Goal: Task Accomplishment & Management: Manage account settings

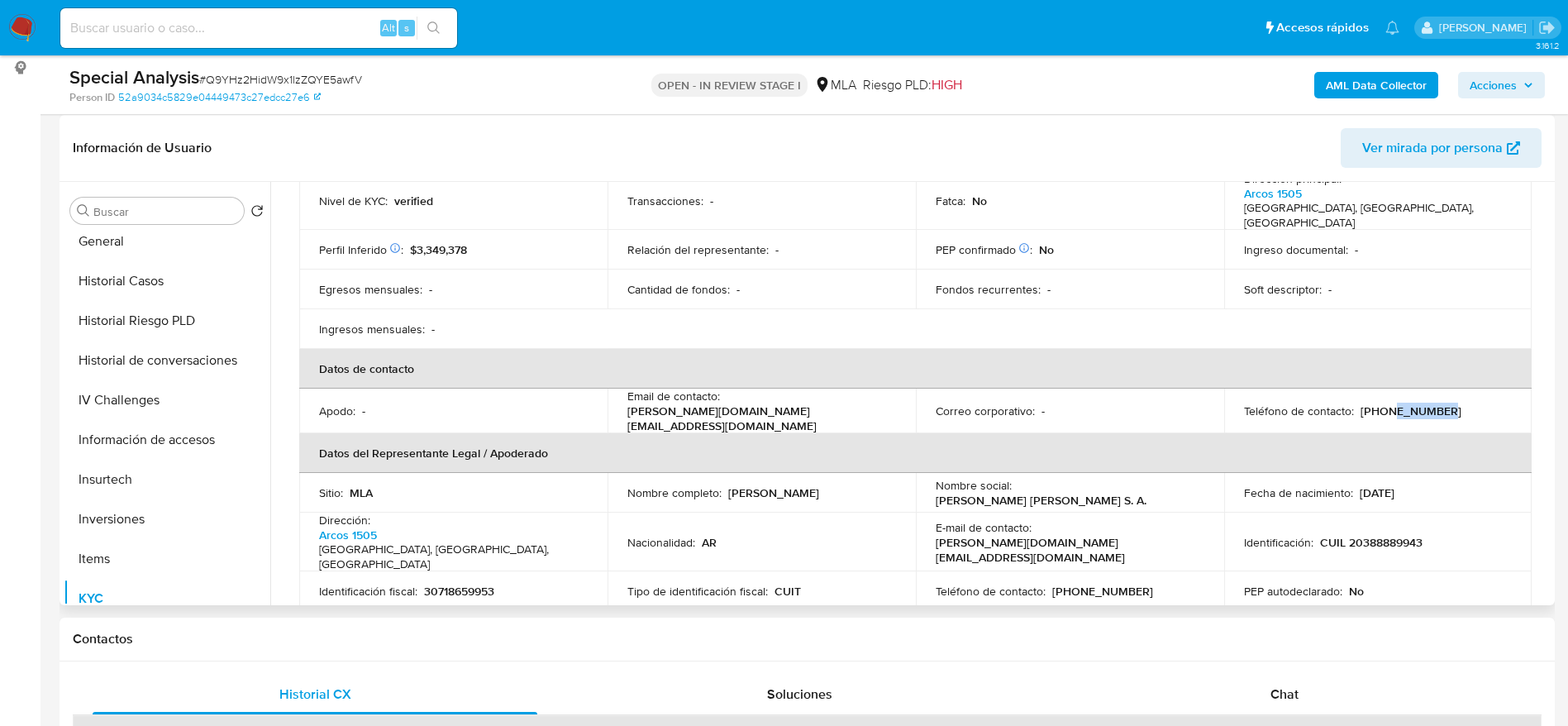
scroll to position [373, 0]
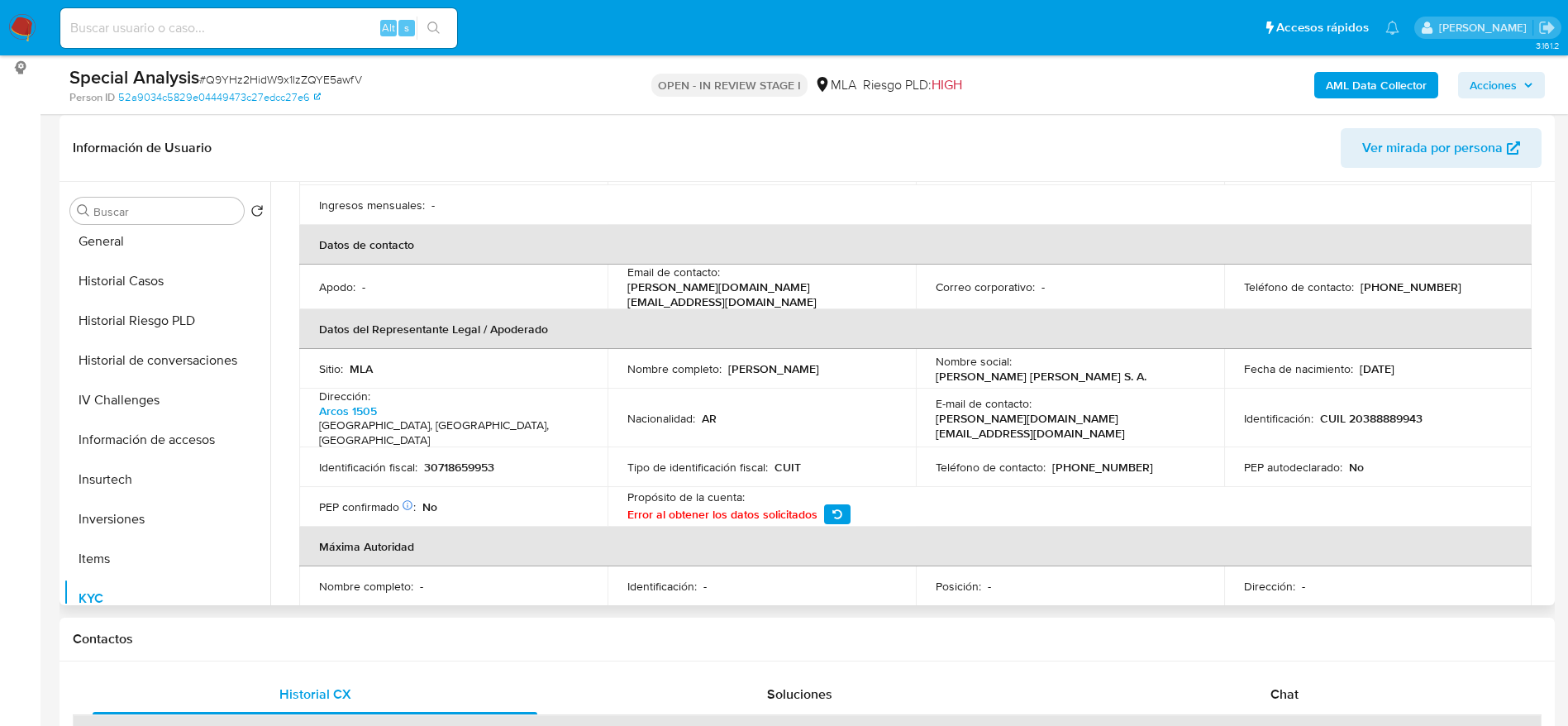
click at [452, 448] on td "Identificación fiscal : 30718659953" at bounding box center [453, 468] width 308 height 40
click at [456, 460] on p "30718659953" at bounding box center [459, 468] width 70 height 15
copy p "30718659953"
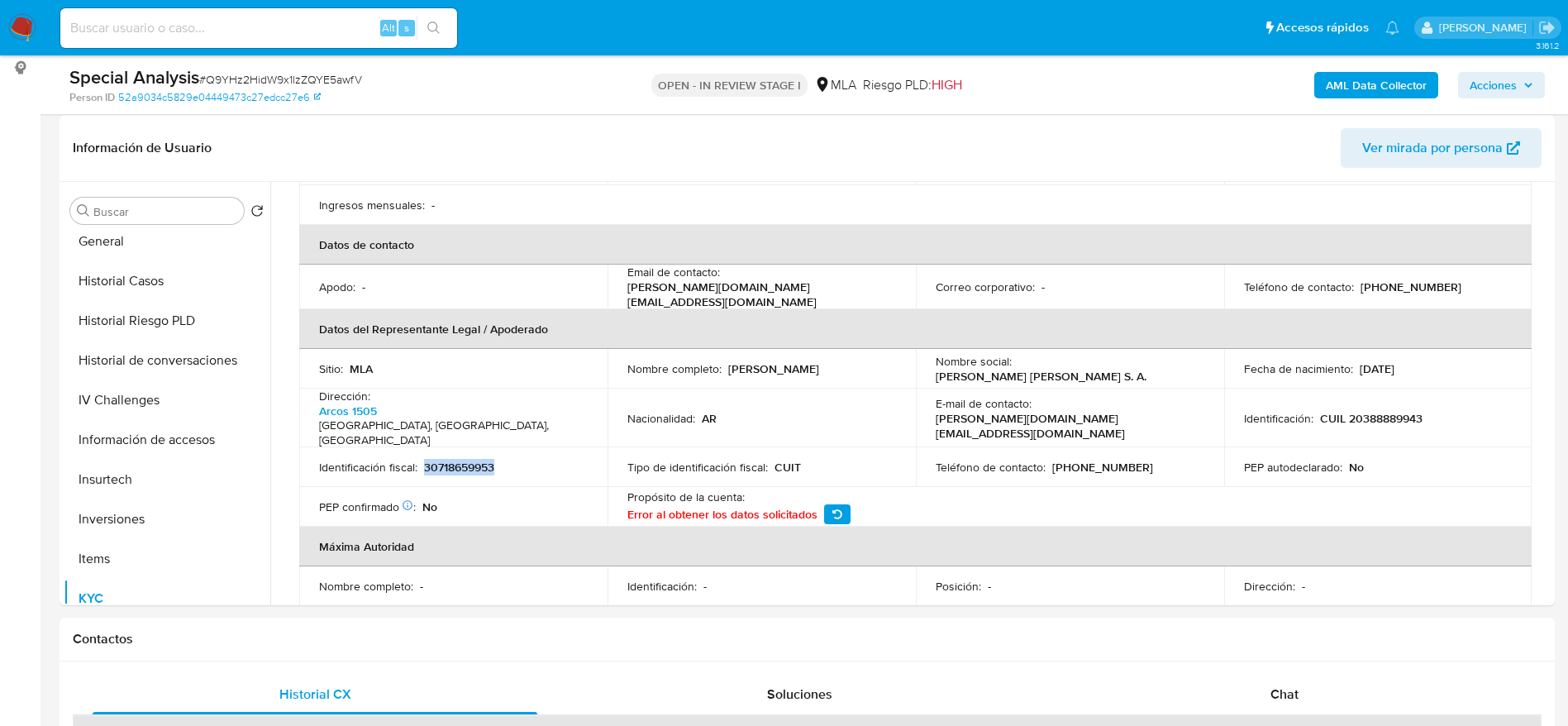
copy p "30718659953"
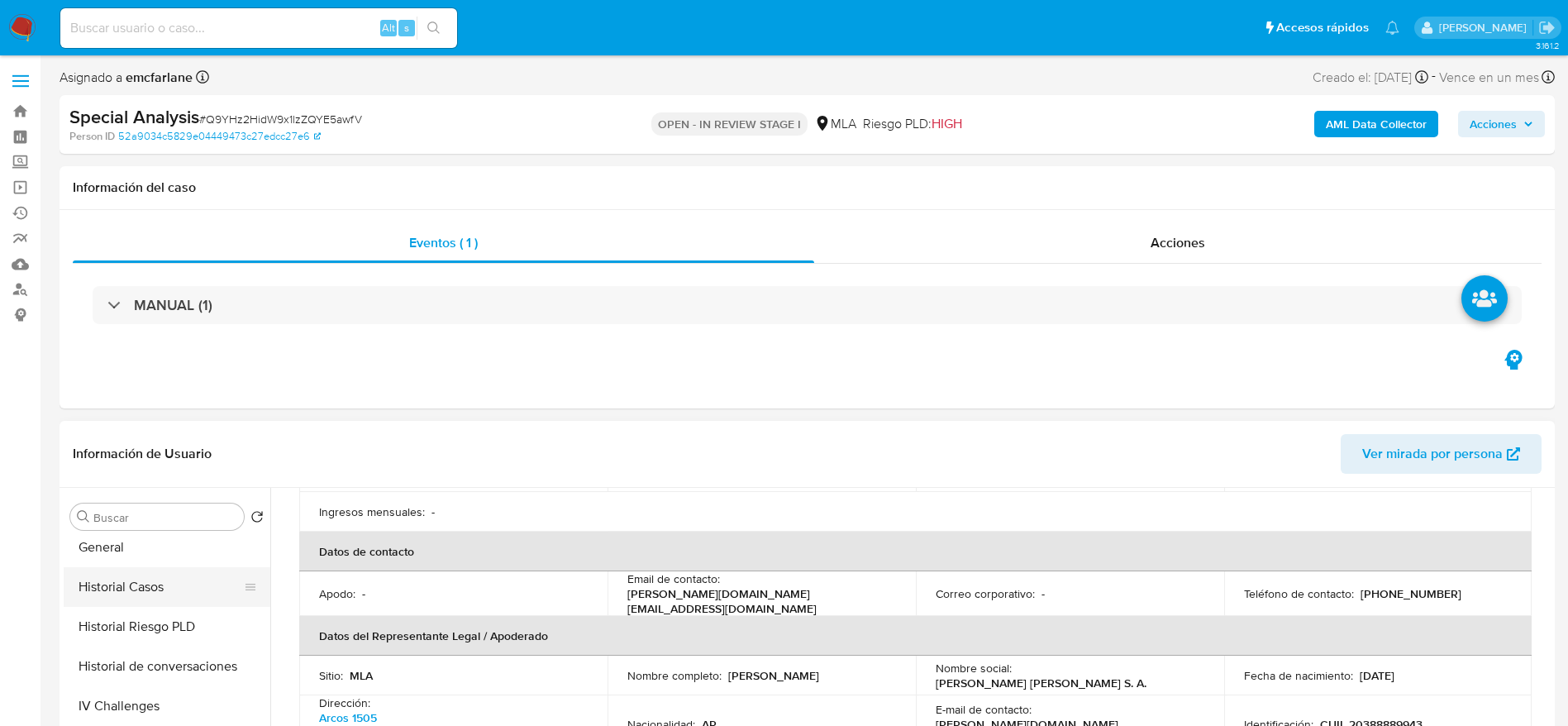
scroll to position [0, 0]
click at [157, 593] on button "Archivos adjuntos" at bounding box center [160, 597] width 193 height 40
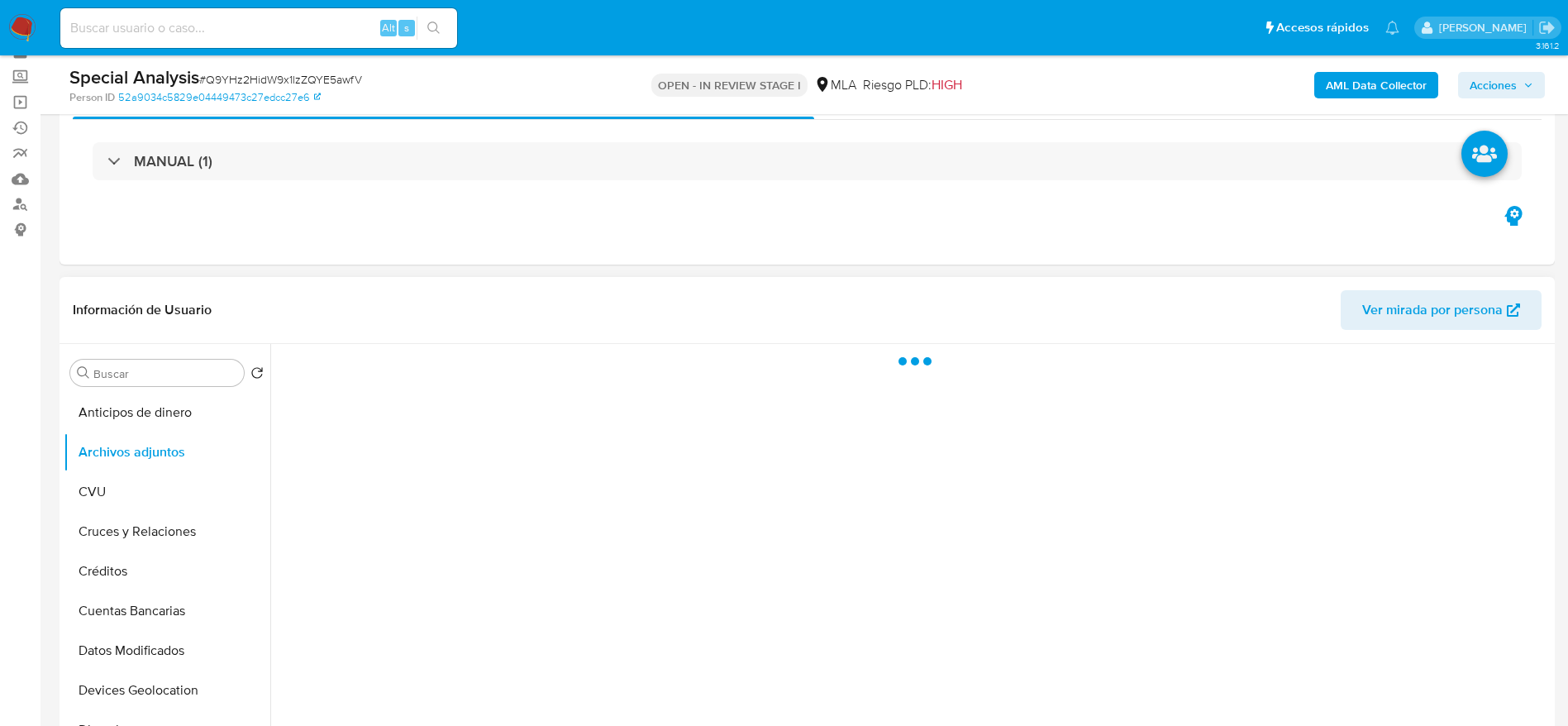
scroll to position [124, 0]
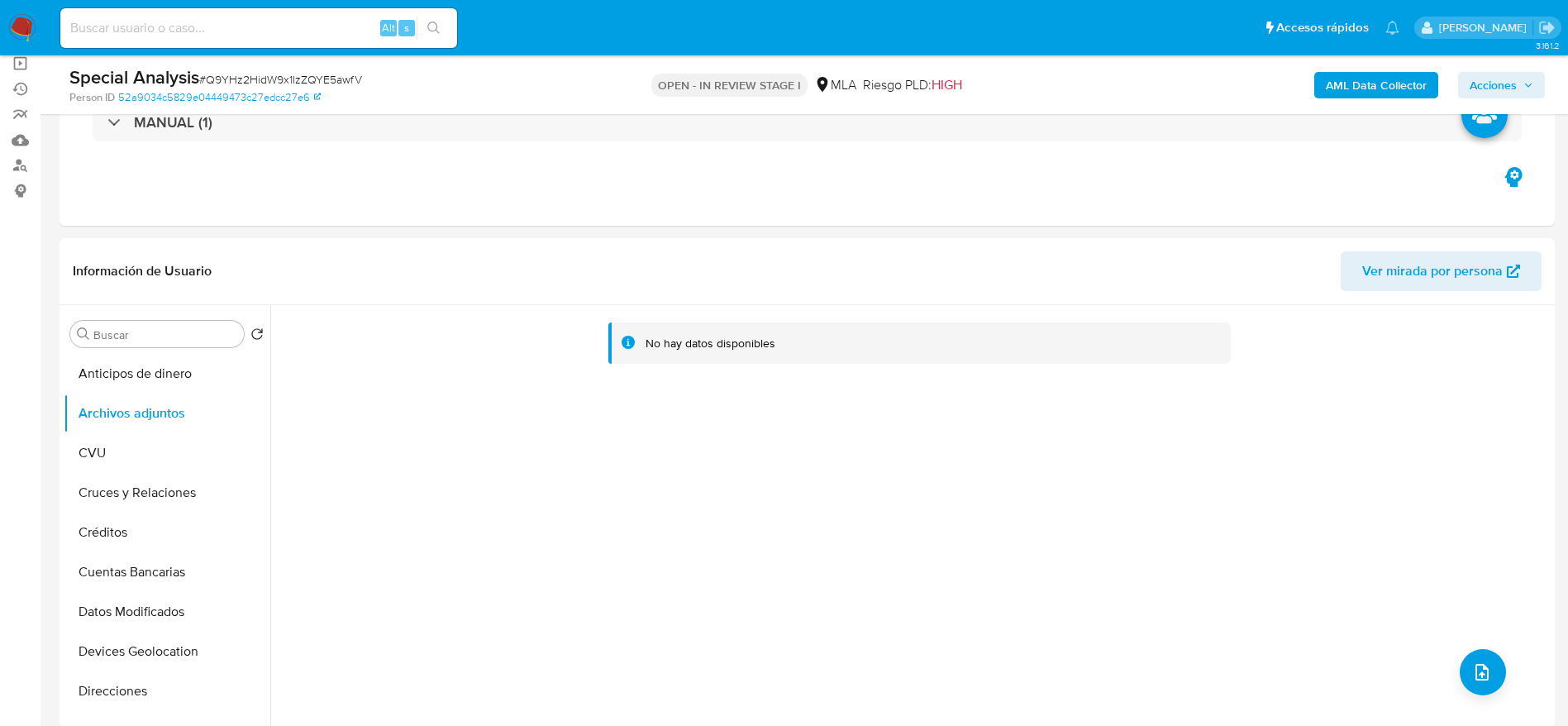
click at [305, 74] on span "# Q9YHz2HidW9x1lzZQYE5awfV" at bounding box center [280, 79] width 162 height 17
click at [305, 78] on span "# Q9YHz2HidW9x1lzZQYE5awfV" at bounding box center [280, 79] width 162 height 17
click at [349, 81] on span "# Q9YHz2HidW9x1lzZQYE5awfV" at bounding box center [280, 79] width 162 height 17
click at [349, 80] on span "# Q9YHz2HidW9x1lzZQYE5awfV" at bounding box center [280, 79] width 162 height 17
copy span "Q9YHz2HidW9x1lzZQYE5awfV"
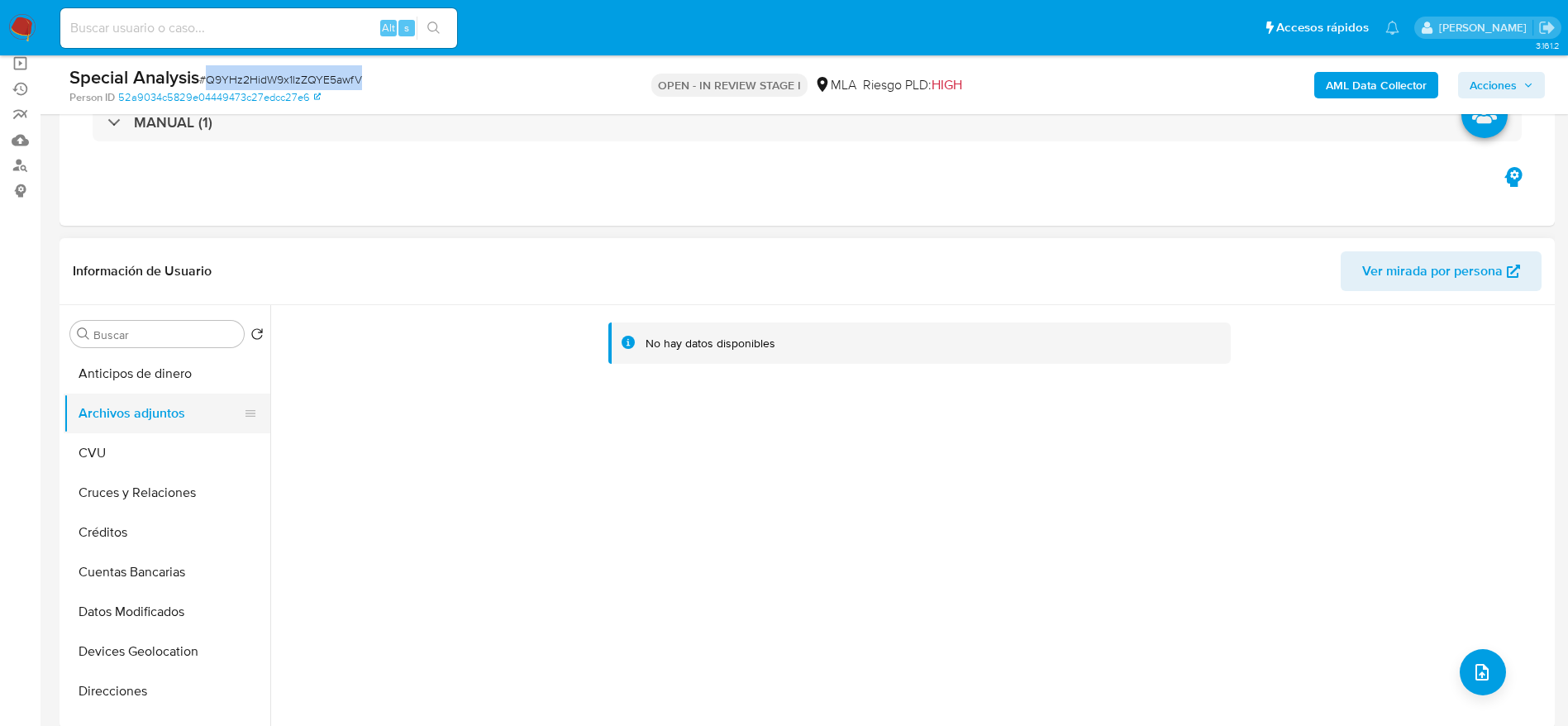
click at [166, 416] on button "Archivos adjuntos" at bounding box center [160, 413] width 193 height 40
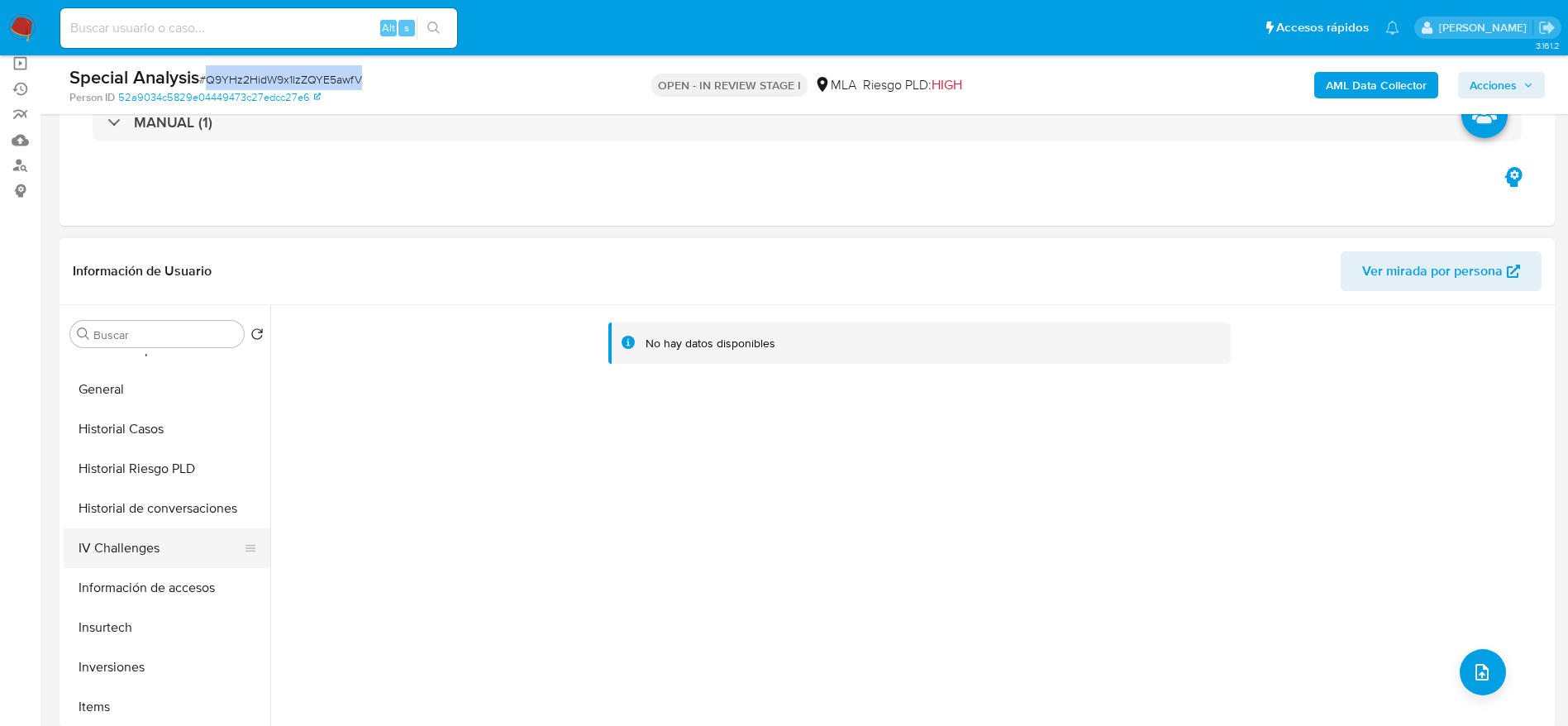
scroll to position [496, 0]
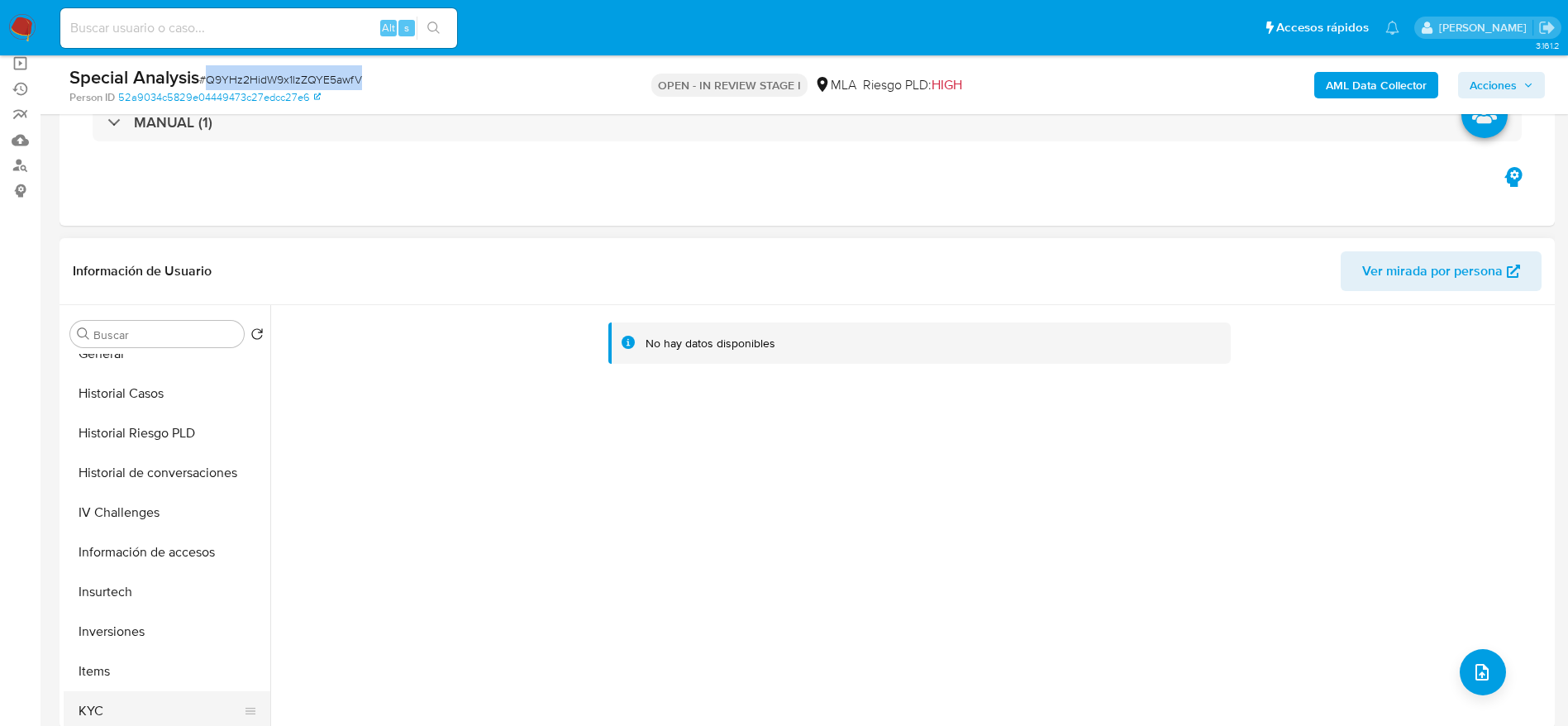
click at [114, 709] on button "KYC" at bounding box center [160, 712] width 193 height 40
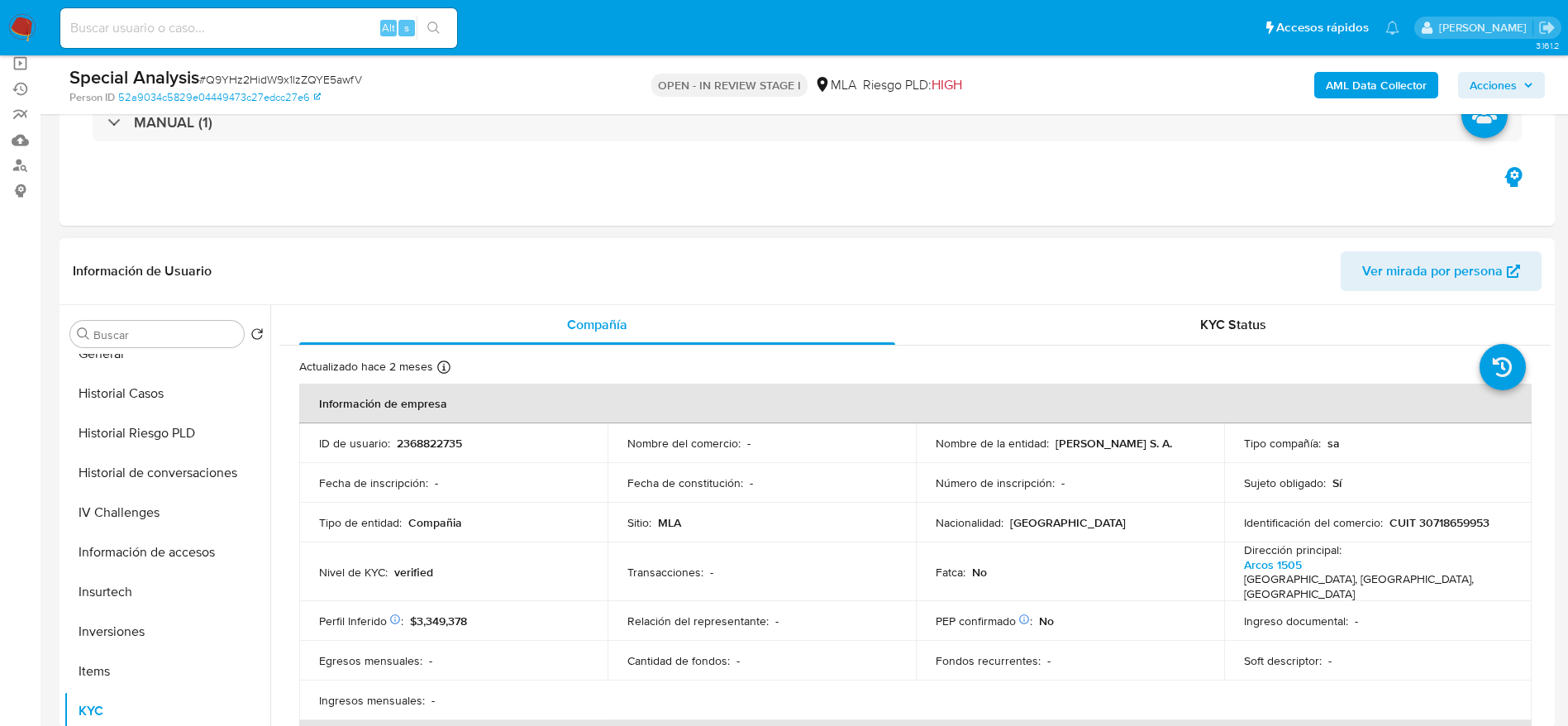
click at [1449, 508] on td "Identificación del comercio : CUIT 30718659953" at bounding box center [1379, 523] width 308 height 40
click at [1444, 527] on p "CUIT 30718659953" at bounding box center [1440, 523] width 100 height 15
copy p "30718659953"
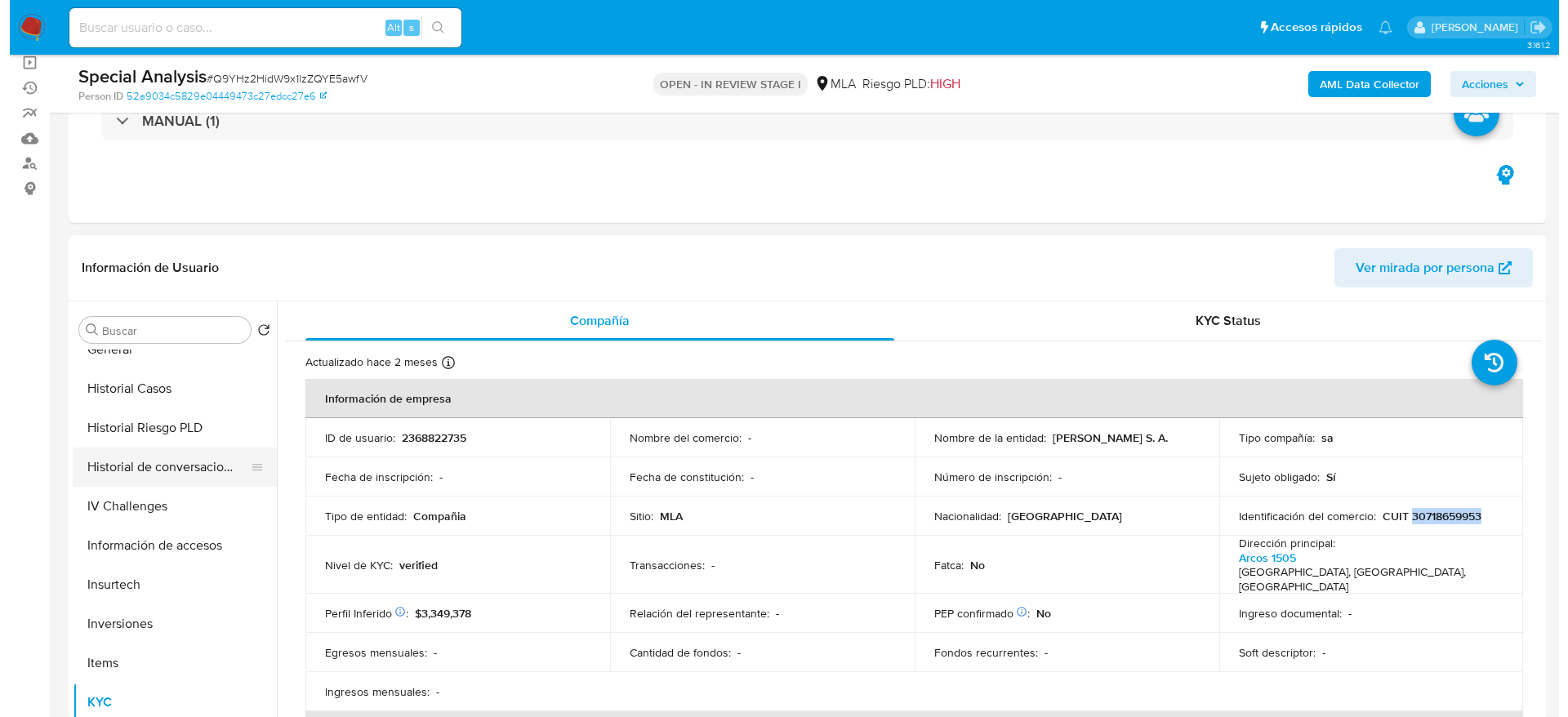
scroll to position [0, 0]
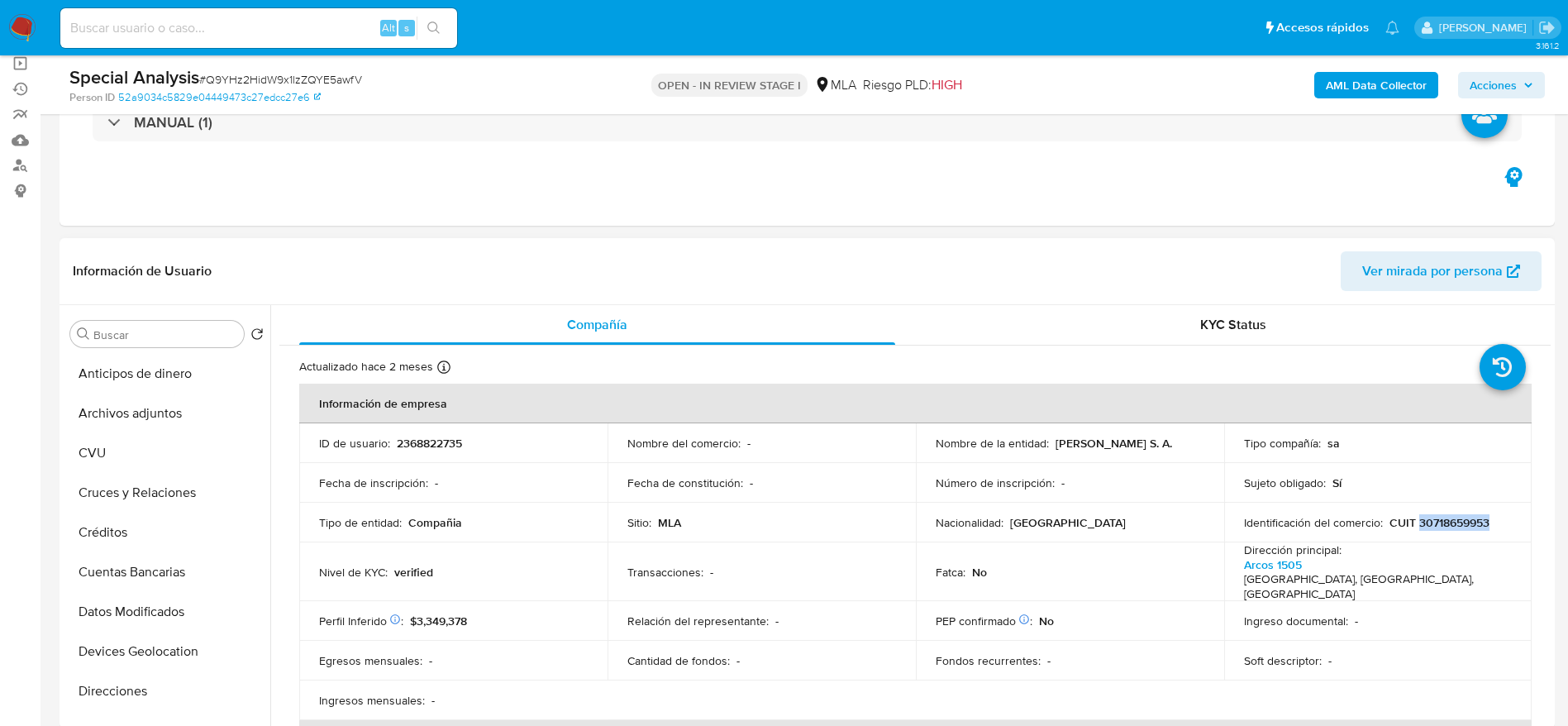
drag, startPoint x: 135, startPoint y: 417, endPoint x: 271, endPoint y: 388, distance: 139.1
click at [136, 416] on button "Archivos adjuntos" at bounding box center [167, 413] width 207 height 40
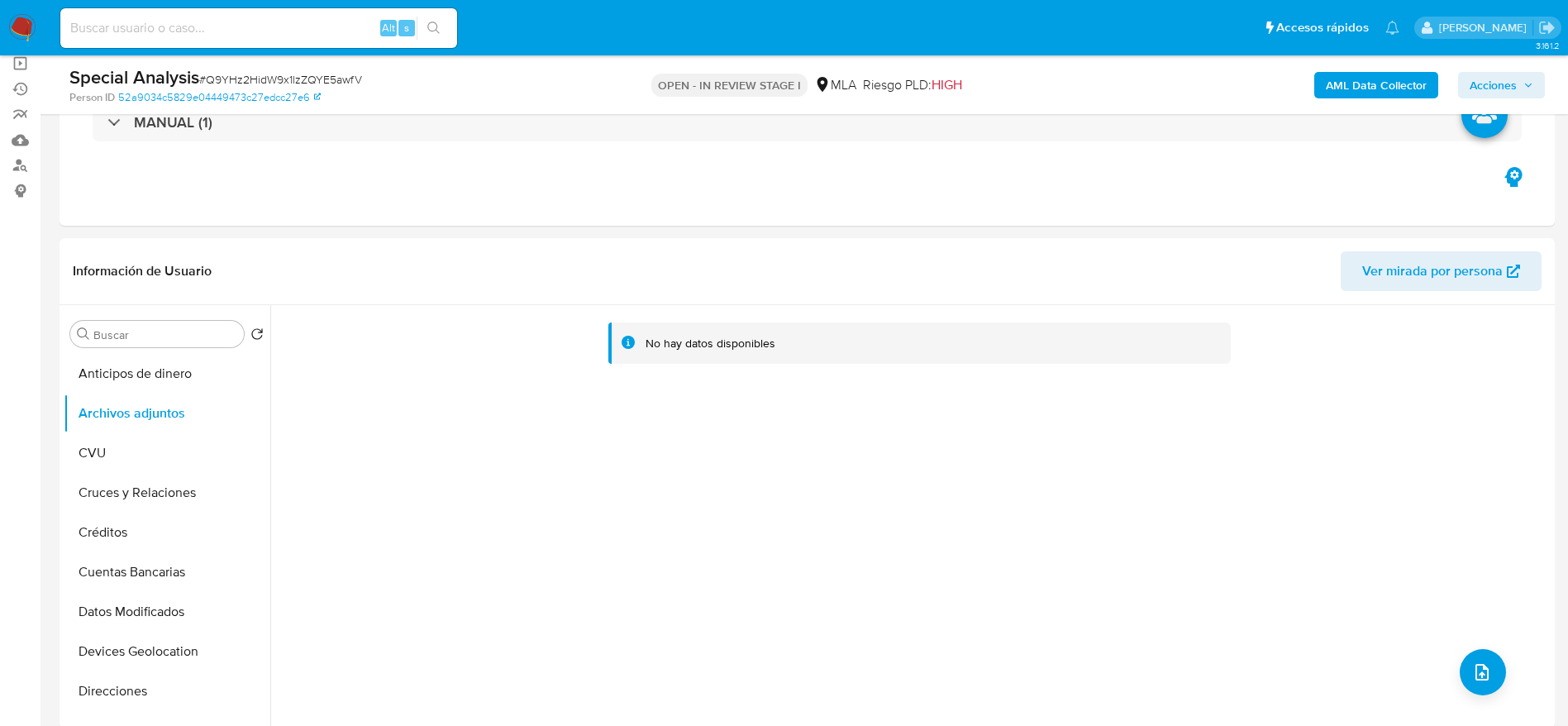
click at [1390, 78] on b "AML Data Collector" at bounding box center [1376, 85] width 101 height 27
drag, startPoint x: 82, startPoint y: 446, endPoint x: 98, endPoint y: 437, distance: 18.4
click at [82, 446] on button "CVU" at bounding box center [160, 453] width 193 height 40
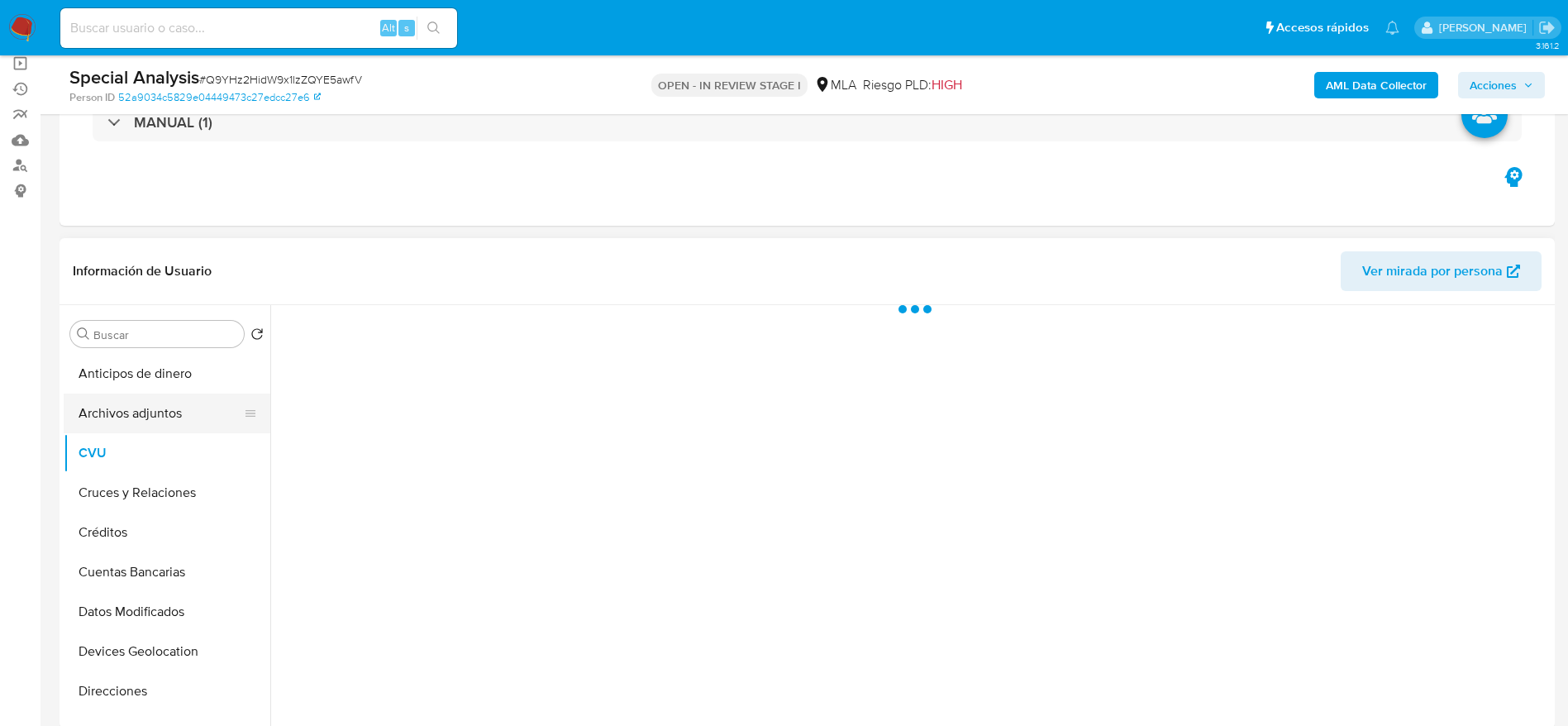
click at [112, 423] on button "Archivos adjuntos" at bounding box center [160, 413] width 193 height 40
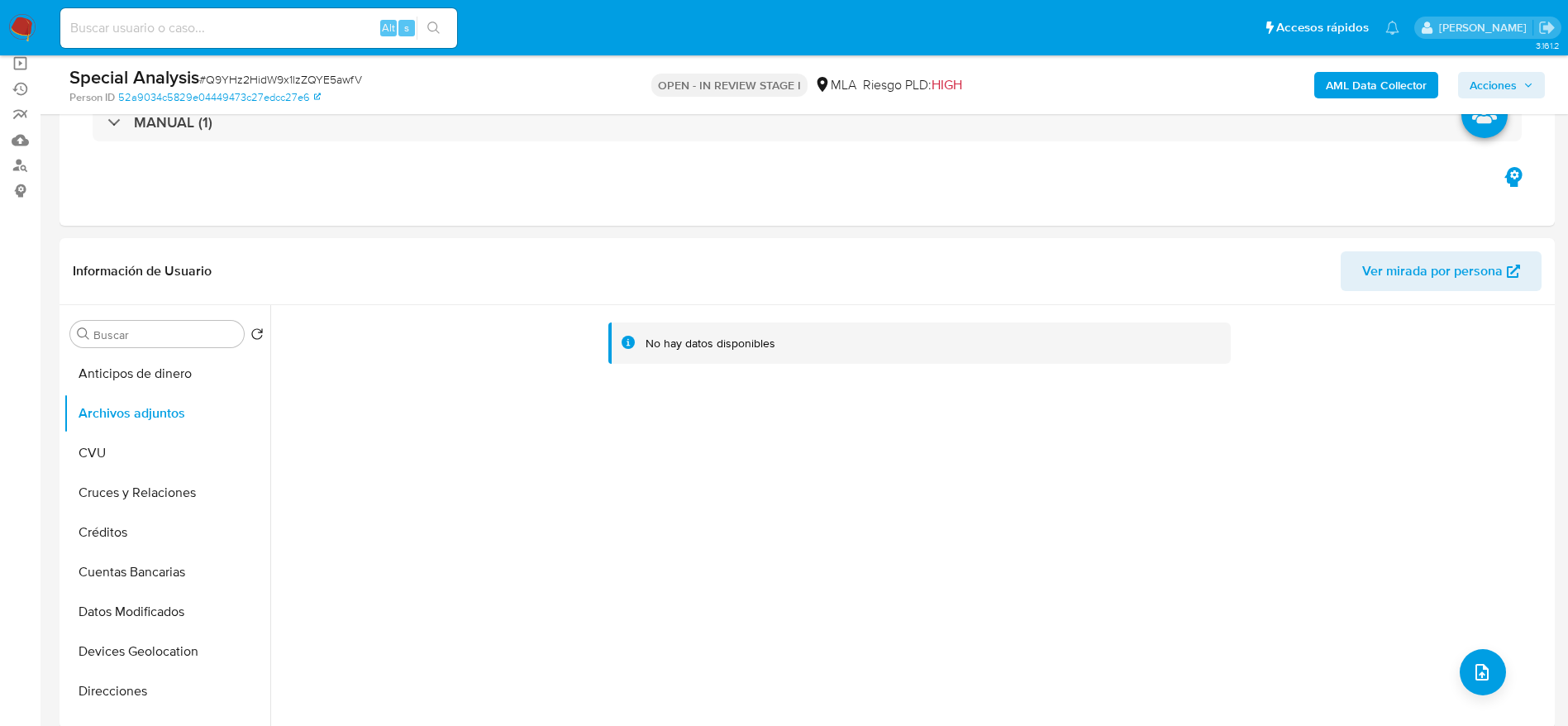
click at [1365, 75] on b "AML Data Collector" at bounding box center [1376, 85] width 101 height 27
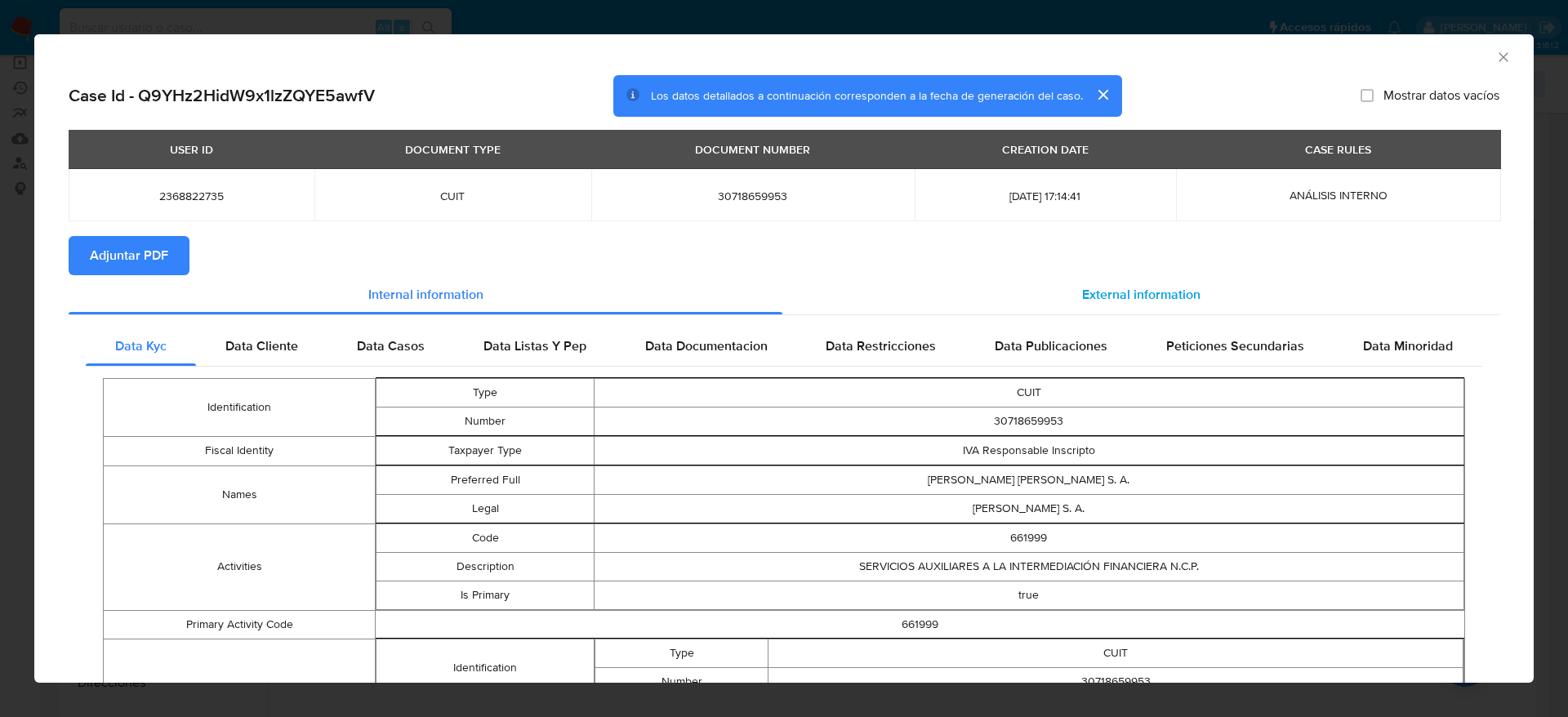
click at [1189, 278] on div "External information" at bounding box center [1141, 295] width 717 height 40
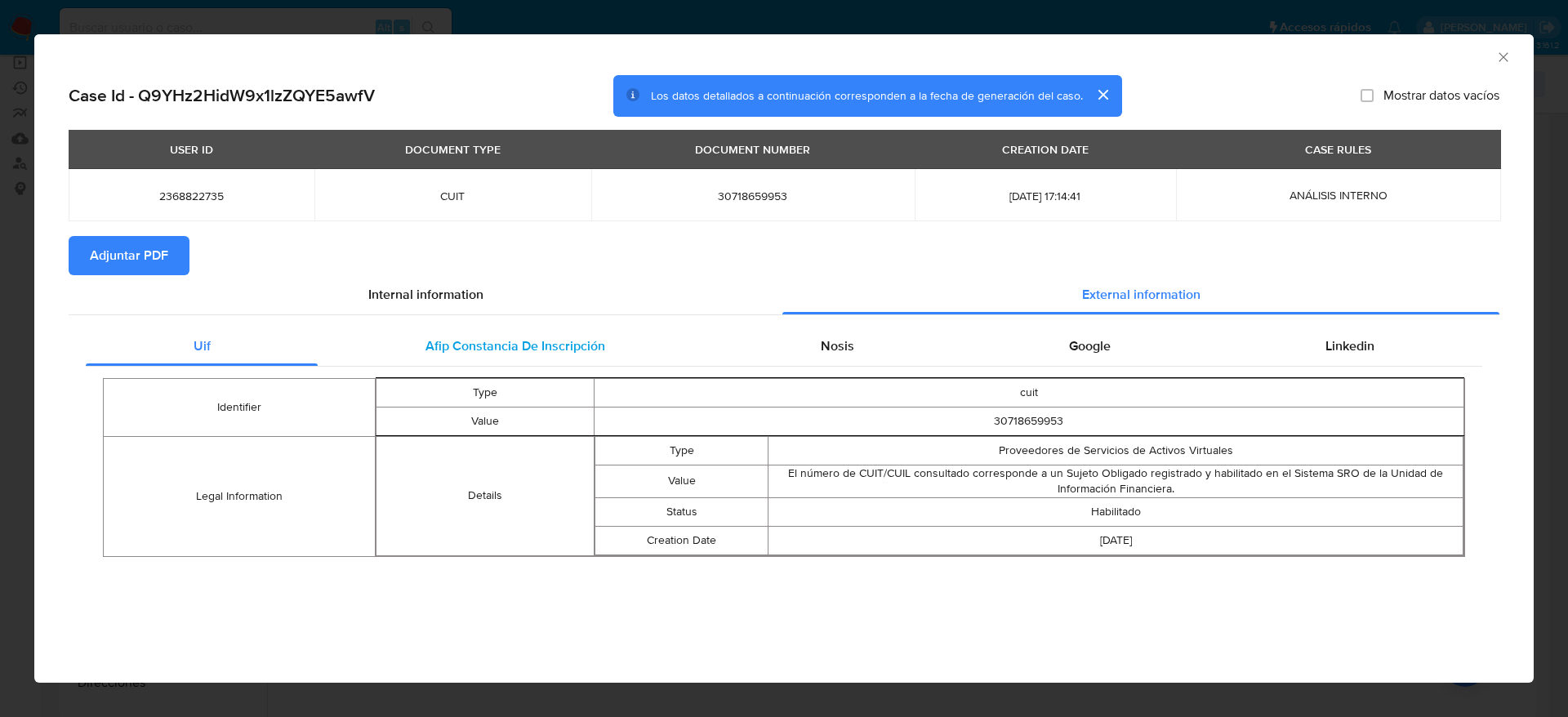
click at [507, 328] on div "Afip Constancia De Inscripción" at bounding box center [514, 347] width 394 height 40
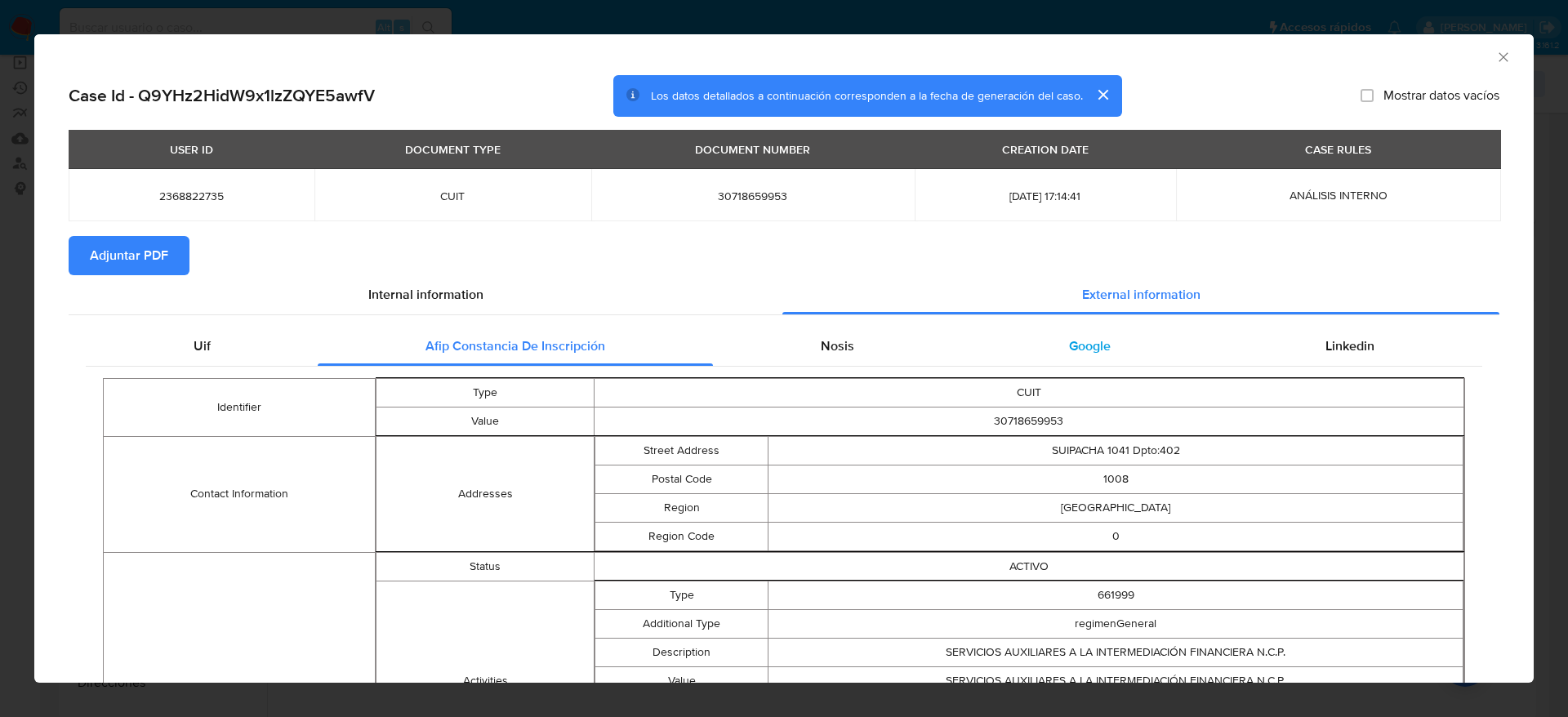
drag, startPoint x: 849, startPoint y: 342, endPoint x: 1092, endPoint y: 335, distance: 243.1
click at [852, 342] on div "Nosis" at bounding box center [837, 347] width 249 height 40
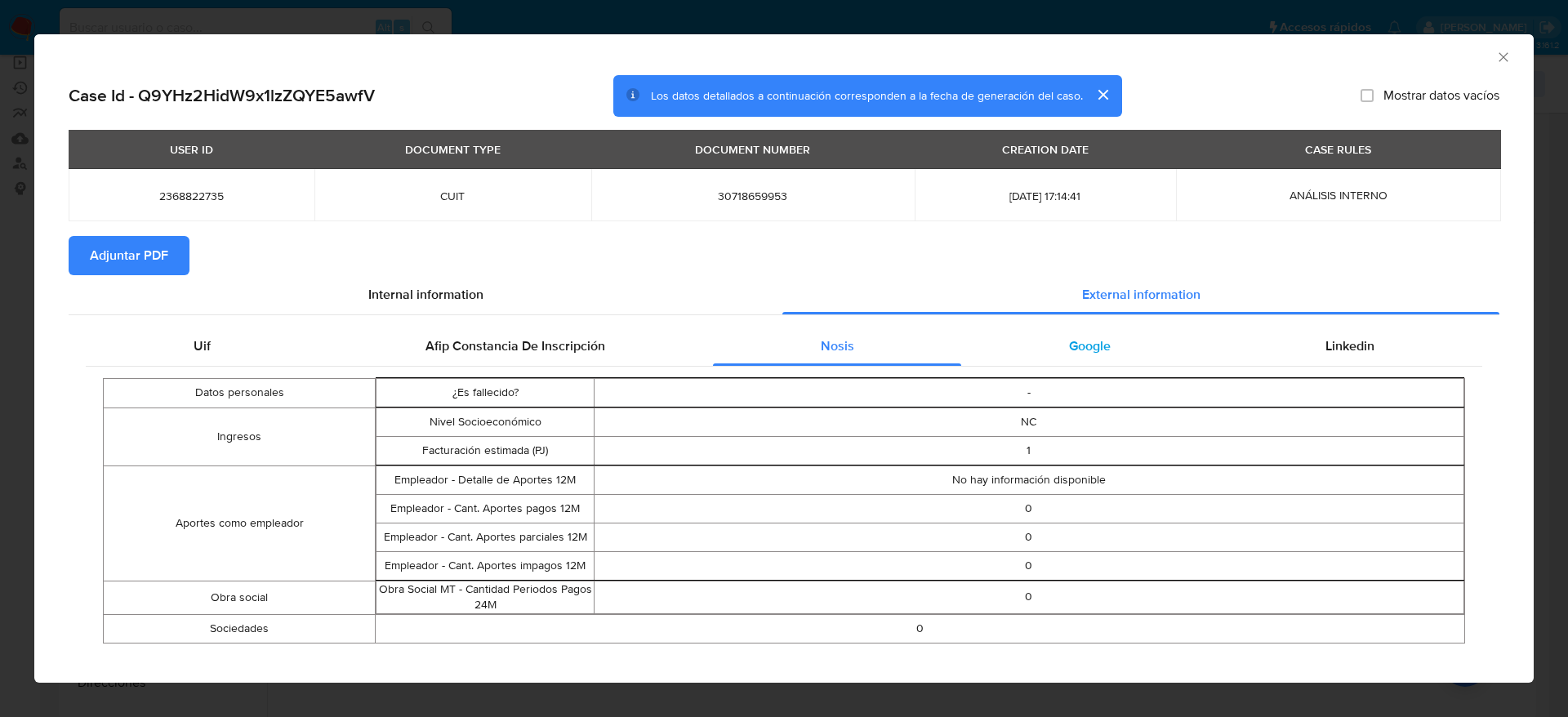
click at [1069, 342] on span "Google" at bounding box center [1090, 346] width 42 height 19
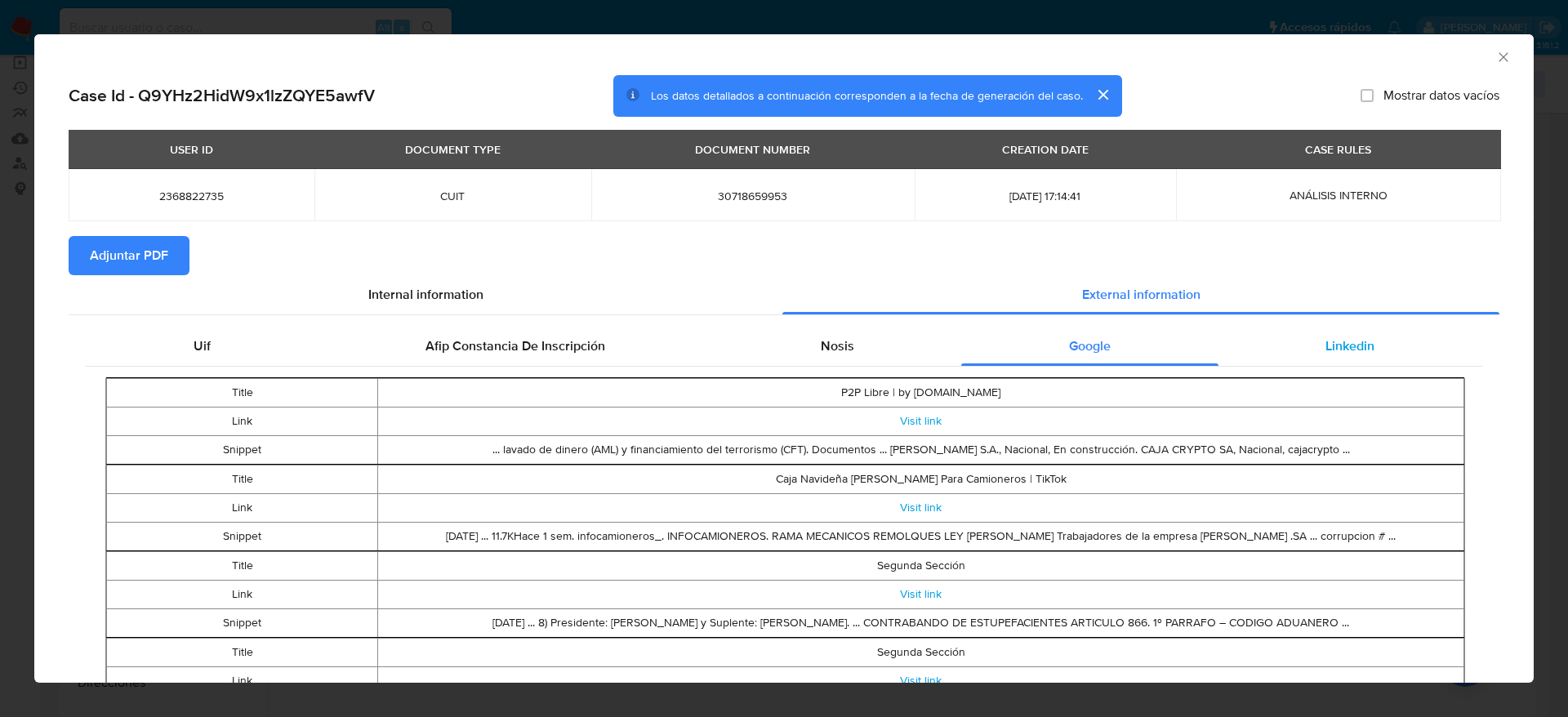
click at [1333, 339] on span "Linkedin" at bounding box center [1351, 346] width 49 height 19
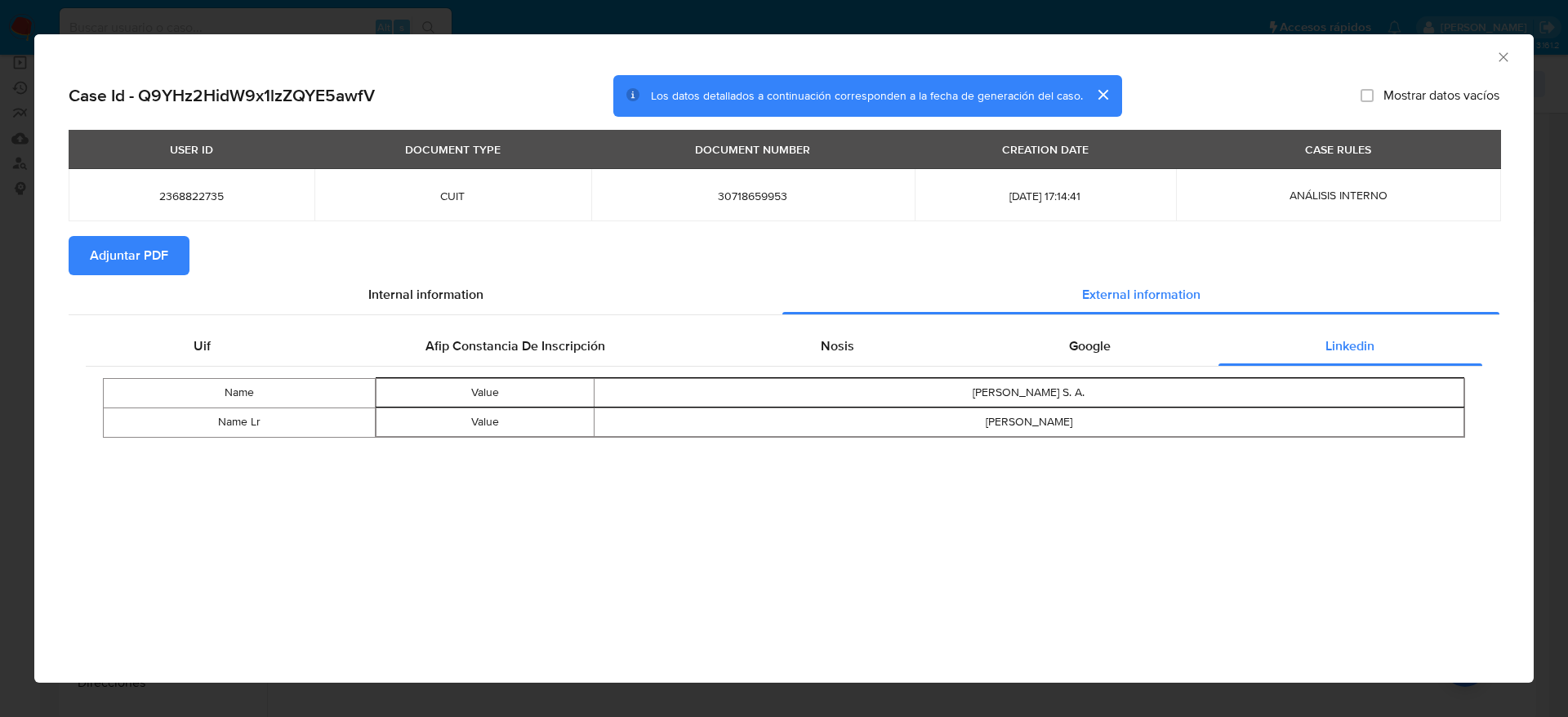
click at [1072, 368] on div "Name Value RINKEL S. A. Name Lr Value Juan Pablo Campoy" at bounding box center [784, 408] width 1397 height 82
click at [1086, 354] on span "Google" at bounding box center [1090, 346] width 42 height 19
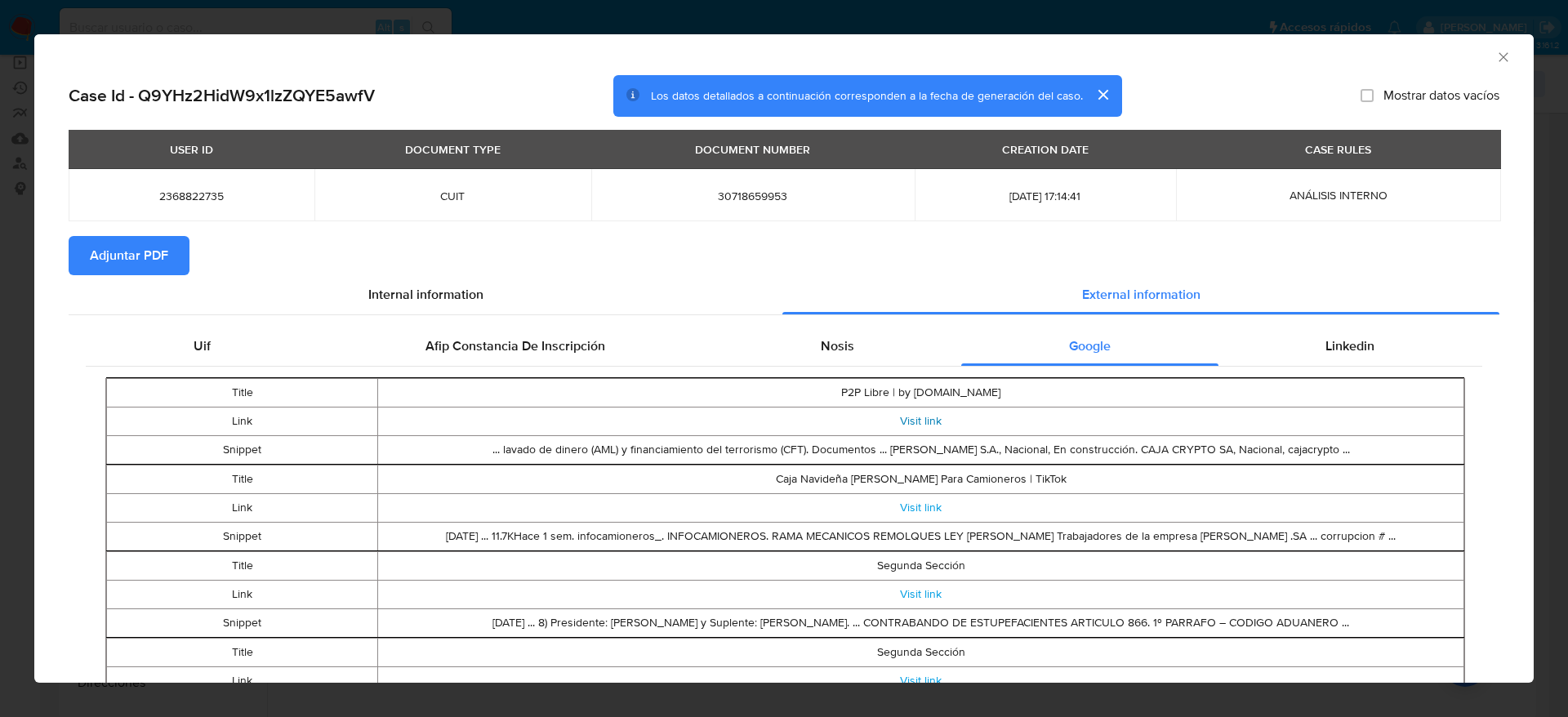
click at [915, 423] on link "Visit link" at bounding box center [921, 421] width 42 height 16
click at [1481, 65] on div "AML Data Collector" at bounding box center [784, 55] width 1500 height 41
click at [1496, 53] on icon "Cerrar ventana" at bounding box center [1504, 58] width 16 height 16
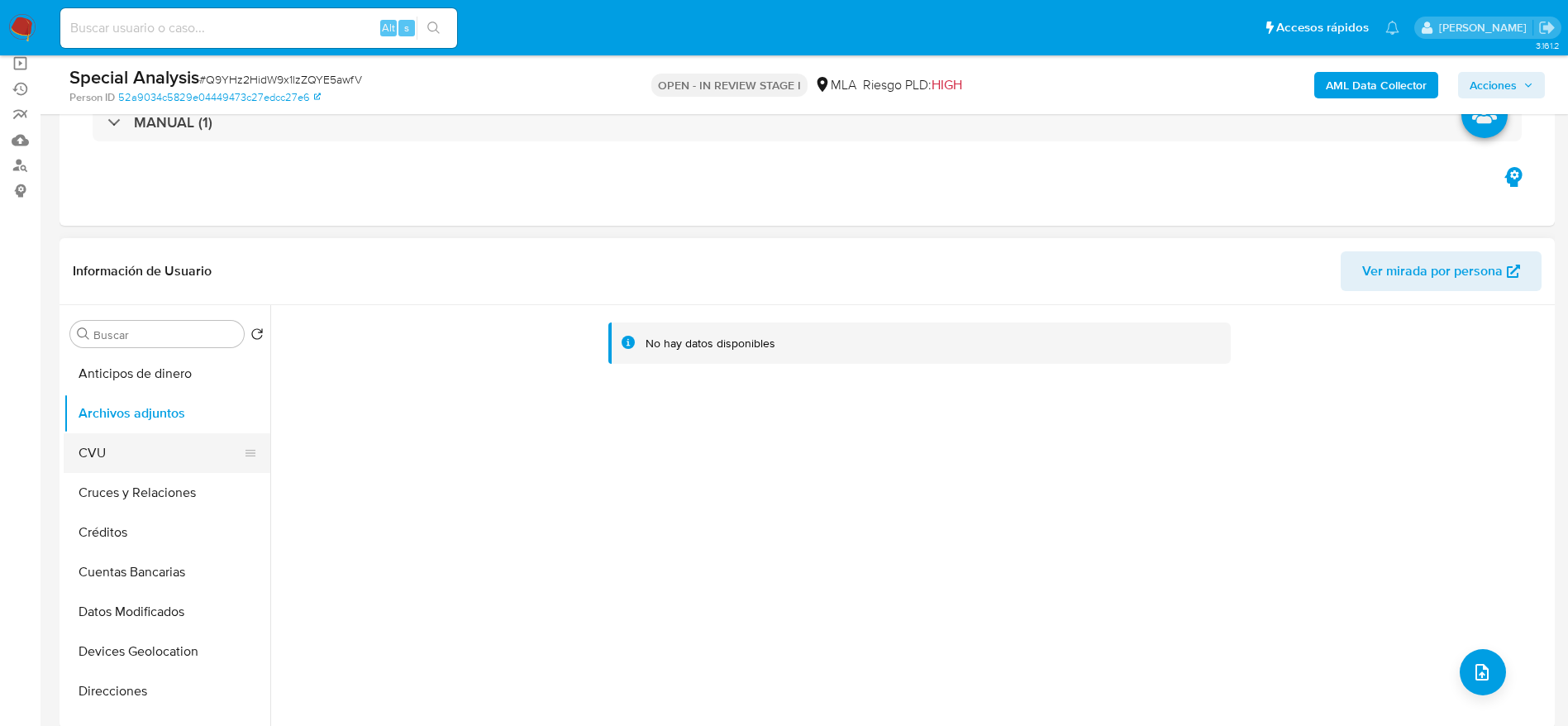
click at [85, 453] on button "CVU" at bounding box center [160, 453] width 193 height 40
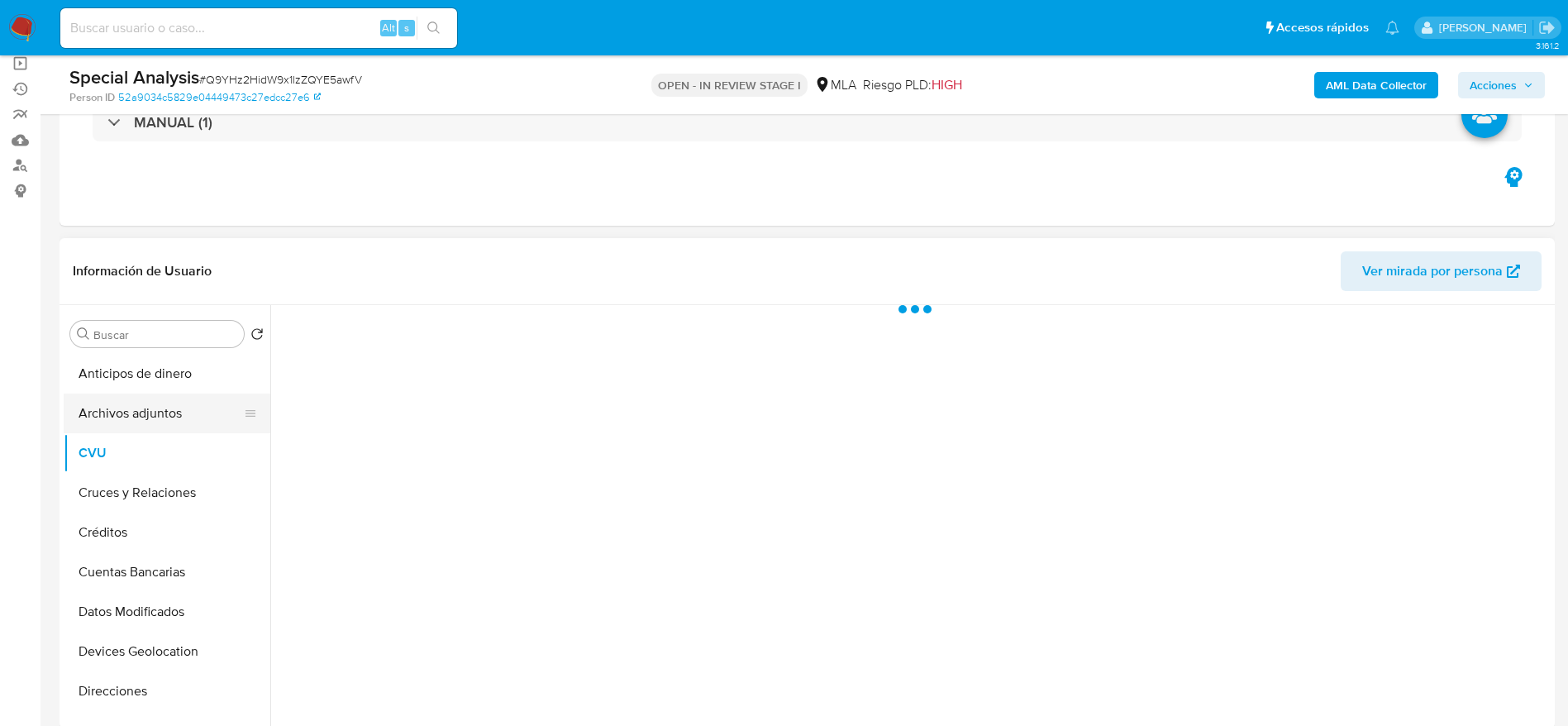
click at [108, 422] on button "Archivos adjuntos" at bounding box center [160, 413] width 193 height 40
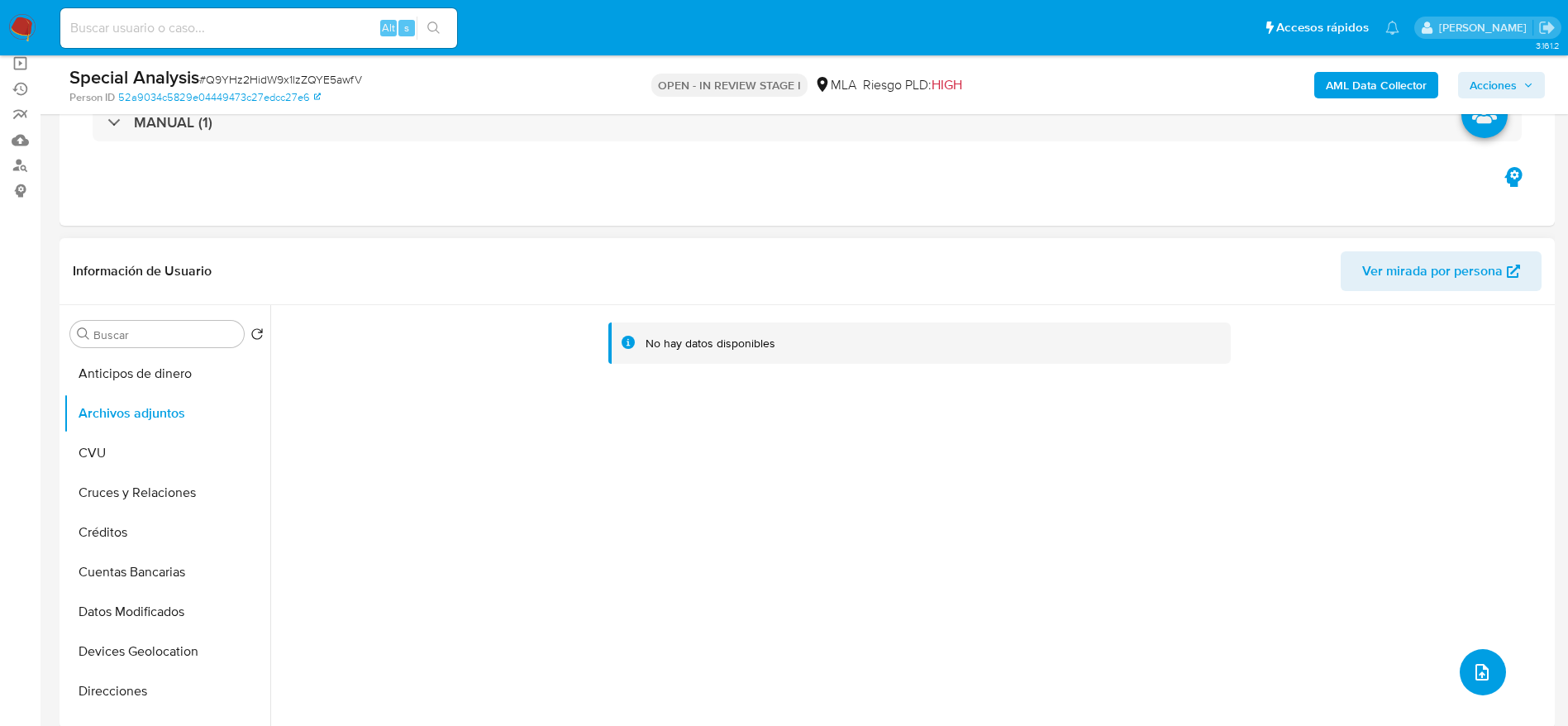
click at [1486, 664] on button "upload-file" at bounding box center [1483, 673] width 47 height 47
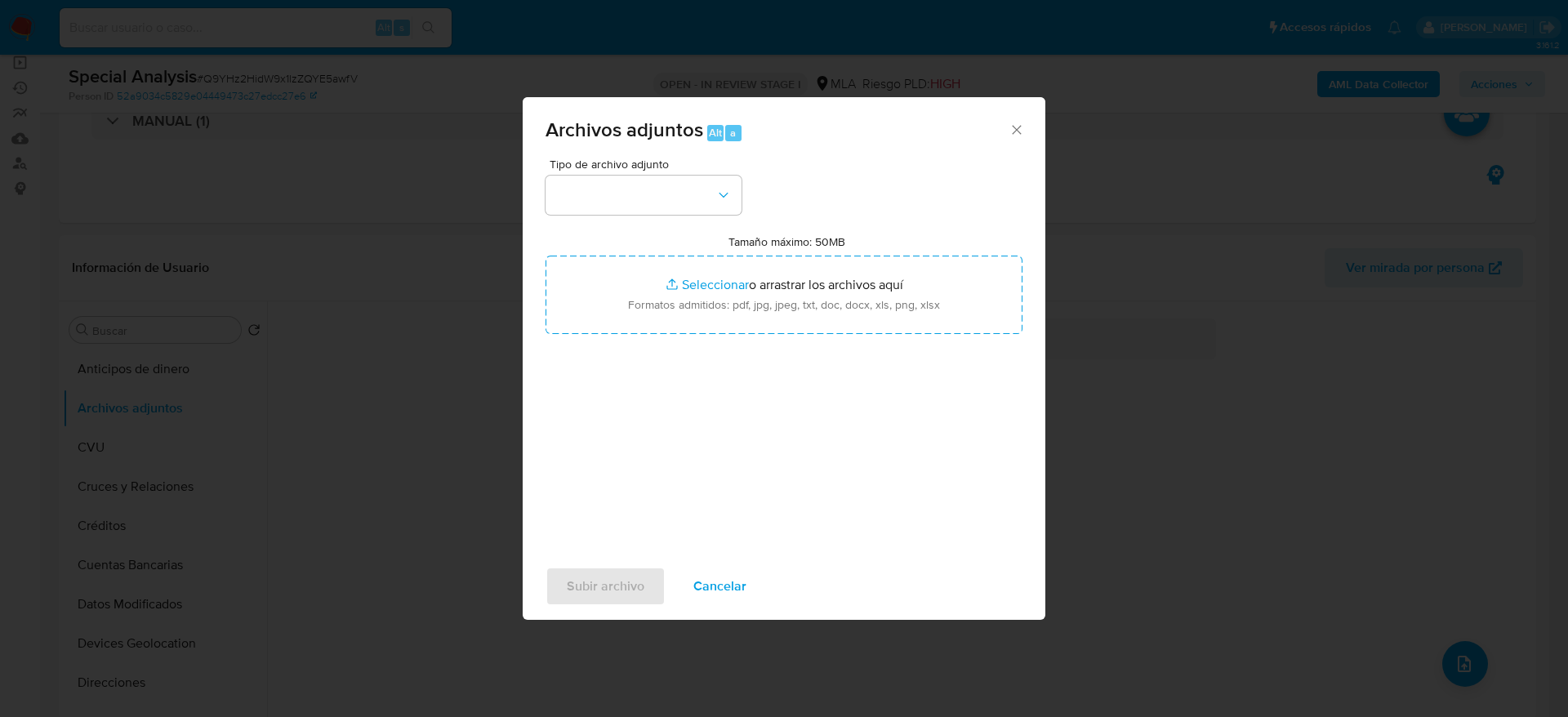
click at [1023, 130] on icon "Cerrar" at bounding box center [1017, 130] width 16 height 16
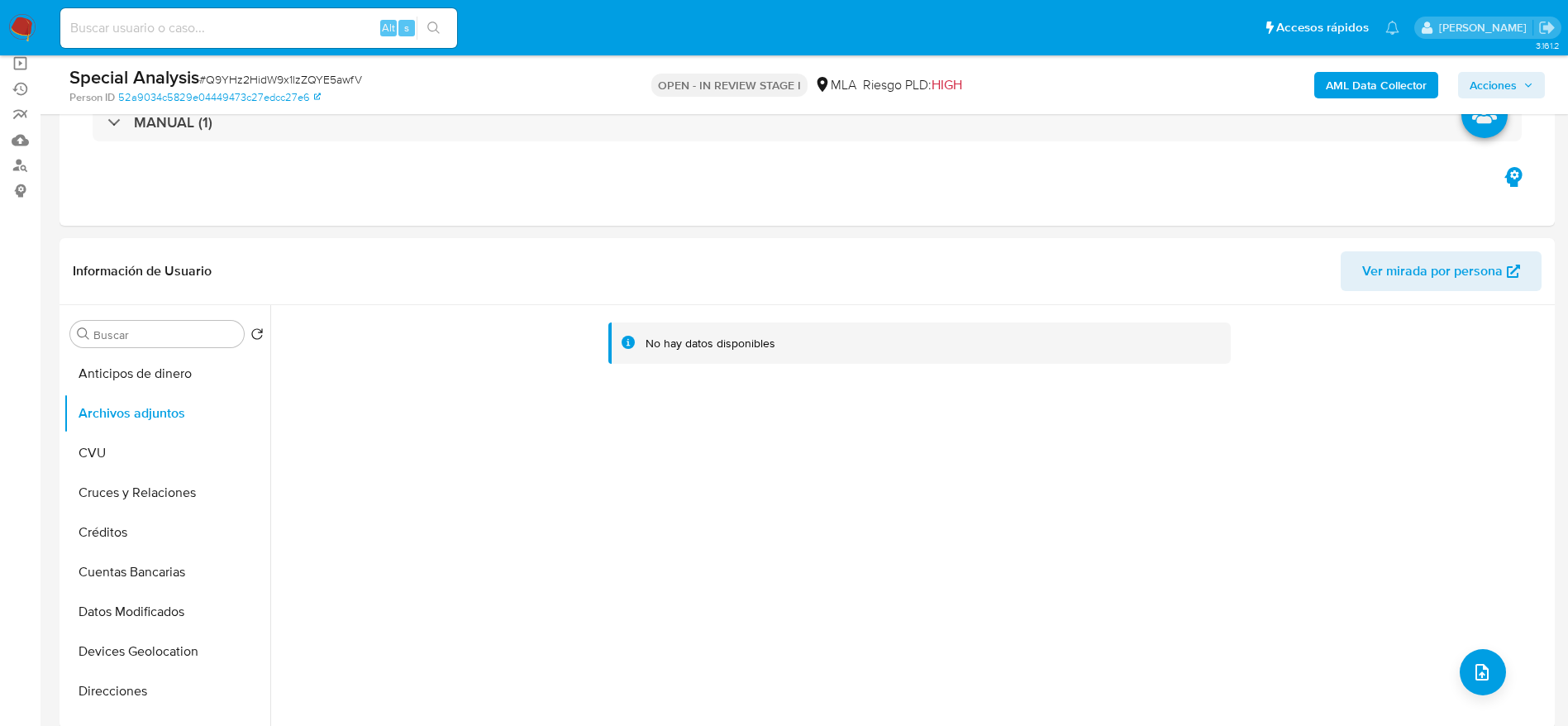
click at [1331, 85] on b "AML Data Collector" at bounding box center [1376, 85] width 101 height 27
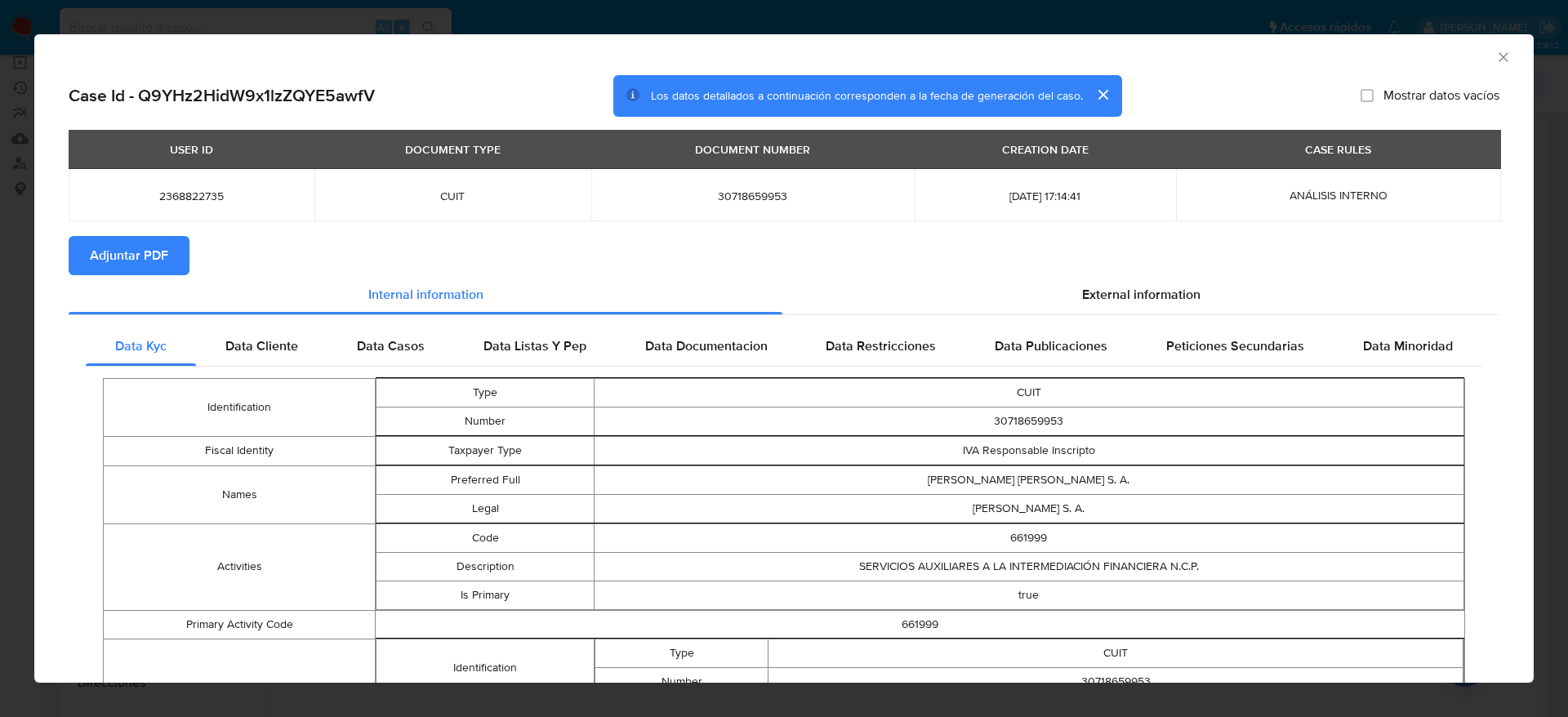
click at [1101, 270] on section "Adjuntar PDF" at bounding box center [784, 256] width 1431 height 40
click at [1112, 291] on span "External information" at bounding box center [1142, 294] width 119 height 19
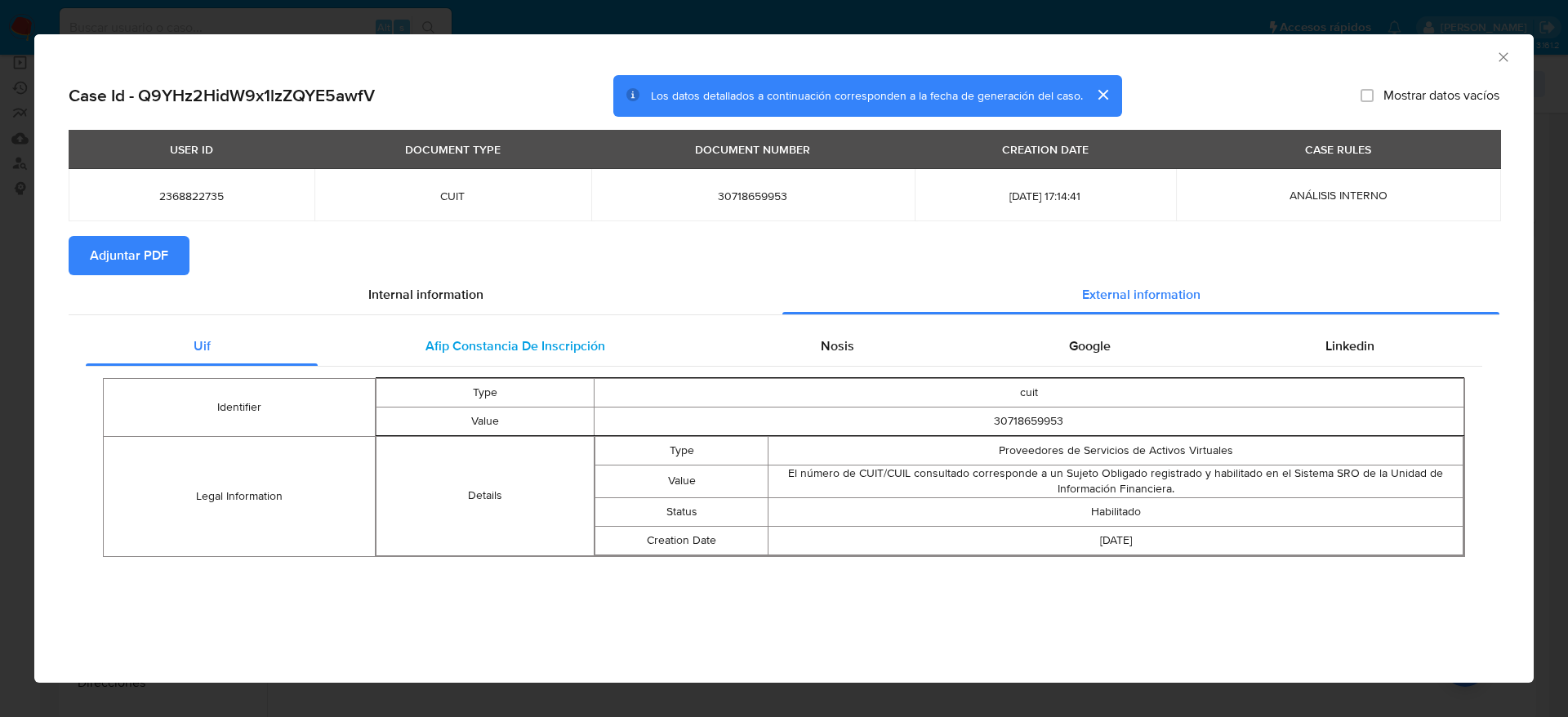
click at [496, 352] on span "Afip Constancia De Inscripción" at bounding box center [515, 346] width 179 height 19
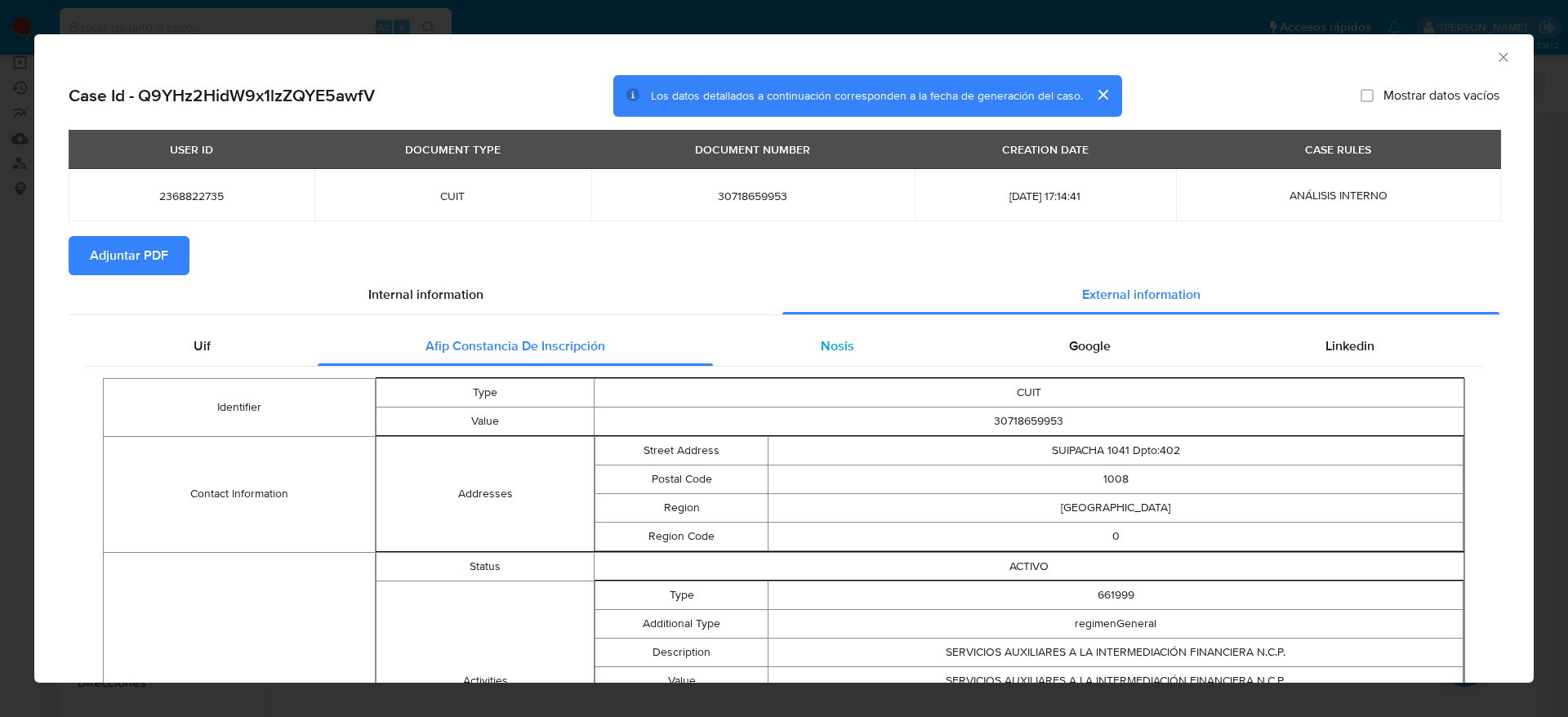
drag, startPoint x: 837, startPoint y: 362, endPoint x: 859, endPoint y: 363, distance: 22.0
click at [837, 361] on div "Nosis" at bounding box center [837, 347] width 249 height 40
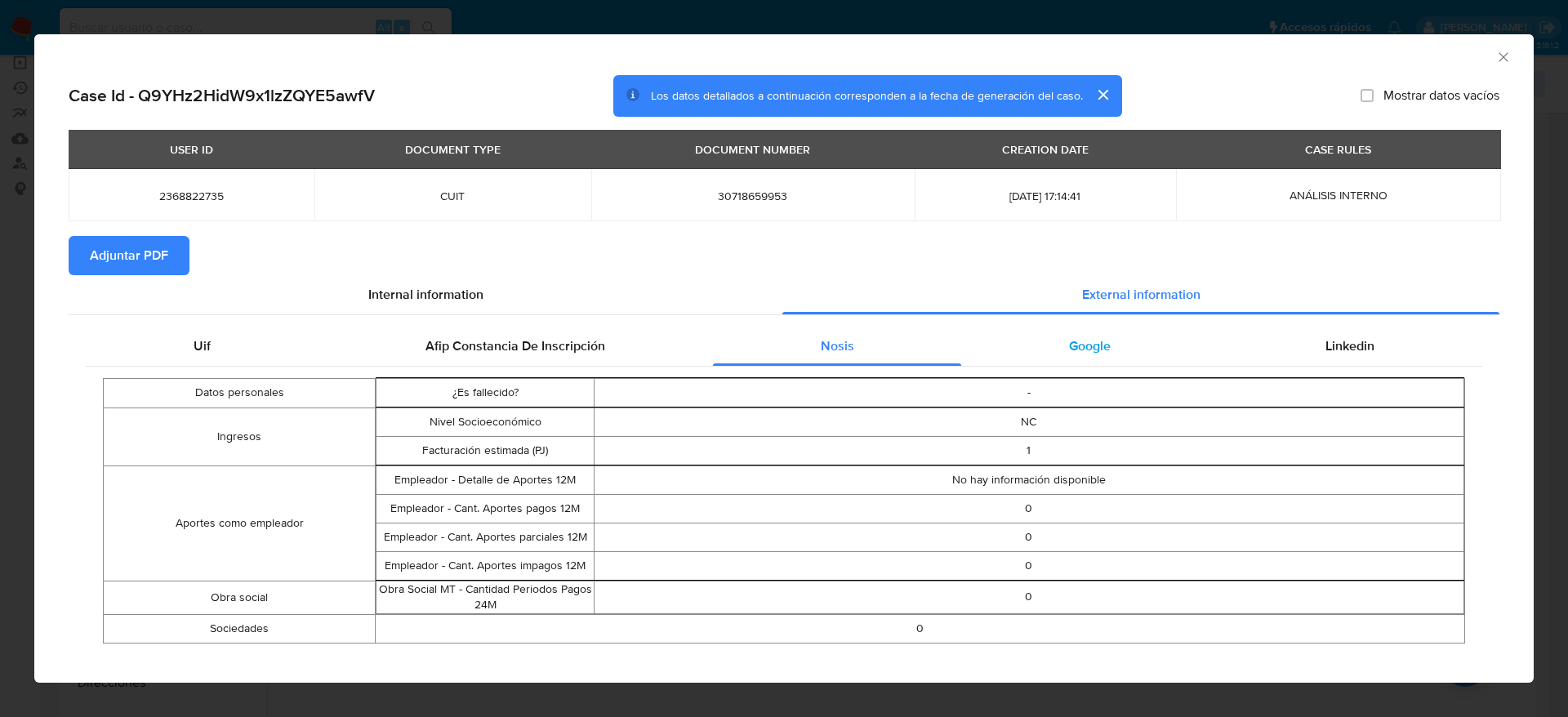
click at [1055, 361] on div "Google" at bounding box center [1090, 347] width 257 height 40
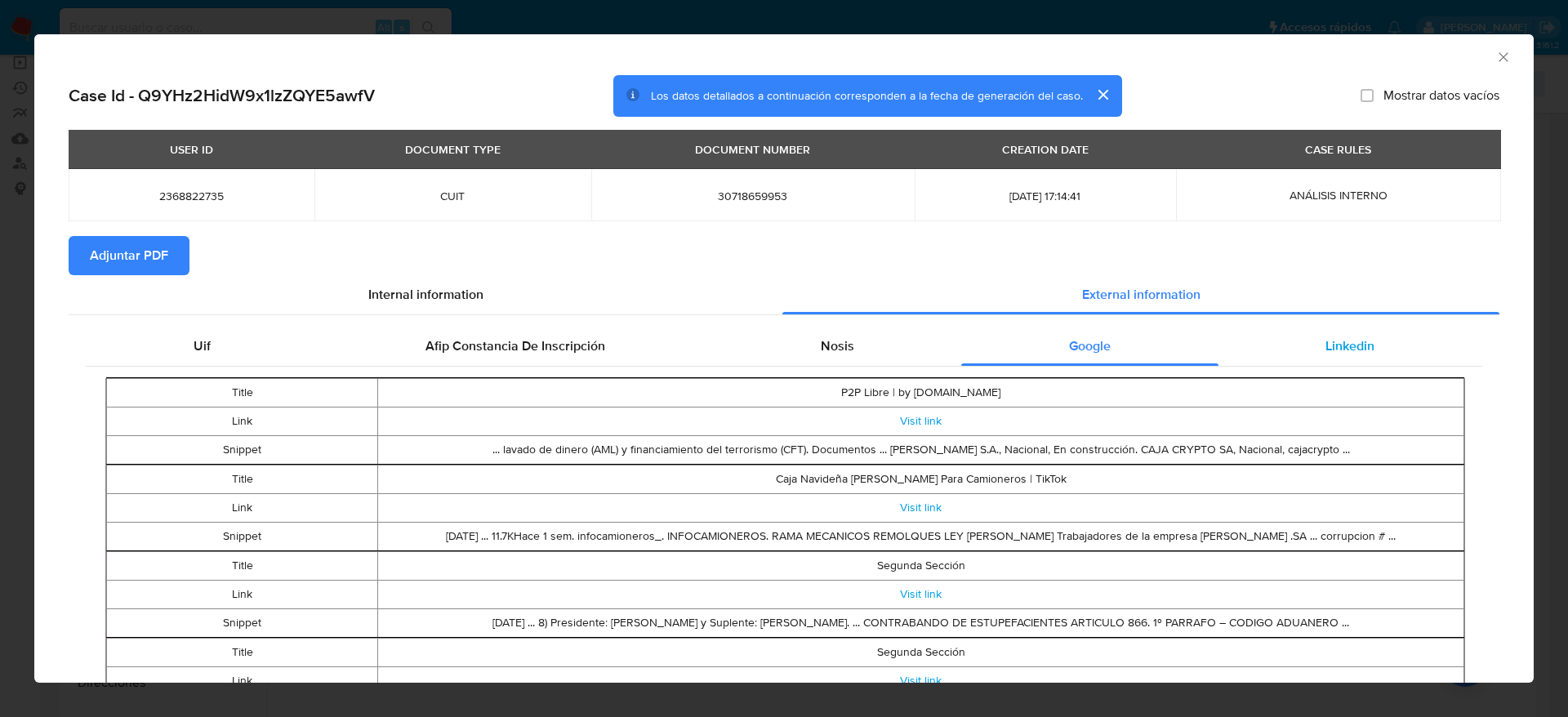
click at [1326, 342] on span "Linkedin" at bounding box center [1351, 346] width 49 height 19
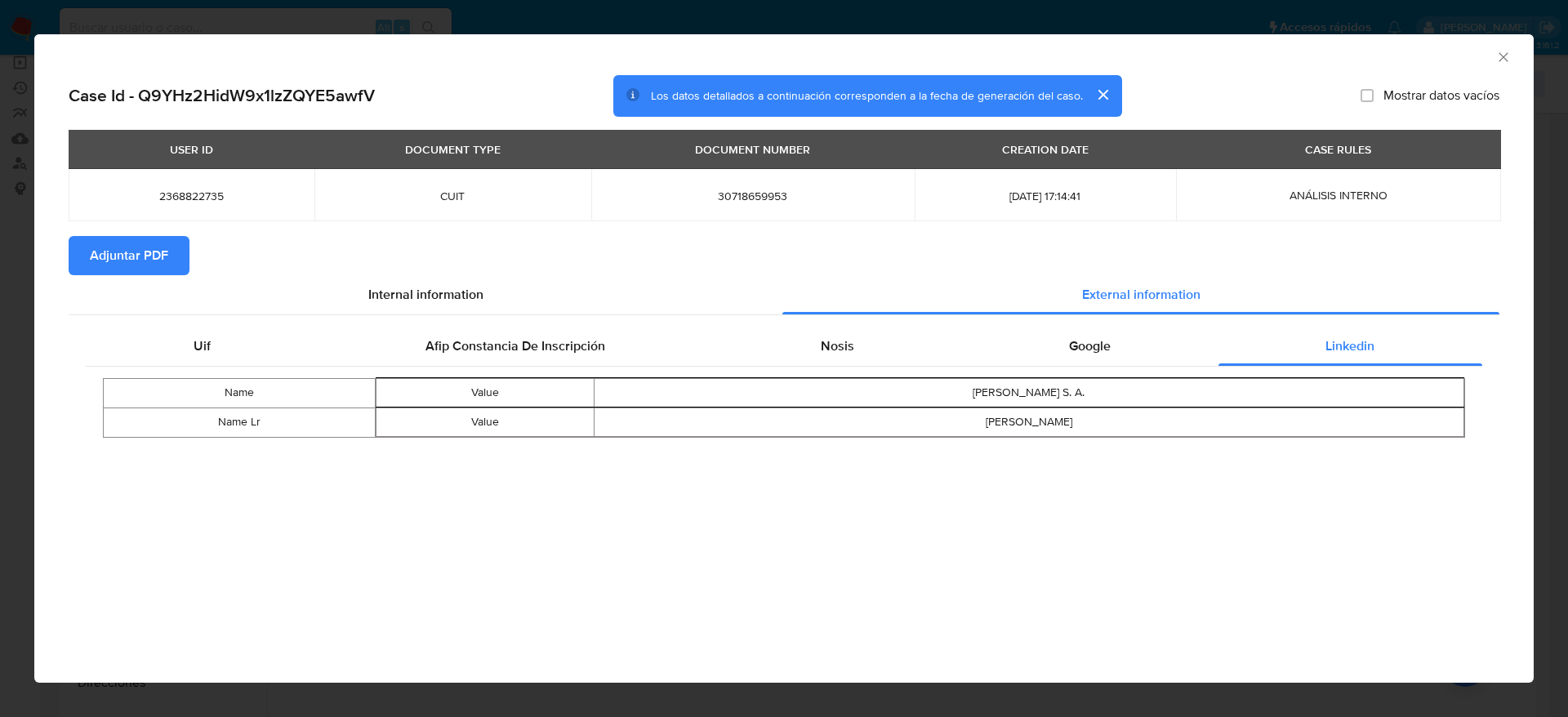
click at [114, 268] on span "Adjuntar PDF" at bounding box center [128, 256] width 78 height 36
click at [1510, 51] on icon "Cerrar ventana" at bounding box center [1504, 58] width 16 height 16
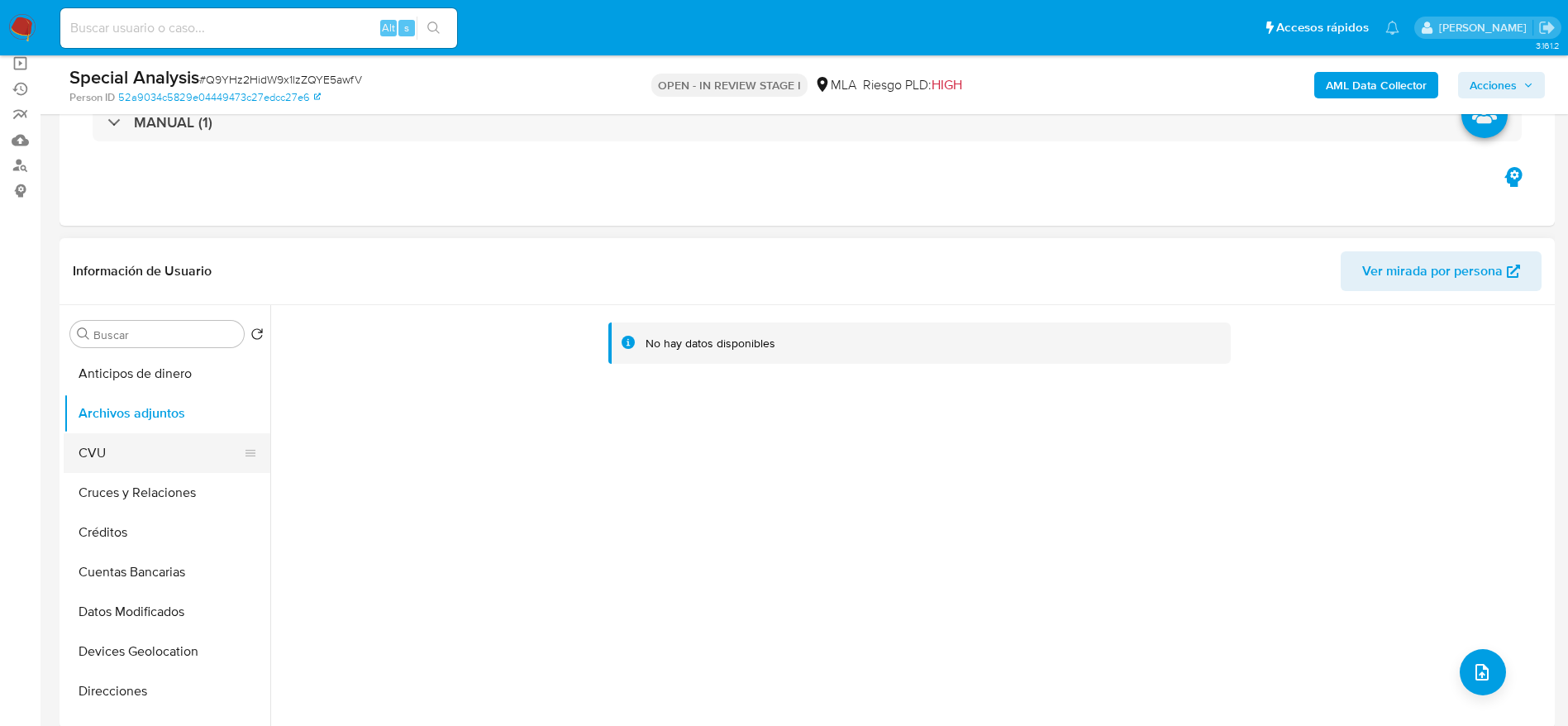
click at [74, 465] on button "CVU" at bounding box center [160, 453] width 193 height 40
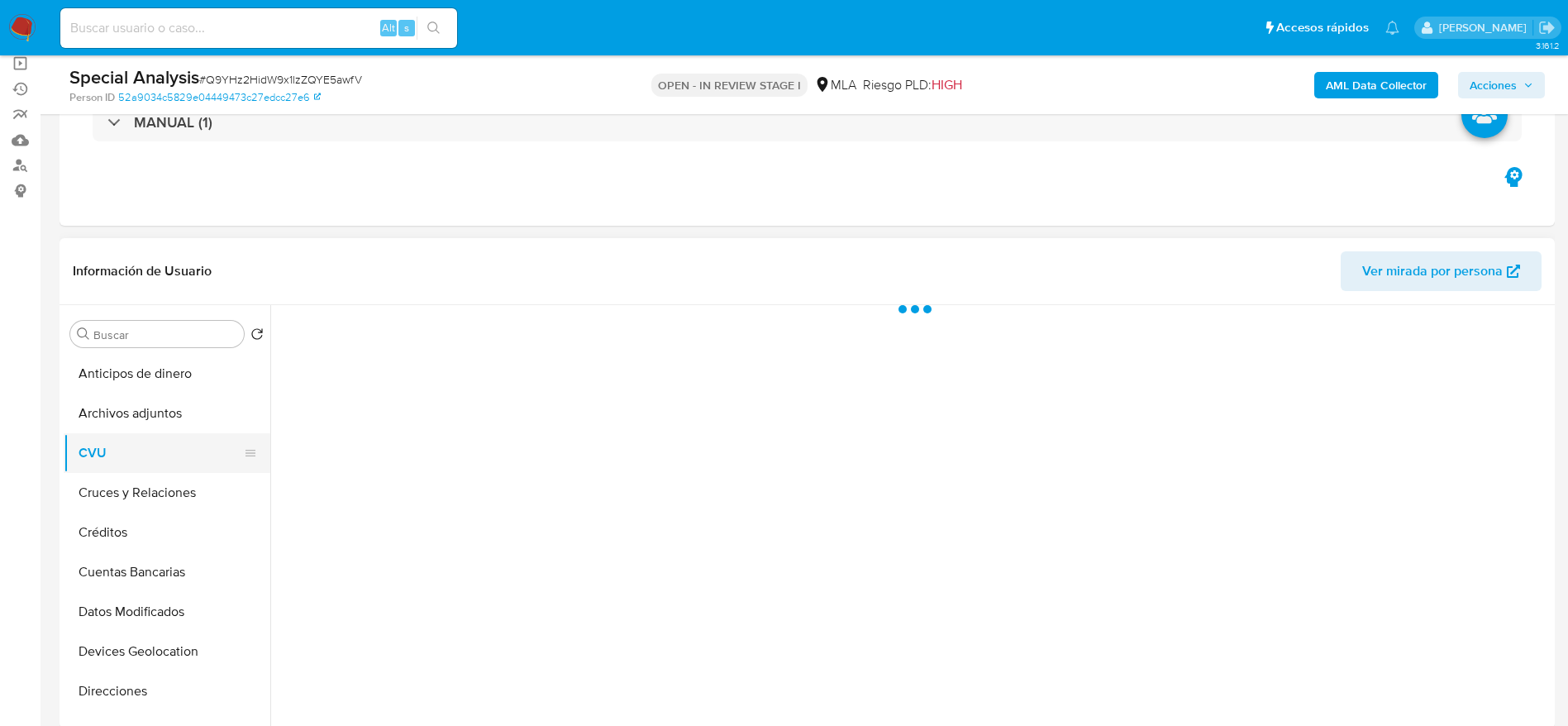
click at [100, 441] on button "CVU" at bounding box center [160, 453] width 193 height 40
click at [180, 416] on button "Archivos adjuntos" at bounding box center [160, 413] width 193 height 40
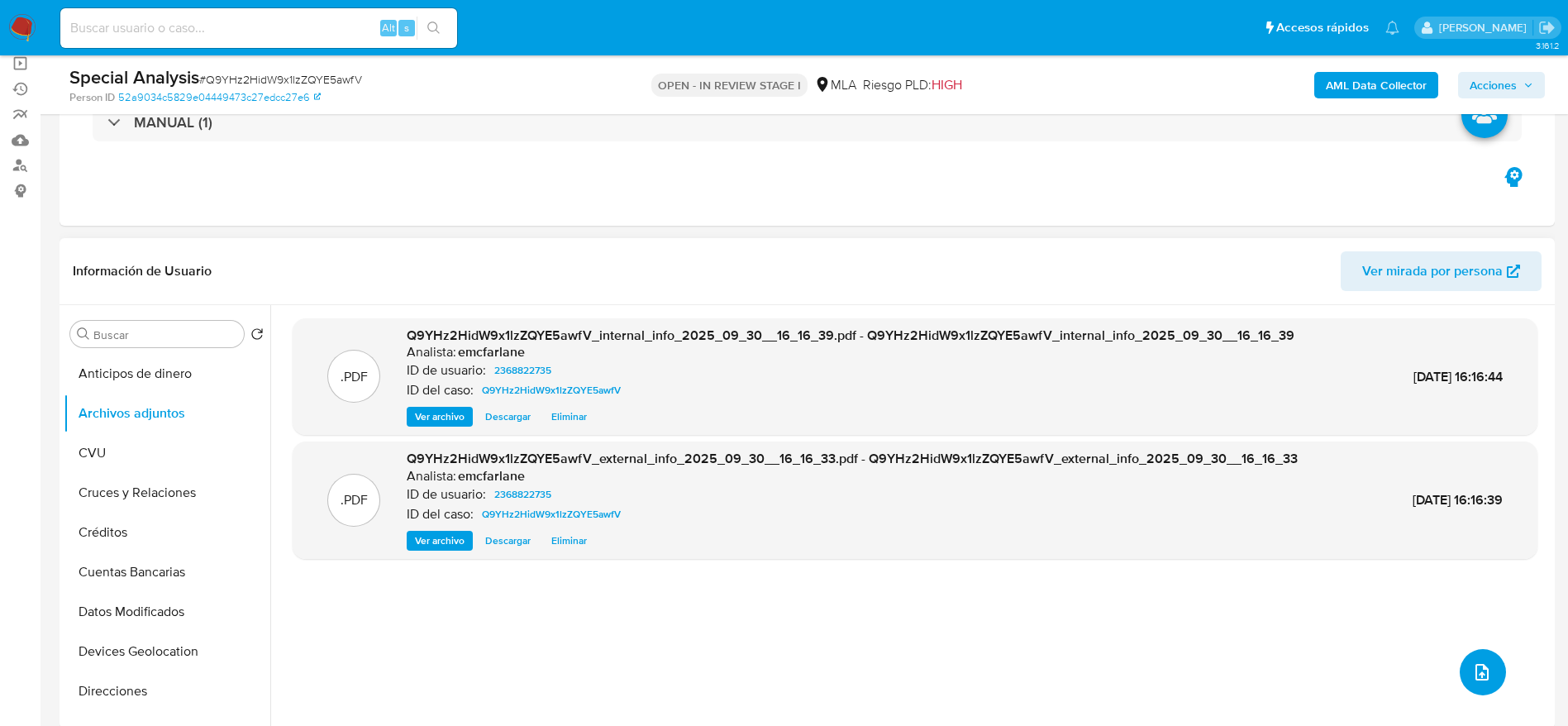
click at [1466, 685] on button "upload-file" at bounding box center [1483, 673] width 47 height 47
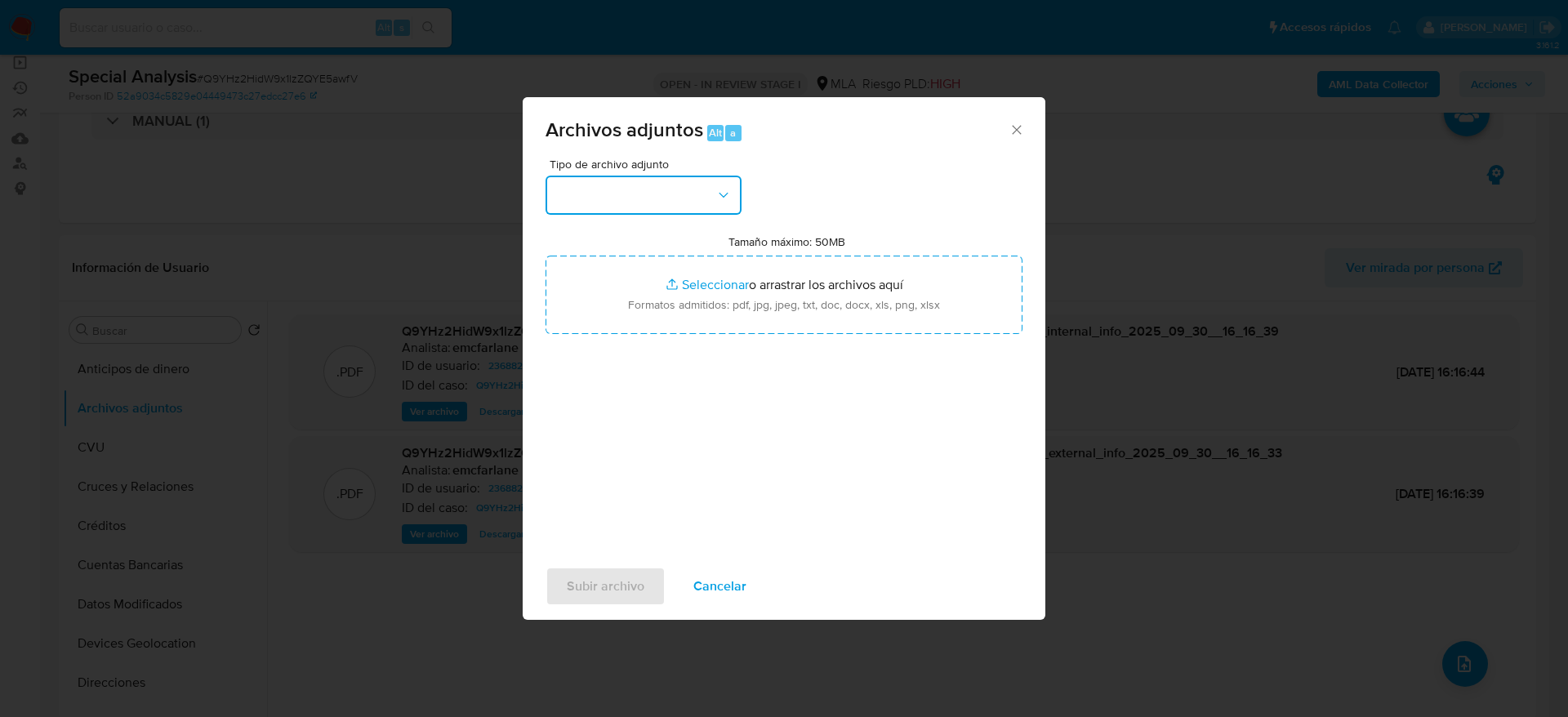
click at [644, 198] on button "button" at bounding box center [644, 195] width 196 height 40
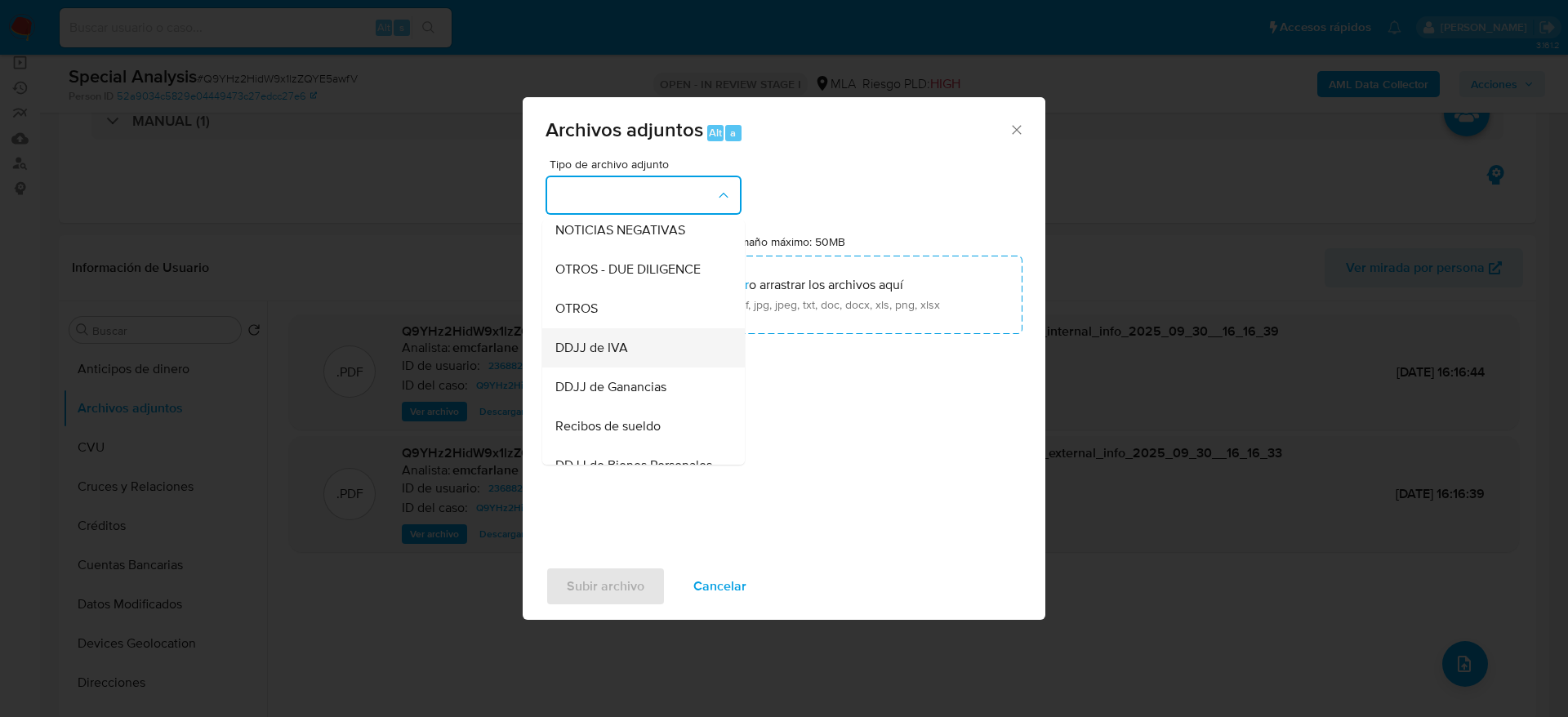
scroll to position [245, 0]
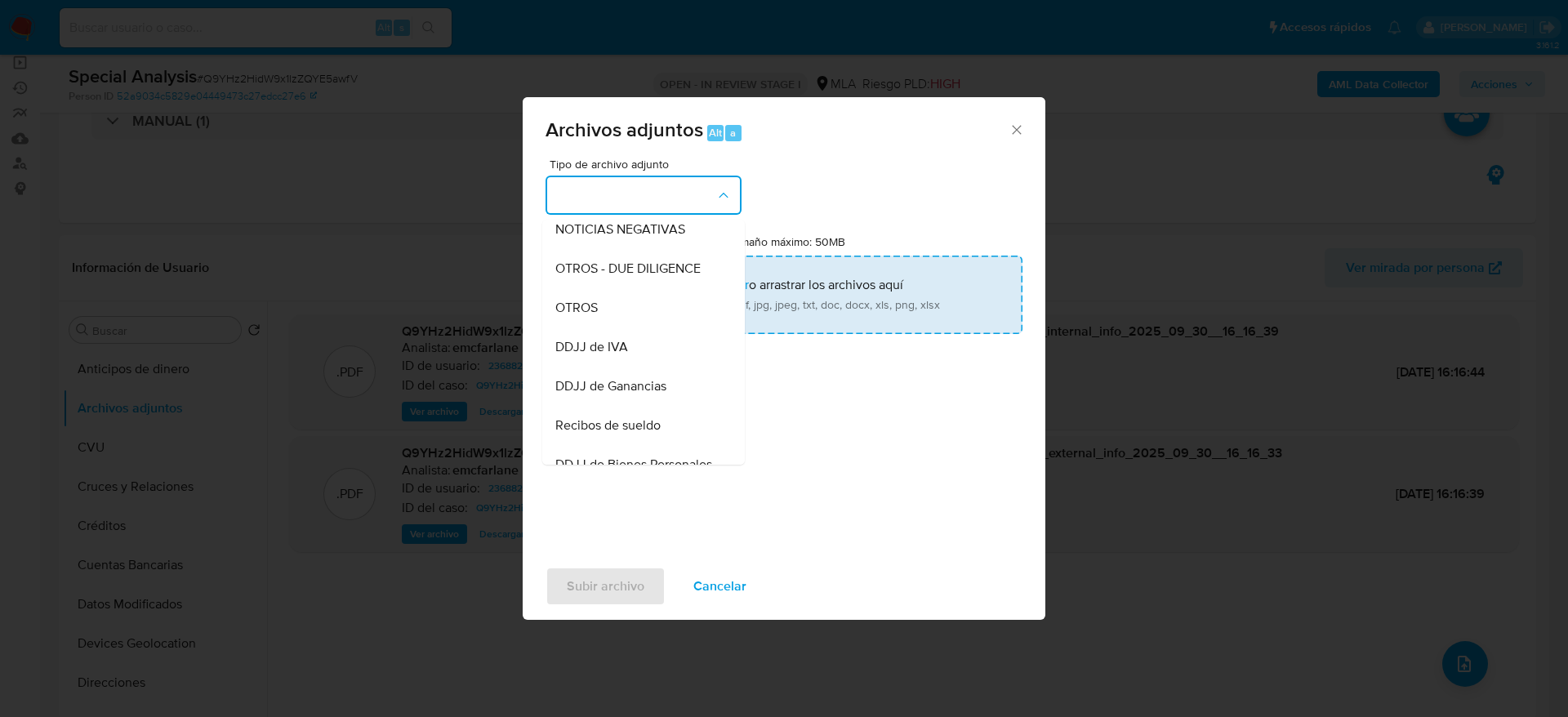
click at [584, 288] on div "OTROS - DUE DILIGENCE" at bounding box center [639, 269] width 166 height 40
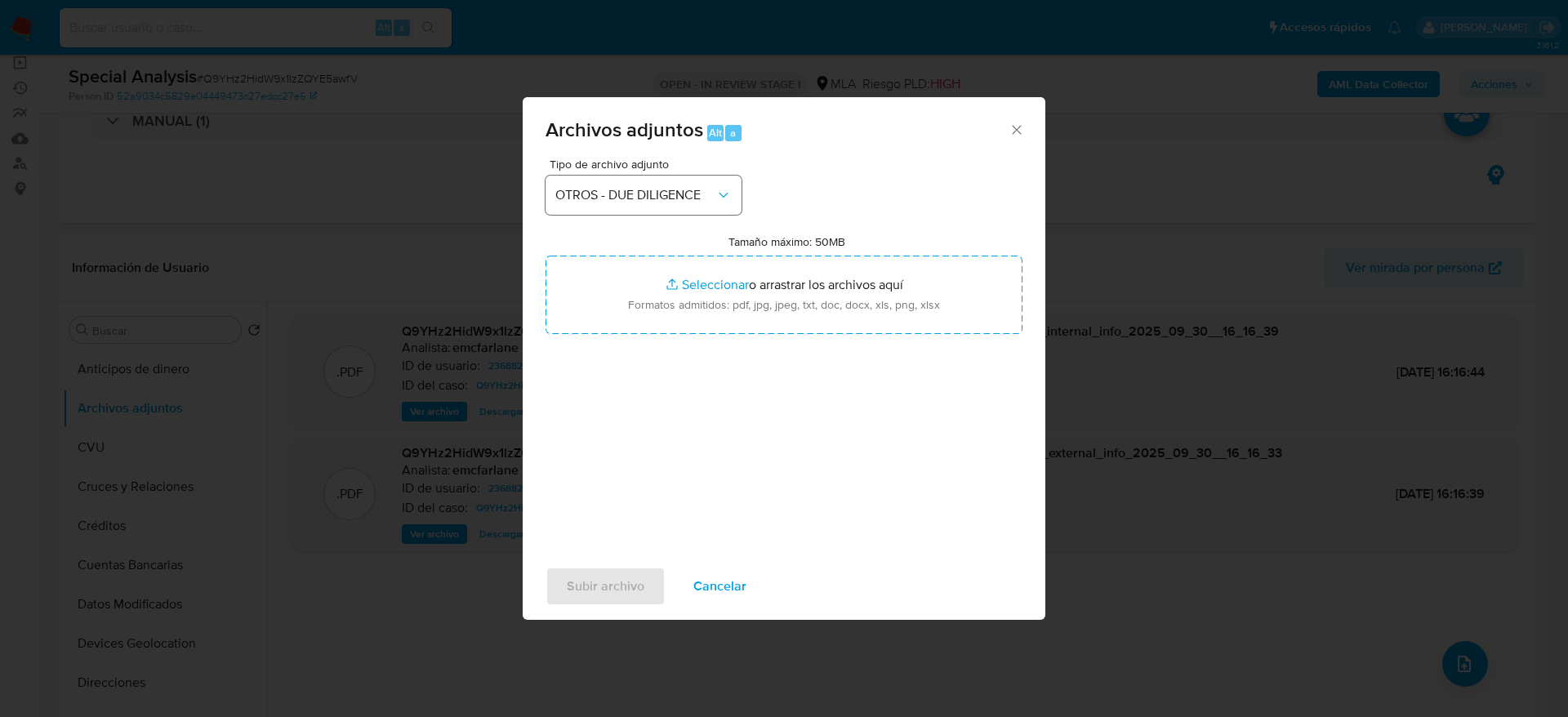
drag, startPoint x: 627, startPoint y: 166, endPoint x: 636, endPoint y: 203, distance: 38.1
click at [628, 168] on span "Tipo de archivo adjunto" at bounding box center [648, 165] width 196 height 12
click at [636, 205] on button "OTROS - DUE DILIGENCE" at bounding box center [644, 195] width 196 height 40
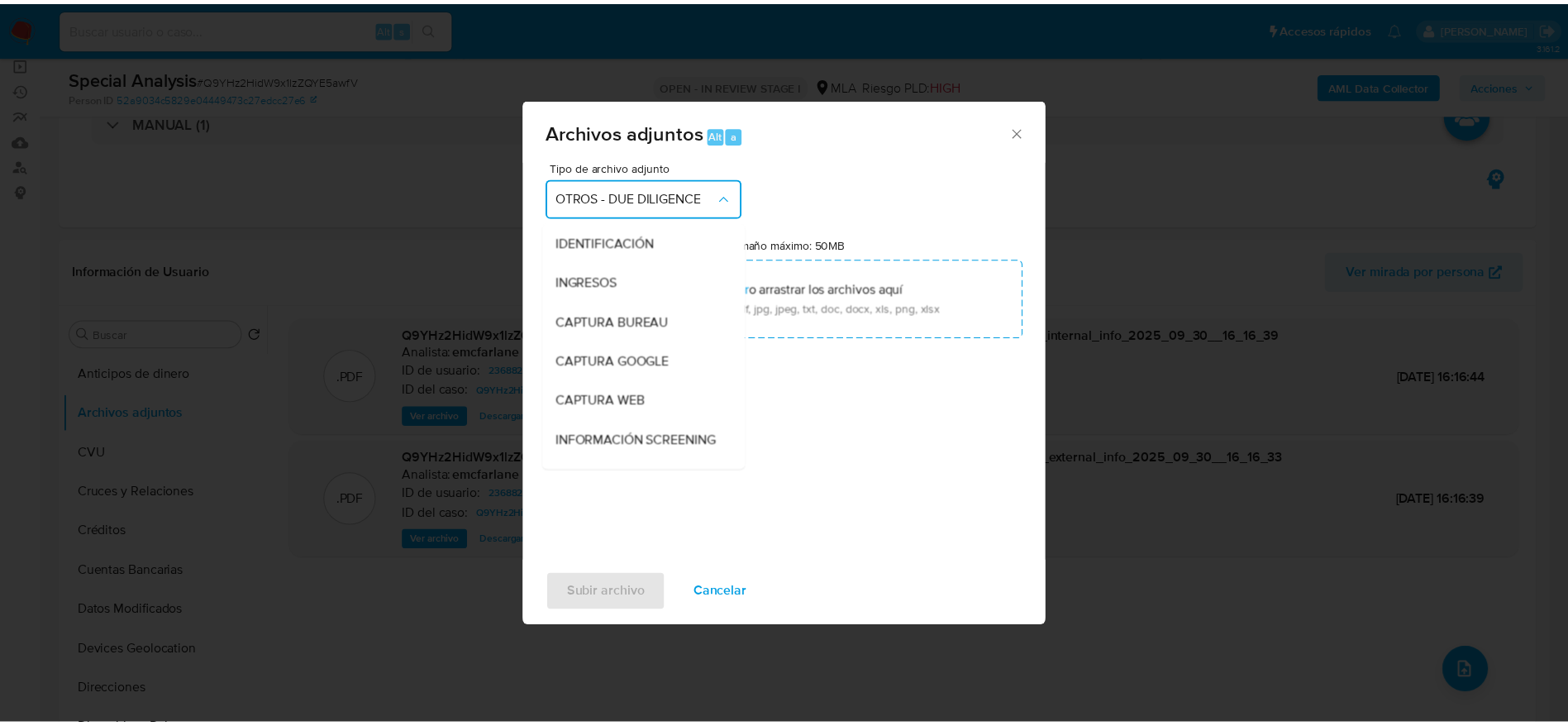
scroll to position [198, 0]
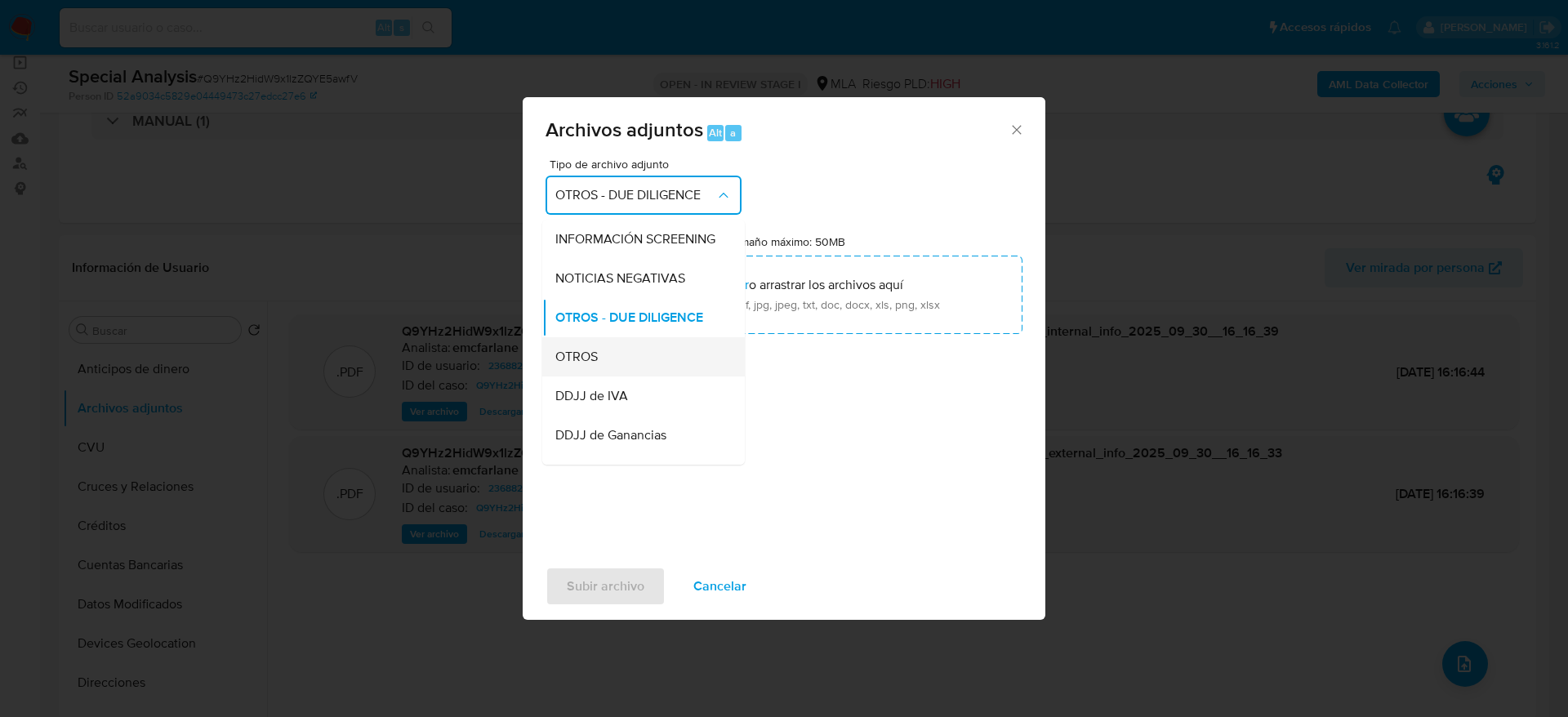
click at [588, 365] on span "OTROS" at bounding box center [577, 357] width 43 height 16
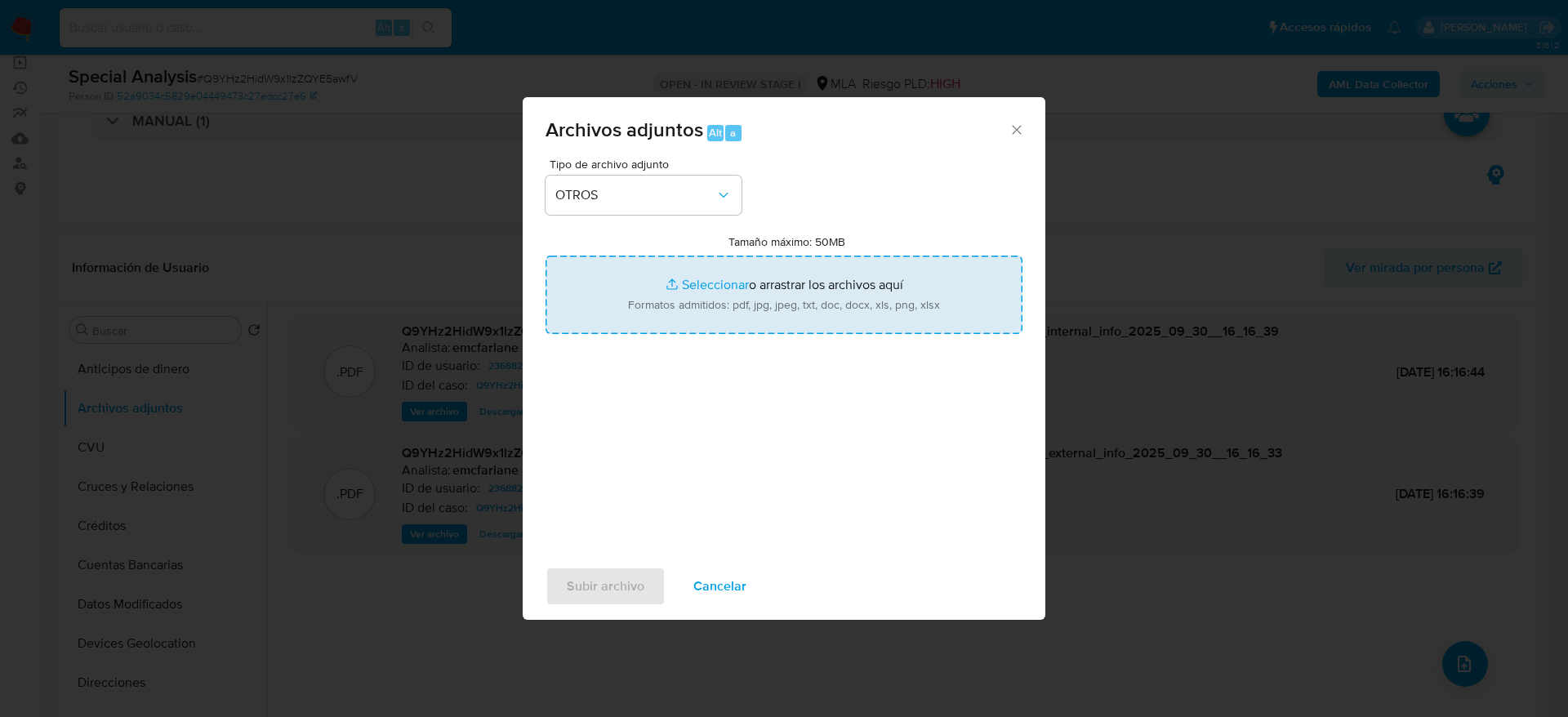
type input "C:\fakepath\Caselog Q9YHz2HidW9x1lzZQYE5awfV.docx"
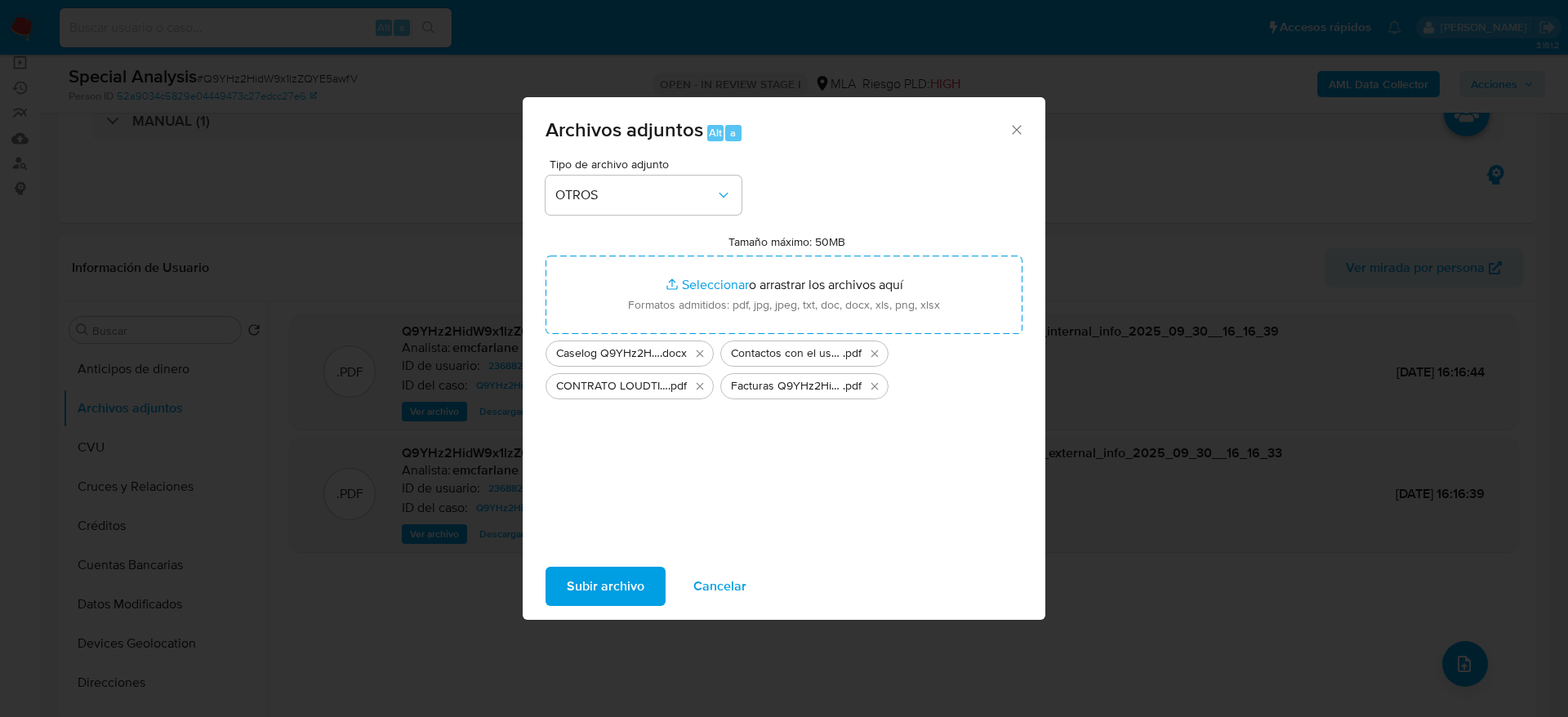
click at [657, 583] on button "Subir archivo" at bounding box center [606, 587] width 120 height 40
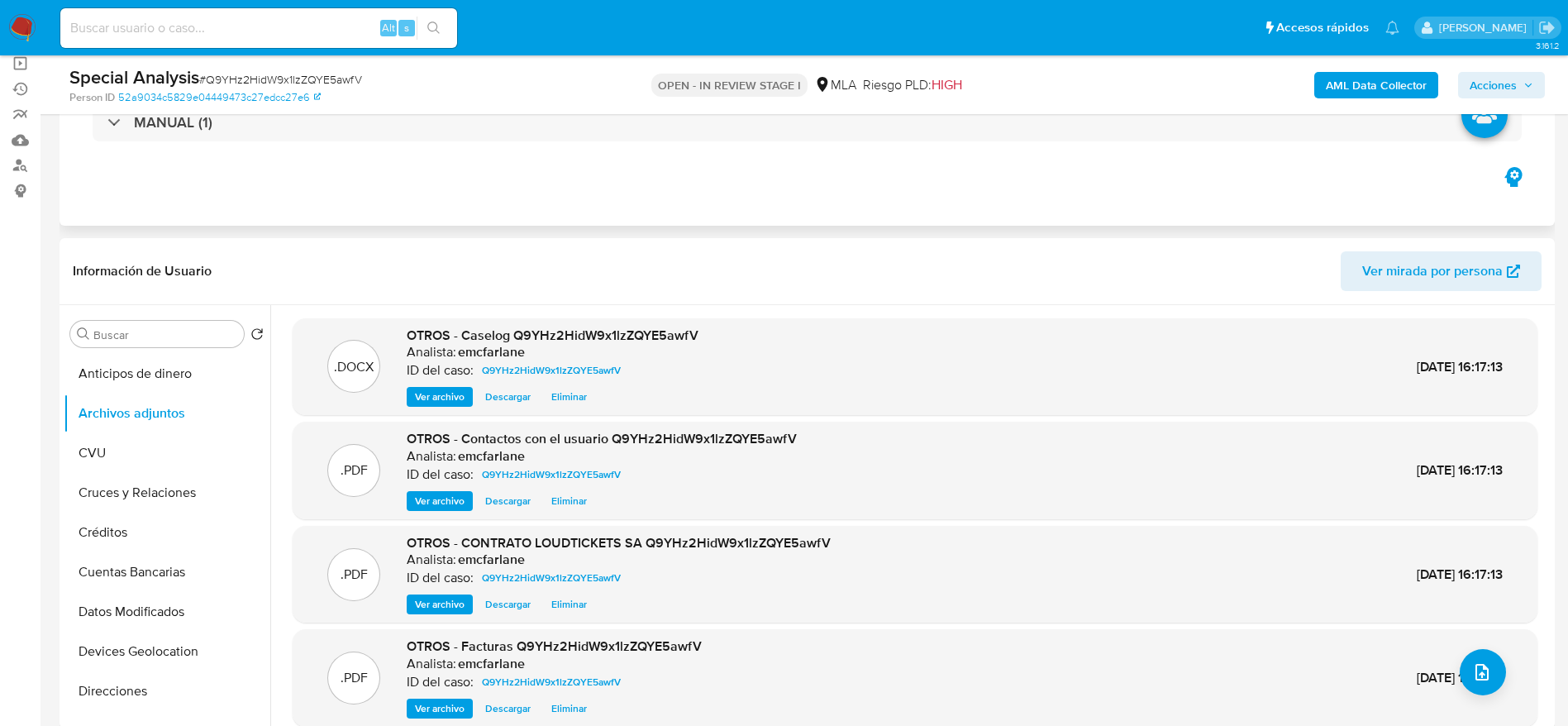
click at [848, 183] on div "Eventos ( 1 ) Acciones MANUAL (1)" at bounding box center [806, 127] width 1496 height 198
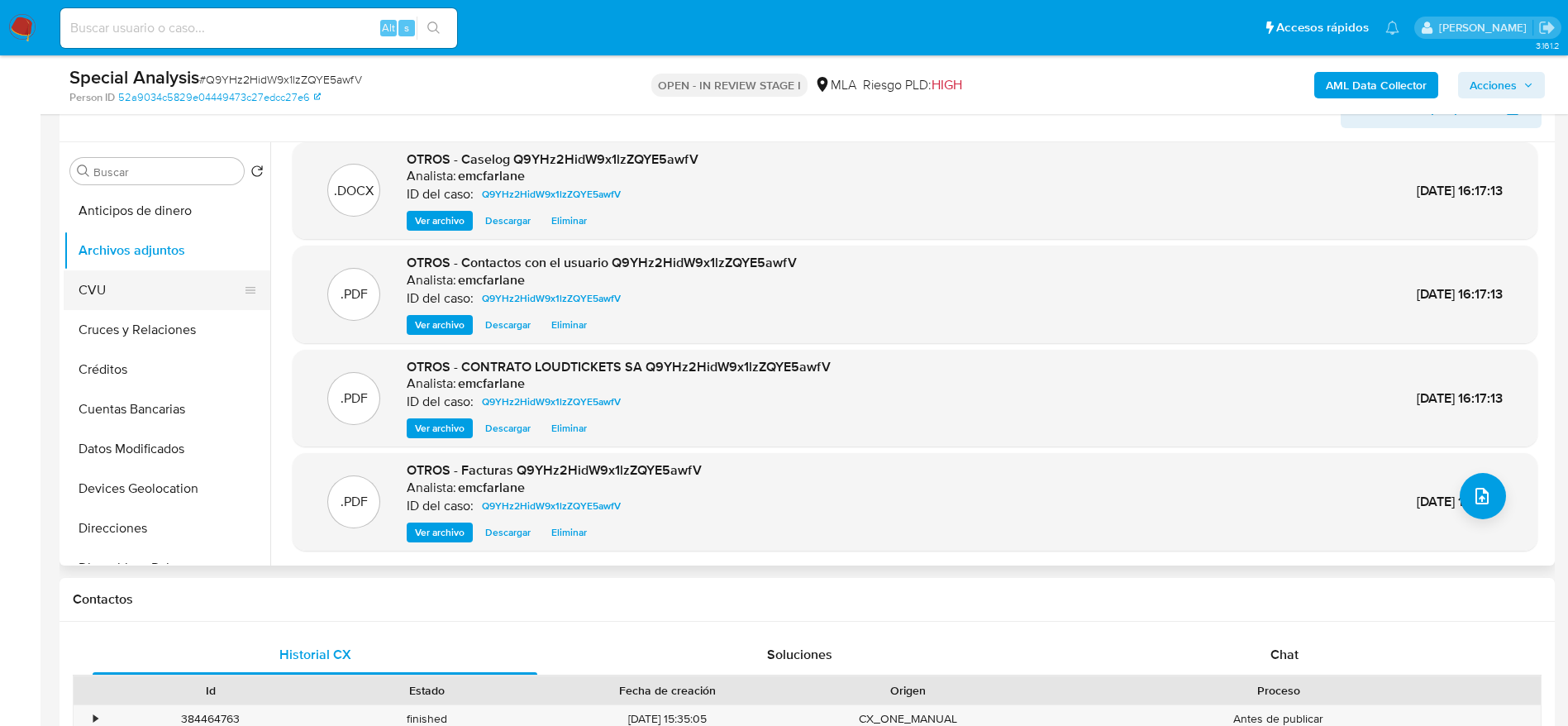
scroll to position [248, 0]
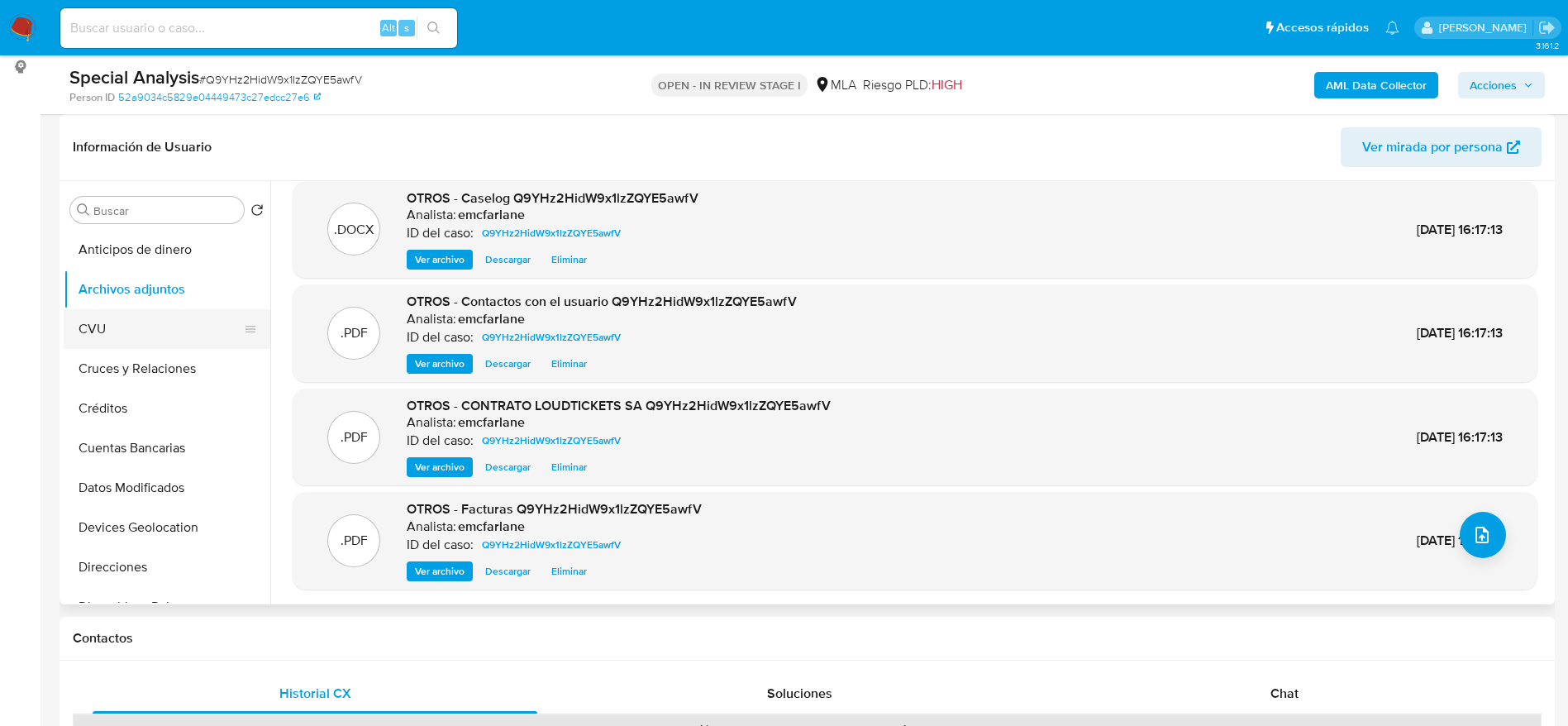
click at [118, 336] on button "CVU" at bounding box center [160, 329] width 193 height 40
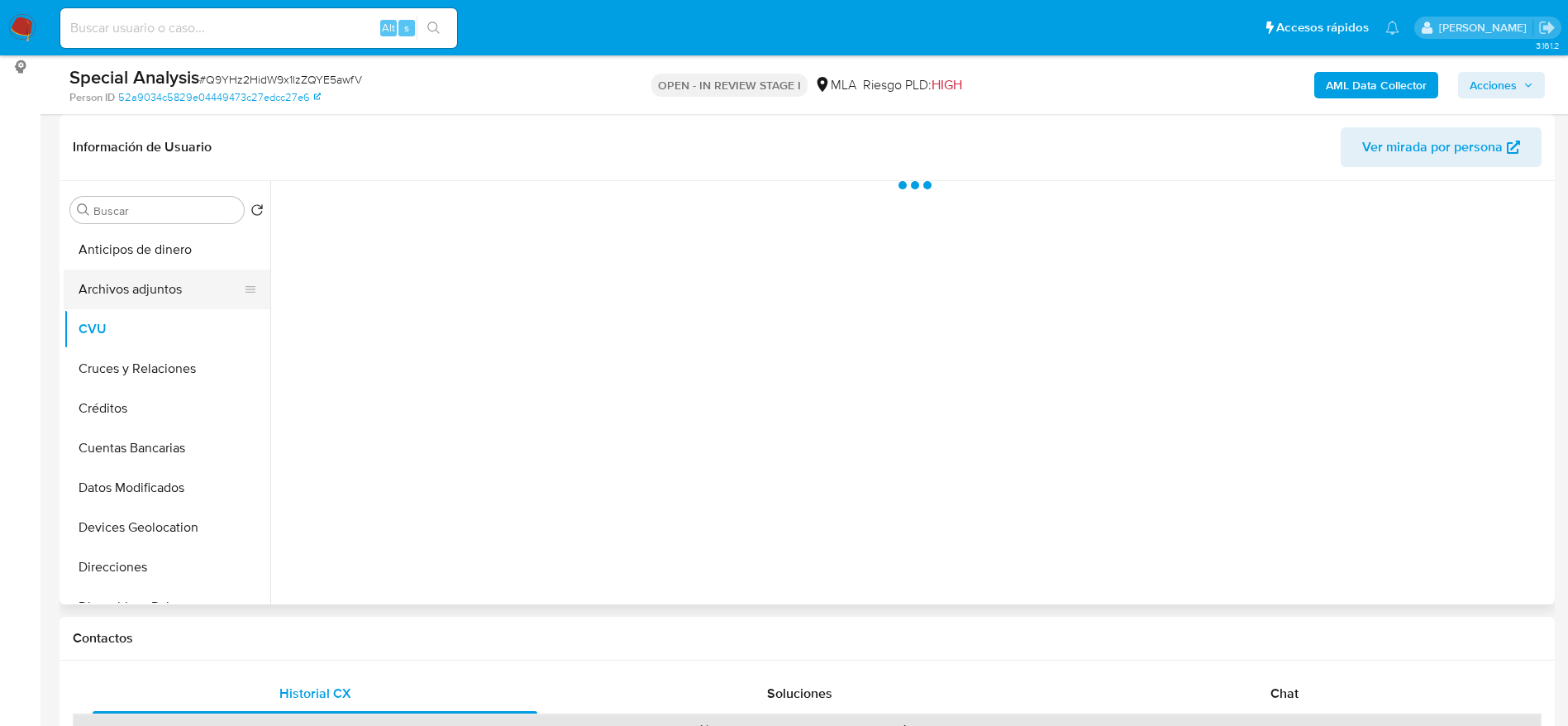
scroll to position [0, 0]
click at [132, 272] on button "Archivos adjuntos" at bounding box center [160, 290] width 193 height 40
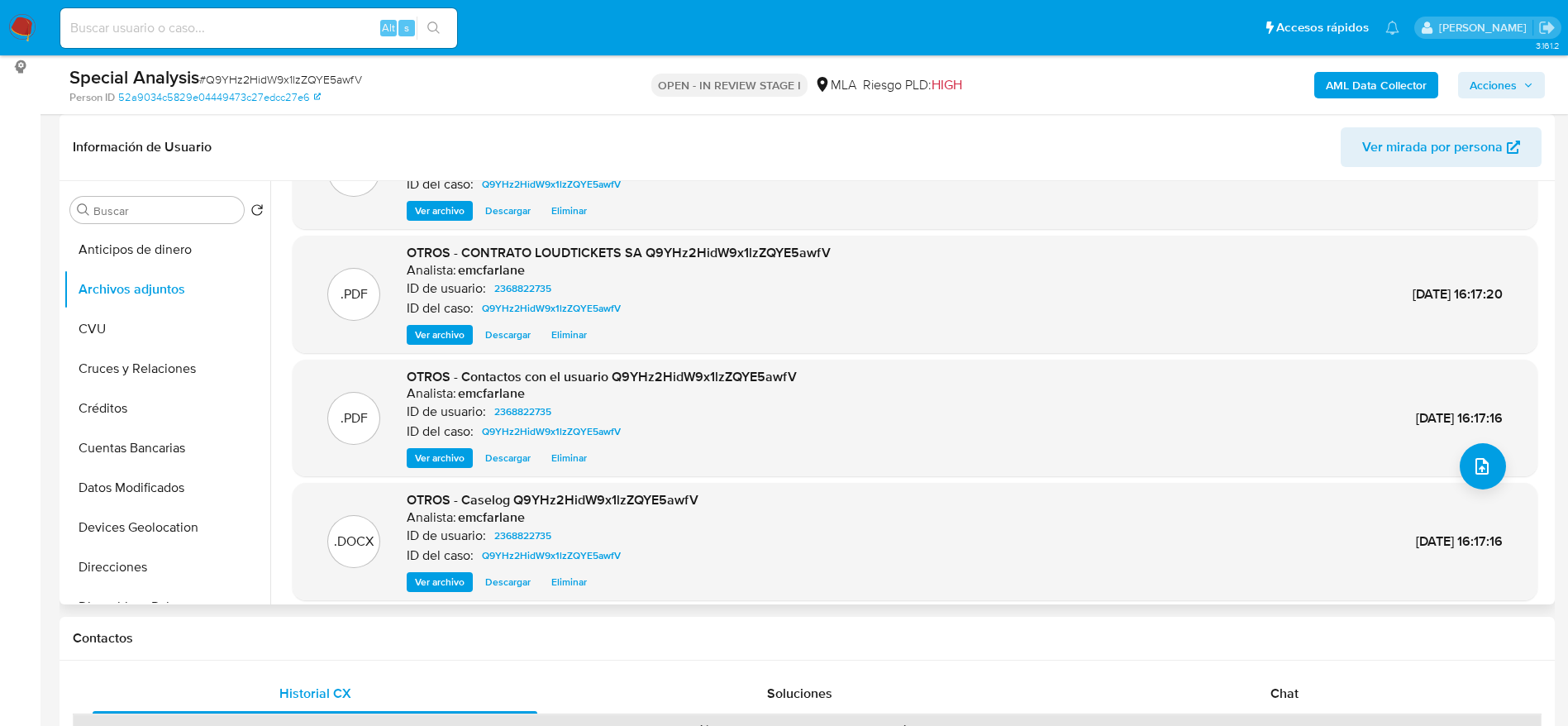
scroll to position [139, 0]
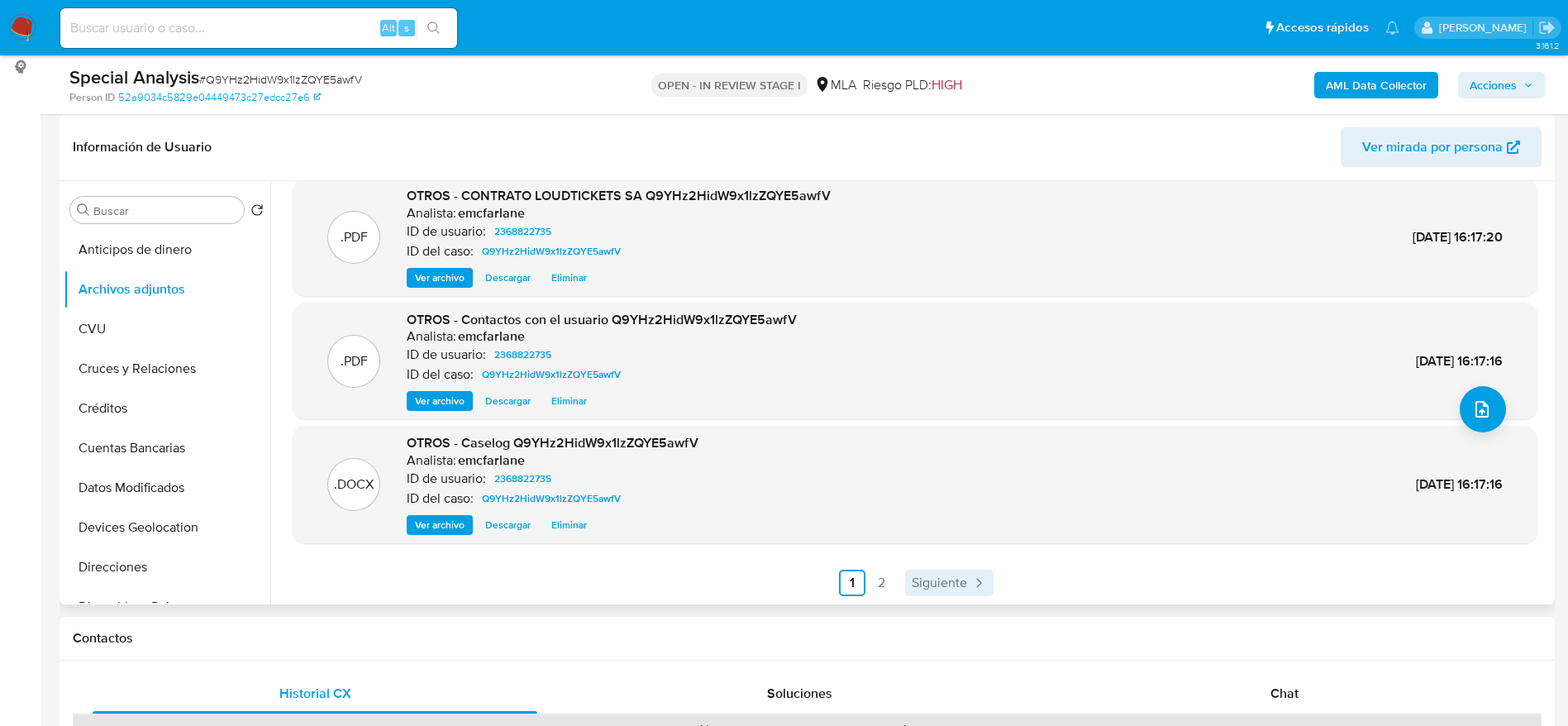
click at [971, 585] on icon "Paginación" at bounding box center [979, 583] width 17 height 17
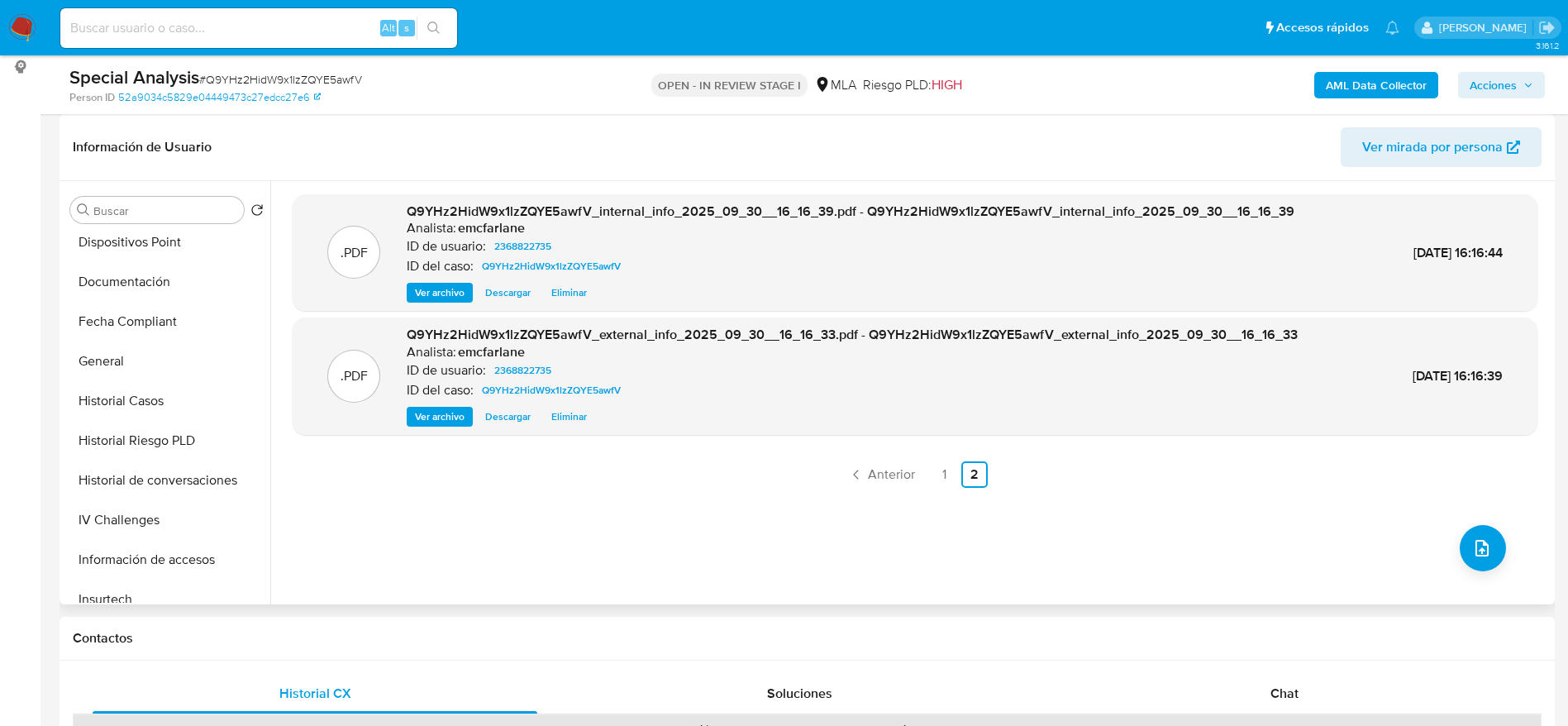
scroll to position [373, 0]
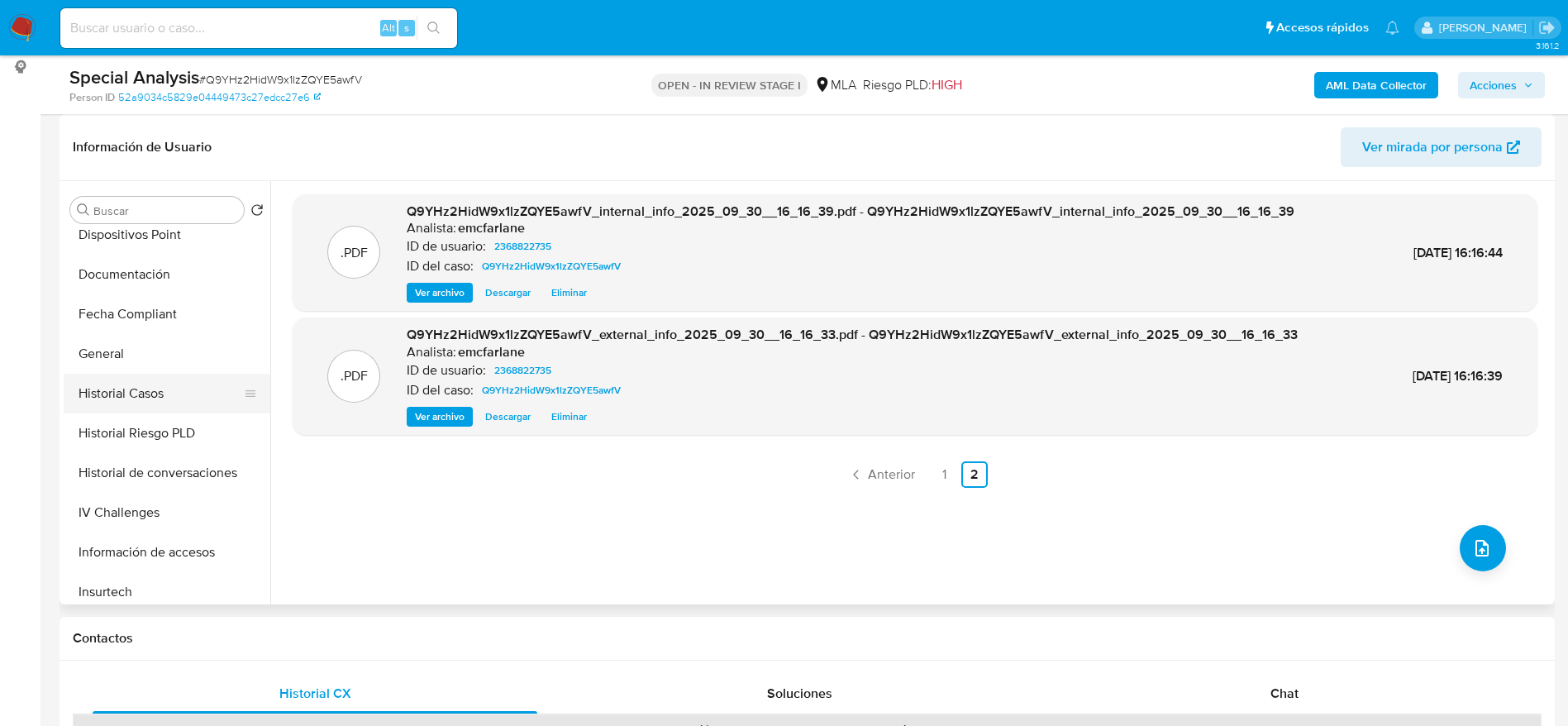
click at [167, 396] on button "Historial Casos" at bounding box center [160, 394] width 193 height 40
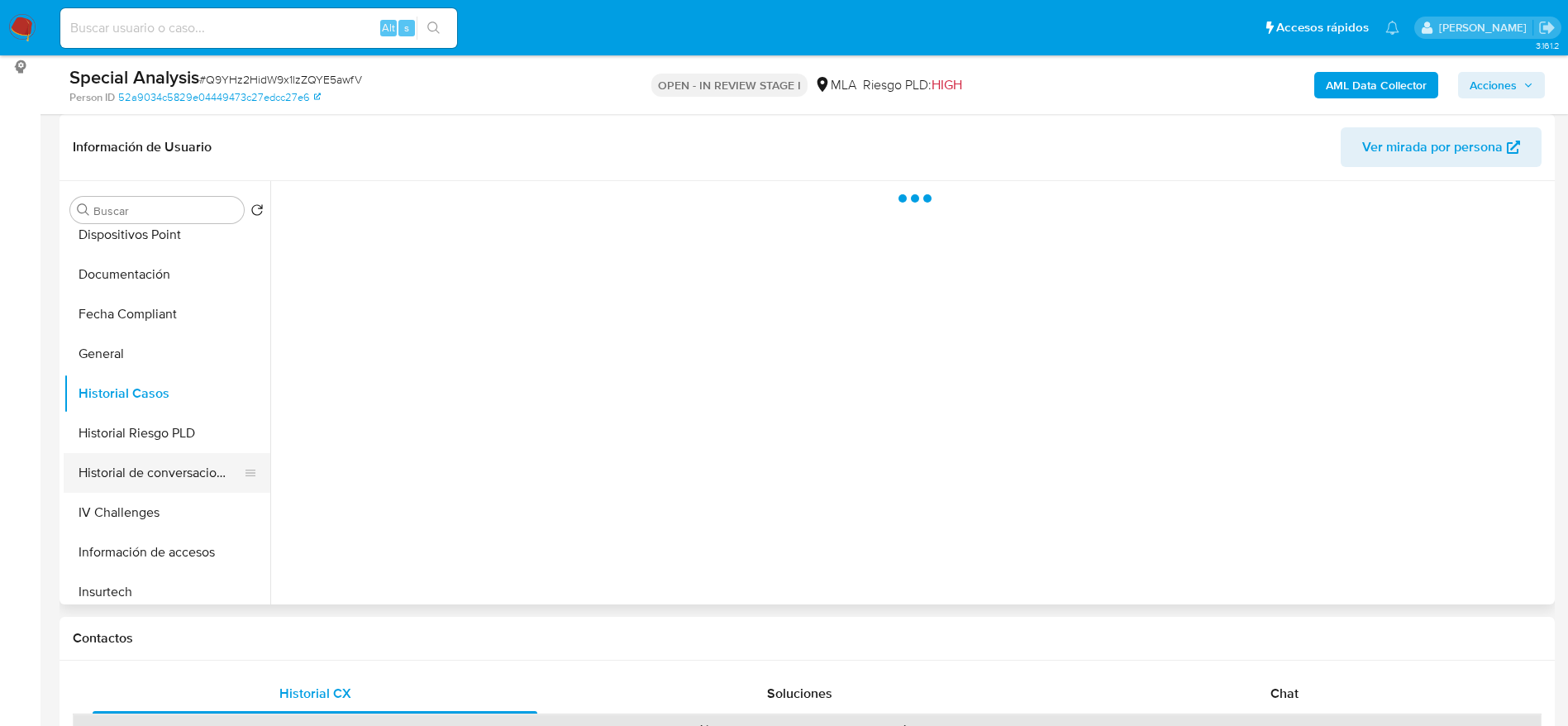
click at [187, 465] on button "Historial de conversaciones" at bounding box center [160, 473] width 193 height 40
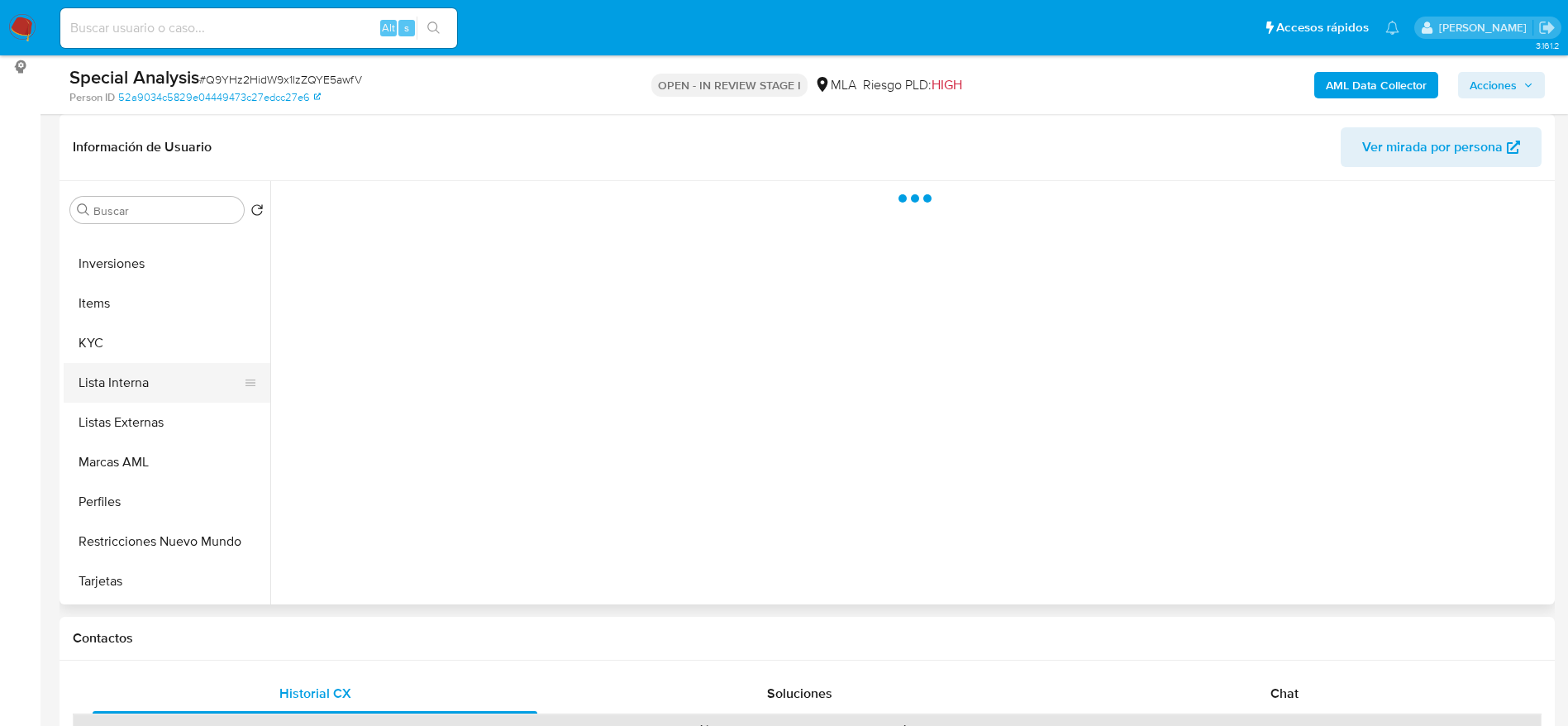
scroll to position [858, 0]
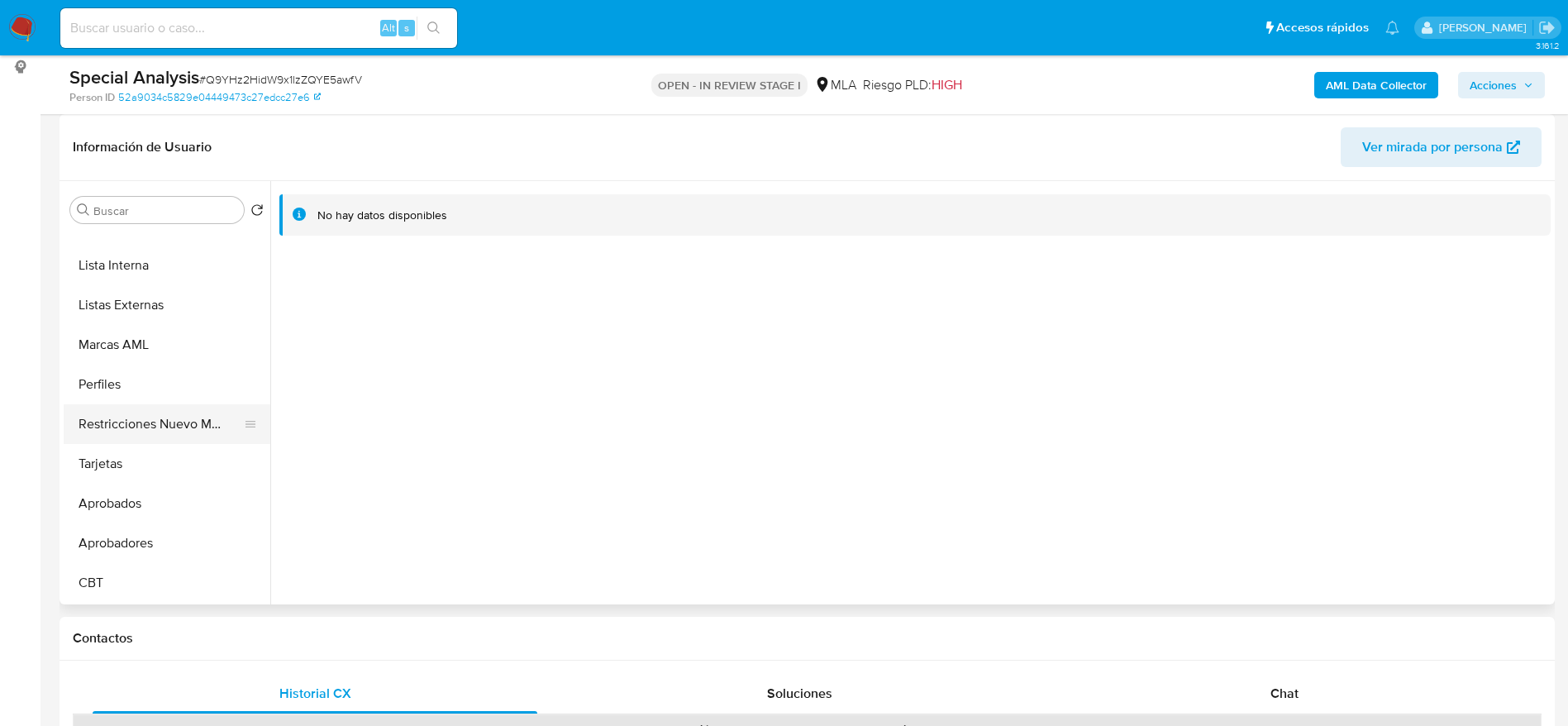
click at [165, 427] on button "Restricciones Nuevo Mundo" at bounding box center [160, 424] width 193 height 40
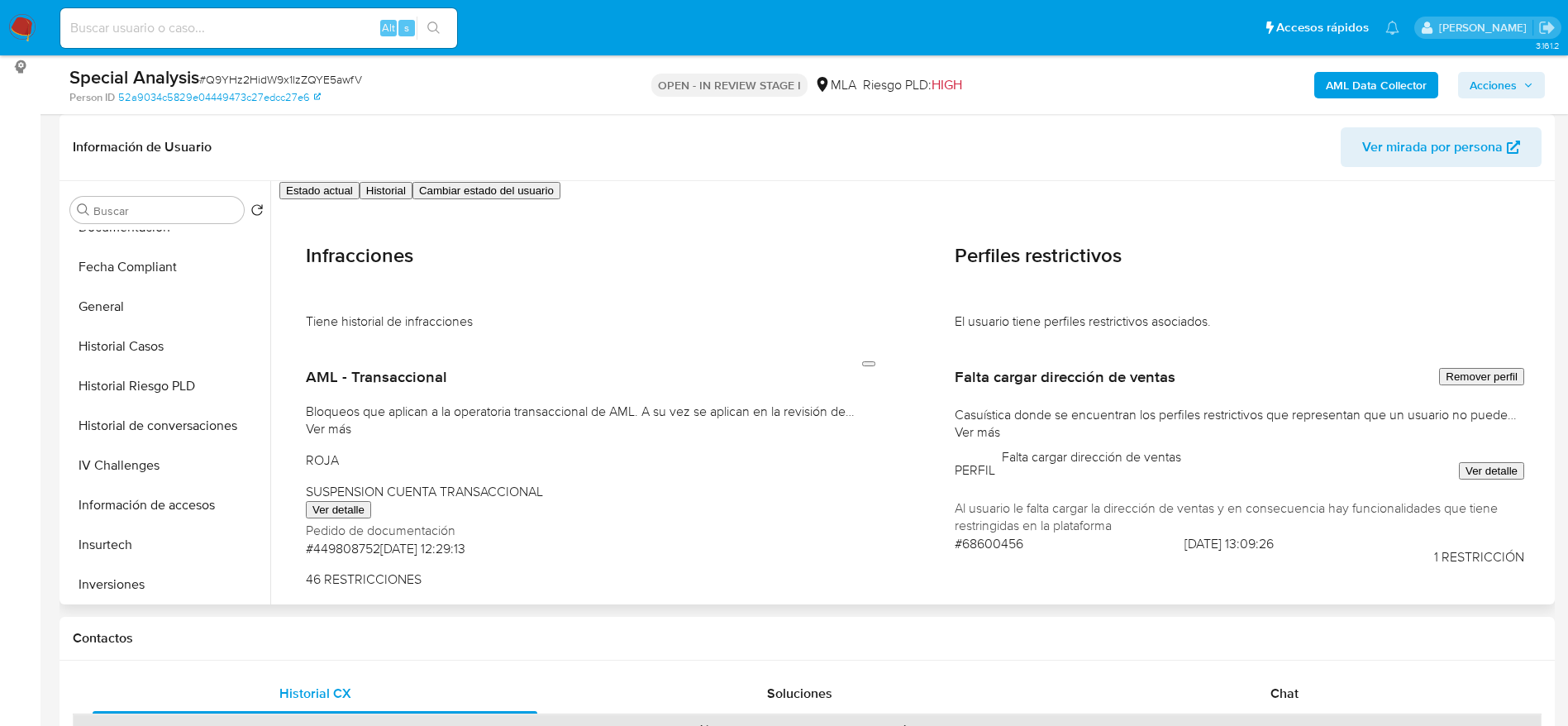
scroll to position [0, 0]
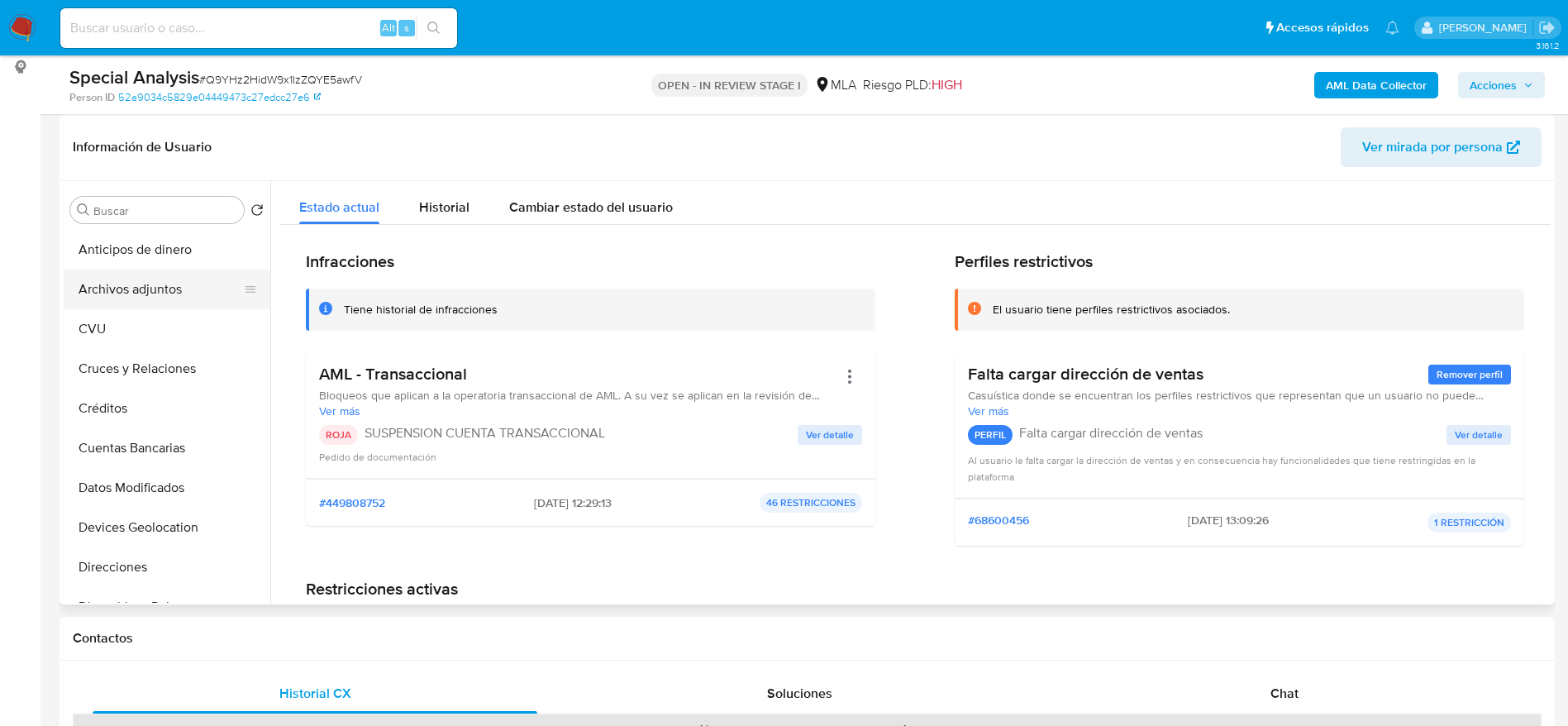
click at [156, 271] on button "Archivos adjuntos" at bounding box center [160, 290] width 193 height 40
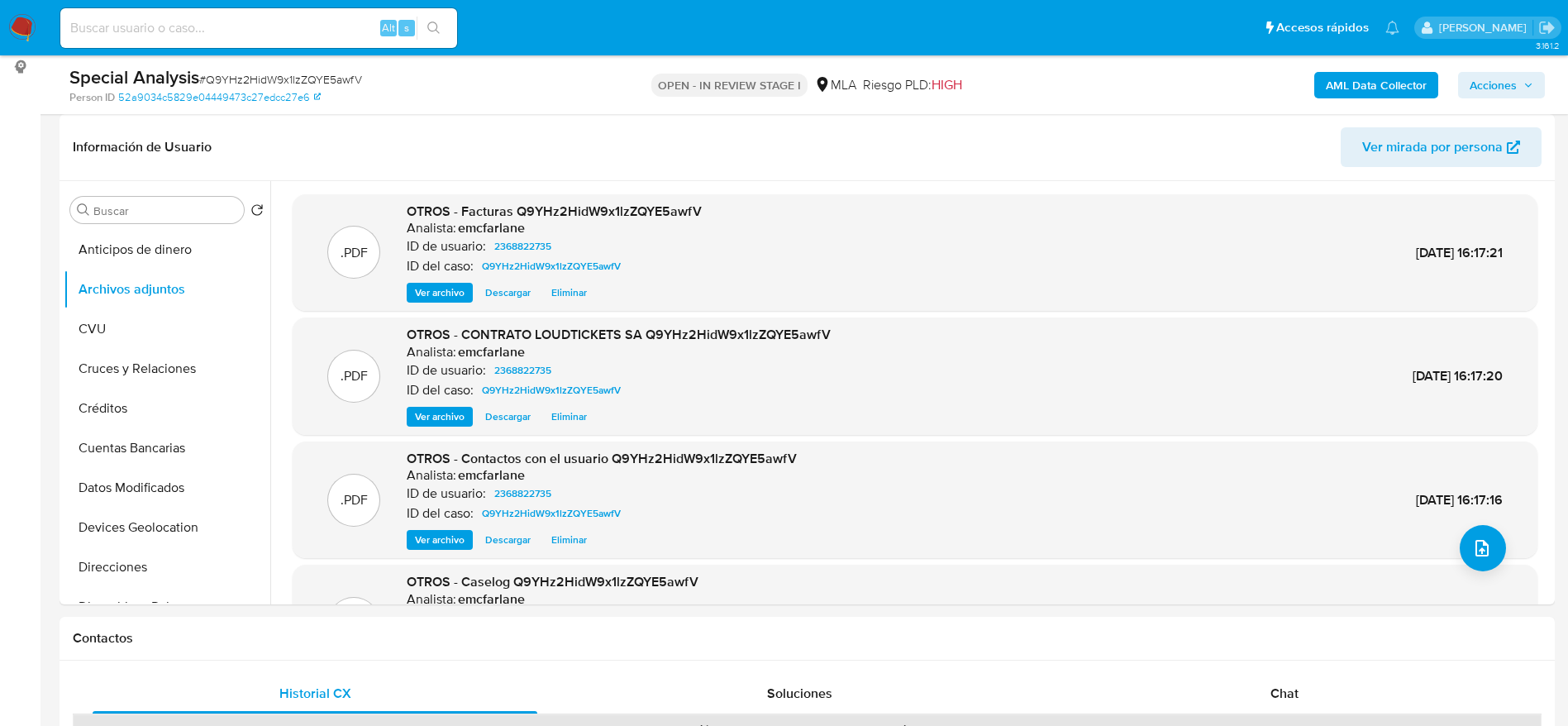
scroll to position [124, 0]
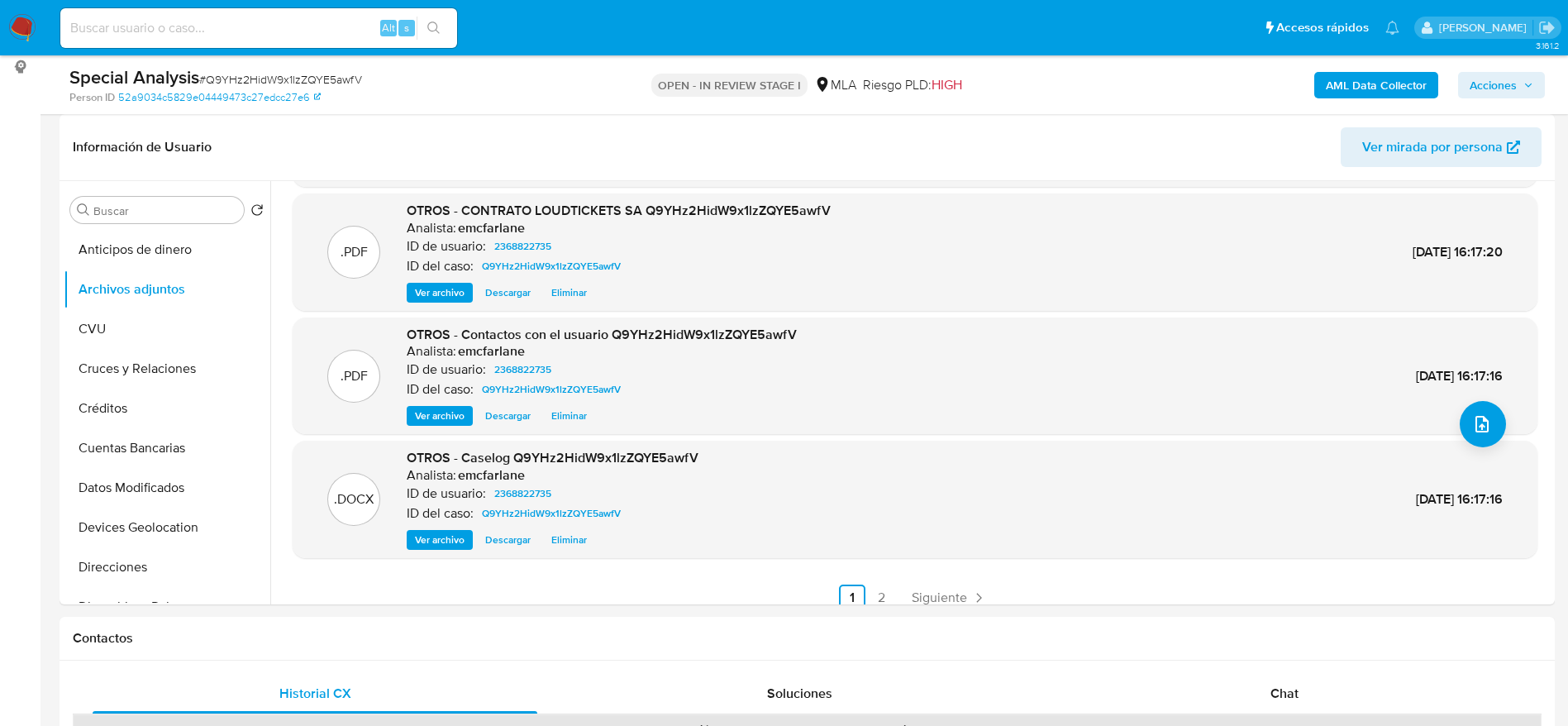
click at [570, 534] on span "Eliminar" at bounding box center [569, 540] width 36 height 17
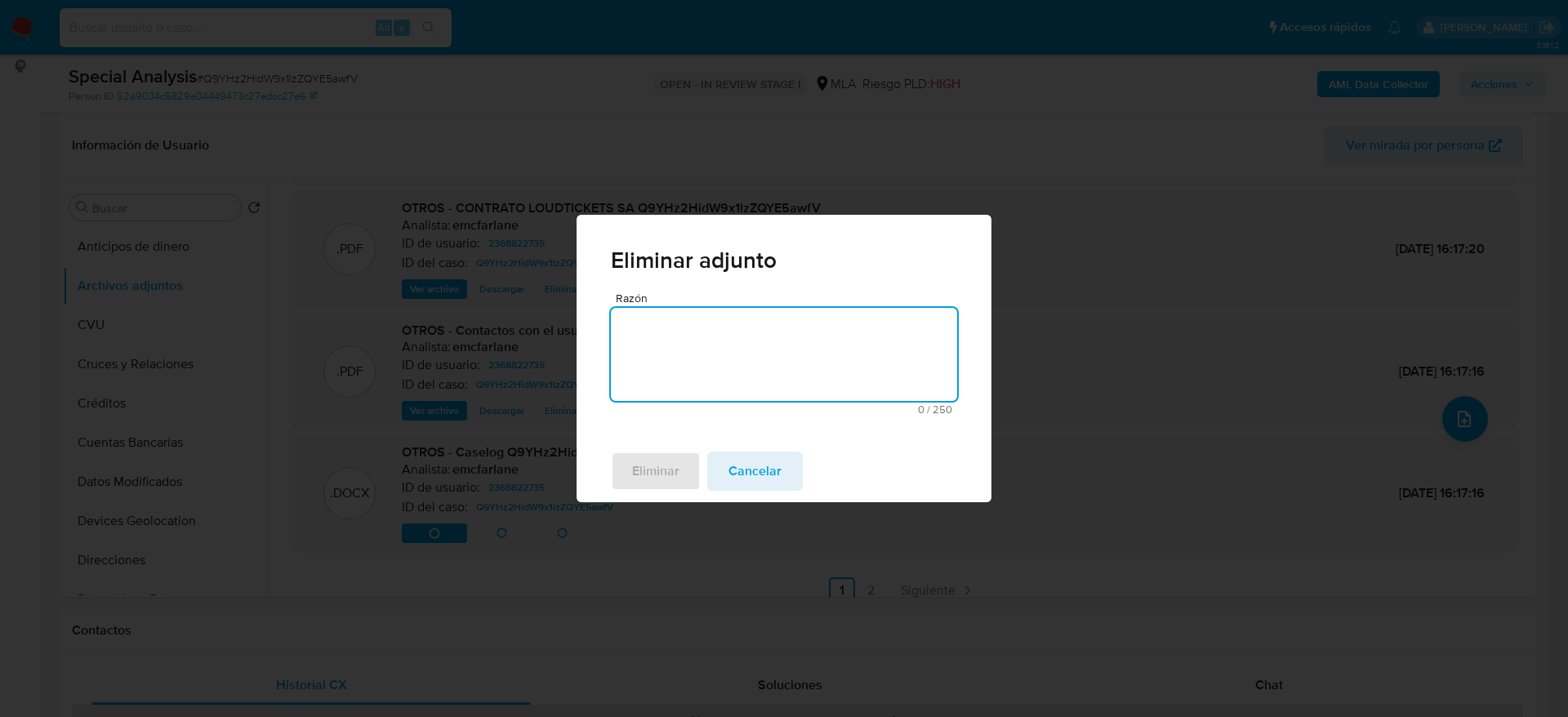
click at [771, 319] on textarea "Razón" at bounding box center [784, 354] width 347 height 93
click at [654, 472] on span "Eliminar" at bounding box center [656, 472] width 48 height 36
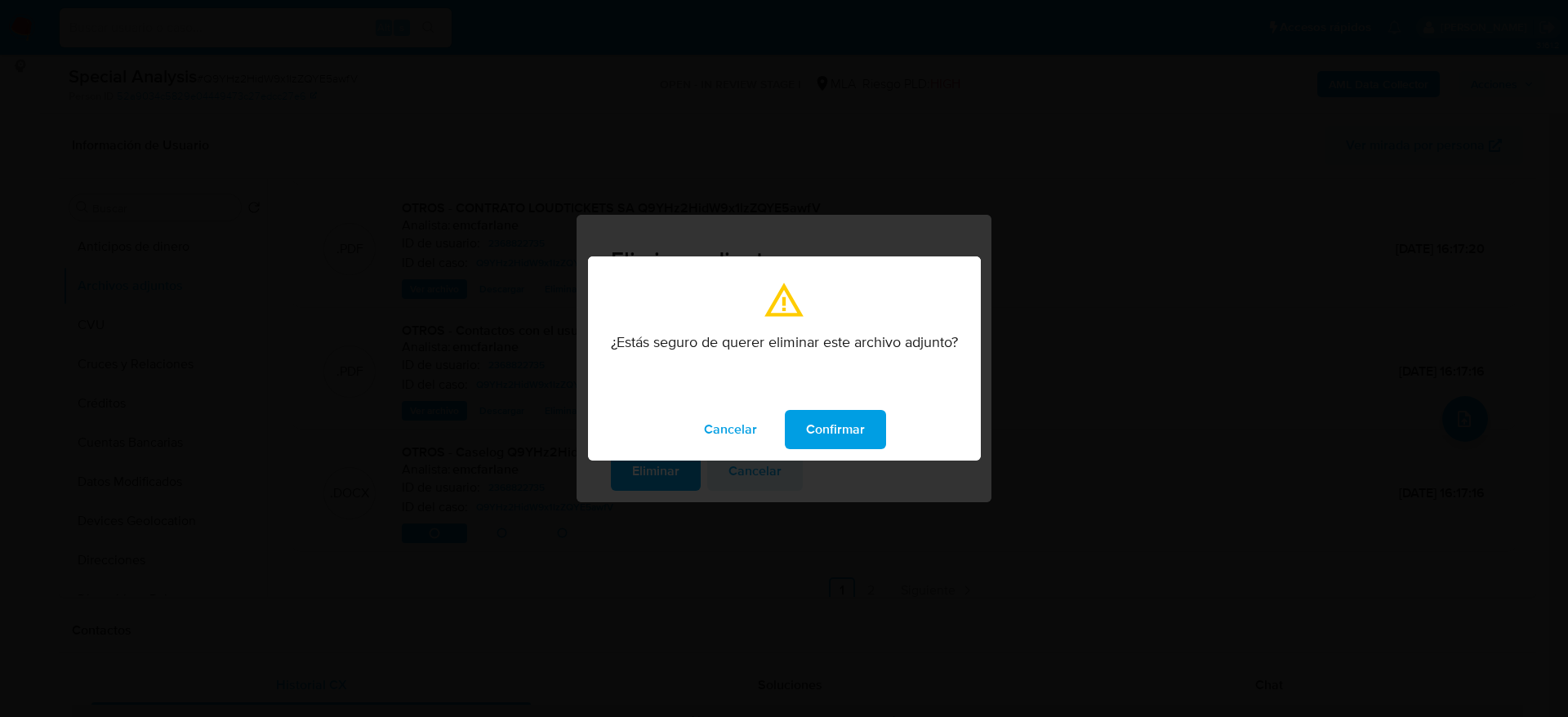
click at [827, 422] on span "Confirmar" at bounding box center [835, 430] width 58 height 36
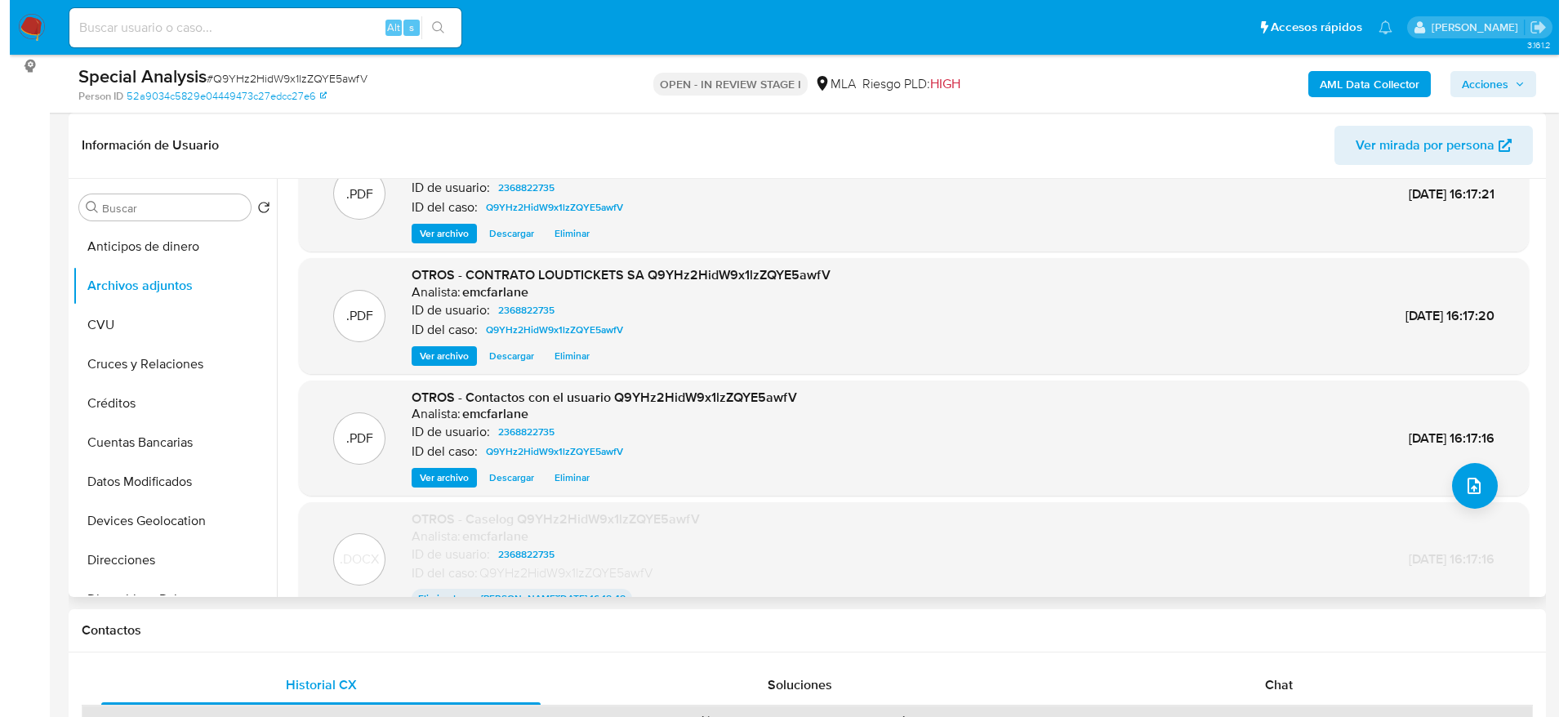
scroll to position [0, 0]
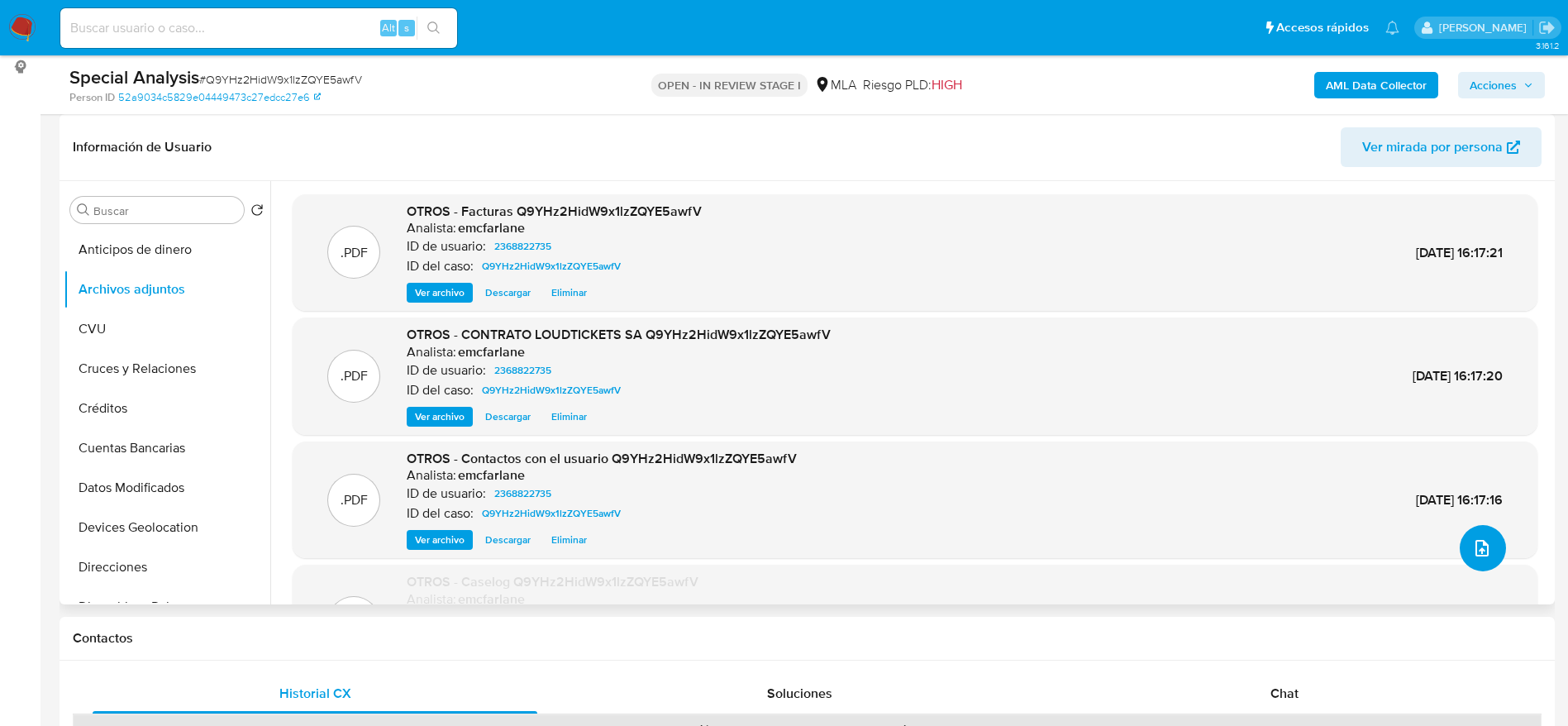
click at [1474, 556] on icon "upload-file" at bounding box center [1482, 548] width 20 height 20
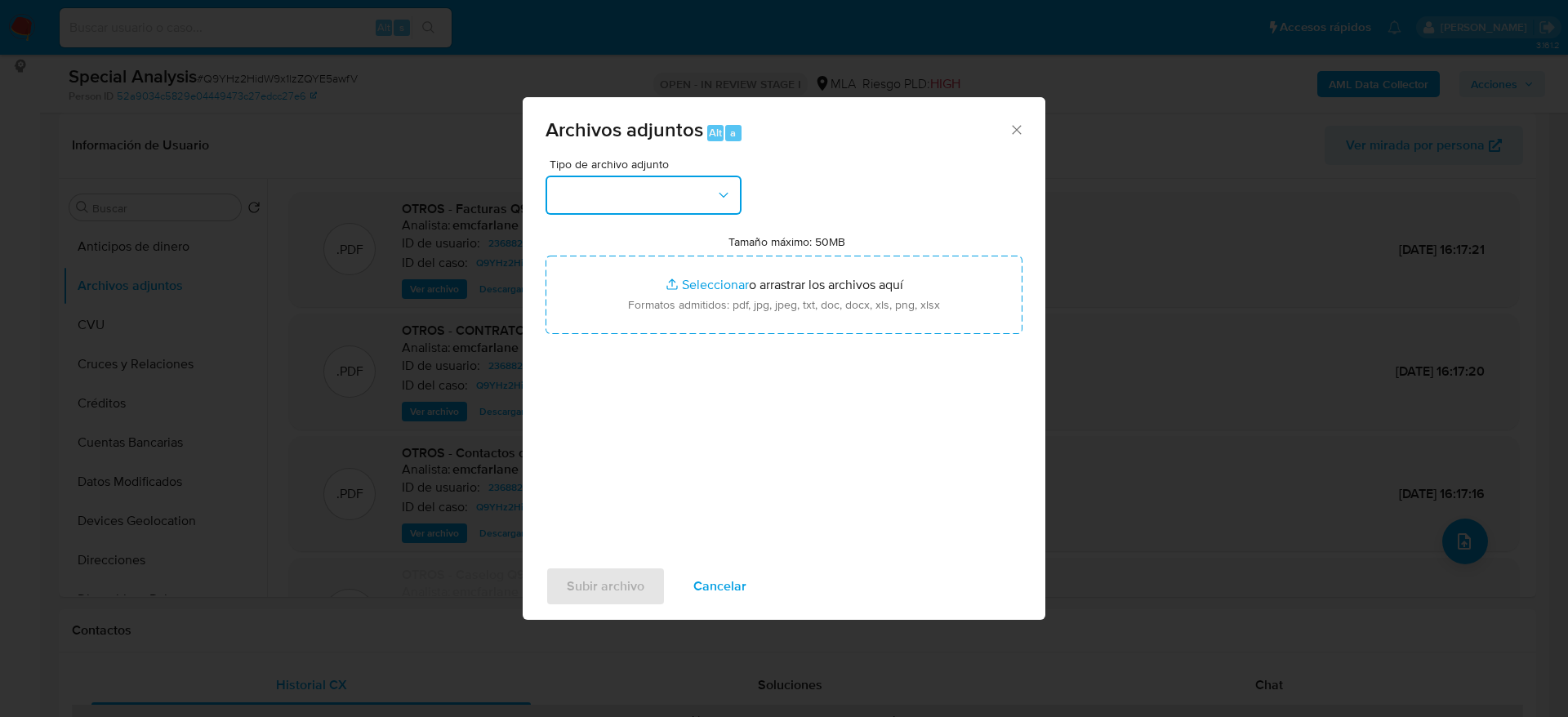
click at [692, 194] on button "button" at bounding box center [644, 195] width 196 height 40
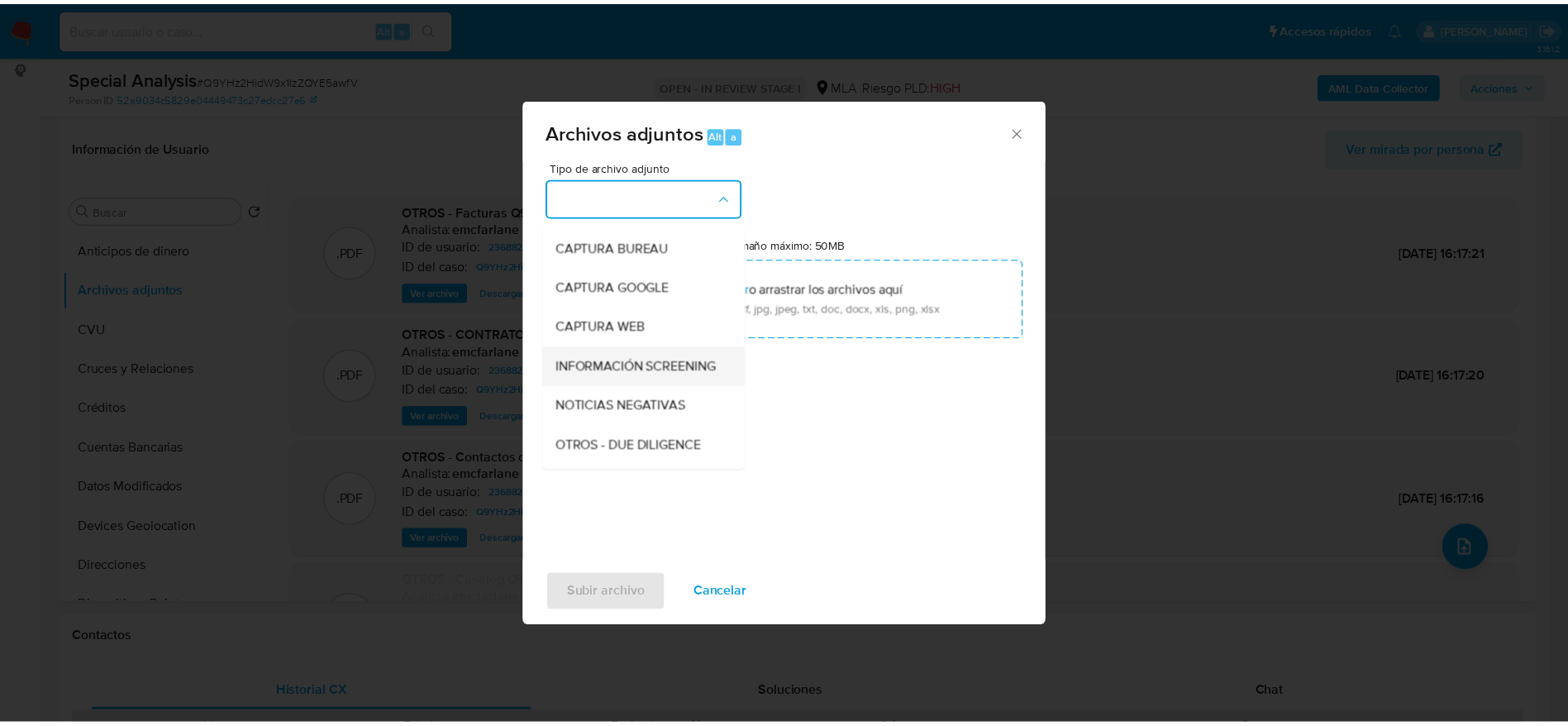
scroll to position [124, 0]
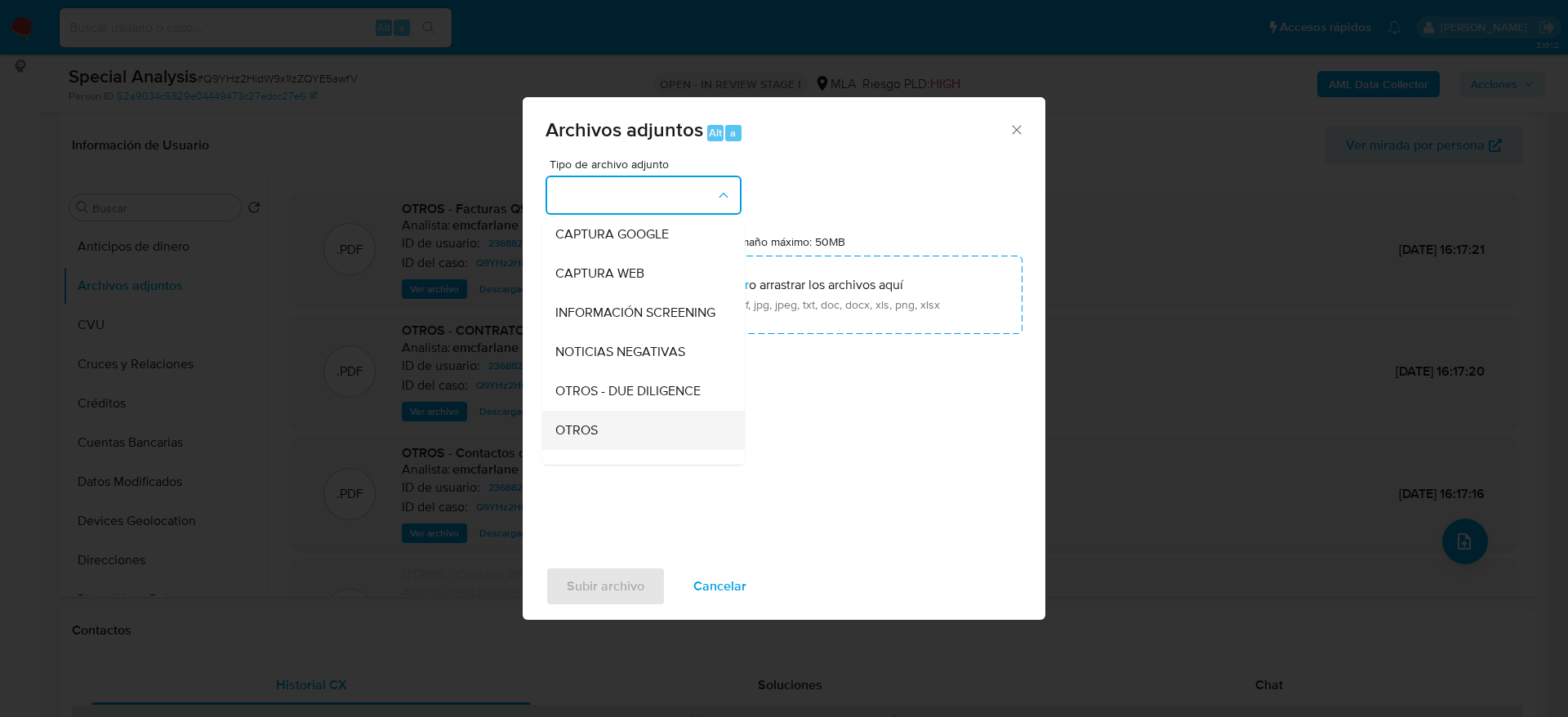
click at [607, 450] on div "OTROS" at bounding box center [639, 431] width 166 height 40
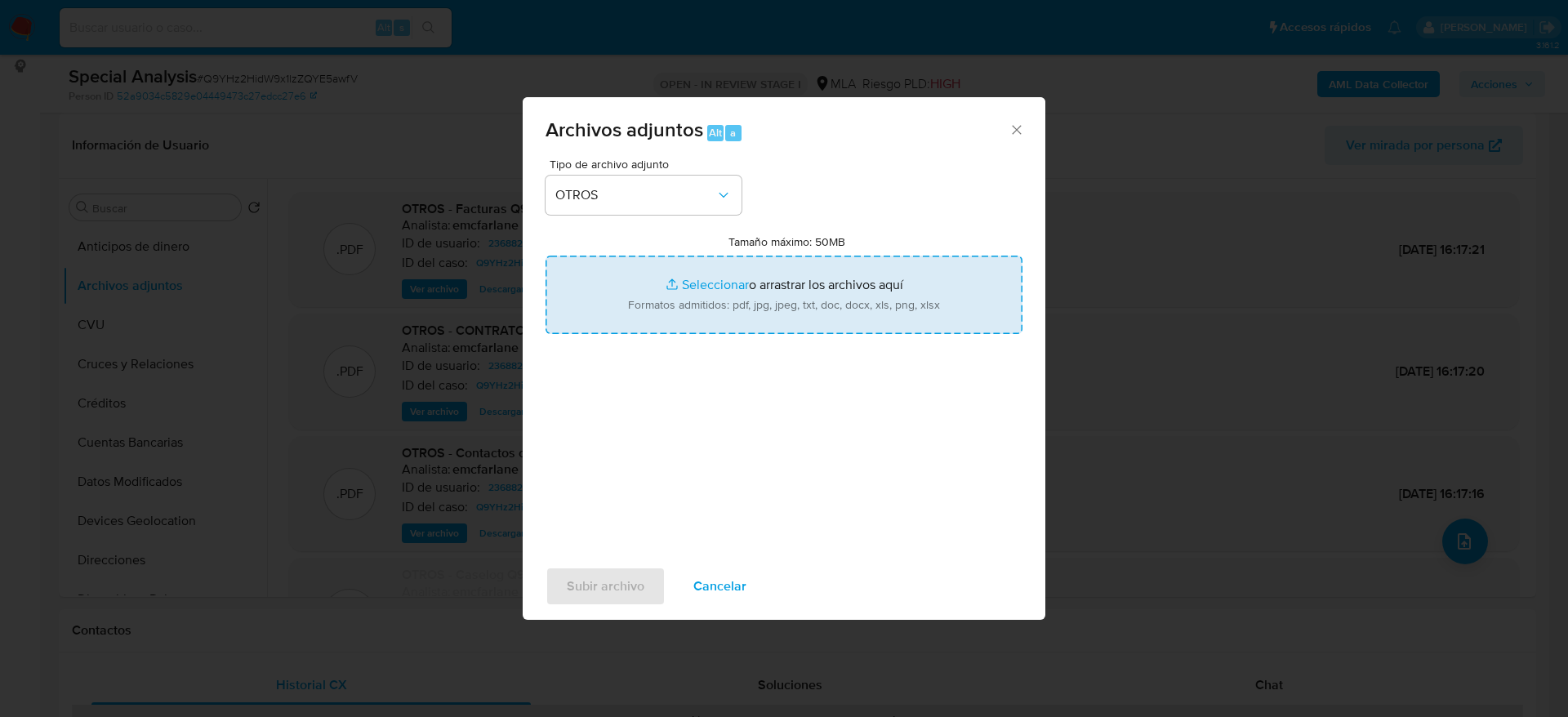
type input "C:\fakepath\Caselog Q9YHz2HidW9x1lzZQYE5awfV_.docx"
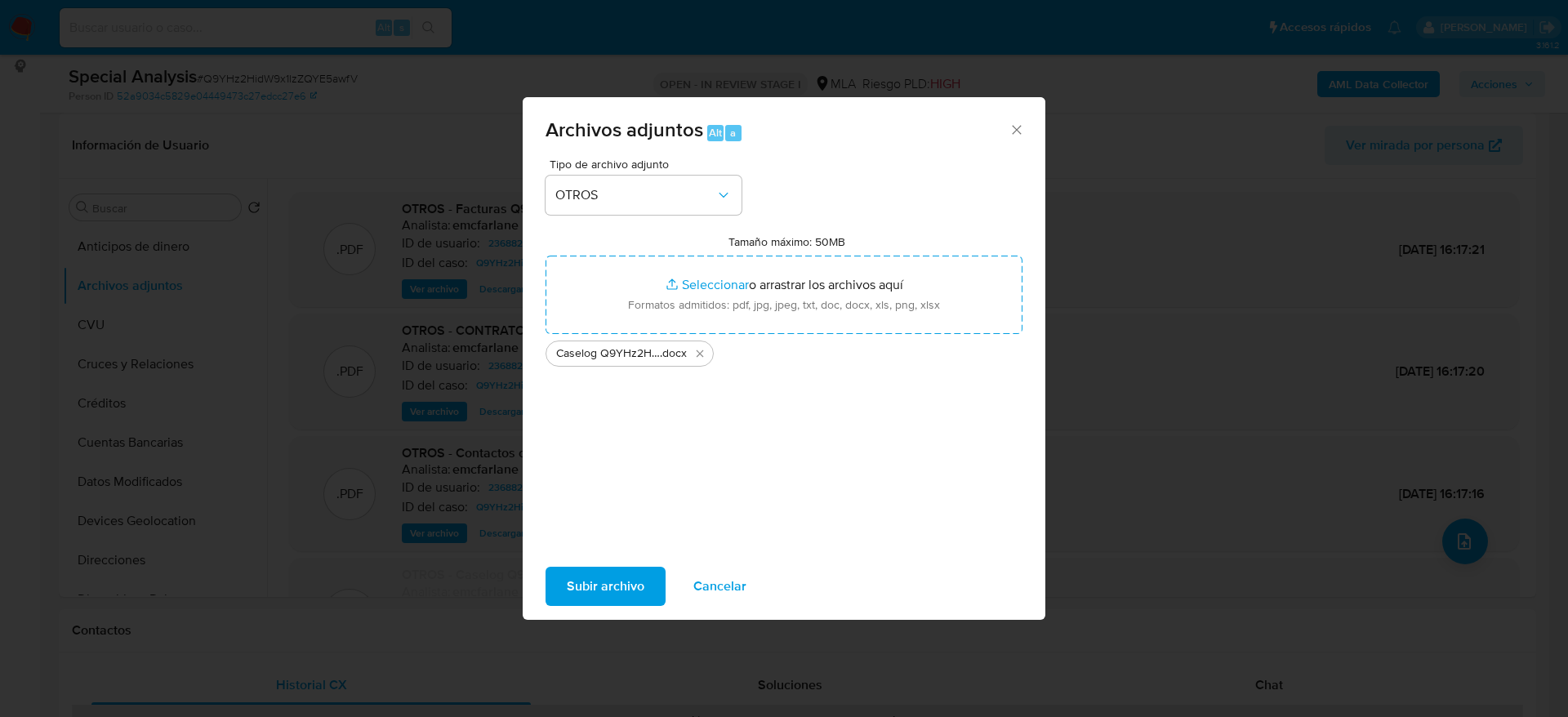
click at [574, 588] on span "Subir archivo" at bounding box center [606, 587] width 77 height 36
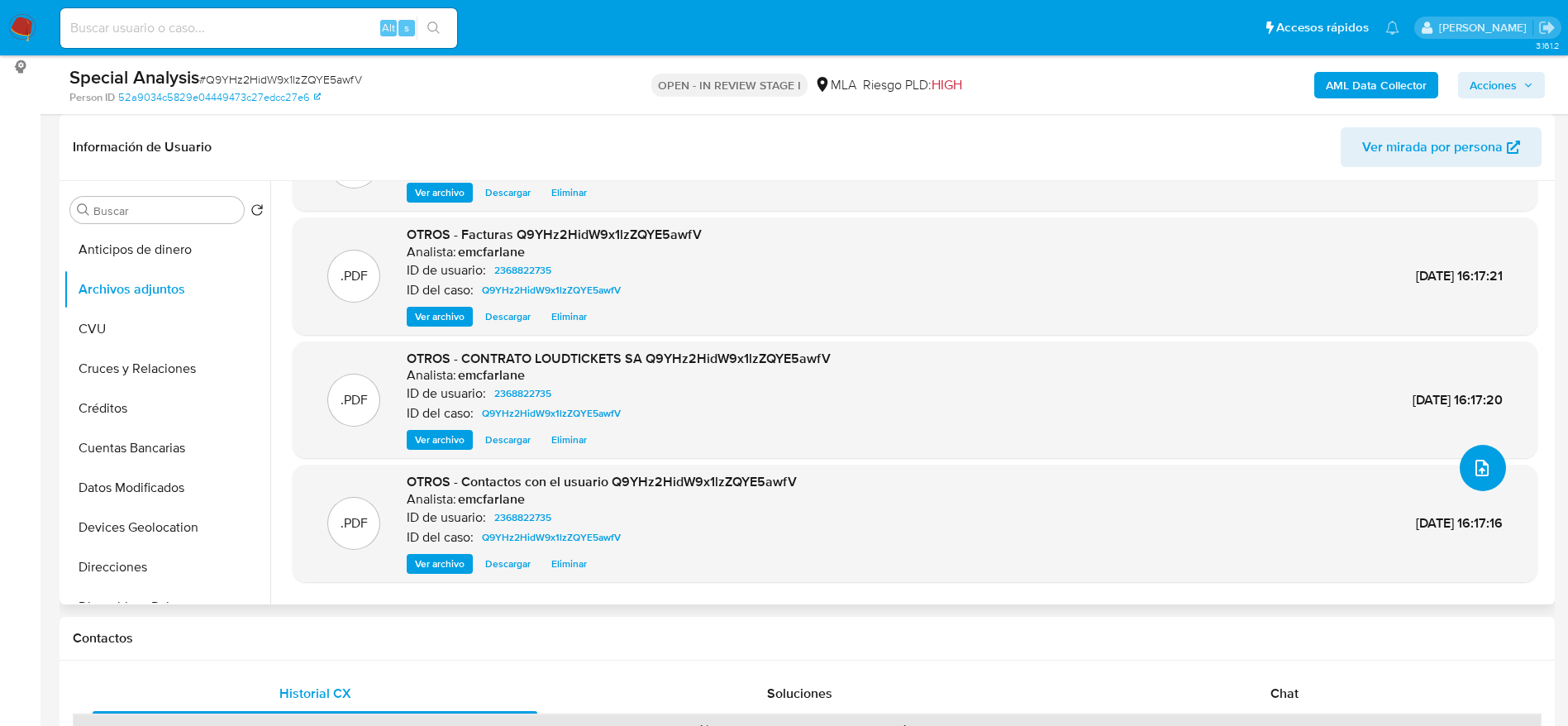
scroll to position [119, 0]
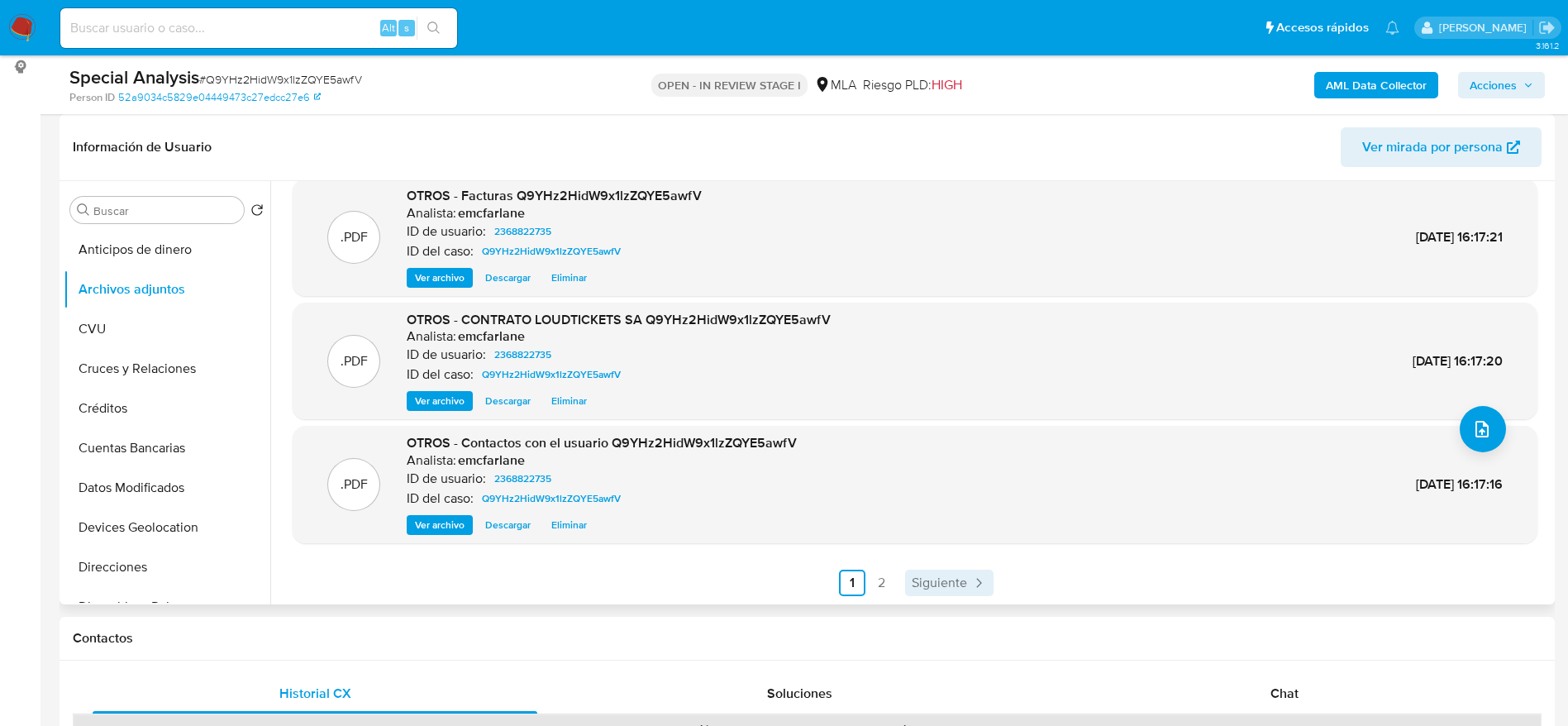
click at [964, 588] on link "Siguiente" at bounding box center [950, 583] width 88 height 27
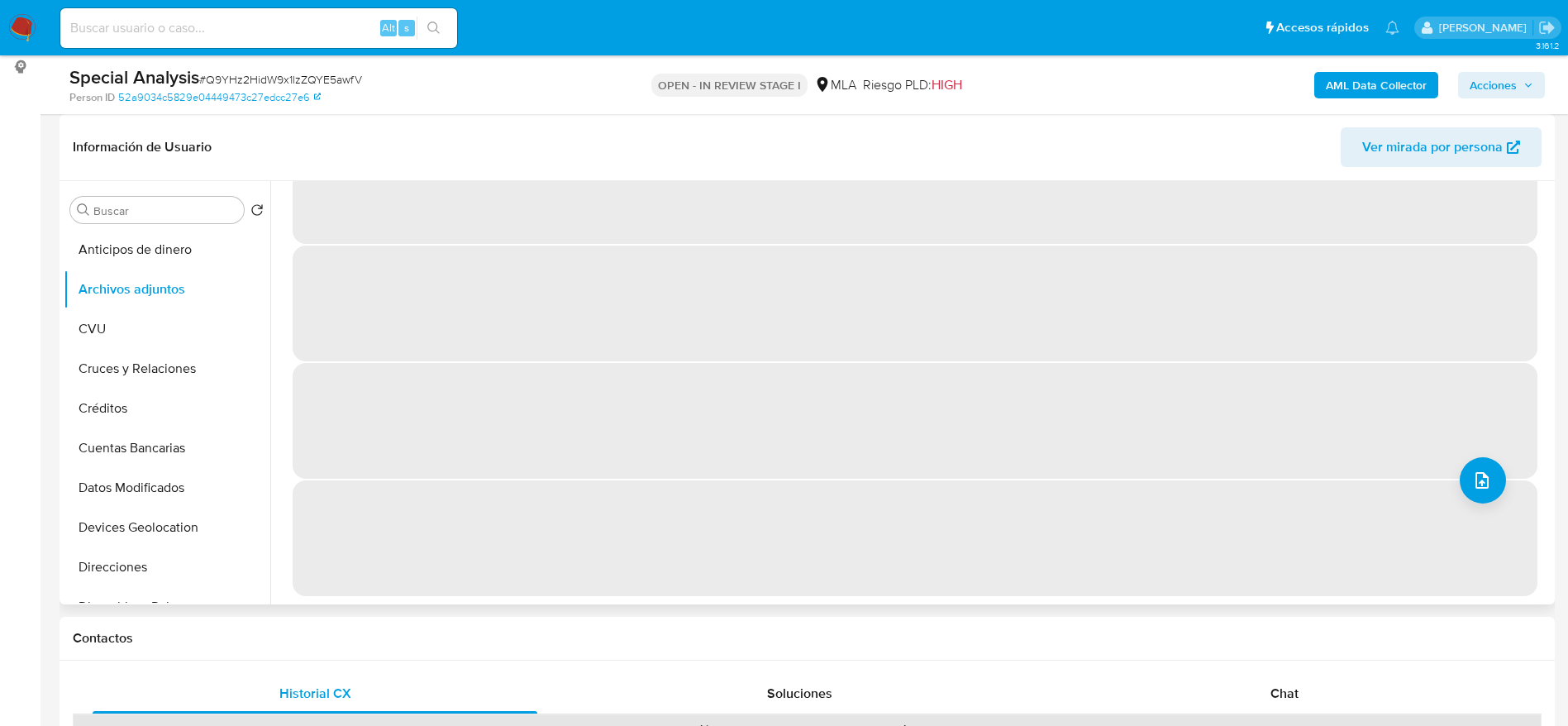
scroll to position [0, 0]
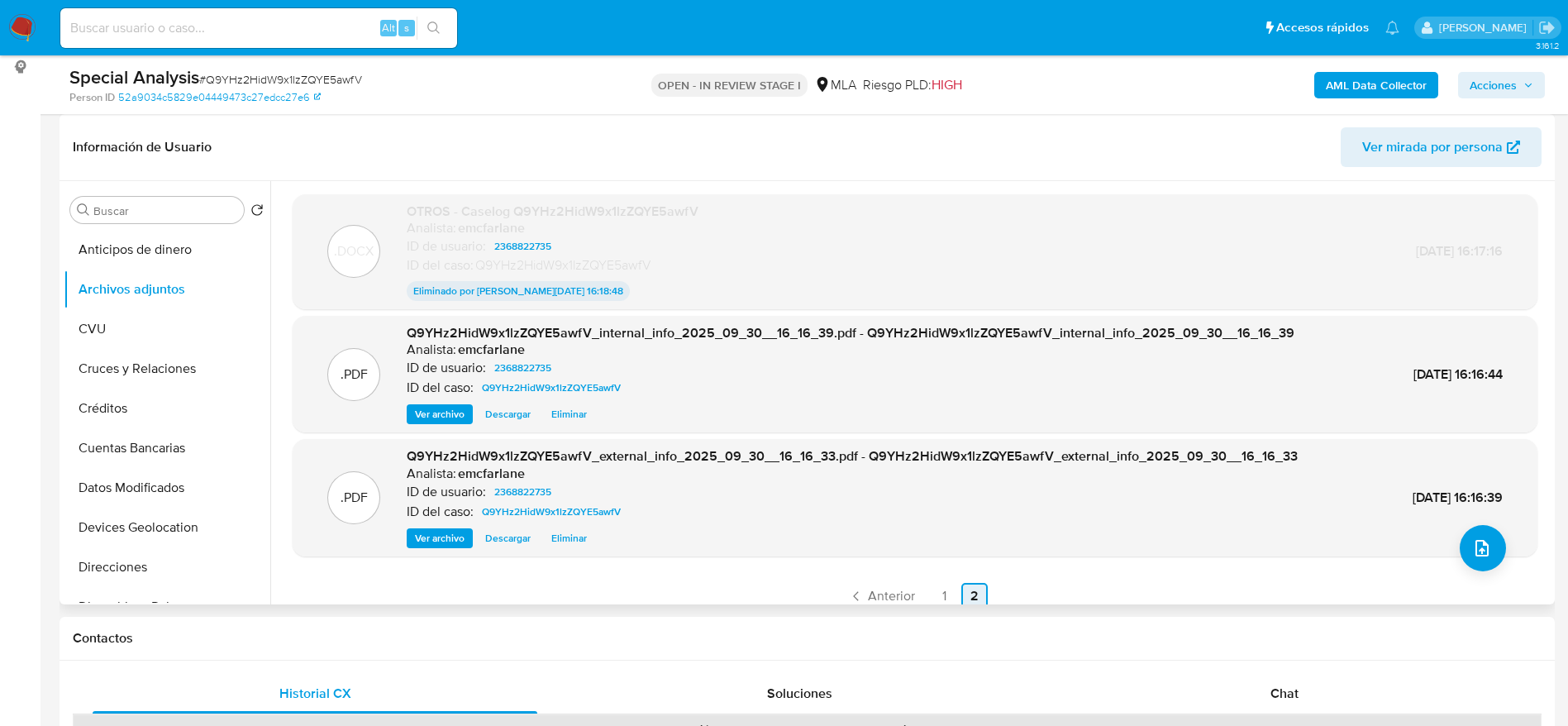
click at [891, 595] on span "Anterior" at bounding box center [891, 597] width 47 height 13
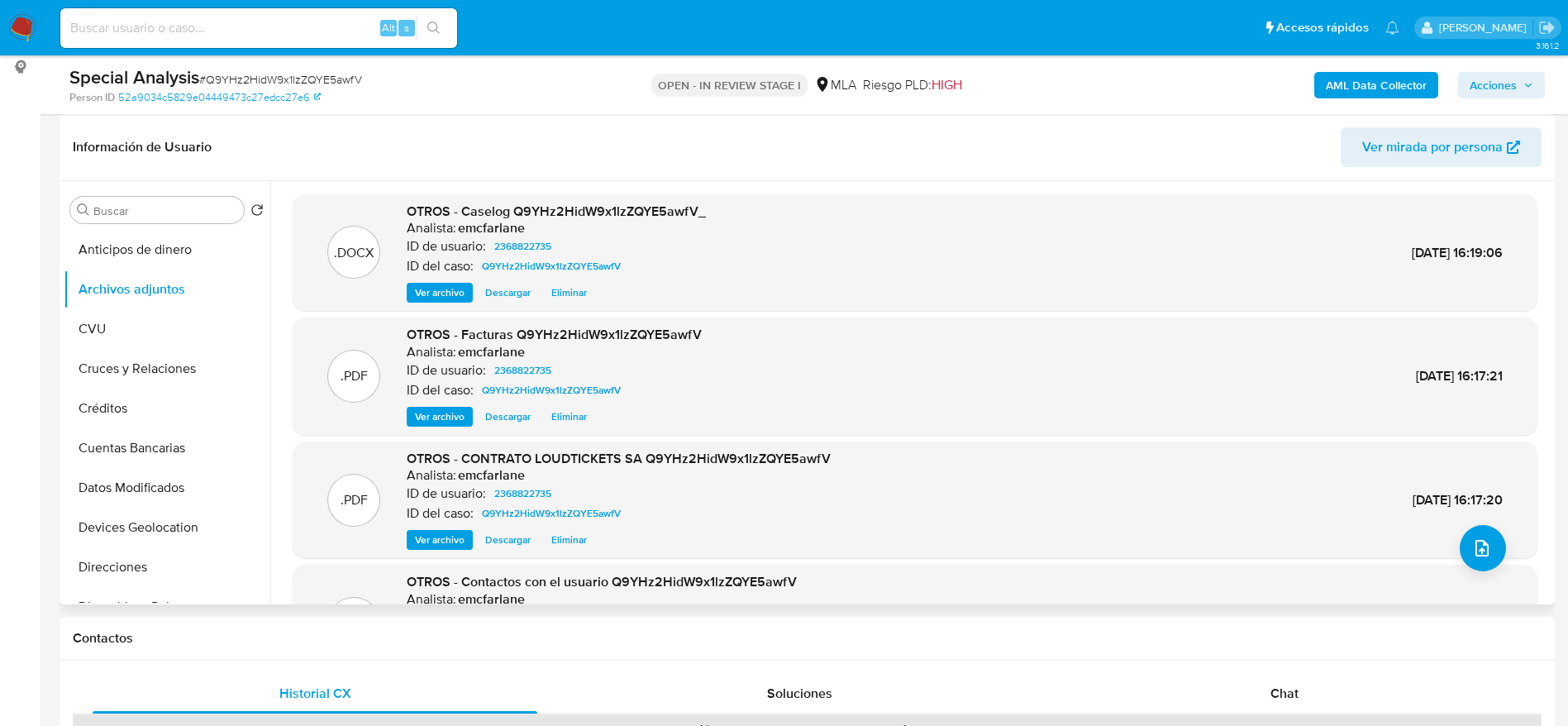
scroll to position [139, 0]
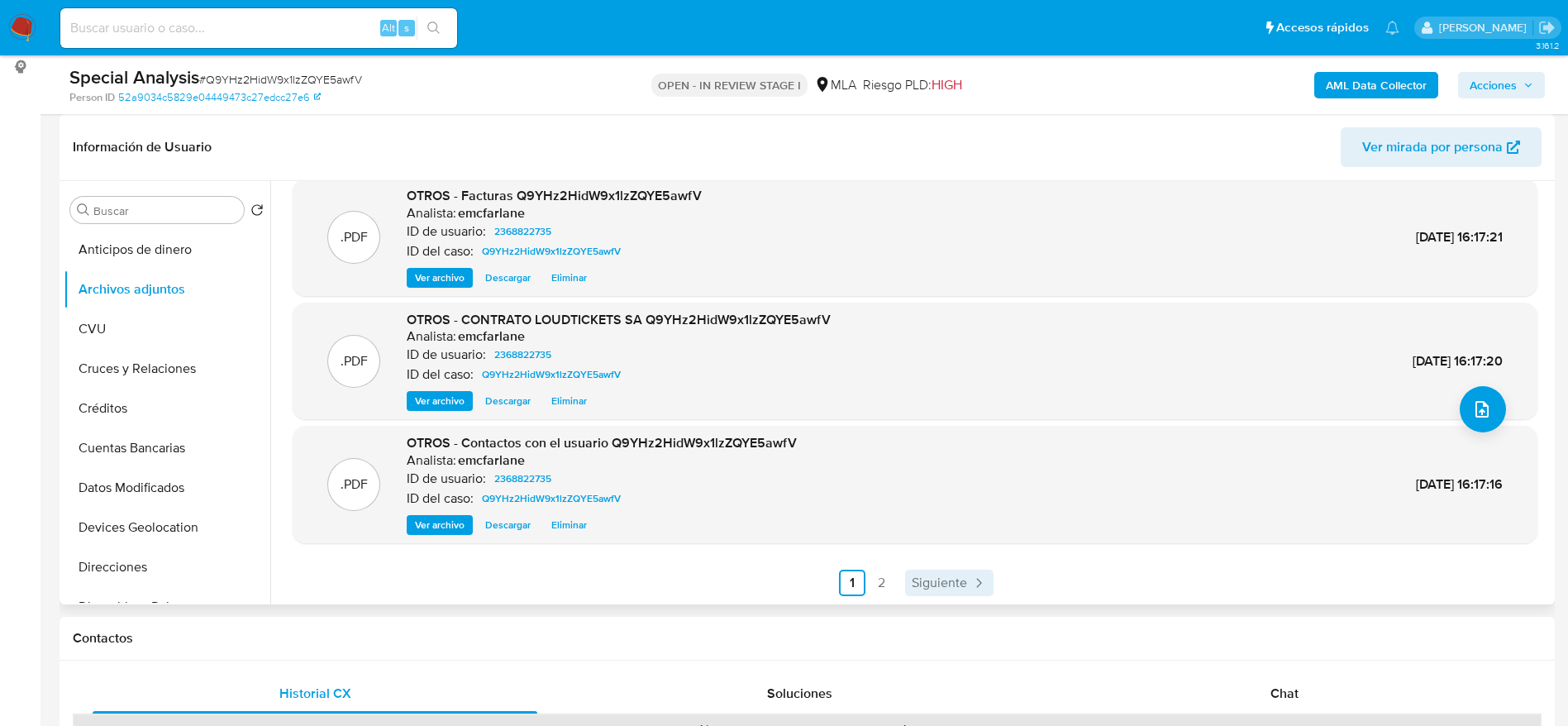
click at [950, 577] on span "Siguiente" at bounding box center [940, 583] width 55 height 13
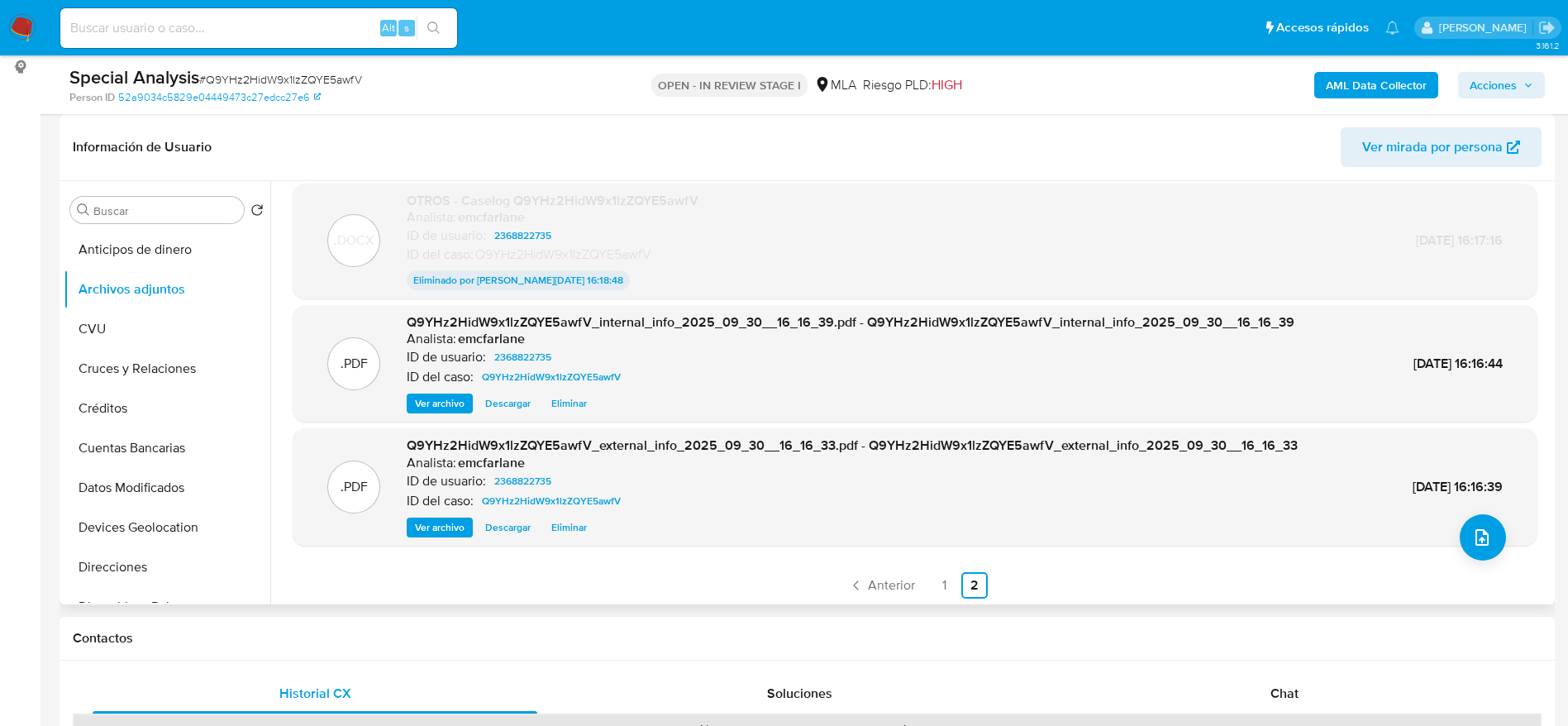
scroll to position [13, 0]
click at [884, 590] on span "Anterior" at bounding box center [891, 583] width 47 height 13
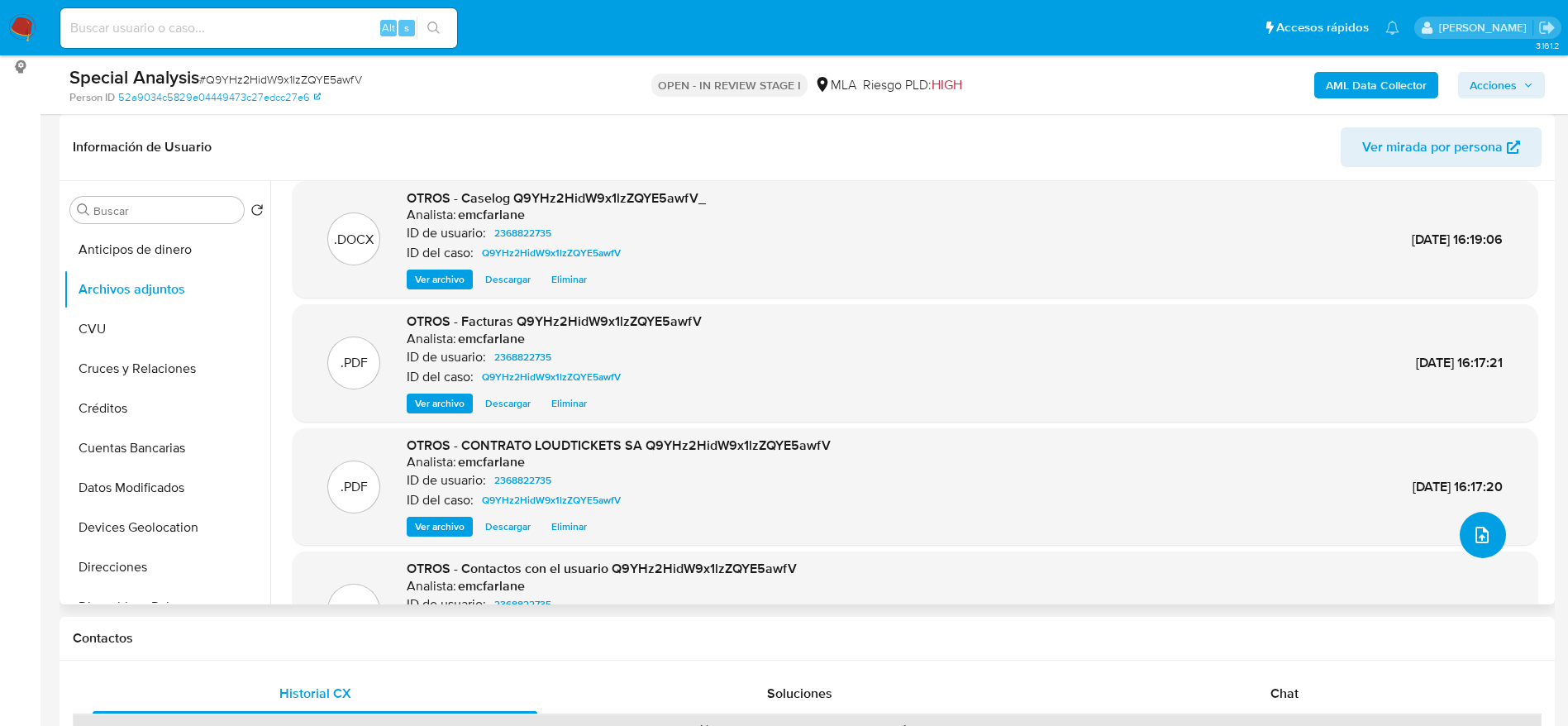
click at [1480, 530] on icon "upload-file" at bounding box center [1482, 535] width 20 height 20
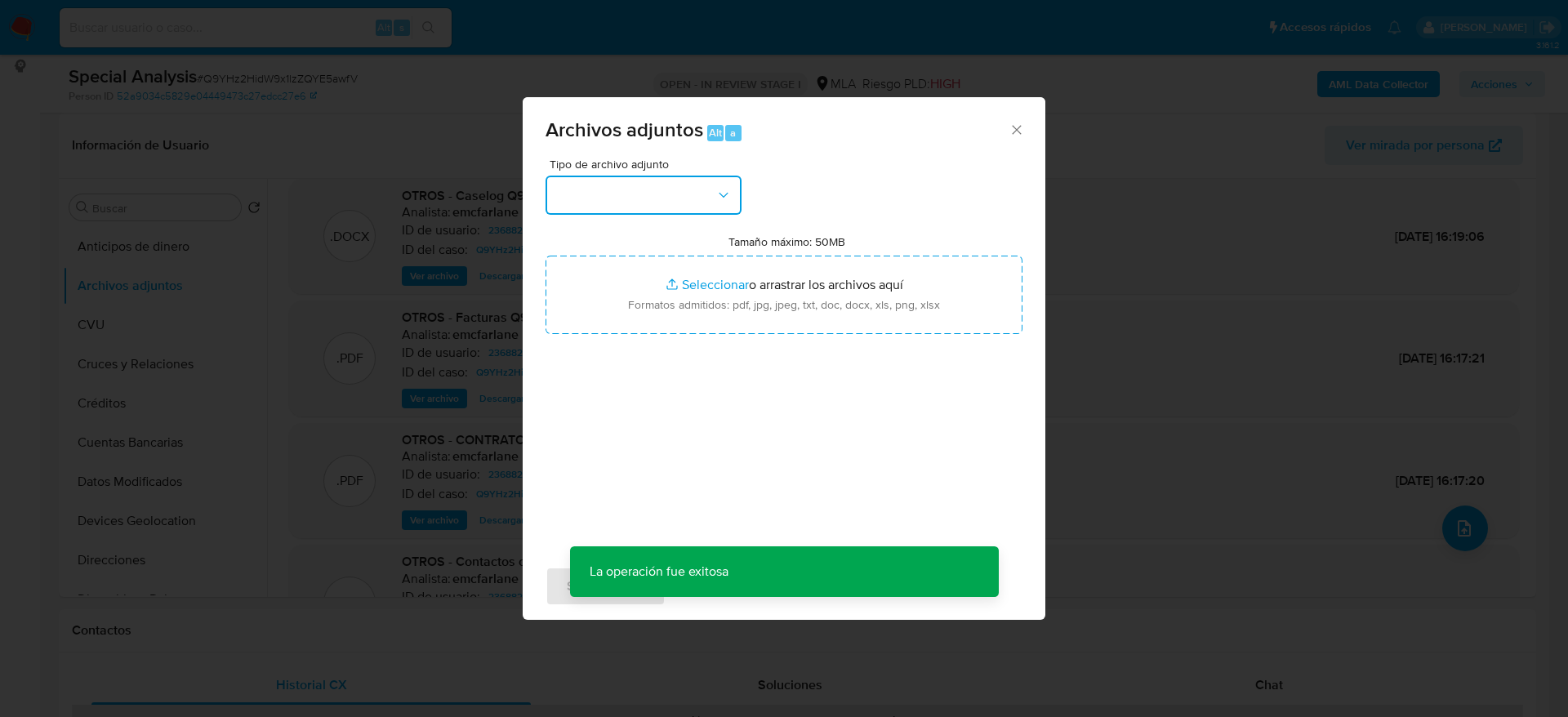
click at [663, 196] on button "button" at bounding box center [644, 195] width 196 height 40
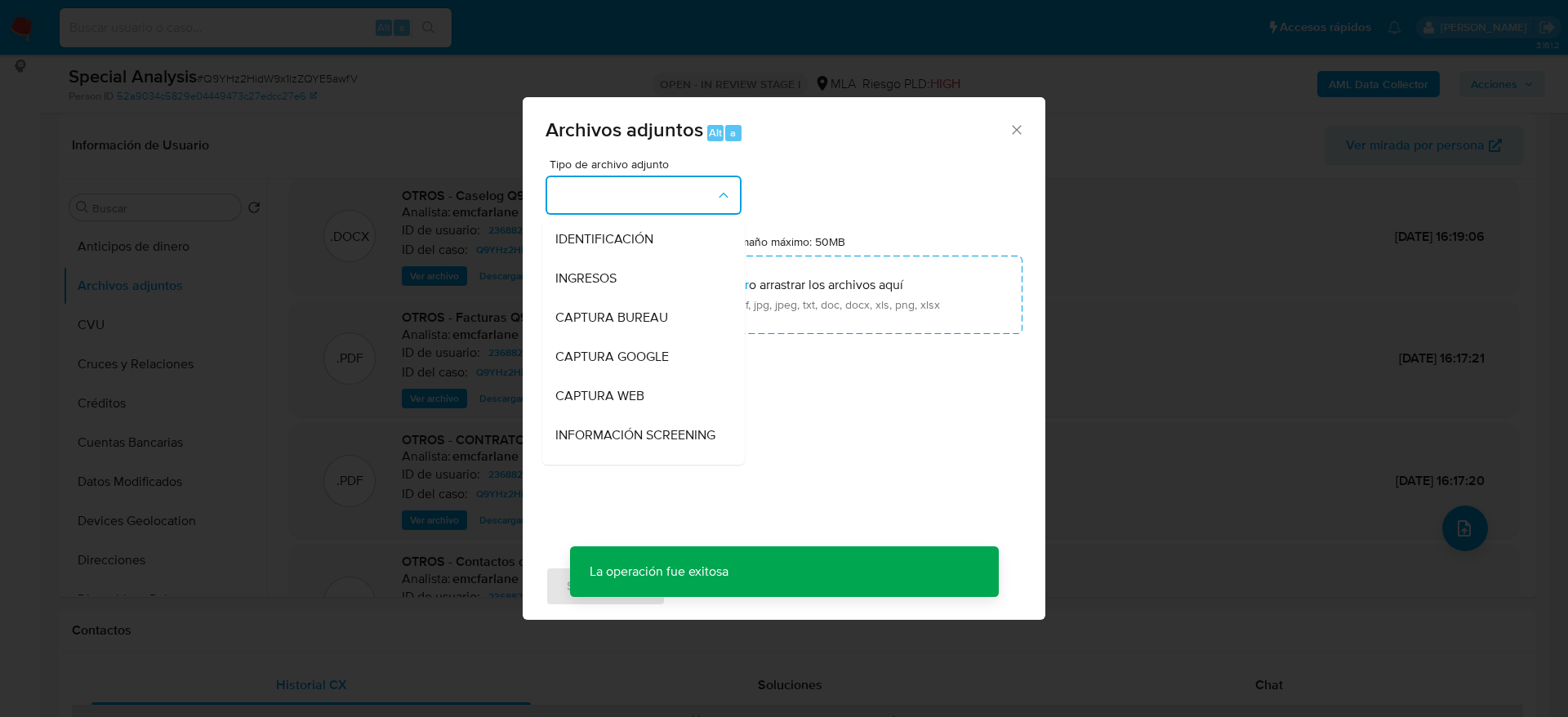
click at [836, 453] on div "Tipo de archivo adjunto IDENTIFICACIÓN INGRESOS CAPTURA BUREAU CAPTURA GOOGLE C…" at bounding box center [784, 352] width 477 height 385
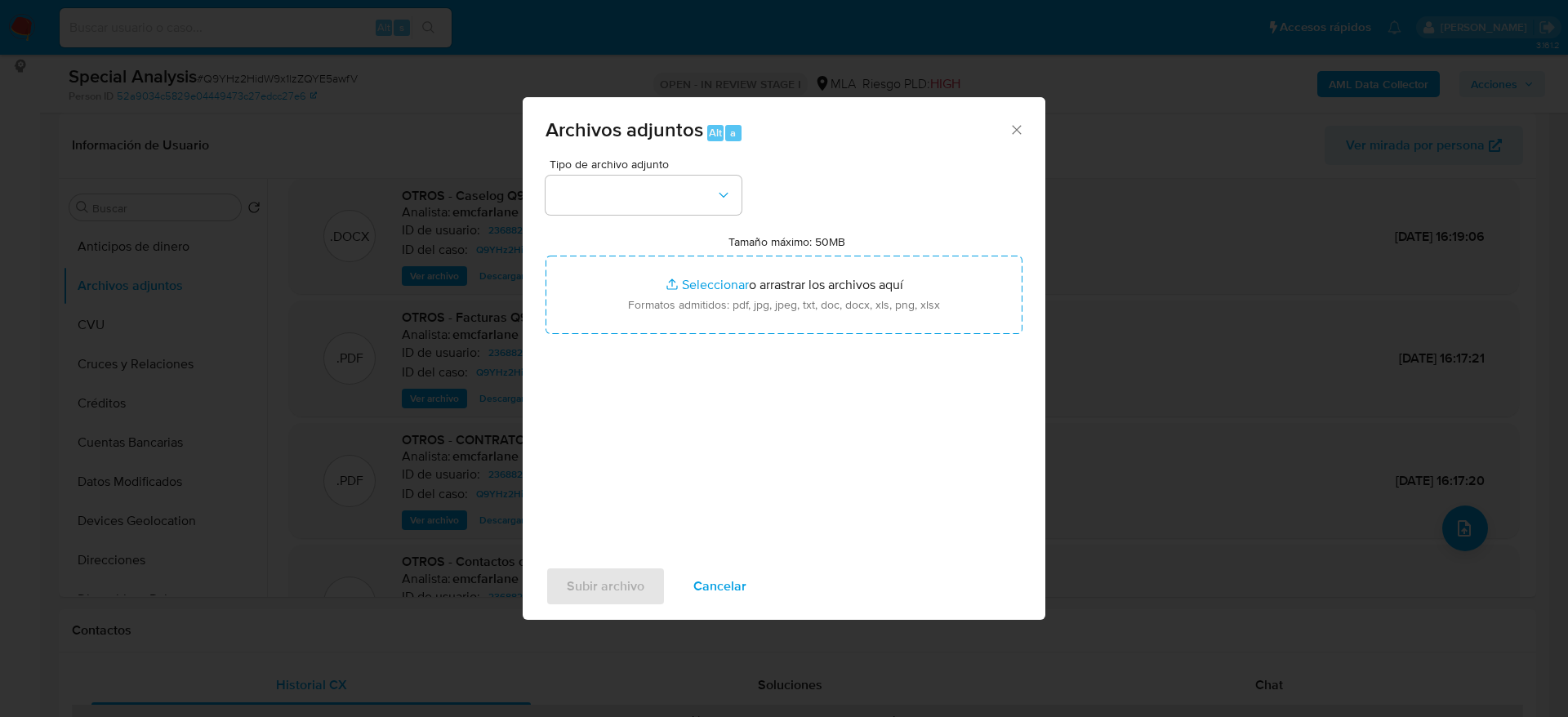
click at [723, 596] on span "Cancelar" at bounding box center [720, 587] width 54 height 36
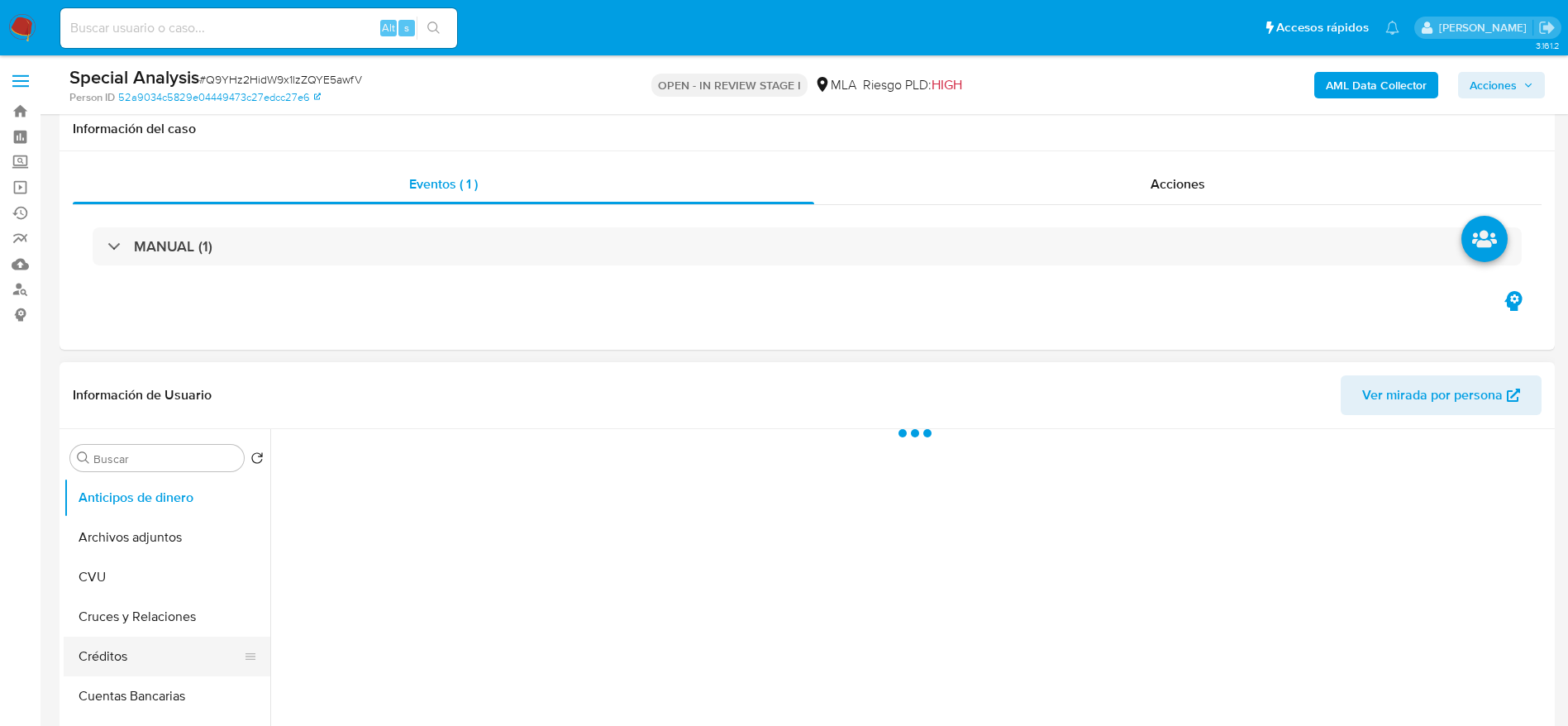
scroll to position [248, 0]
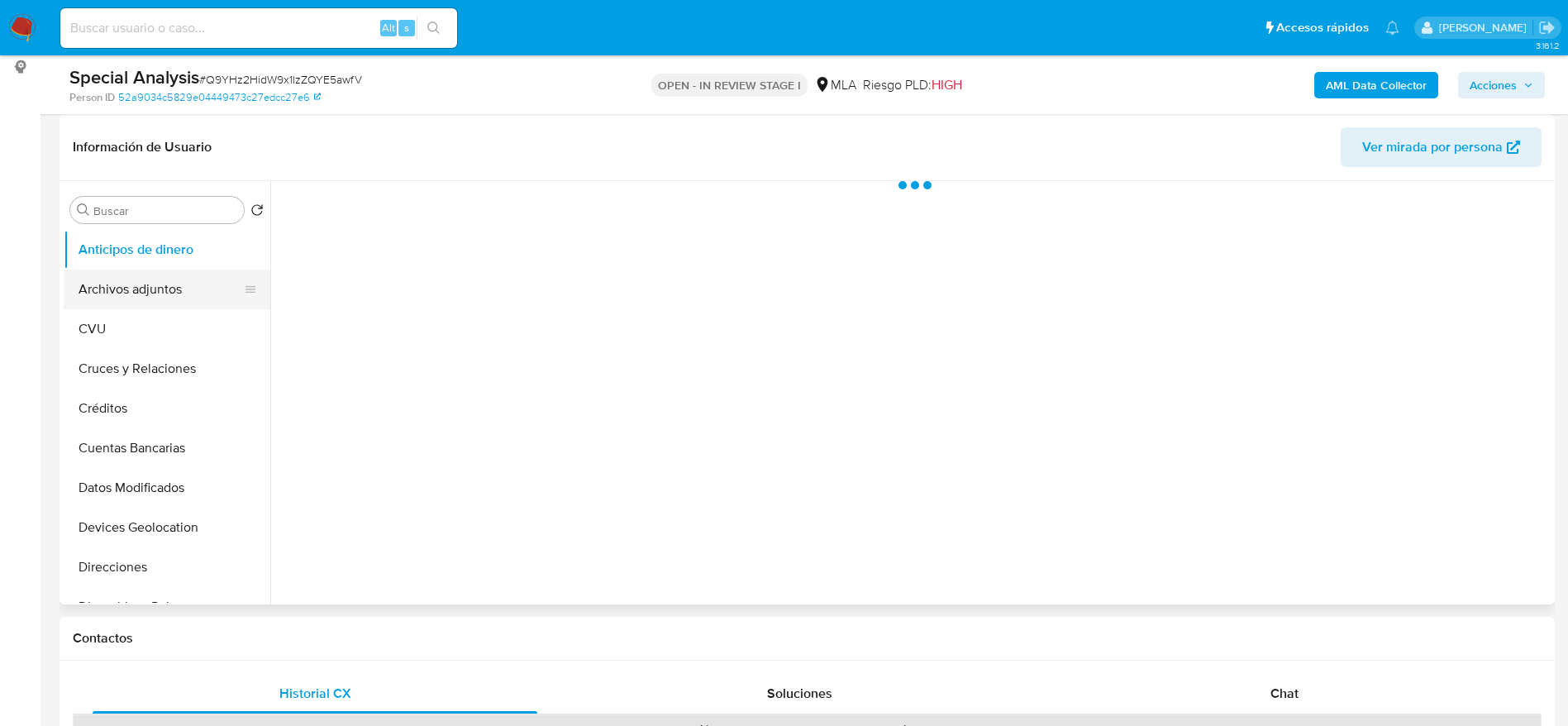
click at [142, 293] on button "Archivos adjuntos" at bounding box center [160, 290] width 193 height 40
select select "10"
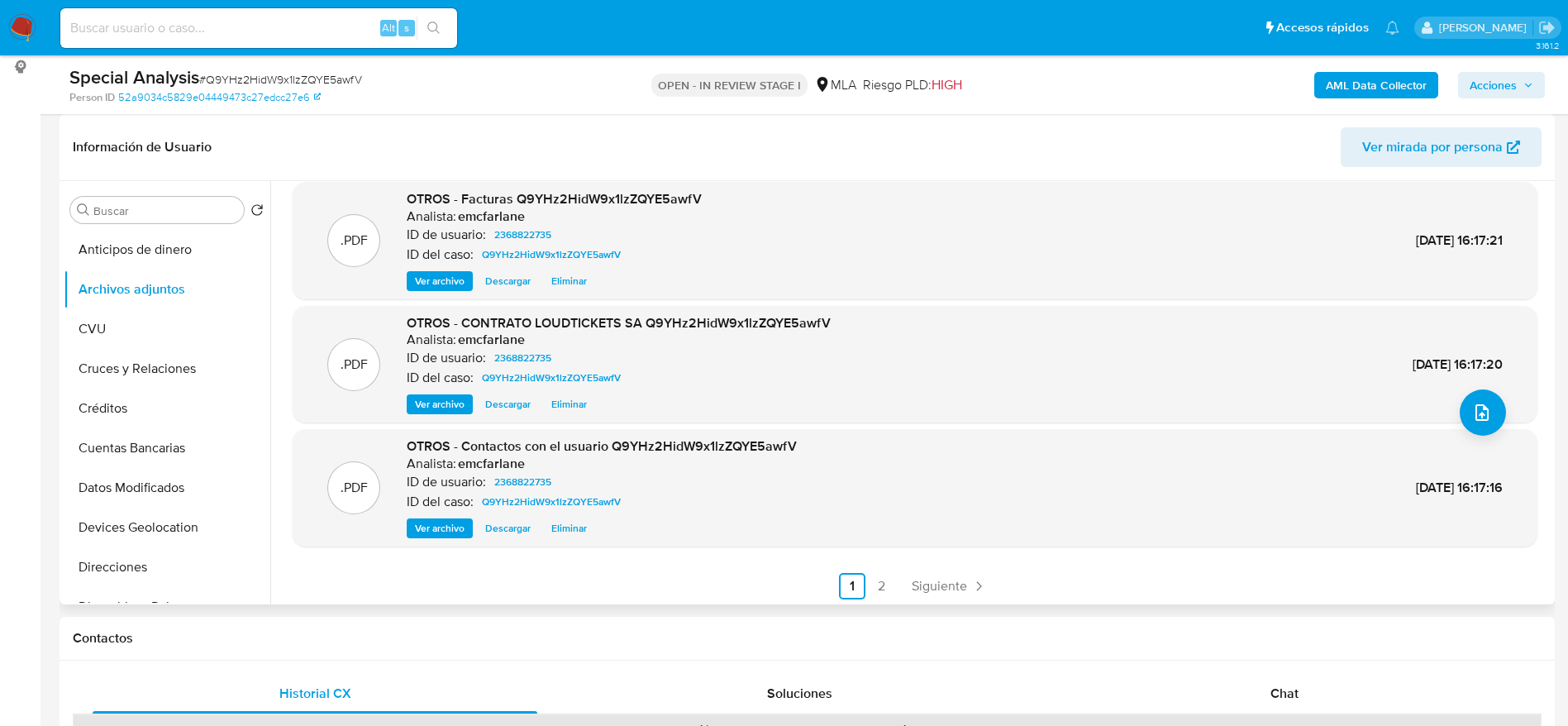
scroll to position [139, 0]
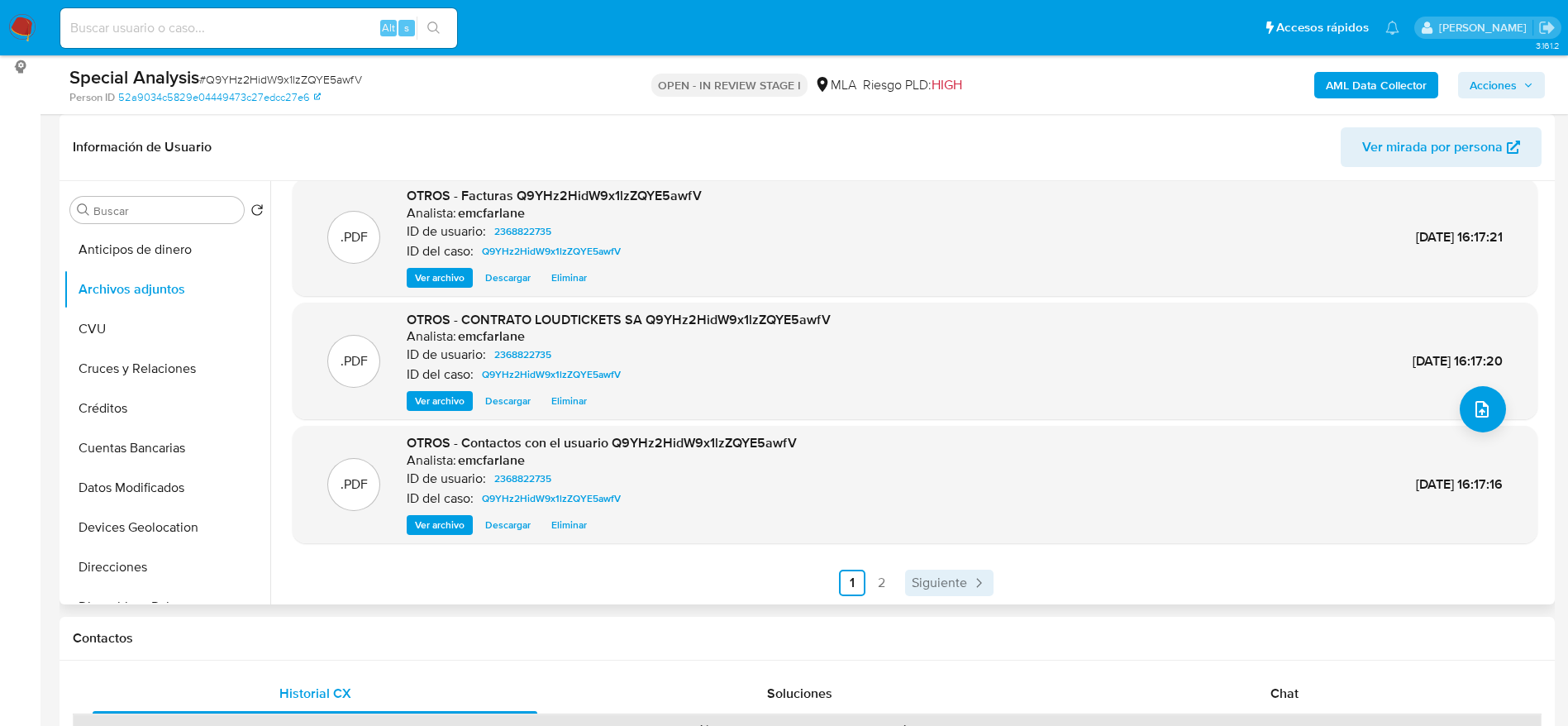
click at [925, 586] on span "Siguiente" at bounding box center [940, 583] width 55 height 13
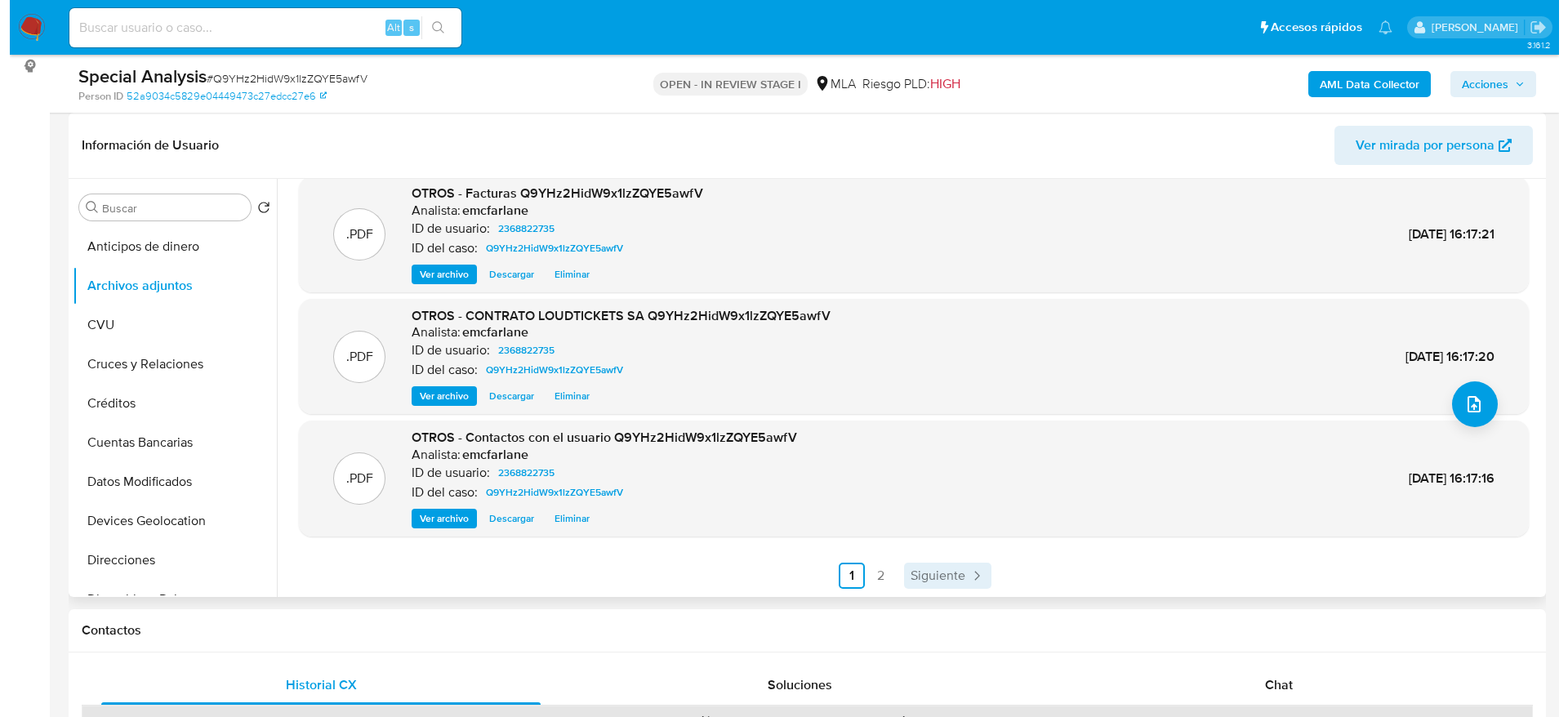
scroll to position [0, 0]
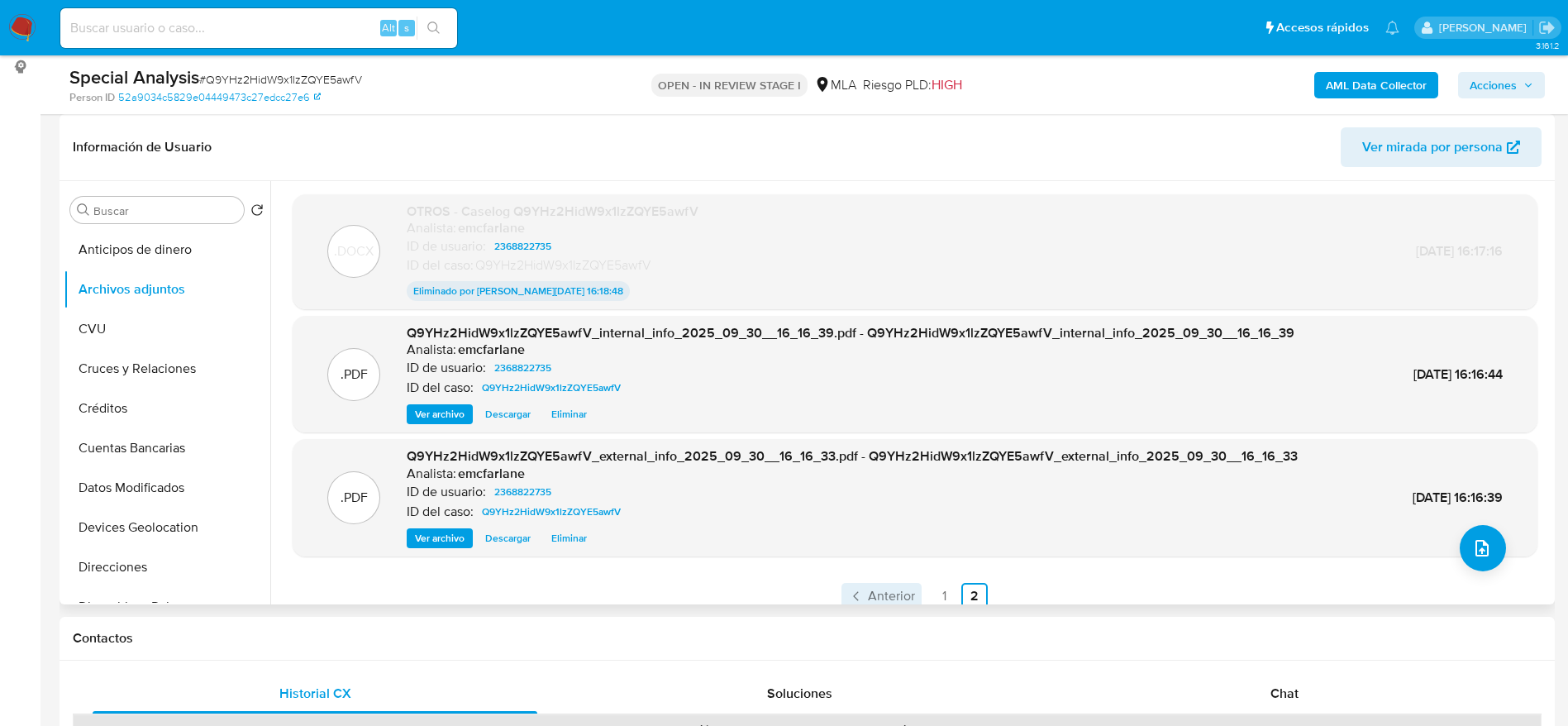
click at [871, 591] on span "Anterior" at bounding box center [891, 597] width 47 height 13
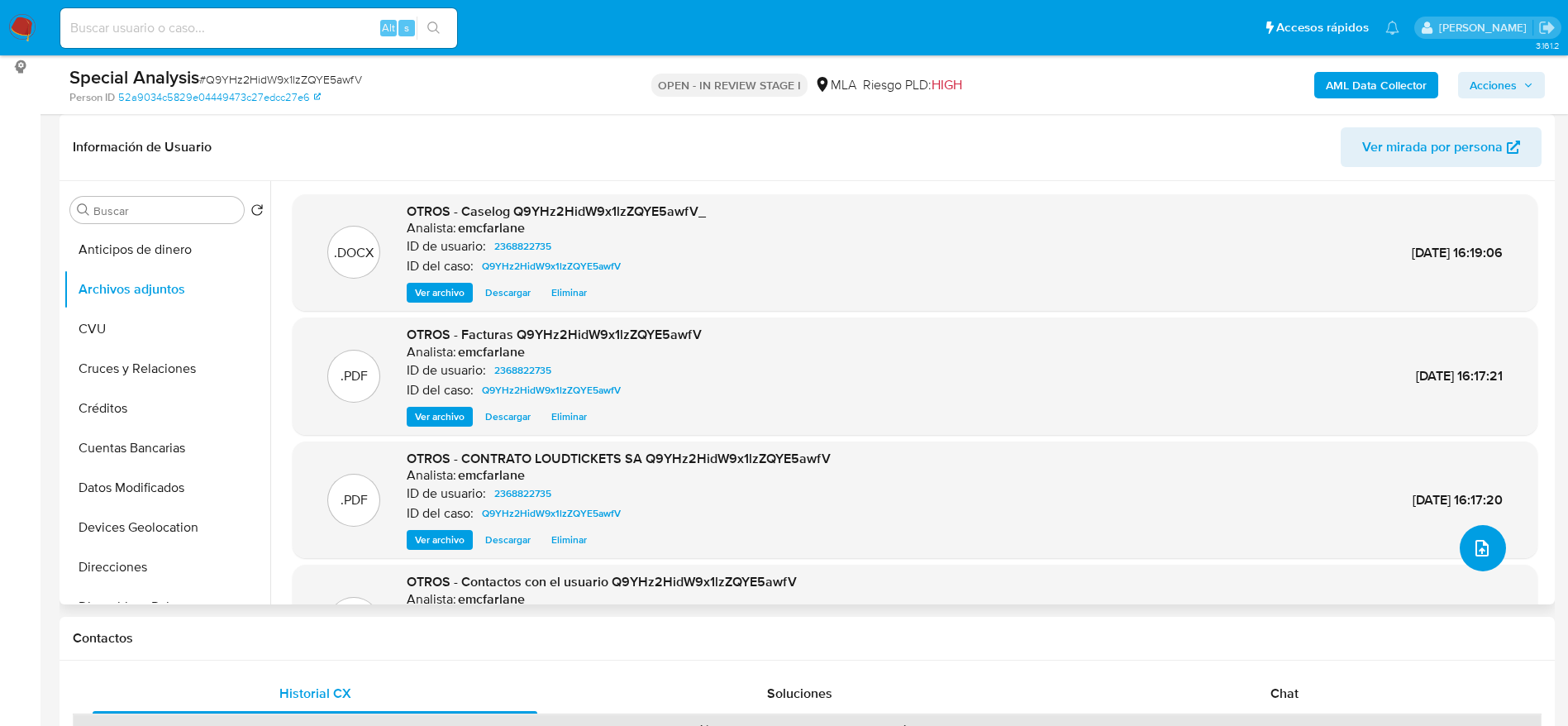
click at [1480, 548] on icon "upload-file" at bounding box center [1482, 548] width 13 height 17
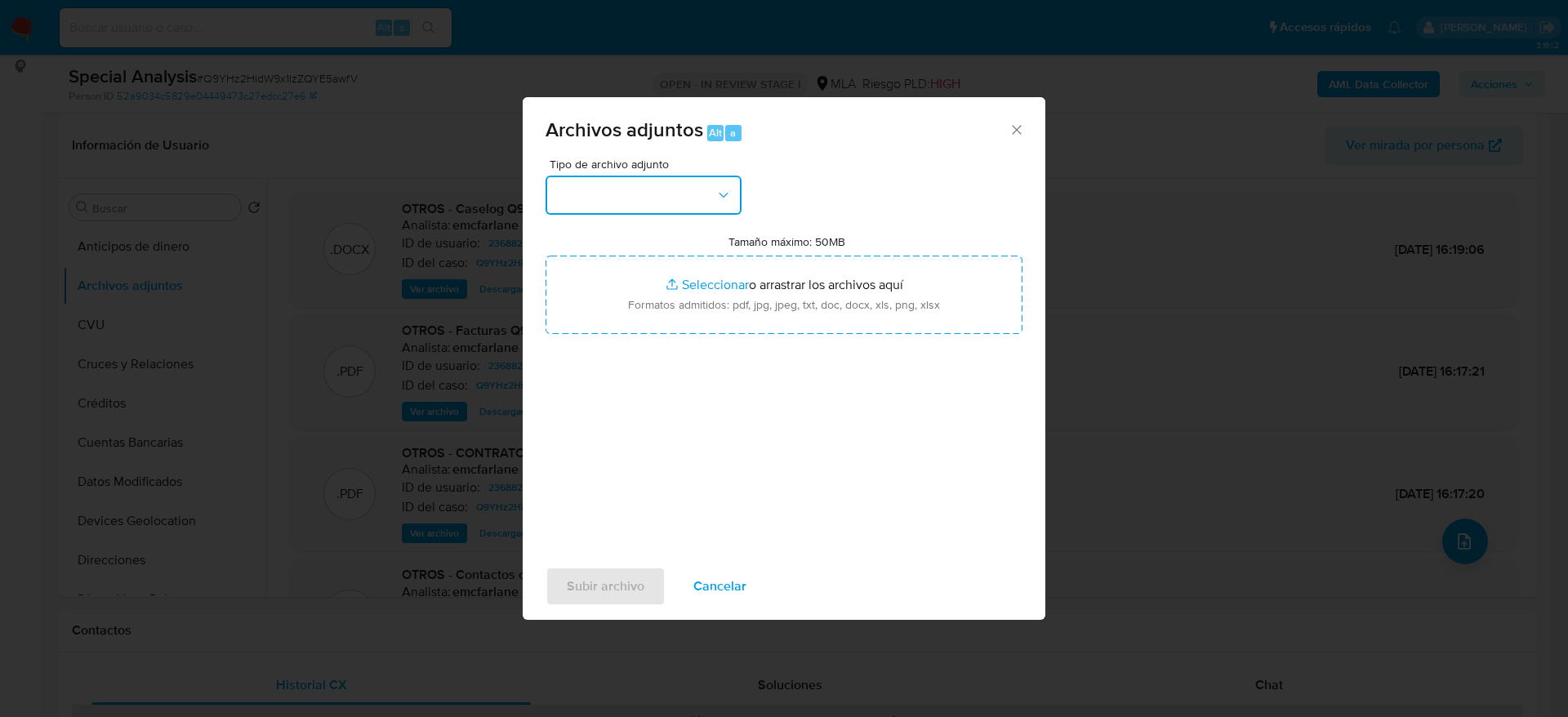
click at [672, 210] on button "button" at bounding box center [644, 195] width 196 height 40
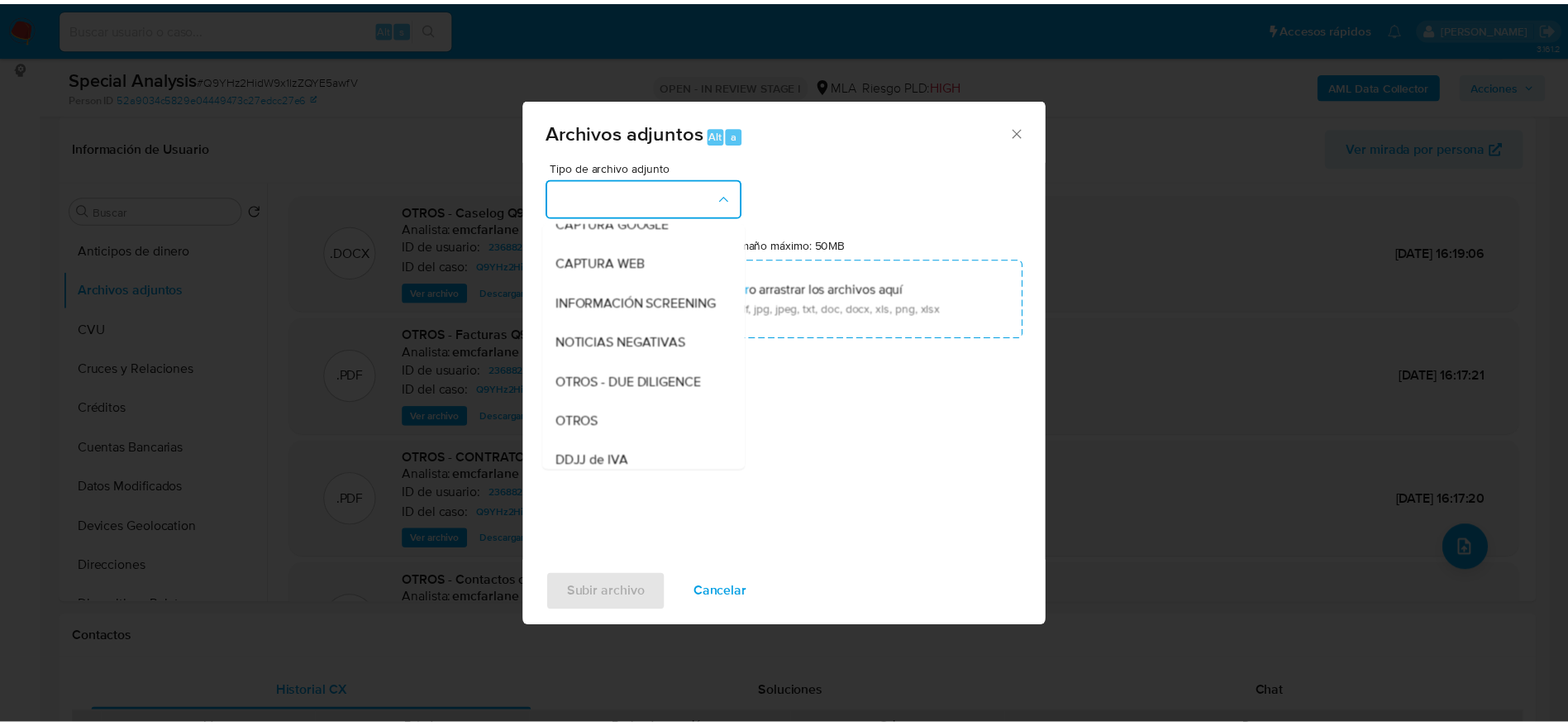
scroll to position [248, 0]
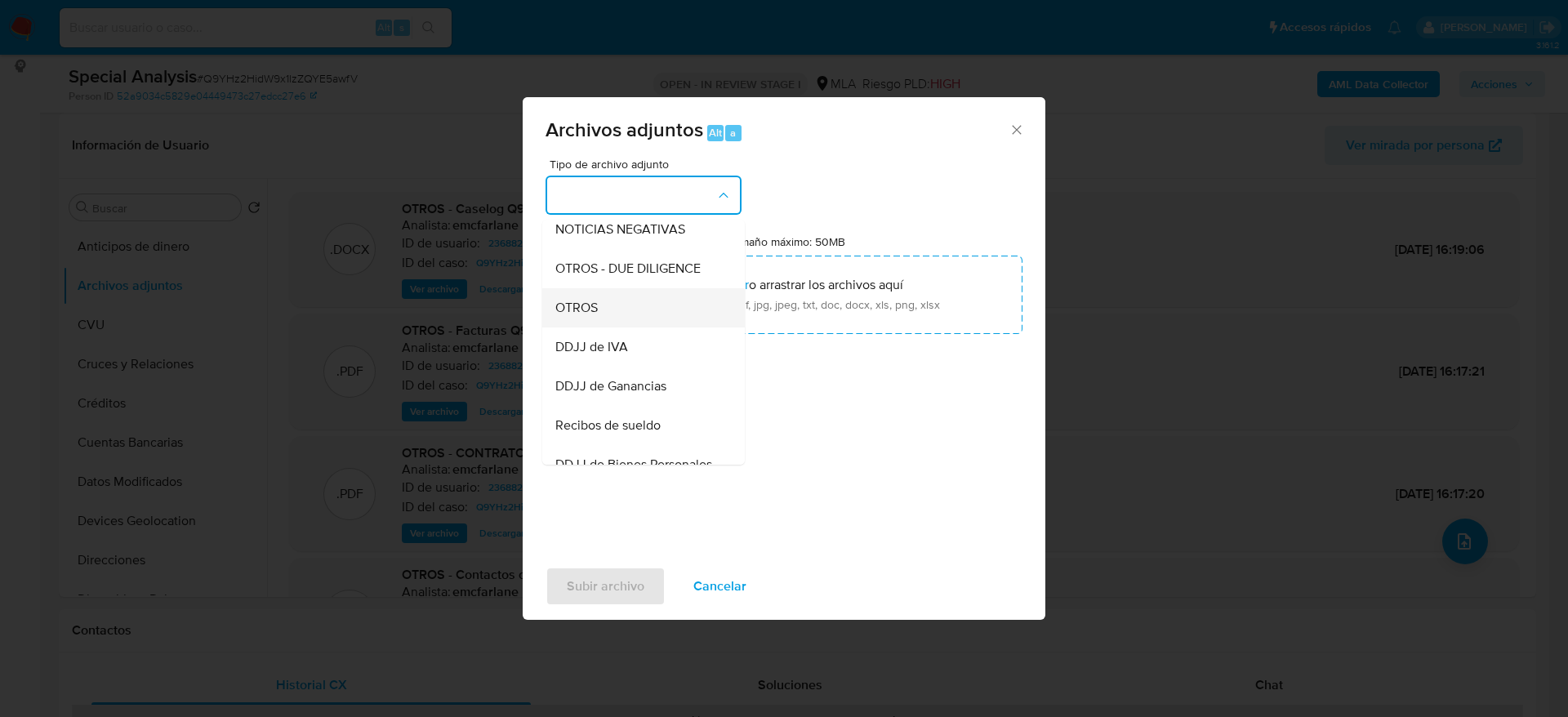
click at [596, 316] on span "OTROS" at bounding box center [577, 308] width 43 height 16
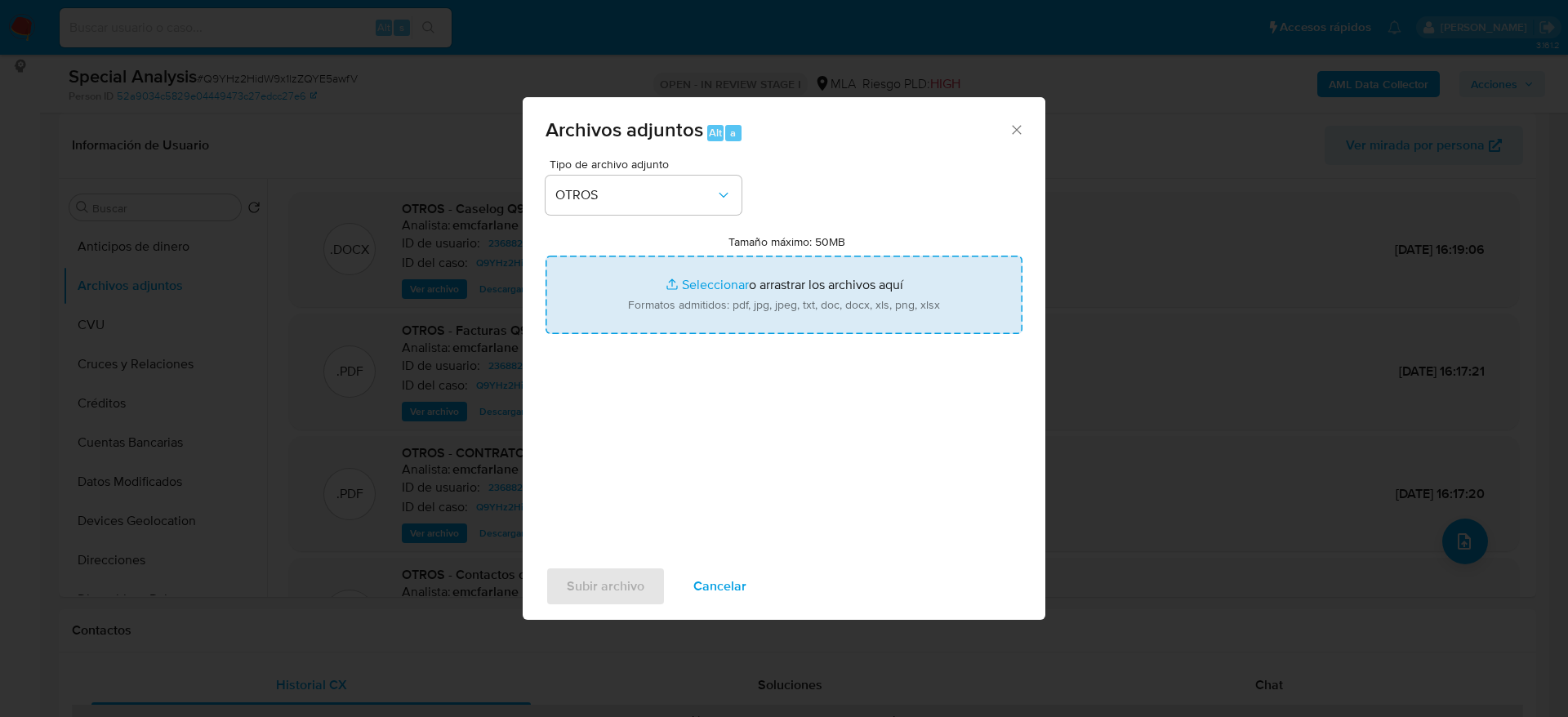
type input "C:\fakepath\Movimientos Q9YHz2HidW9x1lzZQYE5awfV.xlsx"
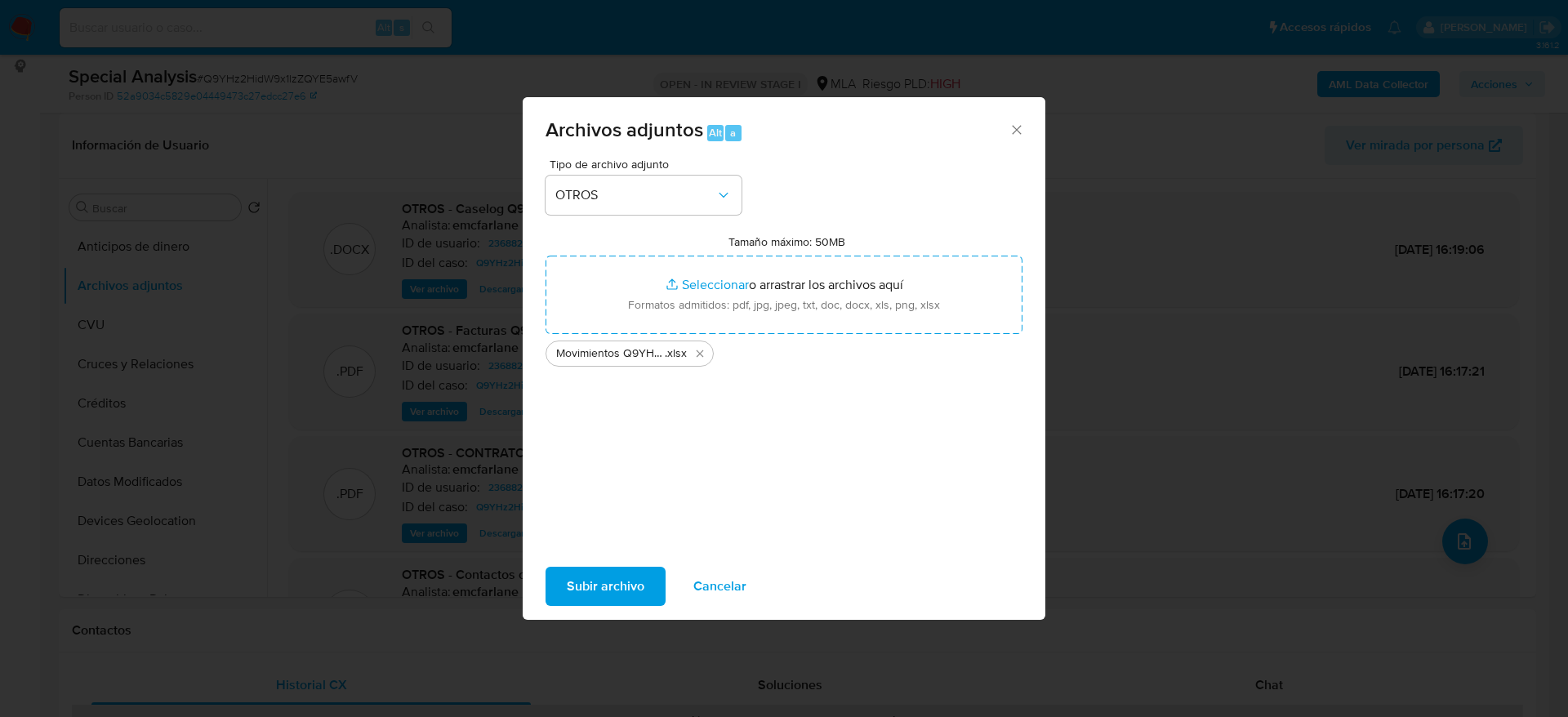
click at [609, 584] on span "Subir archivo" at bounding box center [606, 587] width 77 height 36
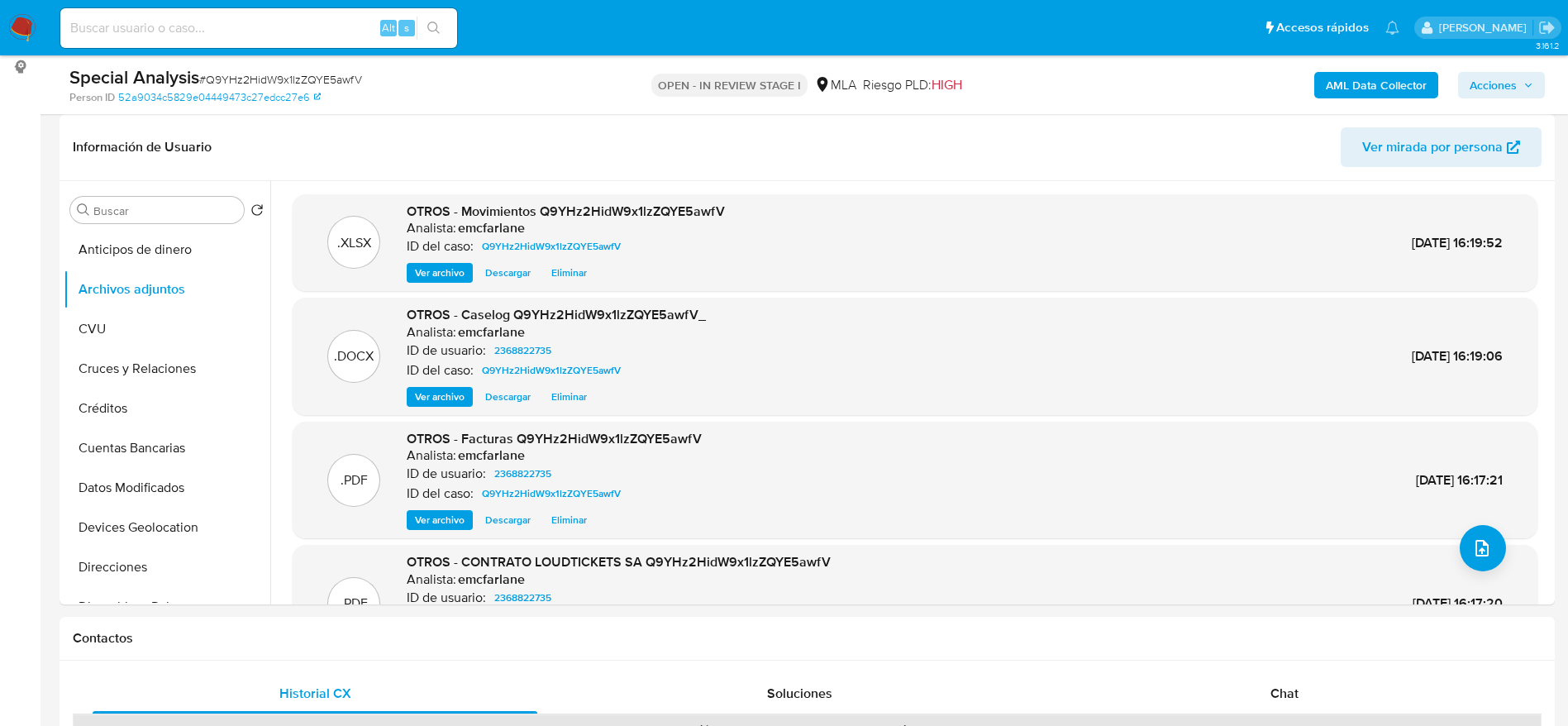
click at [1130, 93] on div "AML Data Collector Acciones" at bounding box center [1301, 84] width 487 height 39
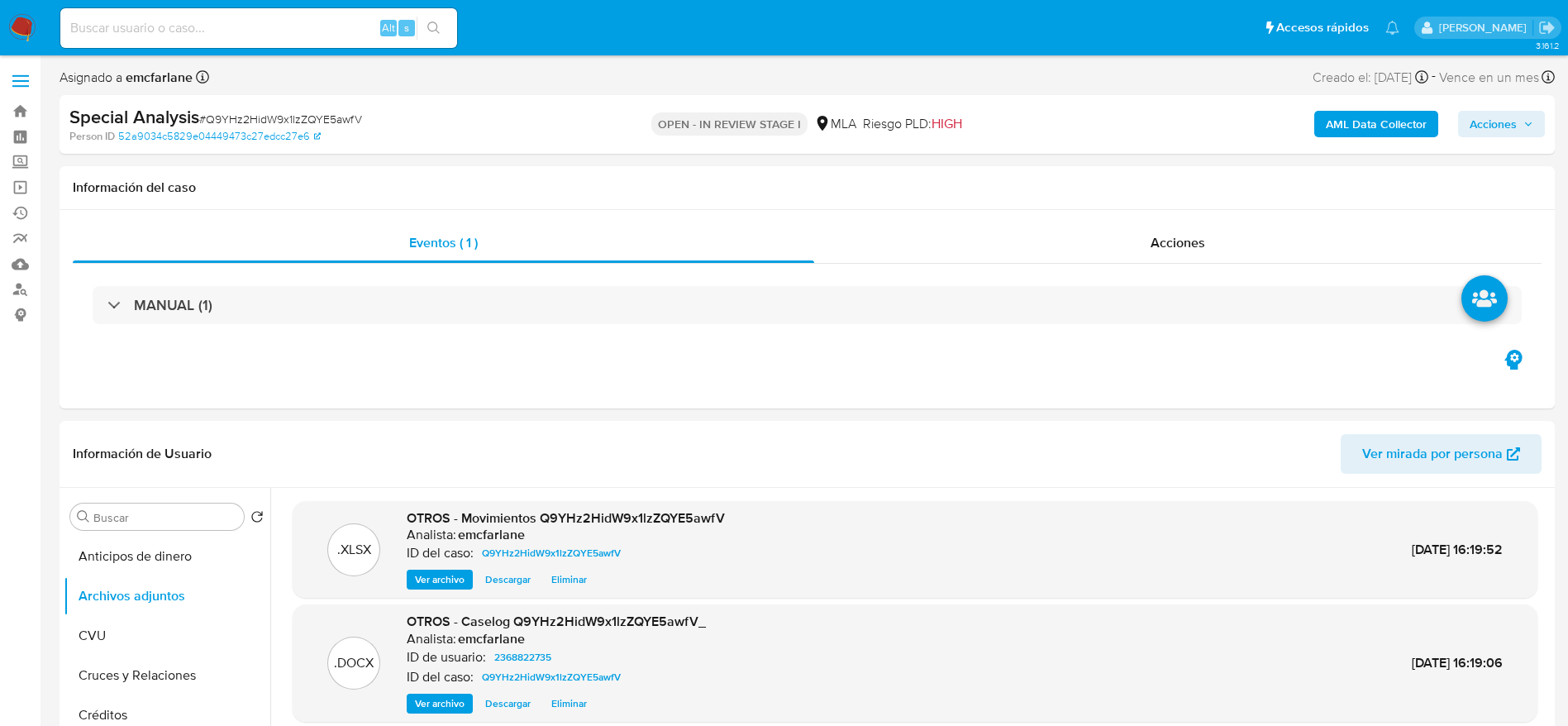
drag, startPoint x: 1519, startPoint y: 112, endPoint x: 1488, endPoint y: 127, distance: 34.4
click at [1519, 111] on button "Acciones" at bounding box center [1501, 124] width 87 height 27
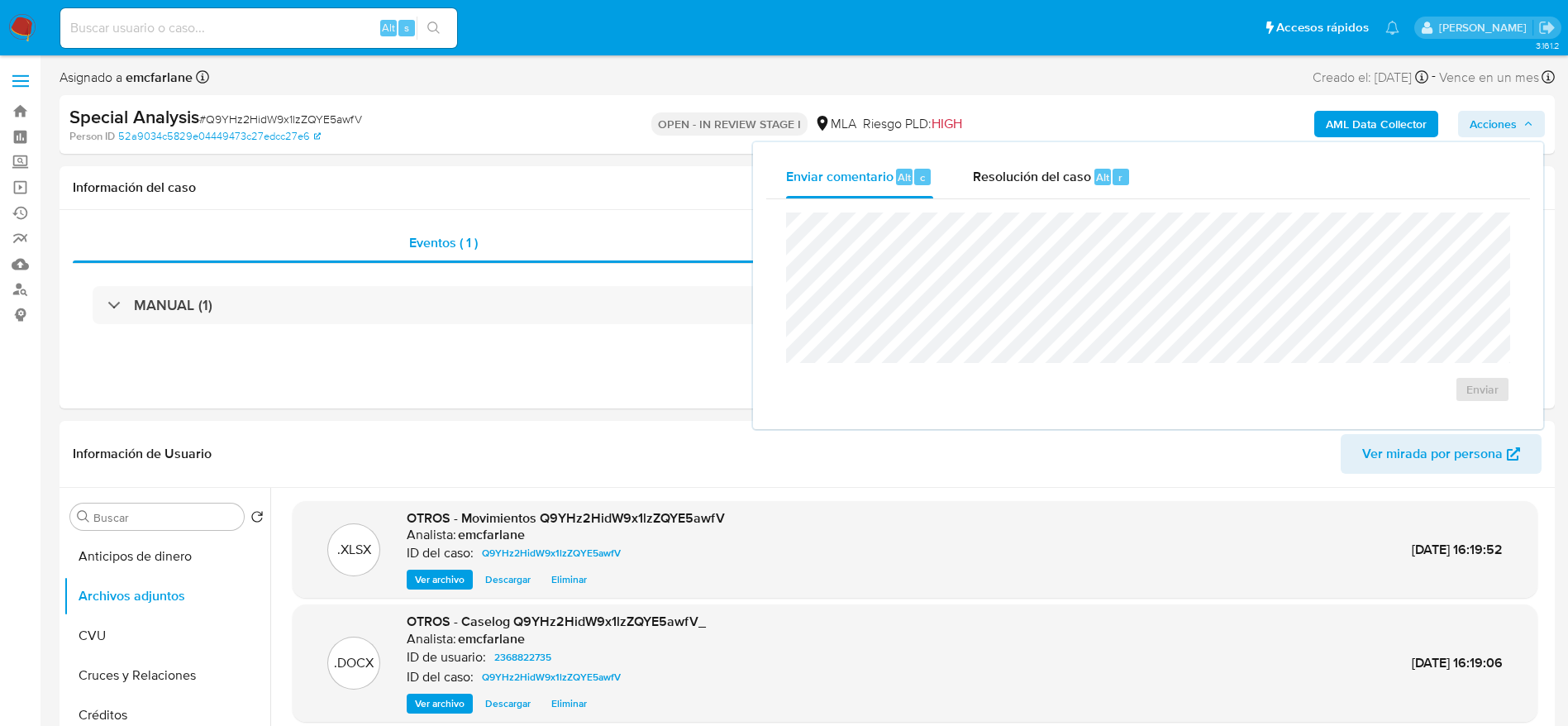
click at [1042, 199] on div "Enviar" at bounding box center [1148, 308] width 764 height 217
click at [1066, 190] on div "Resolución del caso Alt r" at bounding box center [1052, 178] width 158 height 43
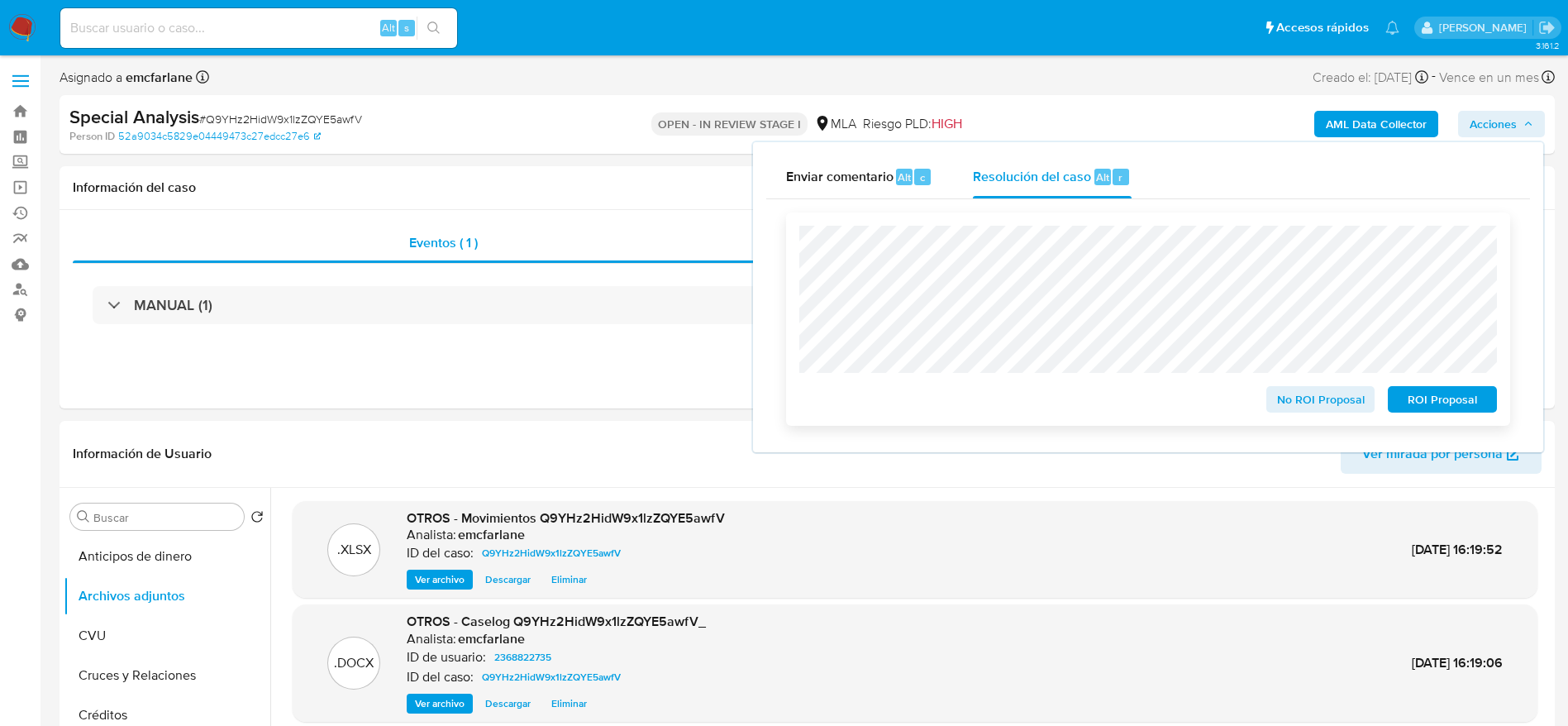
click at [1463, 388] on div "ROI Proposal" at bounding box center [1439, 396] width 116 height 33
click at [1461, 391] on span "ROI Proposal" at bounding box center [1442, 399] width 86 height 23
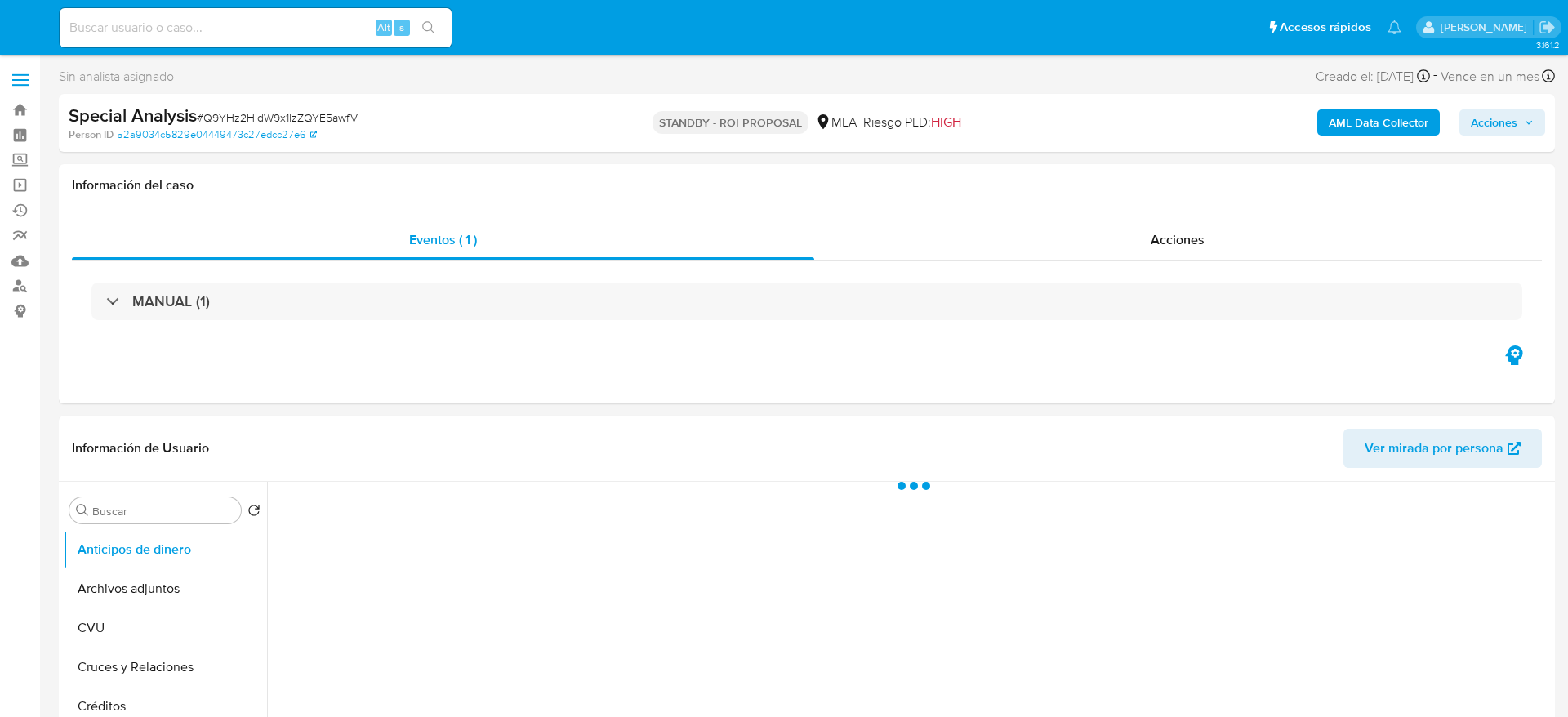
select select "10"
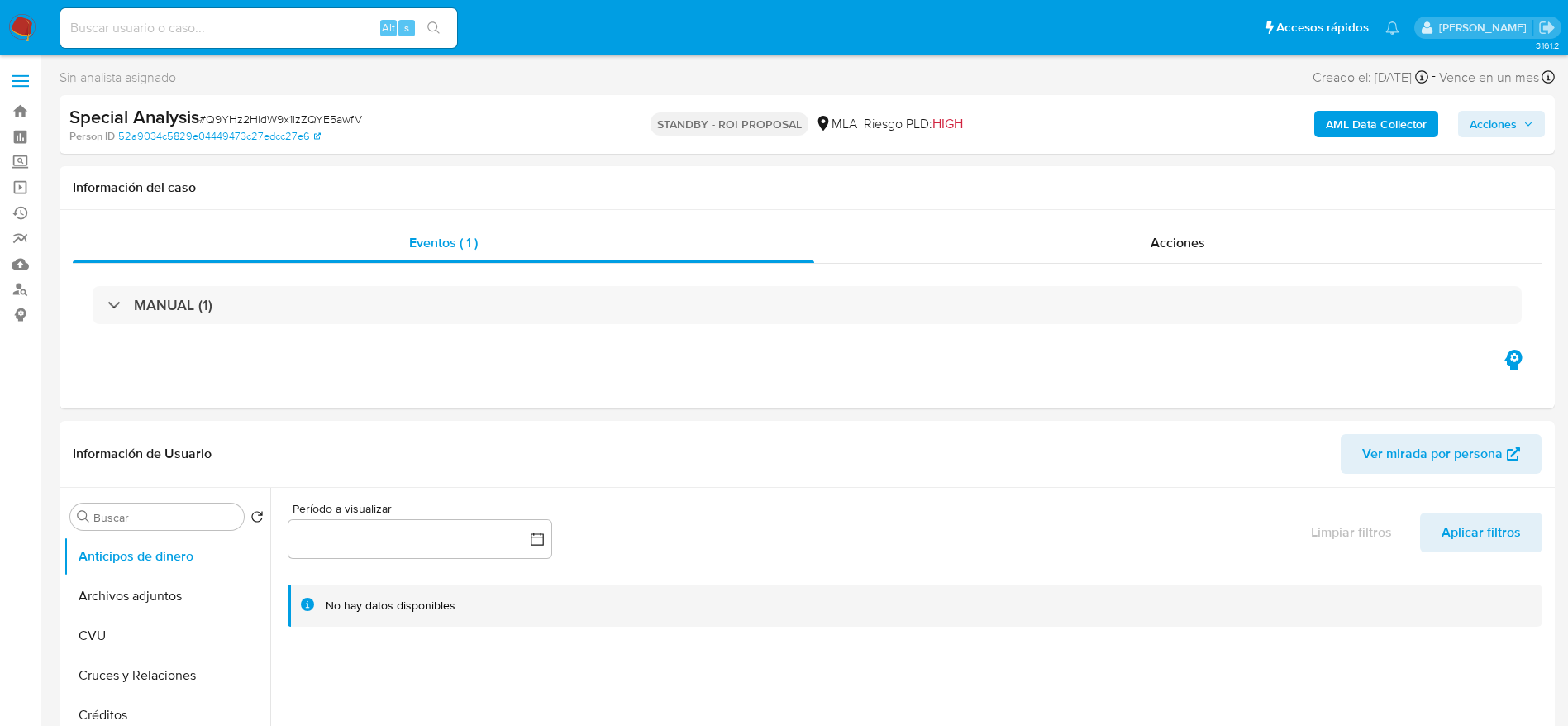
click at [13, 22] on img at bounding box center [22, 28] width 28 height 28
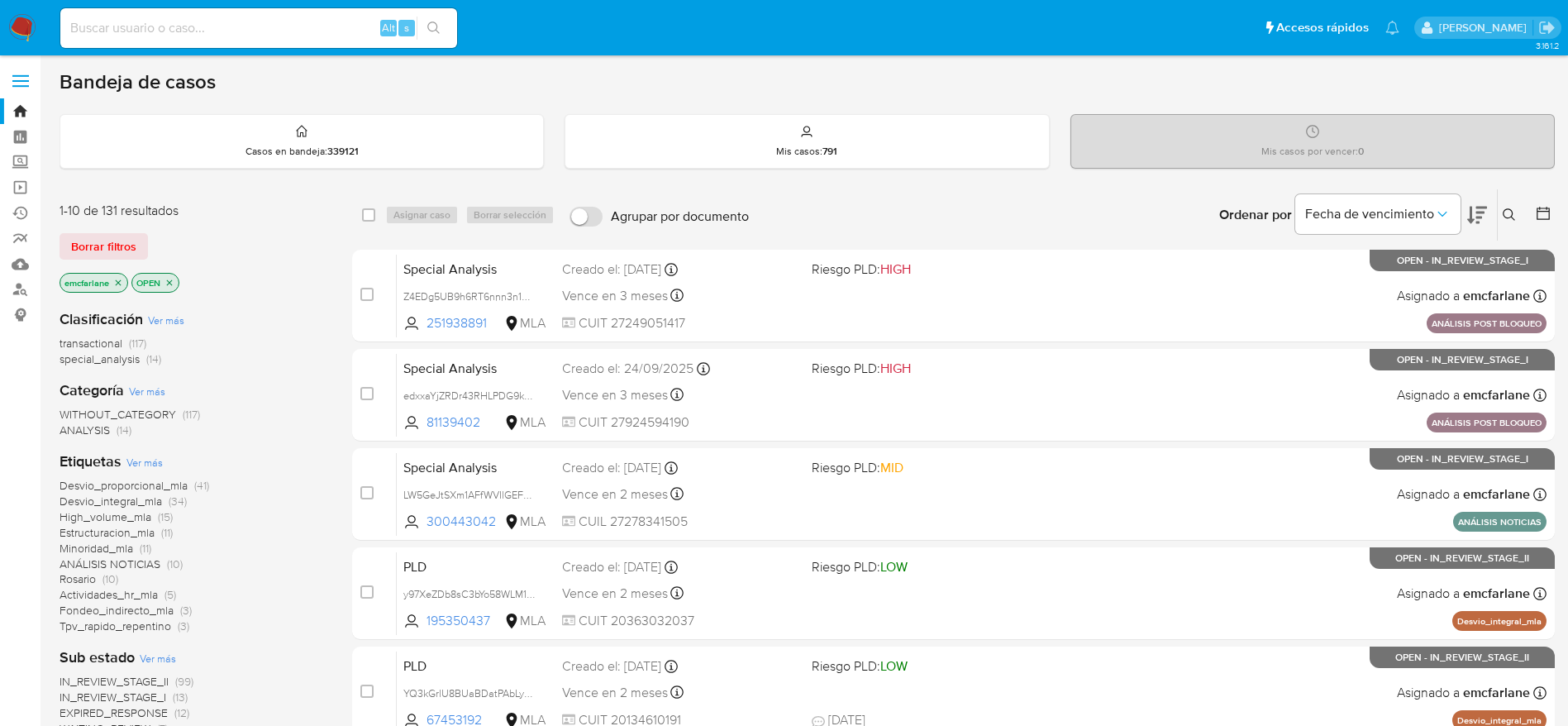
click at [175, 37] on input at bounding box center [258, 28] width 397 height 22
paste input "HpeLF0BGv4TW4D8eLHGj2omN"
type input "H"
paste input "HpeLF0BGv4TW4D8eLHGj2omN"
type input "HpeLF0BGv4TW4D8eLHGj2omN"
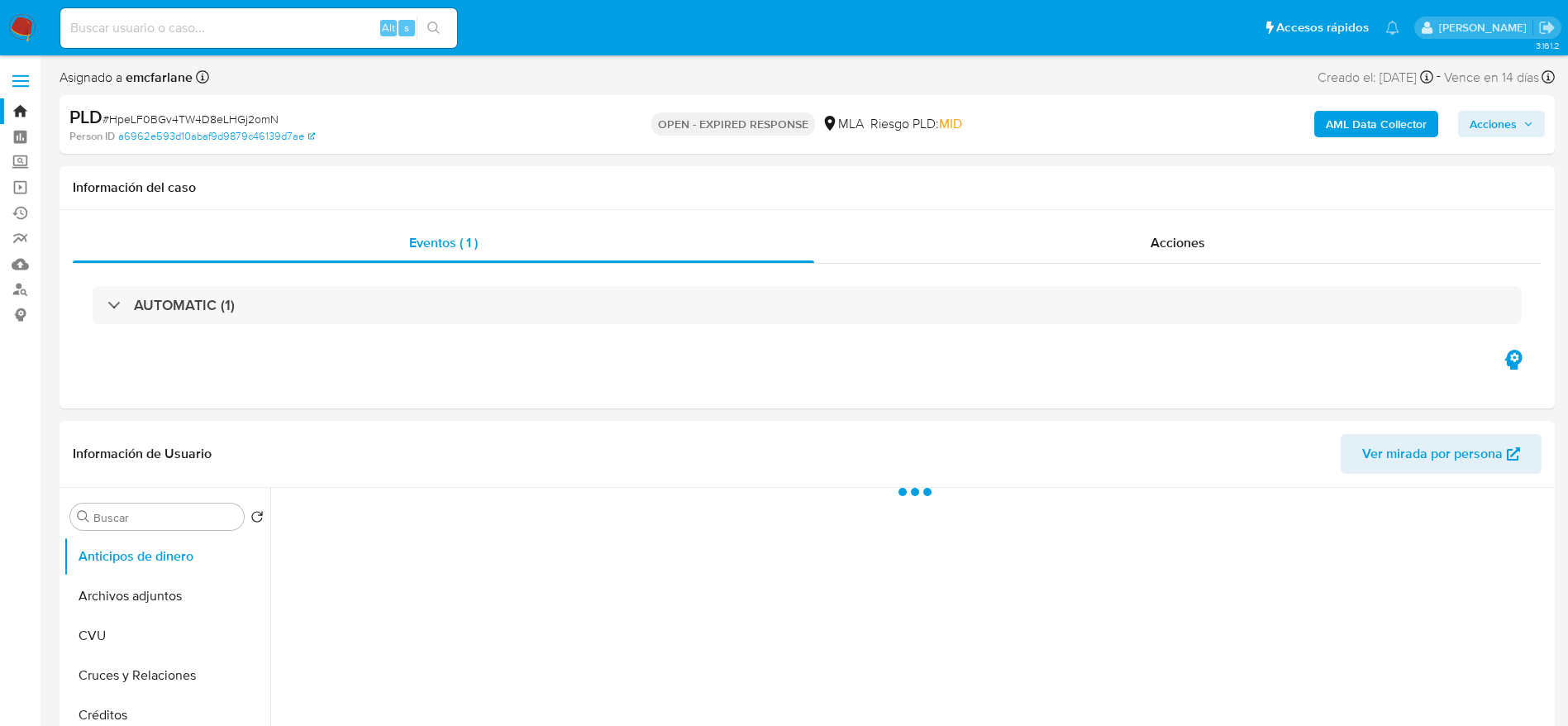
select select "10"
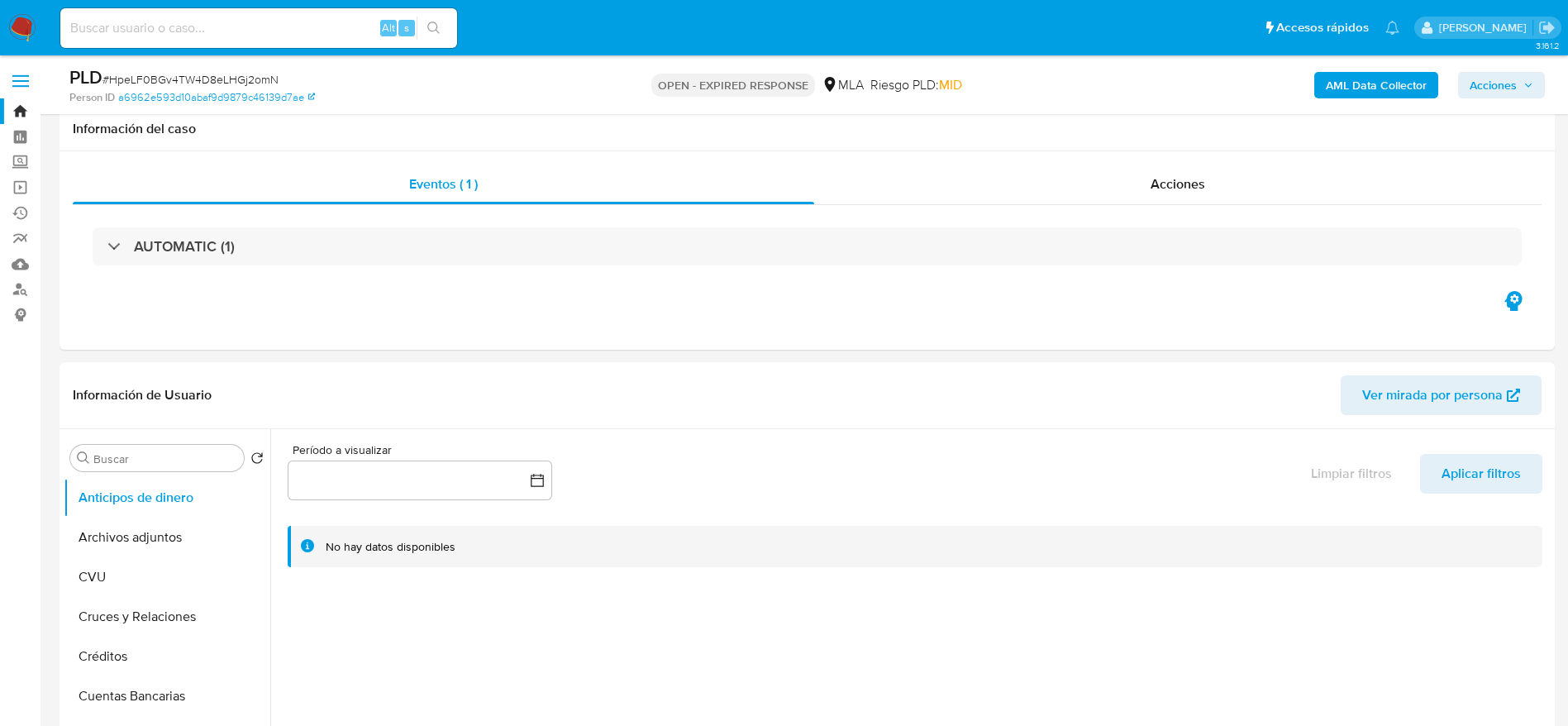
scroll to position [744, 0]
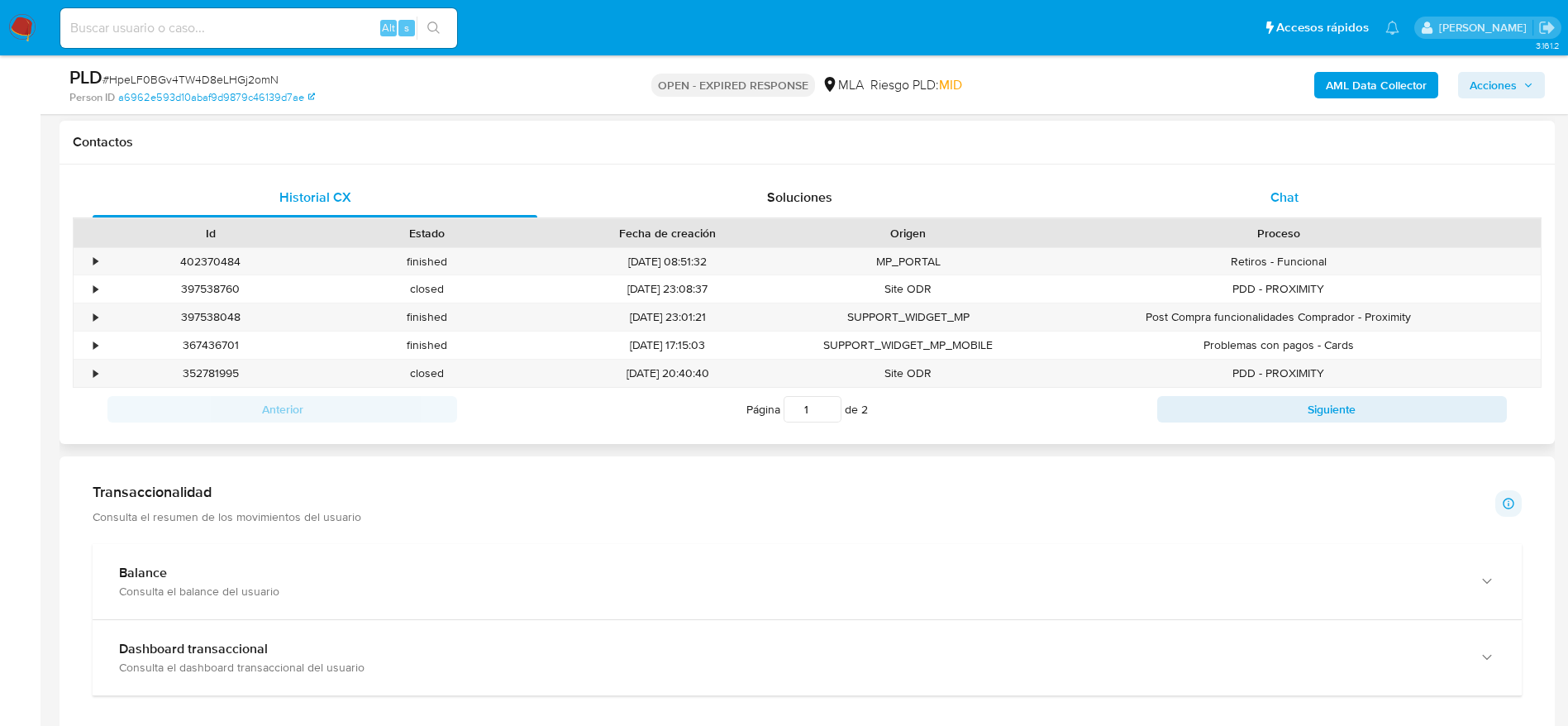
click at [1288, 200] on span "Chat" at bounding box center [1285, 197] width 28 height 19
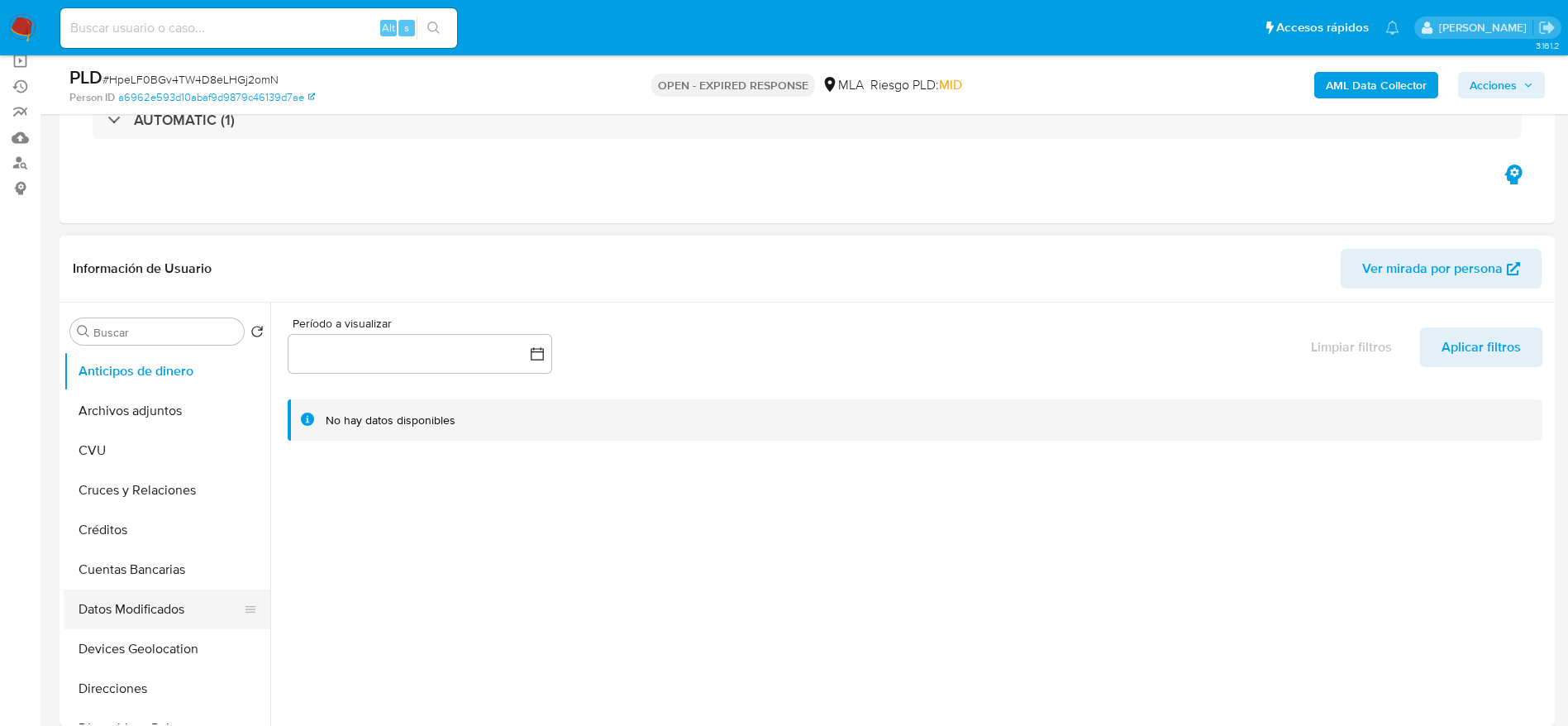
scroll to position [248, 0]
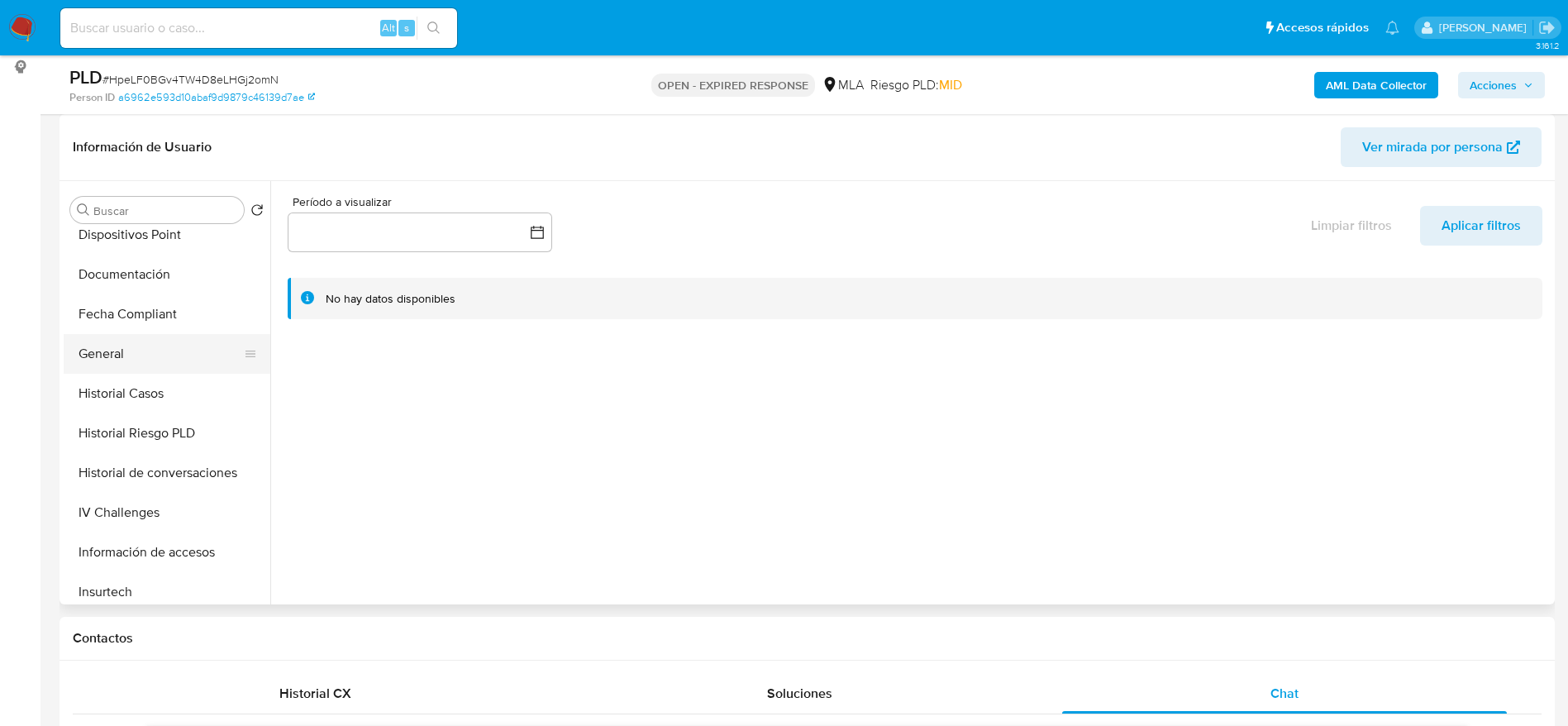
click at [122, 363] on button "General" at bounding box center [160, 354] width 193 height 40
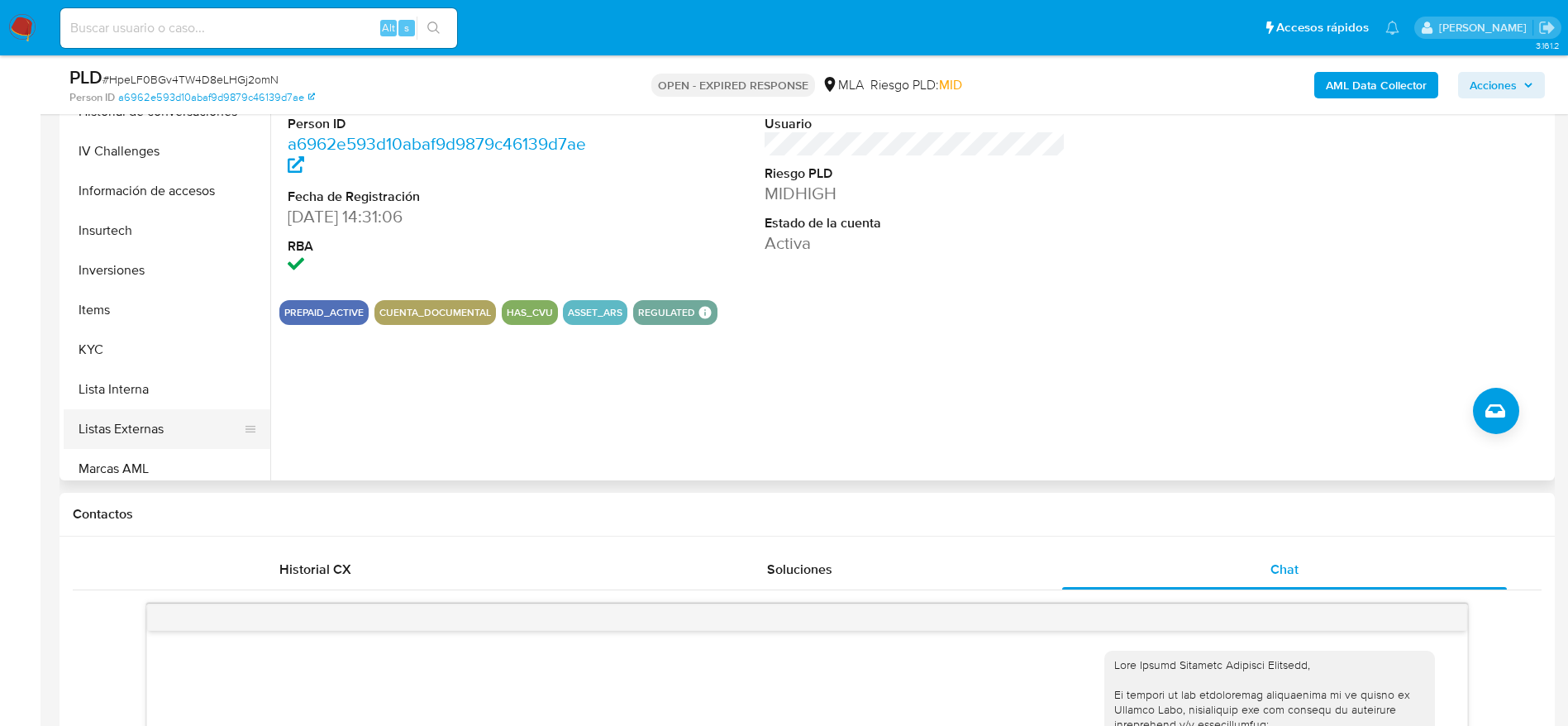
scroll to position [486, 0]
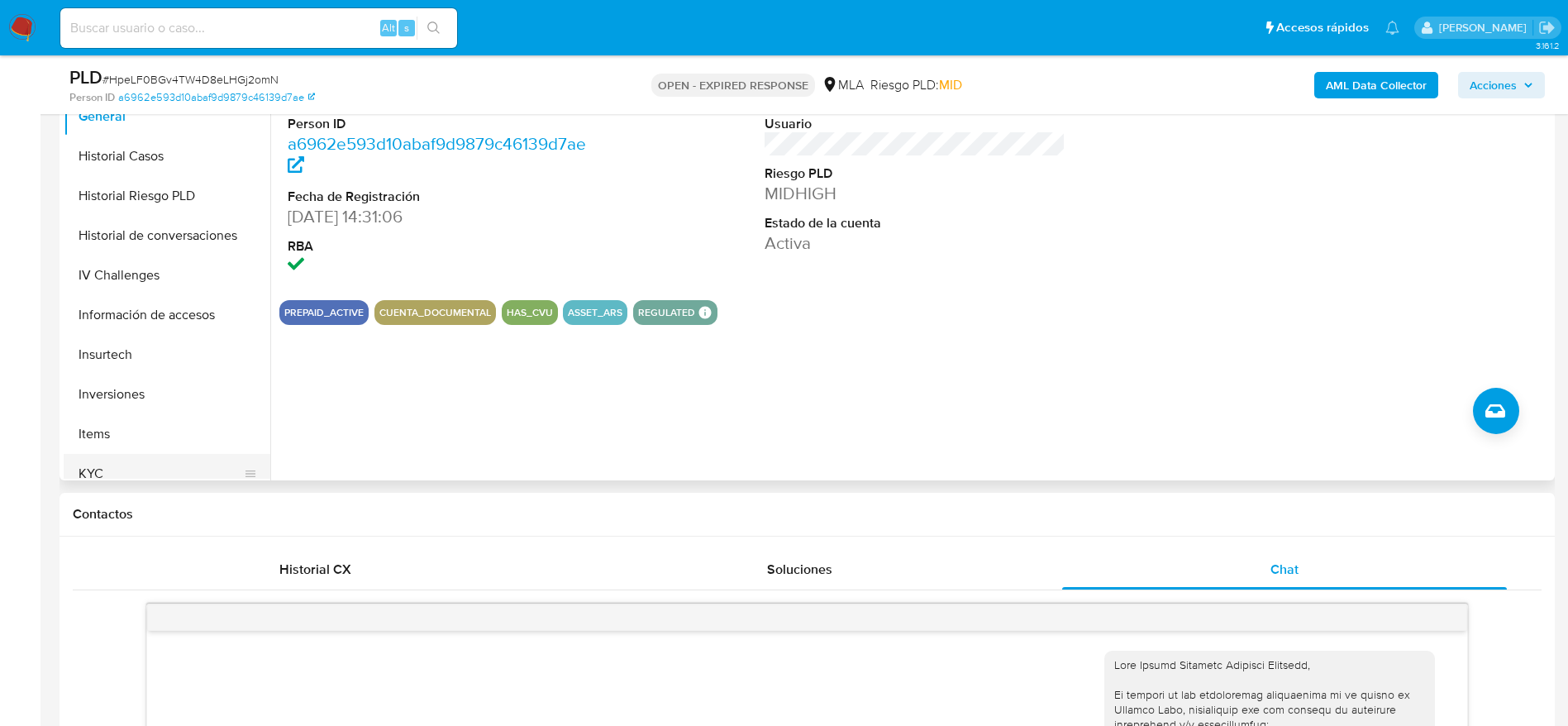
click at [113, 468] on button "KYC" at bounding box center [160, 474] width 193 height 40
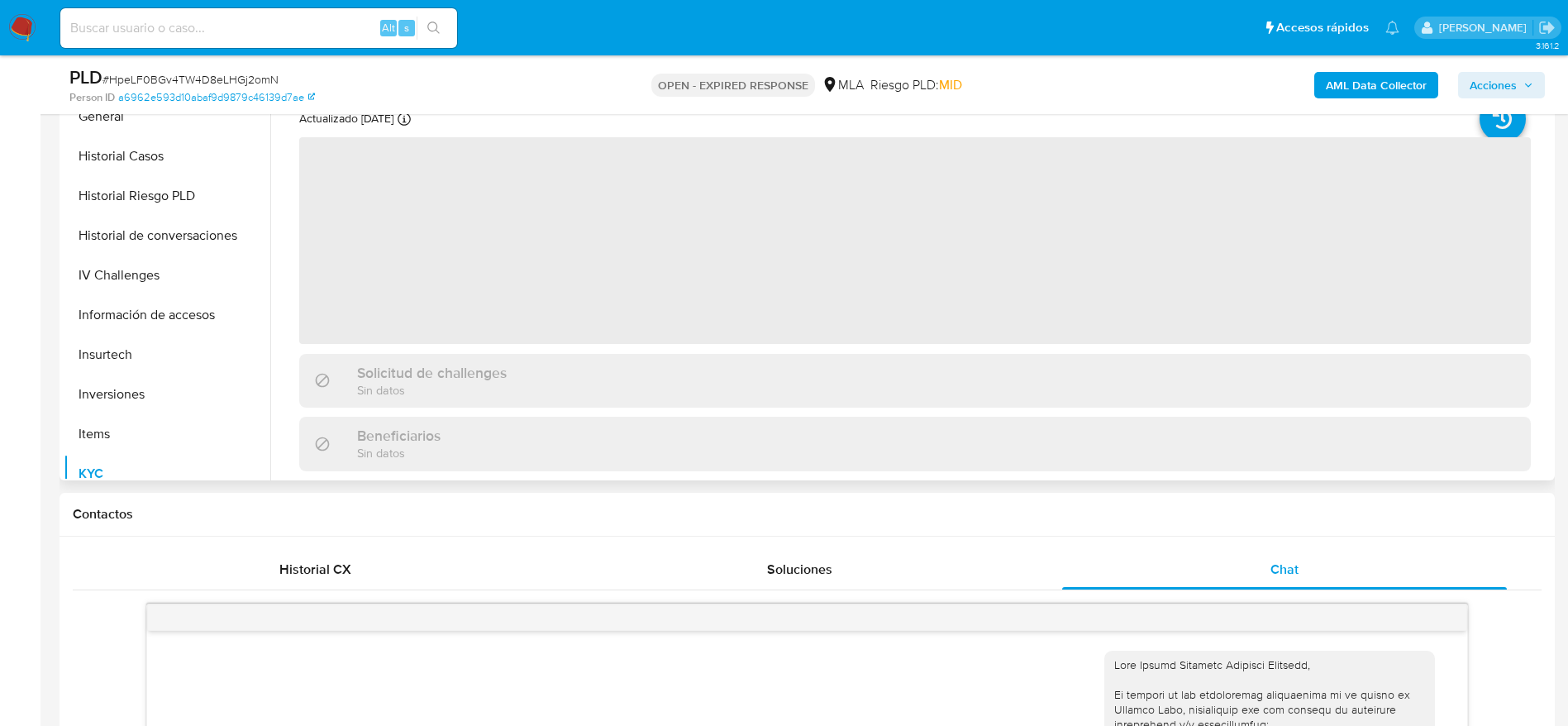
scroll to position [124, 0]
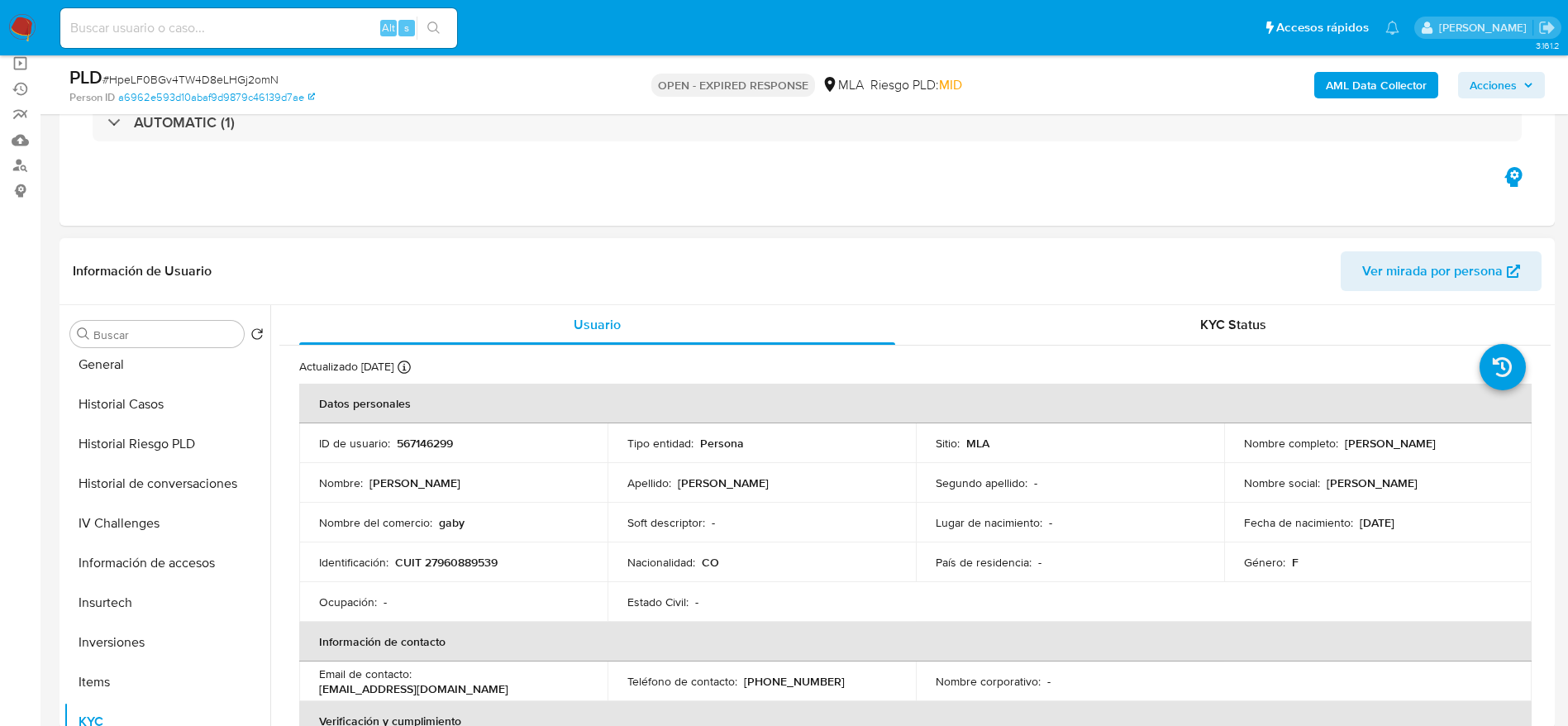
click at [474, 566] on p "CUIT 27960889539" at bounding box center [446, 563] width 102 height 15
click at [474, 565] on p "CUIT 27960889539" at bounding box center [446, 563] width 102 height 15
copy p "27960889539"
click at [222, 71] on span "# HpeLF0BGv4TW4D8eLHGj2omN" at bounding box center [190, 79] width 176 height 17
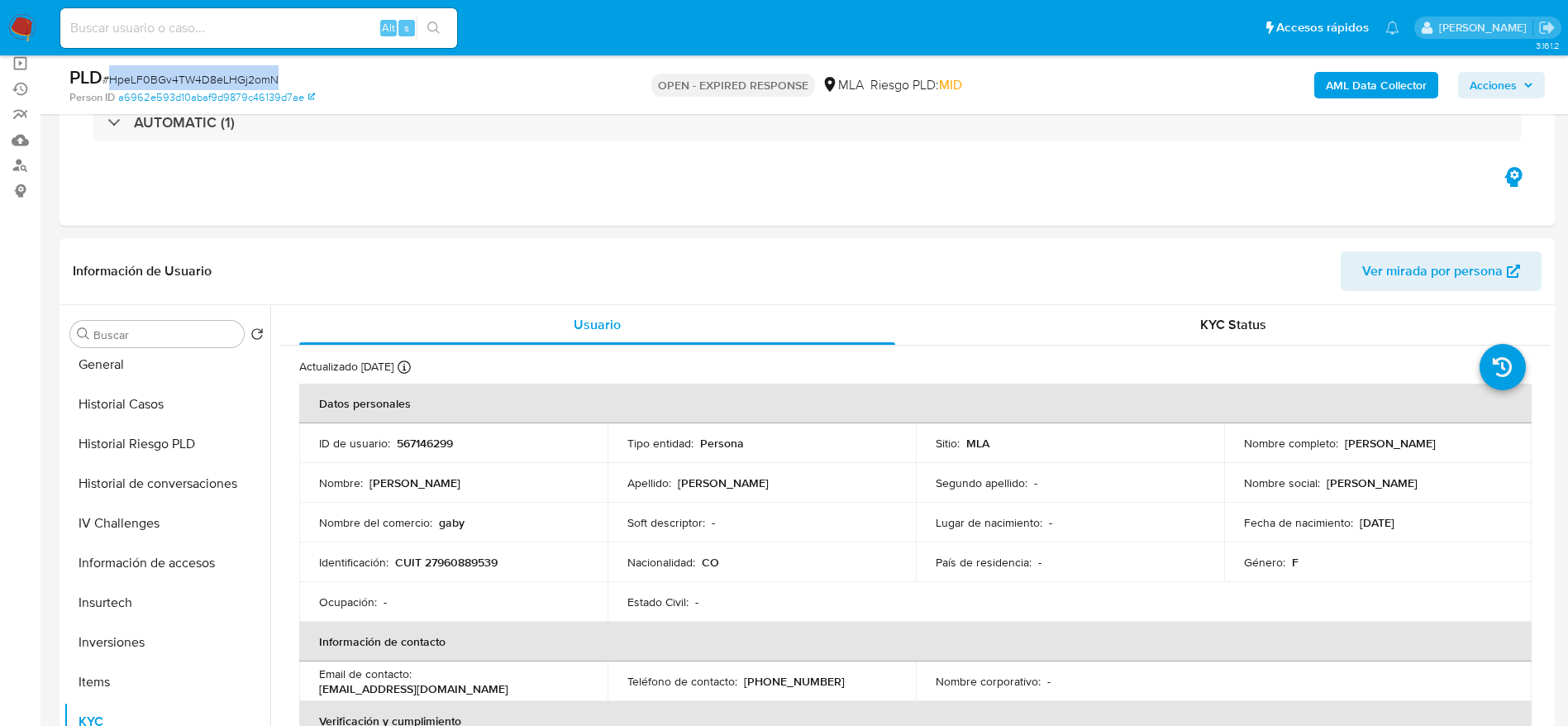
copy span "HpeLF0BGv4TW4D8eLHGj2omN"
drag, startPoint x: 22, startPoint y: 25, endPoint x: 117, endPoint y: 42, distance: 96.5
click at [102, 40] on div "Alt s" at bounding box center [258, 28] width 397 height 40
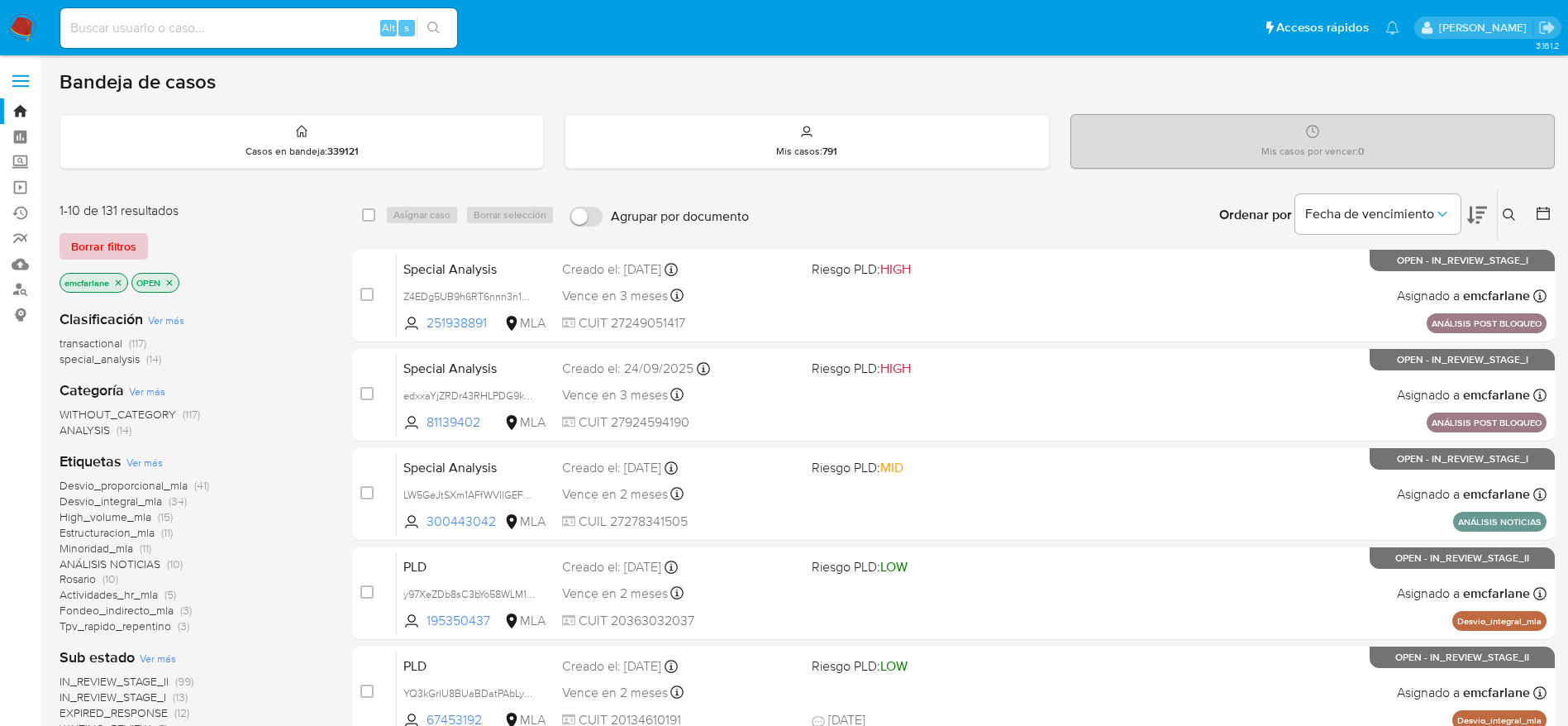
click at [114, 236] on span "Borrar filtros" at bounding box center [103, 247] width 65 height 23
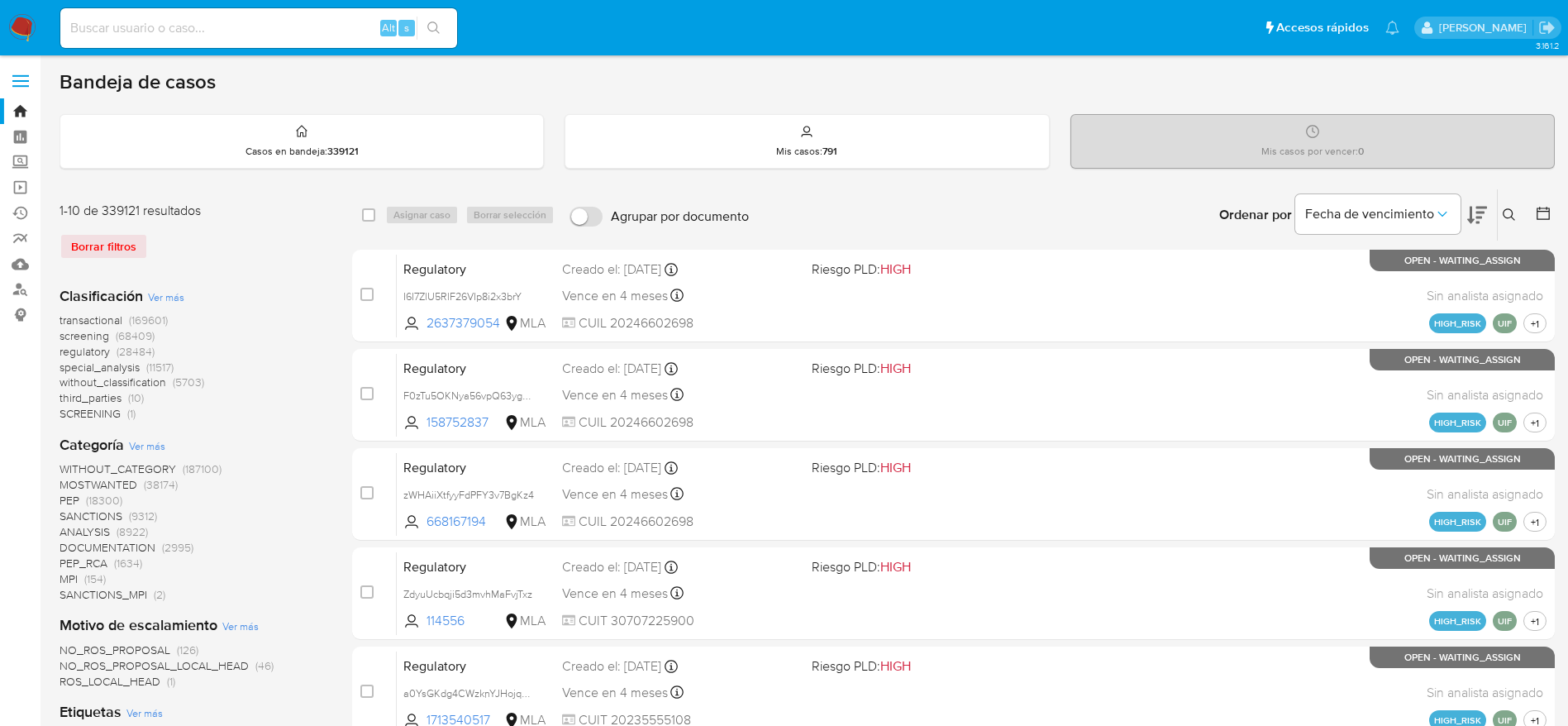
click at [1506, 213] on icon at bounding box center [1510, 215] width 13 height 13
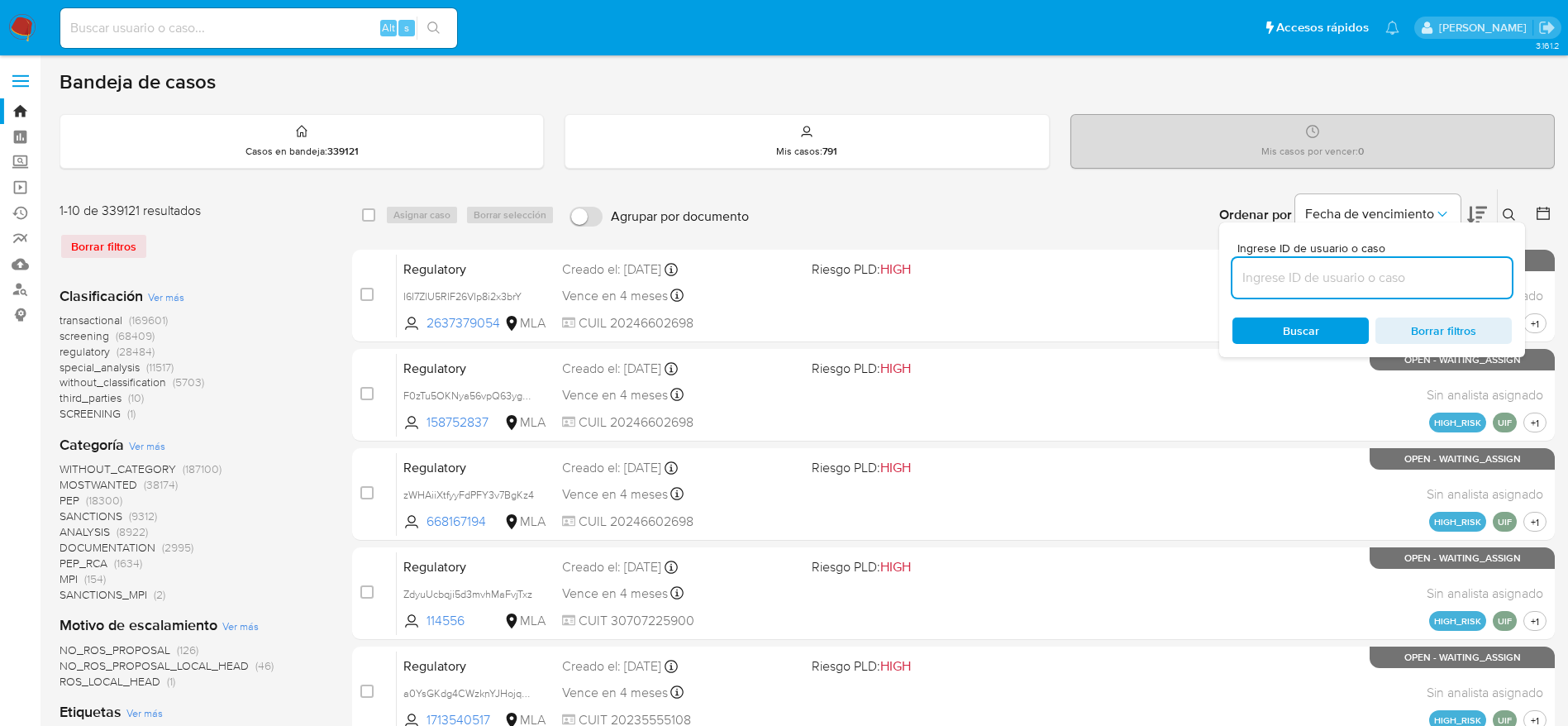
click at [1330, 268] on input at bounding box center [1372, 278] width 279 height 22
type input "HpeLF0BGv4TW4D8eLHGj2omN"
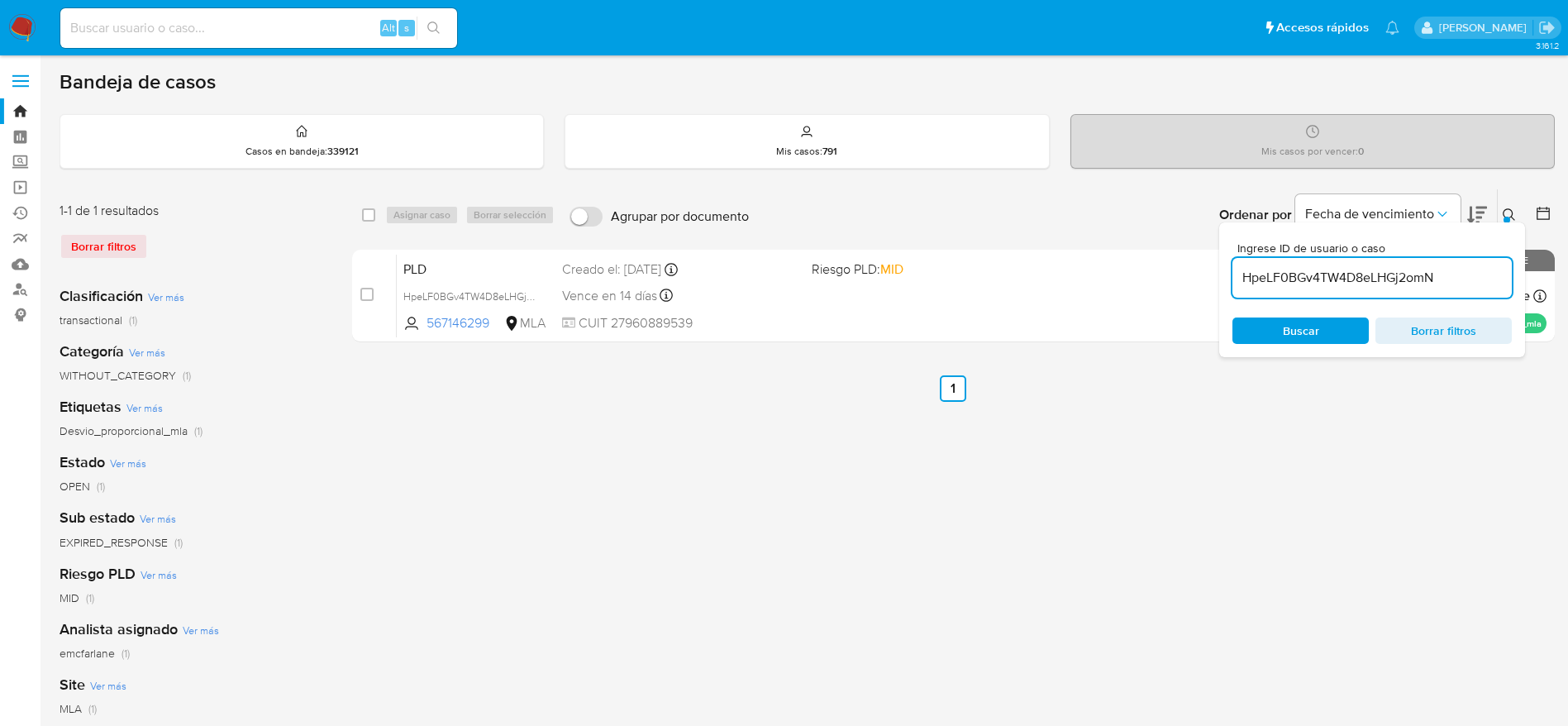
click at [361, 216] on div "select-all-cases-checkbox Asignar caso Borrar selección Agrupar por documento O…" at bounding box center [954, 215] width 1203 height 52
click at [367, 213] on input "checkbox" at bounding box center [369, 215] width 13 height 13
checkbox input "true"
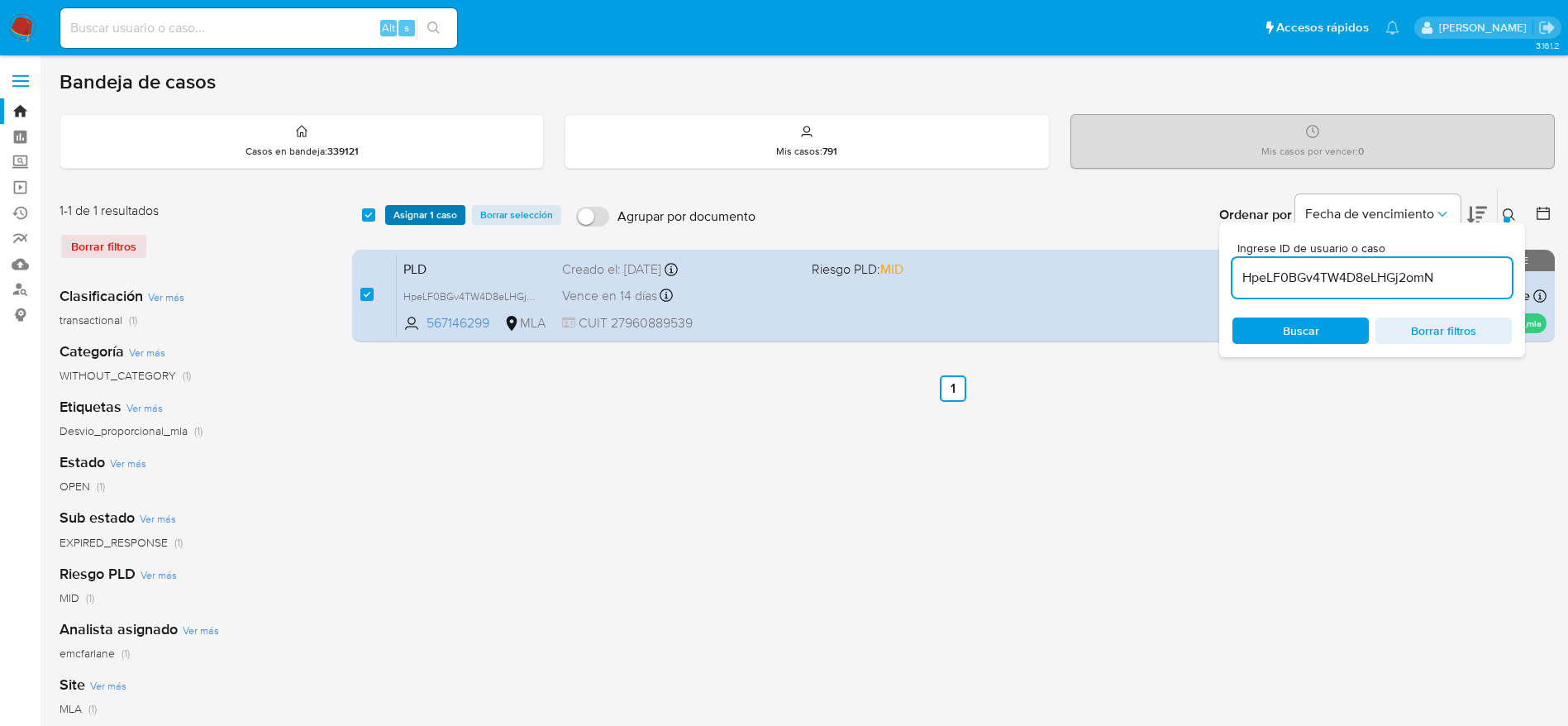
click at [412, 208] on span "Asignar 1 caso" at bounding box center [425, 215] width 63 height 17
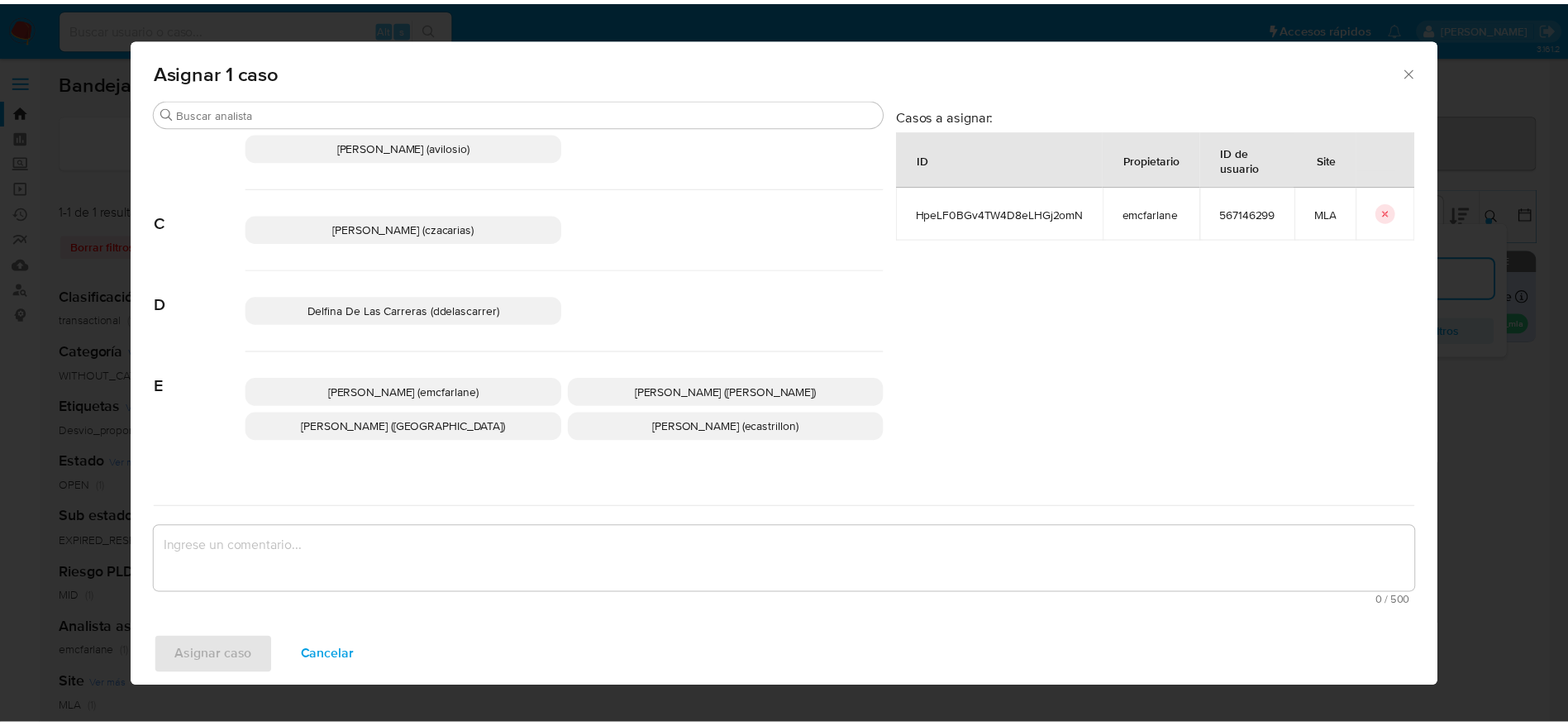
scroll to position [124, 0]
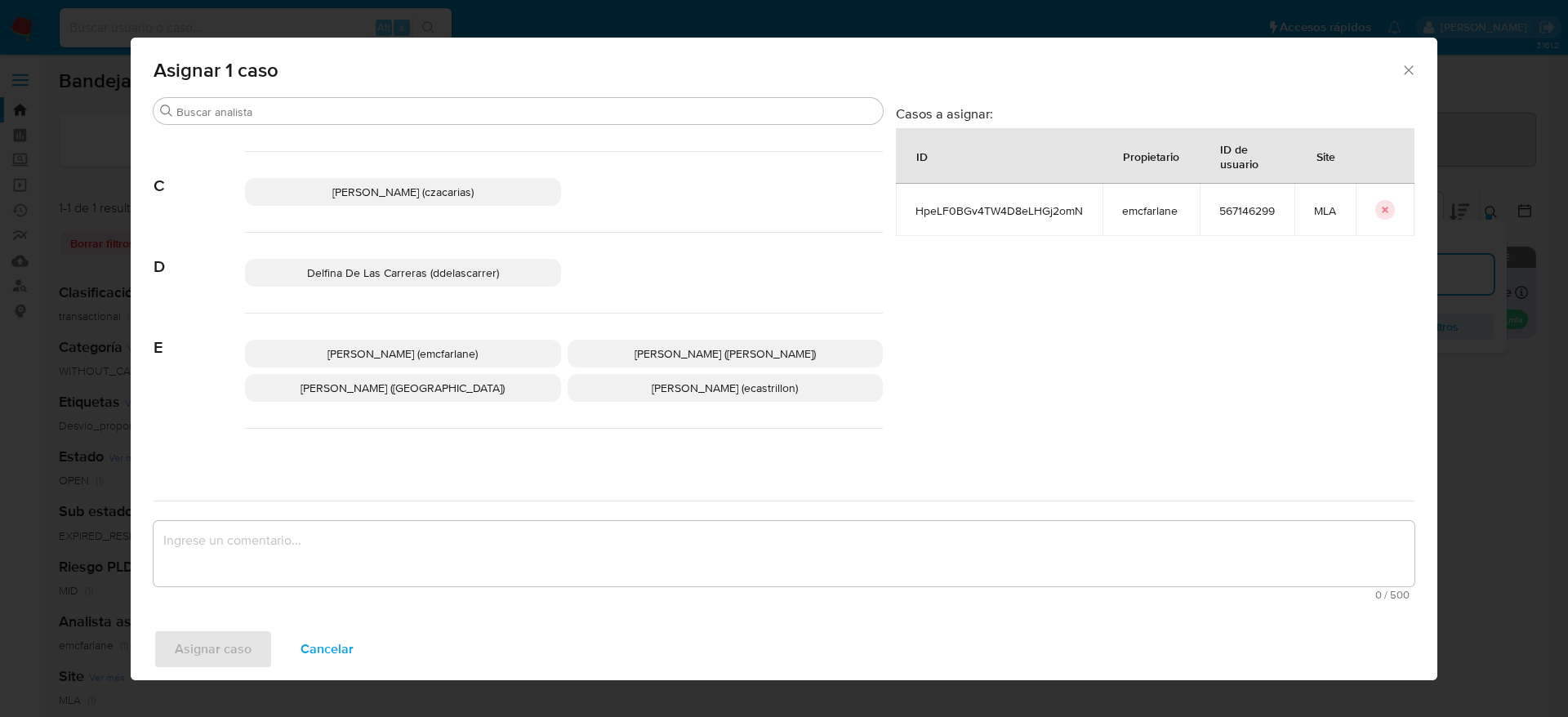
drag, startPoint x: 421, startPoint y: 352, endPoint x: 410, endPoint y: 382, distance: 32.0
click at [421, 353] on span "Elaine Mc Farlane (emcfarlane)" at bounding box center [402, 354] width 151 height 16
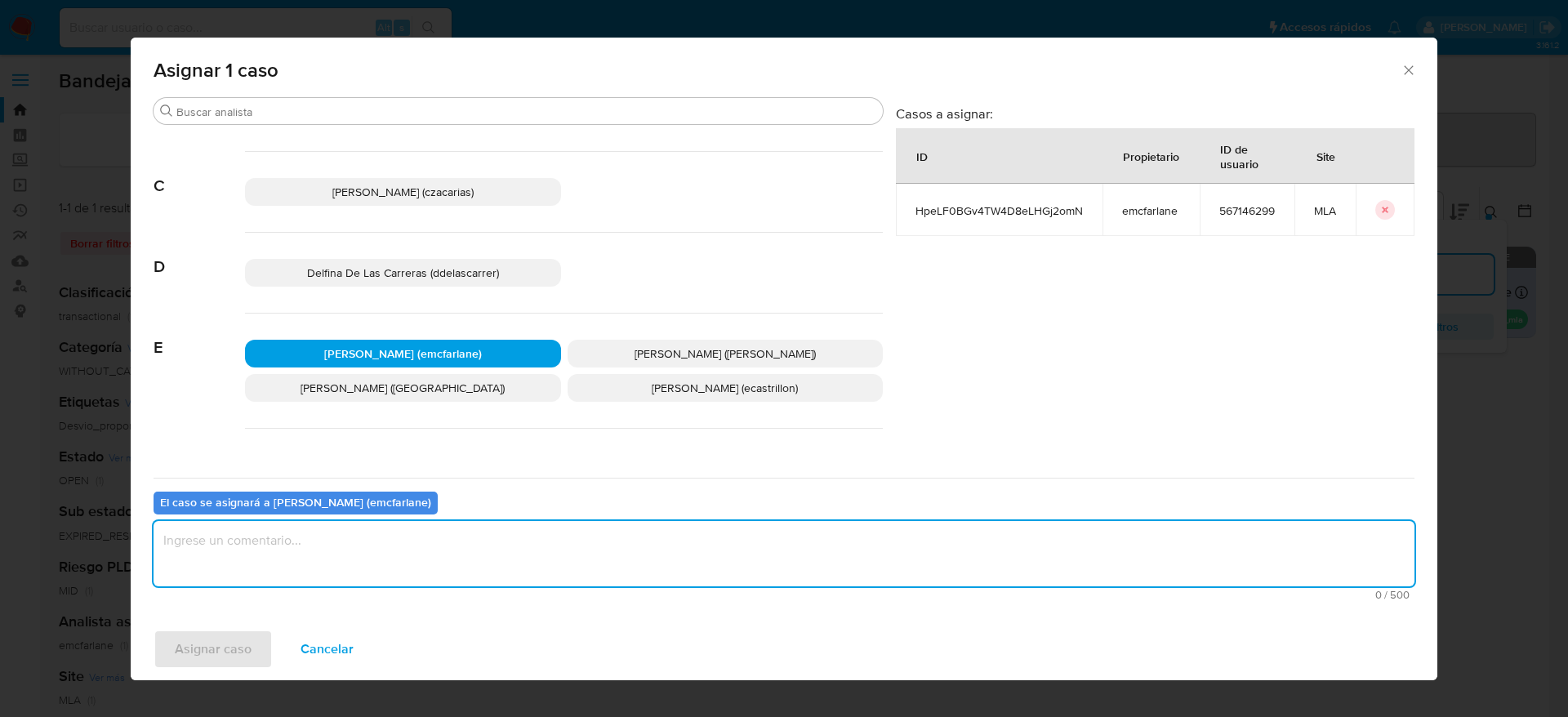
click at [367, 559] on textarea "assign-modal" at bounding box center [784, 553] width 1261 height 65
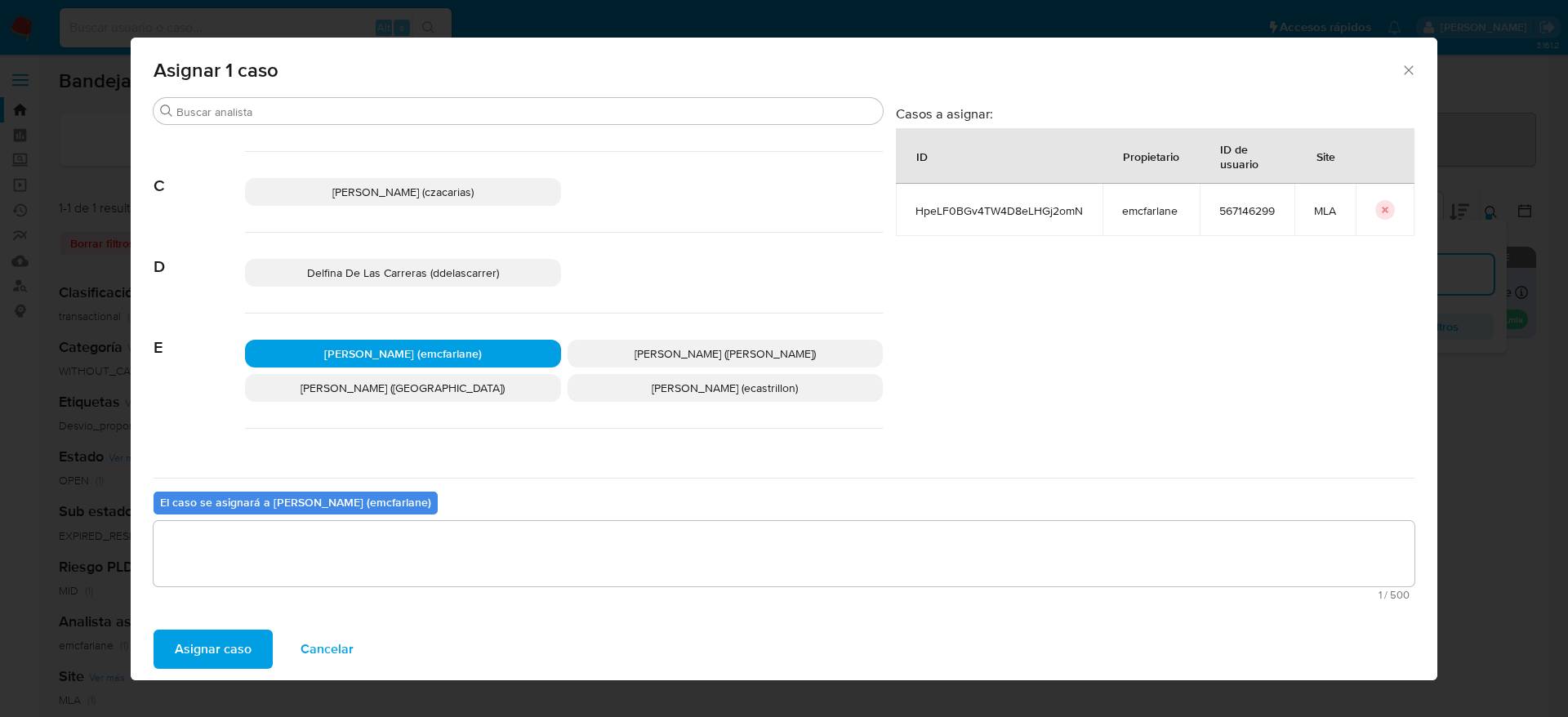
click at [245, 639] on span "Asignar caso" at bounding box center [212, 649] width 77 height 36
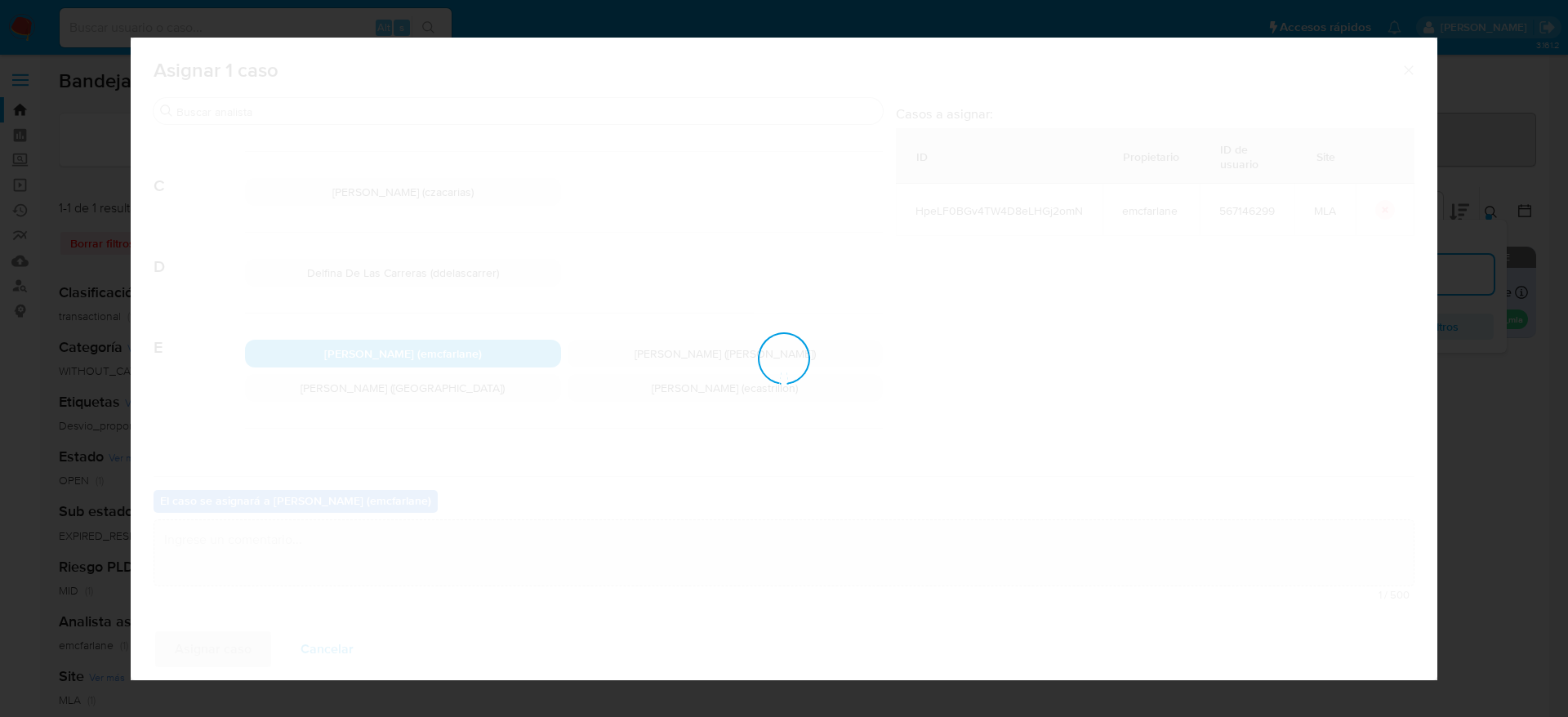
checkbox input "false"
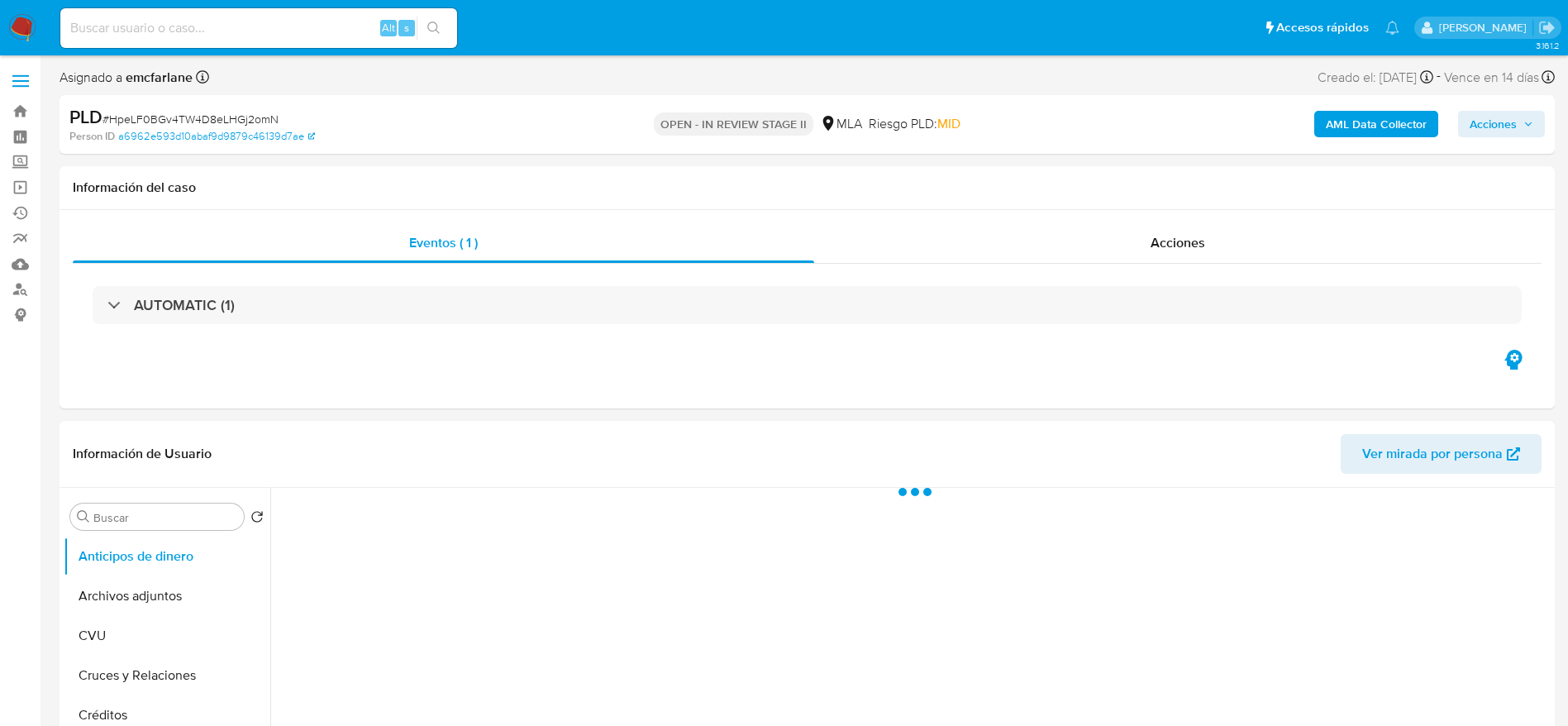
click at [152, 113] on span "# HpeLF0BGv4TW4D8eLHGj2omN" at bounding box center [190, 119] width 176 height 17
select select "10"
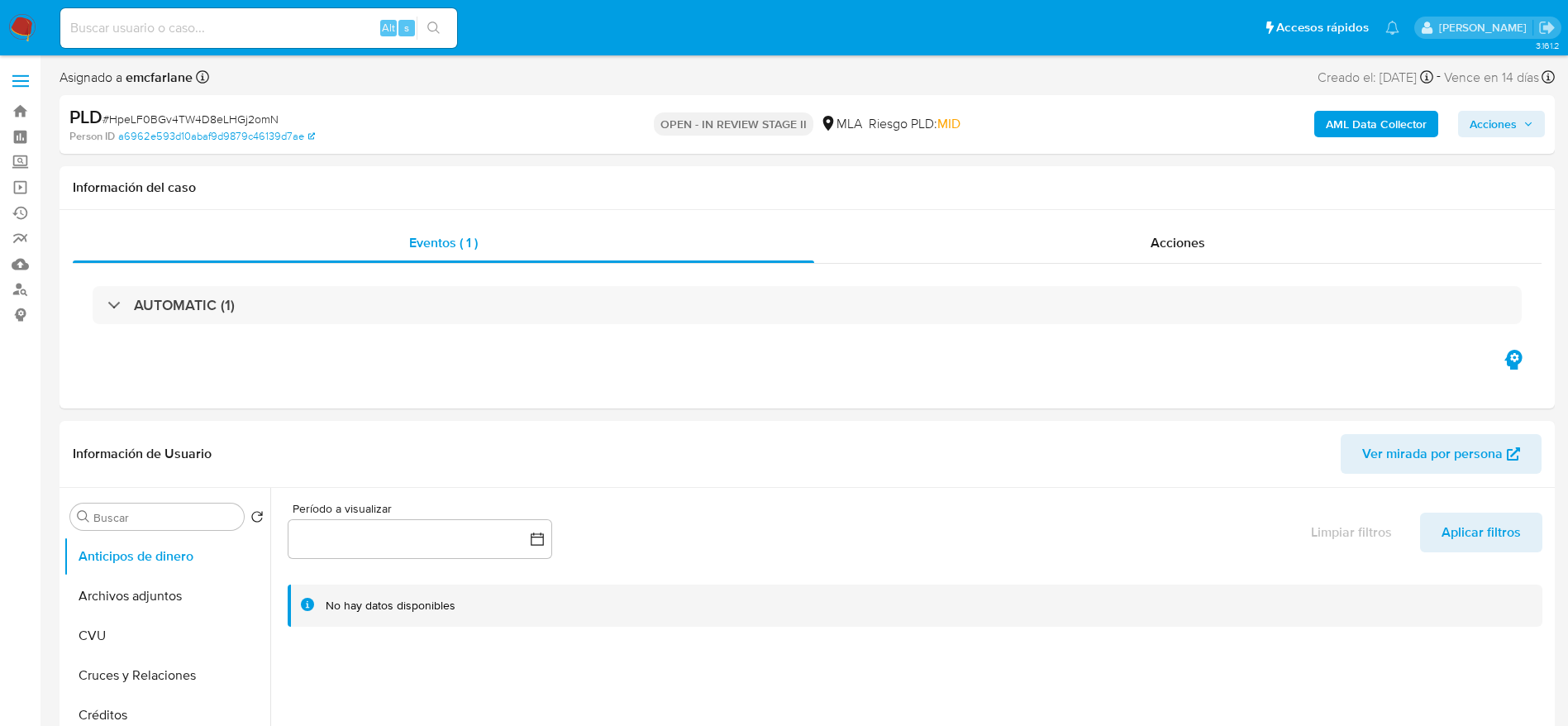
click at [1527, 113] on span "Acciones" at bounding box center [1501, 124] width 63 height 23
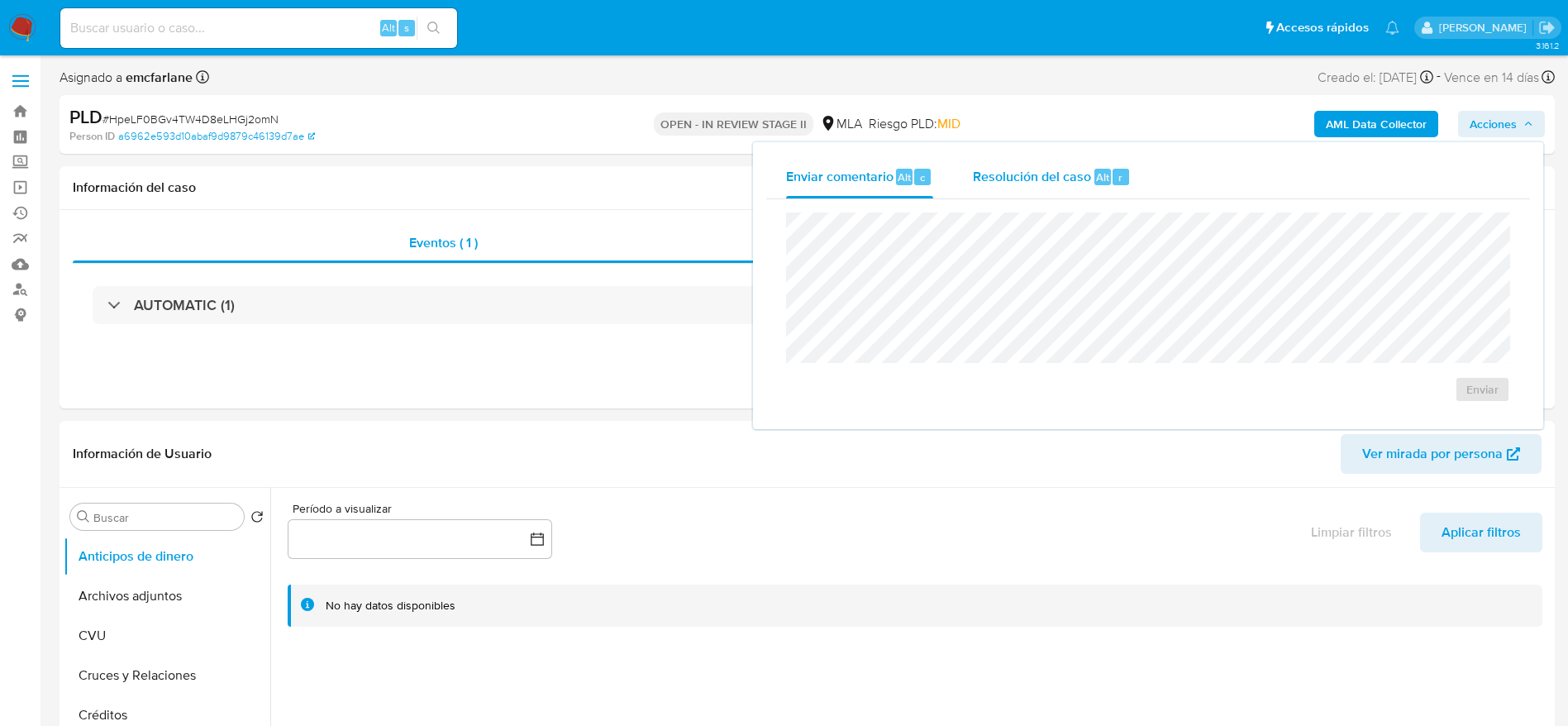
click at [1113, 174] on div "r" at bounding box center [1121, 177] width 17 height 17
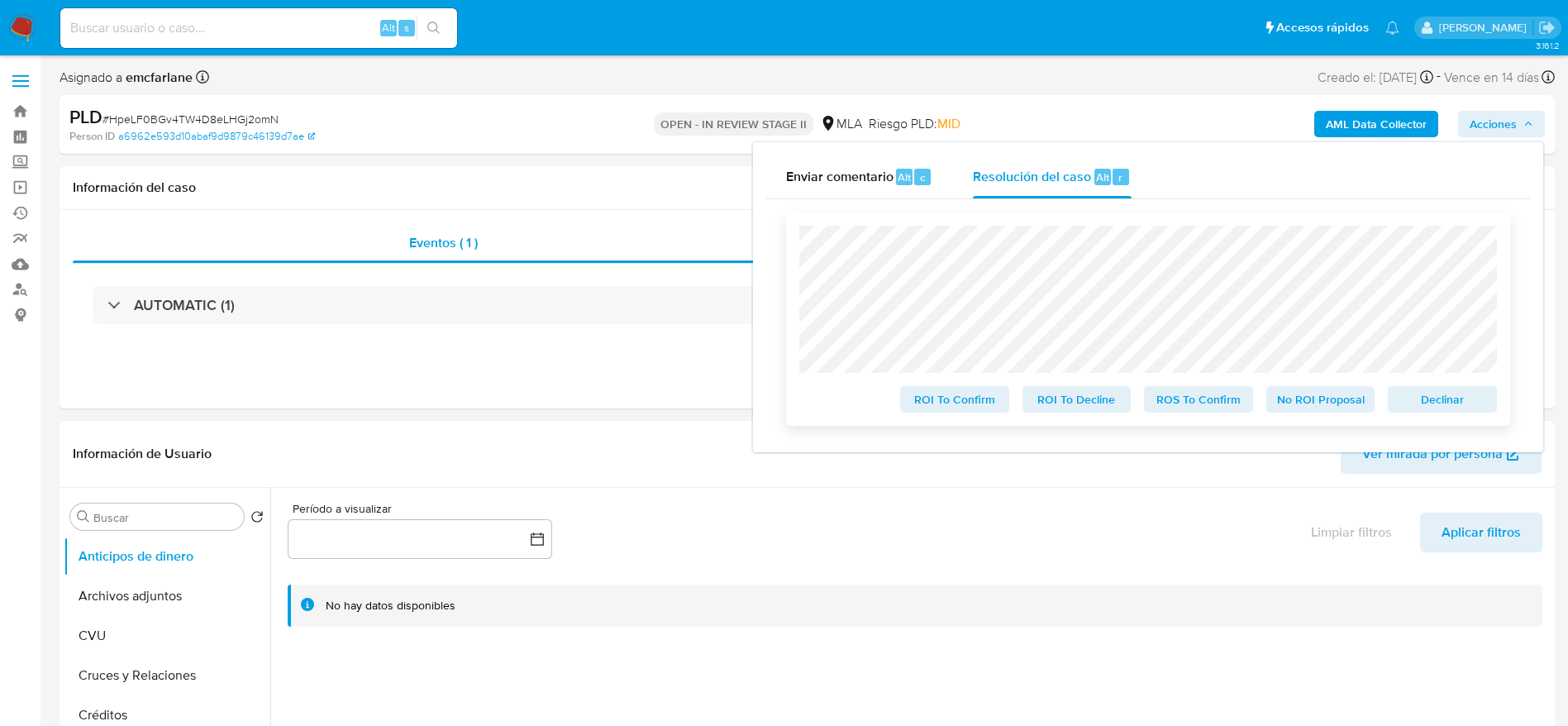
click at [1465, 400] on span "Declinar" at bounding box center [1442, 399] width 86 height 23
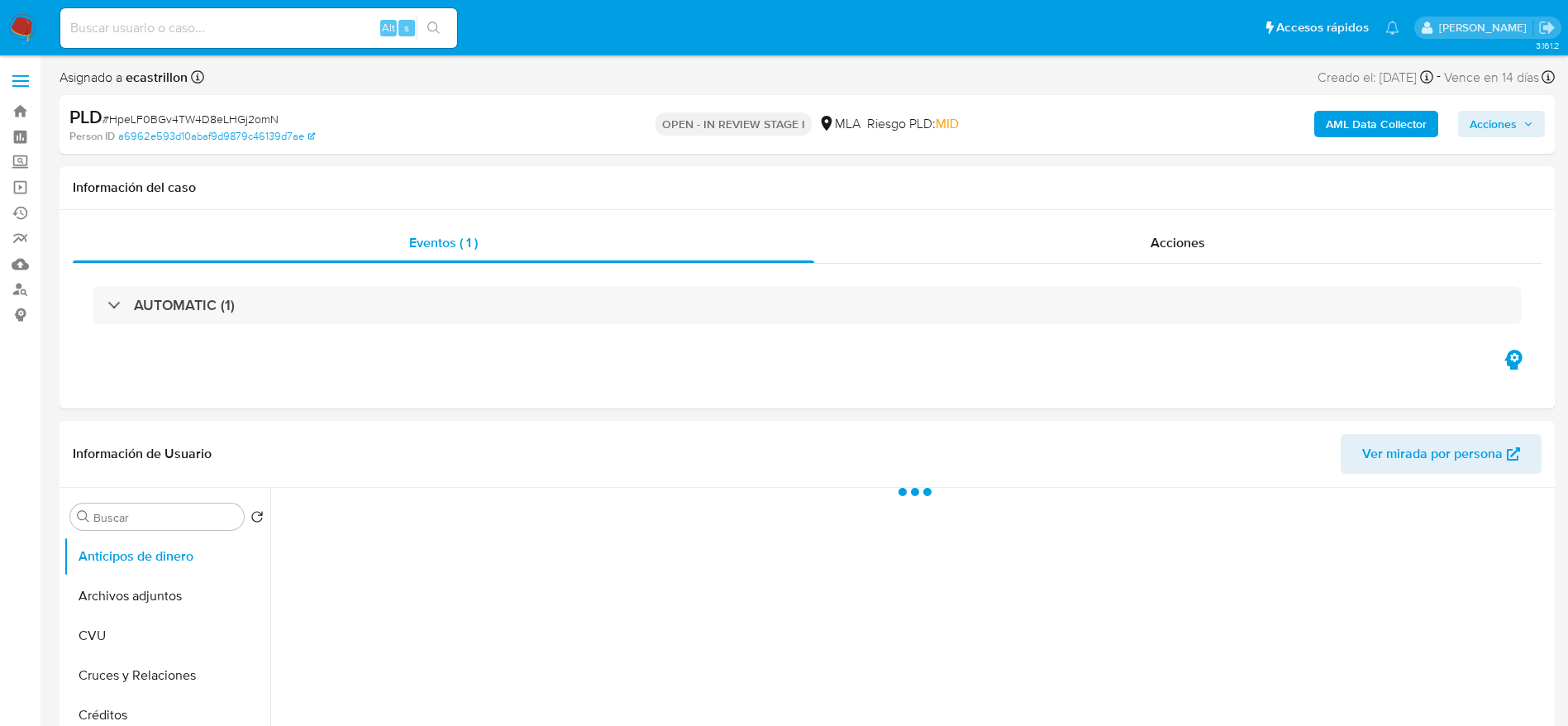
click at [194, 108] on div "PLD # HpeLF0BGv4TW4D8eLHGj2omN" at bounding box center [312, 118] width 486 height 25
select select "10"
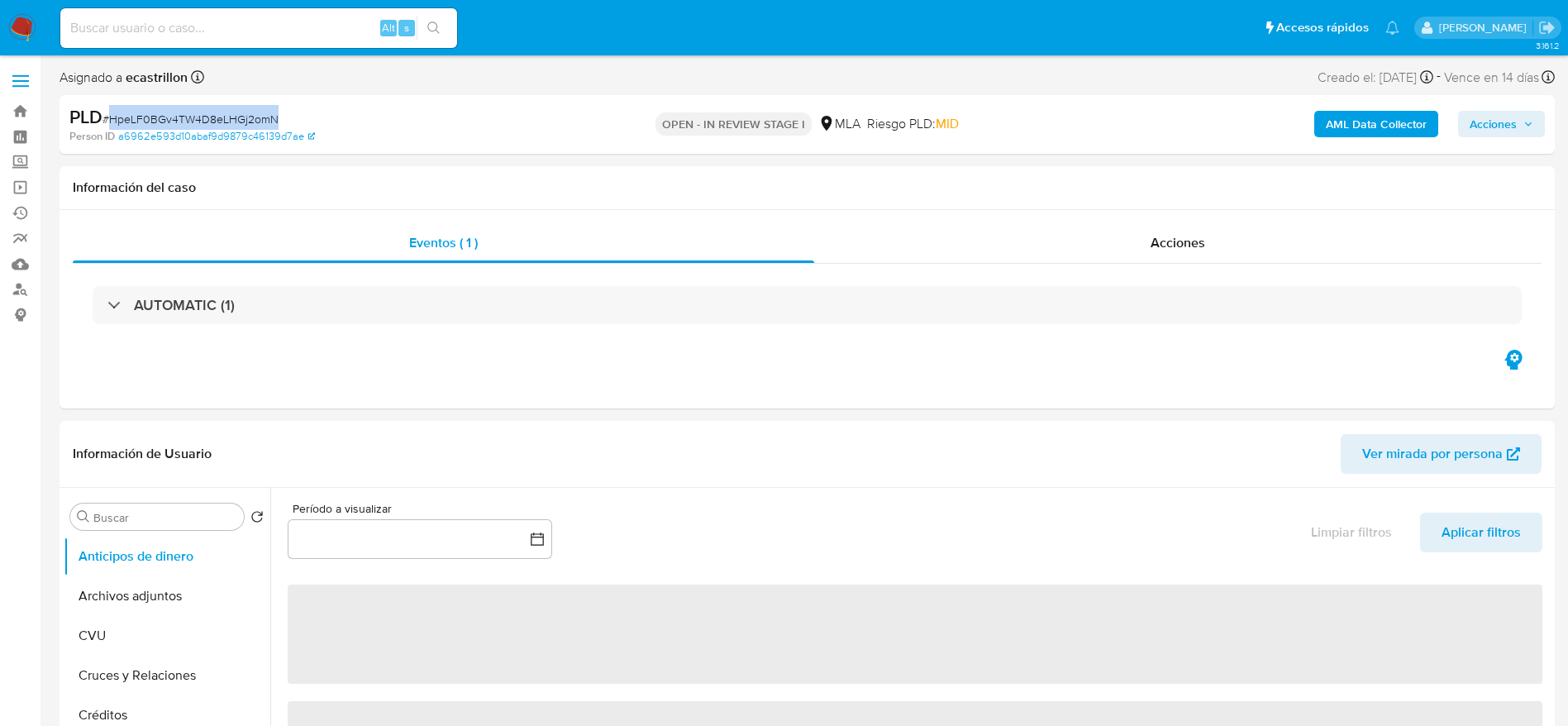
copy span "HpeLF0BGv4TW4D8eLHGj2omN"
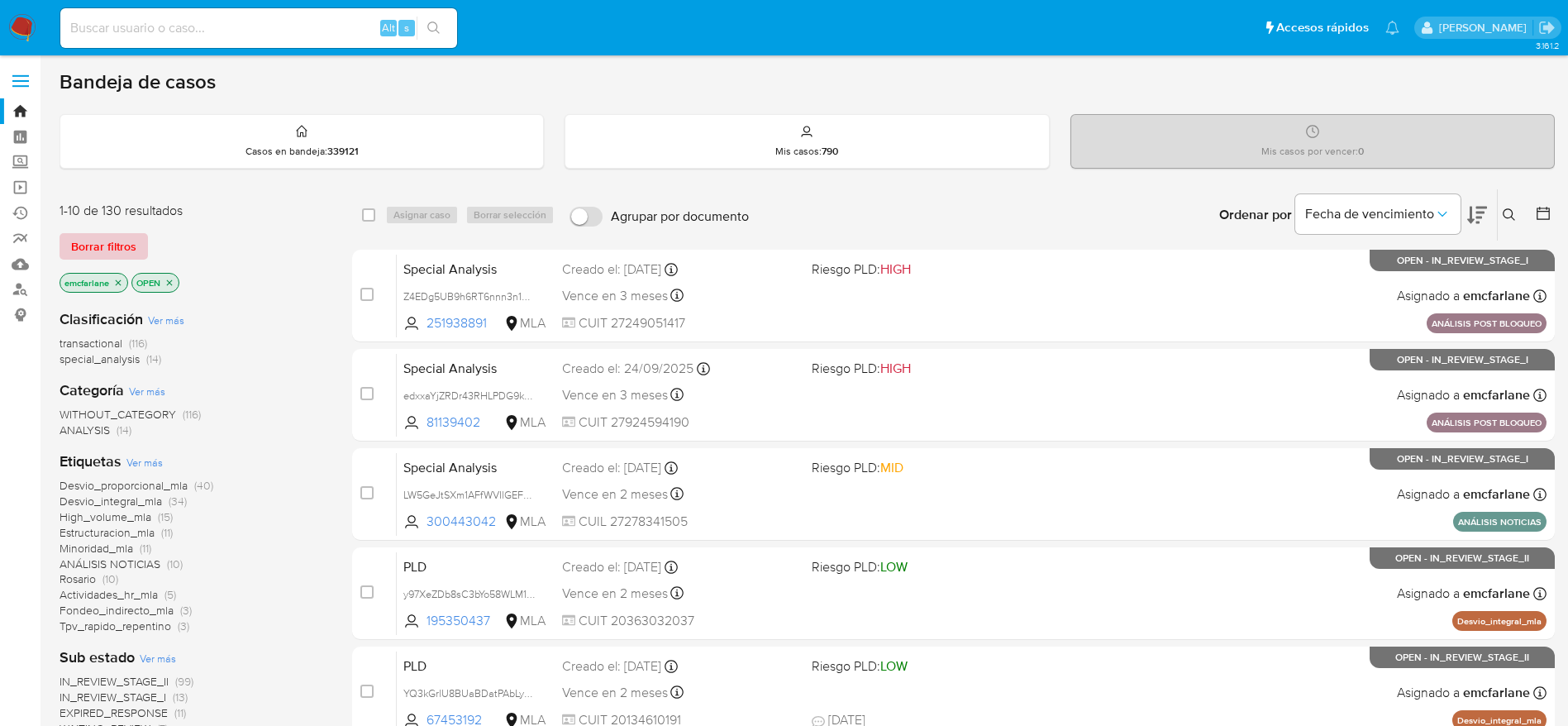
click at [96, 238] on span "Borrar filtros" at bounding box center [103, 247] width 65 height 23
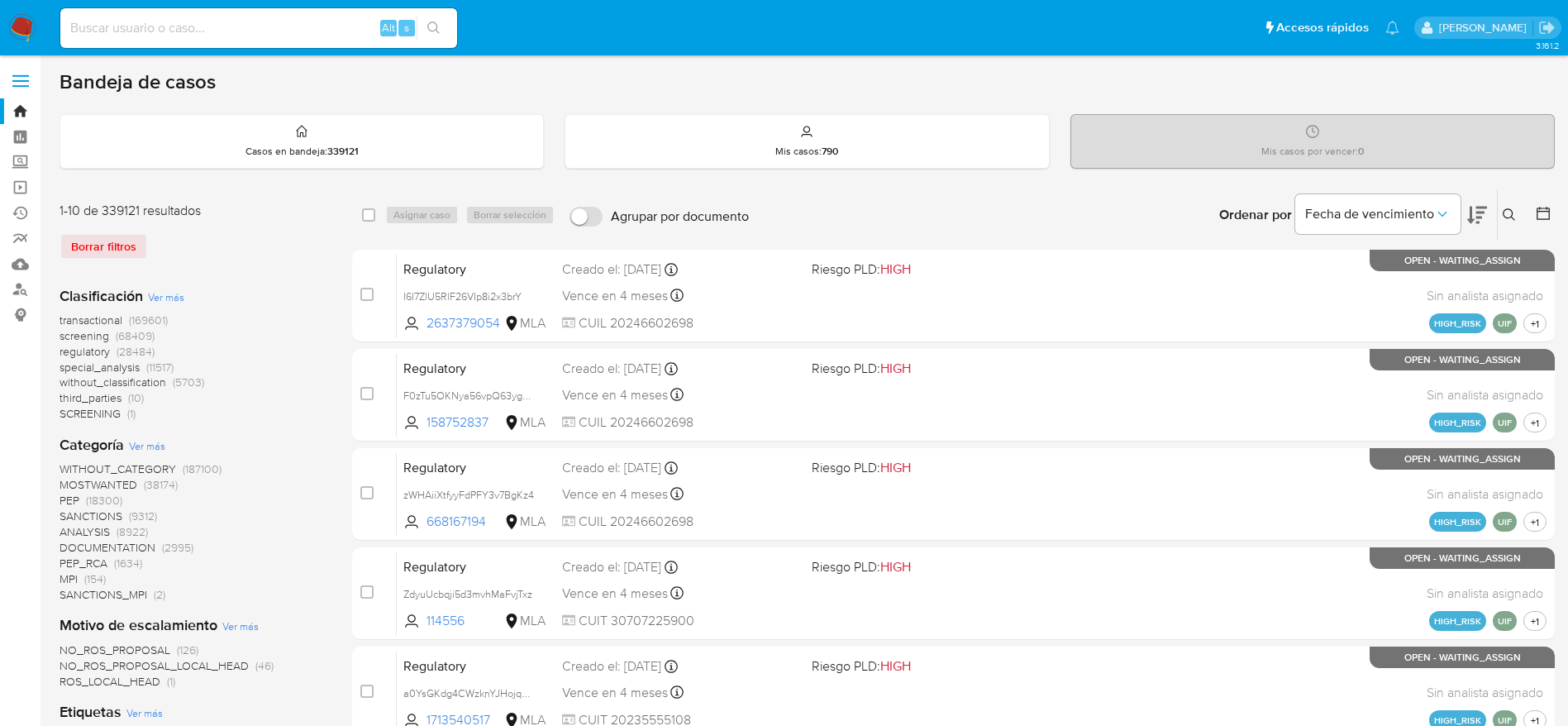
click at [1512, 216] on icon at bounding box center [1509, 214] width 12 height 13
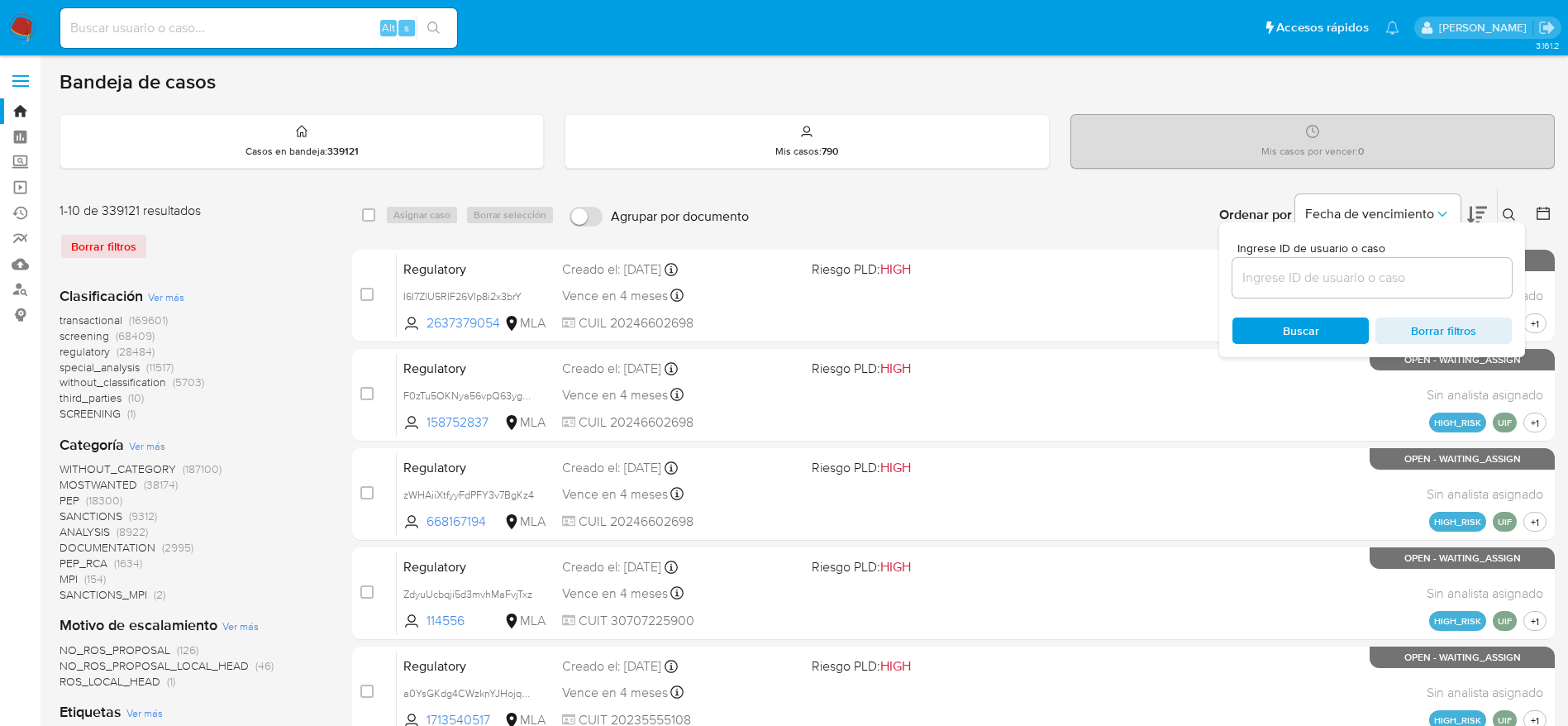
click at [1402, 285] on input at bounding box center [1372, 278] width 279 height 22
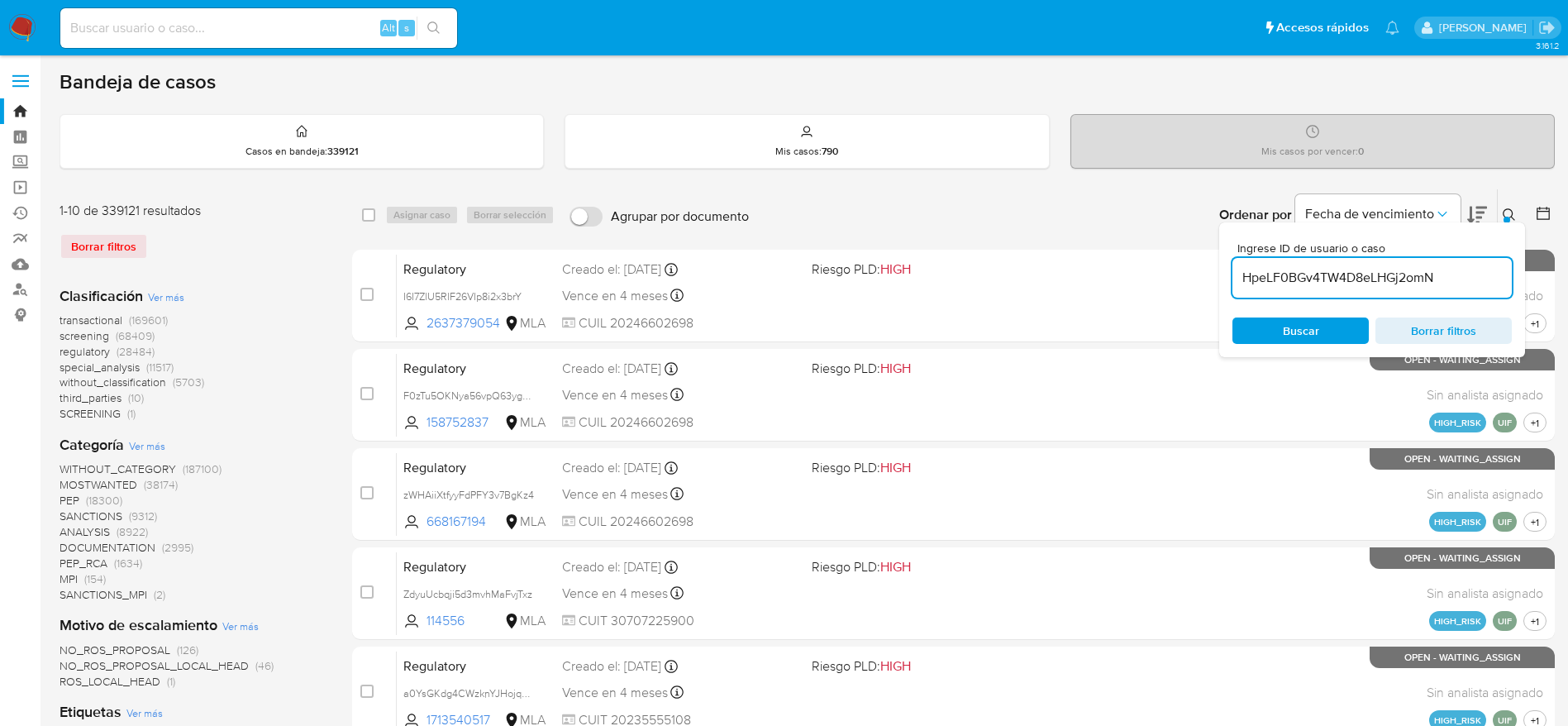
type input "HpeLF0BGv4TW4D8eLHGj2omN"
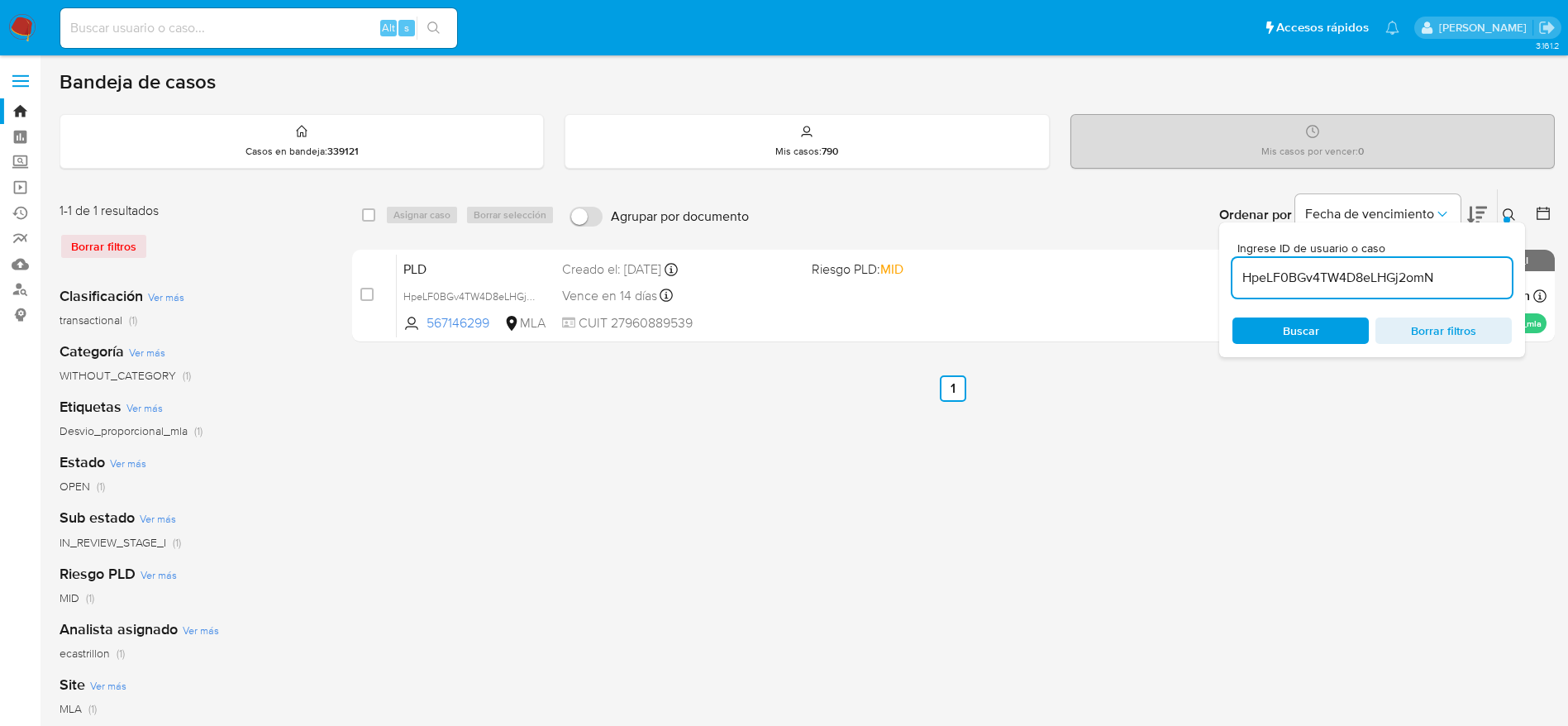
click at [376, 215] on div "select-all-cases-checkbox" at bounding box center [372, 215] width 20 height 20
drag, startPoint x: 371, startPoint y: 218, endPoint x: 388, endPoint y: 218, distance: 17.0
click at [371, 216] on input "checkbox" at bounding box center [369, 215] width 13 height 13
checkbox input "true"
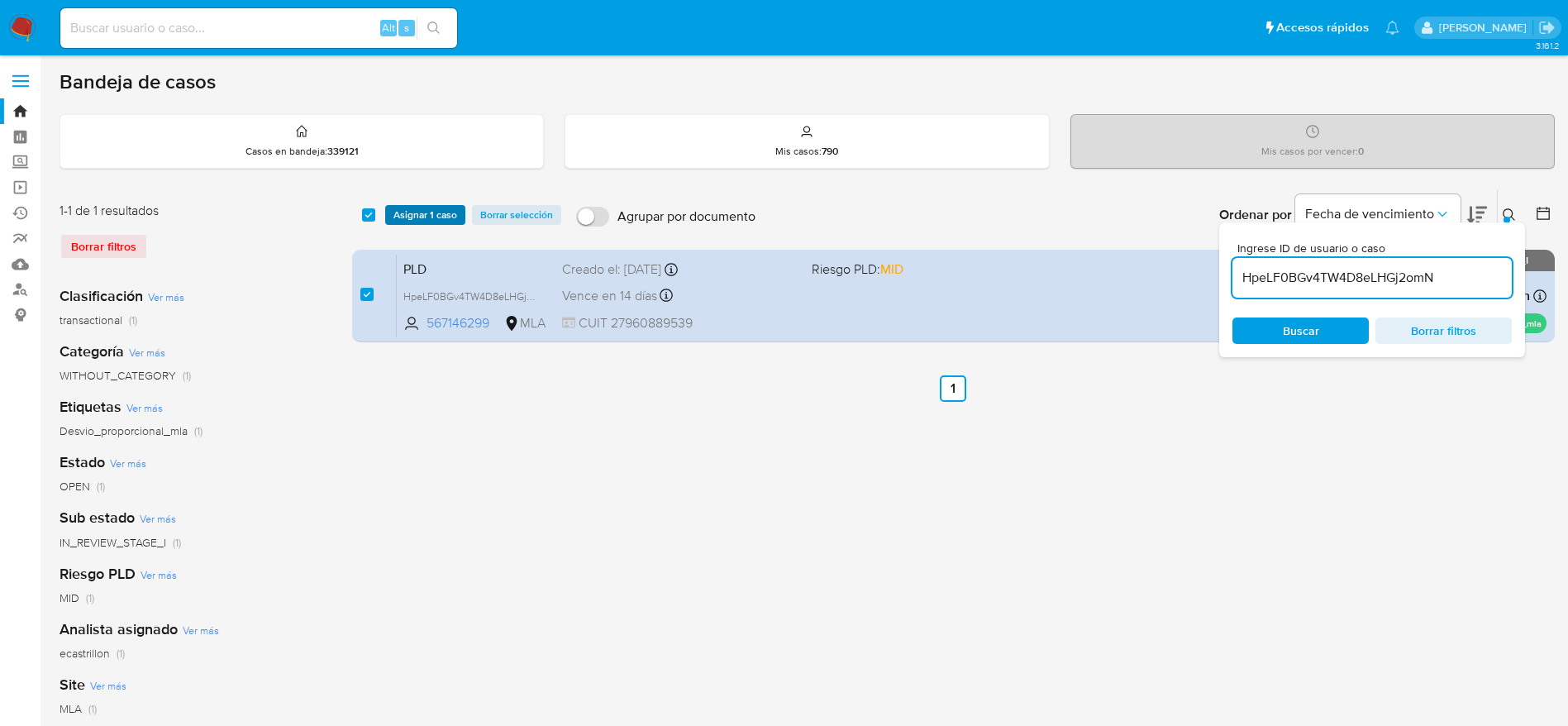
click at [397, 215] on span "Asignar 1 caso" at bounding box center [425, 215] width 63 height 17
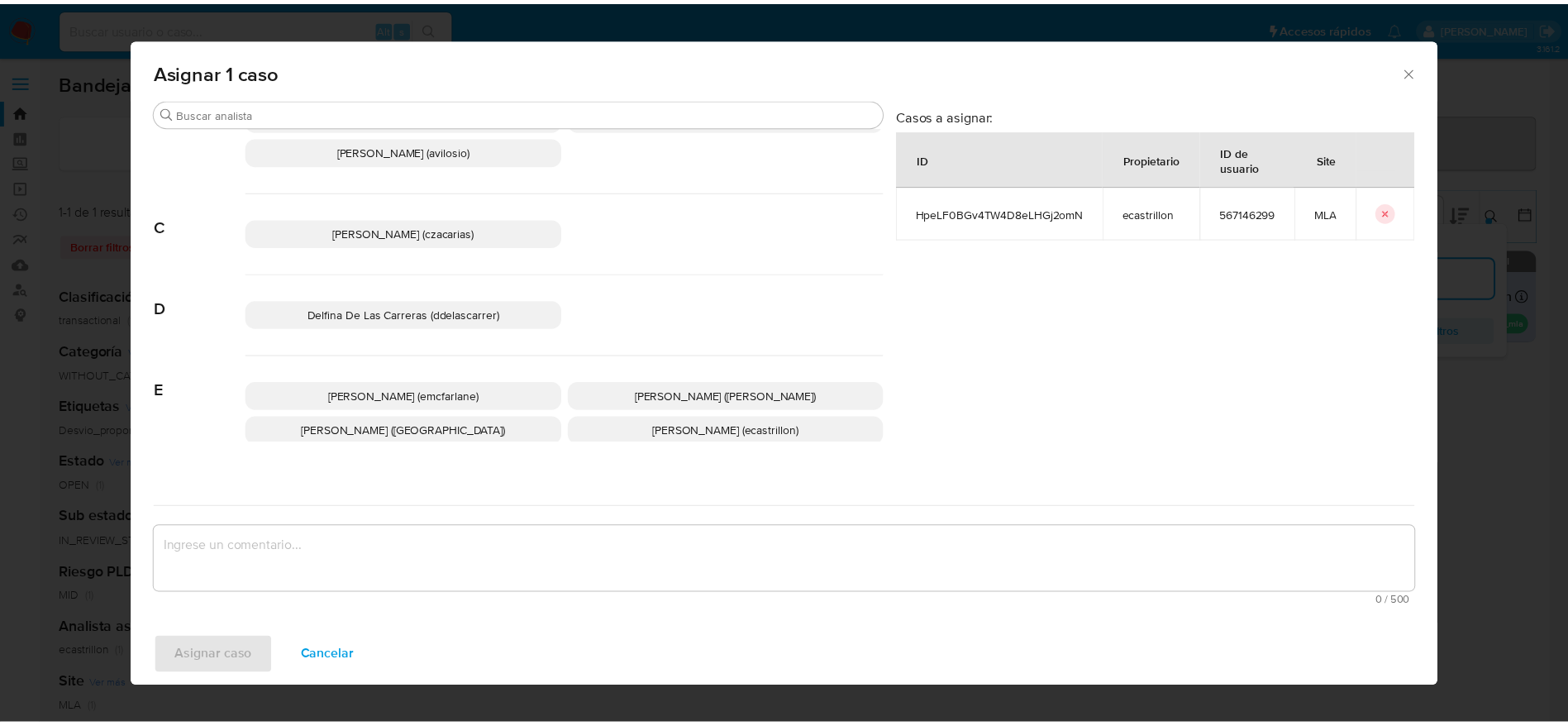
scroll to position [124, 0]
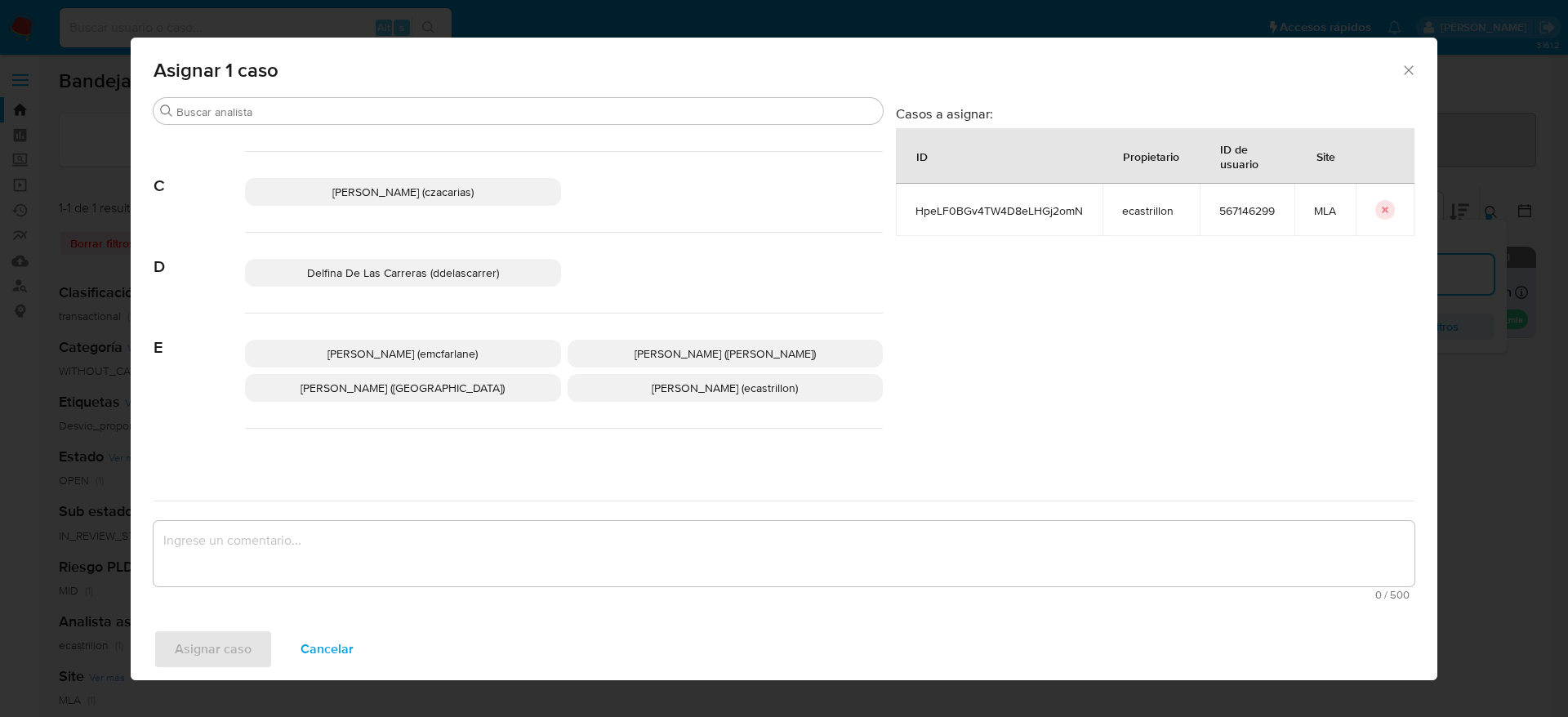
click at [477, 348] on p "Elaine Mc Farlane (emcfarlane)" at bounding box center [403, 354] width 316 height 28
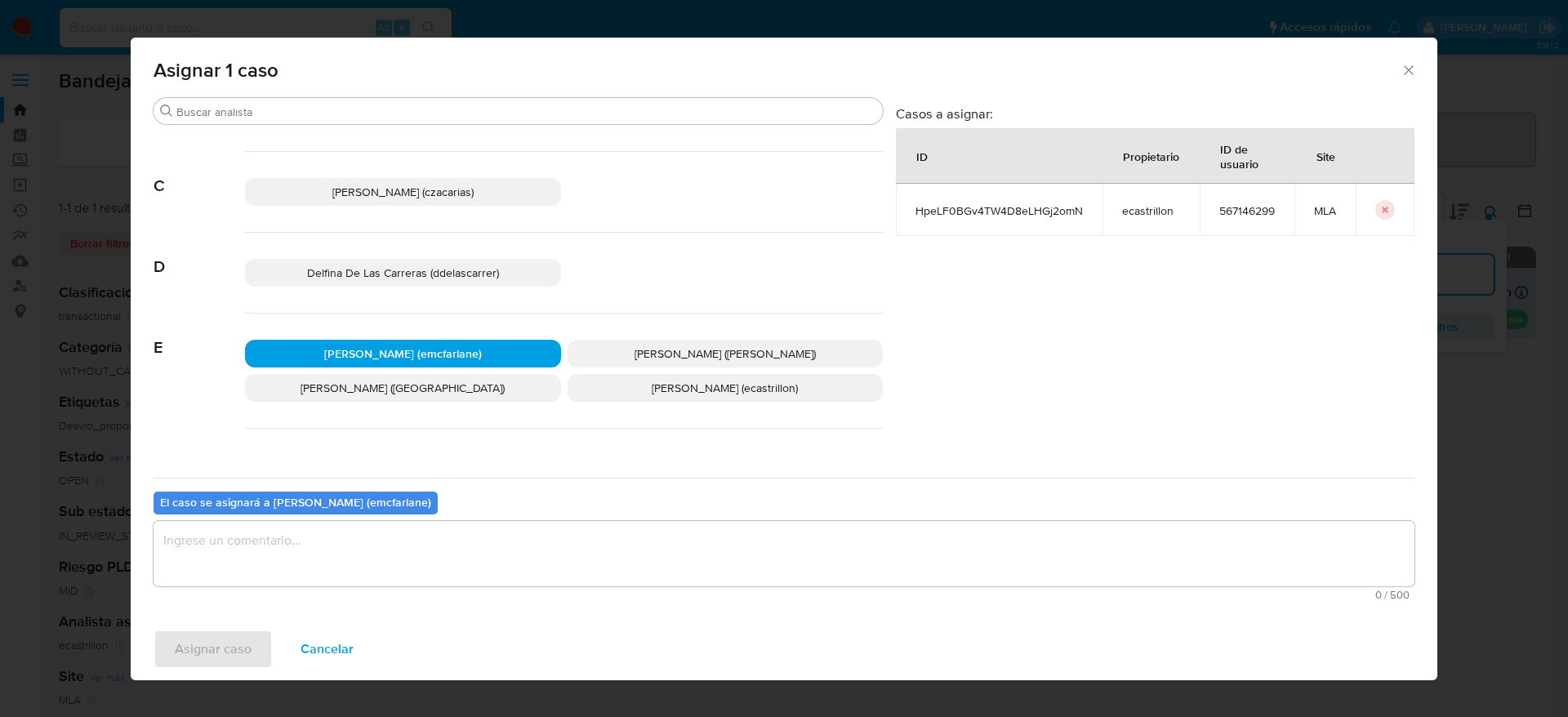
drag, startPoint x: 365, startPoint y: 545, endPoint x: 339, endPoint y: 560, distance: 30.0
click at [365, 544] on textarea "assign-modal" at bounding box center [784, 553] width 1261 height 65
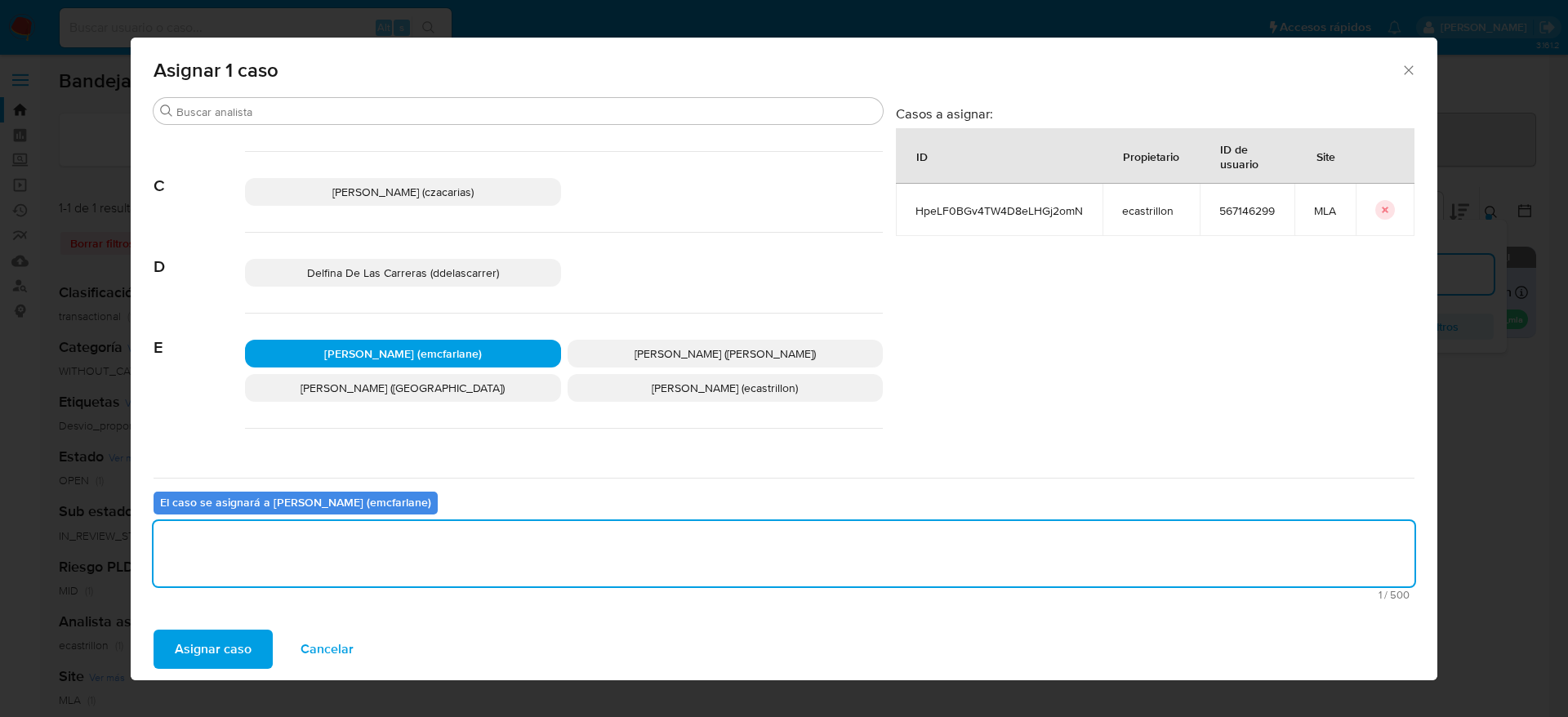
click at [212, 642] on span "Asignar caso" at bounding box center [212, 649] width 77 height 36
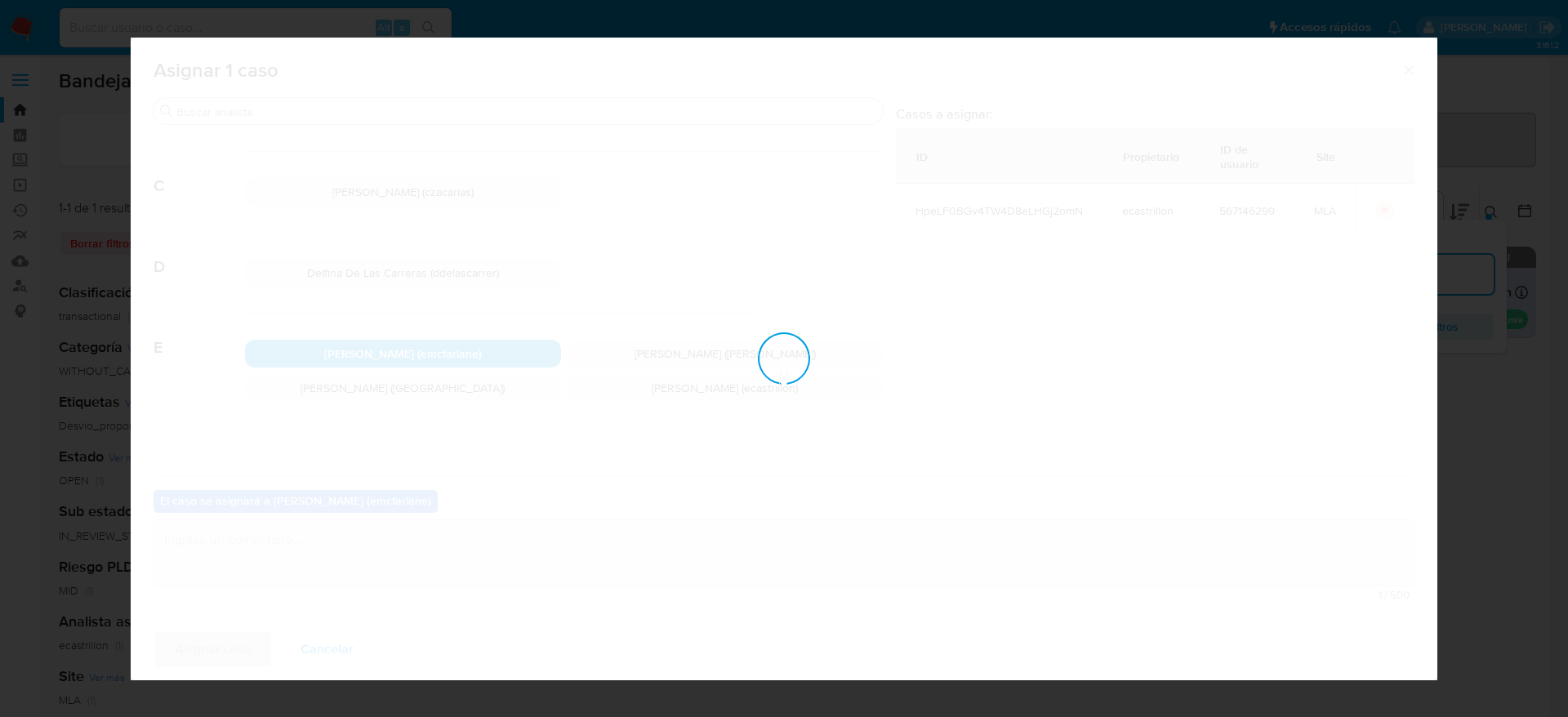
checkbox input "false"
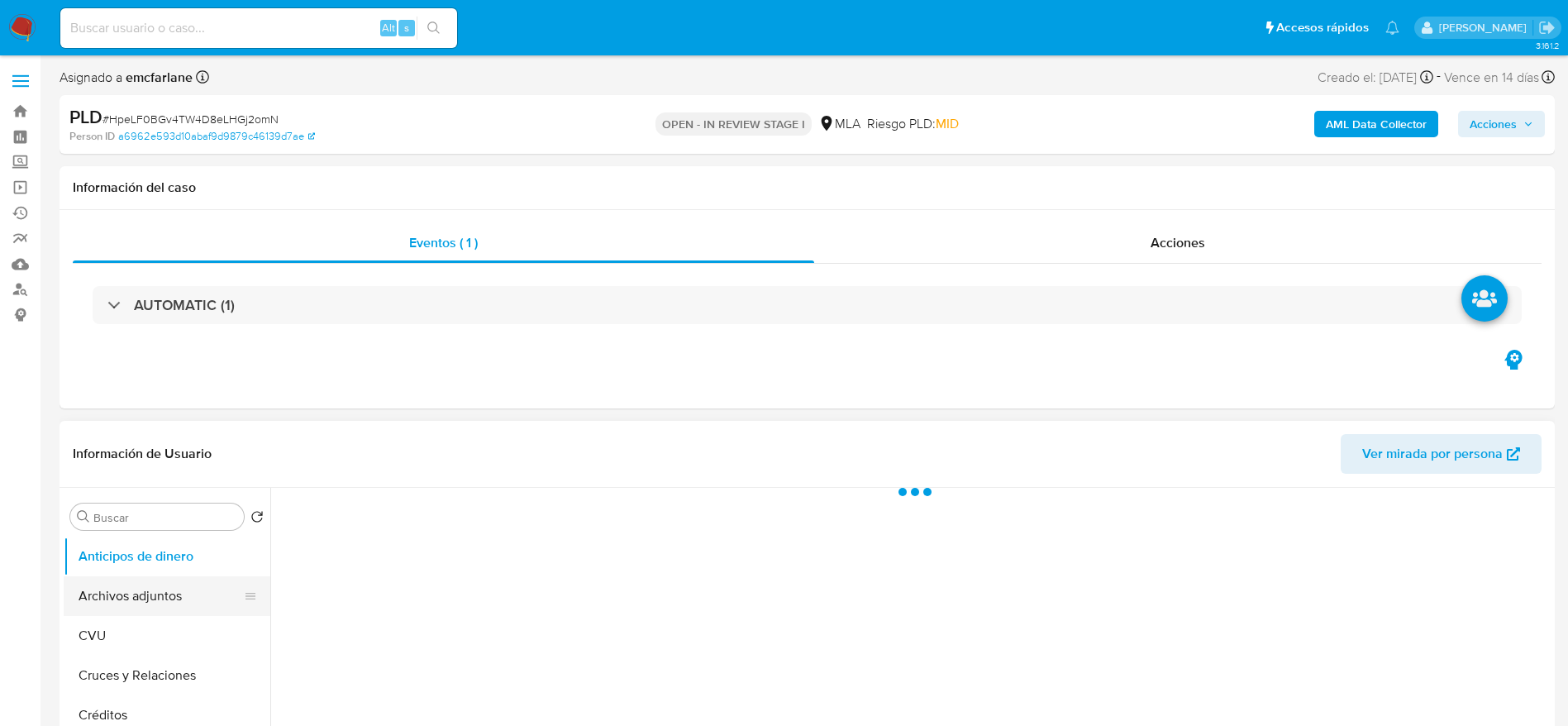
click at [171, 585] on button "Archivos adjuntos" at bounding box center [160, 597] width 193 height 40
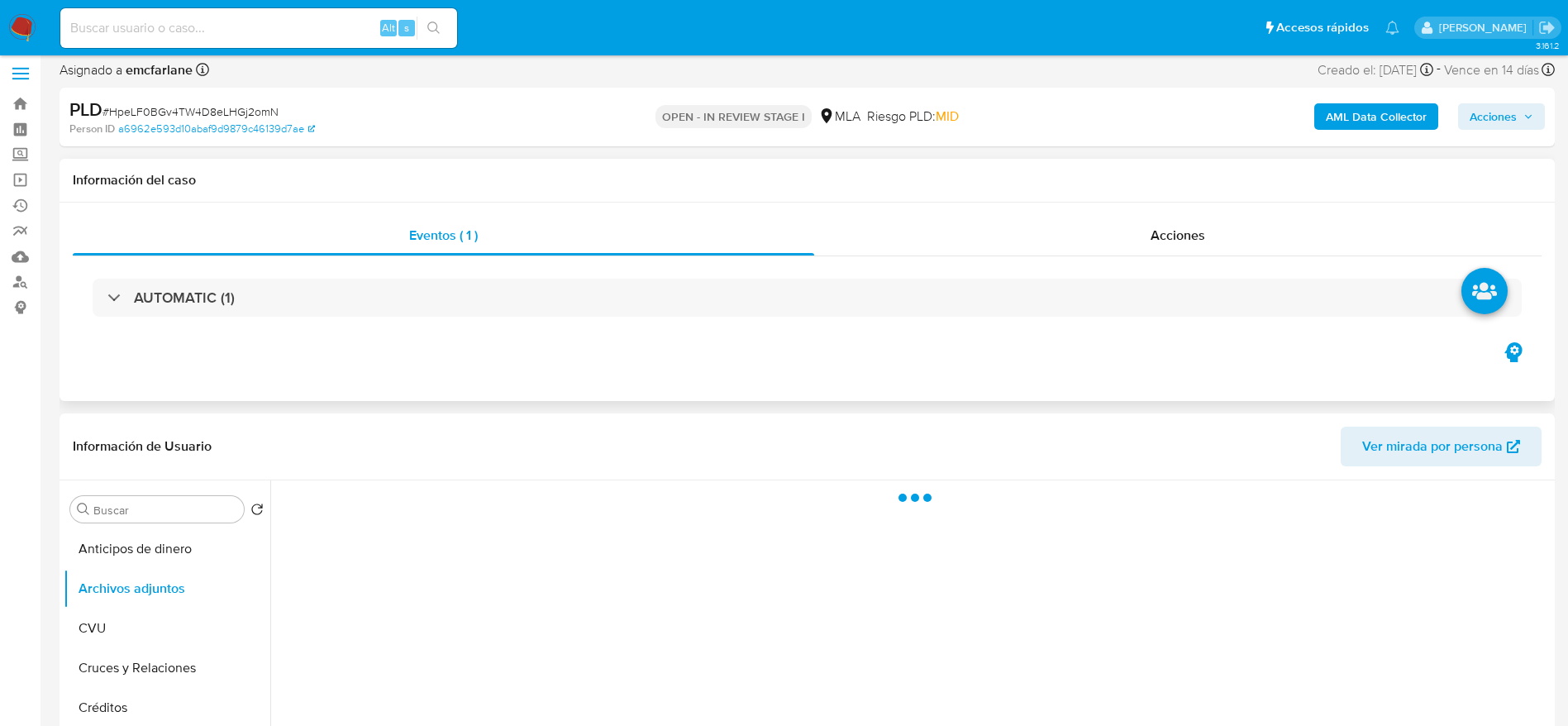
select select "10"
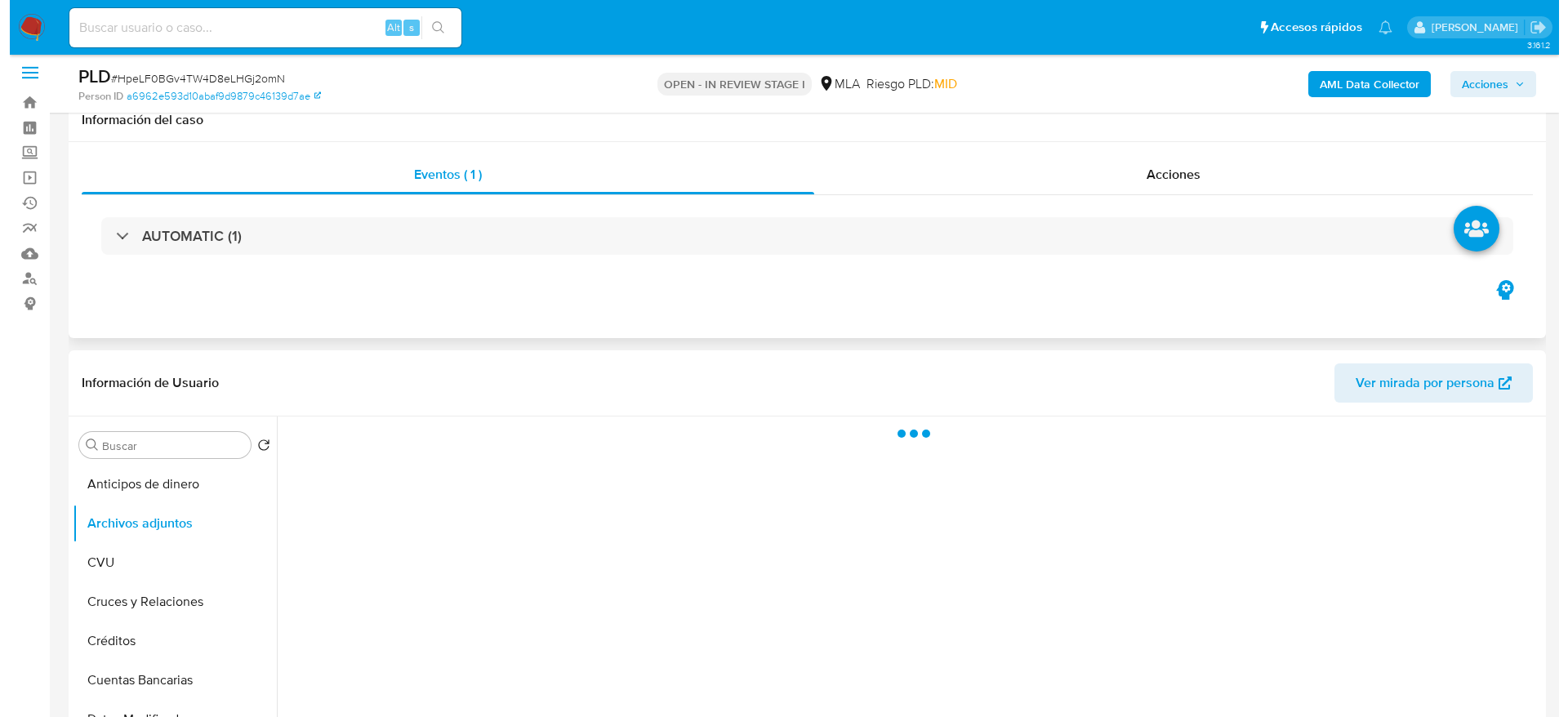
scroll to position [245, 0]
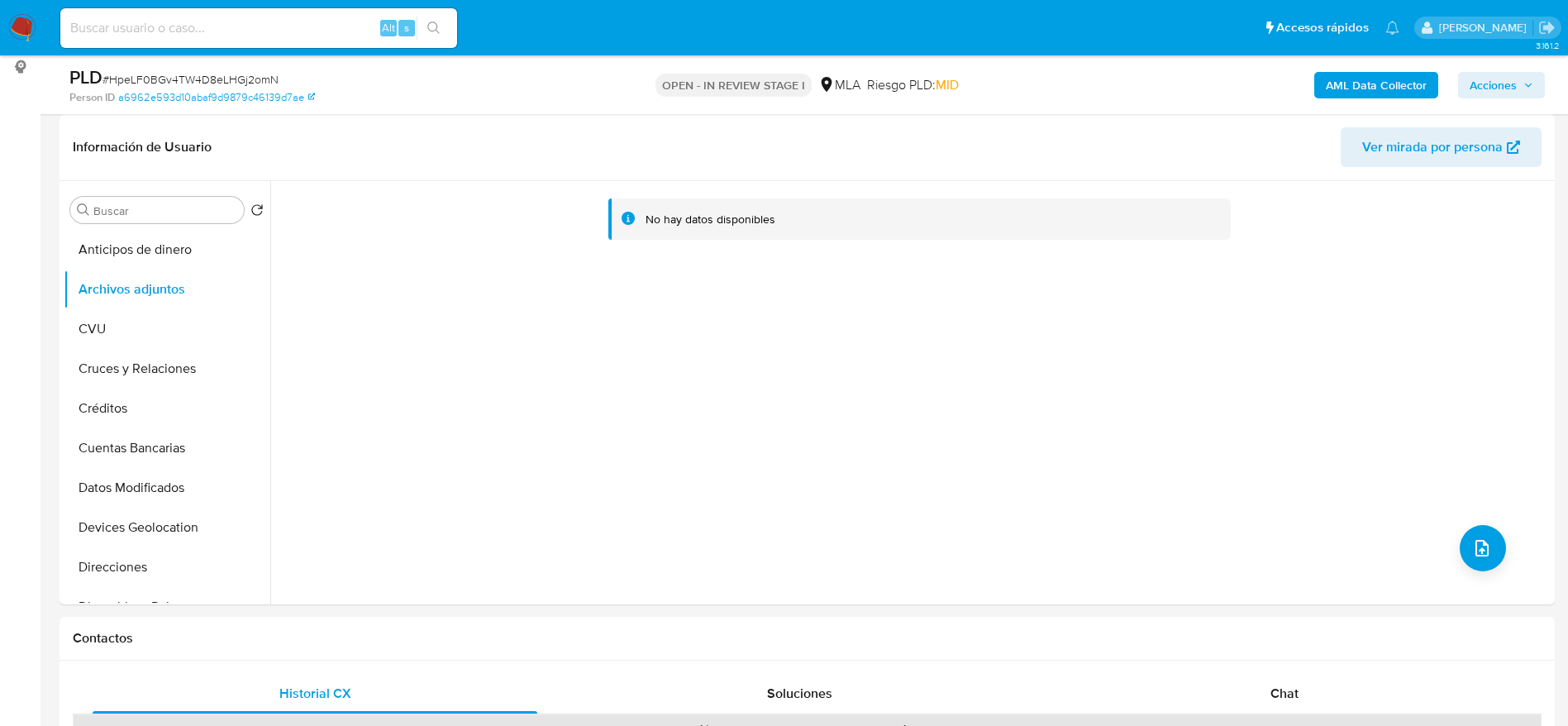
click at [1381, 88] on b "AML Data Collector" at bounding box center [1376, 85] width 101 height 27
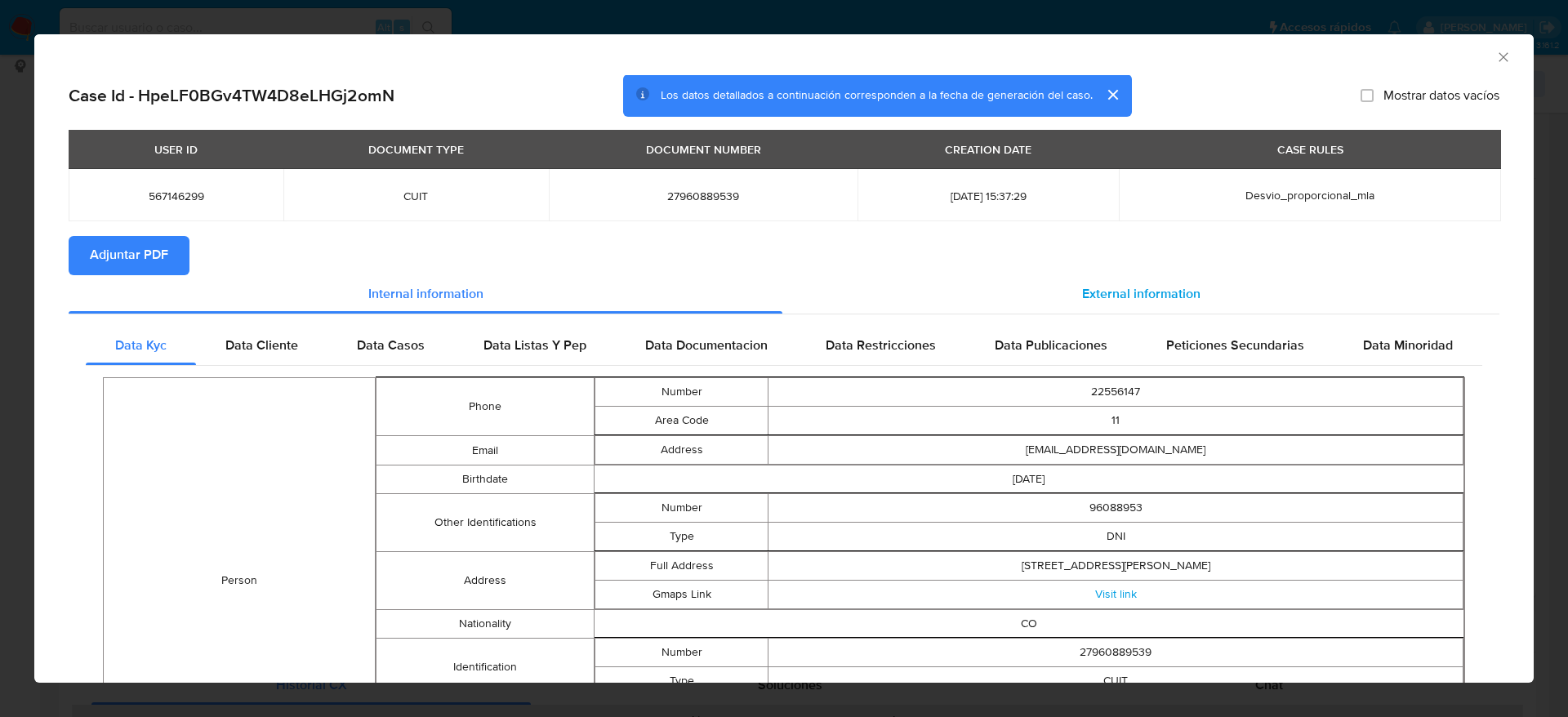
click at [1151, 288] on span "External information" at bounding box center [1142, 294] width 119 height 19
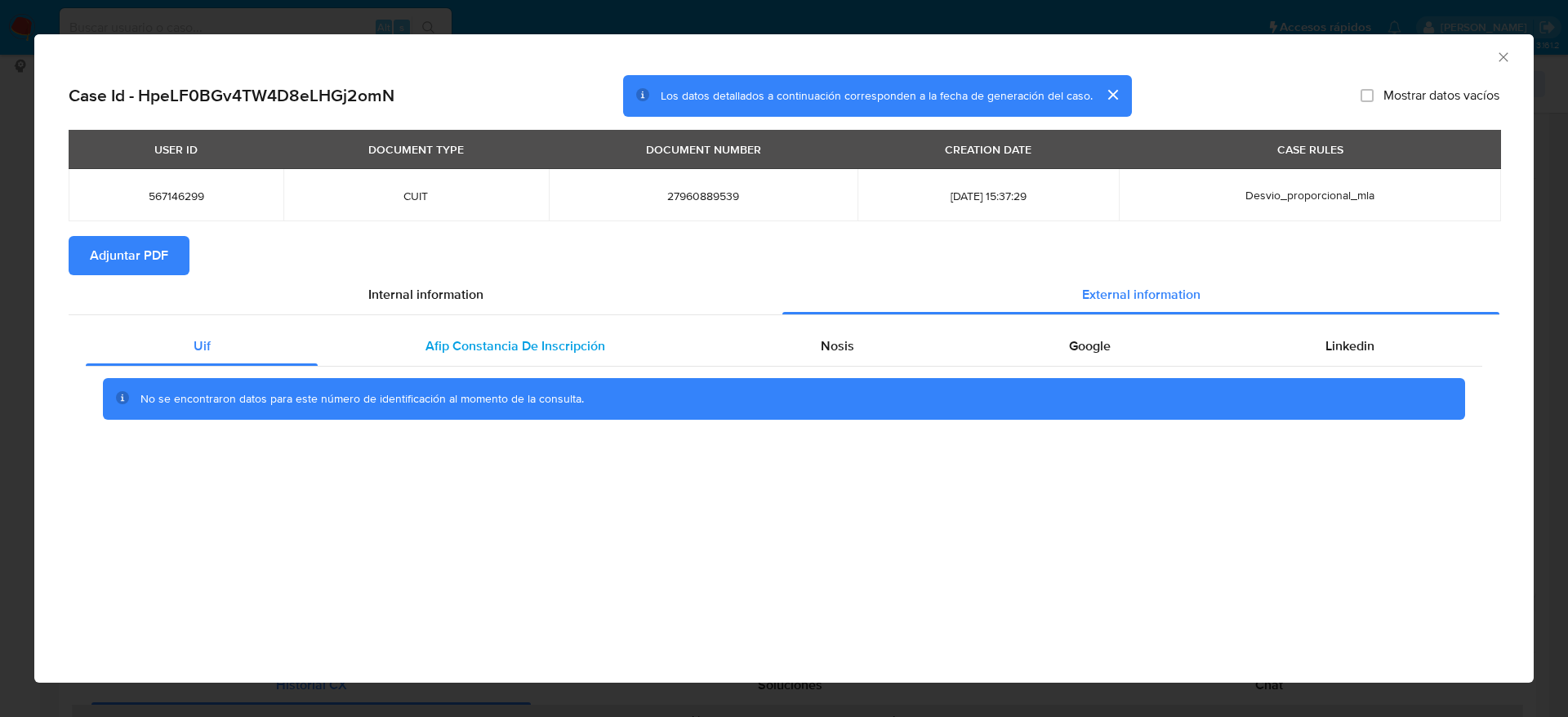
click at [587, 361] on div "Afip Constancia De Inscripción" at bounding box center [514, 347] width 394 height 40
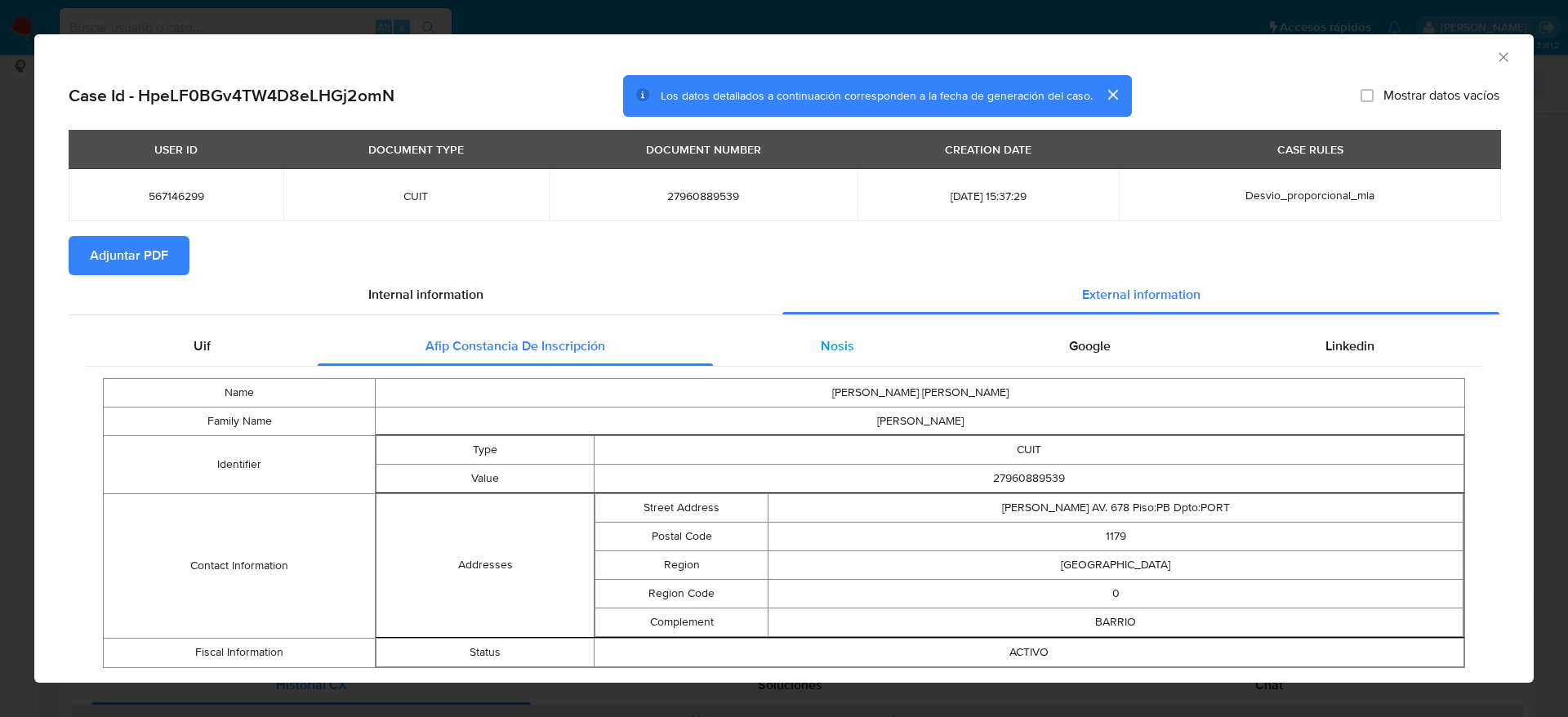
click at [829, 351] on span "Nosis" at bounding box center [837, 346] width 34 height 19
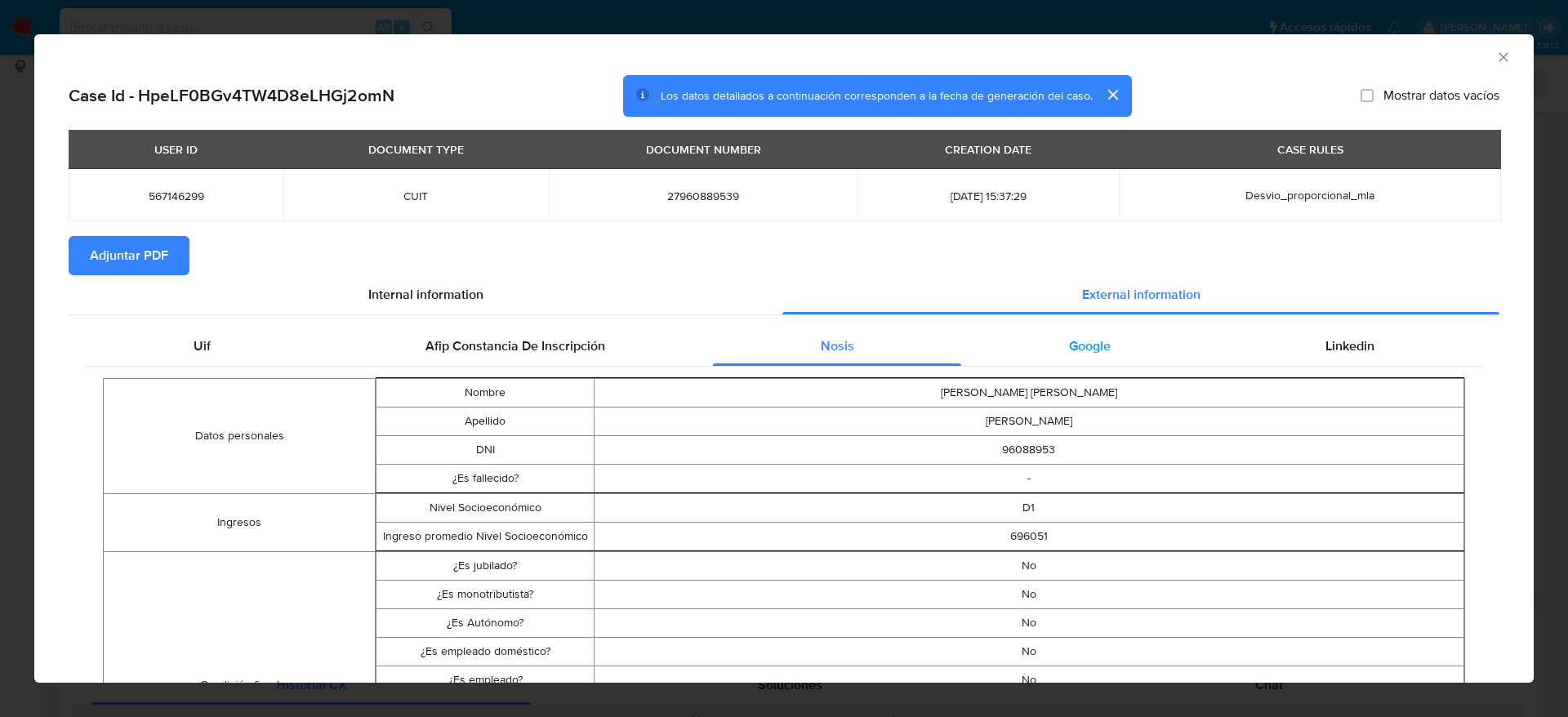
click at [1078, 352] on span "Google" at bounding box center [1090, 346] width 42 height 19
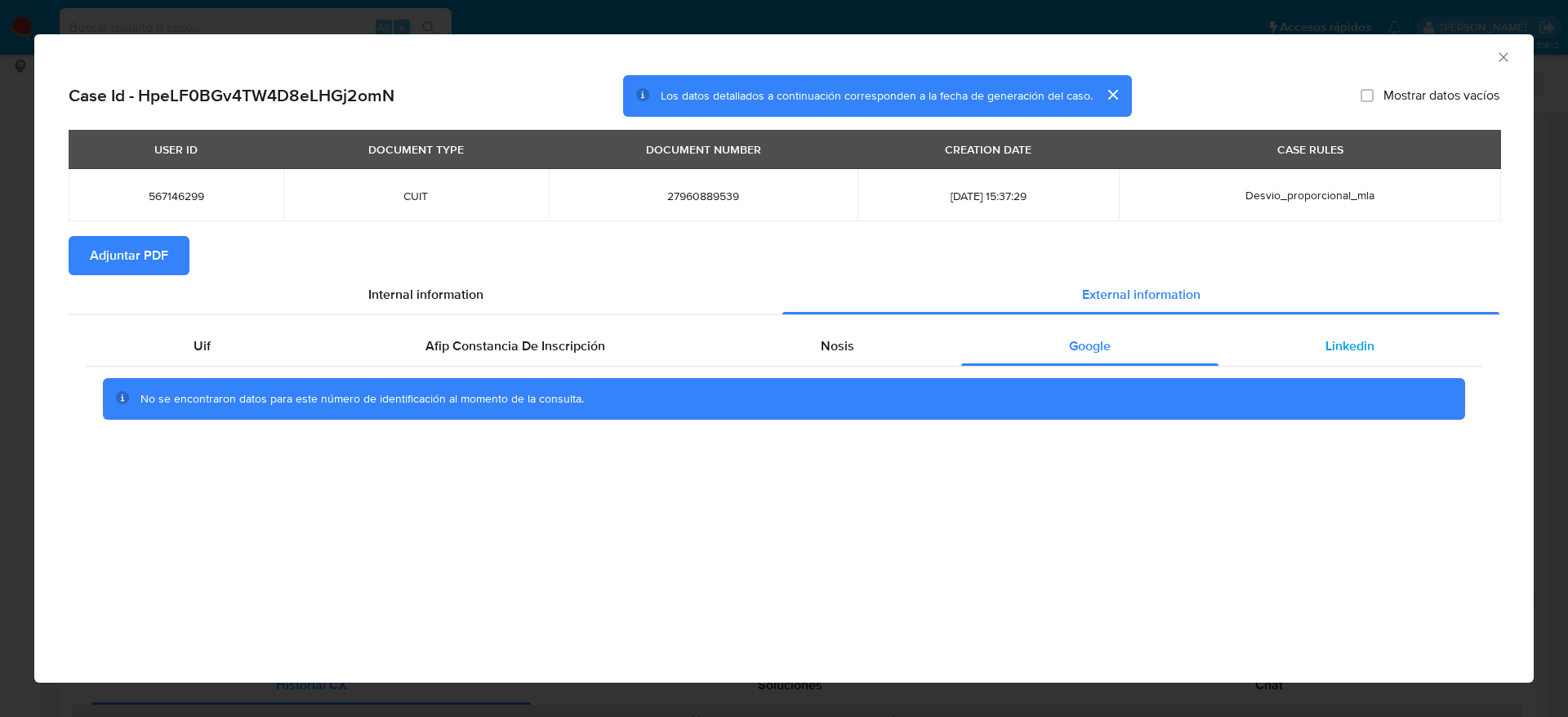
click at [1347, 347] on span "Linkedin" at bounding box center [1351, 346] width 49 height 19
click at [156, 240] on span "Adjuntar PDF" at bounding box center [128, 256] width 78 height 36
click at [1499, 54] on icon "Cerrar ventana" at bounding box center [1504, 58] width 16 height 16
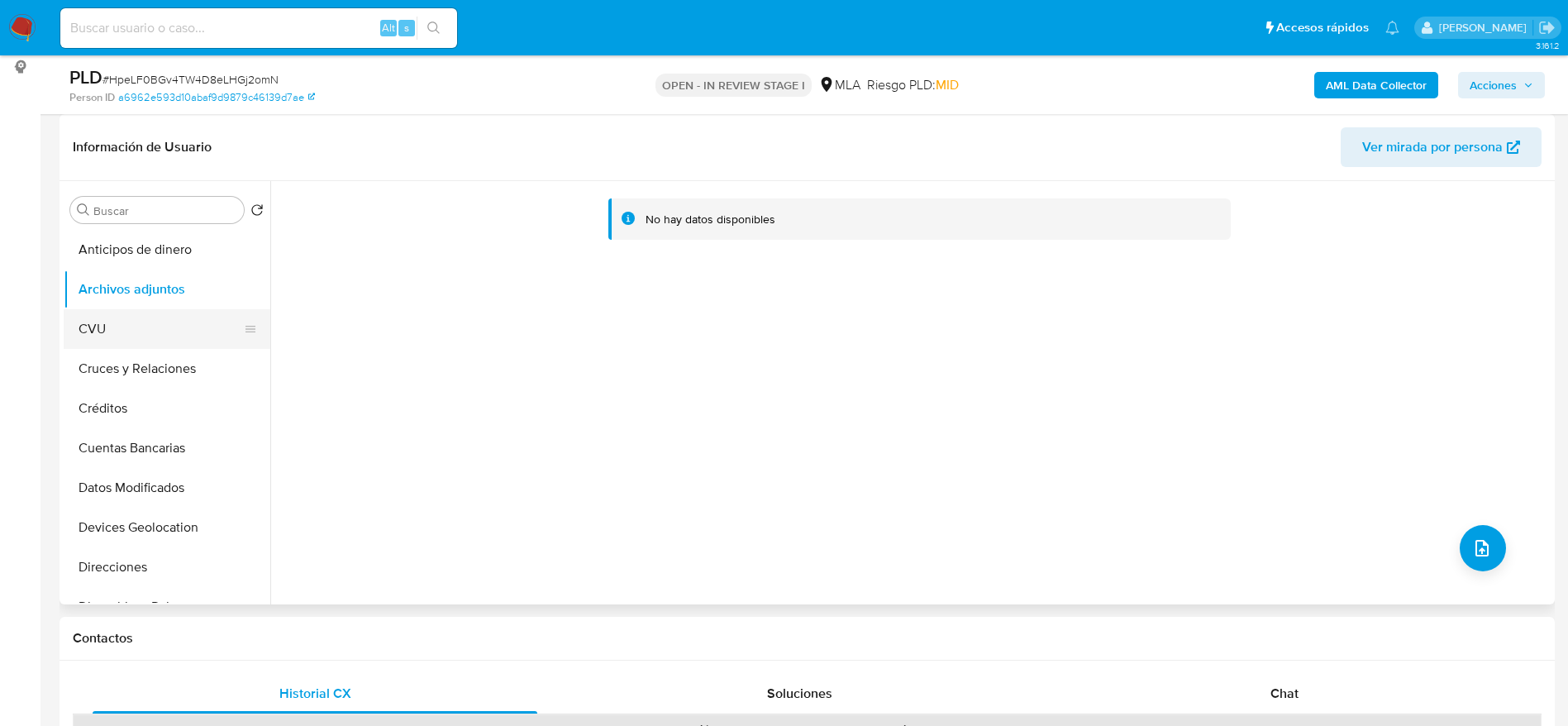
click at [144, 309] on button "CVU" at bounding box center [160, 329] width 193 height 40
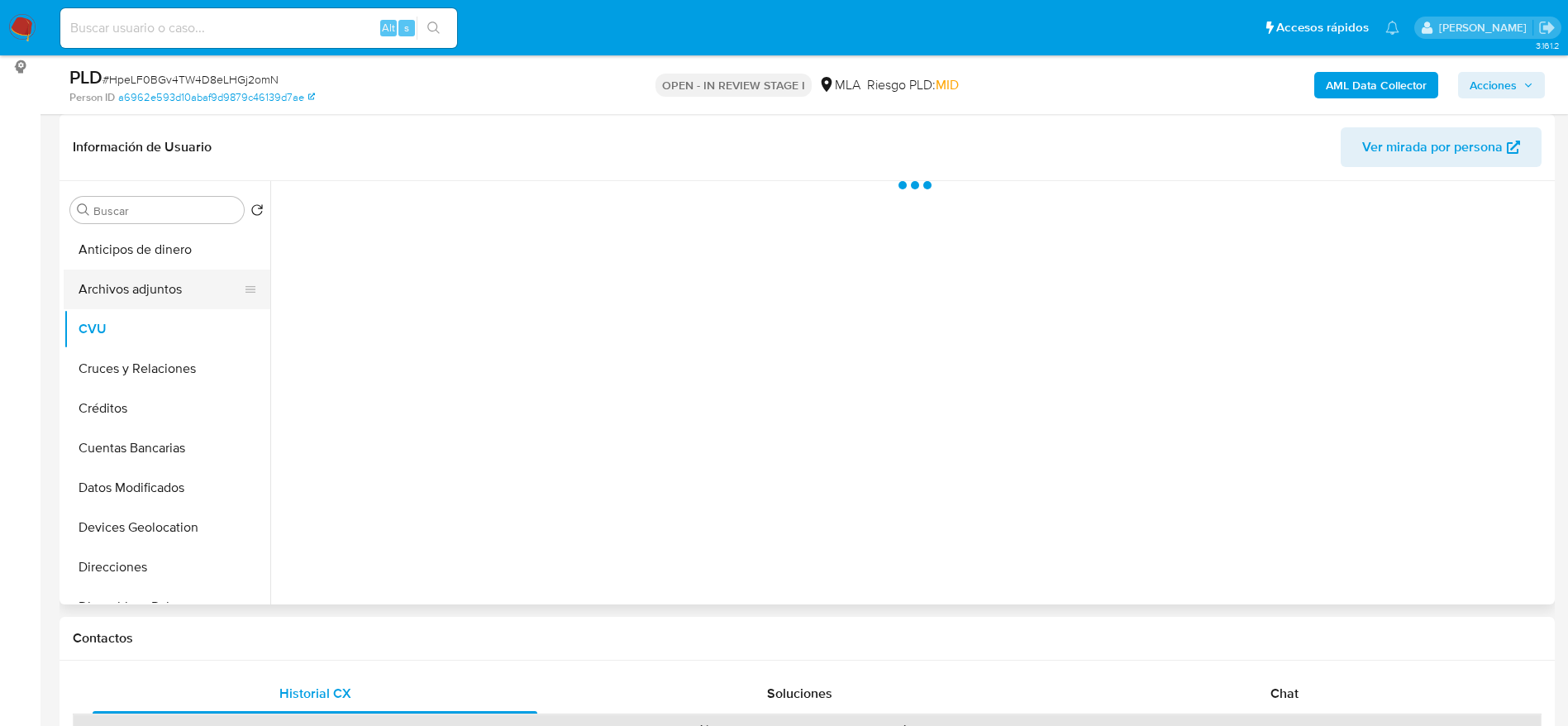
drag, startPoint x: 153, startPoint y: 293, endPoint x: 192, endPoint y: 303, distance: 40.3
click at [153, 294] on button "Archivos adjuntos" at bounding box center [160, 290] width 193 height 40
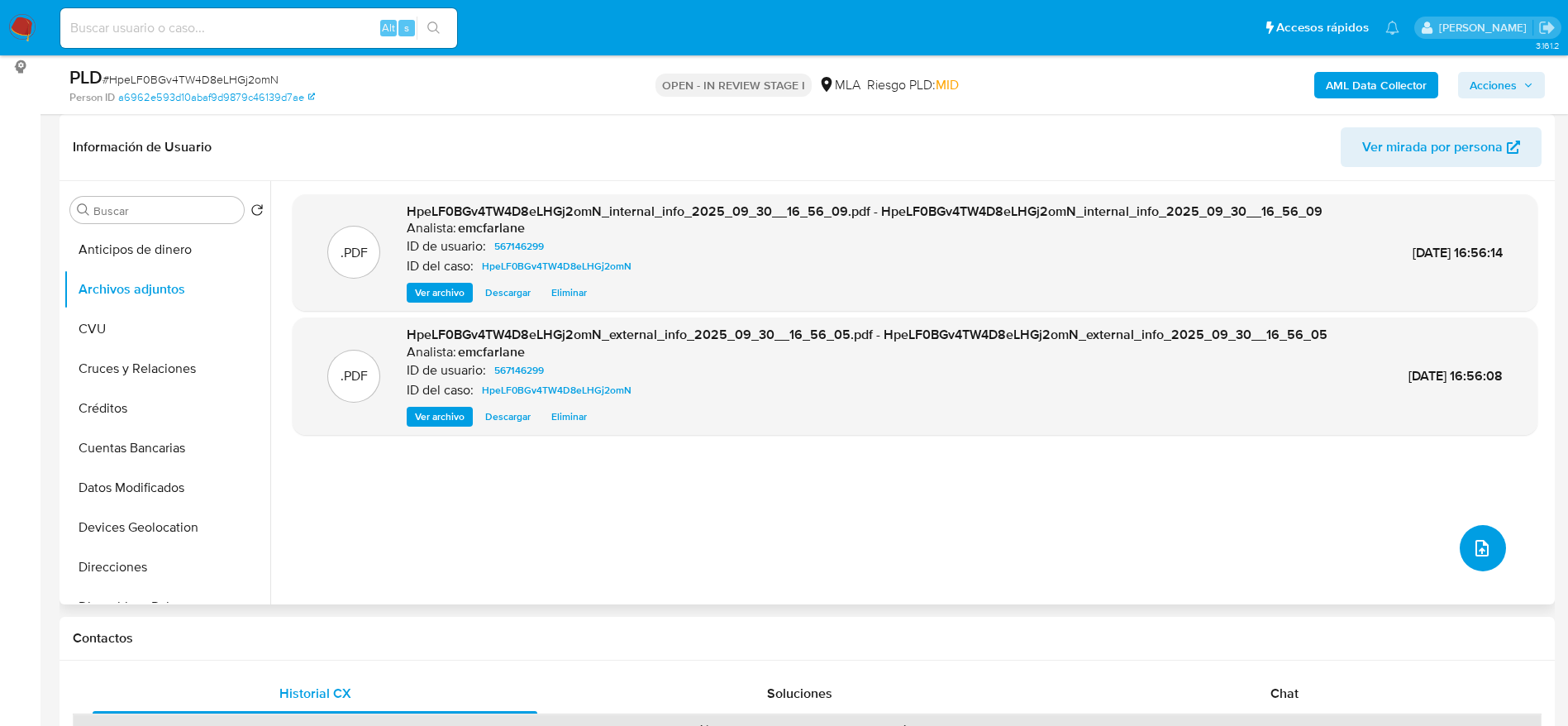
click at [1486, 546] on icon "upload-file" at bounding box center [1482, 548] width 20 height 20
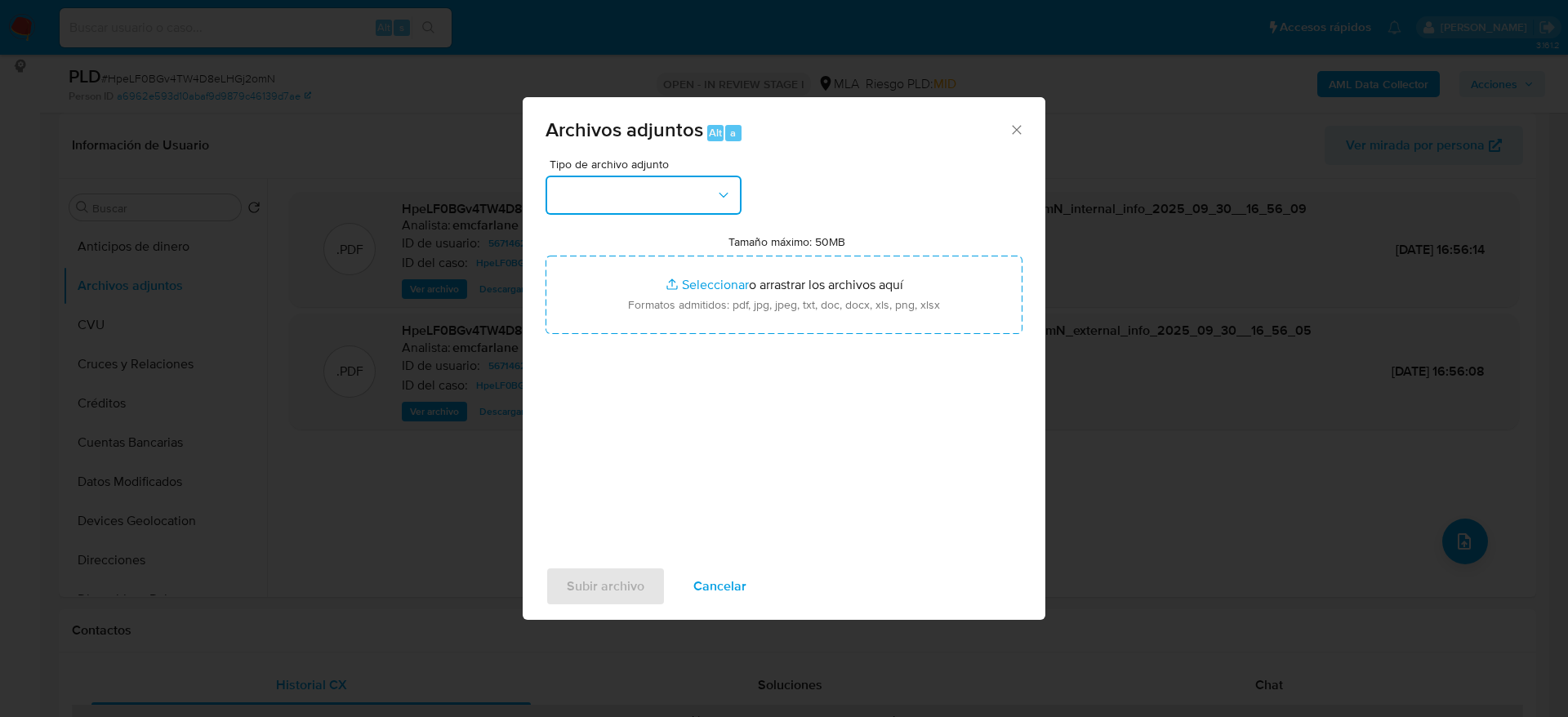
click at [642, 204] on button "button" at bounding box center [644, 195] width 196 height 40
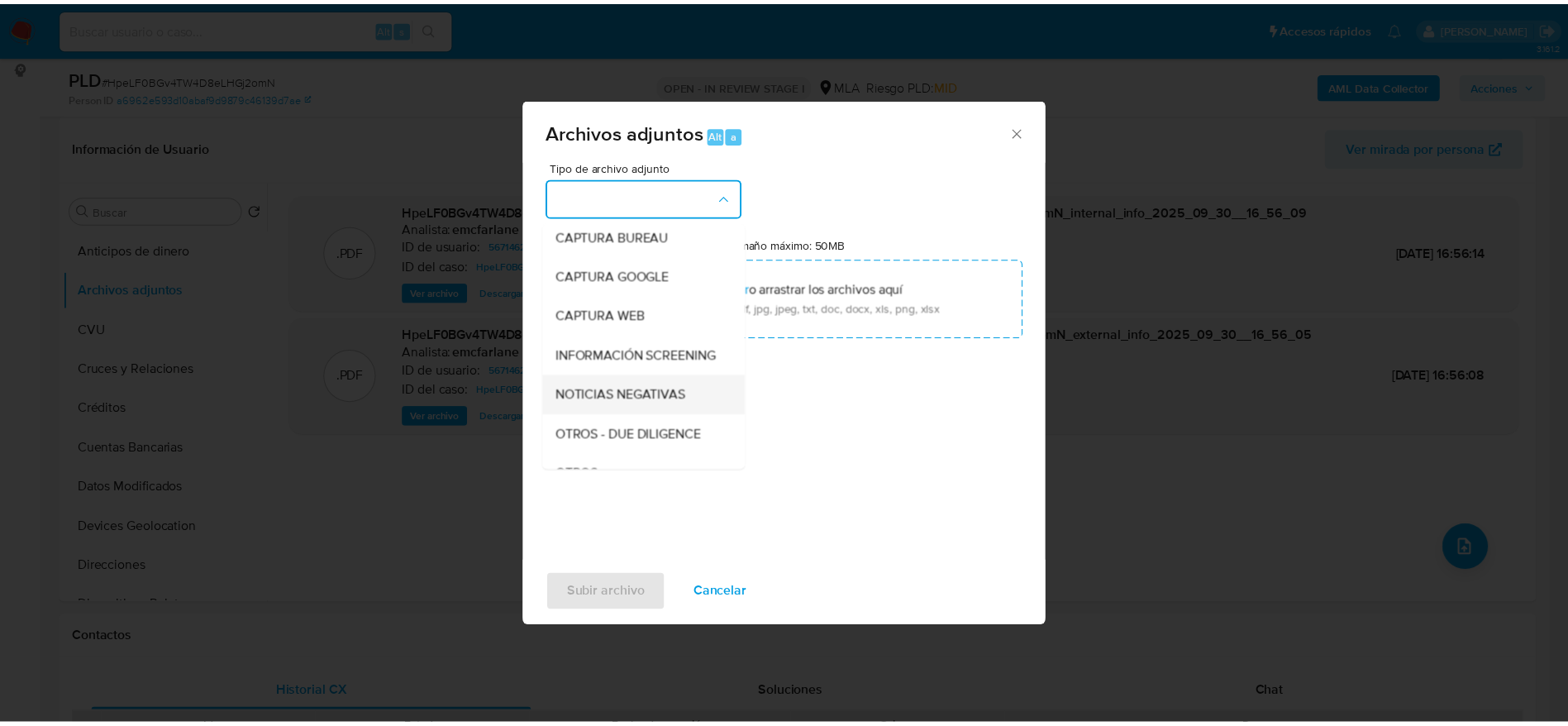
scroll to position [124, 0]
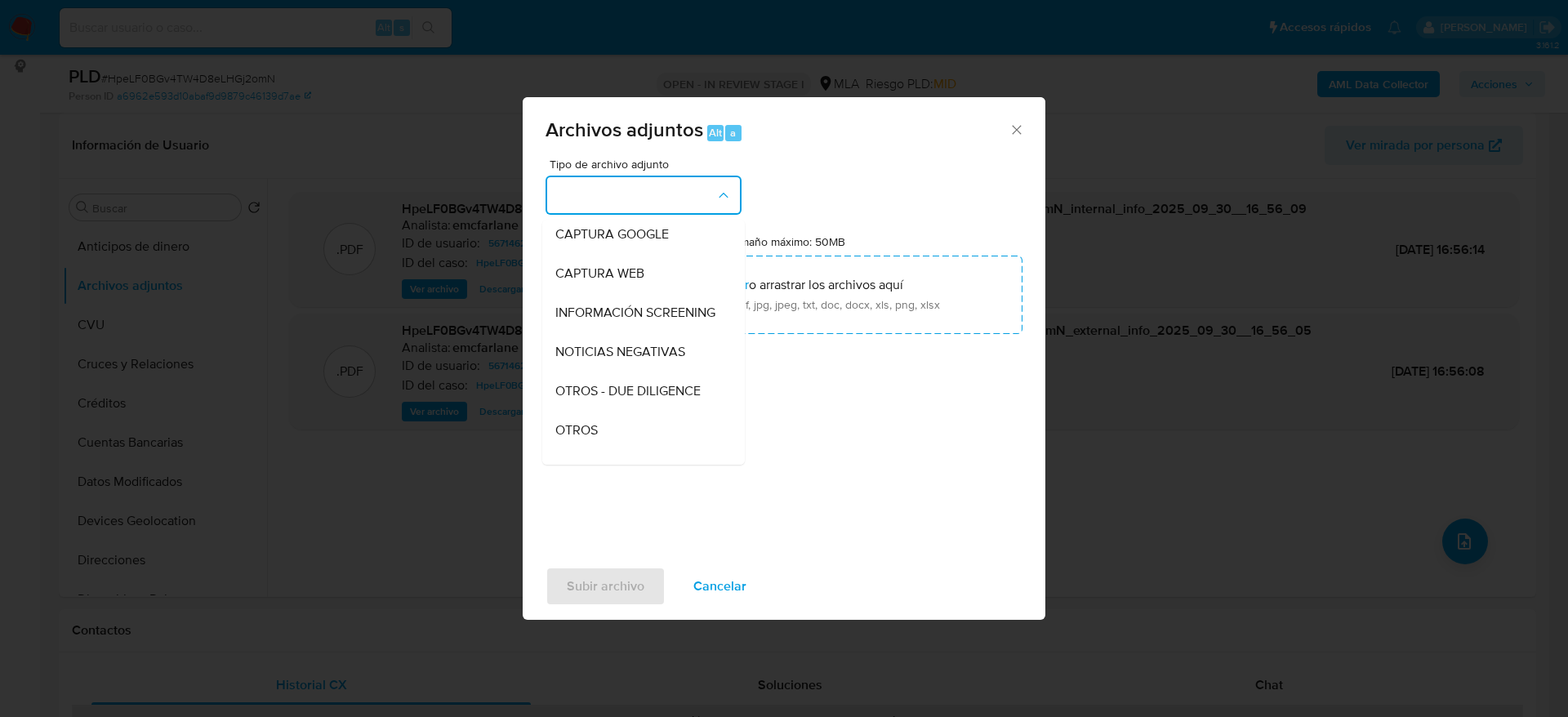
click at [585, 439] on span "OTROS" at bounding box center [577, 431] width 43 height 16
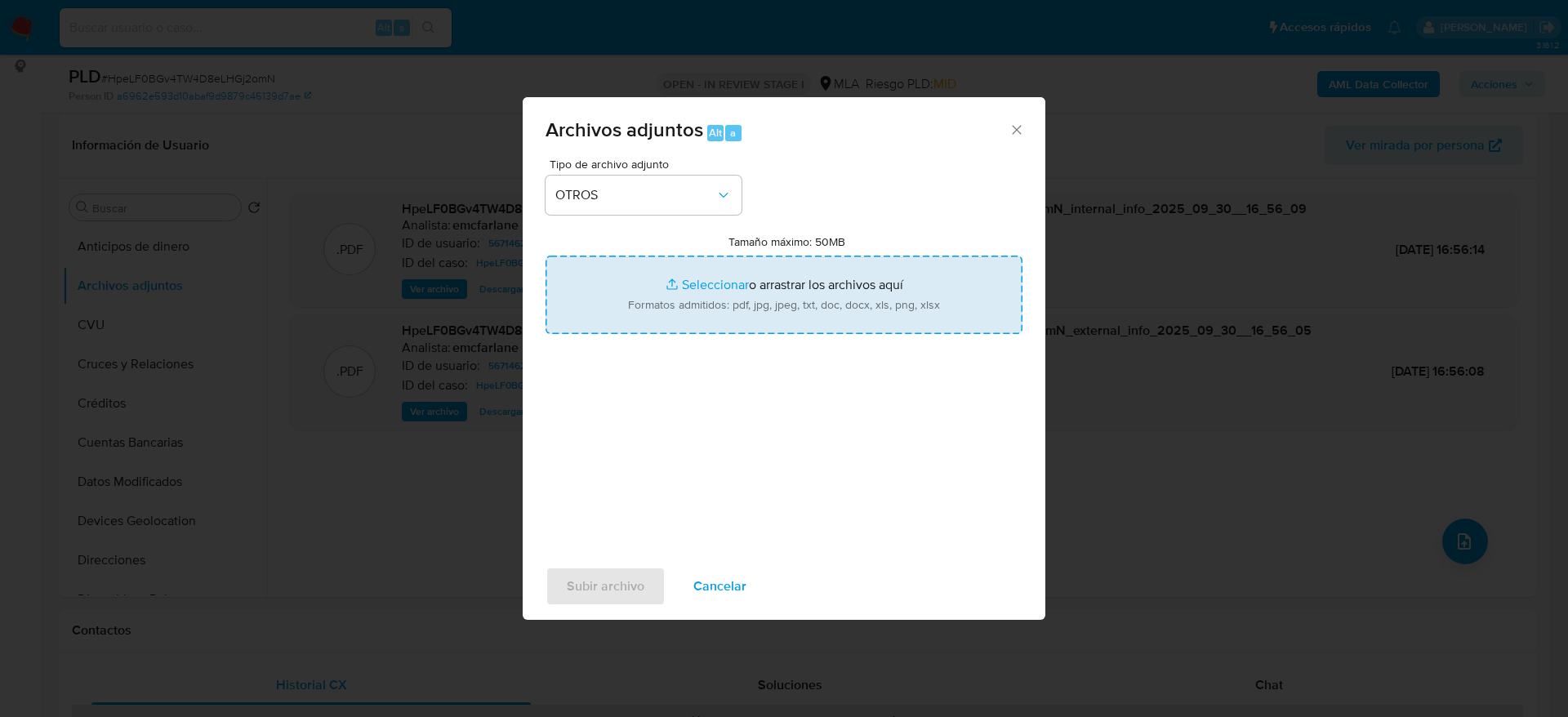
click at [734, 318] on input "Tamaño máximo: 50MB Seleccionar archivos" at bounding box center [784, 295] width 477 height 78
type input "C:\fakepath\Movimientos HpeLF0BGv4TW4D8eLHGj2omN.xlsx"
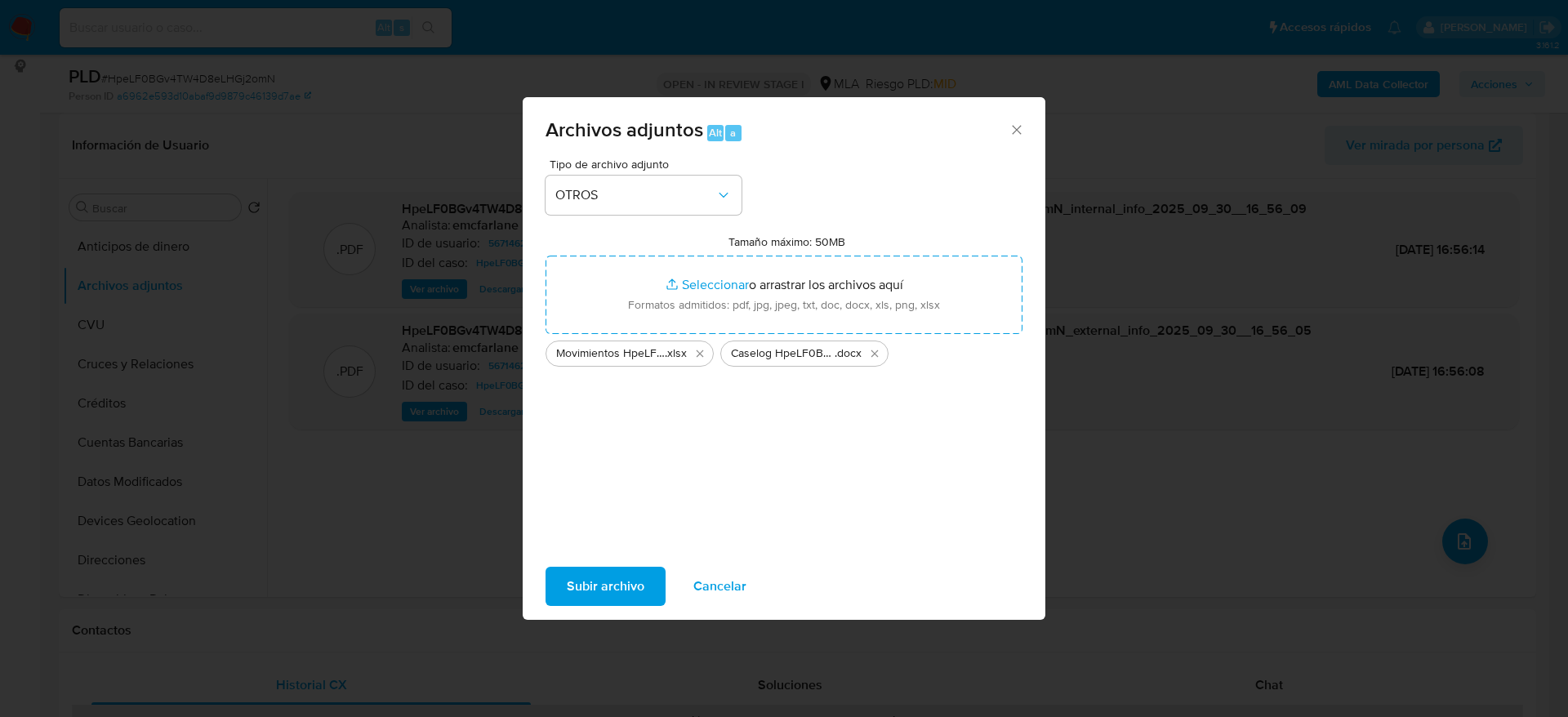
click at [625, 589] on span "Subir archivo" at bounding box center [606, 587] width 77 height 36
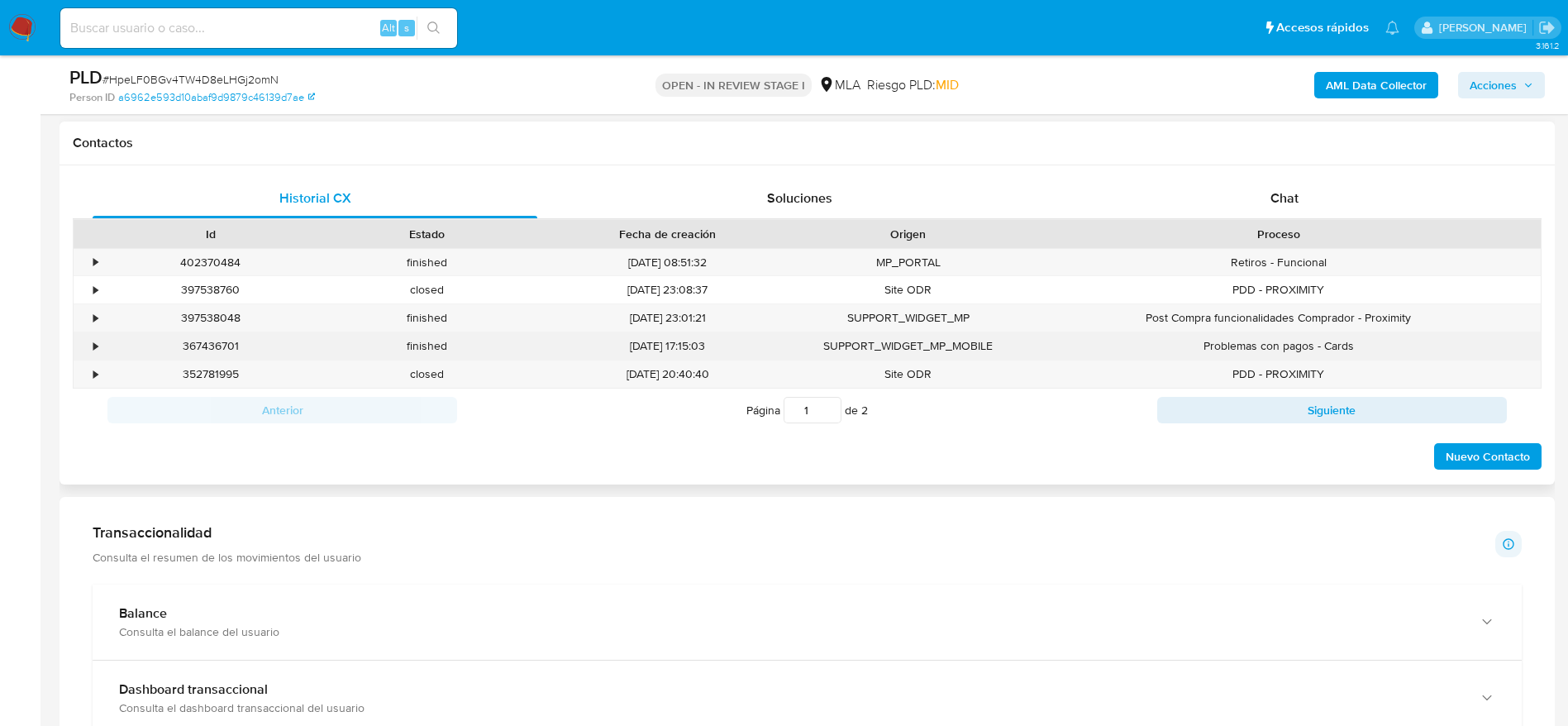
scroll to position [744, 0]
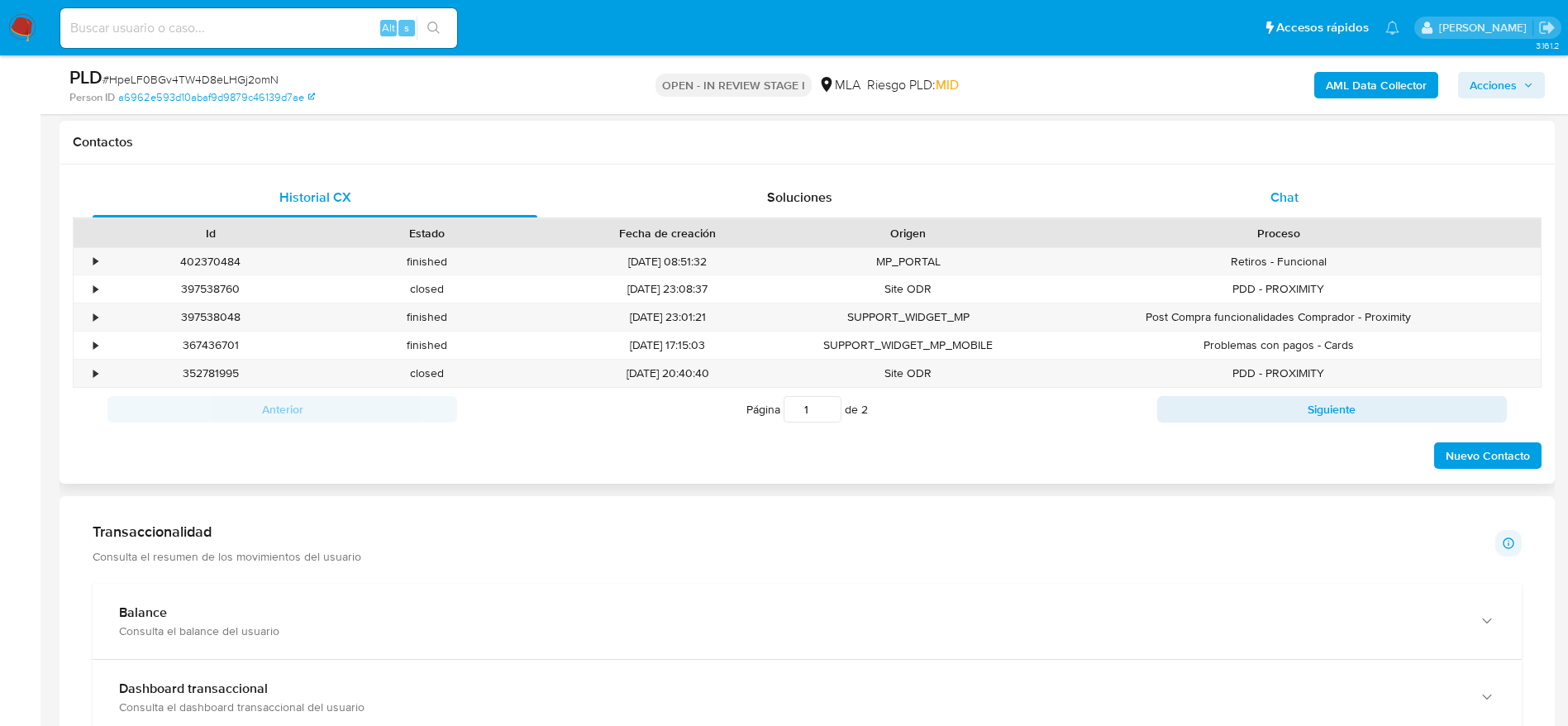
click at [1308, 187] on div "Chat" at bounding box center [1285, 198] width 445 height 40
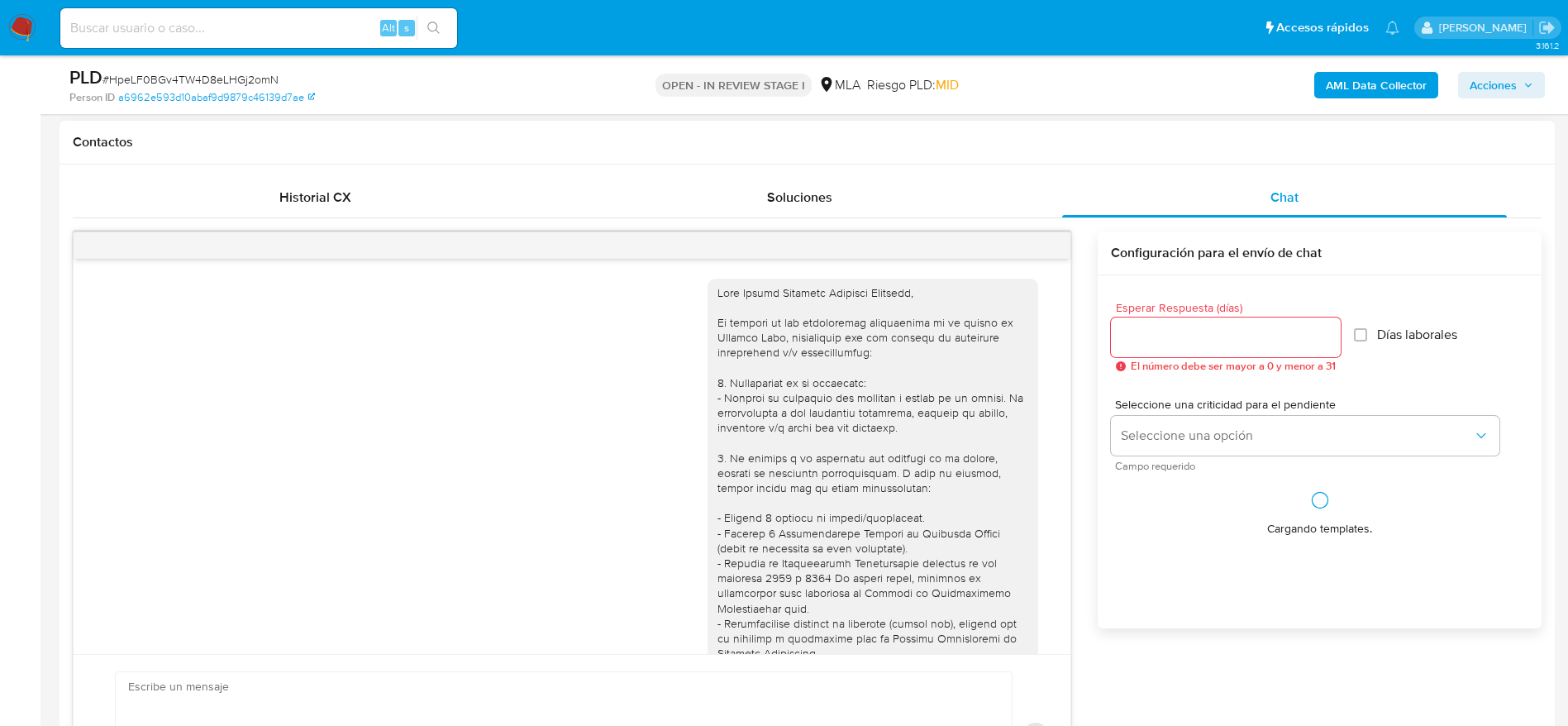
scroll to position [497, 0]
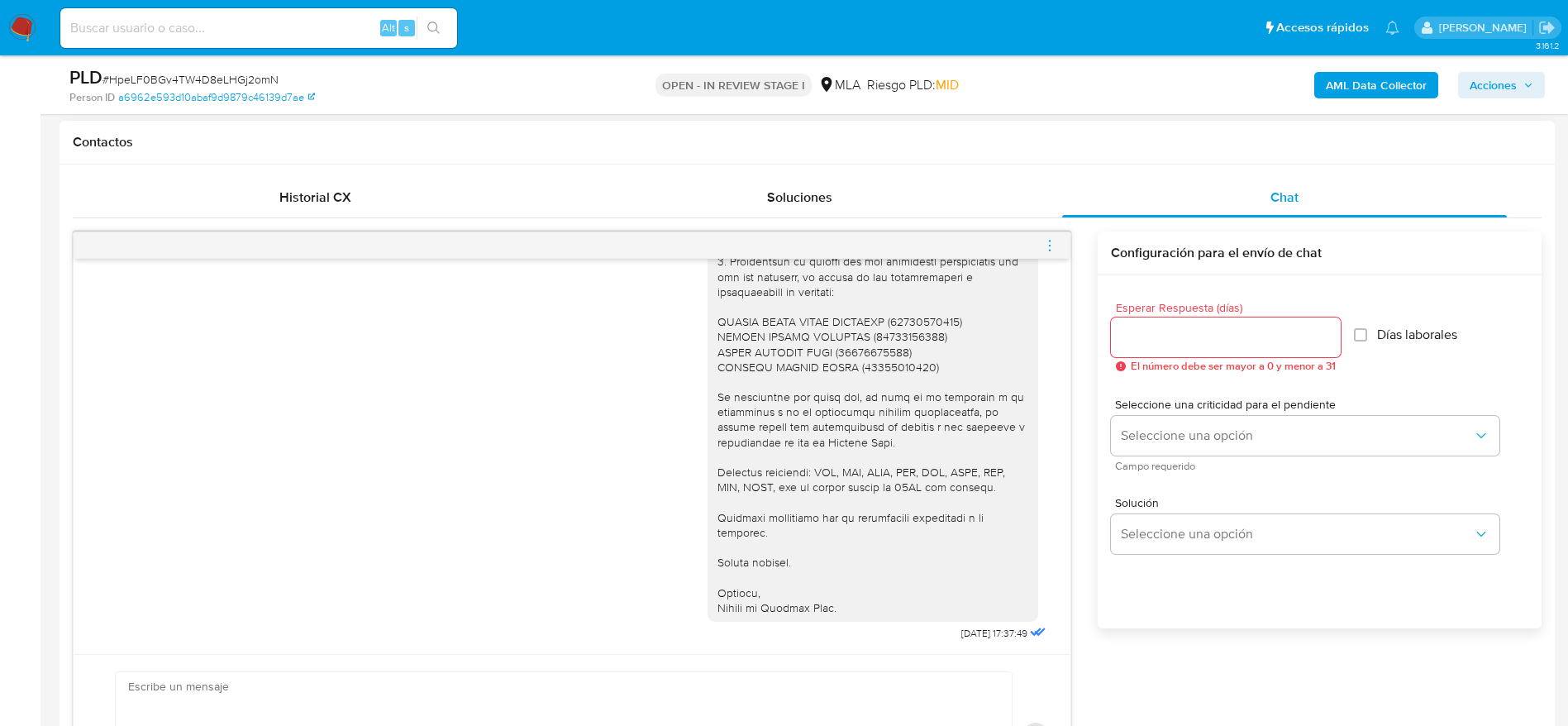
click at [1051, 247] on icon "menu-action" at bounding box center [1050, 246] width 15 height 15
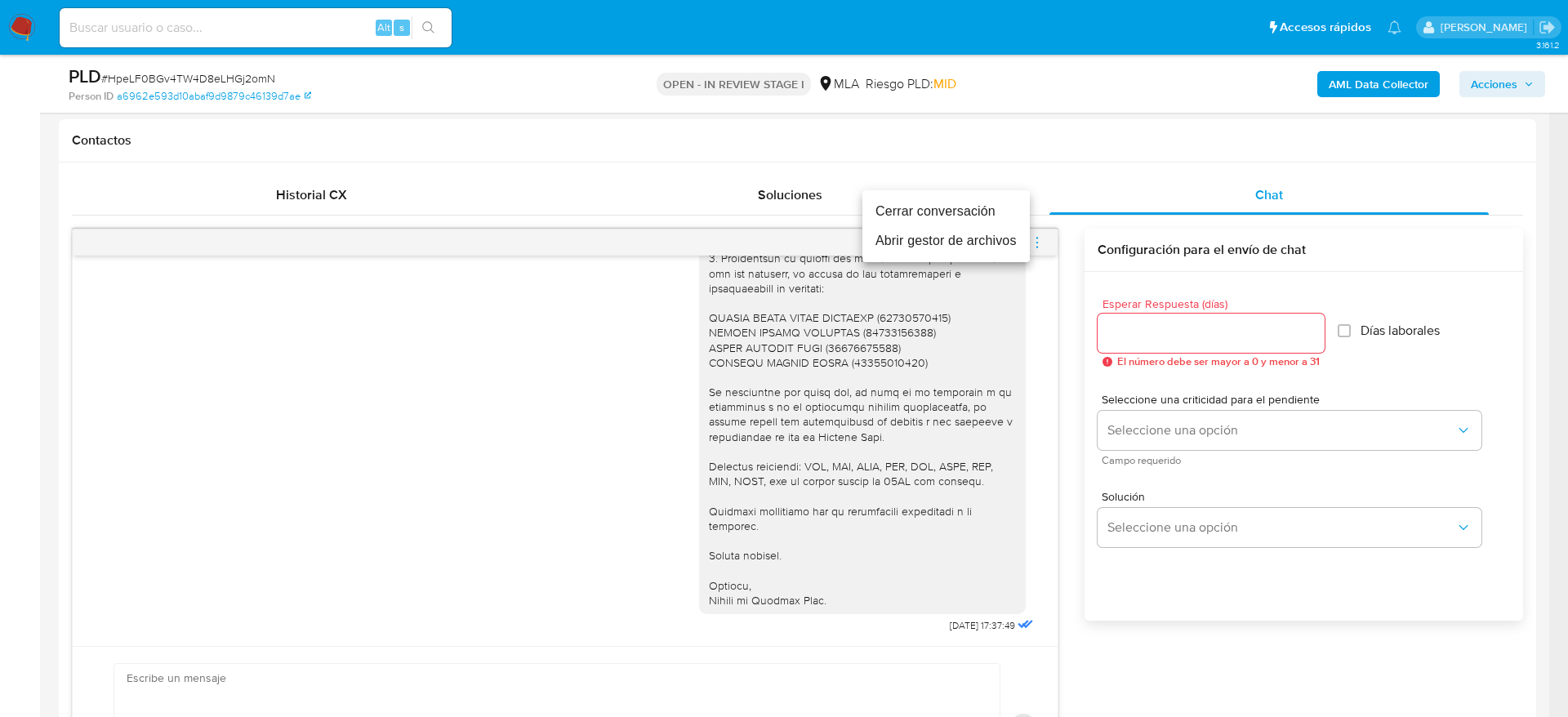
click at [939, 210] on li "Cerrar conversación" at bounding box center [946, 212] width 167 height 30
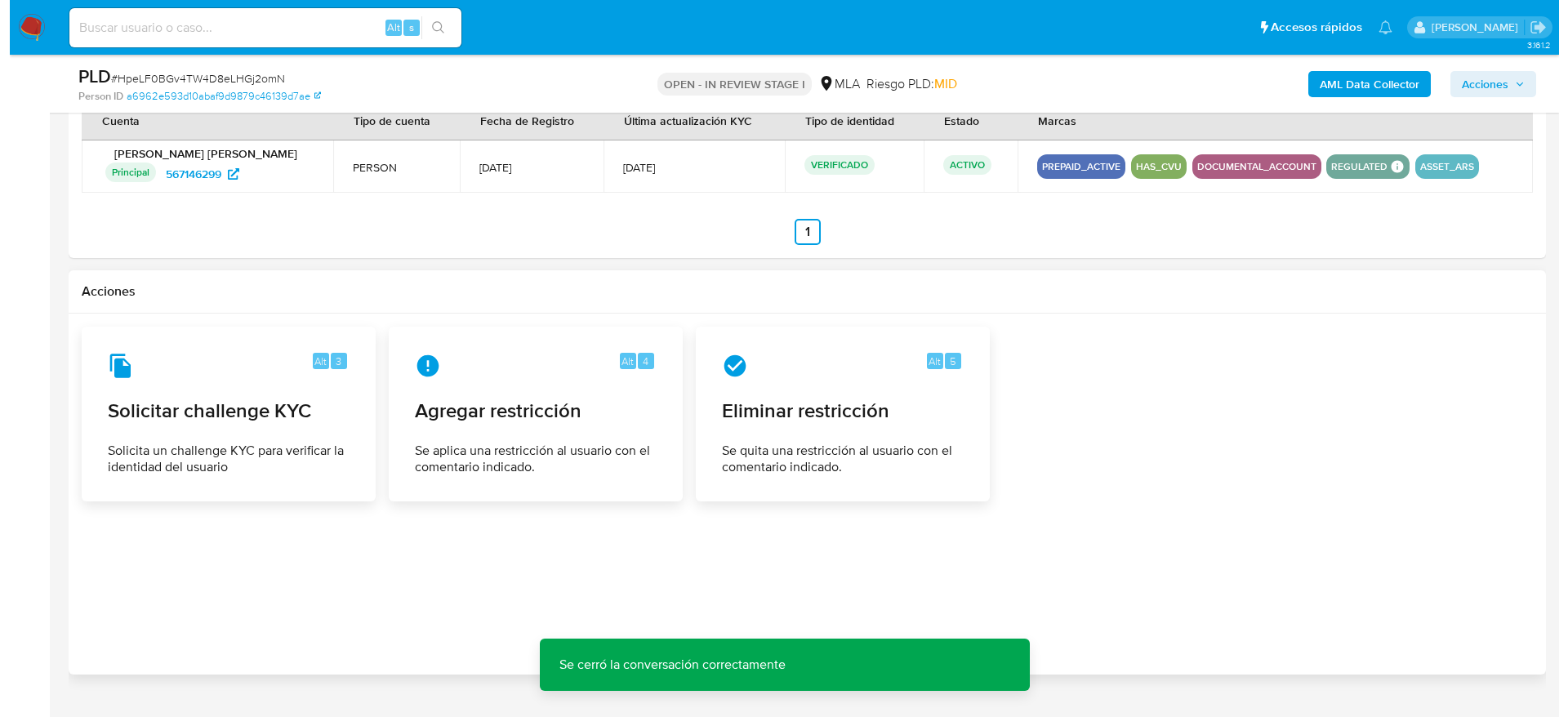
scroll to position [2500, 0]
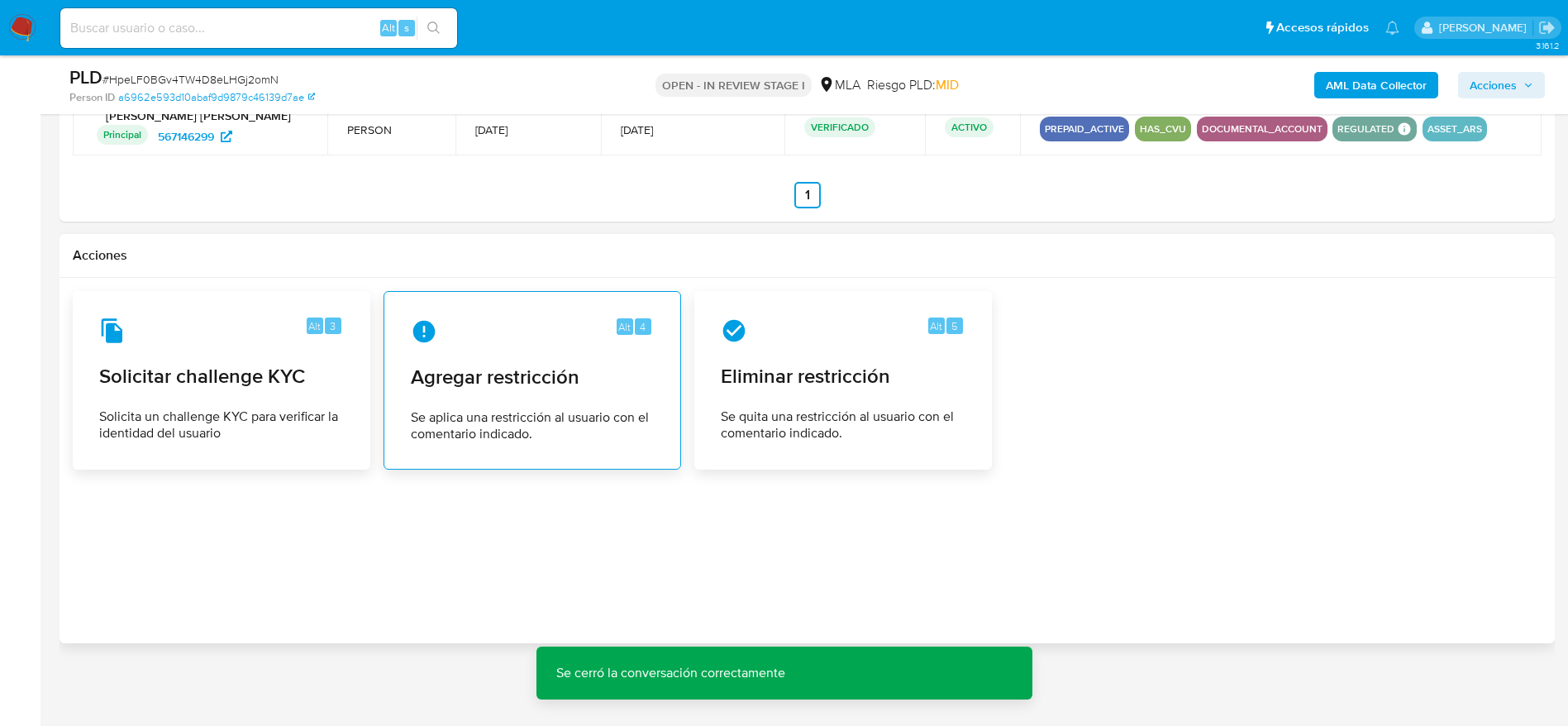
click at [471, 348] on div "Alt 4 Agregar restricción Se aplica una restricción al usuario con el comentari…" at bounding box center [532, 380] width 270 height 151
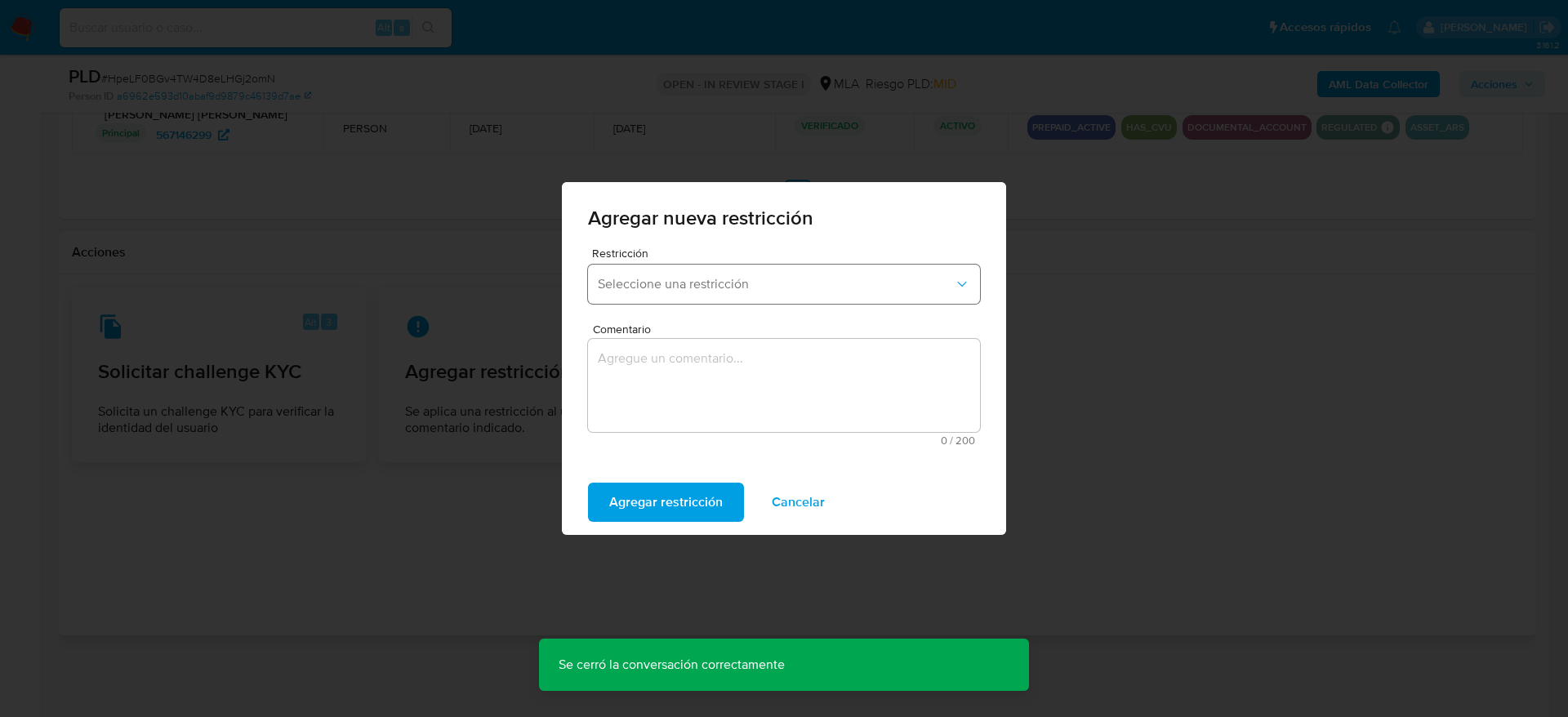
click at [637, 297] on button "Seleccione una restricción" at bounding box center [784, 285] width 392 height 40
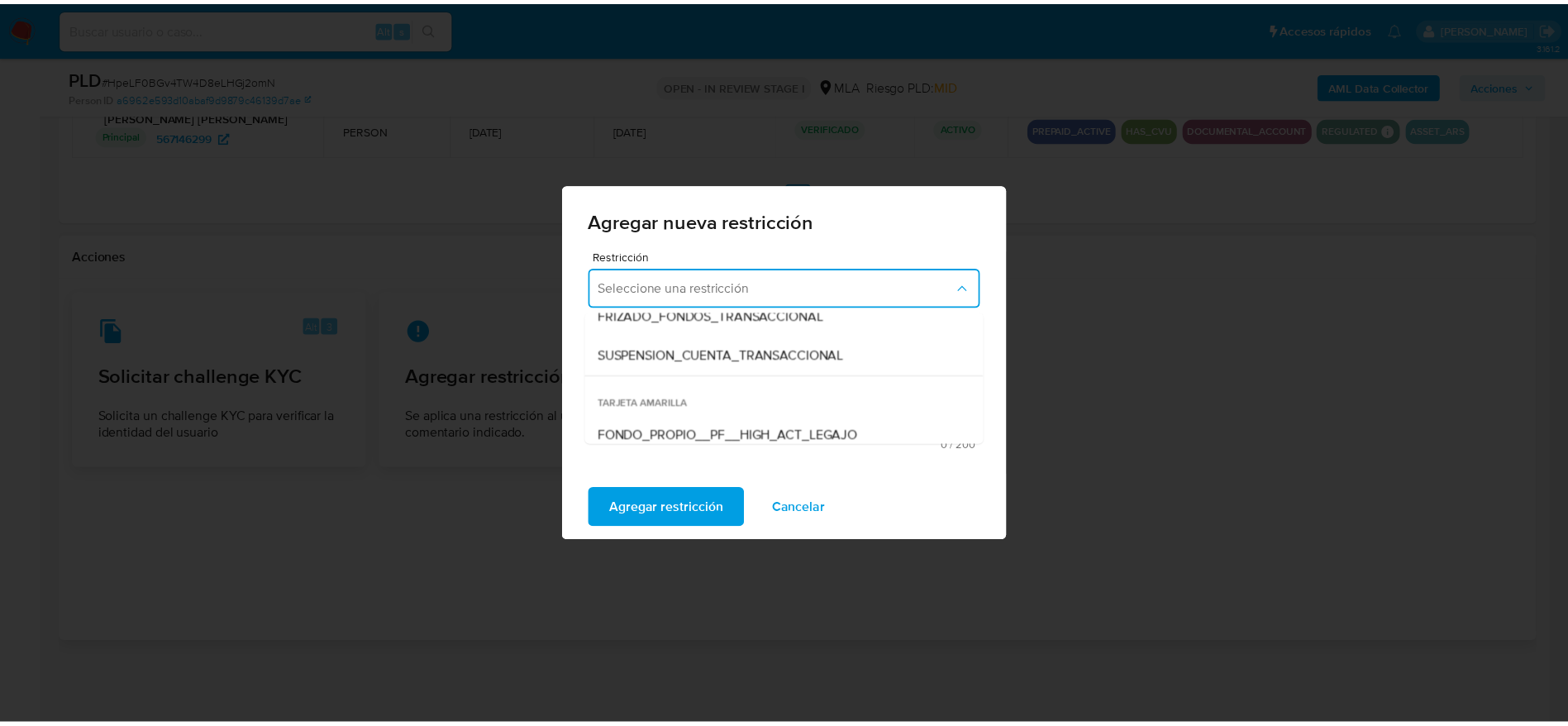
scroll to position [248, 0]
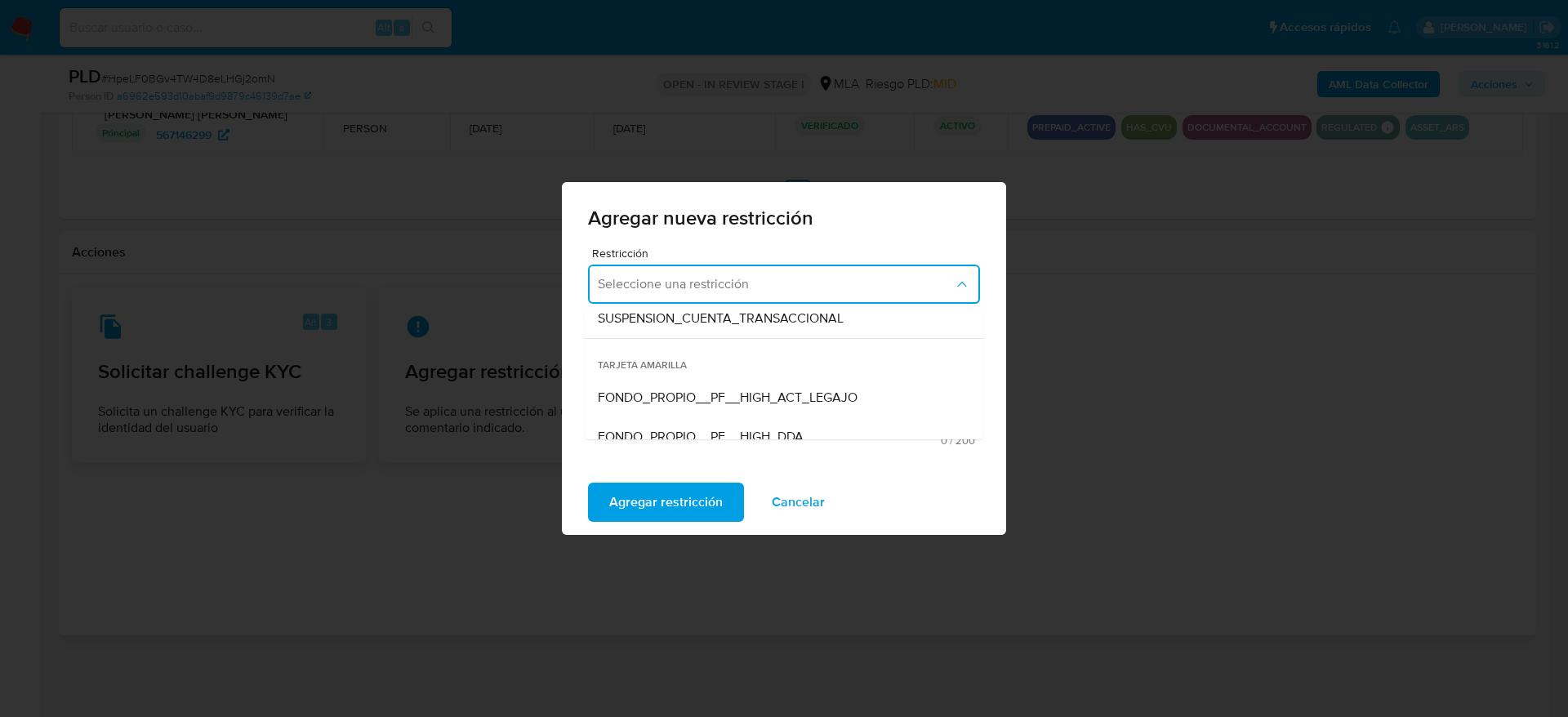
click at [688, 310] on span "SUSPENSION_CUENTA_TRANSACCIONAL" at bounding box center [720, 319] width 246 height 16
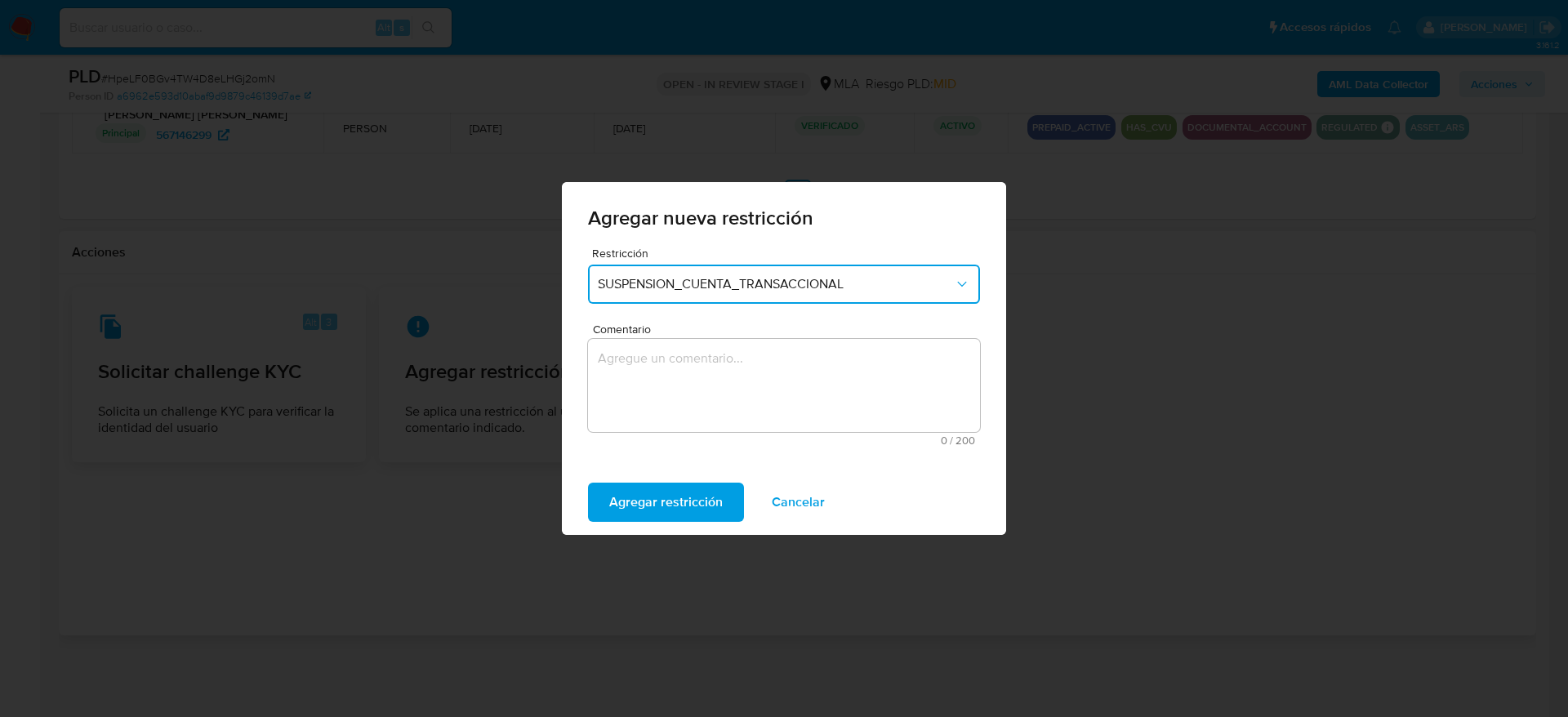
click at [673, 374] on textarea "Comentario" at bounding box center [784, 385] width 392 height 93
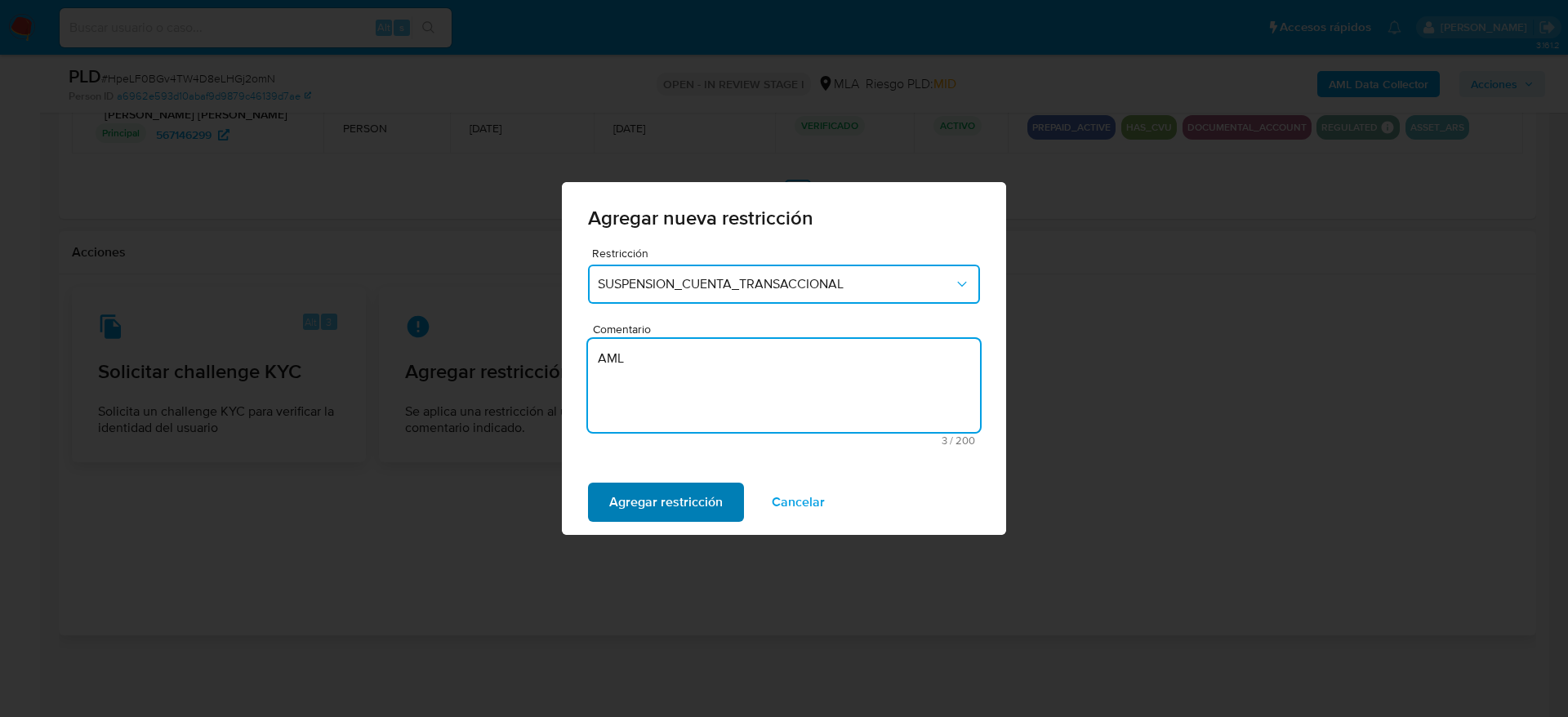
type textarea "AML"
click at [683, 504] on span "Agregar restricción" at bounding box center [666, 502] width 114 height 36
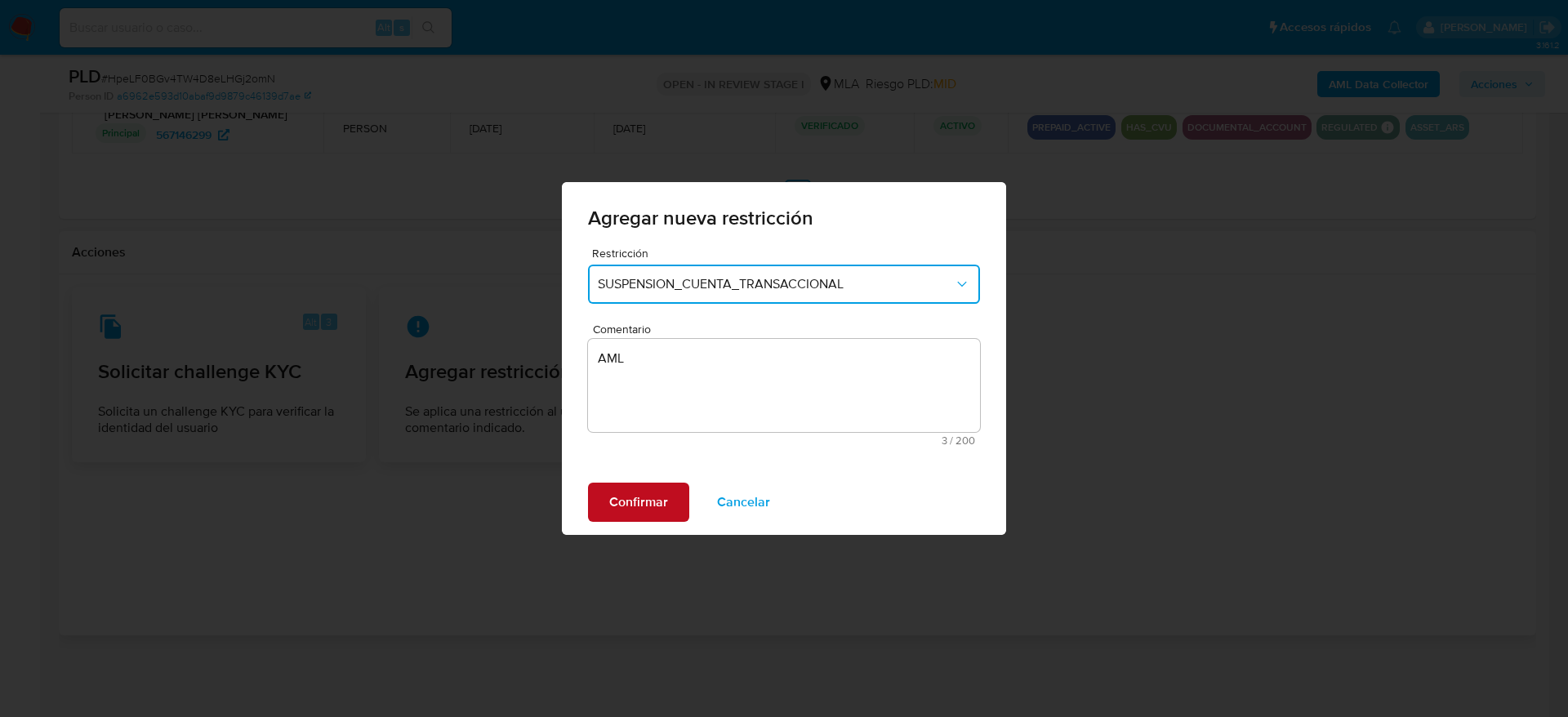
click at [678, 502] on button "Confirmar" at bounding box center [638, 502] width 101 height 40
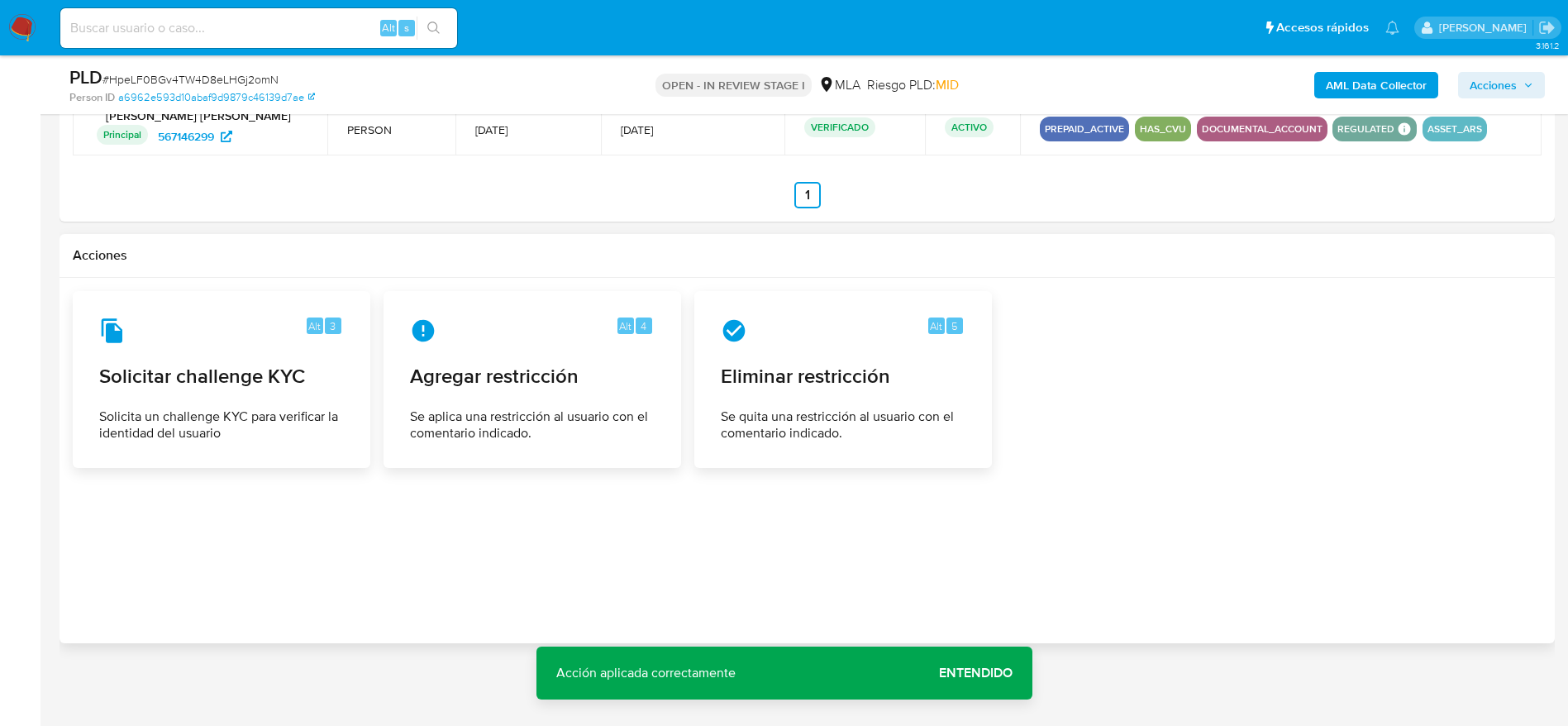
drag, startPoint x: 840, startPoint y: 540, endPoint x: 854, endPoint y: 537, distance: 14.3
click at [840, 541] on div at bounding box center [806, 460] width 1469 height 339
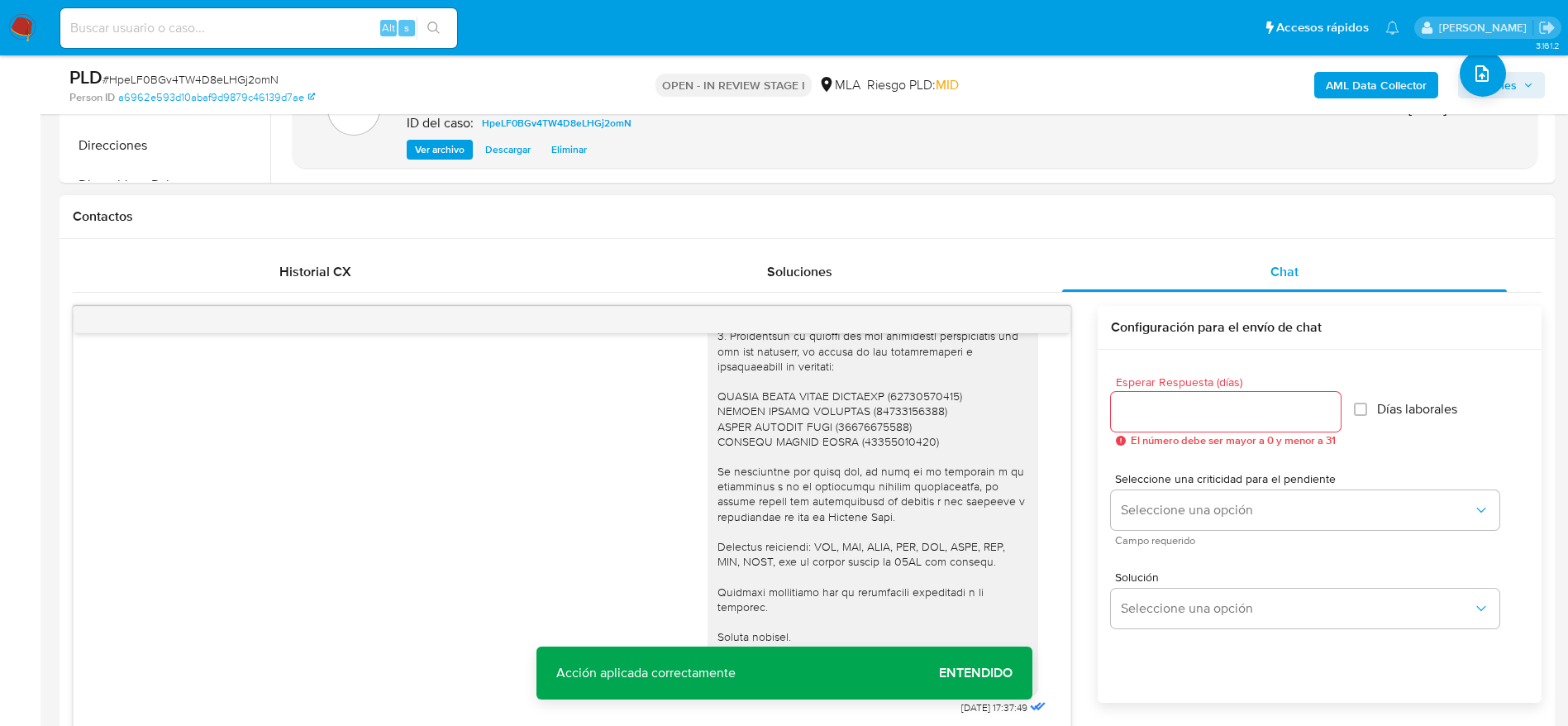
scroll to position [0, 0]
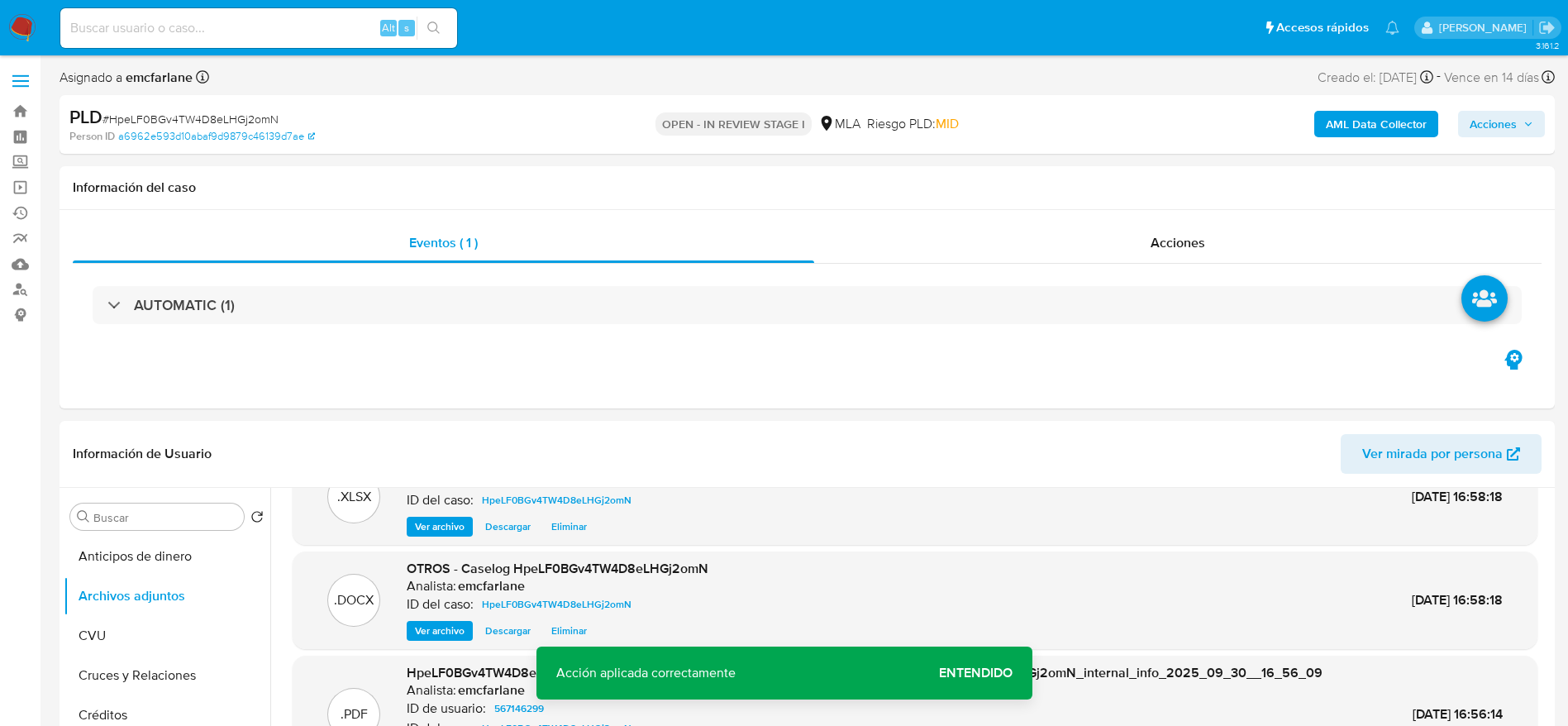
click at [1501, 123] on span "Acciones" at bounding box center [1493, 124] width 47 height 27
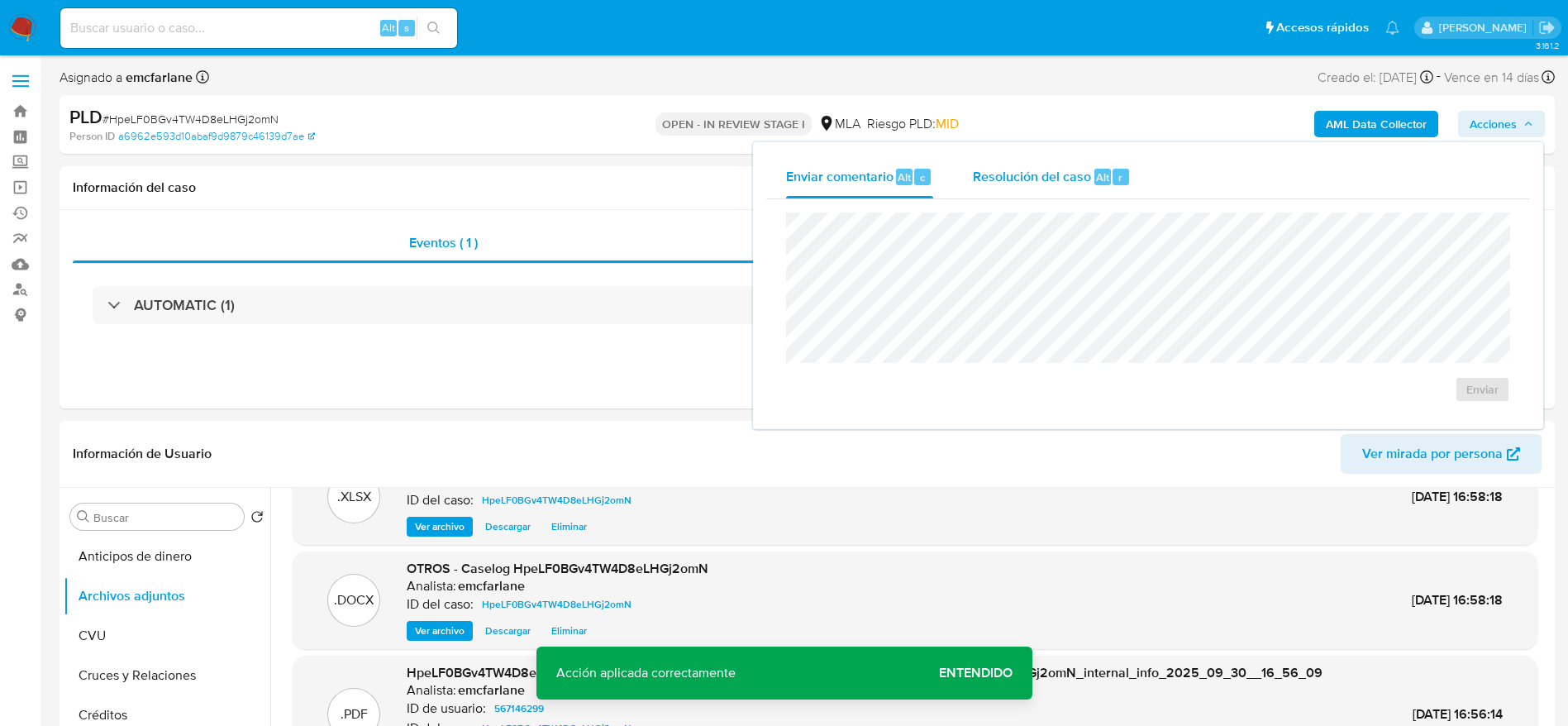
drag, startPoint x: 1026, startPoint y: 163, endPoint x: 1031, endPoint y: 200, distance: 37.3
click at [1026, 163] on div "Resolución del caso Alt r" at bounding box center [1052, 178] width 158 height 43
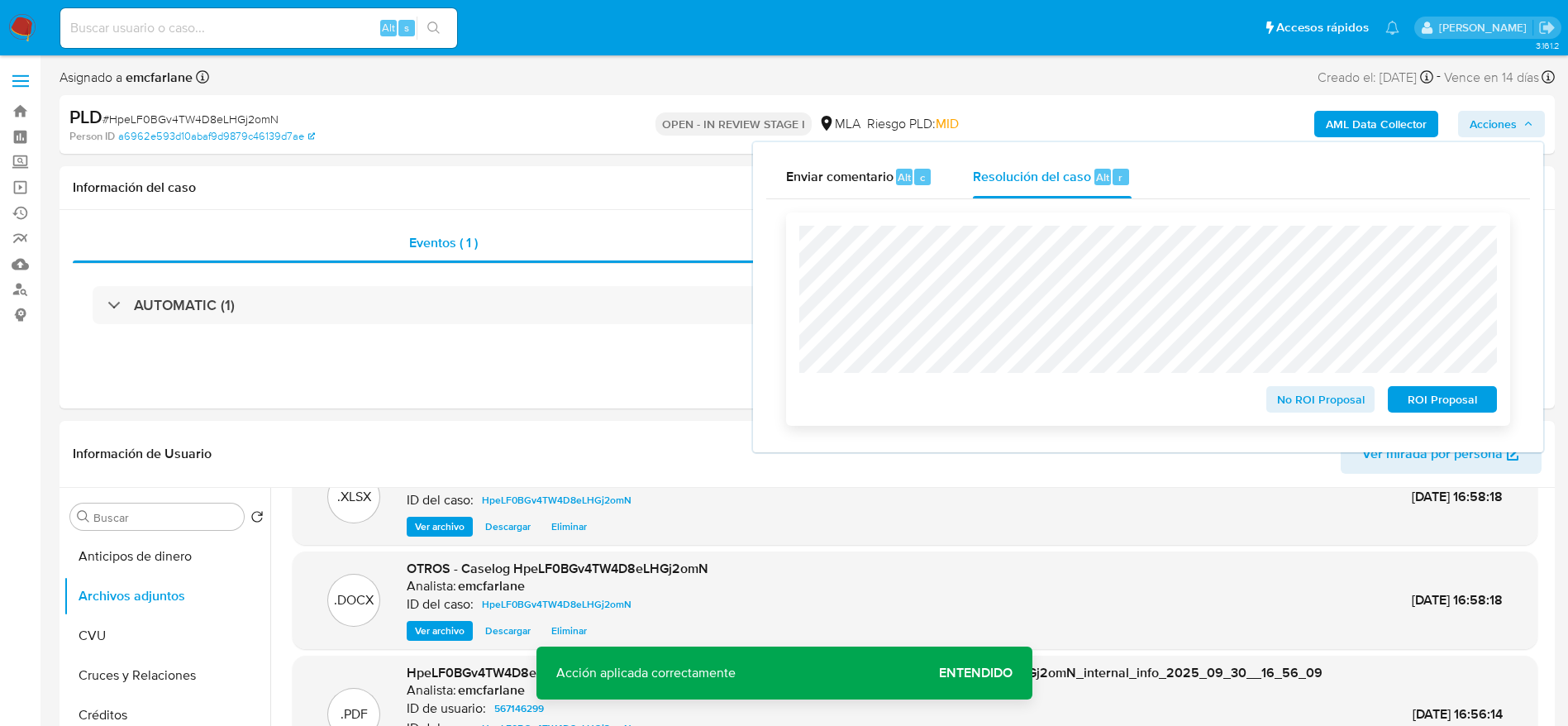
click at [1458, 395] on span "ROI Proposal" at bounding box center [1442, 399] width 86 height 23
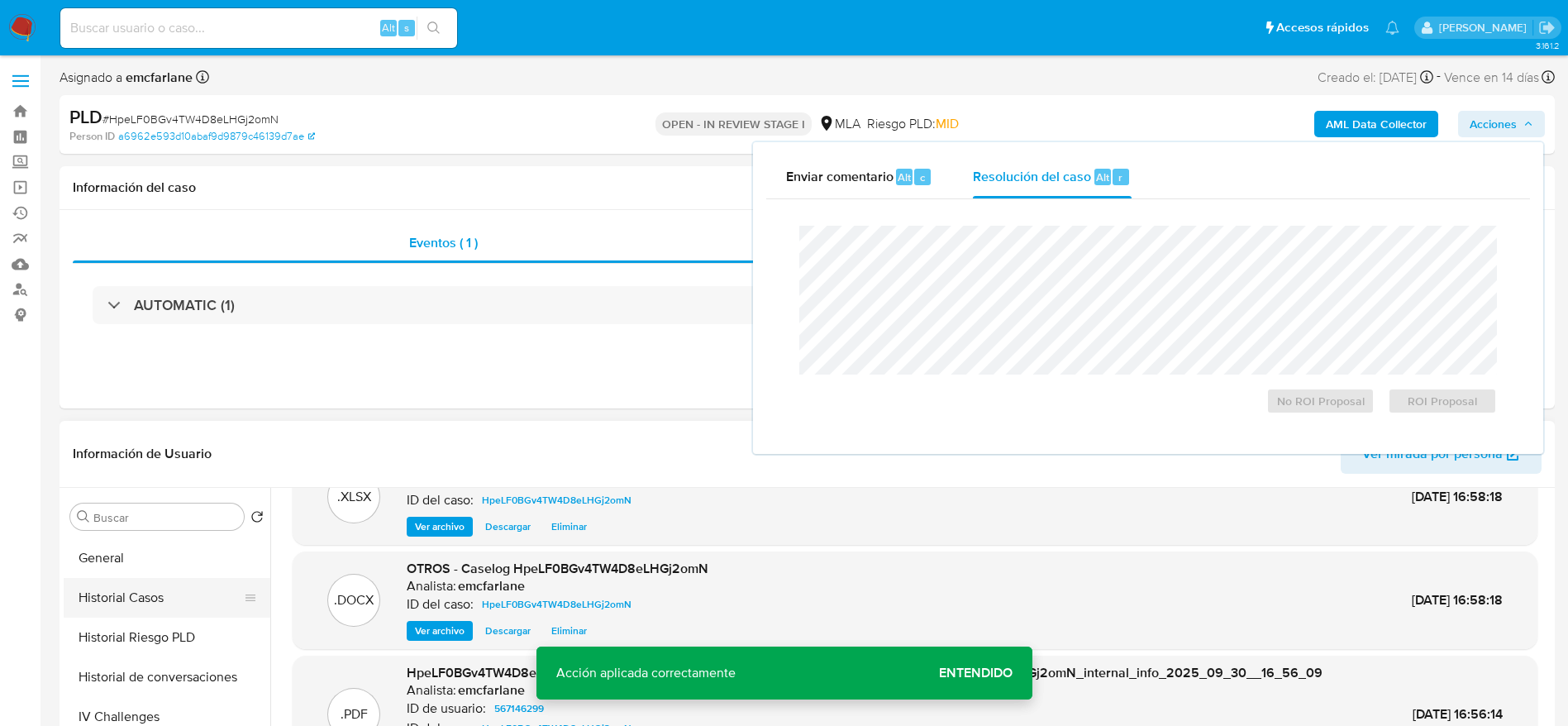
scroll to position [496, 0]
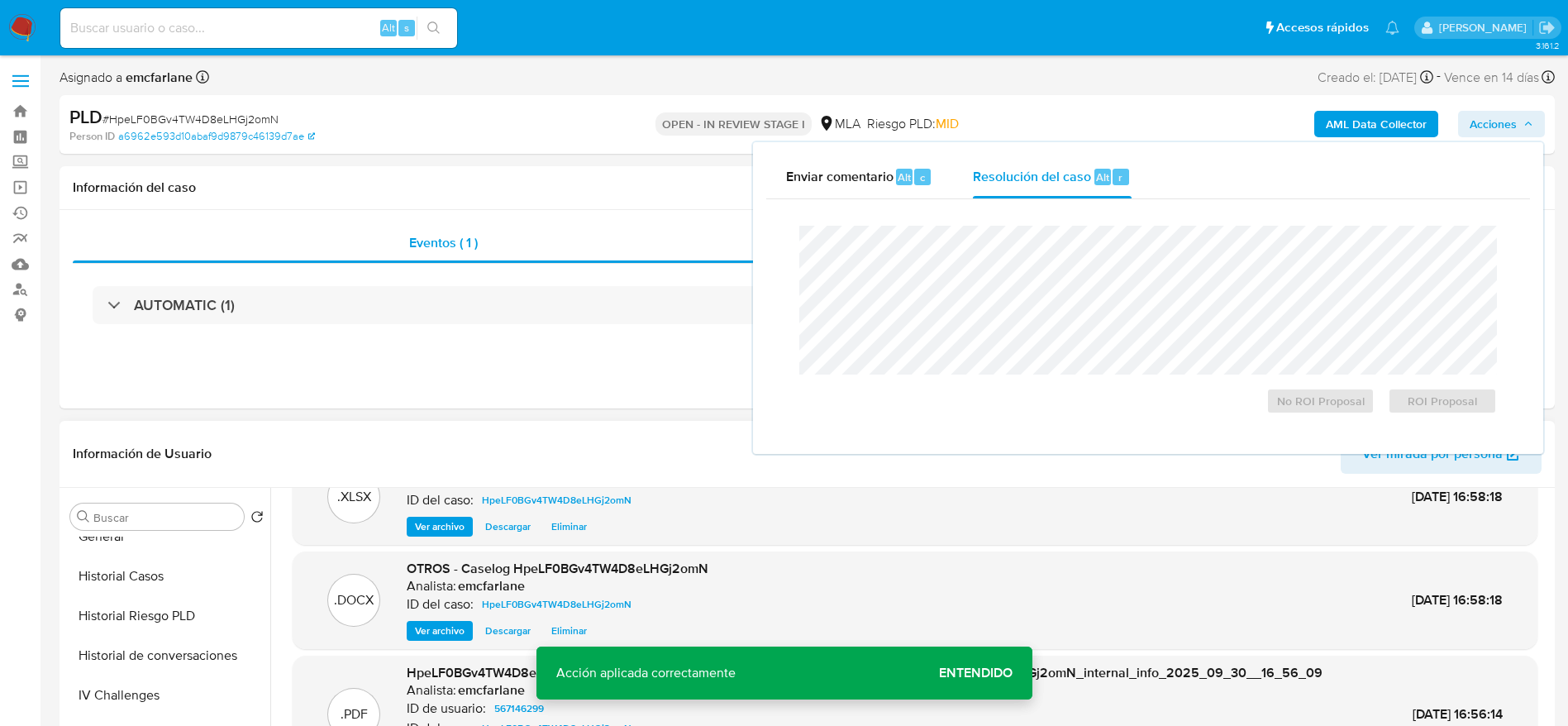
drag, startPoint x: 143, startPoint y: 580, endPoint x: 175, endPoint y: 534, distance: 56.0
click at [143, 578] on button "Historial Casos" at bounding box center [167, 577] width 207 height 40
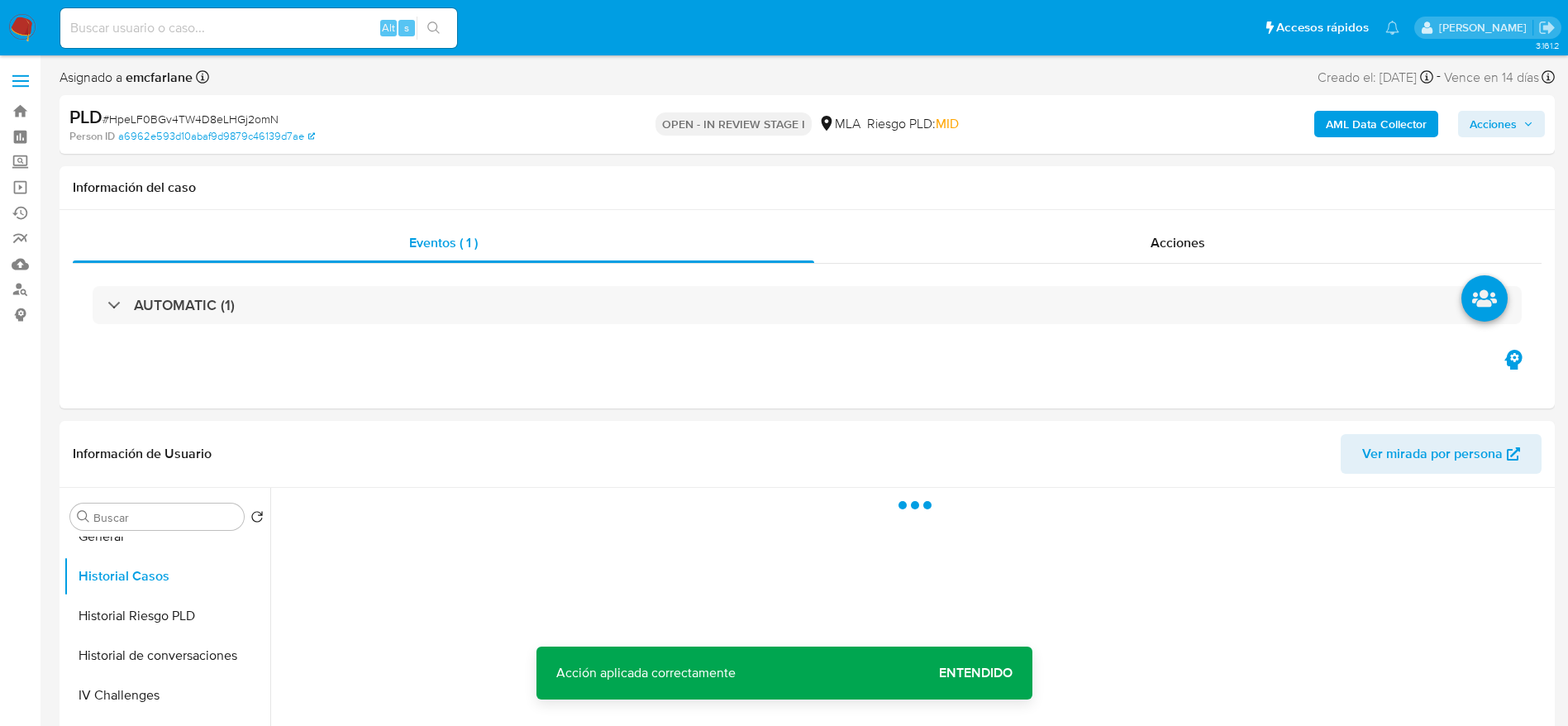
scroll to position [0, 0]
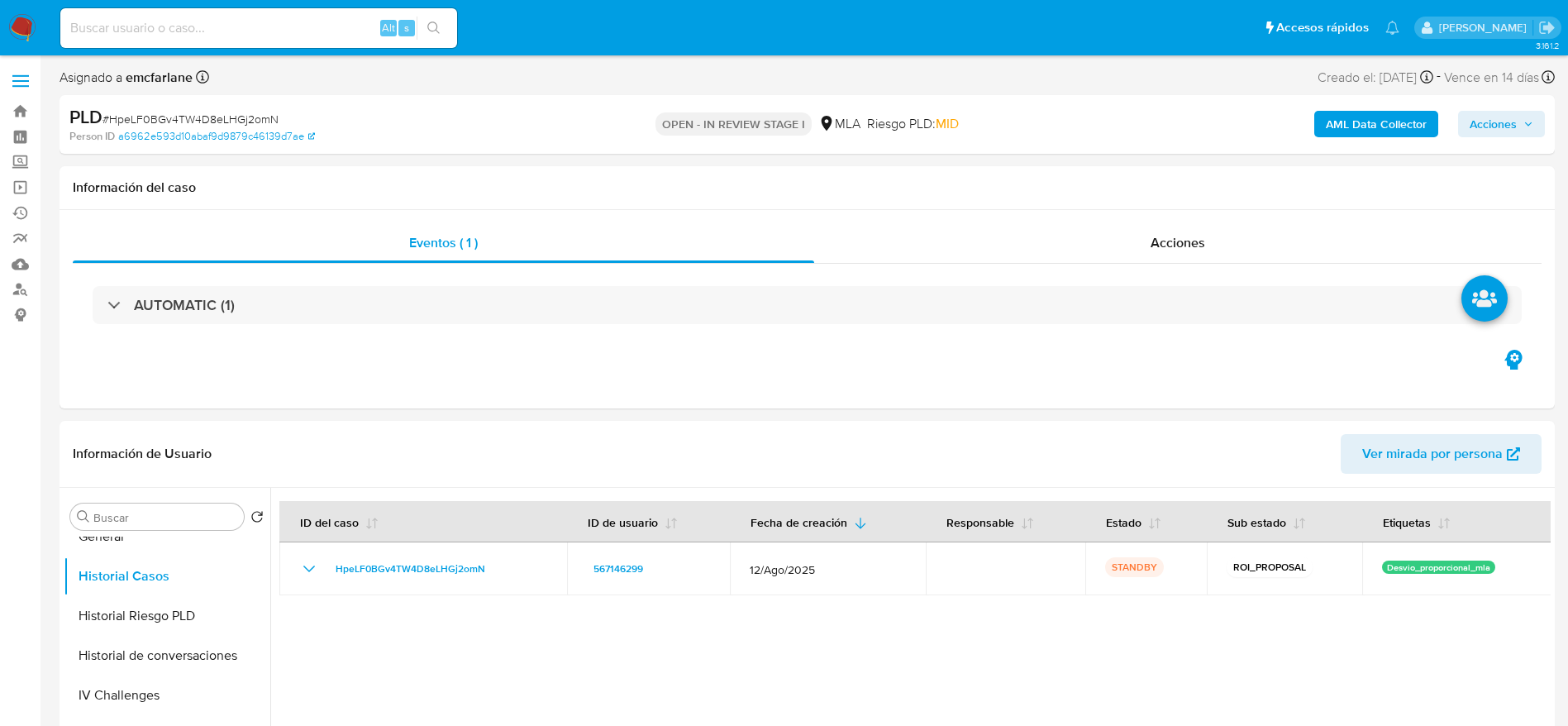
click at [245, 23] on input at bounding box center [258, 28] width 397 height 22
paste input "veGbT9wXqf5z87xQcpletfwW"
type input "veGbT9wXqf5z87xQcpletfwW"
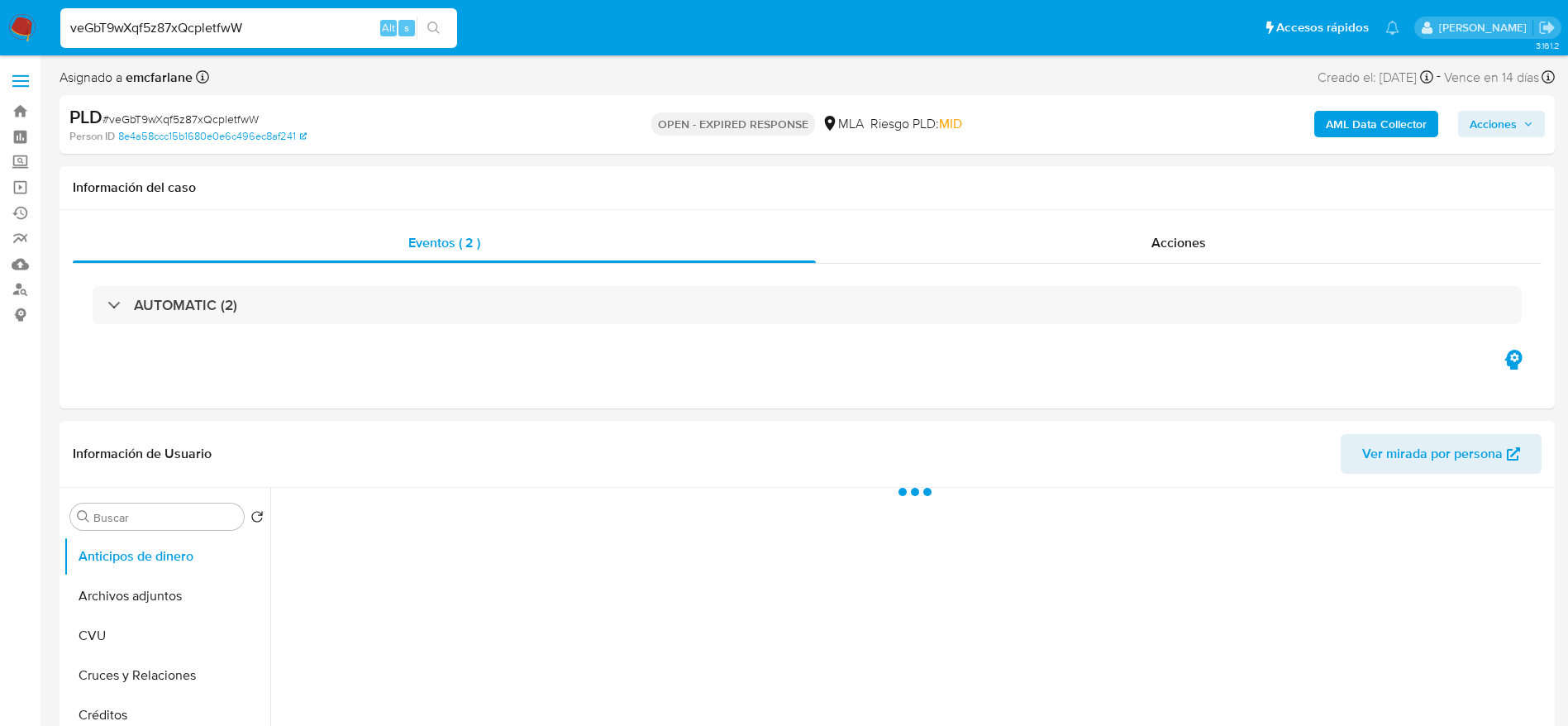
select select "10"
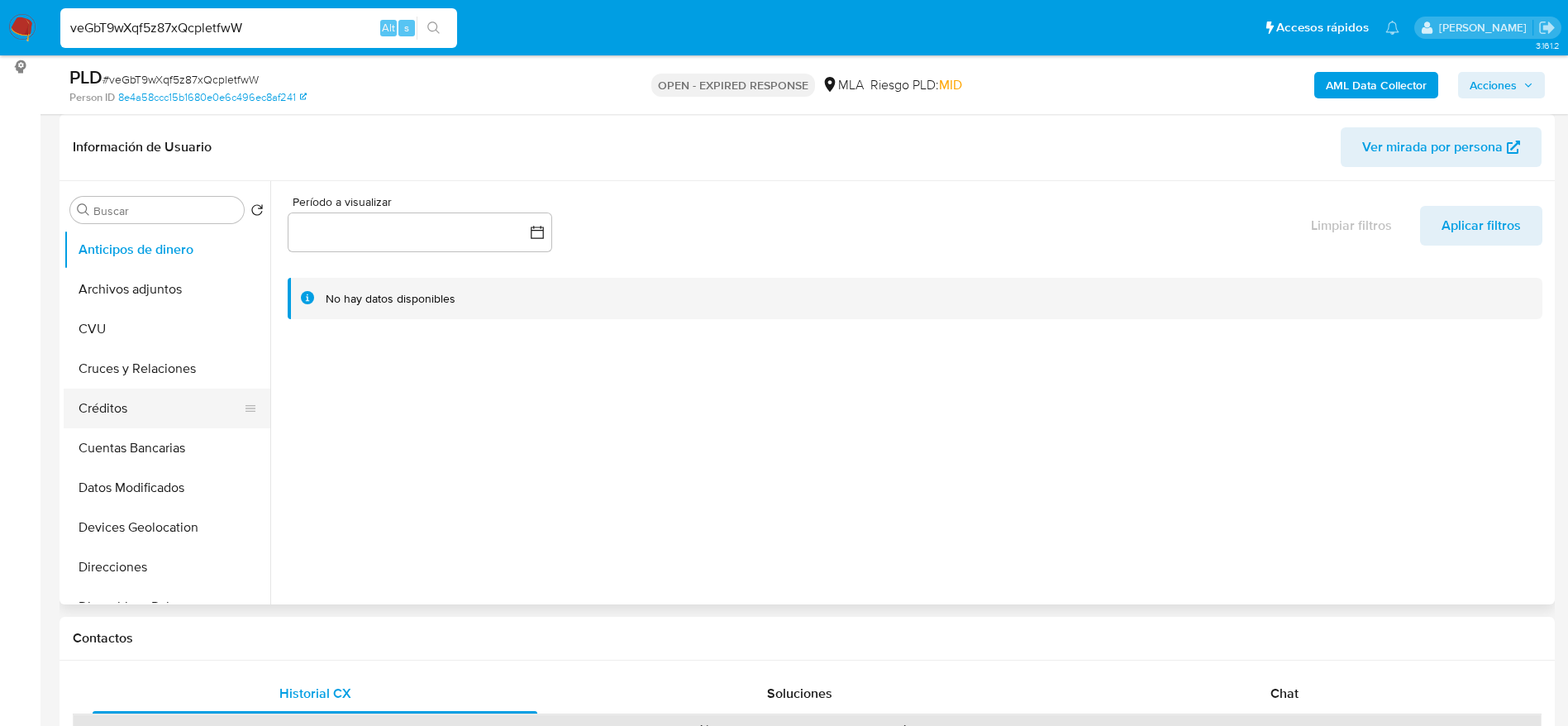
scroll to position [248, 0]
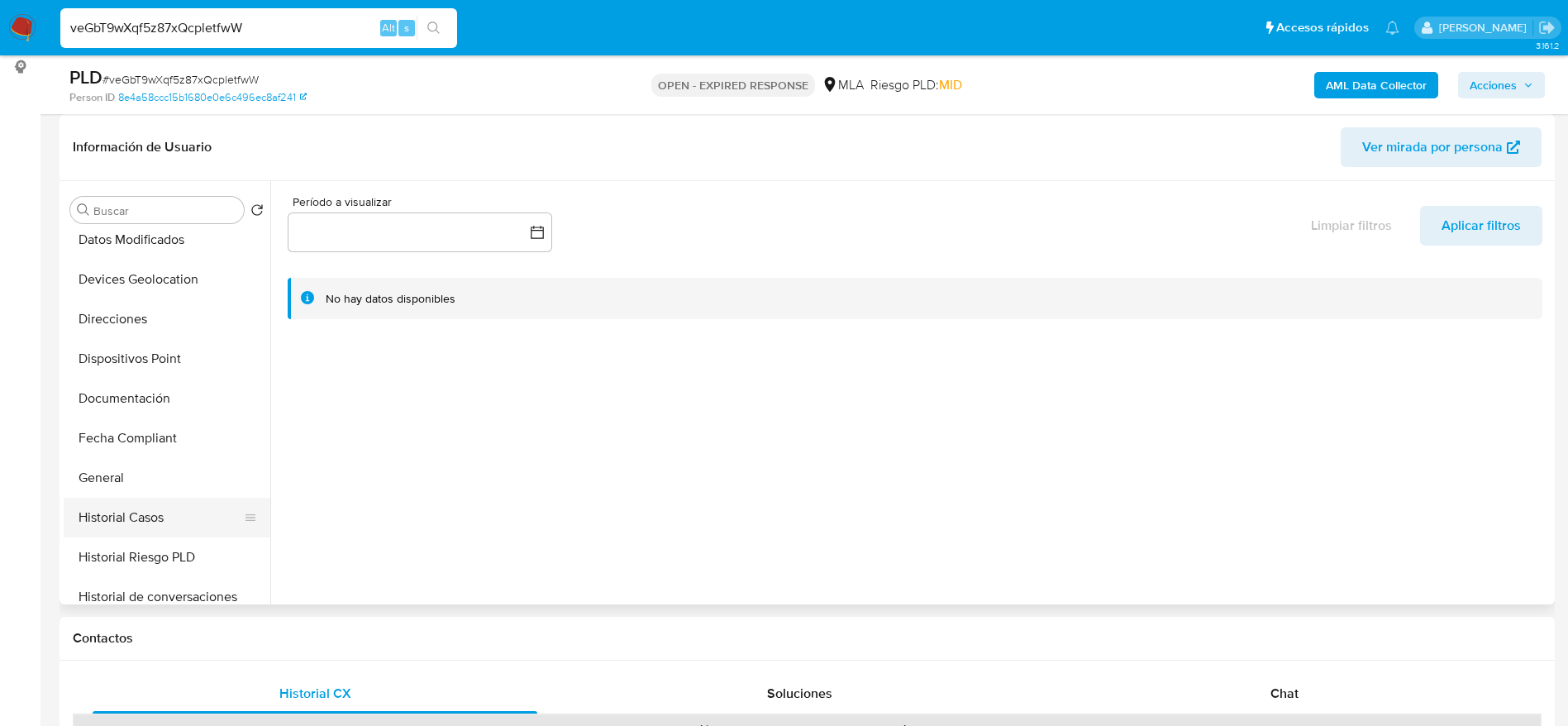
click at [143, 498] on button "Historial Casos" at bounding box center [160, 518] width 193 height 40
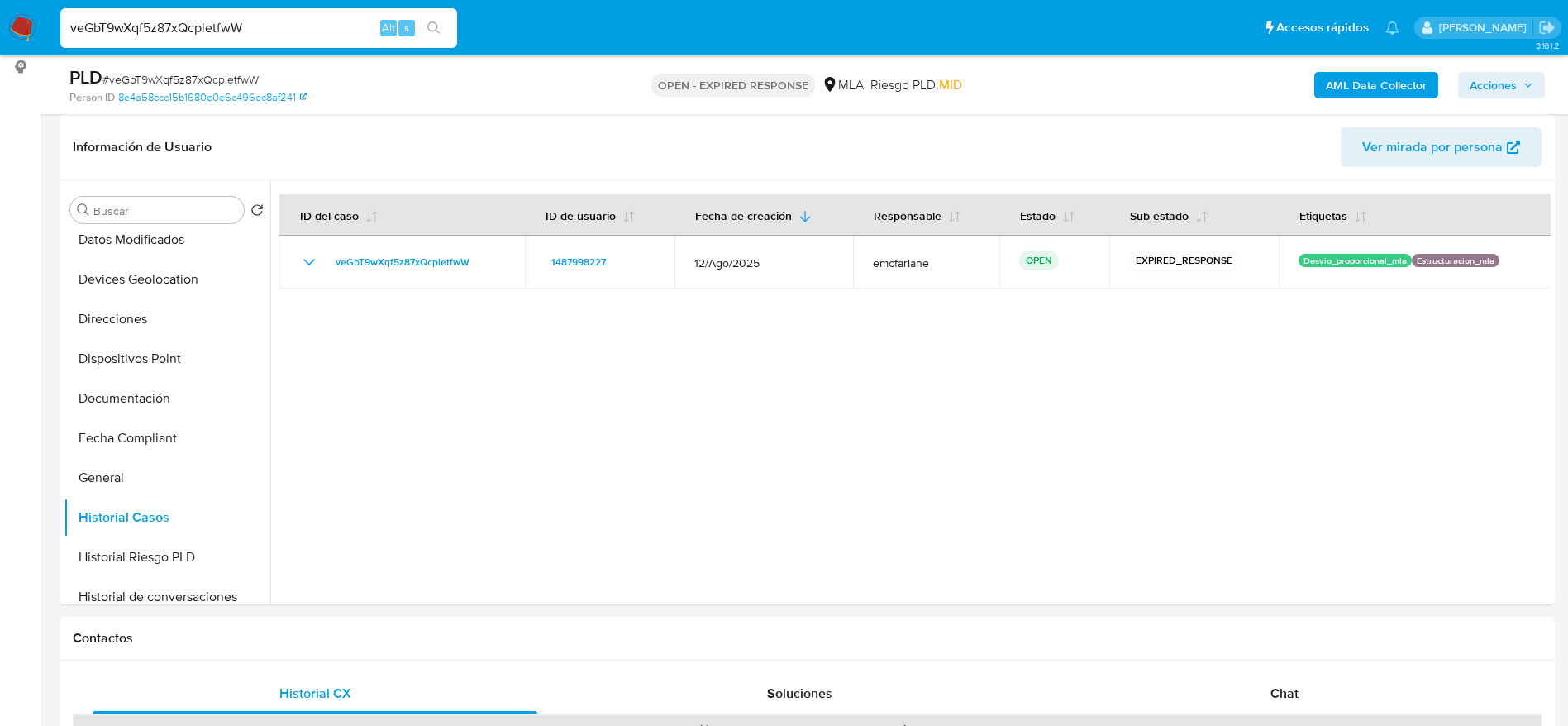
click at [157, 76] on span "# veGbT9wXqf5z87xQcpletfwW" at bounding box center [181, 79] width 157 height 17
copy span "veGbT9wXqf5z87xQcpletfwW"
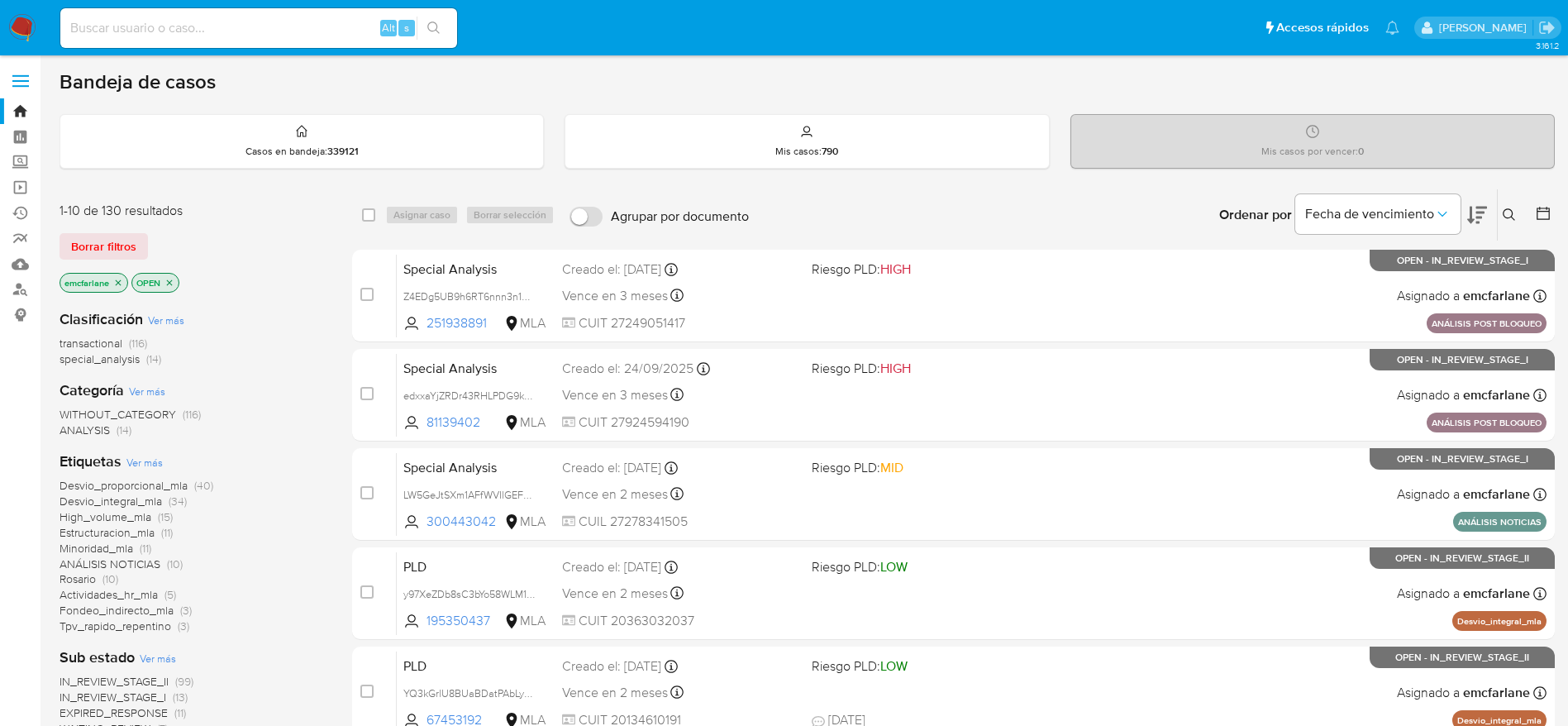
click at [87, 237] on span "Borrar filtros" at bounding box center [103, 247] width 65 height 23
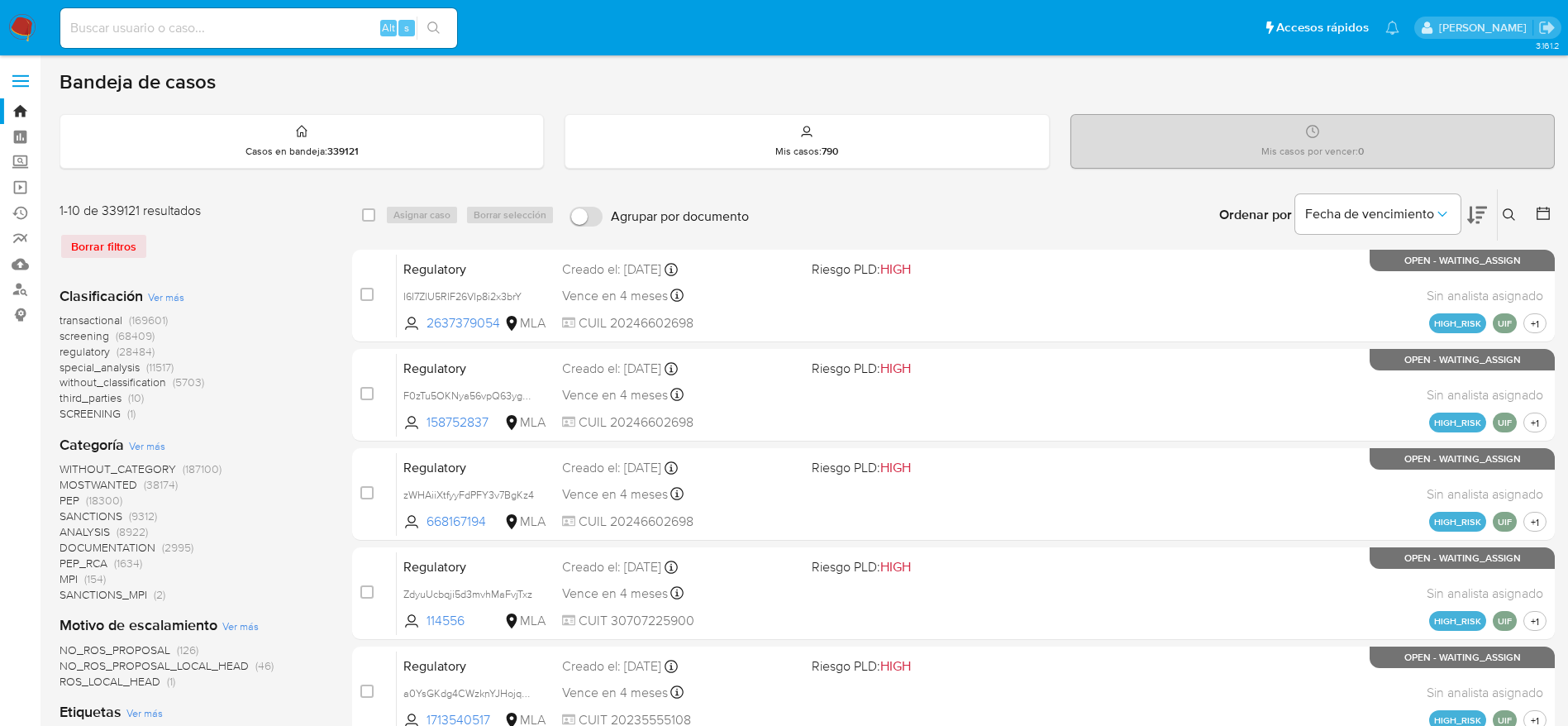
drag, startPoint x: 1506, startPoint y: 222, endPoint x: 1489, endPoint y: 234, distance: 20.8
click at [1506, 222] on button at bounding box center [1511, 215] width 27 height 20
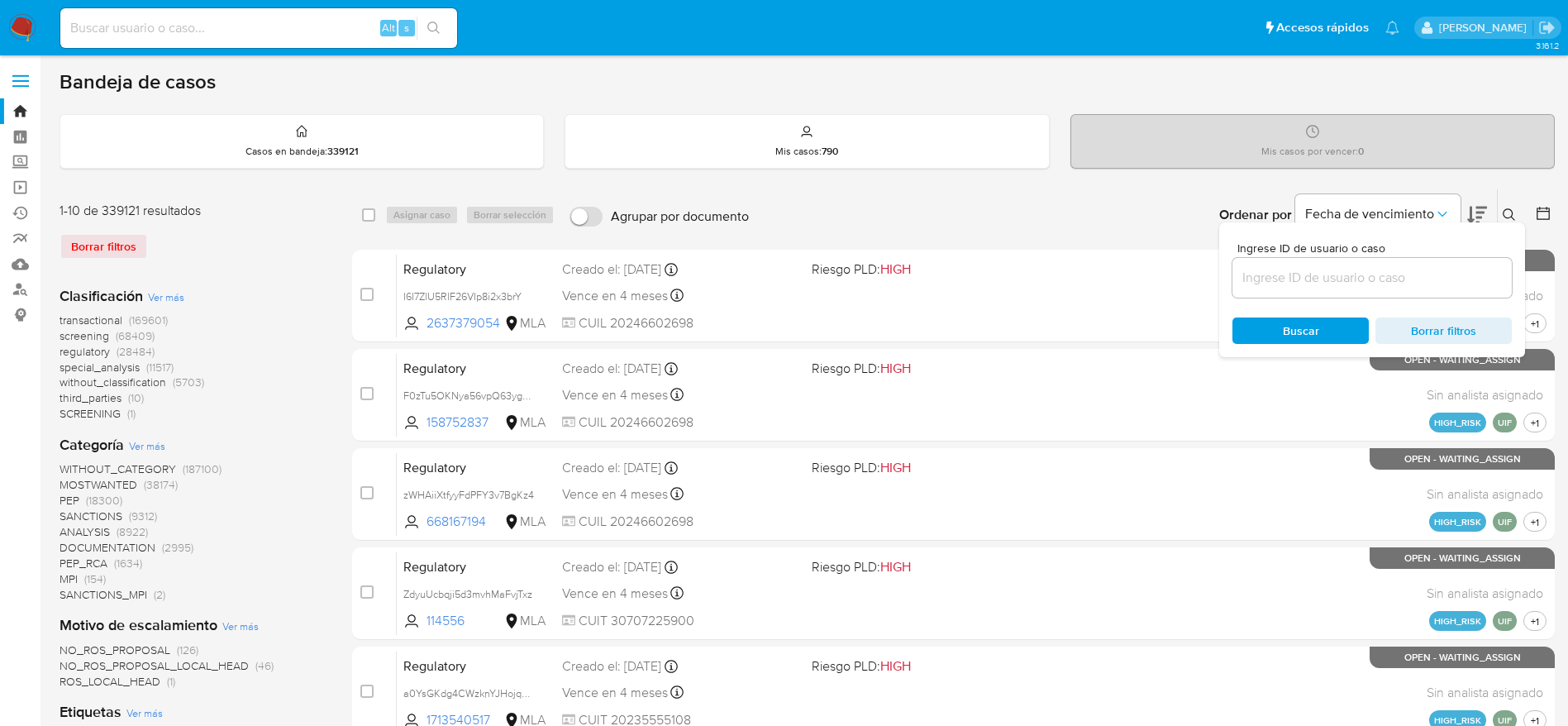
click at [1268, 277] on input at bounding box center [1372, 278] width 279 height 22
type input "veGbT9wXqf5z87xQcpletfwW"
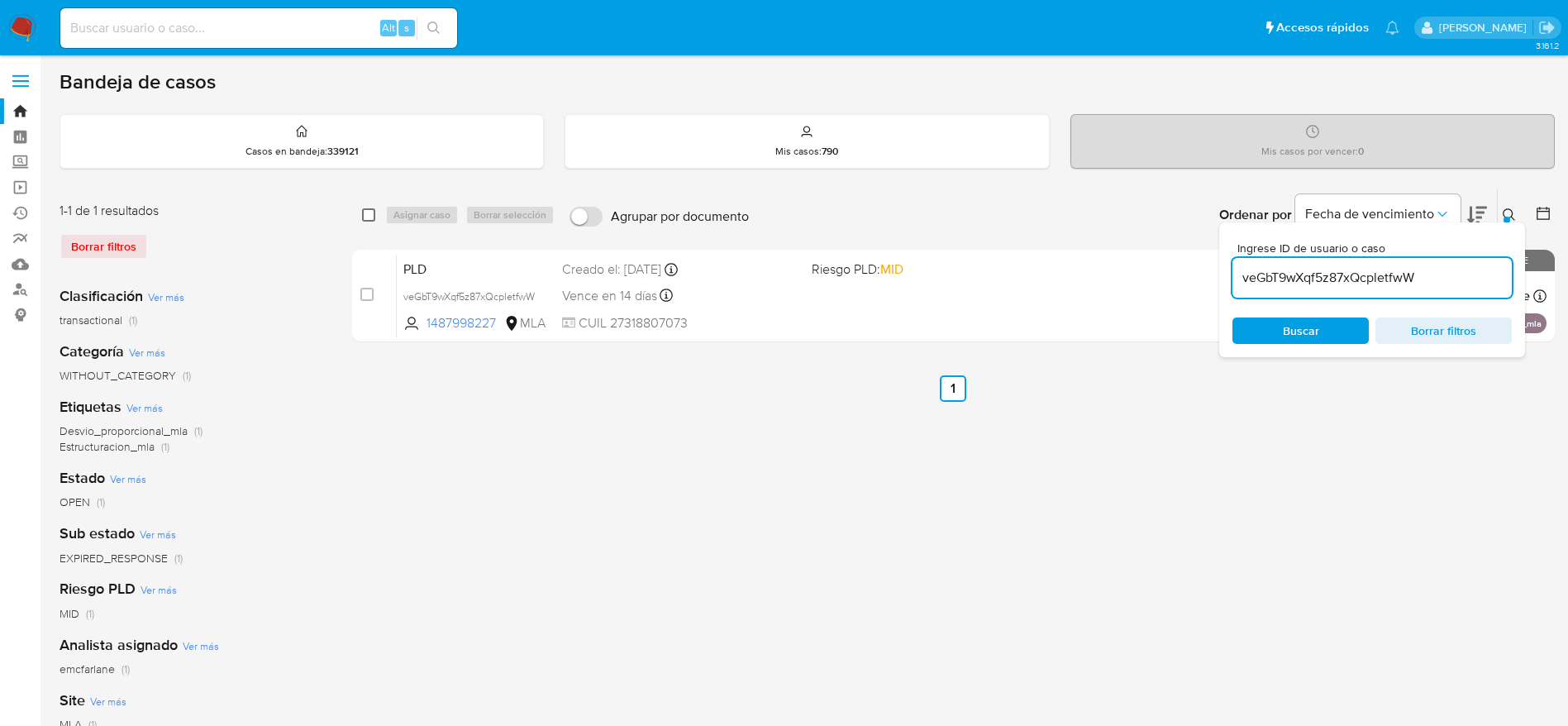
click at [370, 209] on input "checkbox" at bounding box center [369, 215] width 13 height 13
checkbox input "true"
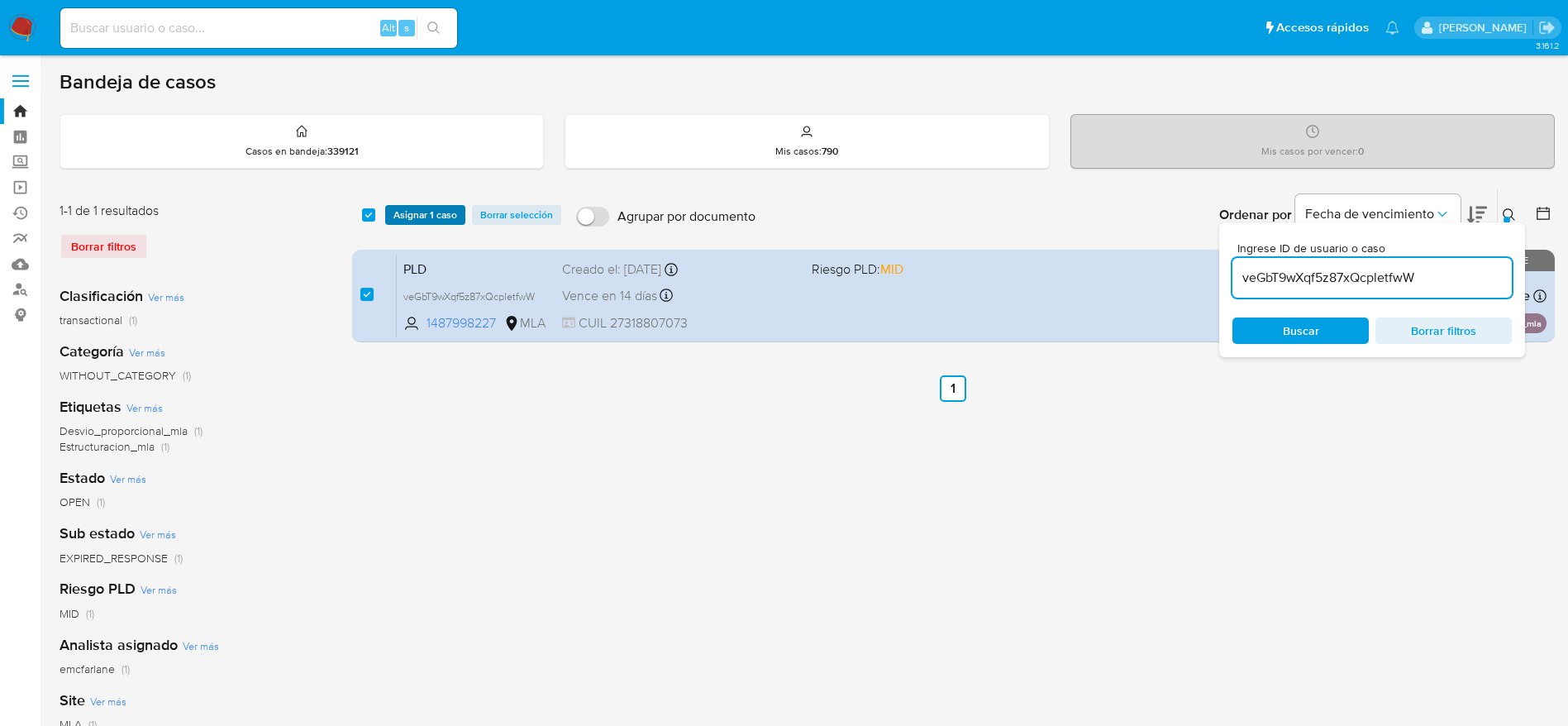
click at [417, 213] on span "Asignar 1 caso" at bounding box center [425, 215] width 63 height 17
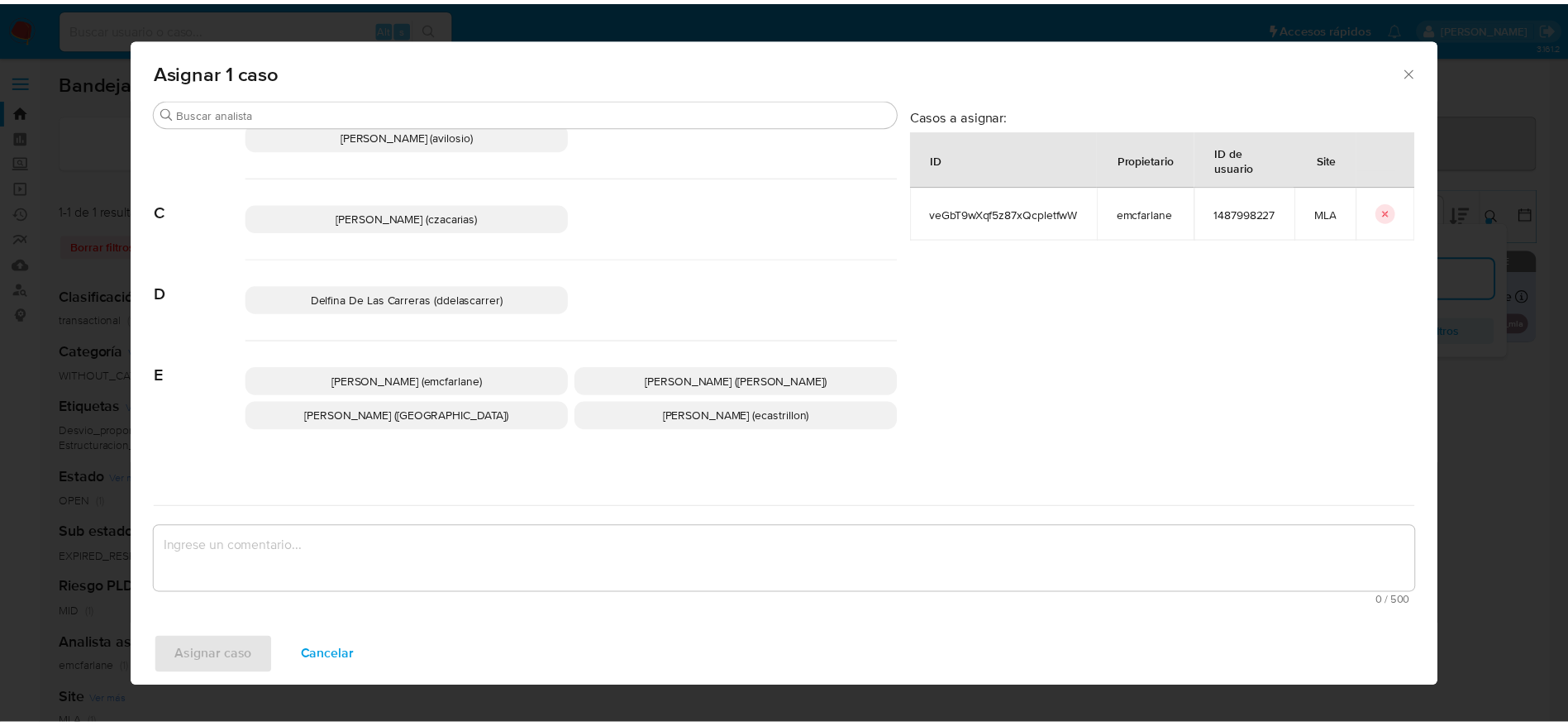
scroll to position [124, 0]
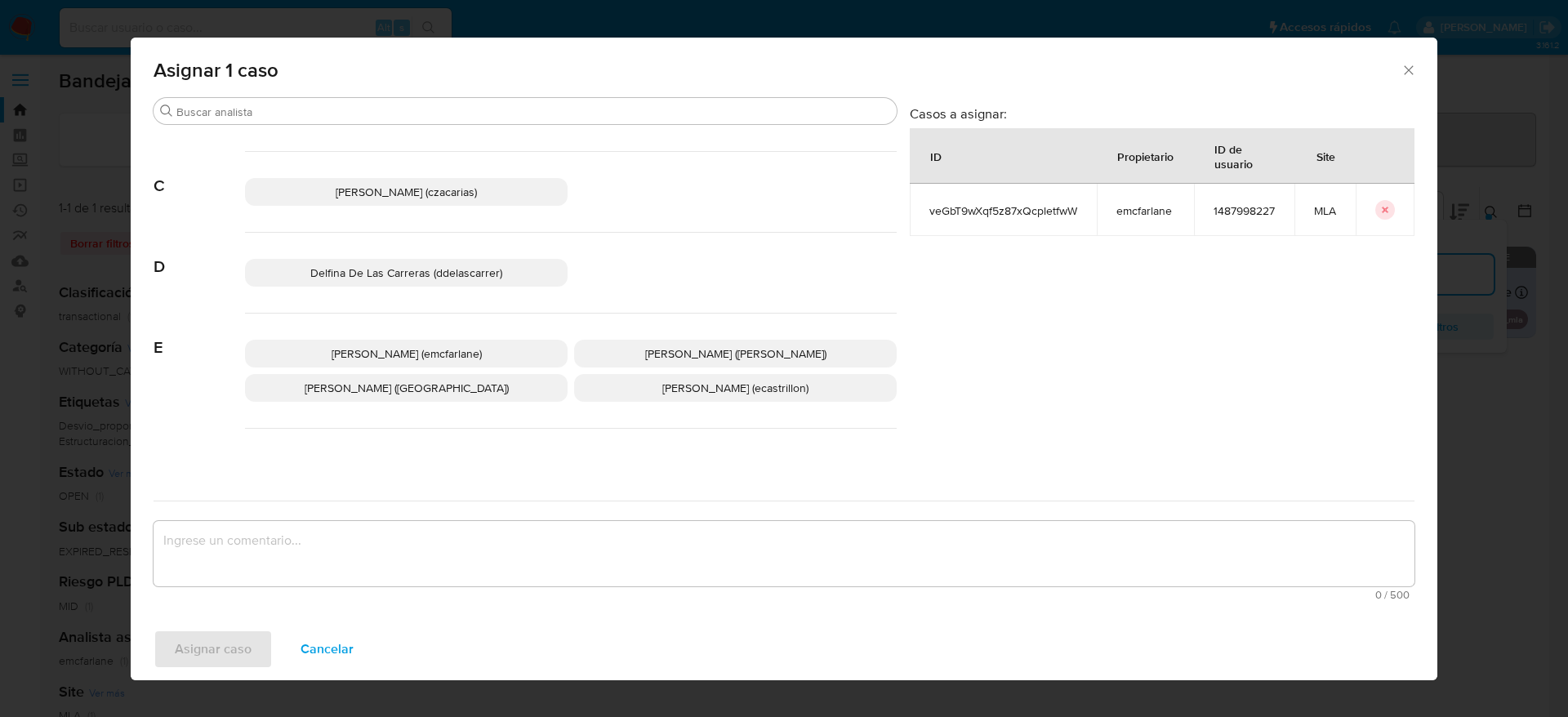
drag, startPoint x: 426, startPoint y: 345, endPoint x: 361, endPoint y: 487, distance: 156.2
click at [426, 345] on p "[PERSON_NAME] (emcfarlane)" at bounding box center [407, 354] width 323 height 28
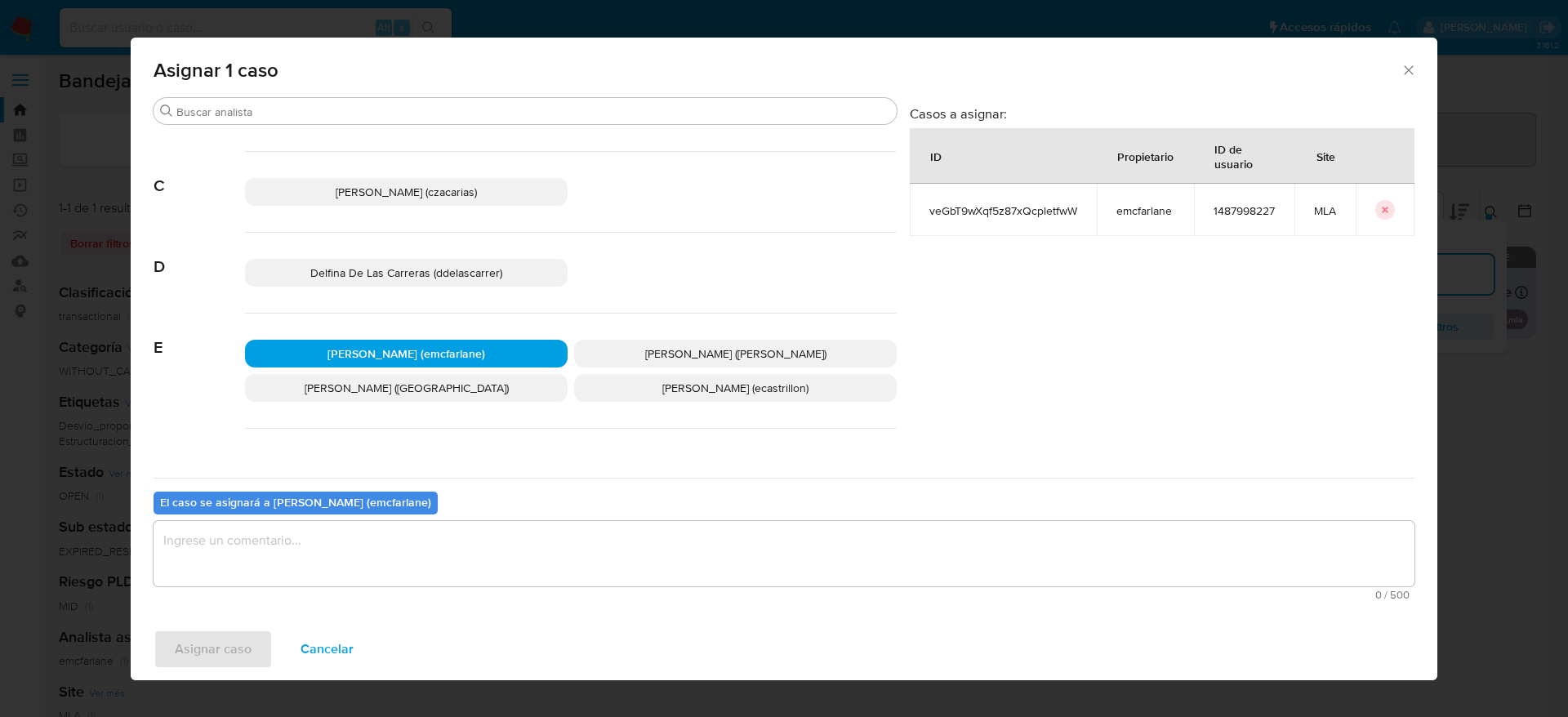
click at [333, 552] on textarea "assign-modal" at bounding box center [784, 553] width 1261 height 65
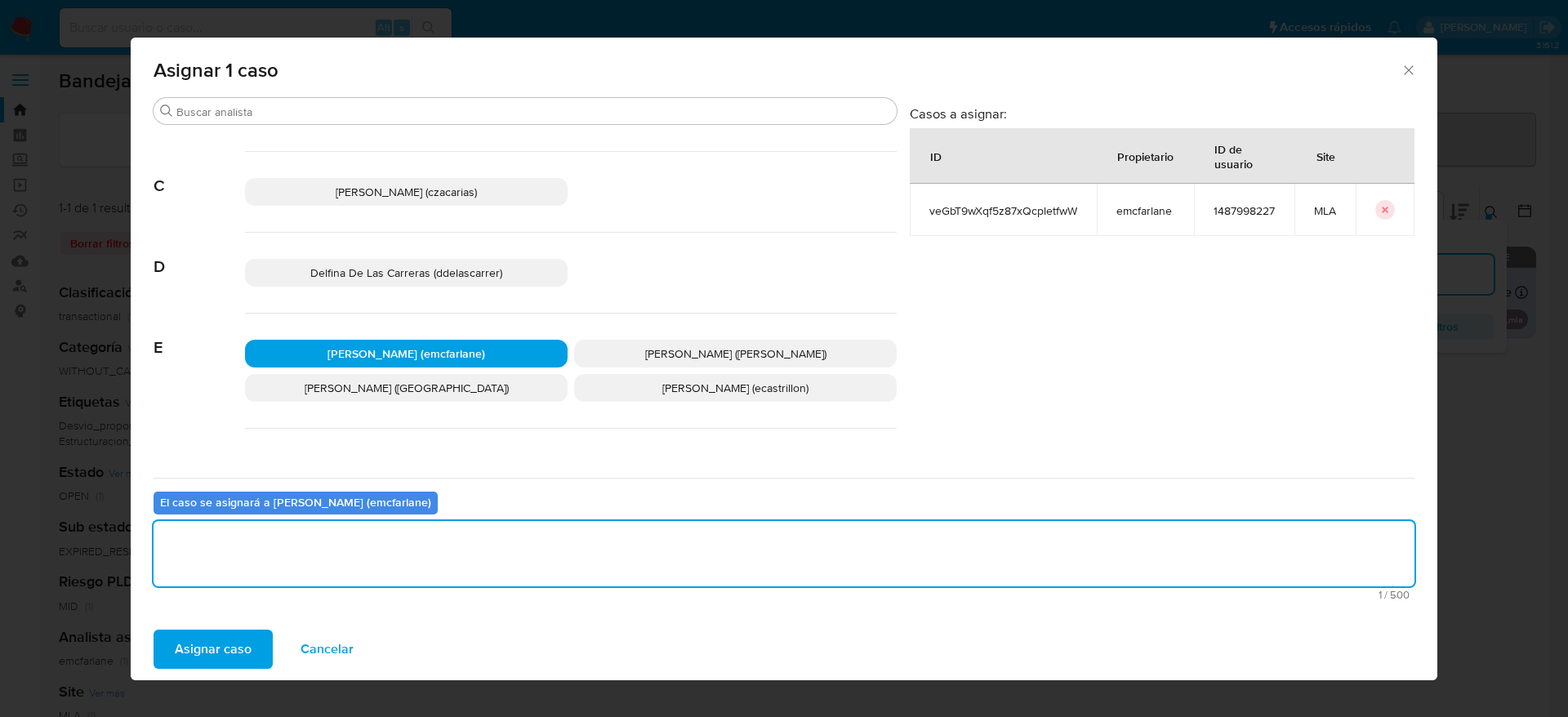
click at [210, 638] on span "Asignar caso" at bounding box center [212, 649] width 77 height 36
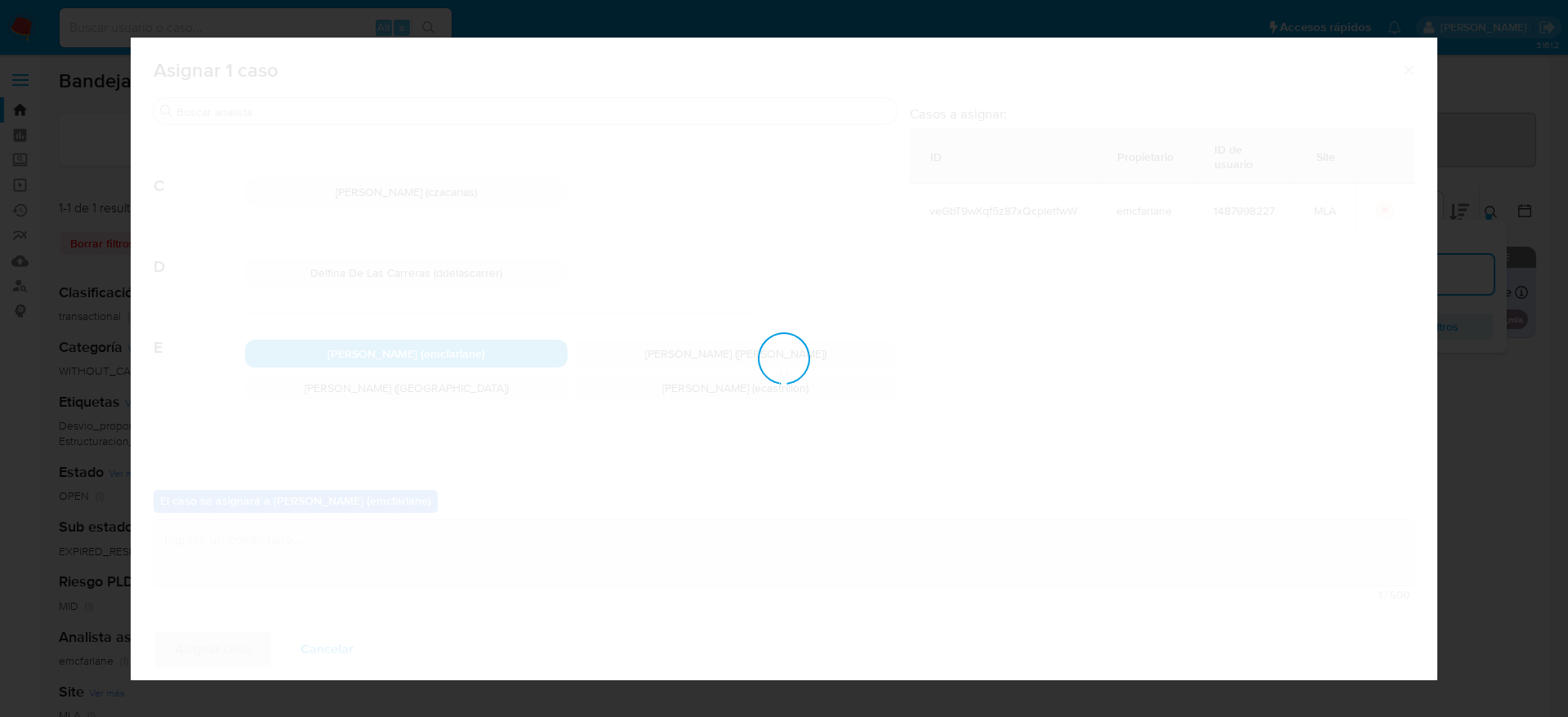
checkbox input "false"
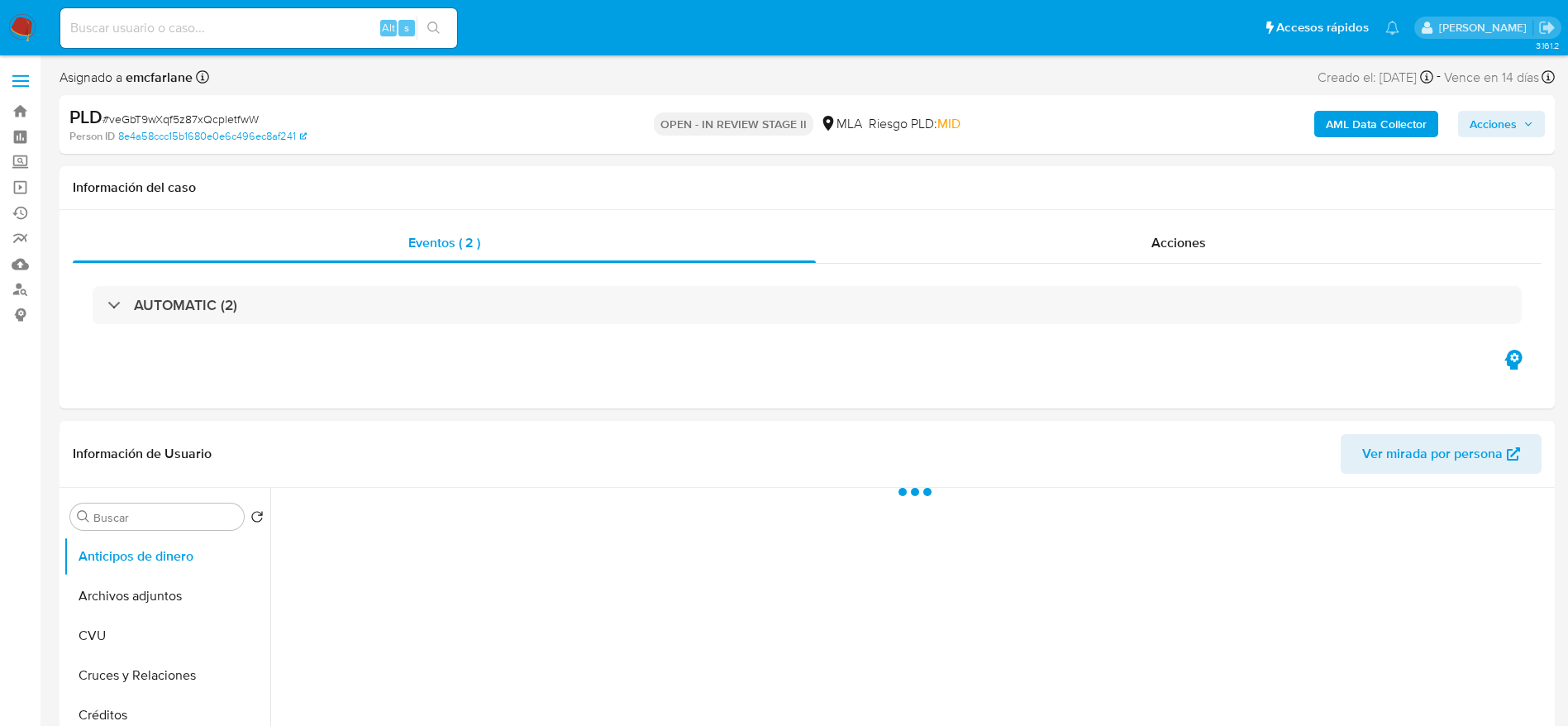
click at [1500, 122] on span "Acciones" at bounding box center [1493, 124] width 47 height 27
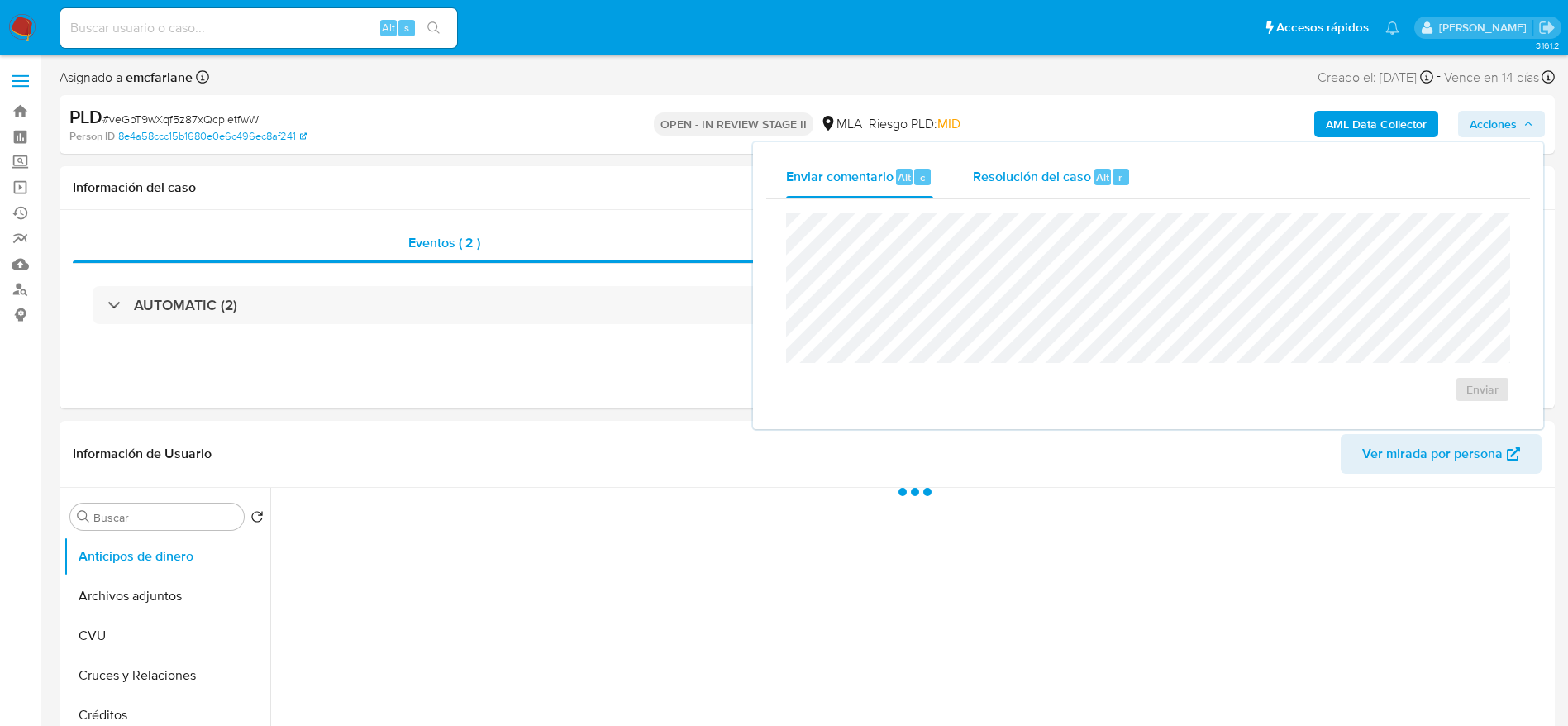
click at [1065, 158] on div "Resolución del caso Alt r" at bounding box center [1052, 178] width 158 height 43
select select "10"
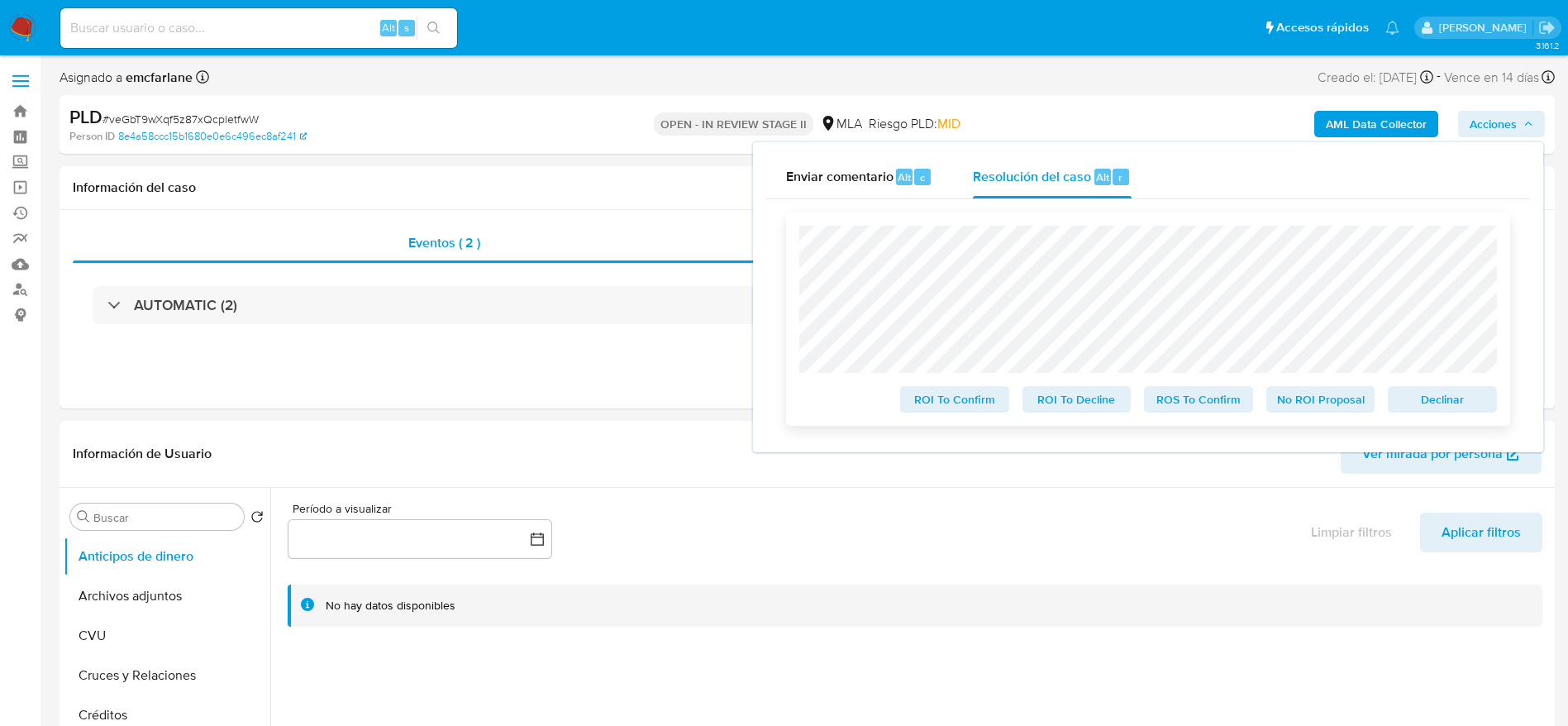
click at [1458, 396] on span "Declinar" at bounding box center [1442, 399] width 86 height 23
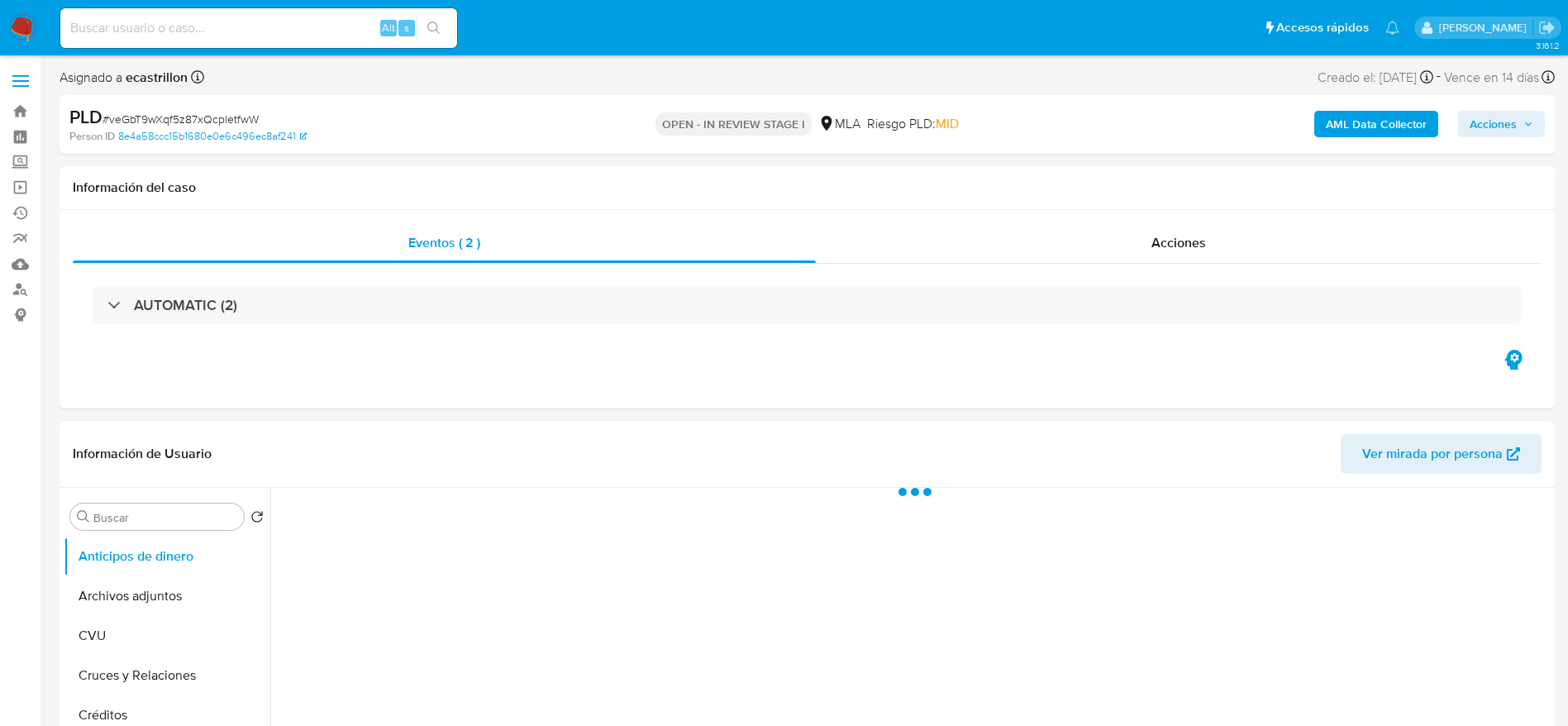
click at [182, 111] on span "# veGbT9wXqf5z87xQcpletfwW" at bounding box center [181, 119] width 157 height 17
select select "10"
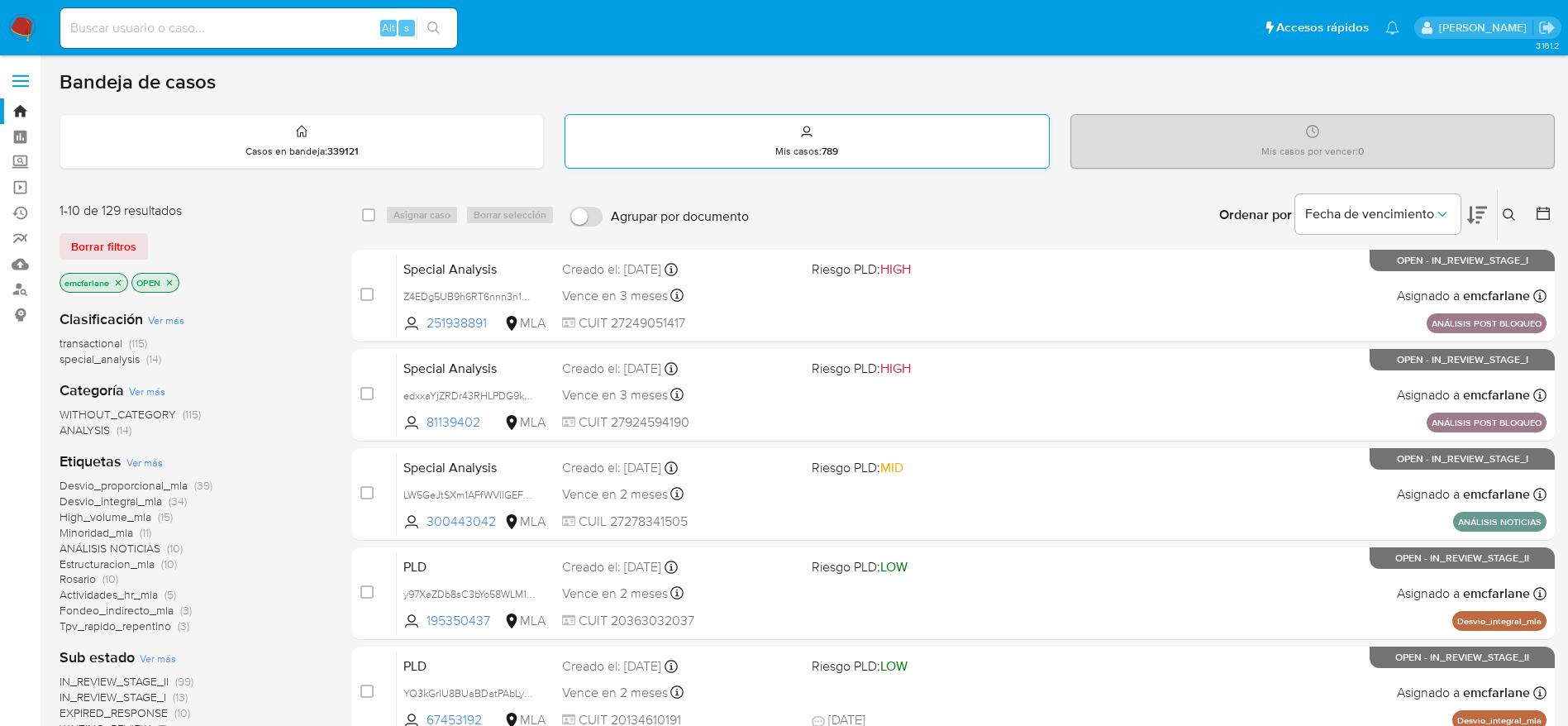
drag, startPoint x: 100, startPoint y: 243, endPoint x: 1008, endPoint y: 124, distance: 915.8
click at [100, 243] on span "Borrar filtros" at bounding box center [103, 247] width 65 height 23
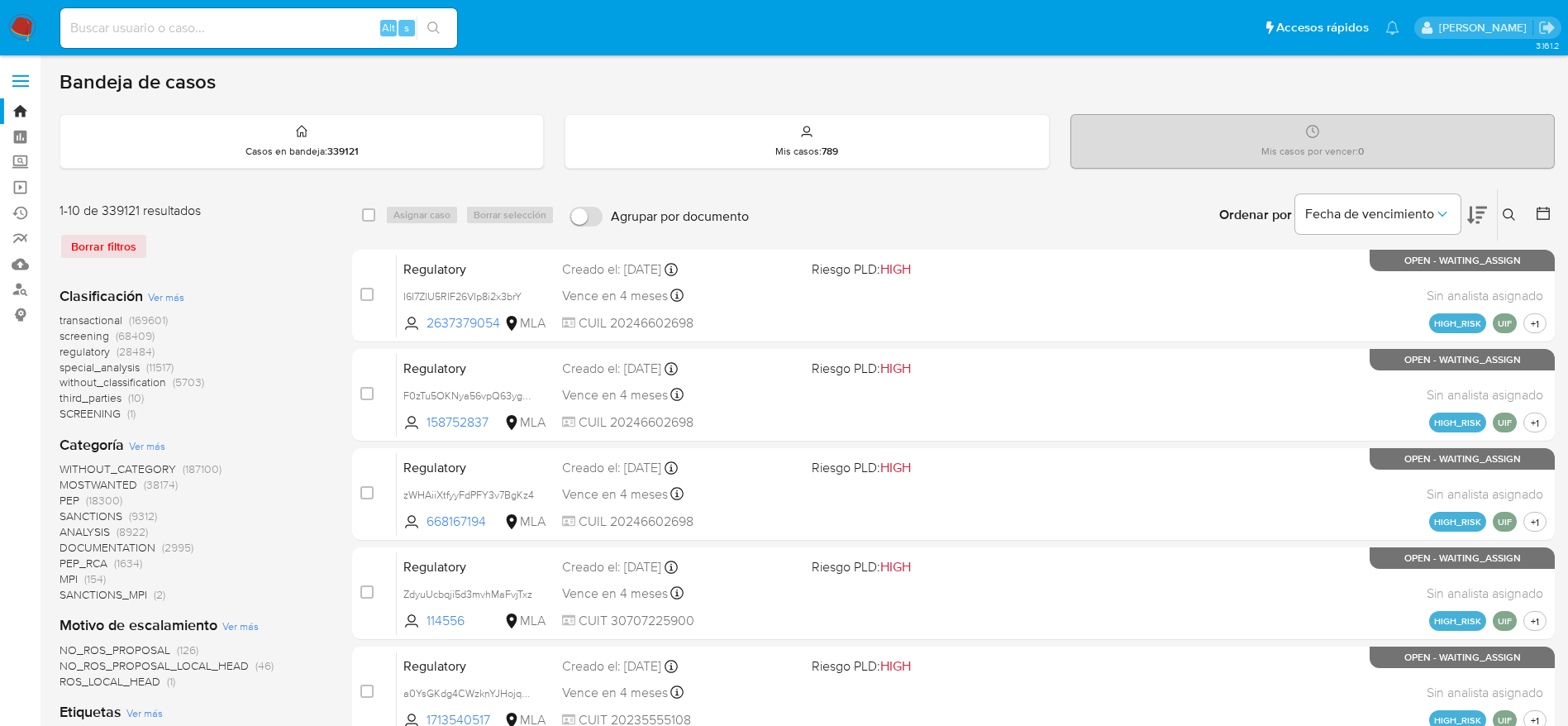
click at [1504, 210] on icon at bounding box center [1510, 215] width 13 height 13
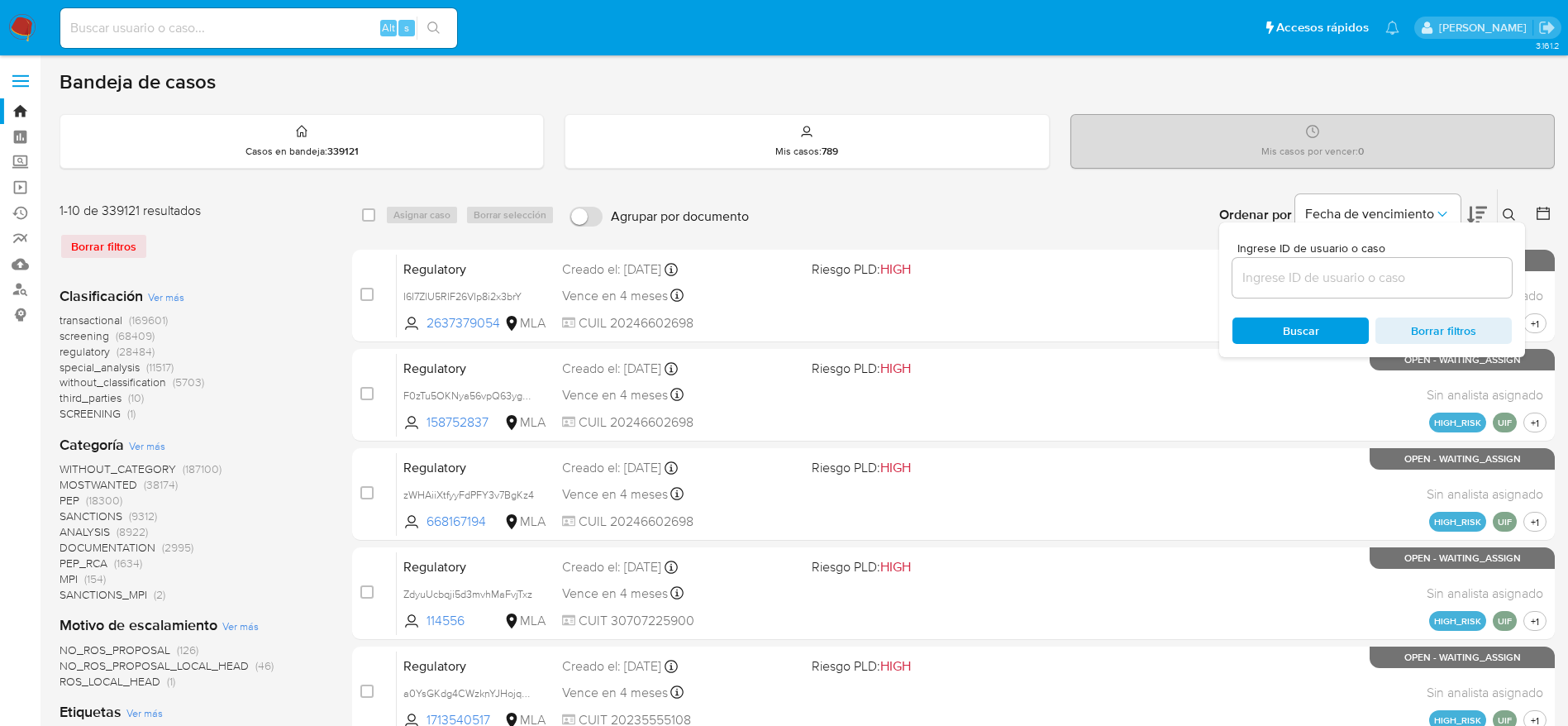
click at [1325, 277] on input at bounding box center [1372, 278] width 279 height 22
type input "veGbT9wXqf5z87xQcpletfwW"
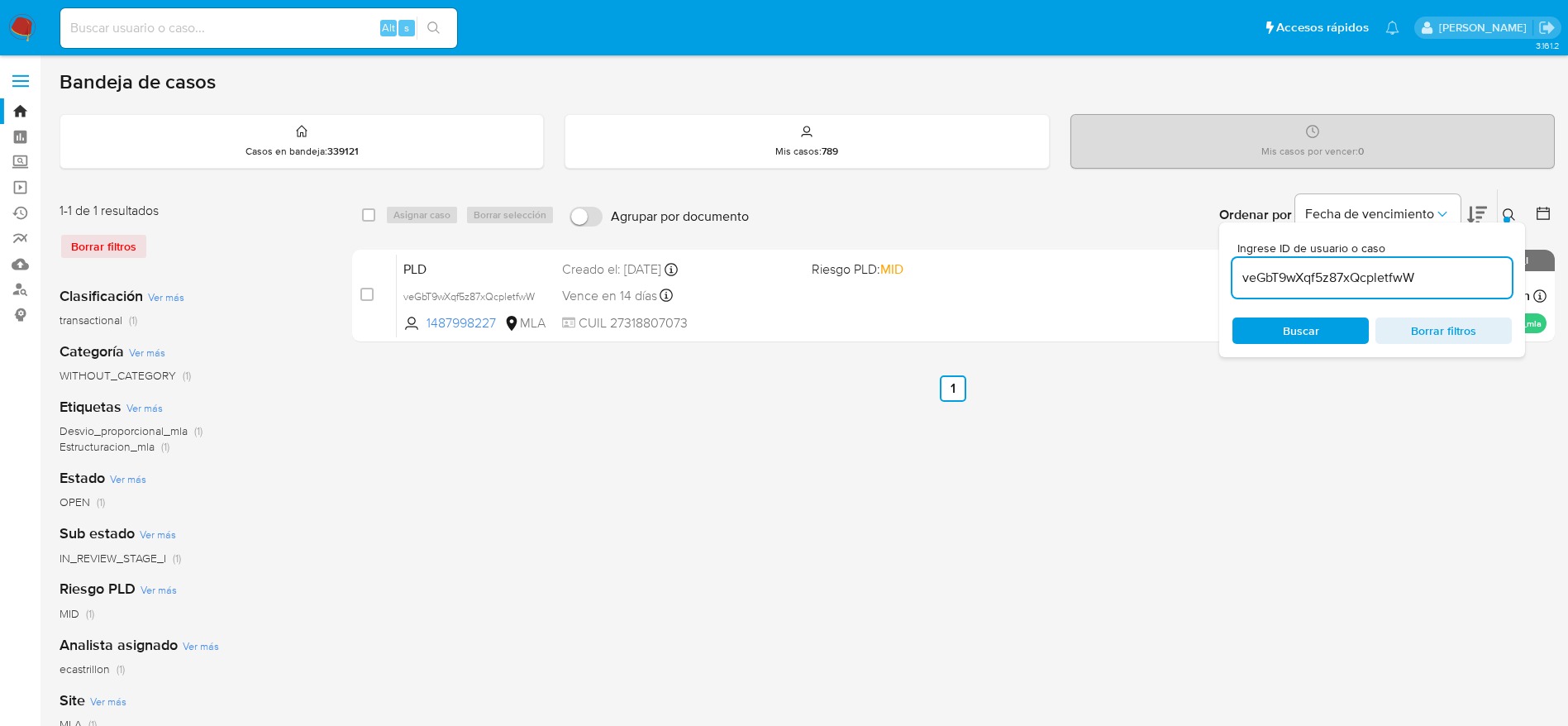
click at [370, 213] on input "checkbox" at bounding box center [369, 215] width 13 height 13
checkbox input "true"
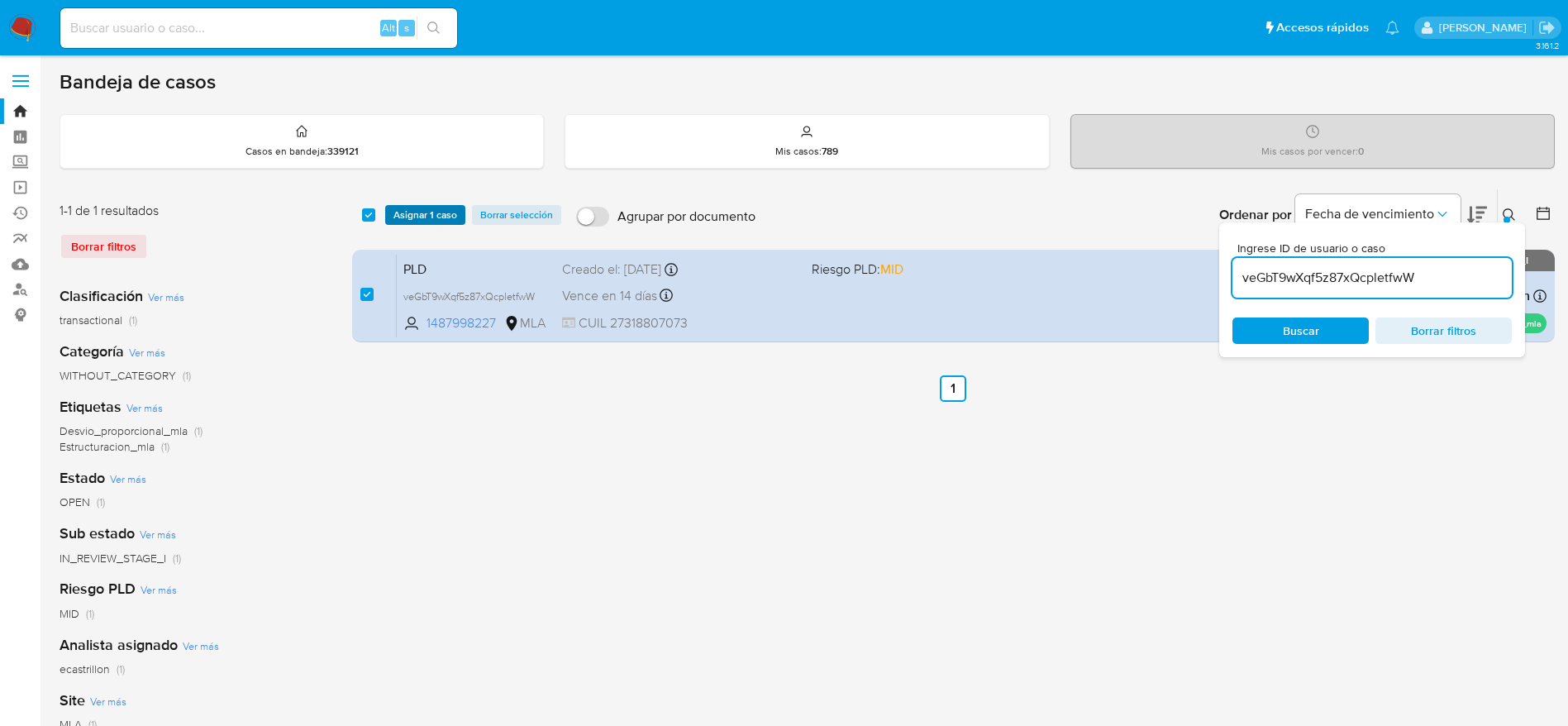
click at [435, 223] on span "Asignar 1 caso" at bounding box center [425, 215] width 63 height 17
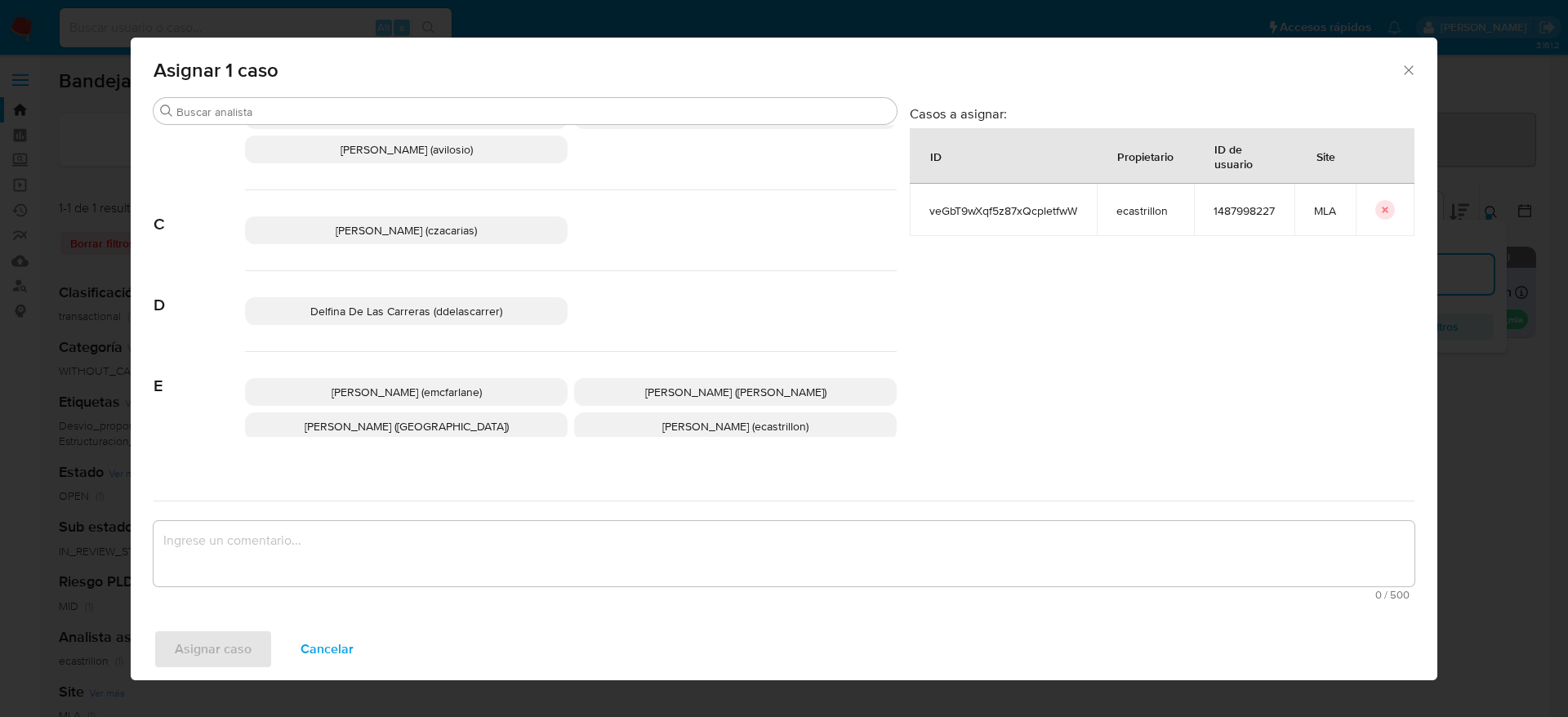
scroll to position [123, 0]
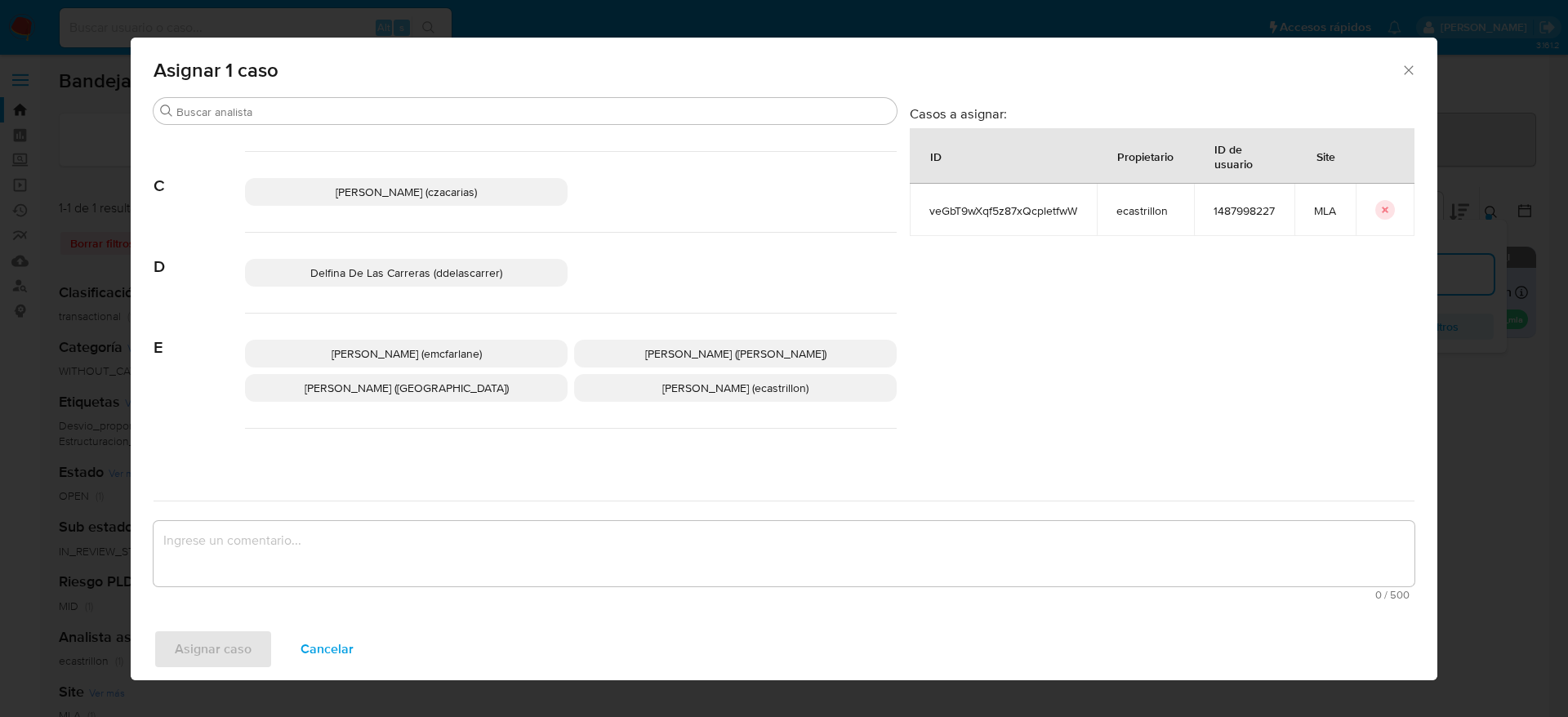
drag, startPoint x: 445, startPoint y: 357, endPoint x: 413, endPoint y: 430, distance: 79.7
click at [446, 357] on span "[PERSON_NAME] (emcfarlane)" at bounding box center [407, 354] width 151 height 16
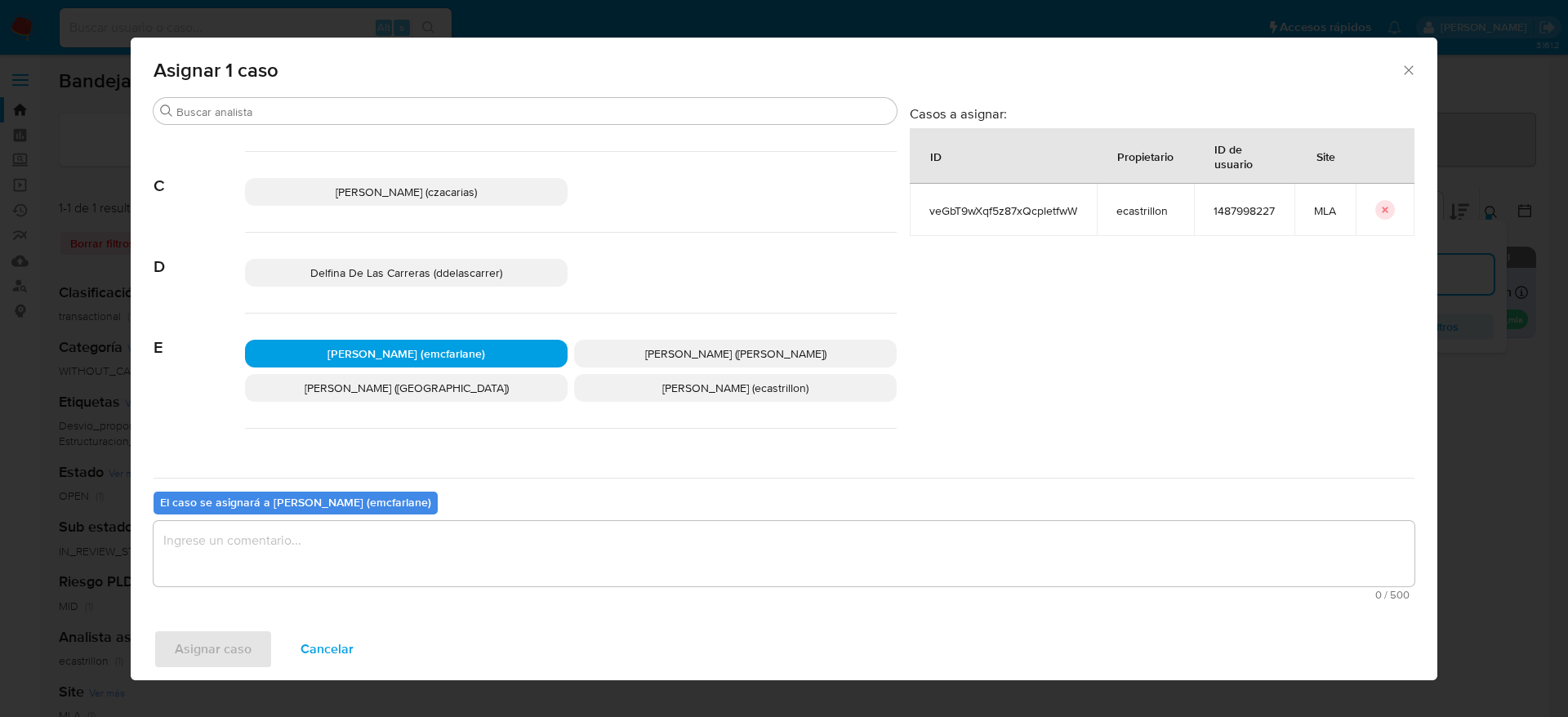
click at [280, 653] on button "Cancelar" at bounding box center [327, 649] width 95 height 40
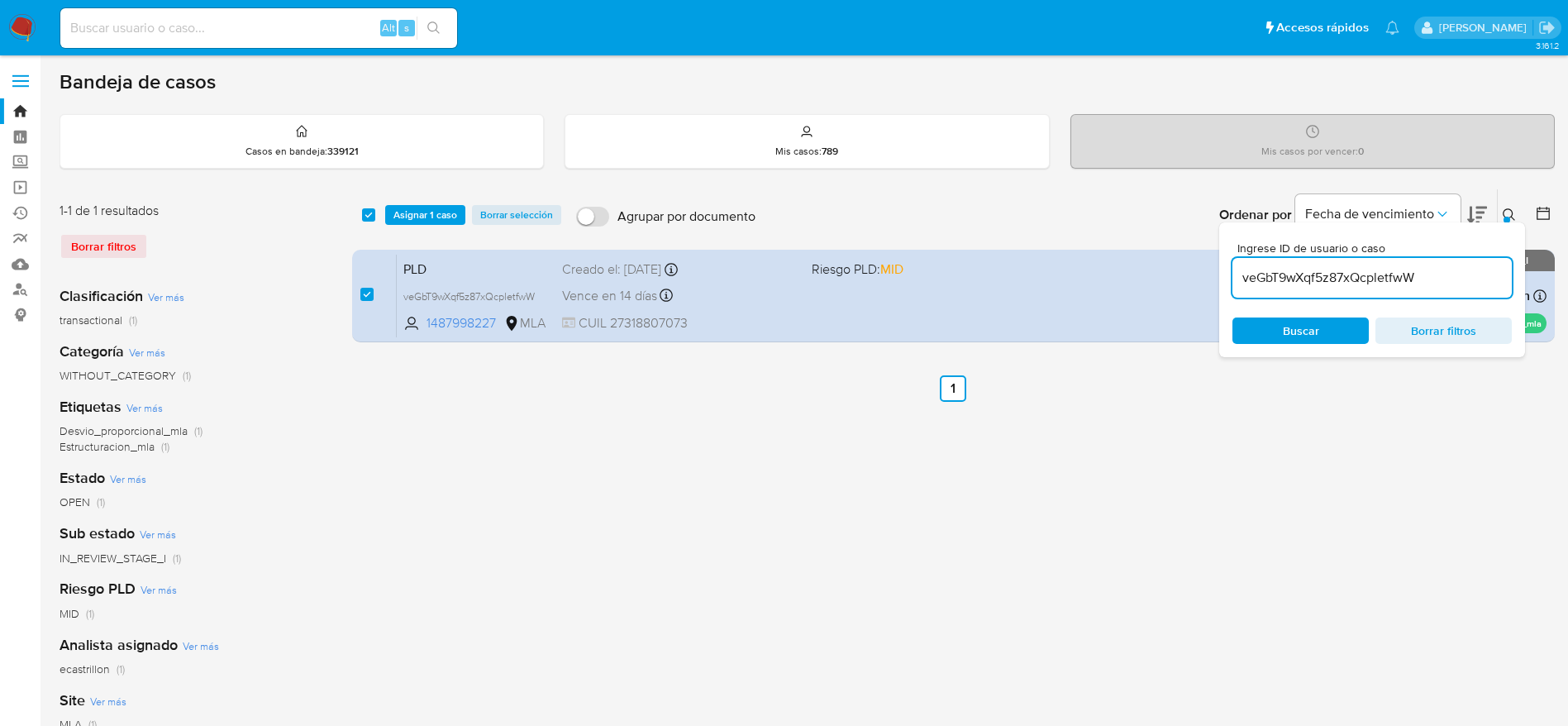
click at [417, 221] on span "Asignar 1 caso" at bounding box center [425, 215] width 63 height 17
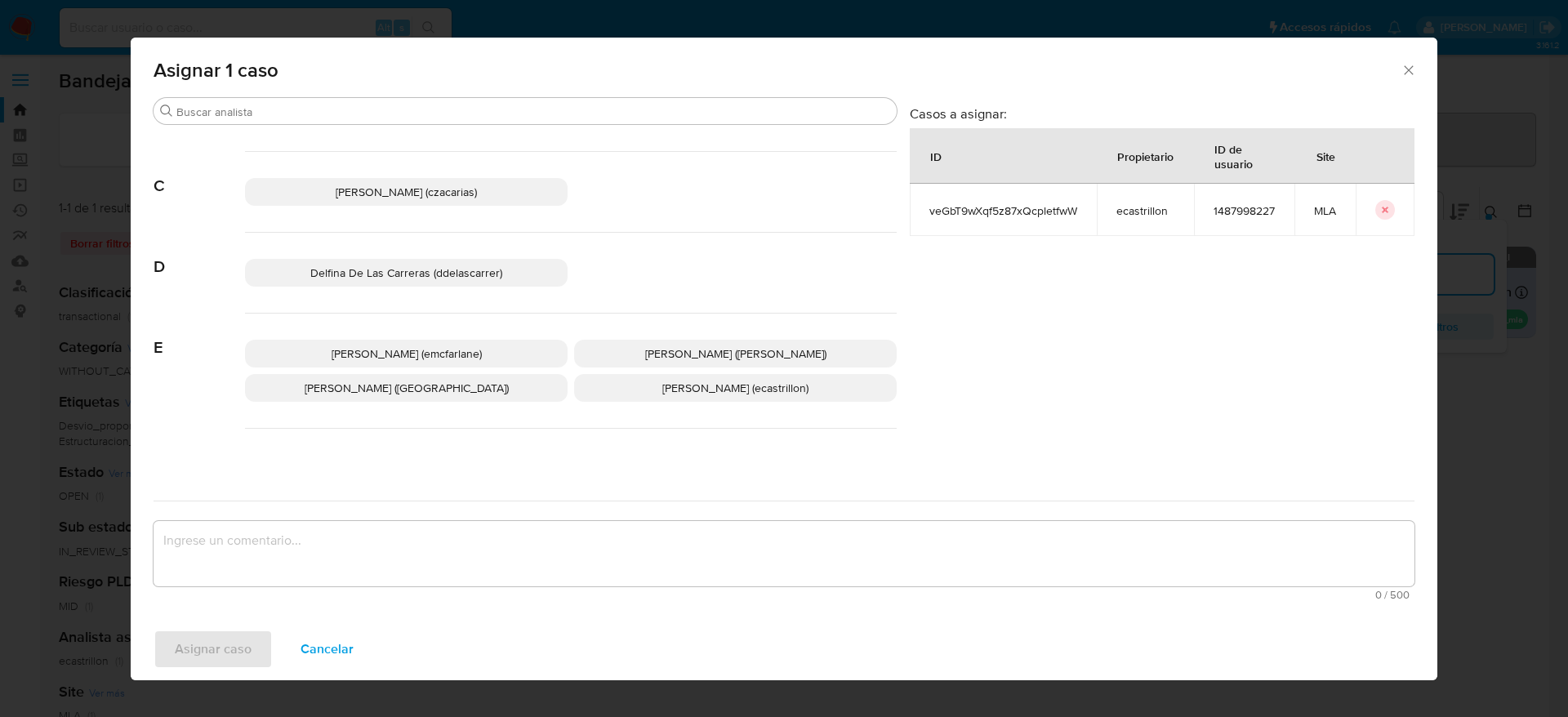
drag, startPoint x: 431, startPoint y: 349, endPoint x: 380, endPoint y: 473, distance: 134.1
click at [431, 350] on span "Elaine Mc Farlane (emcfarlane)" at bounding box center [407, 354] width 151 height 16
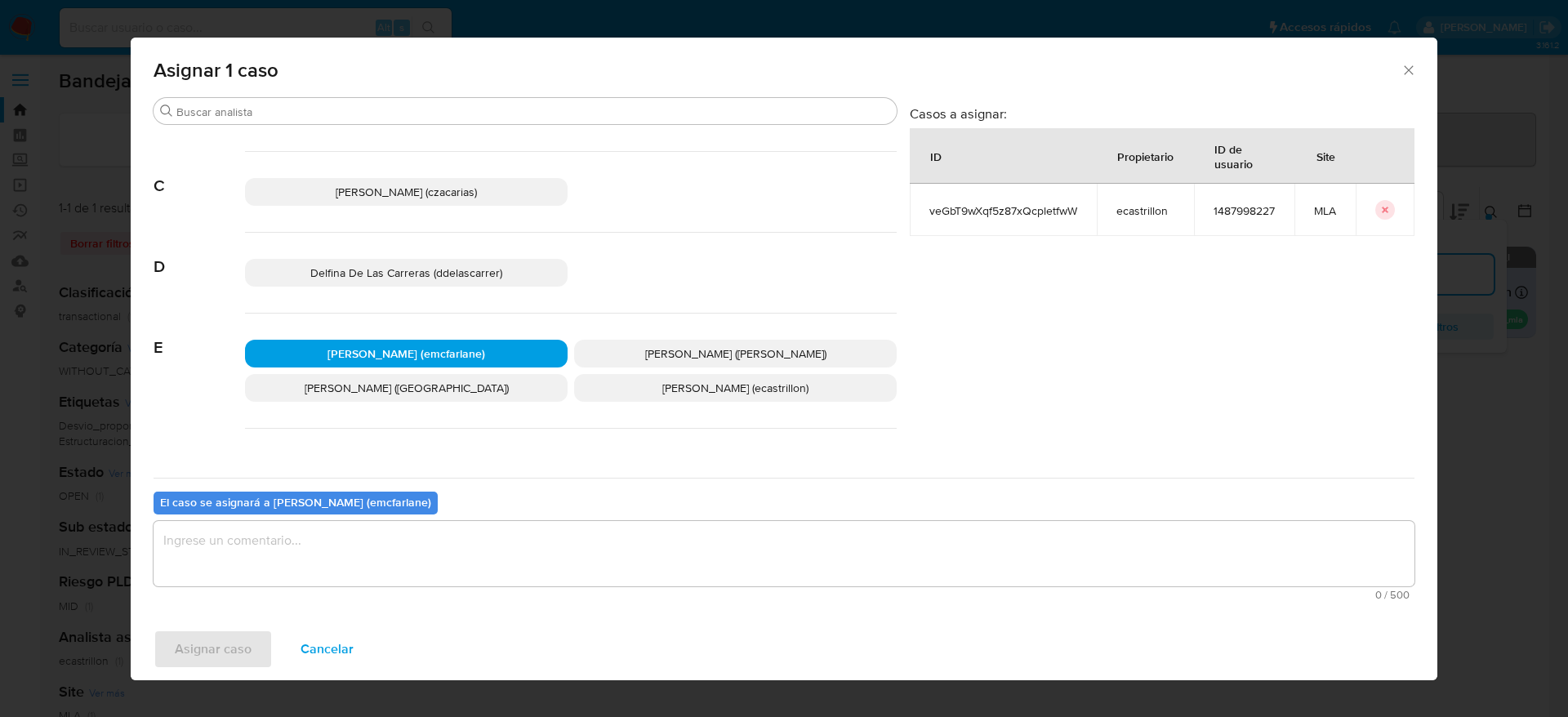
click at [348, 543] on textarea "assign-modal" at bounding box center [784, 553] width 1261 height 65
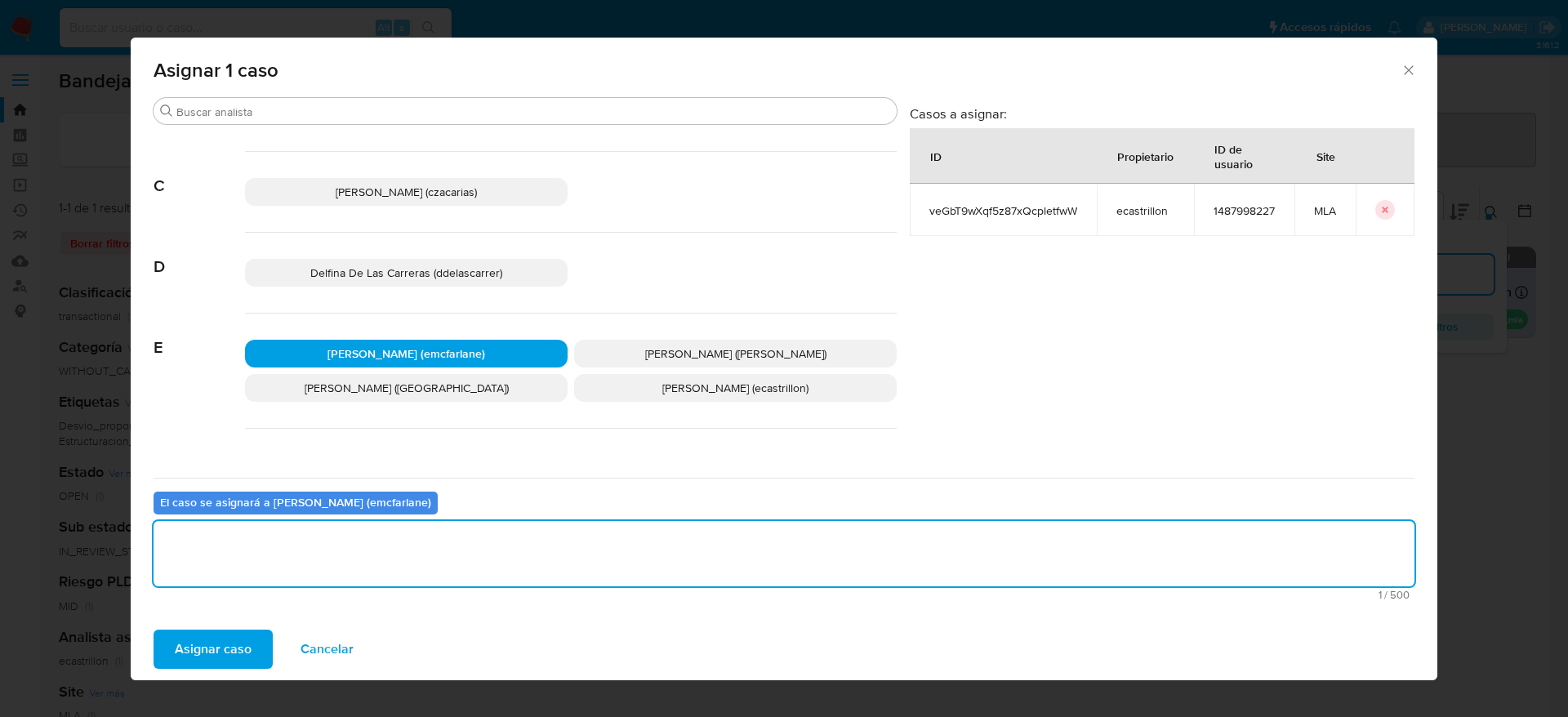
drag, startPoint x: 223, startPoint y: 618, endPoint x: 225, endPoint y: 628, distance: 10.2
click at [225, 620] on div "Asignar caso Cancelar" at bounding box center [784, 649] width 1307 height 62
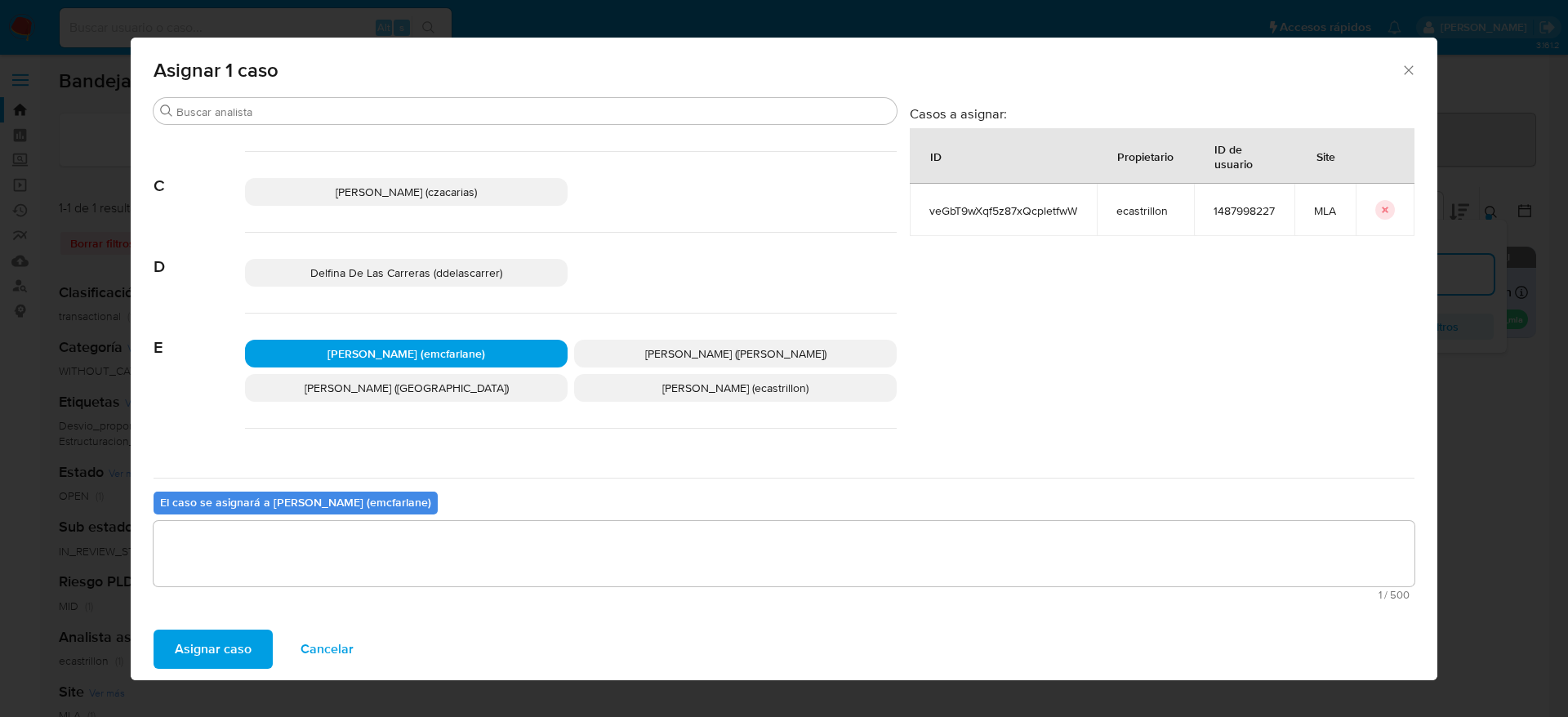
click at [226, 636] on span "Asignar caso" at bounding box center [212, 649] width 77 height 36
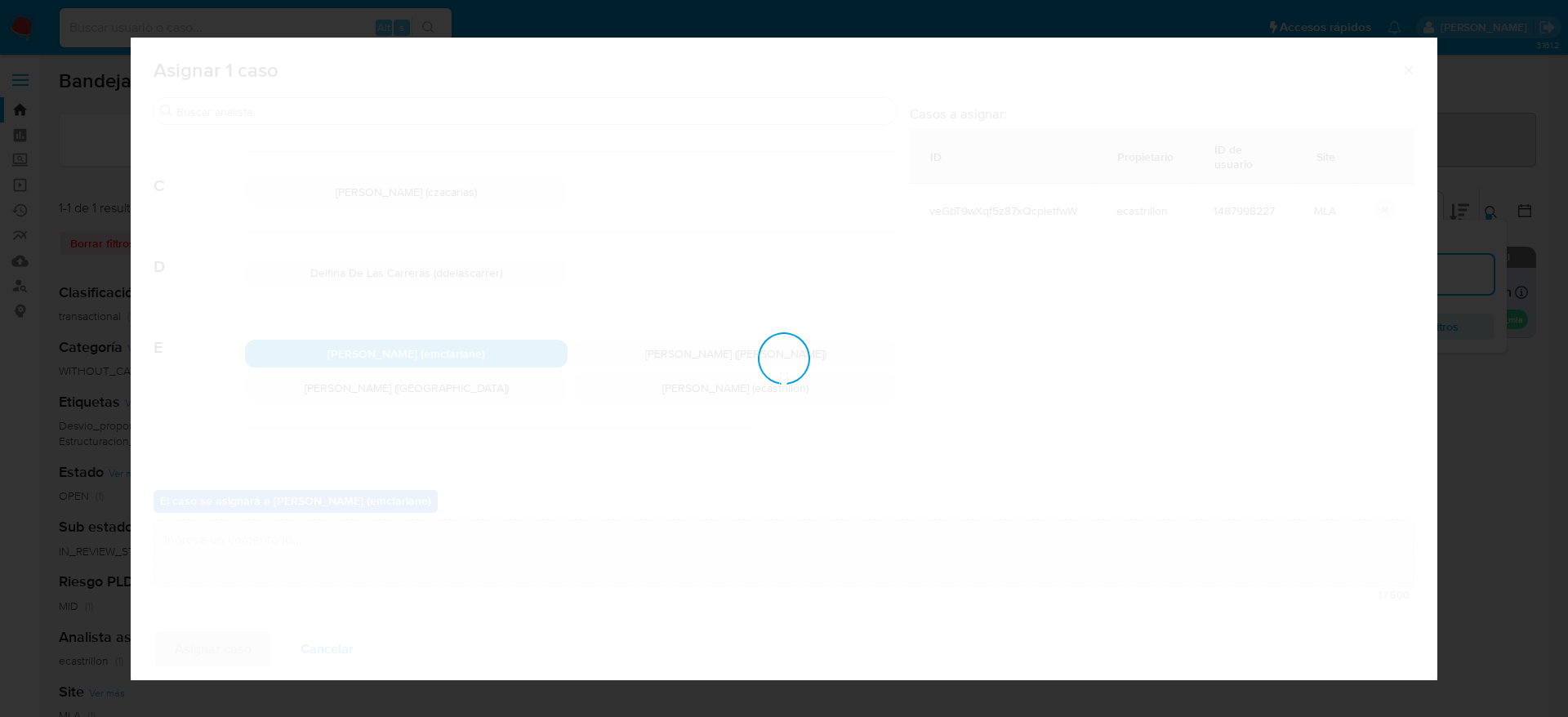
checkbox input "false"
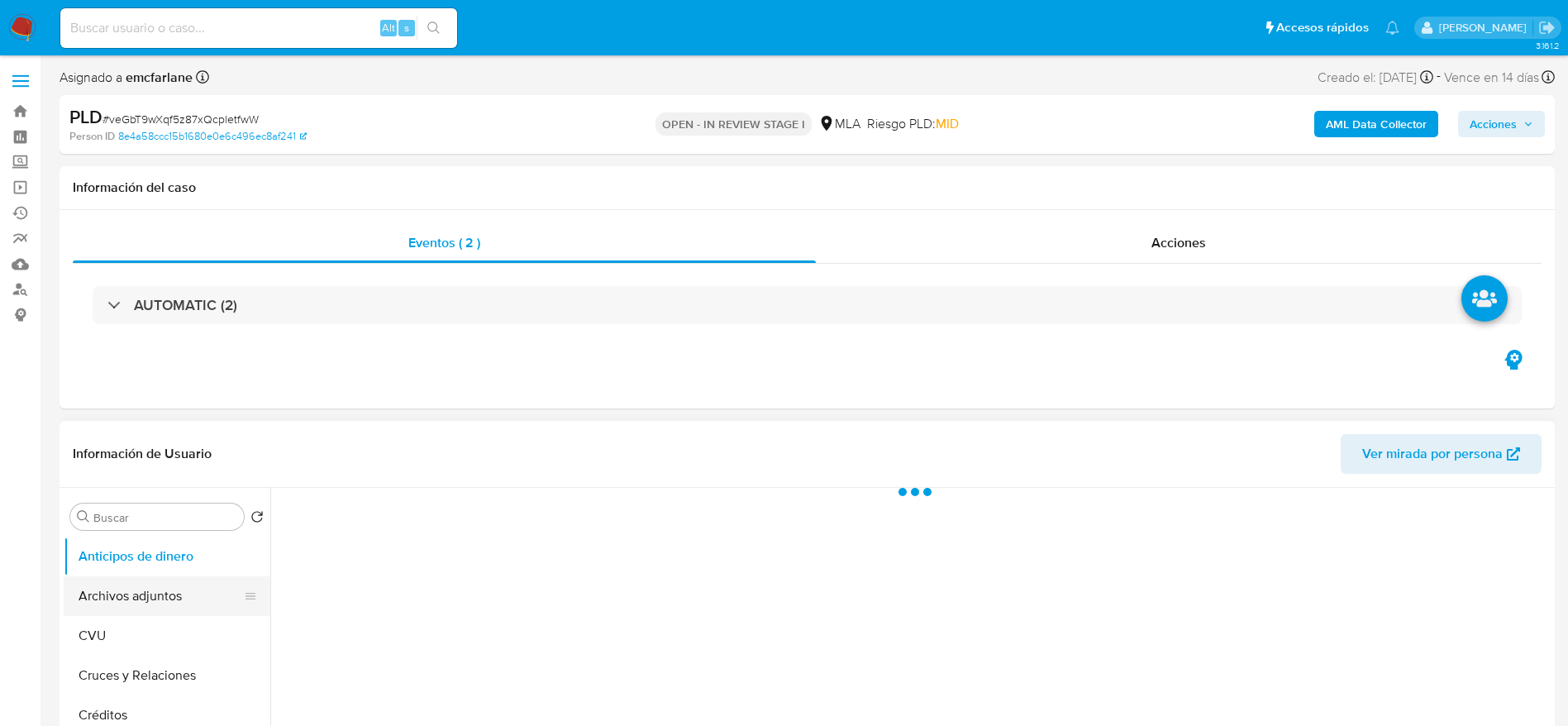
click at [142, 588] on button "Archivos adjuntos" at bounding box center [160, 597] width 193 height 40
select select "10"
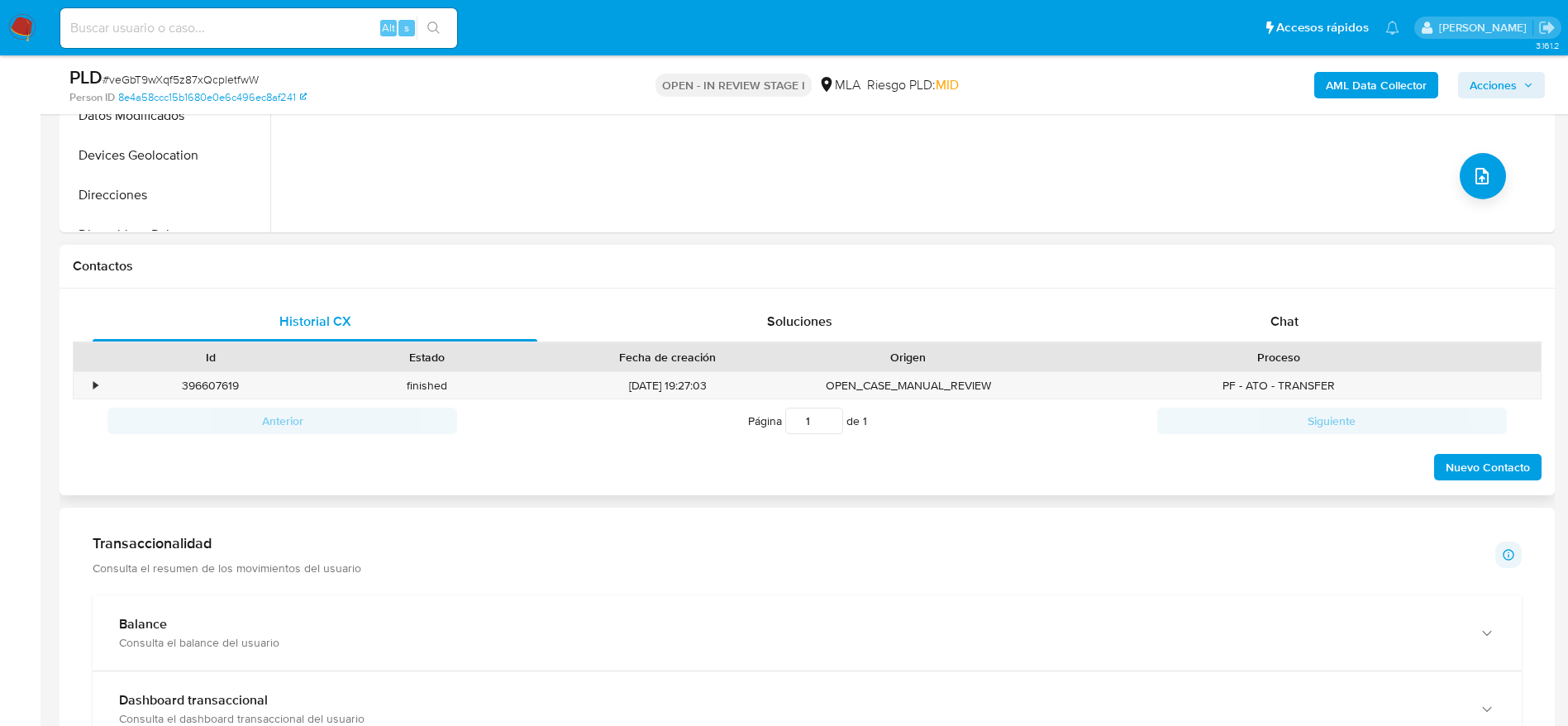
click at [1316, 284] on div "Contactos" at bounding box center [806, 267] width 1496 height 44
click at [1316, 315] on div "Chat" at bounding box center [1285, 322] width 445 height 40
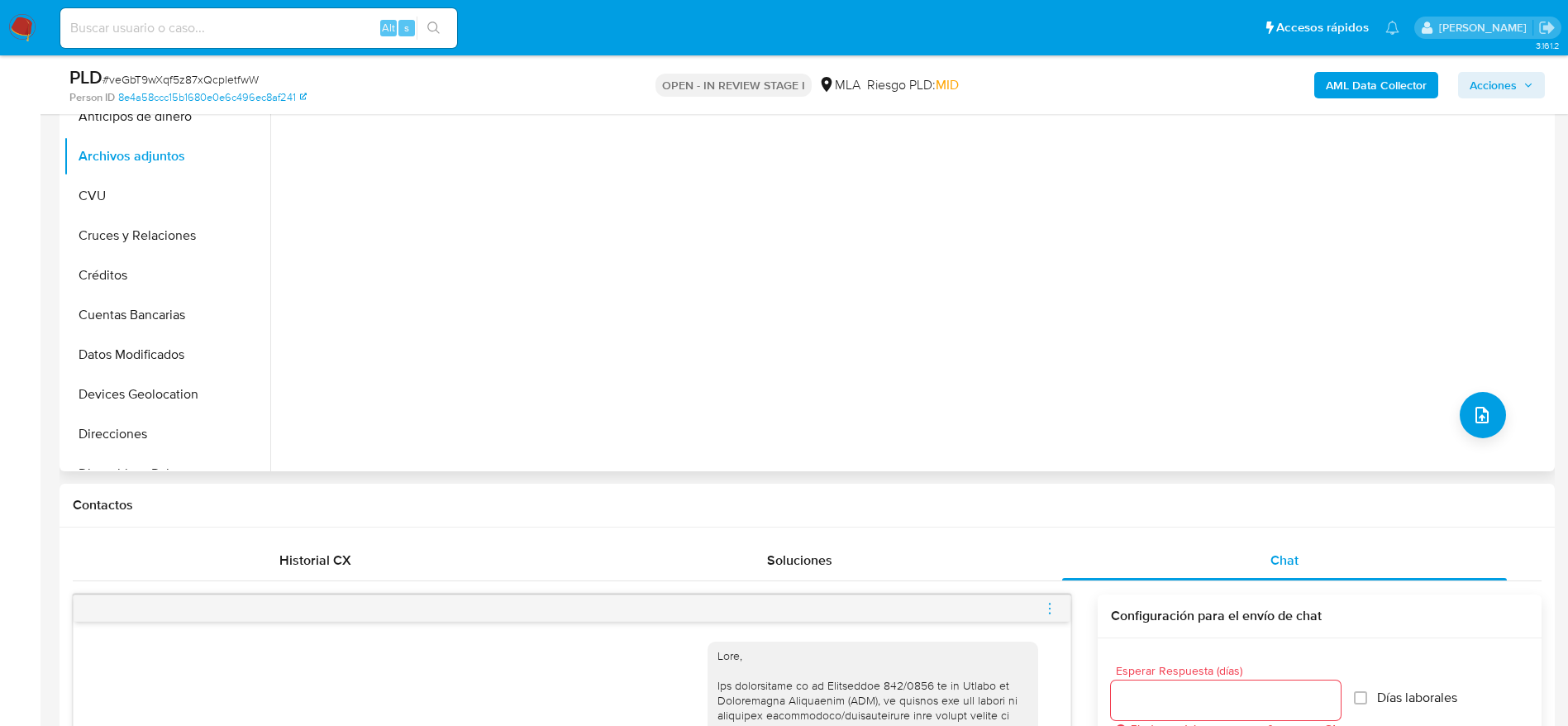
scroll to position [0, 0]
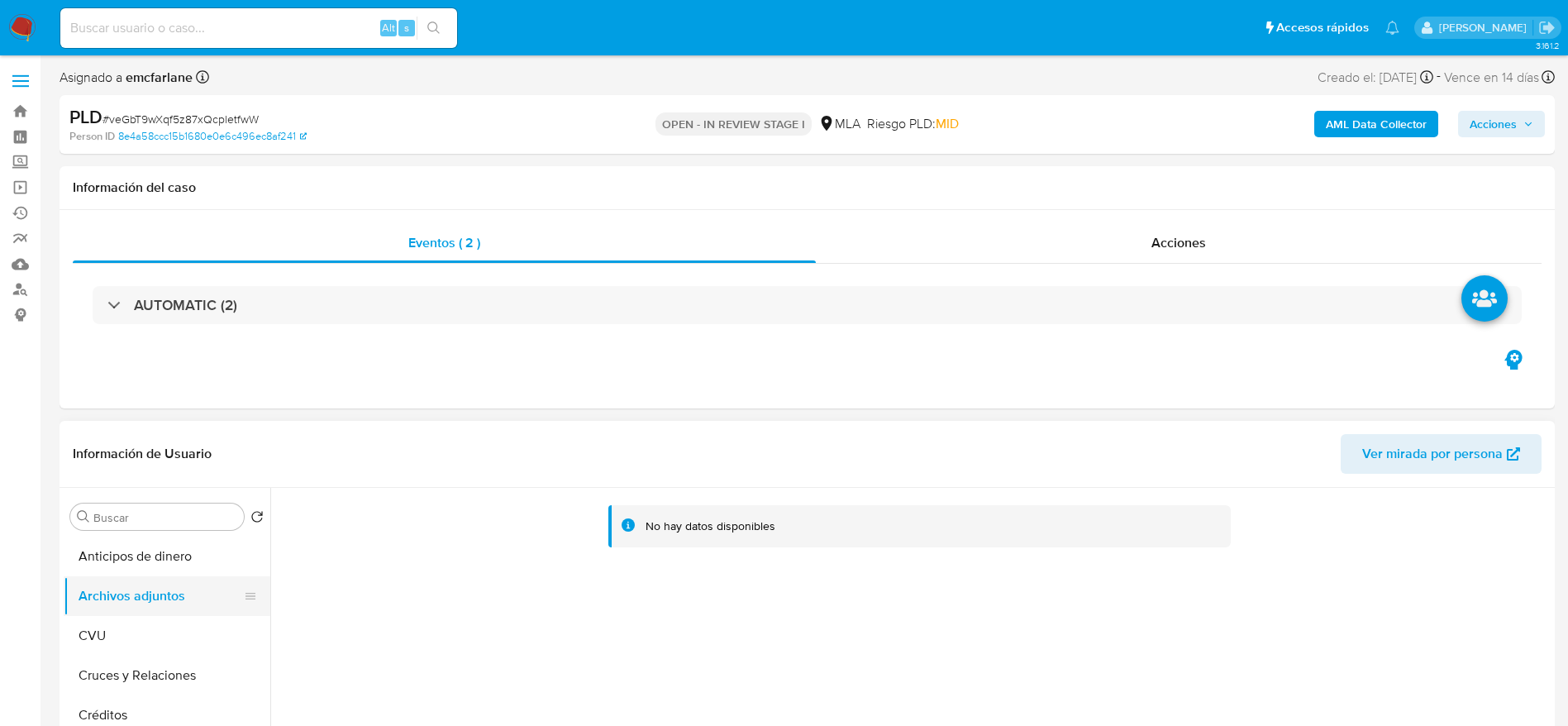
click at [112, 598] on button "Archivos adjuntos" at bounding box center [160, 597] width 193 height 40
click at [1364, 137] on b "AML Data Collector" at bounding box center [1376, 124] width 101 height 27
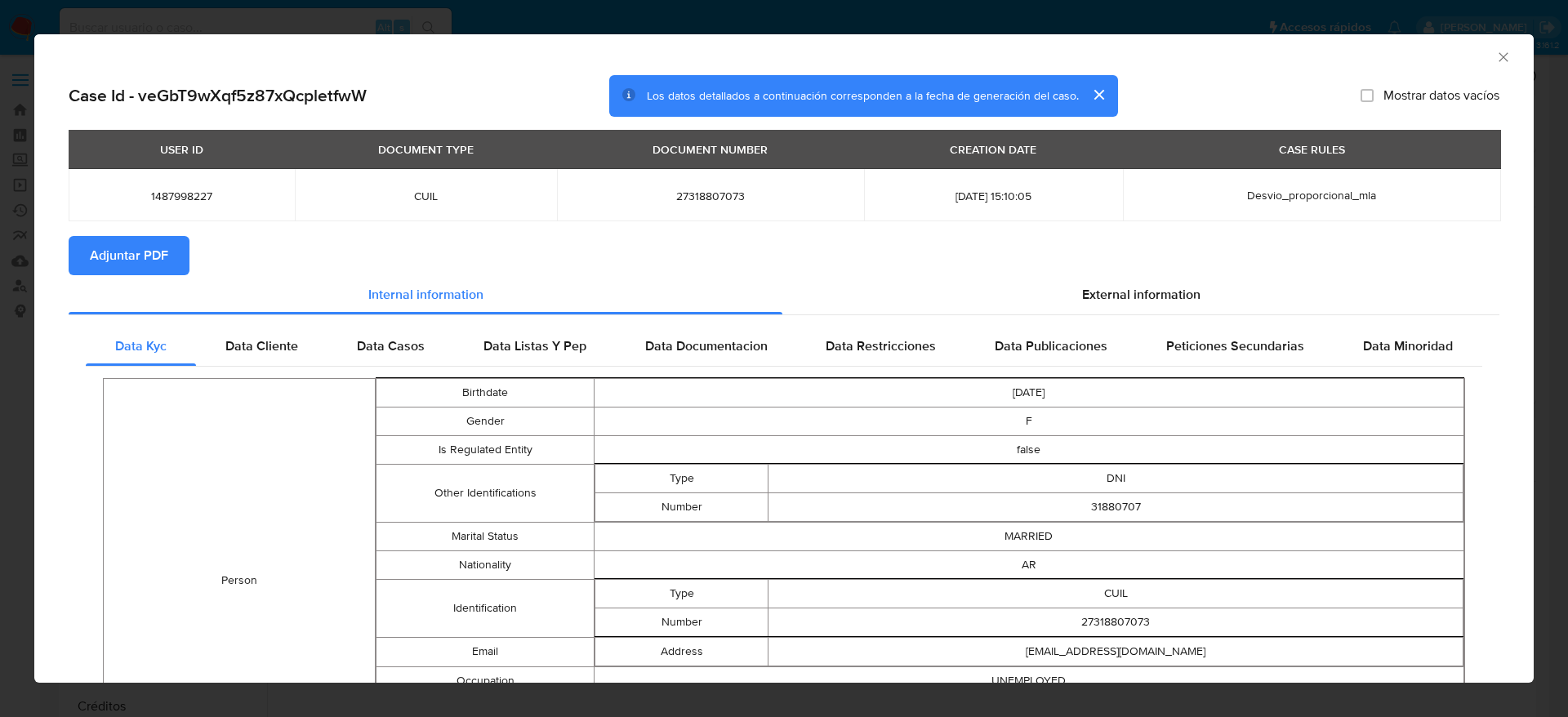
drag, startPoint x: 1114, startPoint y: 289, endPoint x: 1023, endPoint y: 319, distance: 95.8
click at [1112, 291] on span "External information" at bounding box center [1142, 294] width 119 height 19
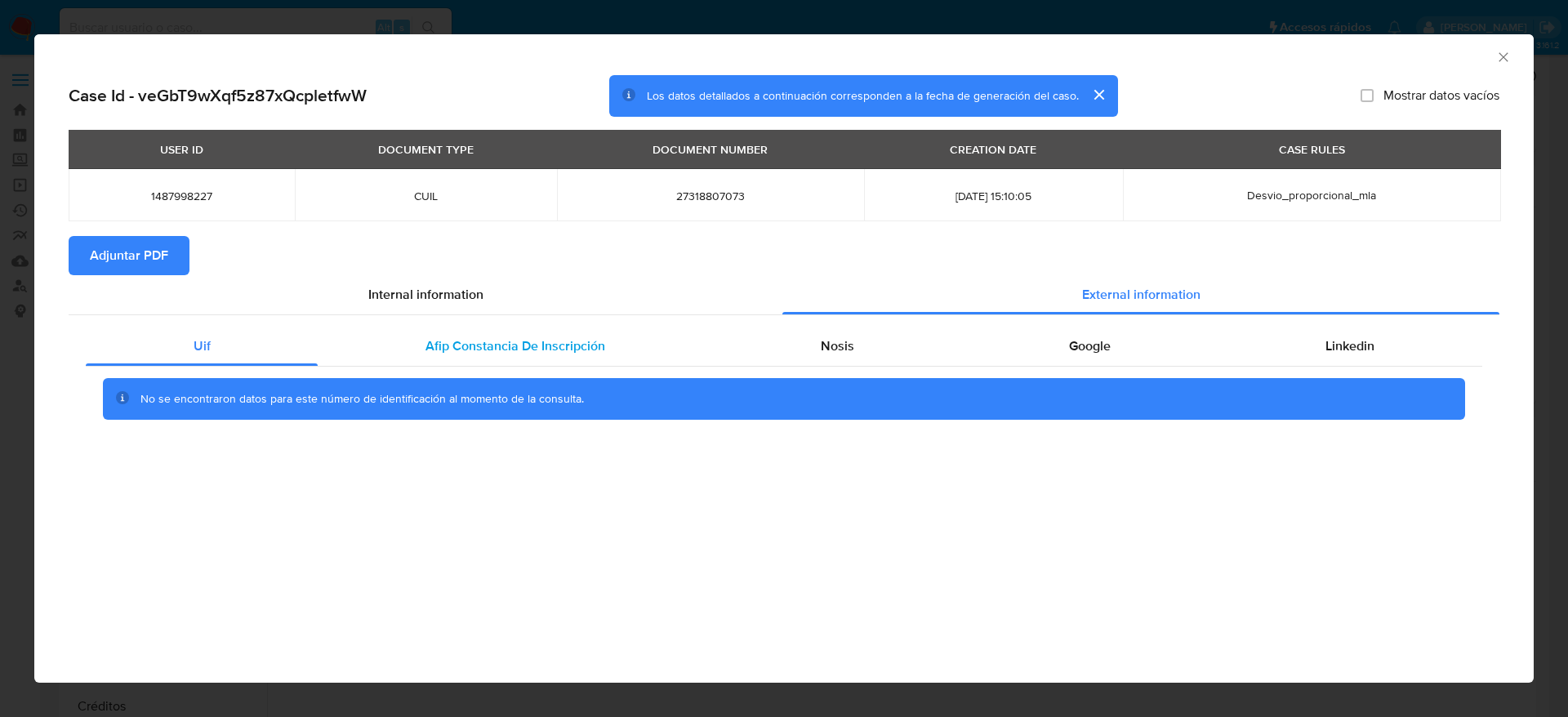
click at [457, 352] on span "Afip Constancia De Inscripción" at bounding box center [515, 346] width 179 height 19
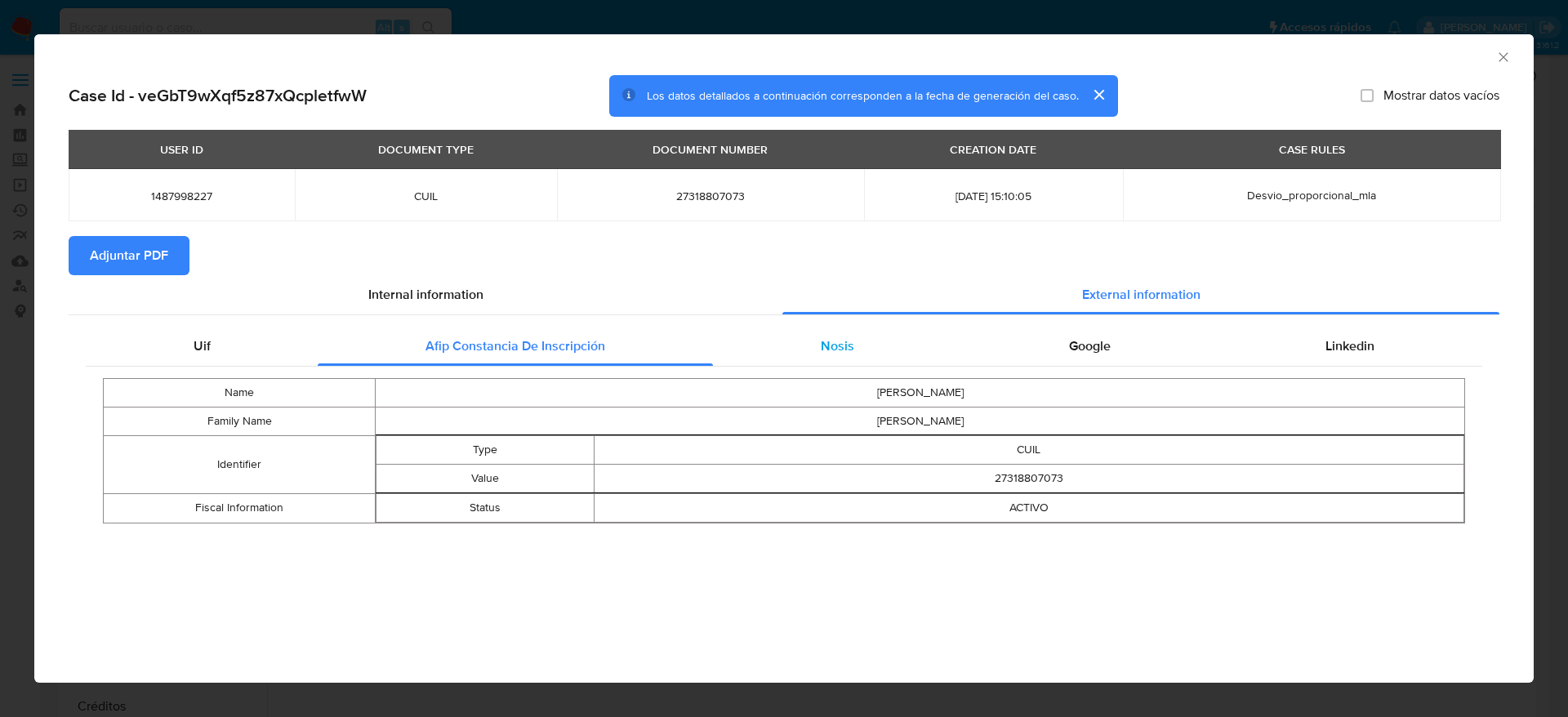
click at [851, 346] on span "Nosis" at bounding box center [837, 346] width 34 height 19
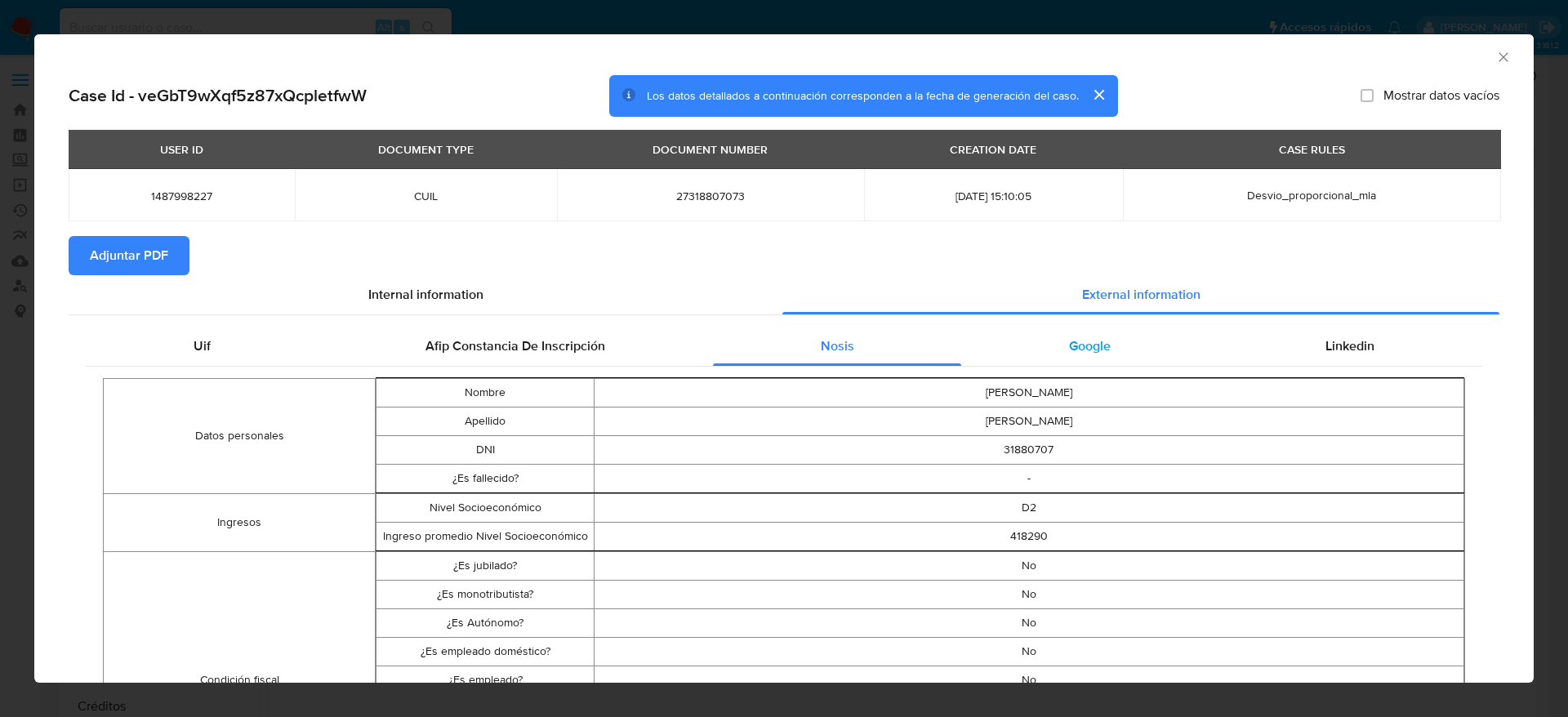
drag, startPoint x: 1068, startPoint y: 355, endPoint x: 1313, endPoint y: 348, distance: 245.1
click at [1068, 354] on div "Google" at bounding box center [1090, 347] width 257 height 40
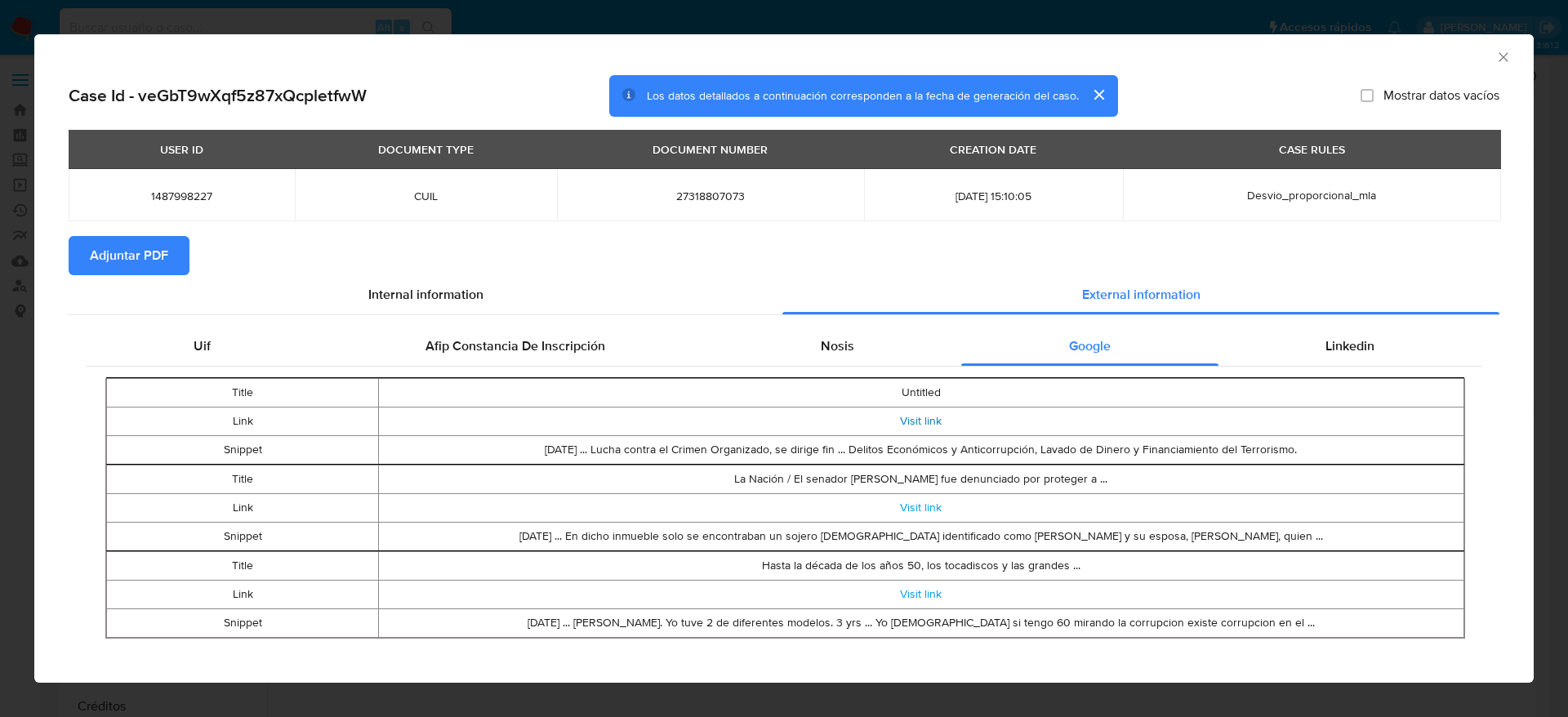
click at [907, 420] on link "Visit link" at bounding box center [921, 421] width 42 height 16
click at [1496, 56] on icon "Cerrar ventana" at bounding box center [1504, 58] width 16 height 16
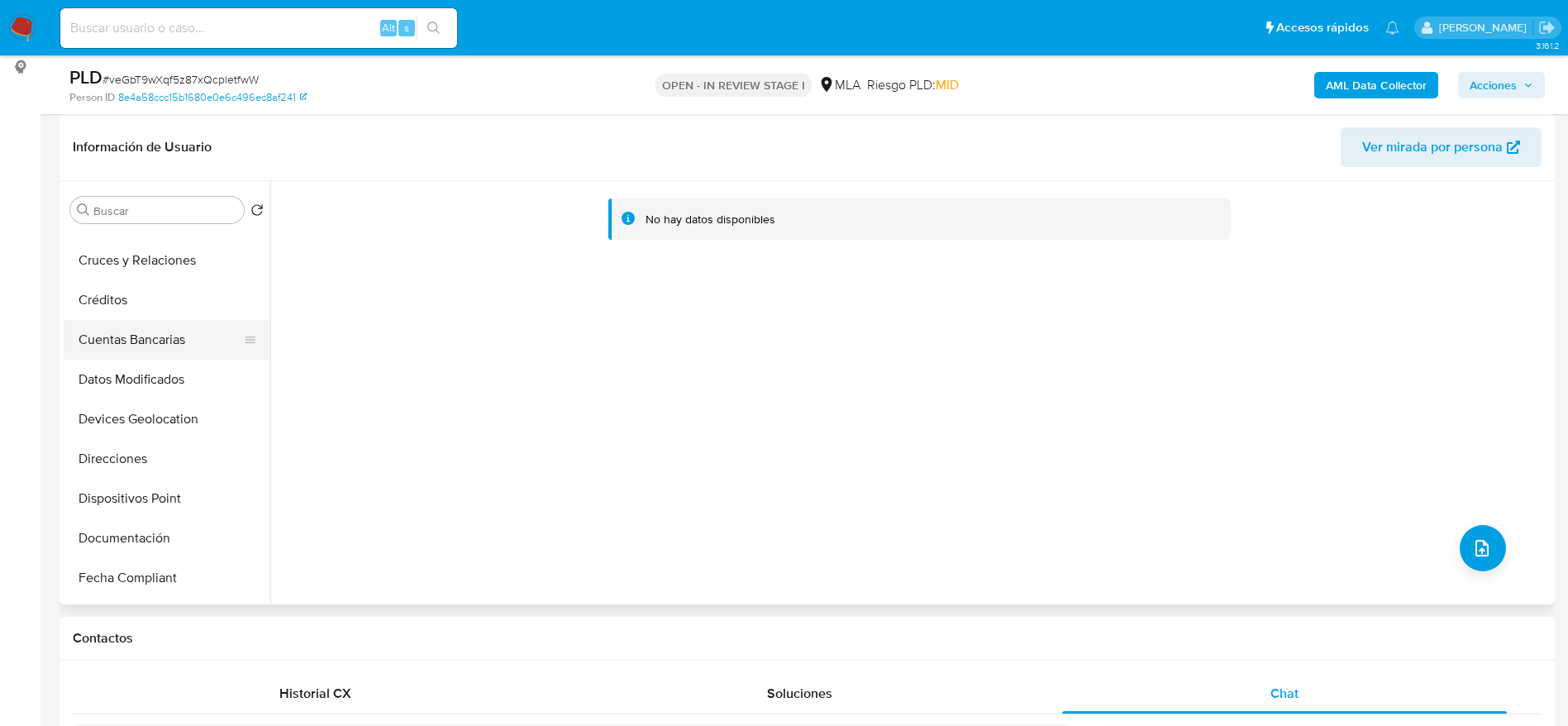
scroll to position [248, 0]
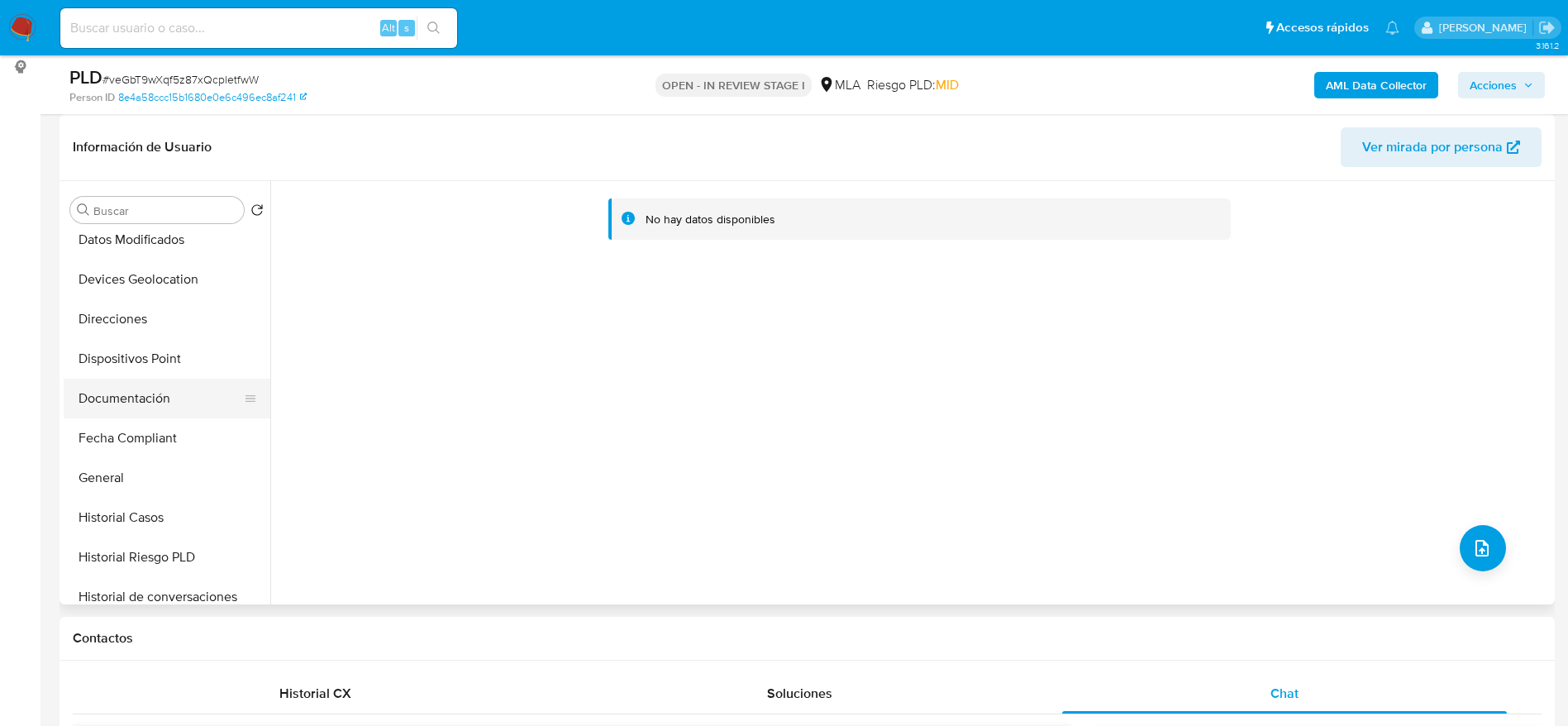
click at [146, 392] on button "Documentación" at bounding box center [160, 398] width 193 height 40
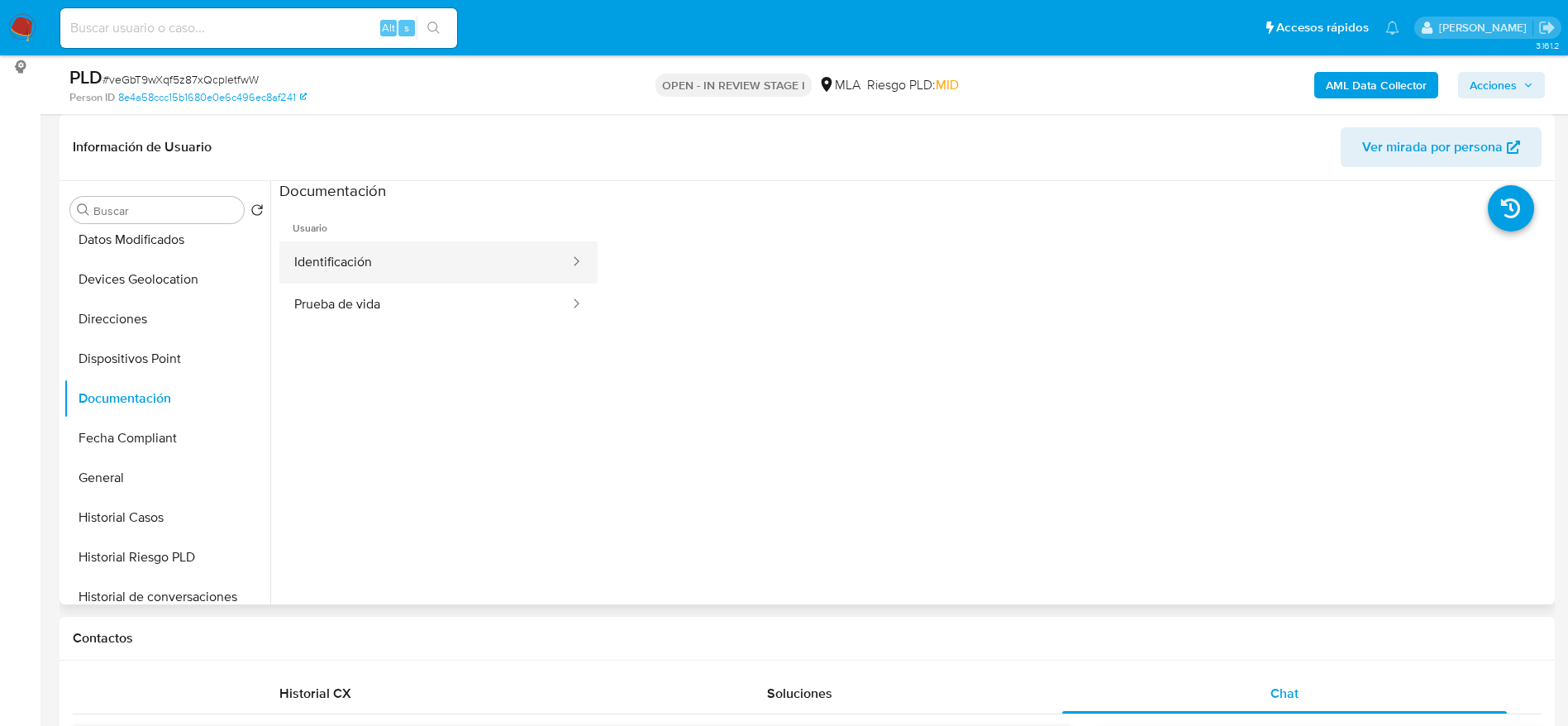
click at [387, 251] on button "Identificación" at bounding box center [425, 263] width 292 height 43
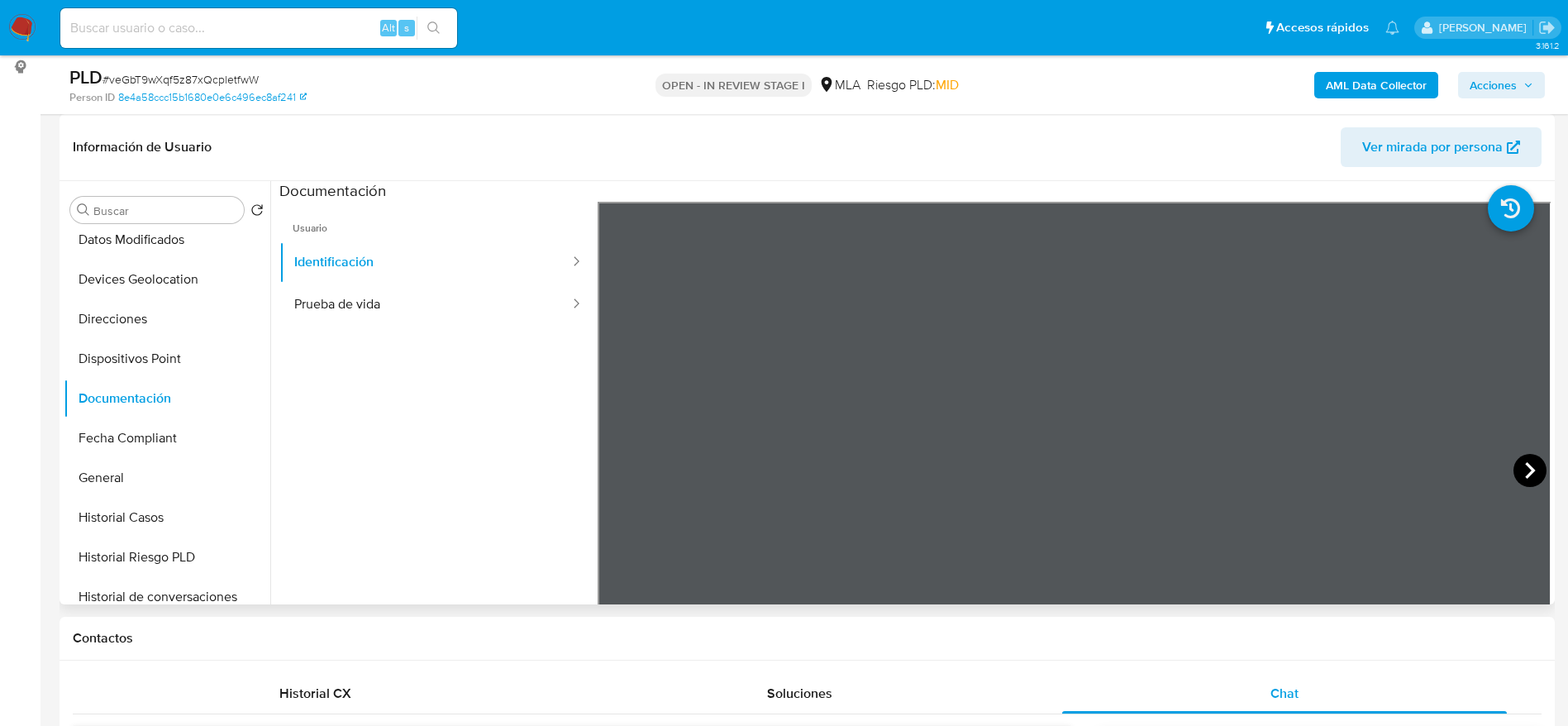
click at [1539, 474] on icon at bounding box center [1531, 471] width 33 height 33
click at [332, 298] on button "Prueba de vida" at bounding box center [425, 304] width 292 height 43
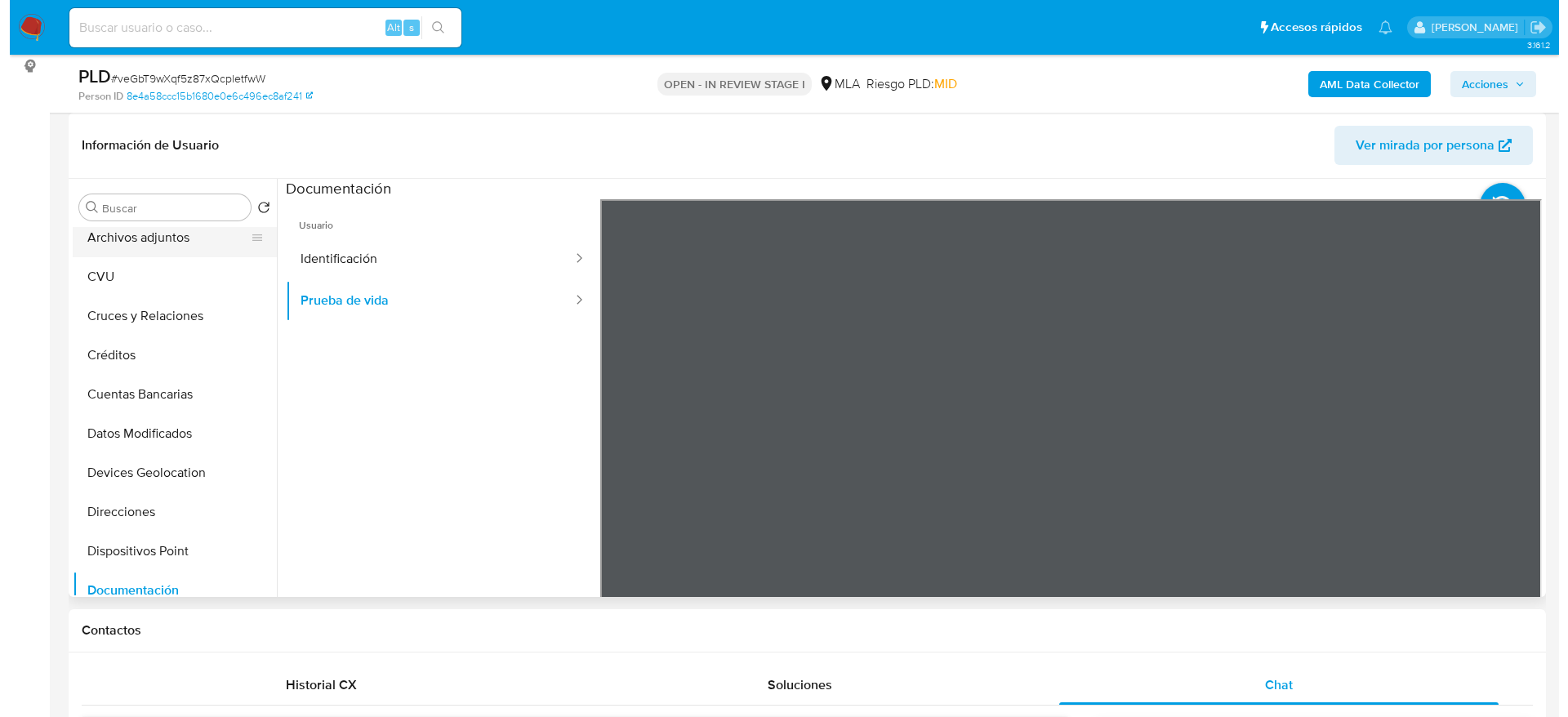
scroll to position [0, 0]
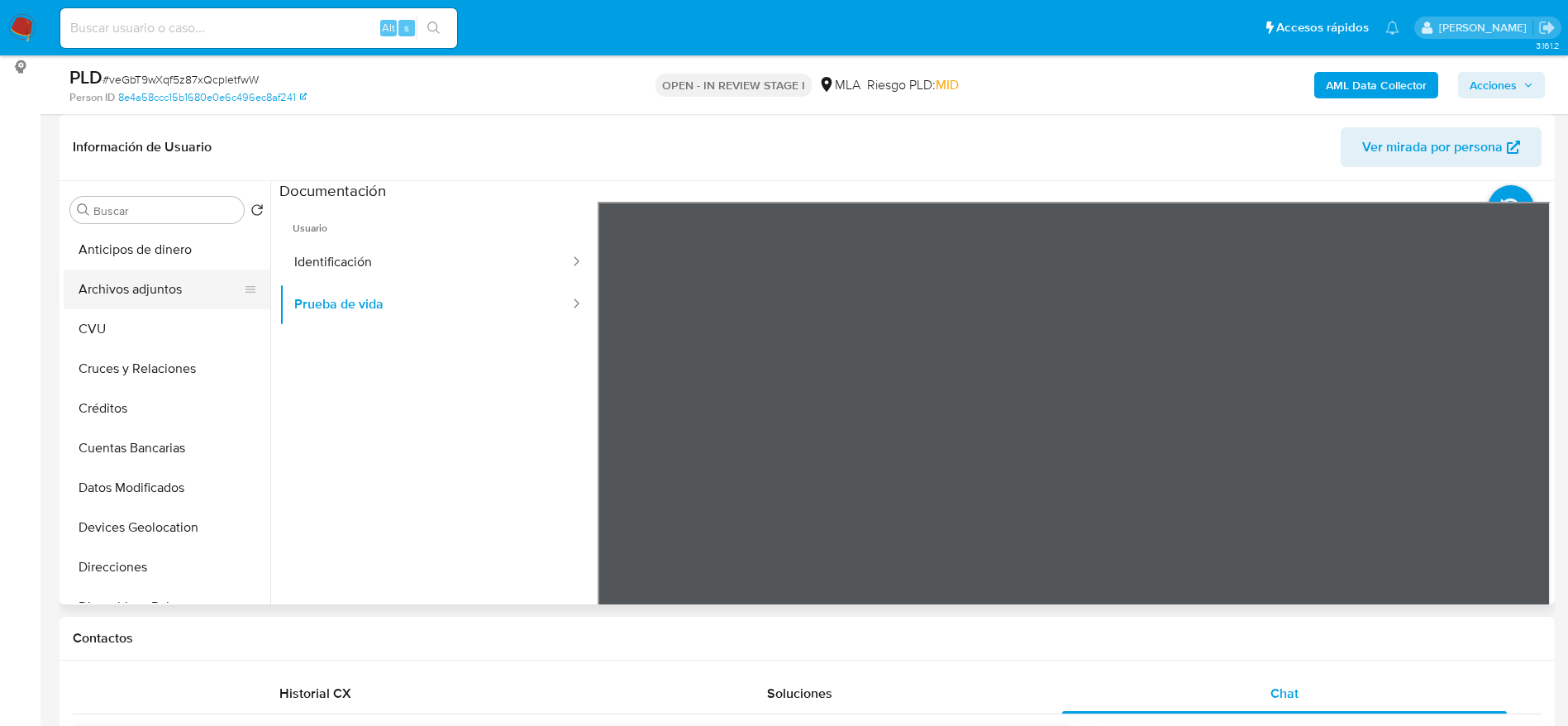
drag, startPoint x: 134, startPoint y: 284, endPoint x: 176, endPoint y: 272, distance: 43.7
click at [134, 283] on button "Archivos adjuntos" at bounding box center [160, 290] width 193 height 40
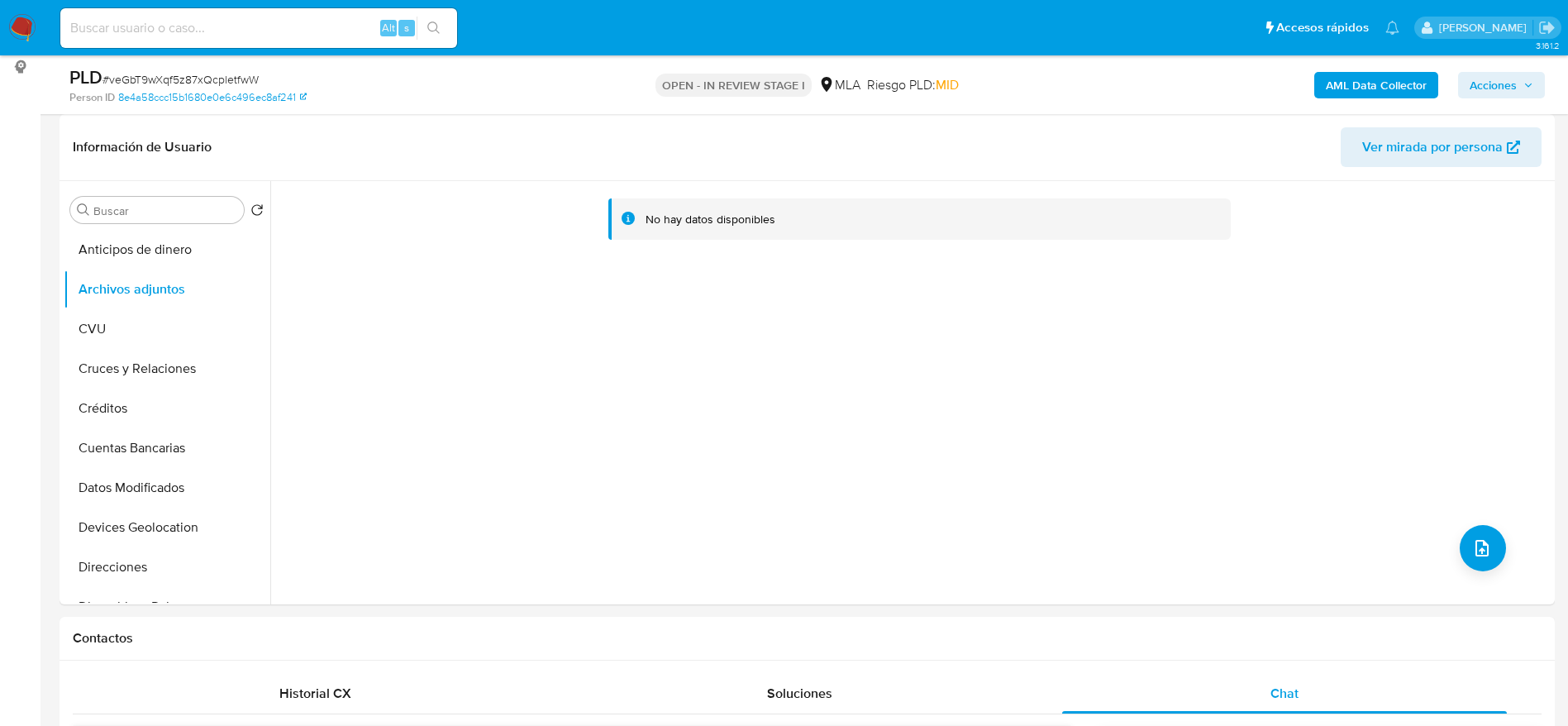
click at [1370, 86] on b "AML Data Collector" at bounding box center [1376, 85] width 101 height 27
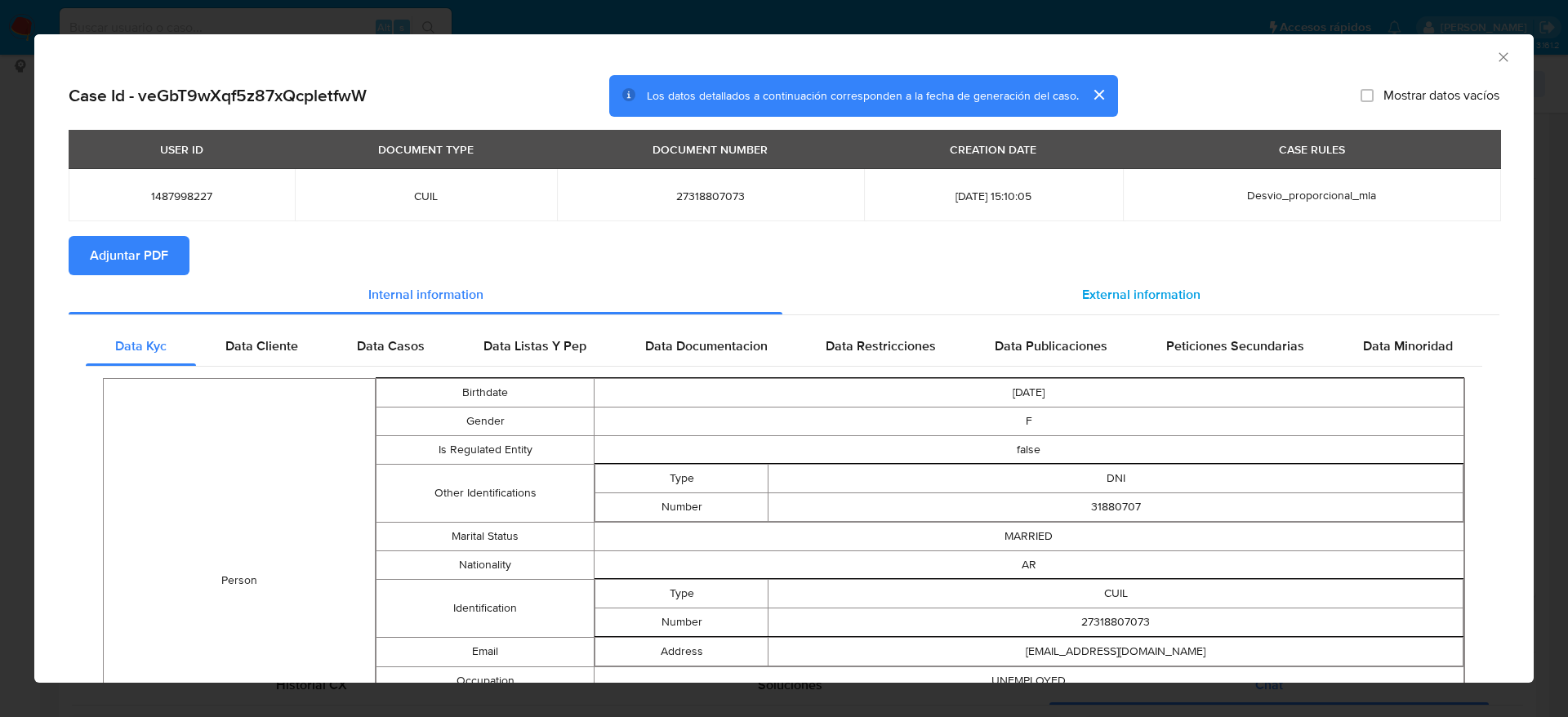
click at [1193, 292] on div "External information" at bounding box center [1141, 295] width 717 height 40
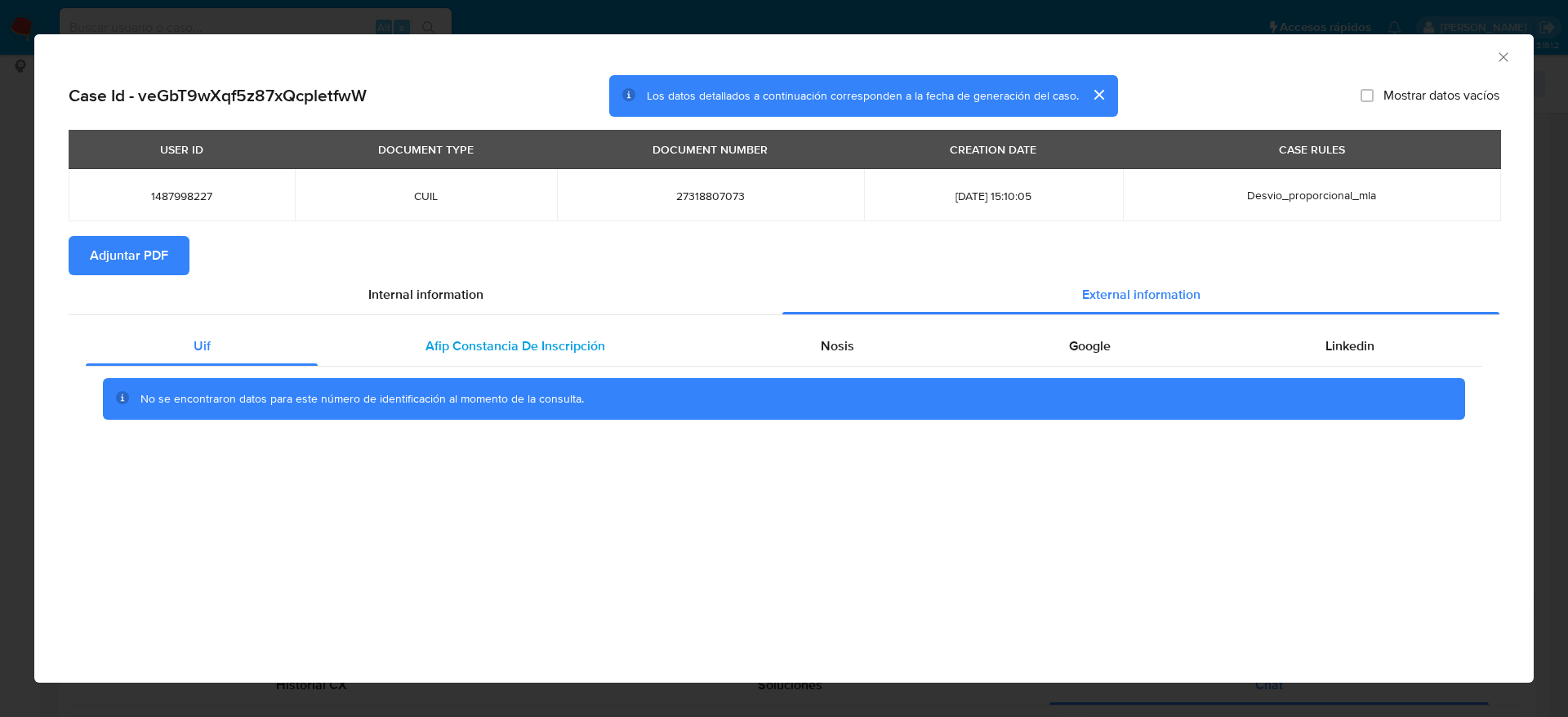
click at [590, 339] on span "Afip Constancia De Inscripción" at bounding box center [515, 346] width 179 height 19
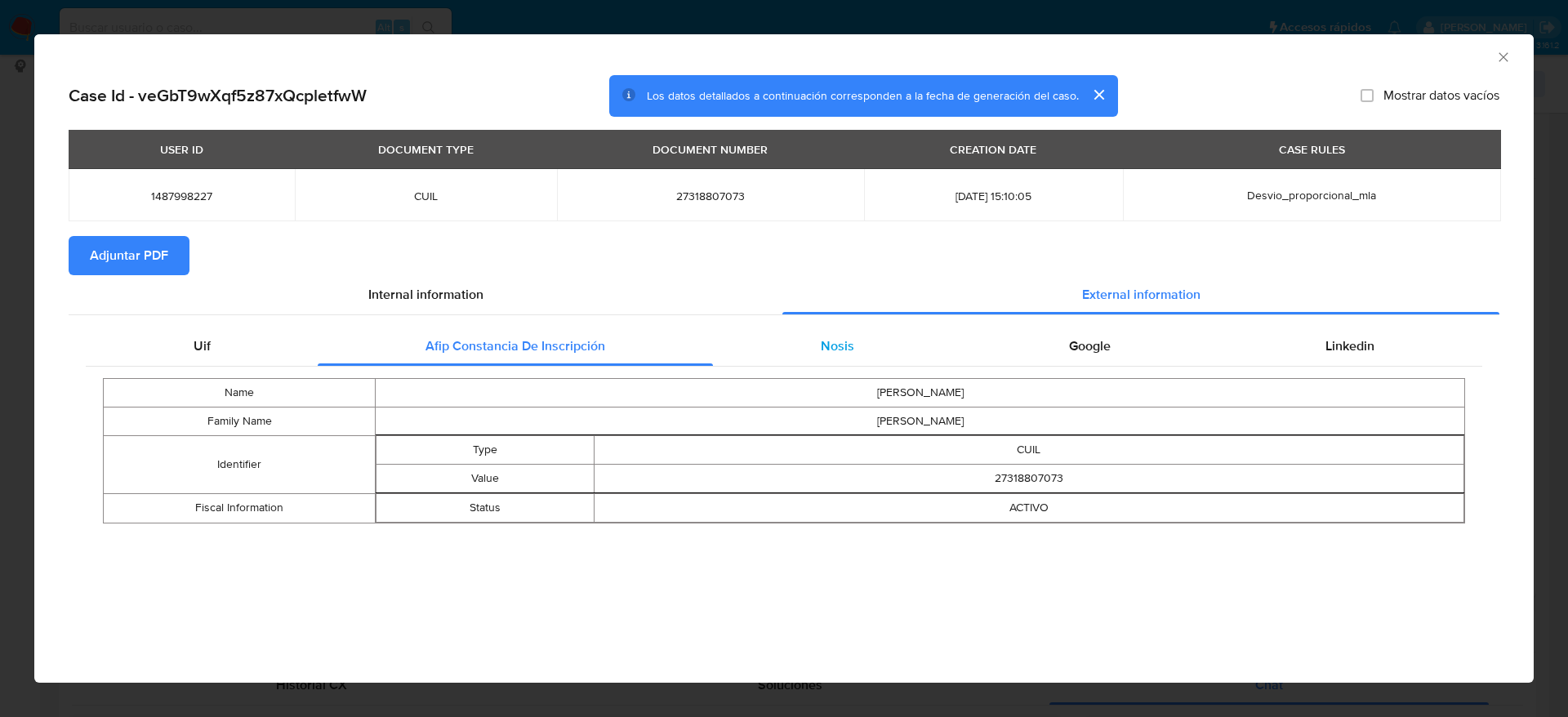
click at [807, 346] on div "Nosis" at bounding box center [837, 347] width 249 height 40
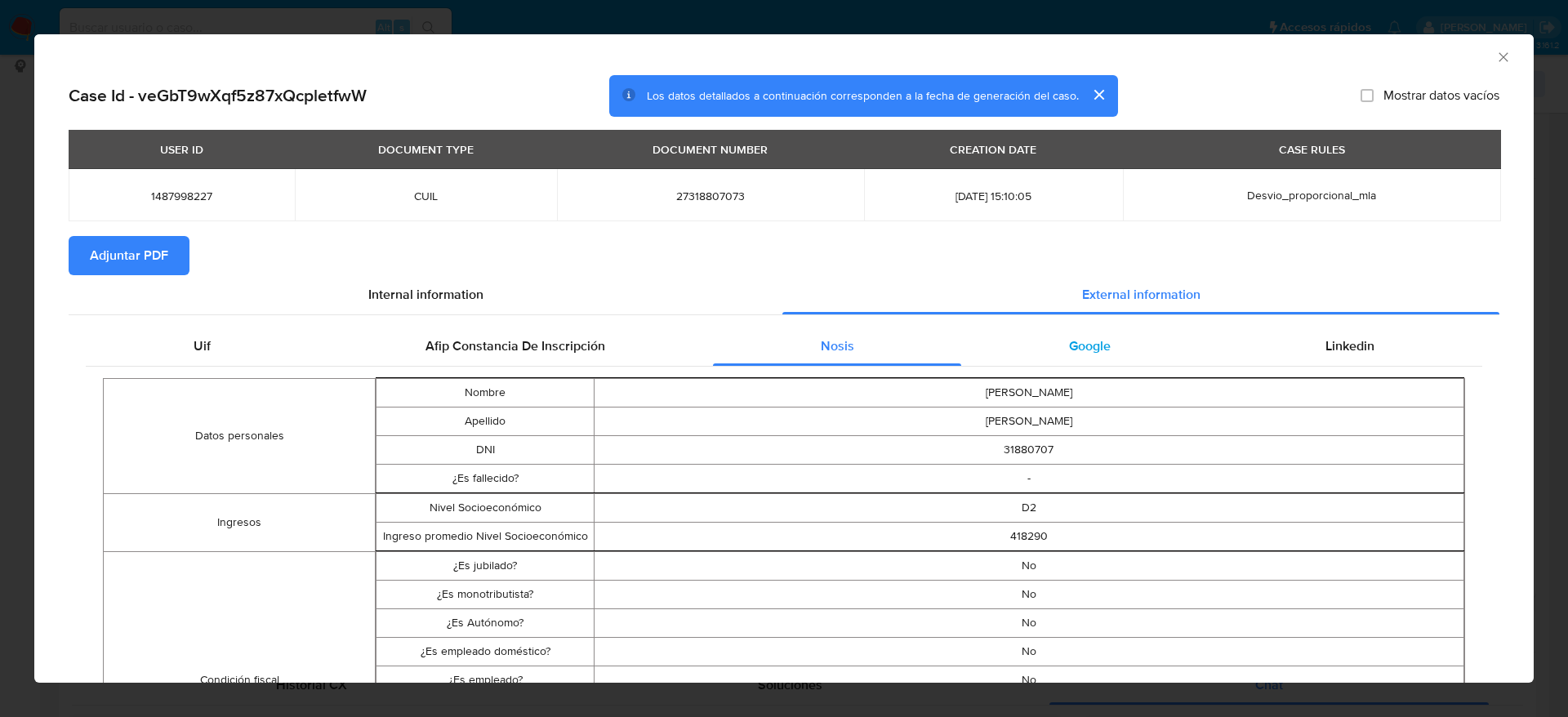
click at [1082, 332] on div "Google" at bounding box center [1090, 347] width 257 height 40
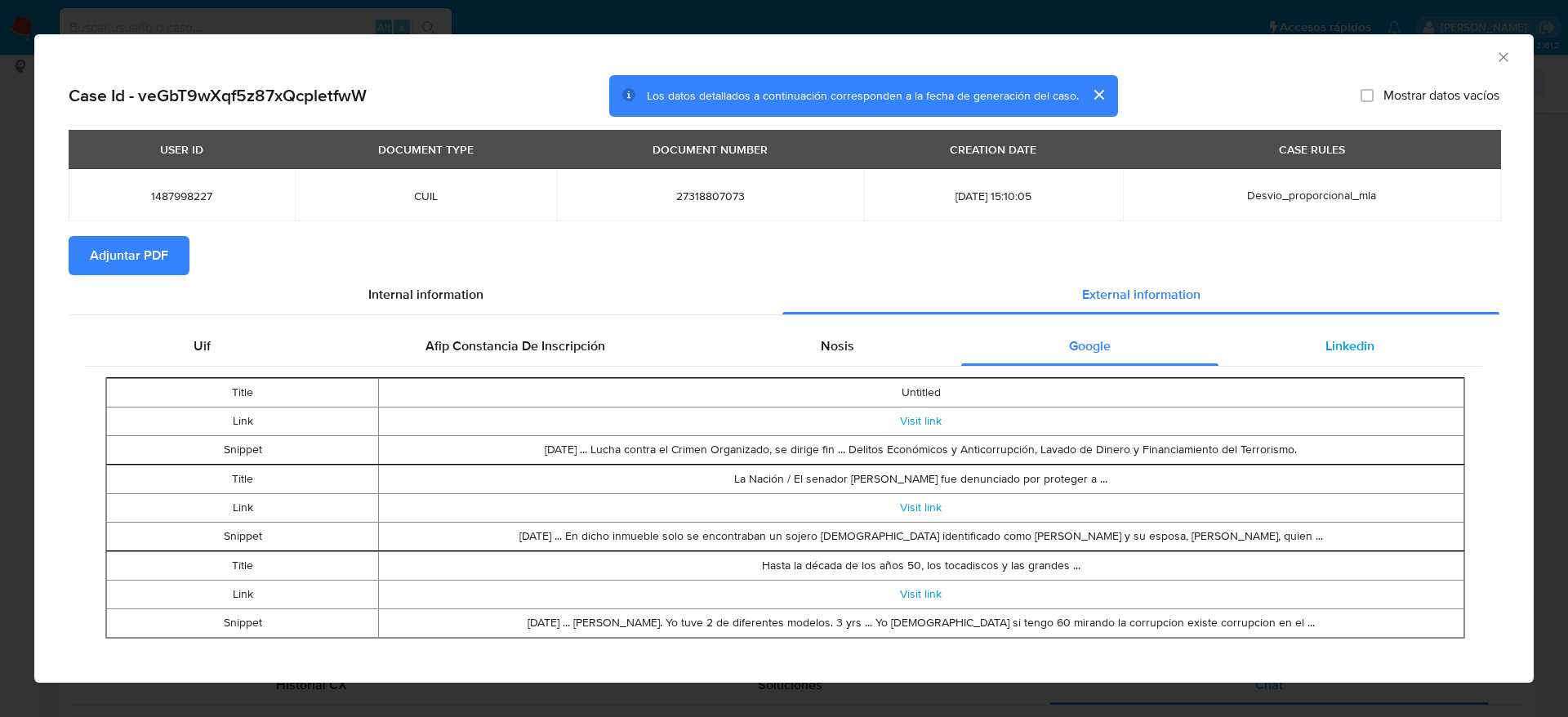
click at [1326, 338] on span "Linkedin" at bounding box center [1351, 346] width 49 height 19
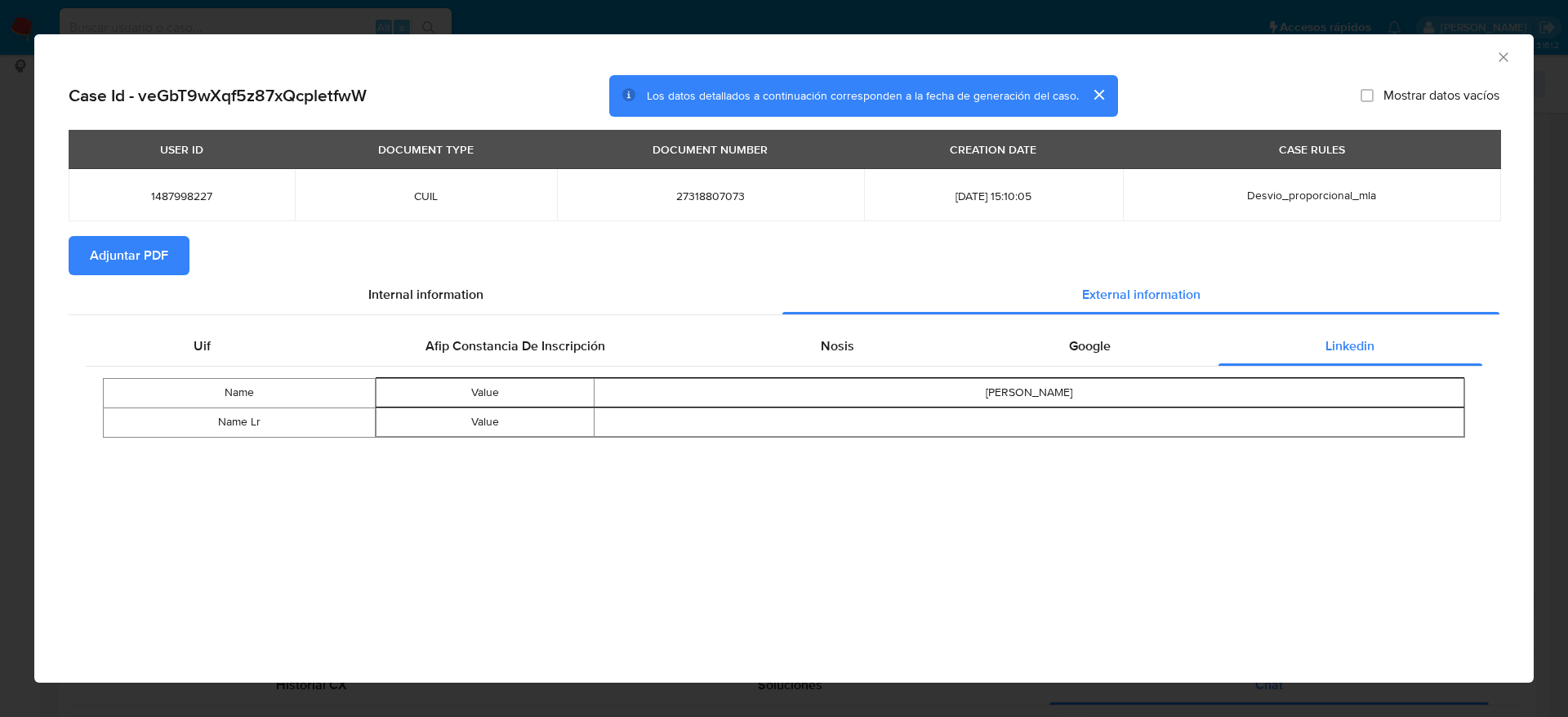
click at [121, 251] on span "Adjuntar PDF" at bounding box center [128, 256] width 78 height 36
click at [1498, 54] on icon "Cerrar ventana" at bounding box center [1504, 58] width 16 height 16
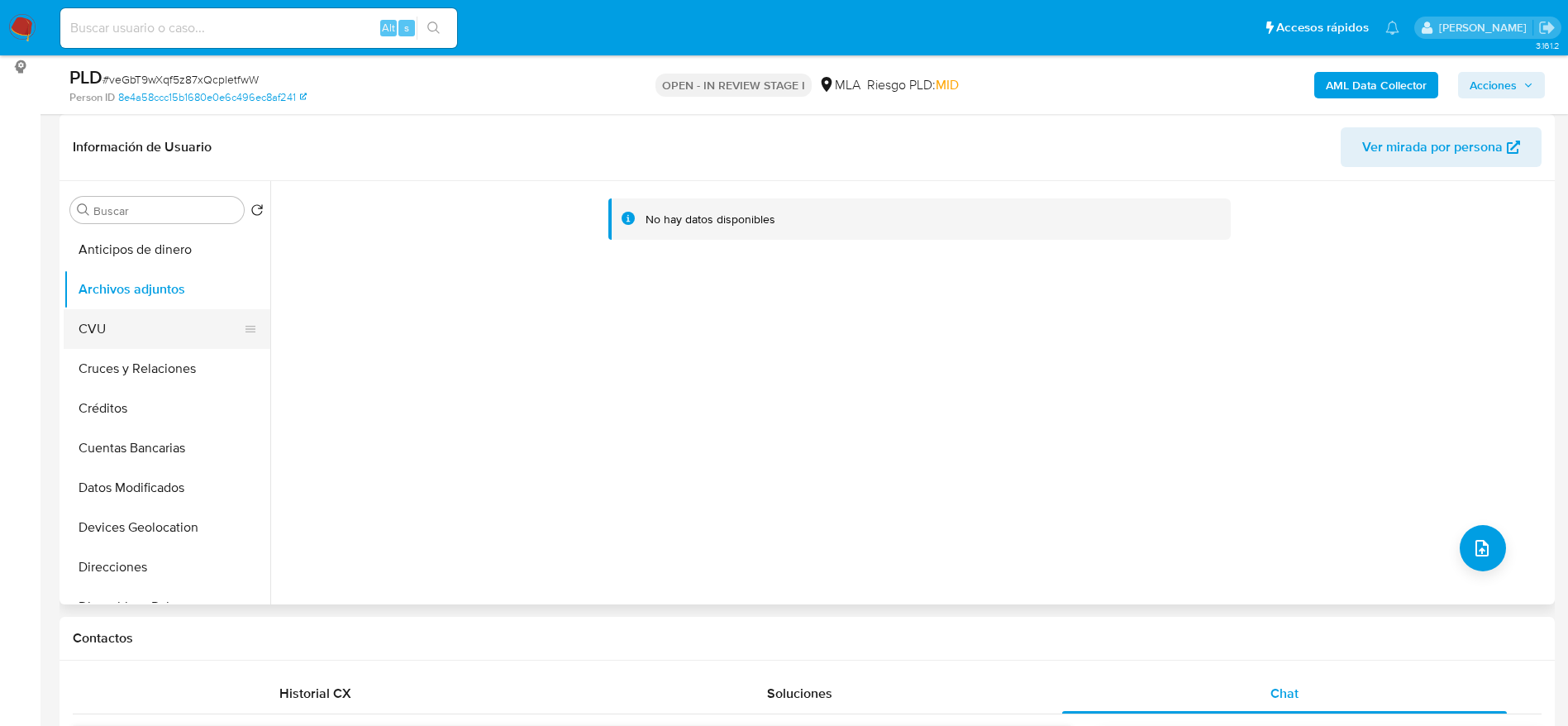
click at [151, 337] on button "CVU" at bounding box center [160, 329] width 193 height 40
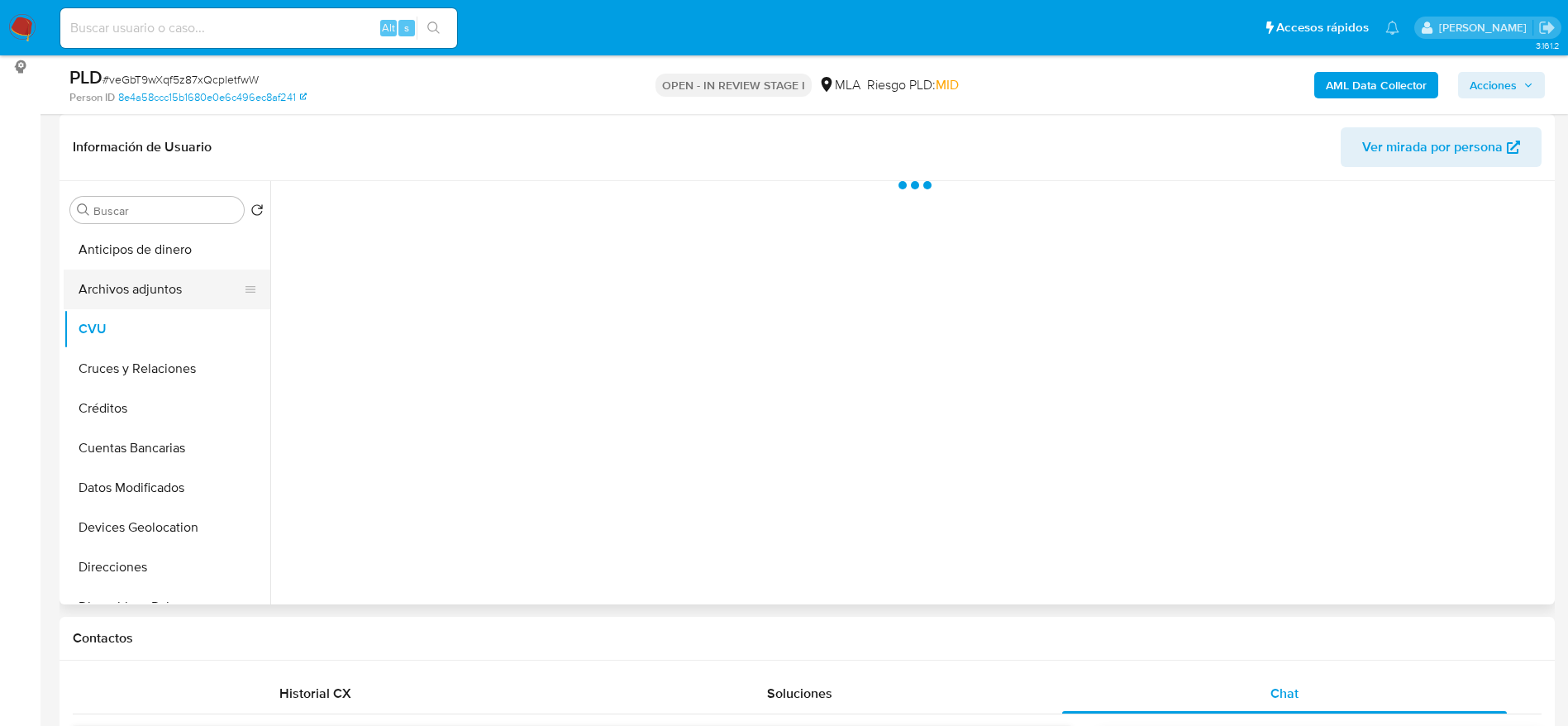
click at [159, 299] on button "Archivos adjuntos" at bounding box center [160, 290] width 193 height 40
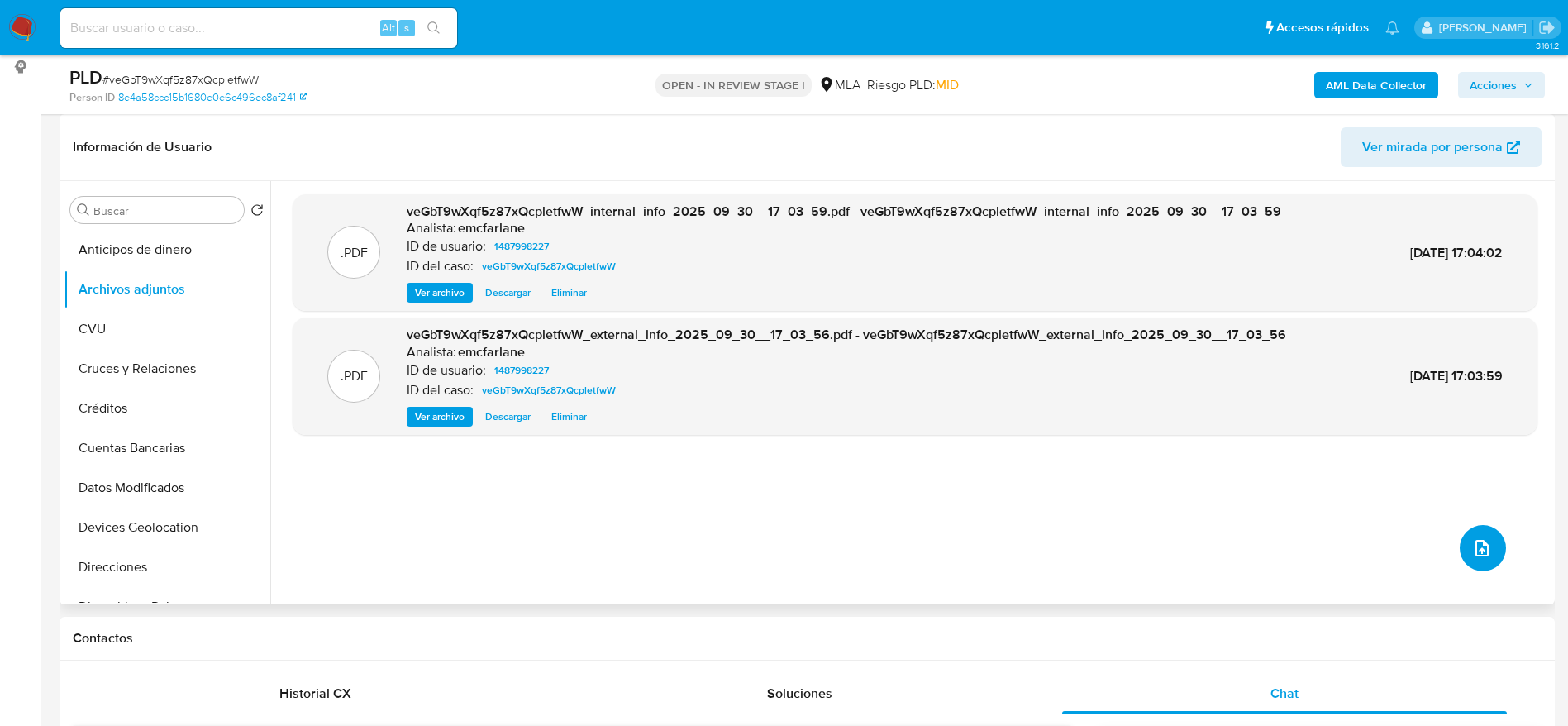
click at [1472, 548] on icon "upload-file" at bounding box center [1482, 548] width 20 height 20
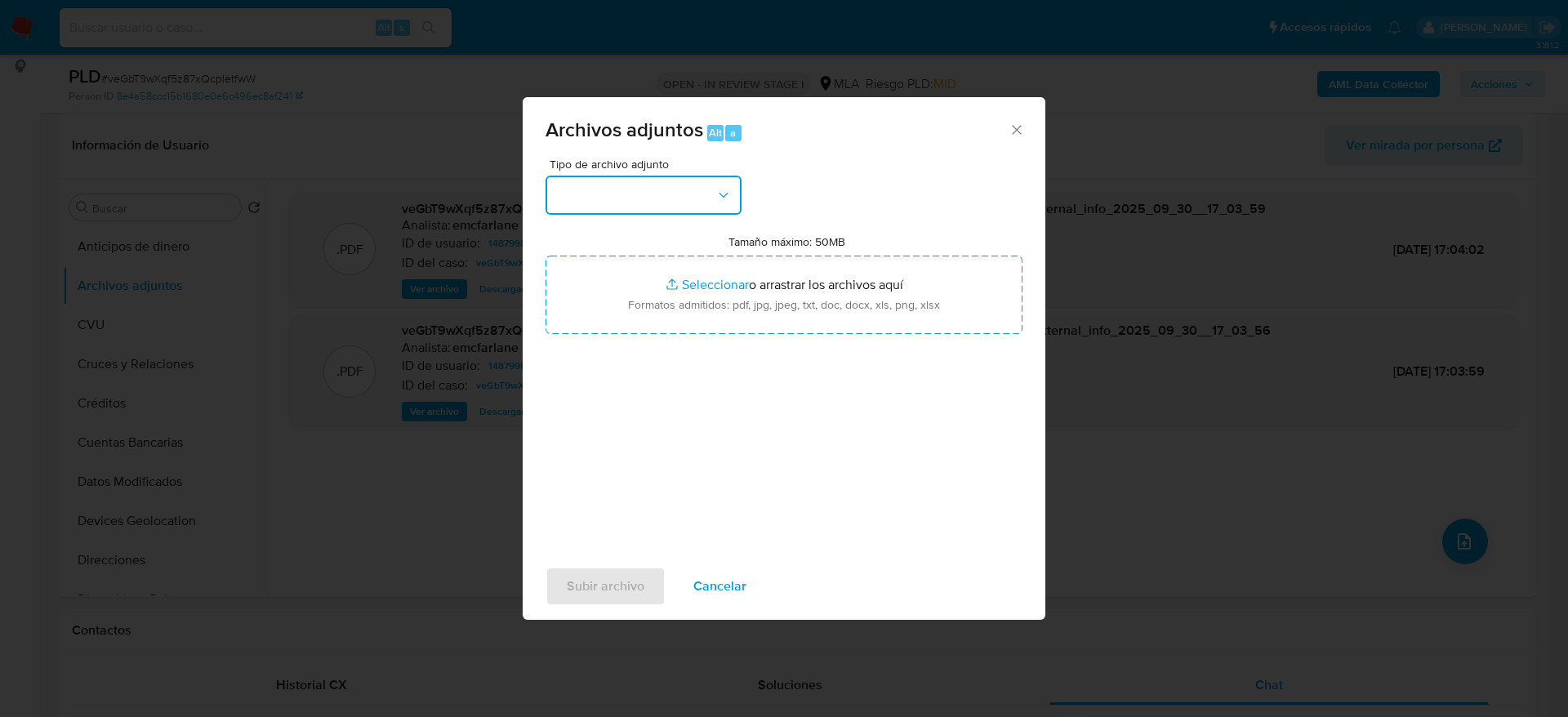
click at [642, 191] on button "button" at bounding box center [644, 195] width 196 height 40
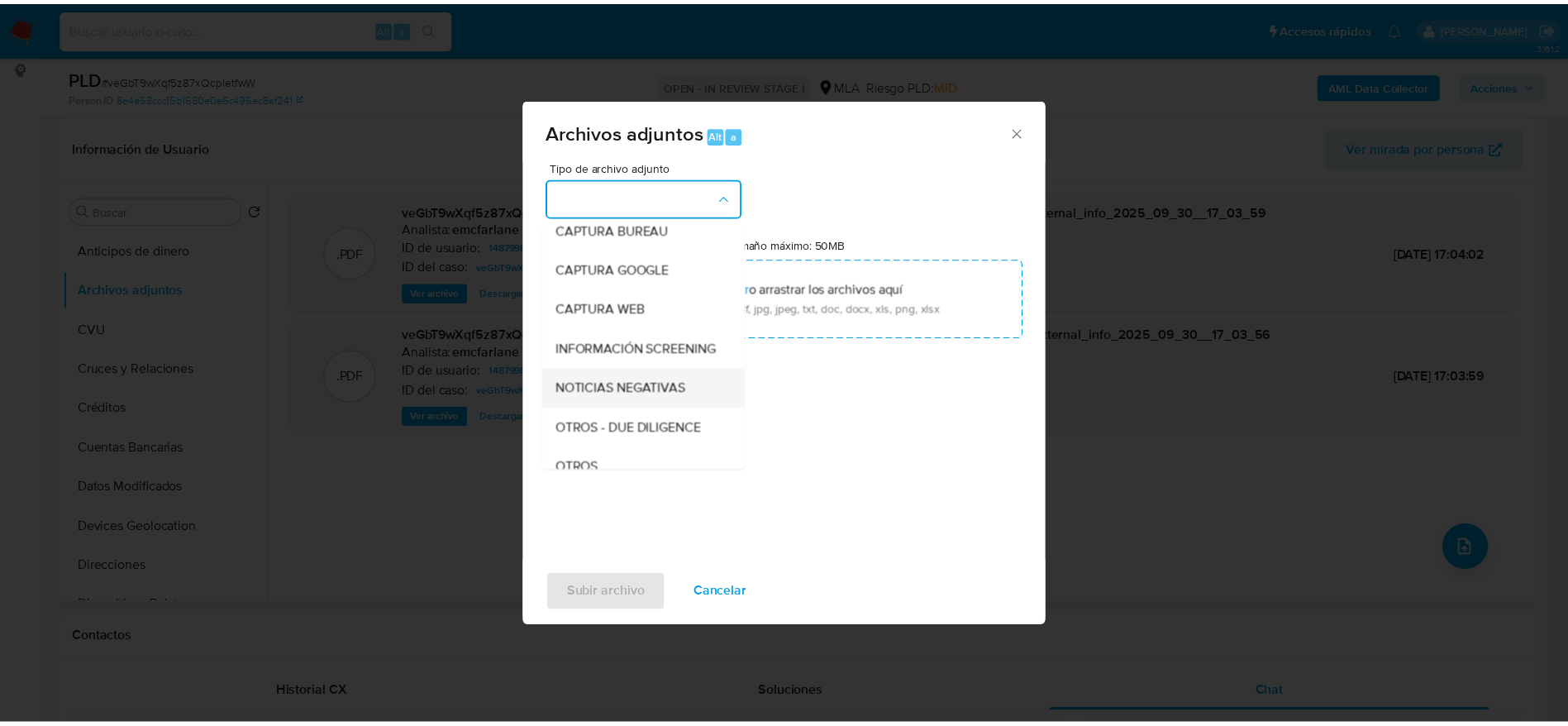
scroll to position [124, 0]
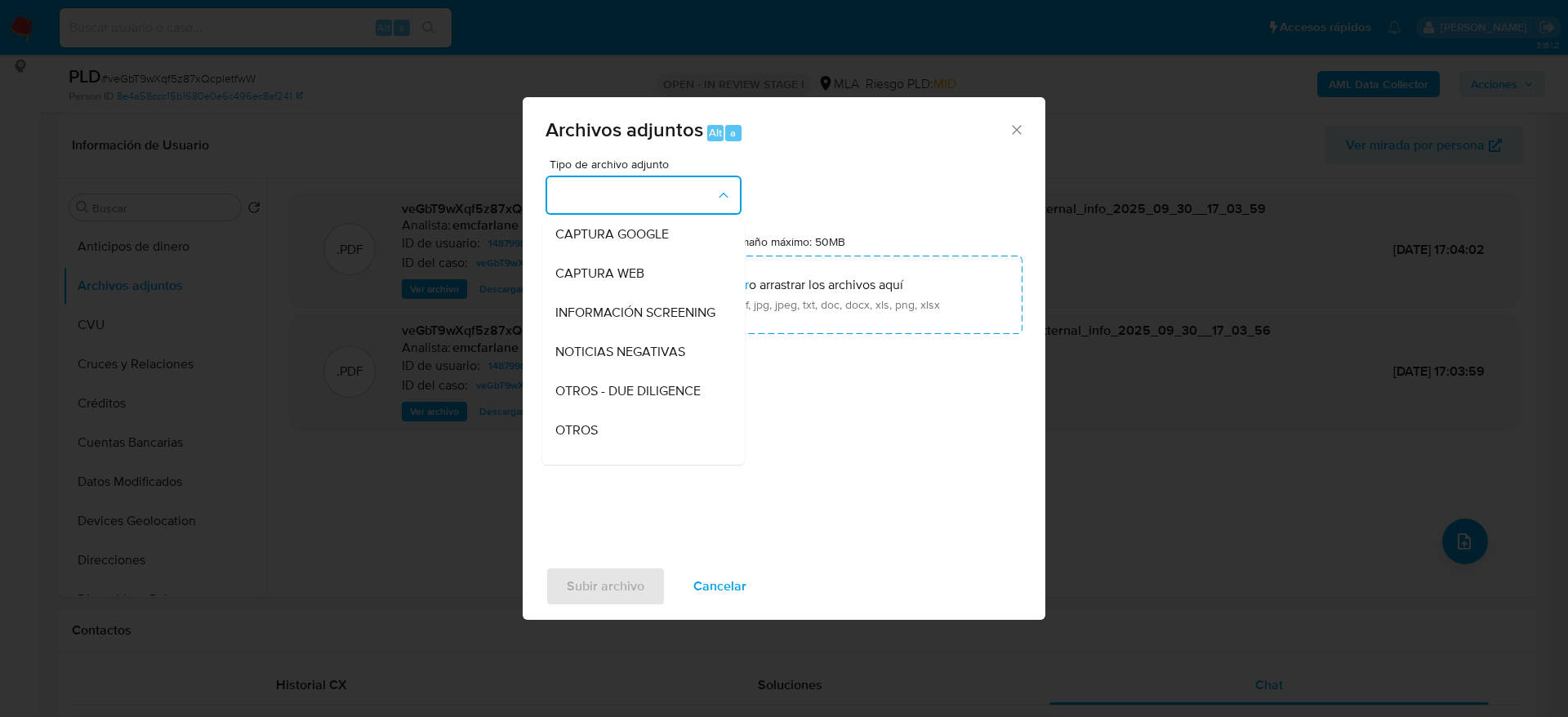
click at [582, 464] on div "Tipo de archivo adjunto IDENTIFICACIÓN INGRESOS CAPTURA BUREAU CAPTURA GOOGLE C…" at bounding box center [784, 352] width 477 height 385
click at [582, 439] on span "OTROS" at bounding box center [577, 431] width 43 height 16
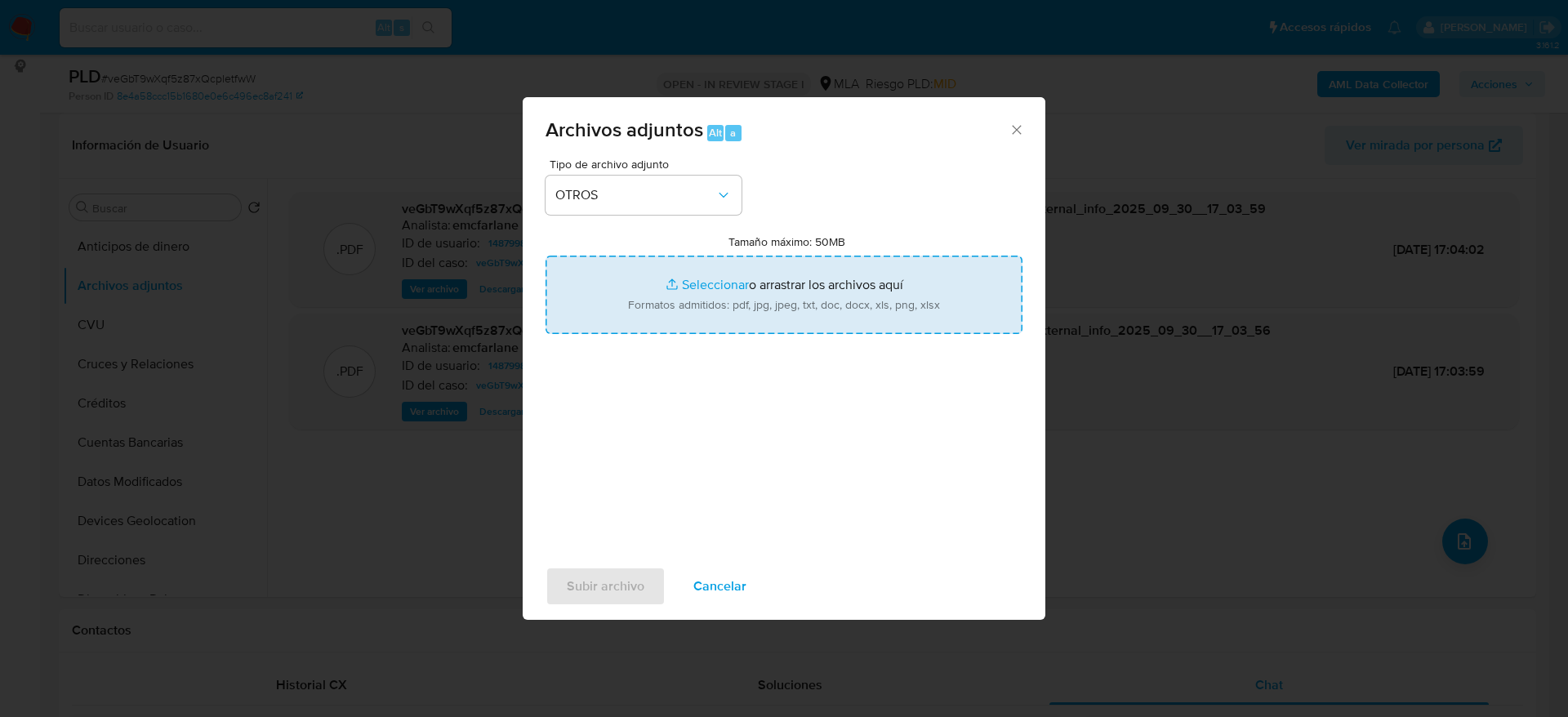
type input "C:\fakepath\Movimientos veGbT9wXqf5z87xQcpletfwW.xlsx"
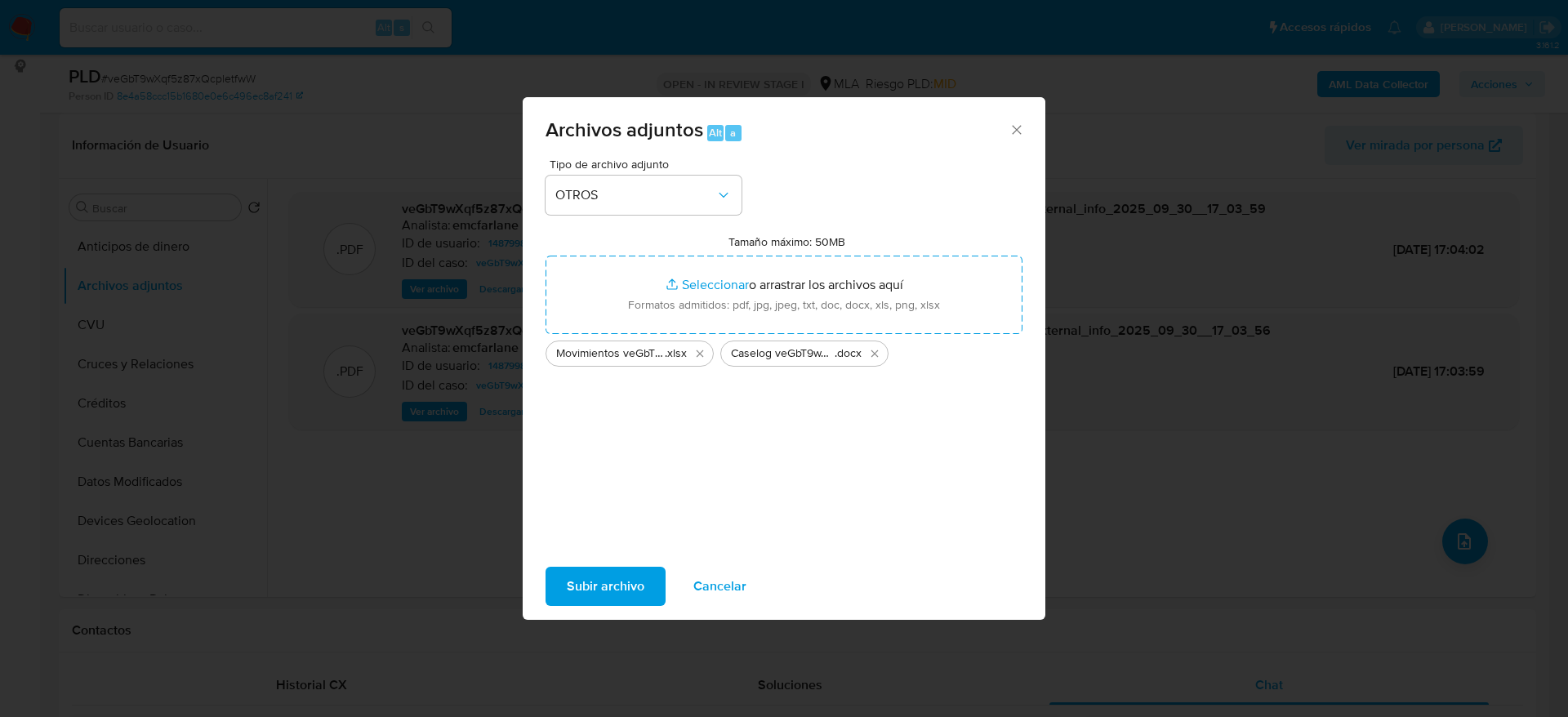
click at [598, 596] on span "Subir archivo" at bounding box center [606, 587] width 77 height 36
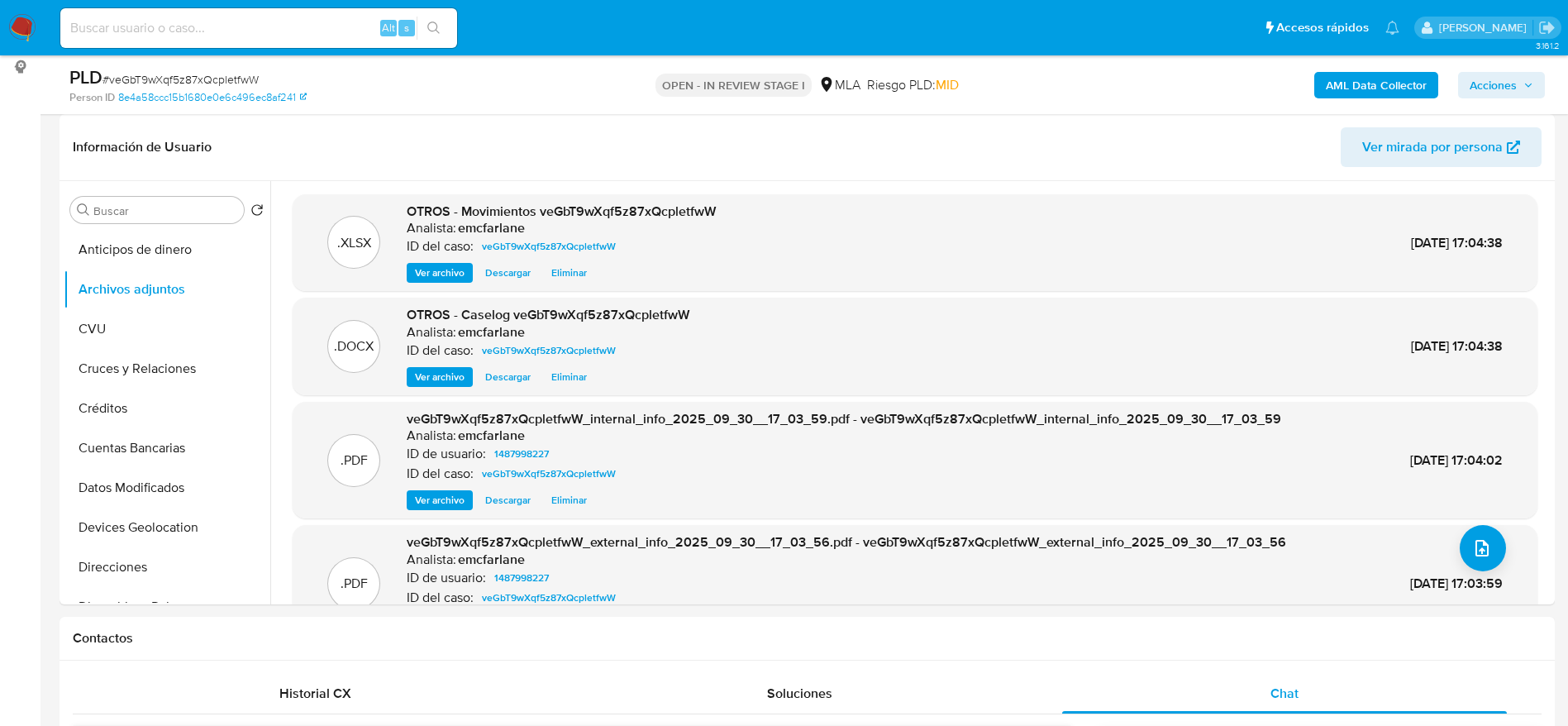
click at [1486, 81] on span "Acciones" at bounding box center [1493, 85] width 47 height 27
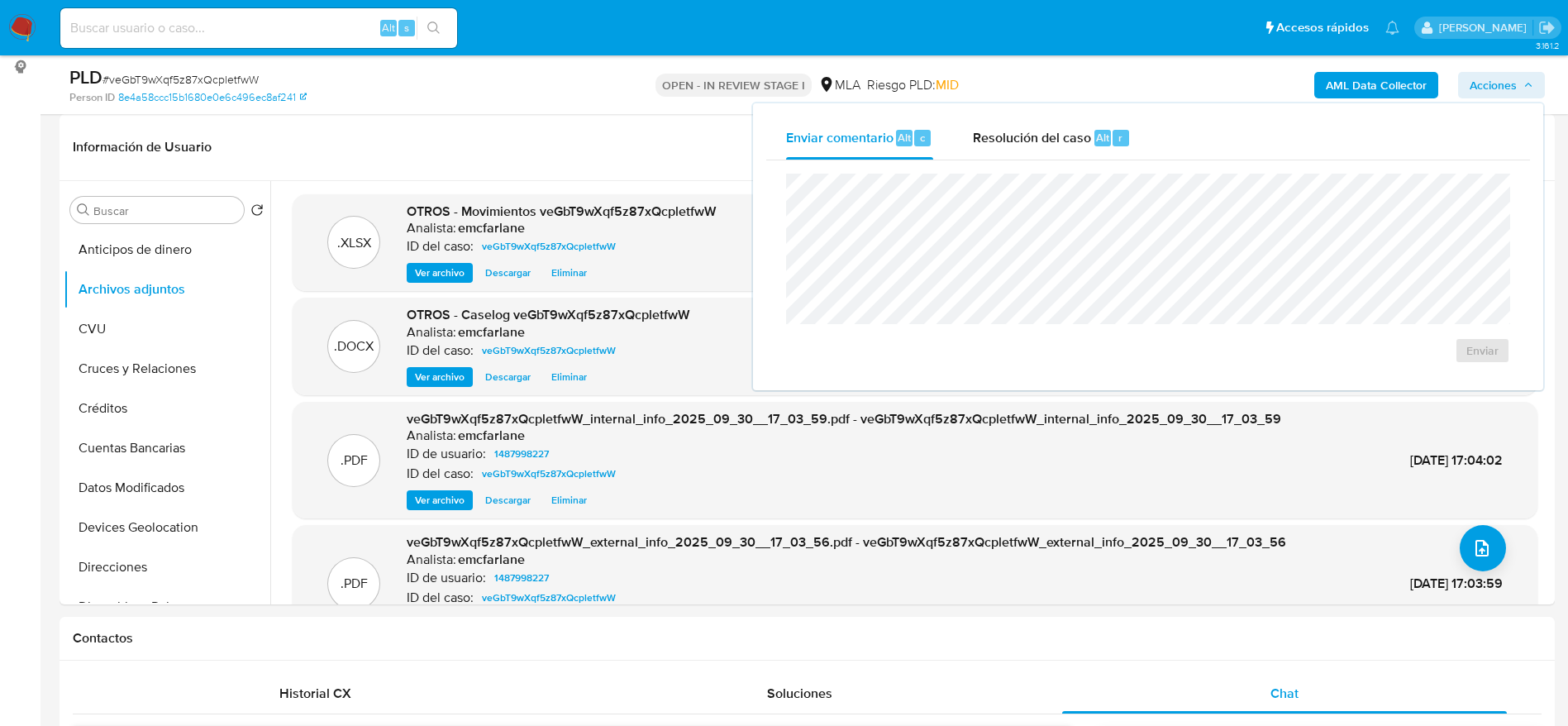
drag, startPoint x: 1090, startPoint y: 134, endPoint x: 1097, endPoint y: 170, distance: 36.7
click at [1090, 133] on span "Resolución del caso" at bounding box center [1032, 137] width 118 height 19
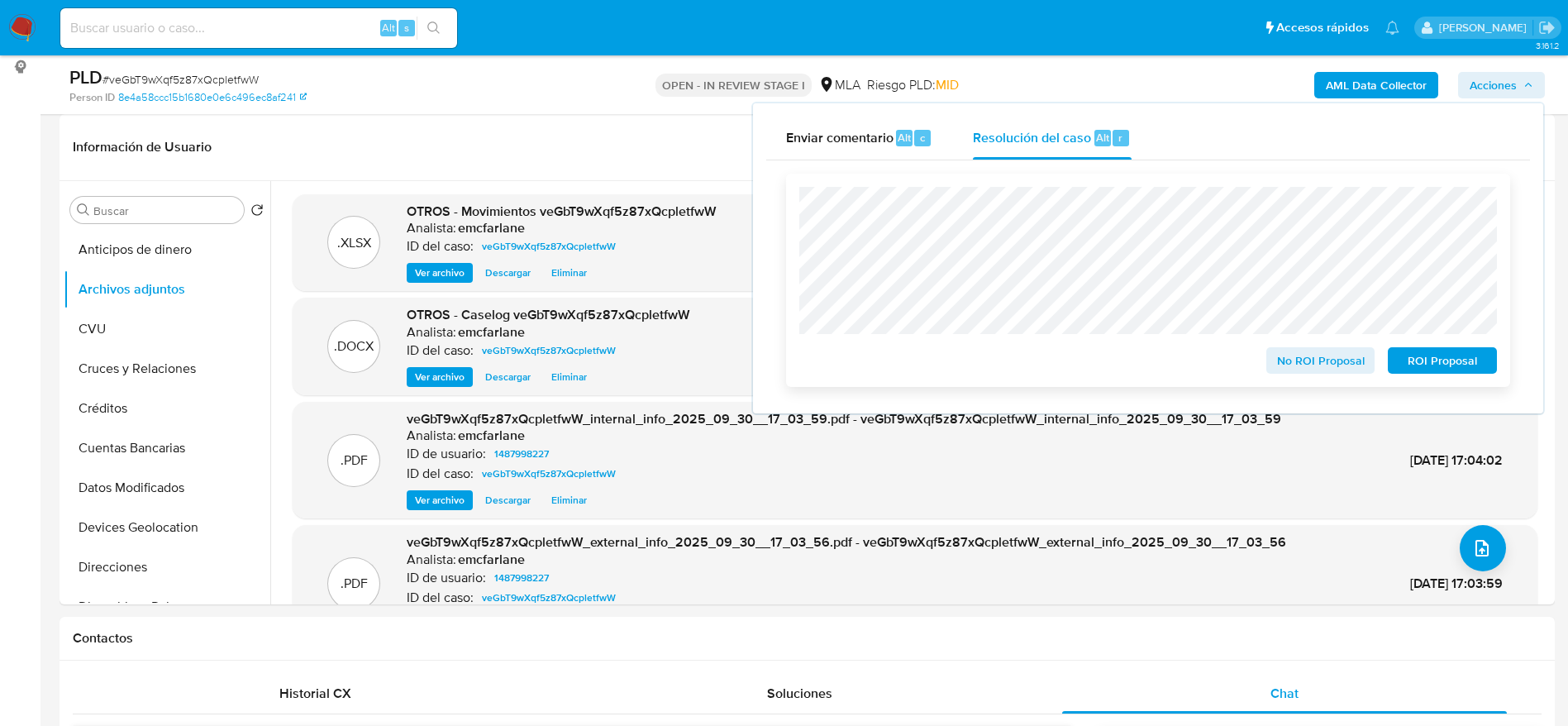
click at [1471, 360] on span "ROI Proposal" at bounding box center [1442, 361] width 86 height 23
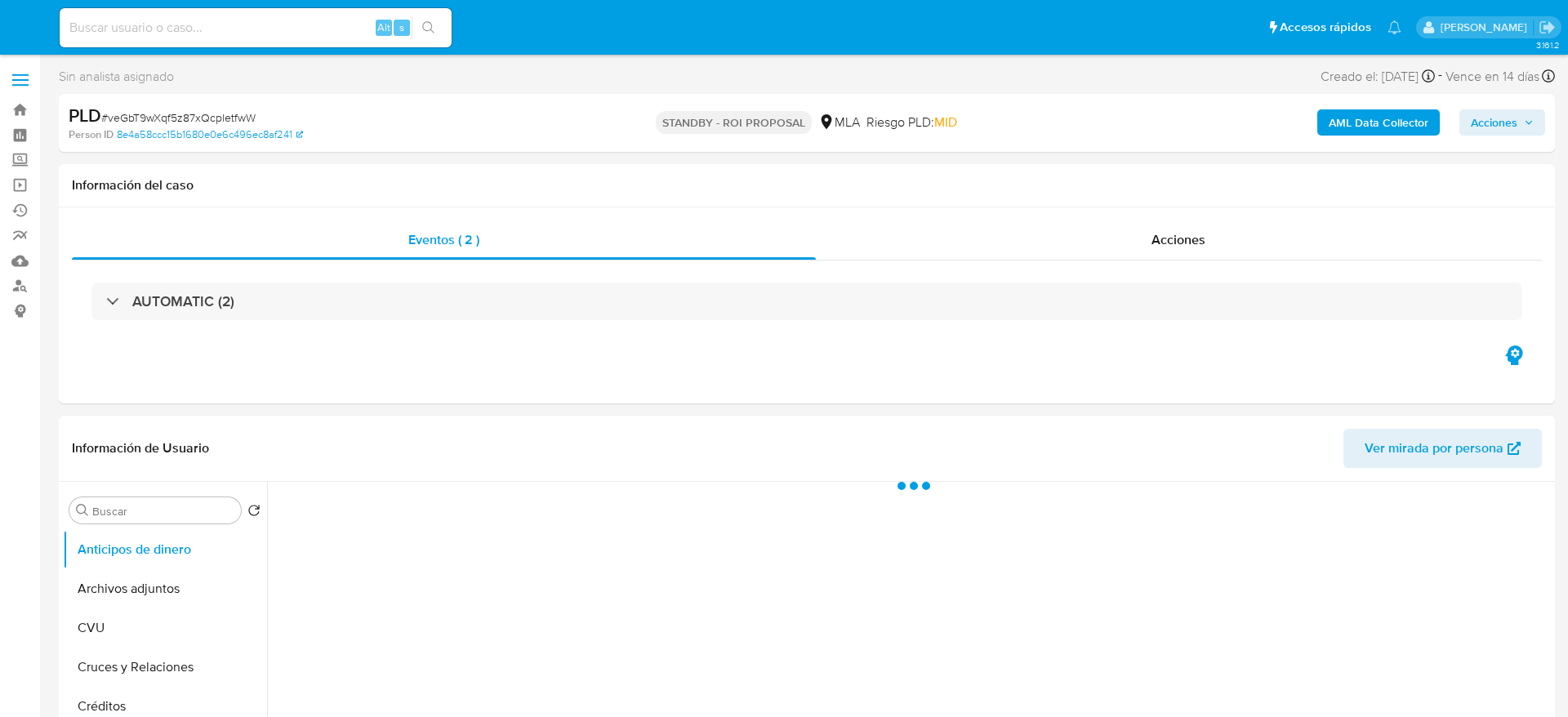
select select "10"
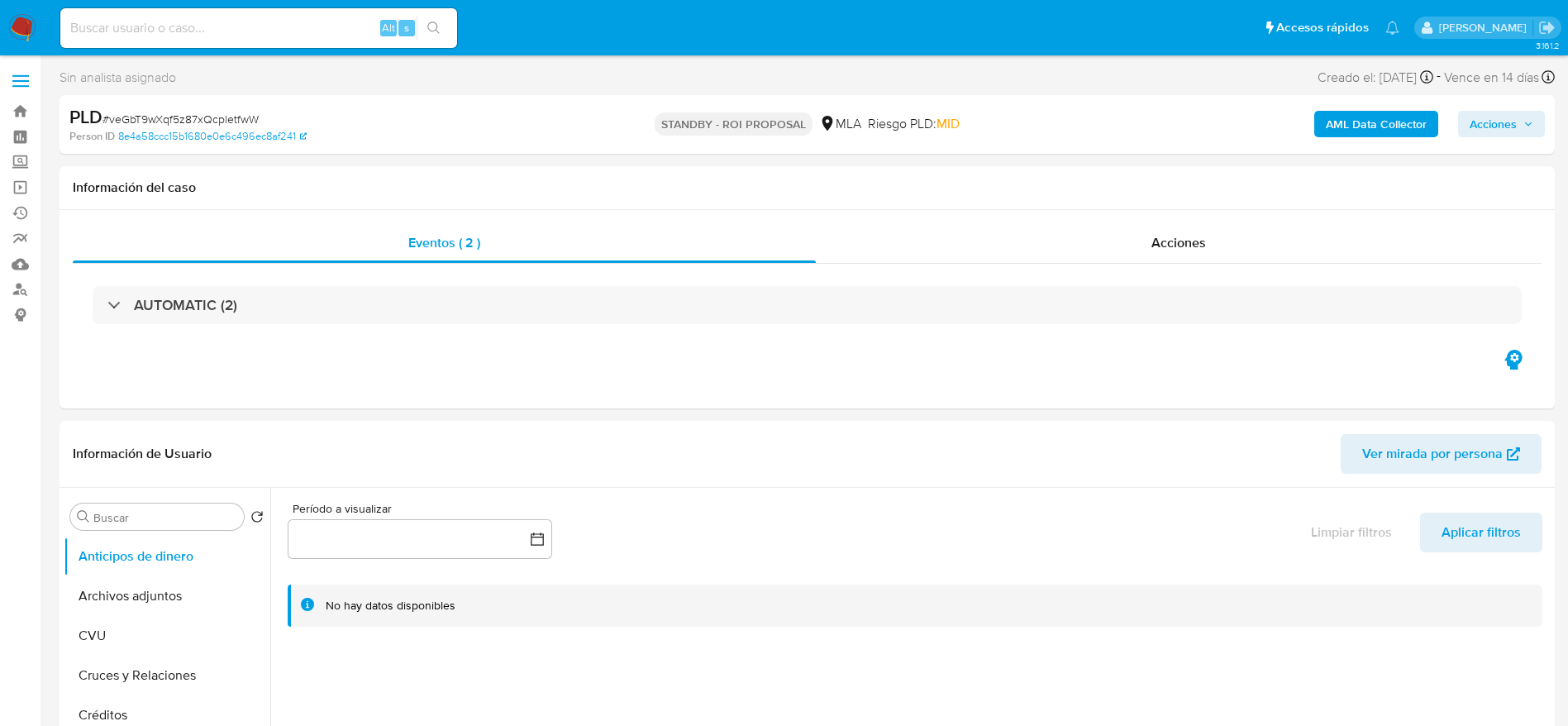
click at [26, 21] on img at bounding box center [22, 28] width 28 height 28
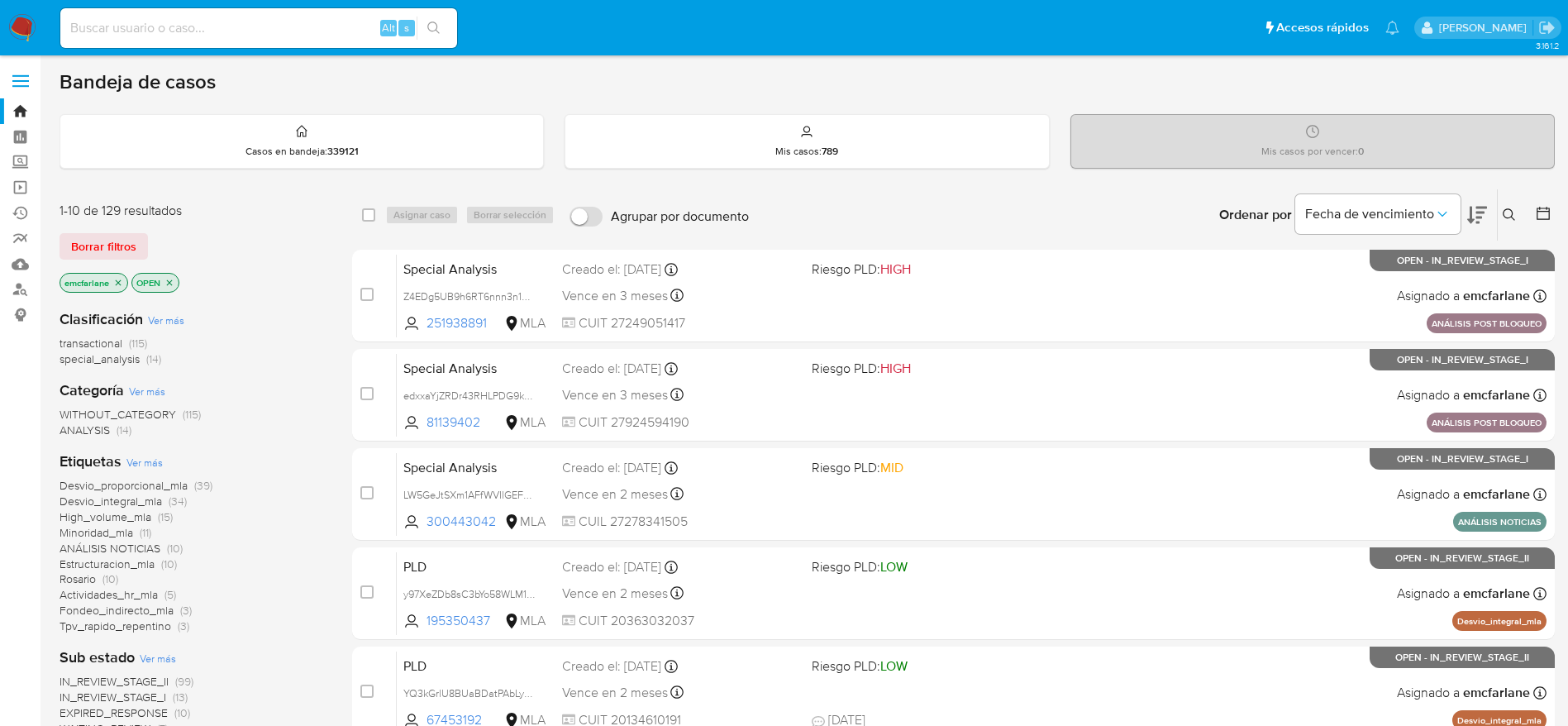
click at [1546, 212] on icon at bounding box center [1544, 213] width 17 height 17
click at [1538, 215] on icon at bounding box center [1544, 213] width 13 height 13
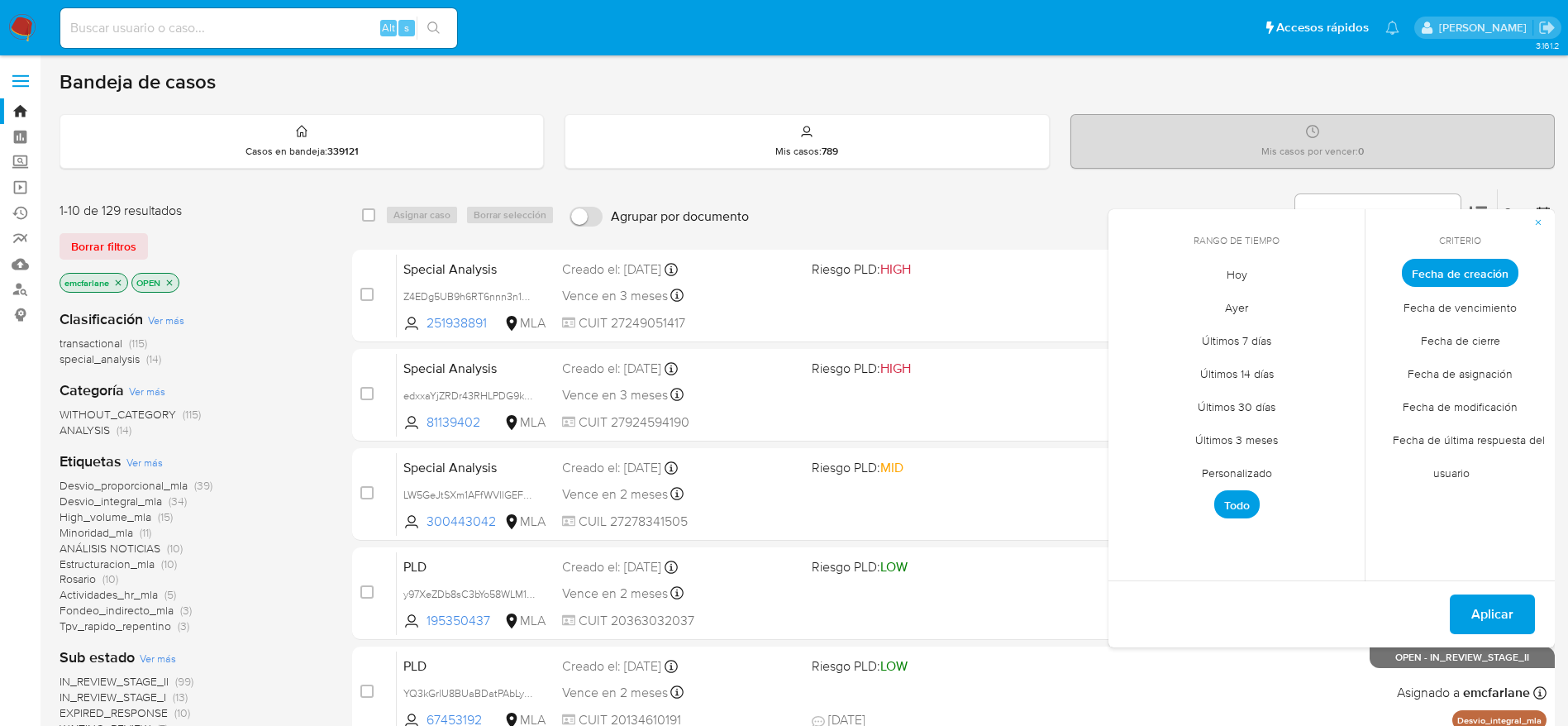
click at [1269, 468] on span "Personalizado" at bounding box center [1237, 473] width 105 height 34
click at [1128, 304] on icon "Mes anterior" at bounding box center [1135, 303] width 20 height 20
click at [1331, 308] on icon "Mes siguiente" at bounding box center [1340, 303] width 20 height 20
click at [1276, 357] on button "1" at bounding box center [1270, 365] width 27 height 27
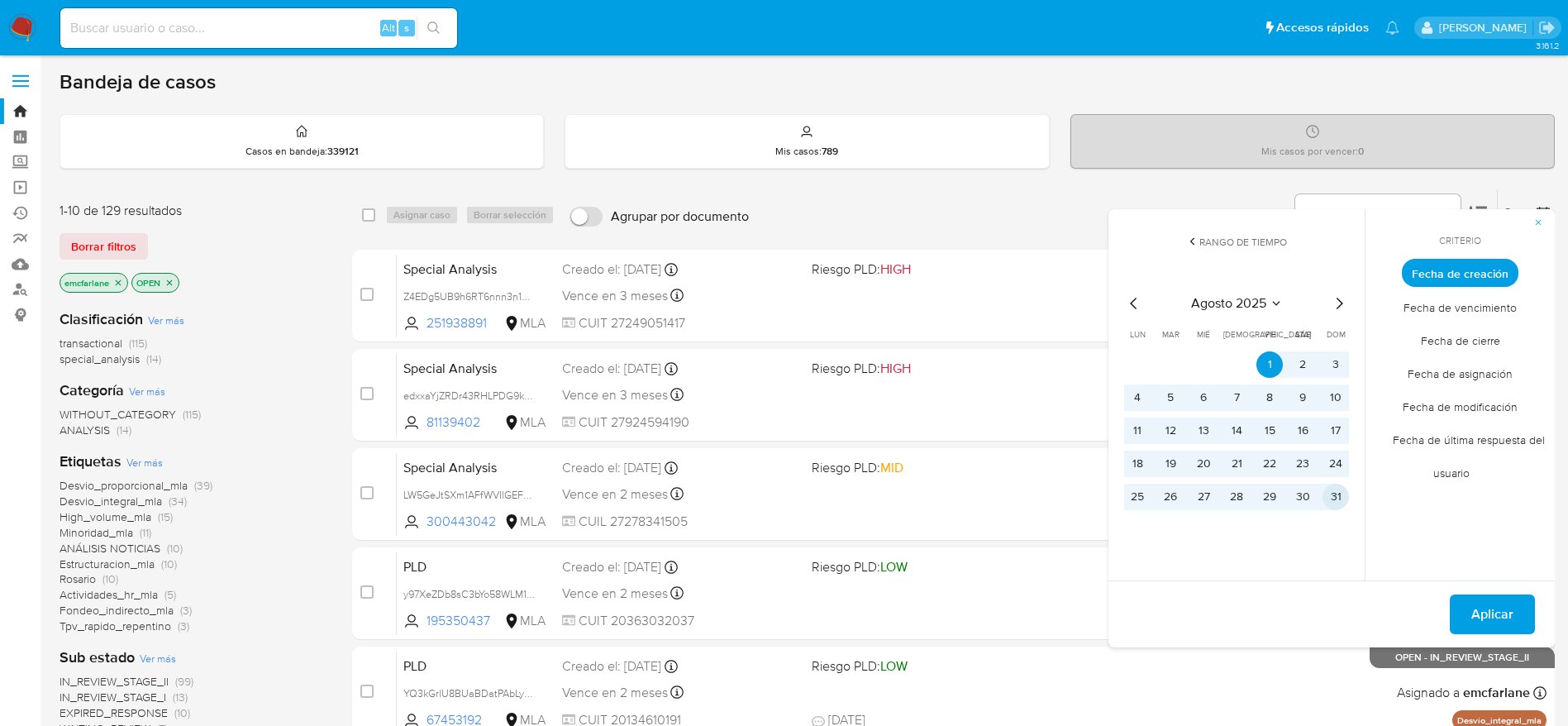
drag, startPoint x: 1349, startPoint y: 493, endPoint x: 1383, endPoint y: 526, distance: 47.4
click at [1349, 491] on button "31" at bounding box center [1336, 498] width 27 height 27
click at [1502, 618] on span "Aplicar" at bounding box center [1492, 614] width 42 height 37
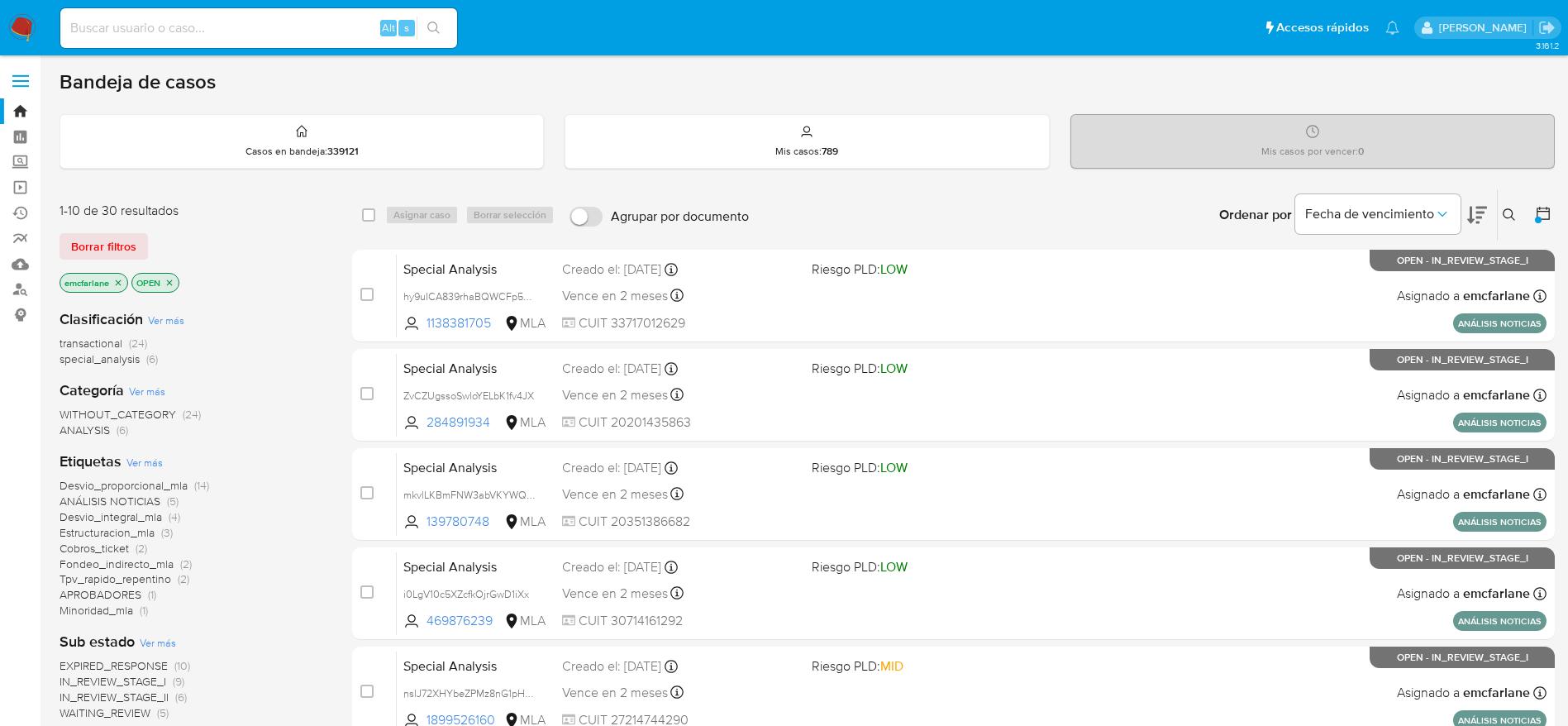
click at [124, 337] on span "transactional (24)" at bounding box center [102, 343] width 87 height 16
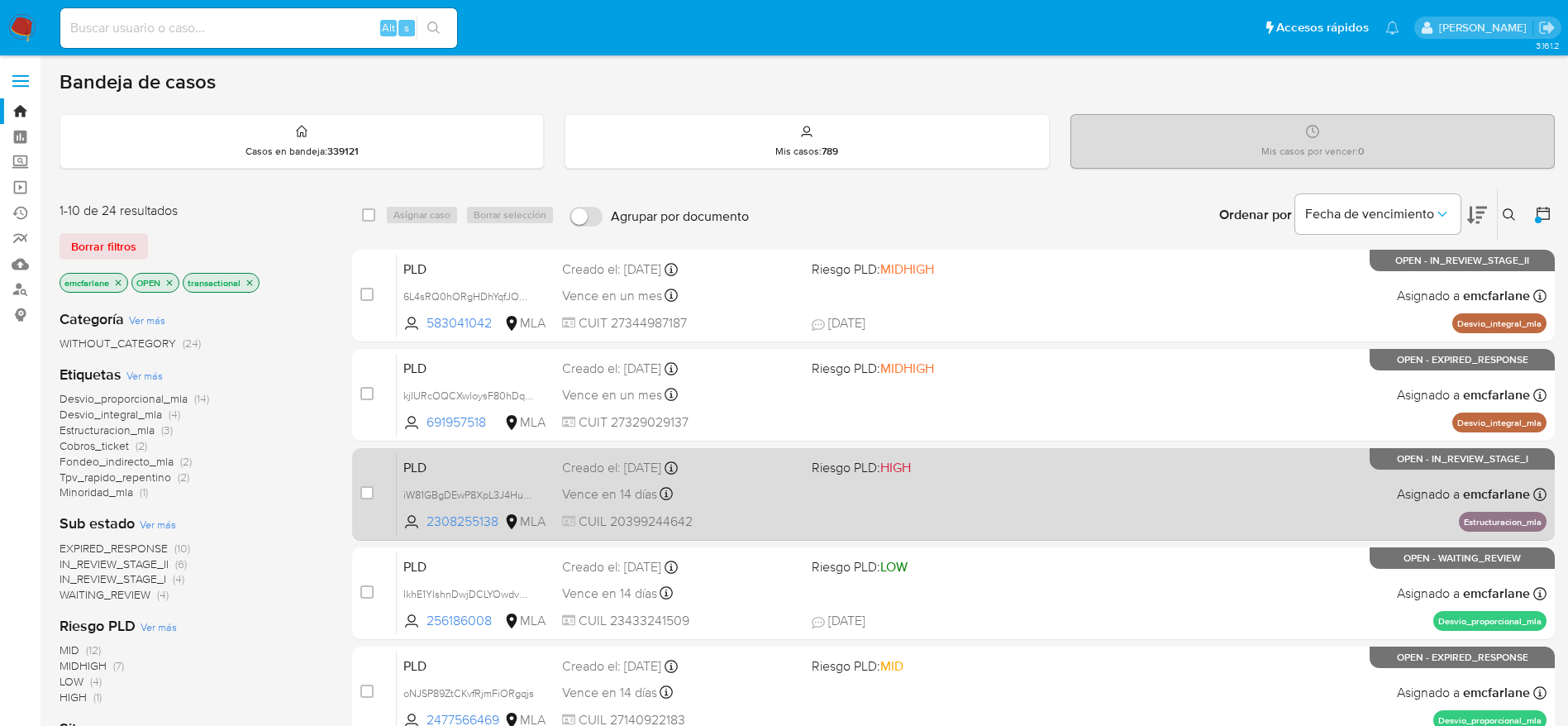
scroll to position [639, 0]
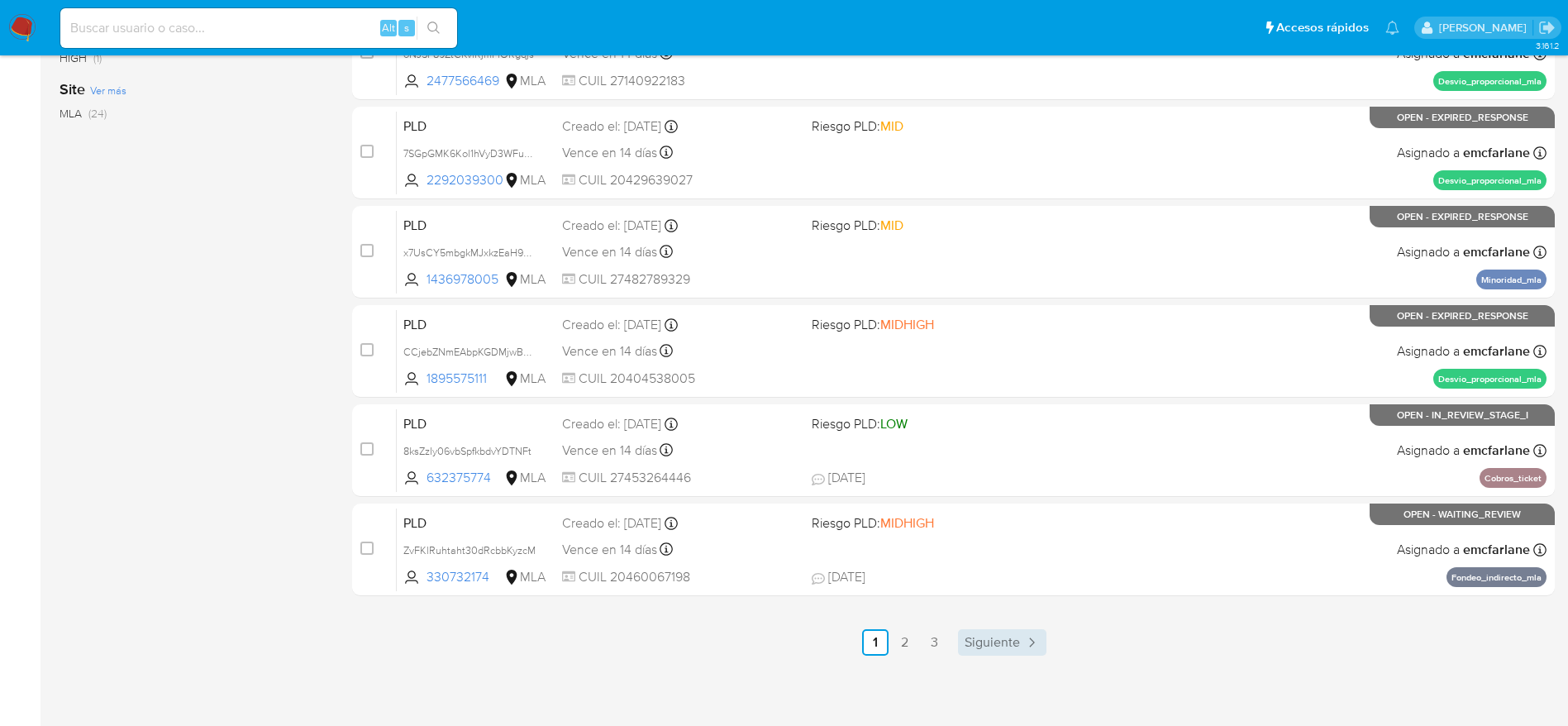
click at [1006, 646] on span "Siguiente" at bounding box center [992, 643] width 55 height 13
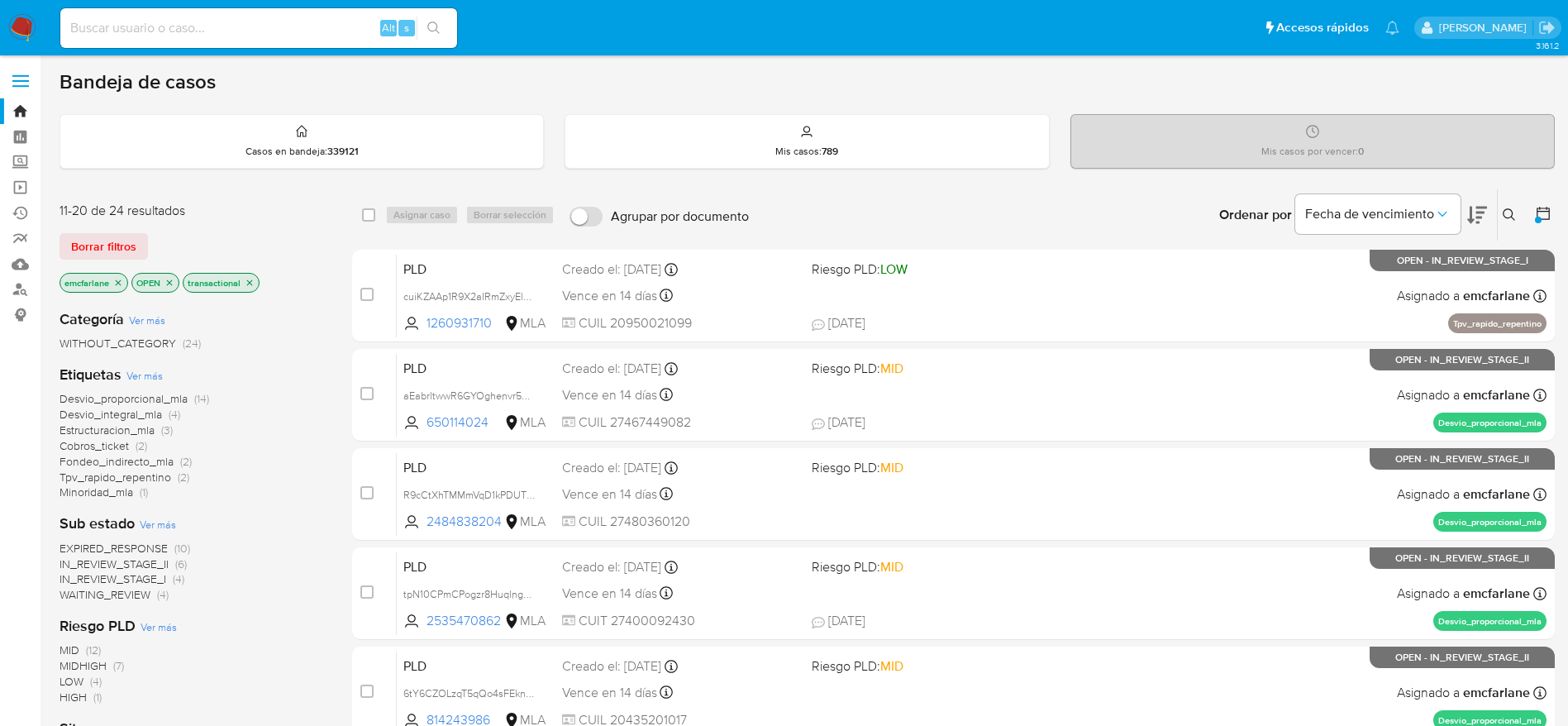
scroll to position [639, 0]
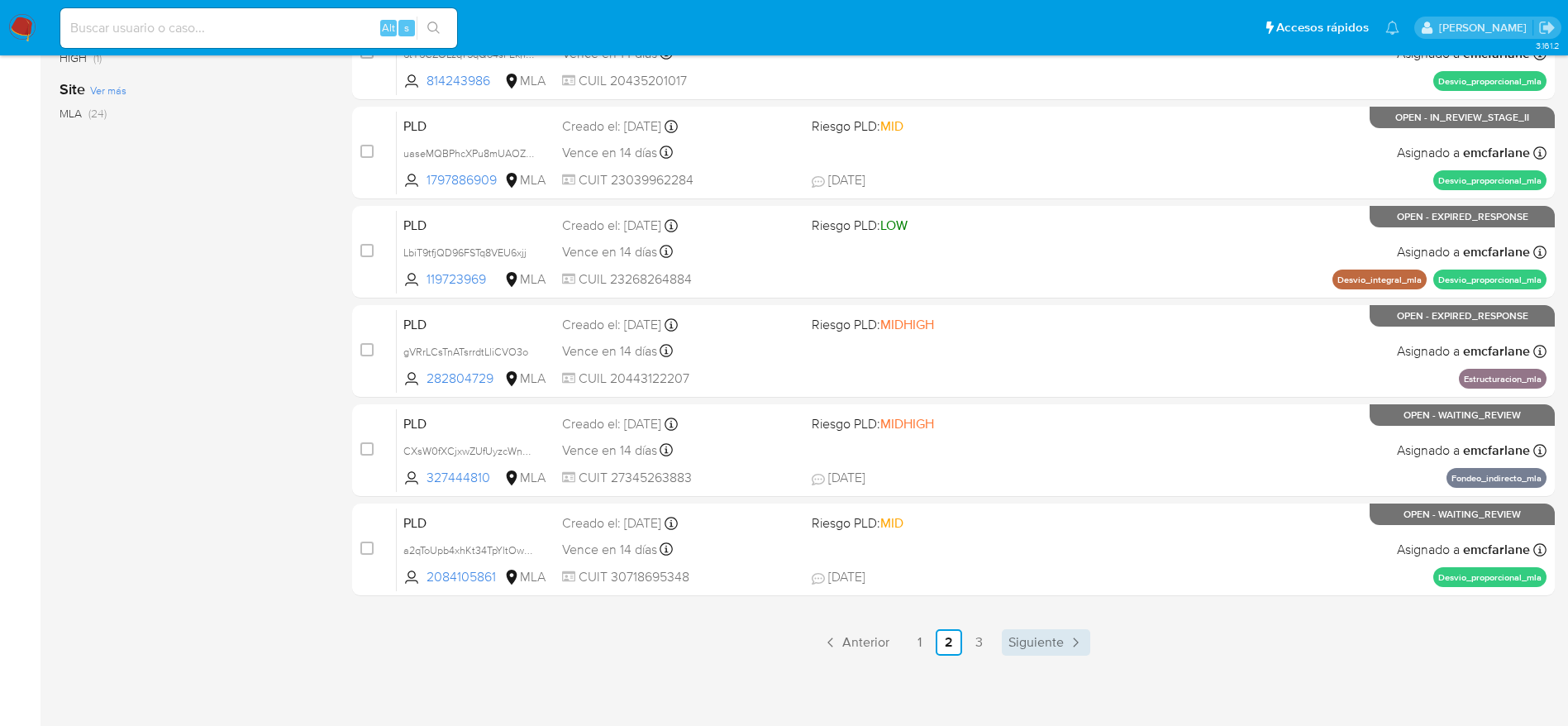
click at [1052, 630] on link "Siguiente" at bounding box center [1046, 643] width 88 height 27
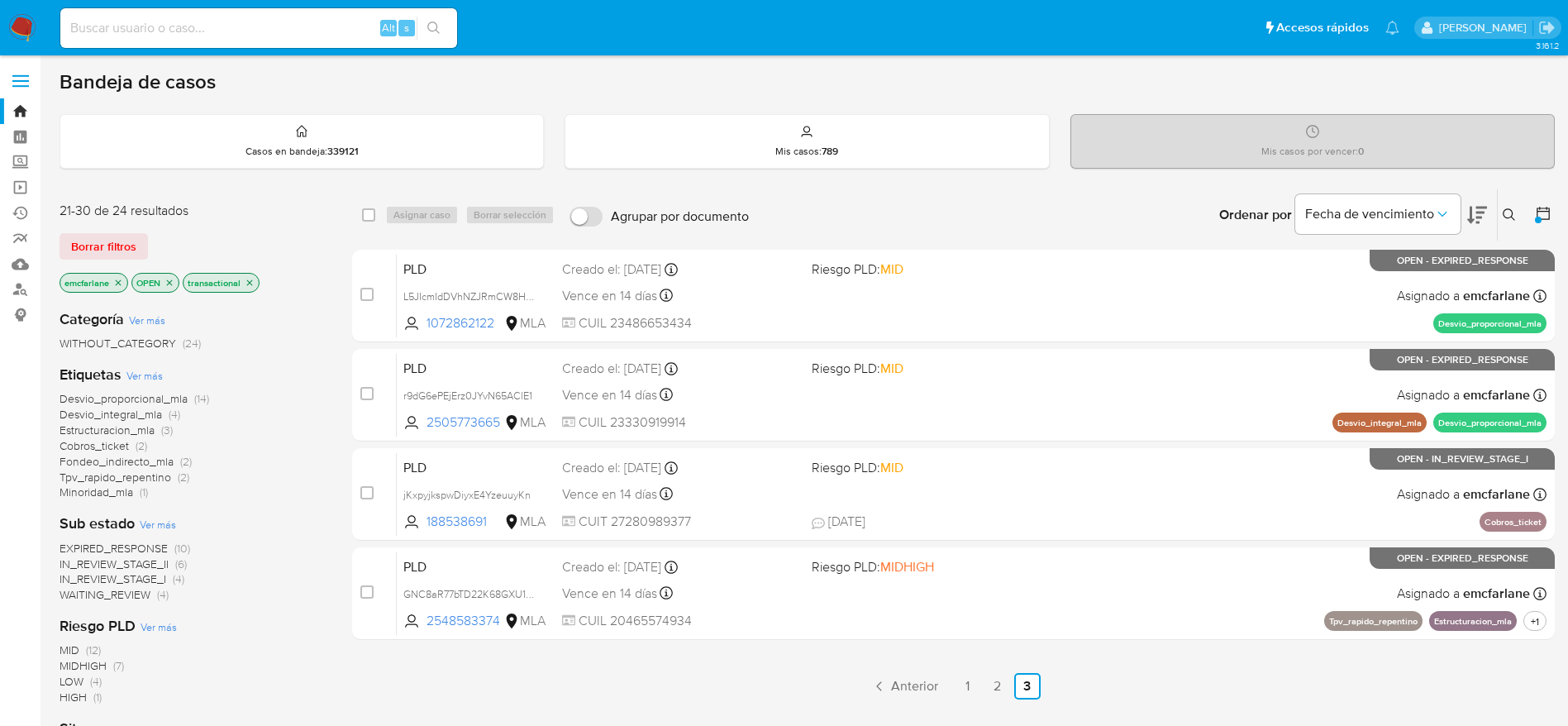
click at [251, 278] on icon "close-filter" at bounding box center [250, 283] width 10 height 10
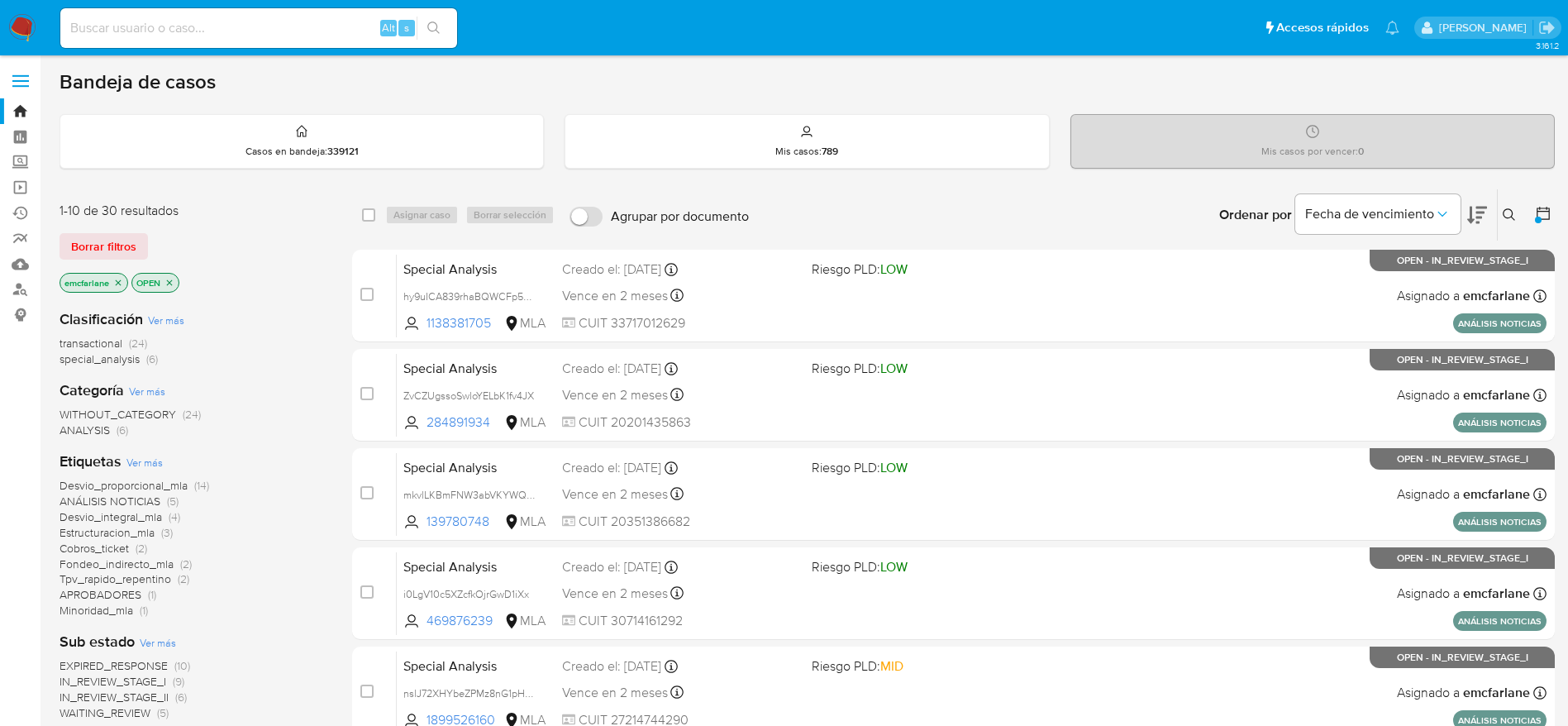
click at [301, 23] on input at bounding box center [258, 28] width 397 height 22
paste input "oNJSP89ZtCKvfRjmFiORgqjs"
type input "oNJSP89ZtCKvfRjmFiORgqjs"
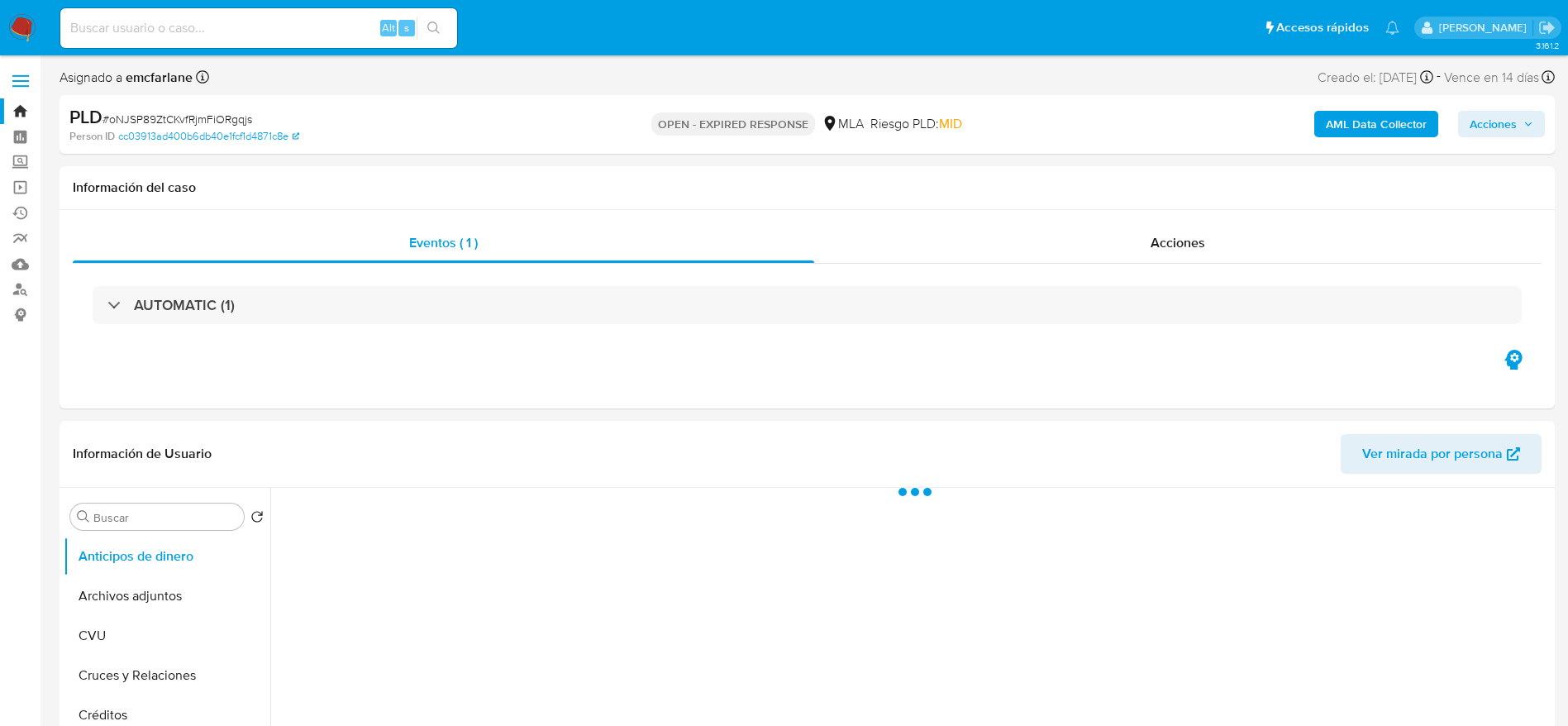
select select "10"
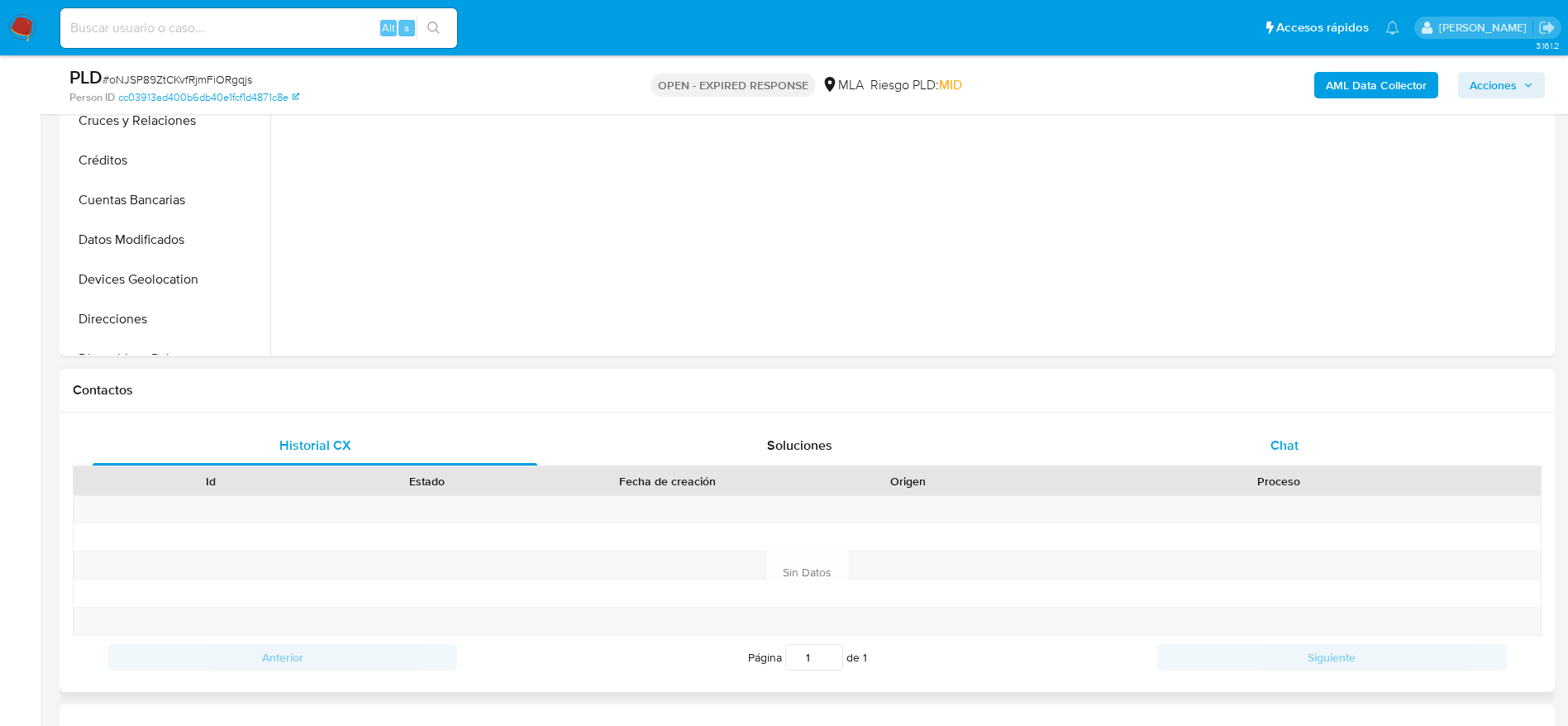
click at [1280, 455] on div "Chat" at bounding box center [1285, 446] width 445 height 40
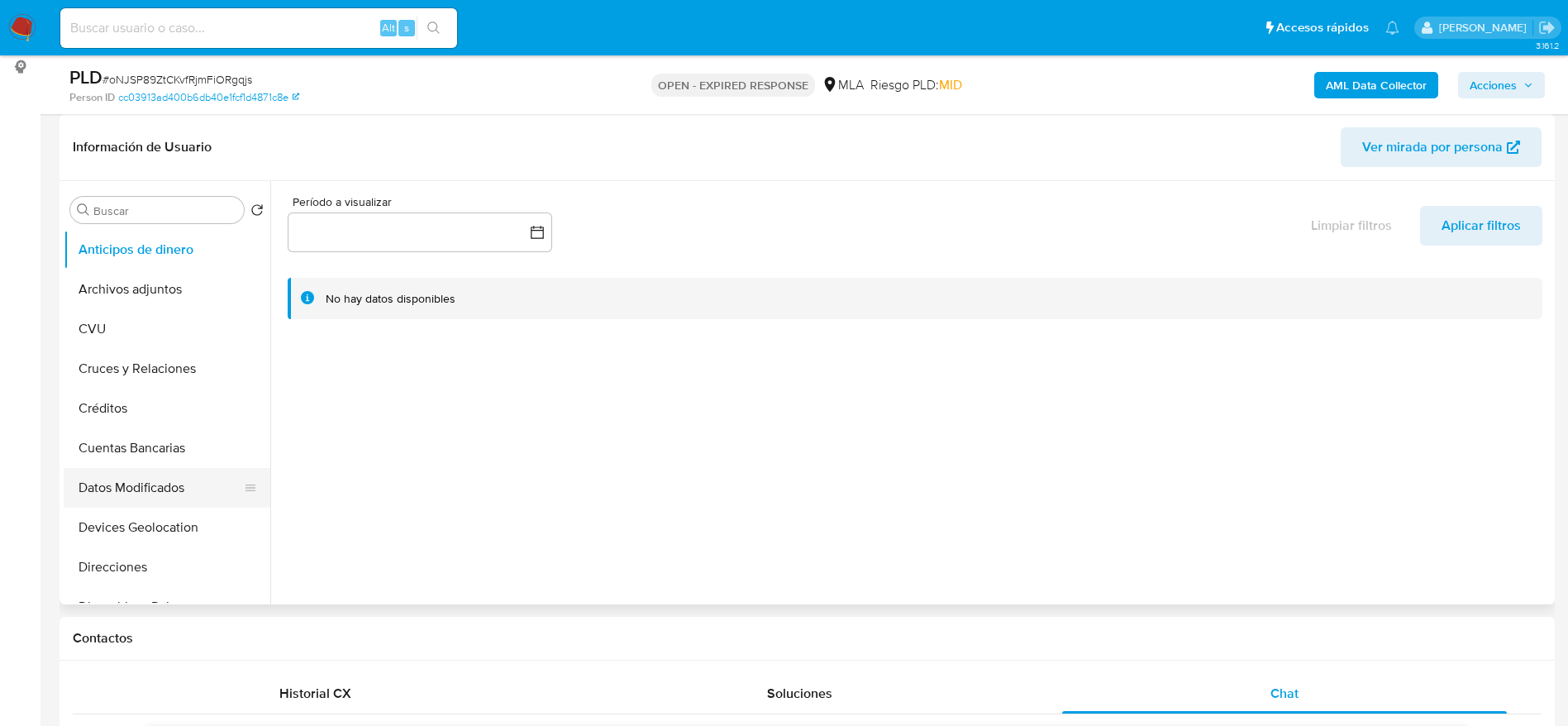
scroll to position [248, 0]
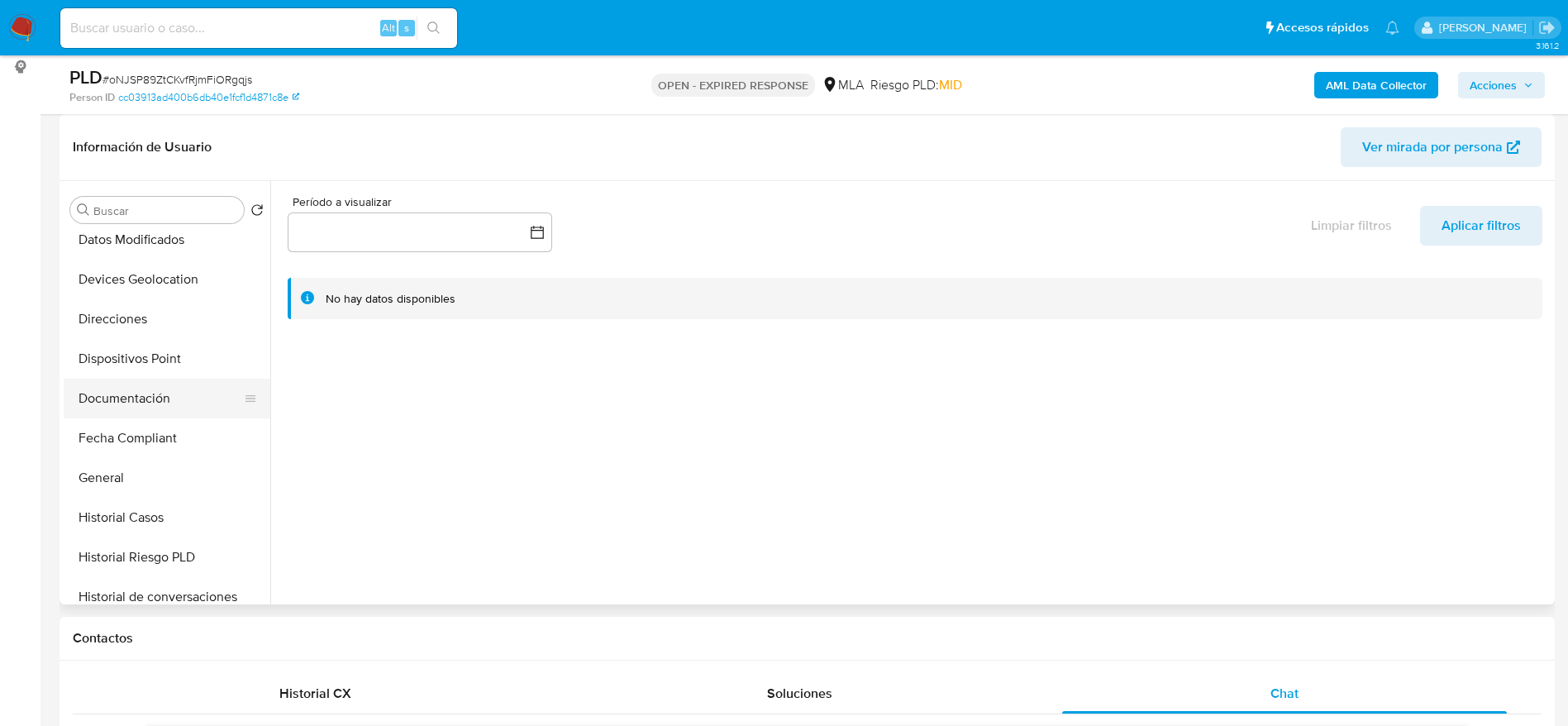
click at [126, 377] on button "Dispositivos Point" at bounding box center [167, 359] width 207 height 40
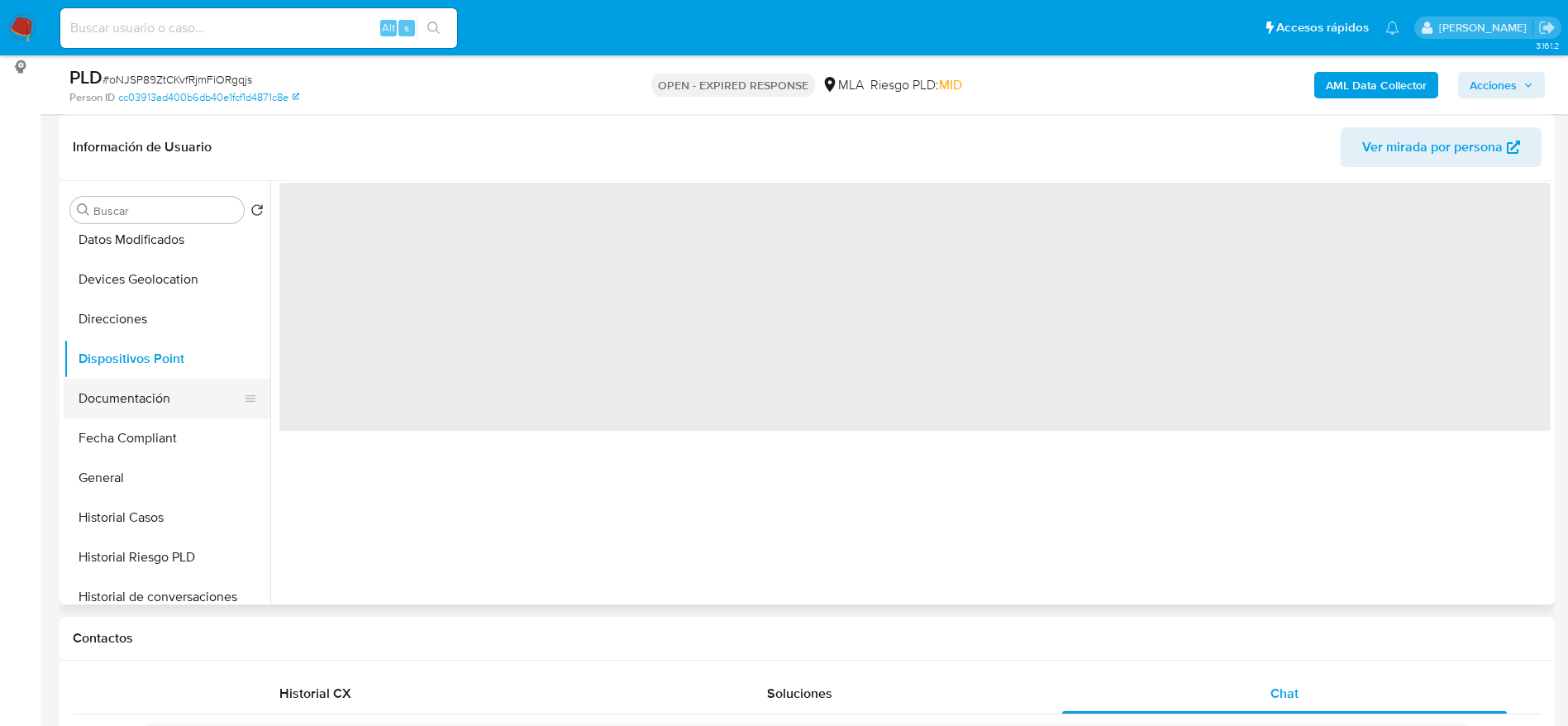
click at [140, 382] on button "Documentación" at bounding box center [160, 398] width 193 height 40
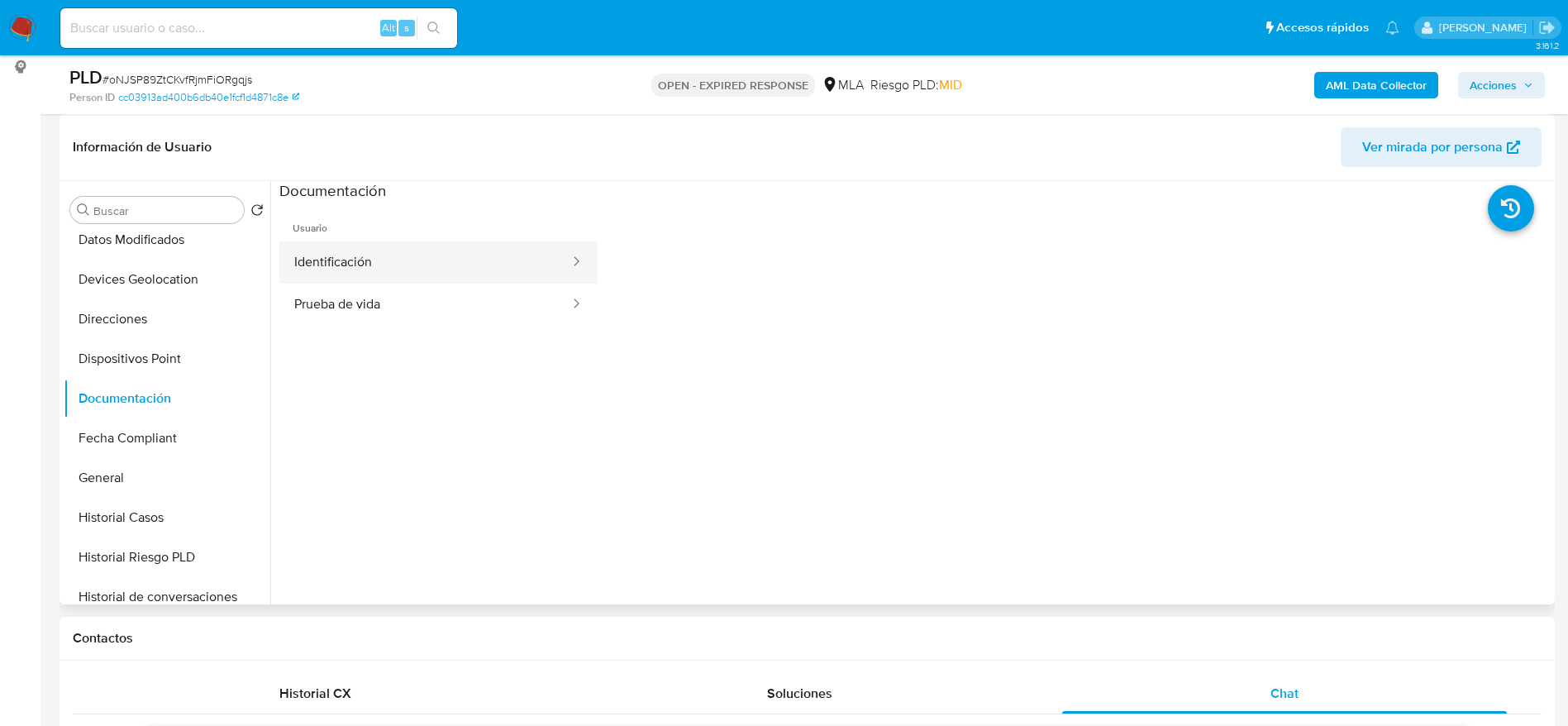
click at [368, 242] on button "Identificación" at bounding box center [425, 263] width 292 height 43
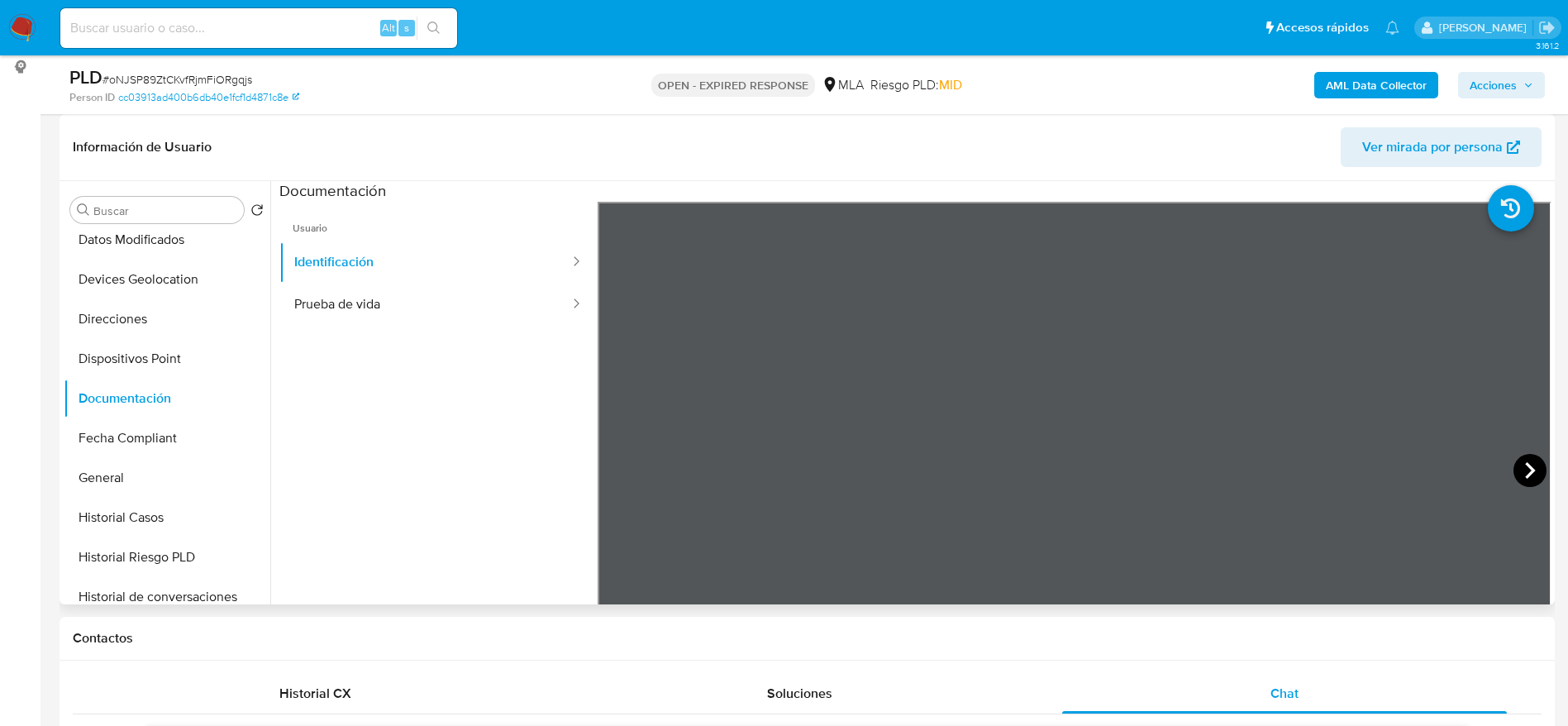
click at [1520, 468] on icon at bounding box center [1531, 471] width 33 height 33
click at [382, 290] on button "Prueba de vida" at bounding box center [425, 304] width 292 height 43
click at [122, 517] on button "Historial Casos" at bounding box center [160, 518] width 193 height 40
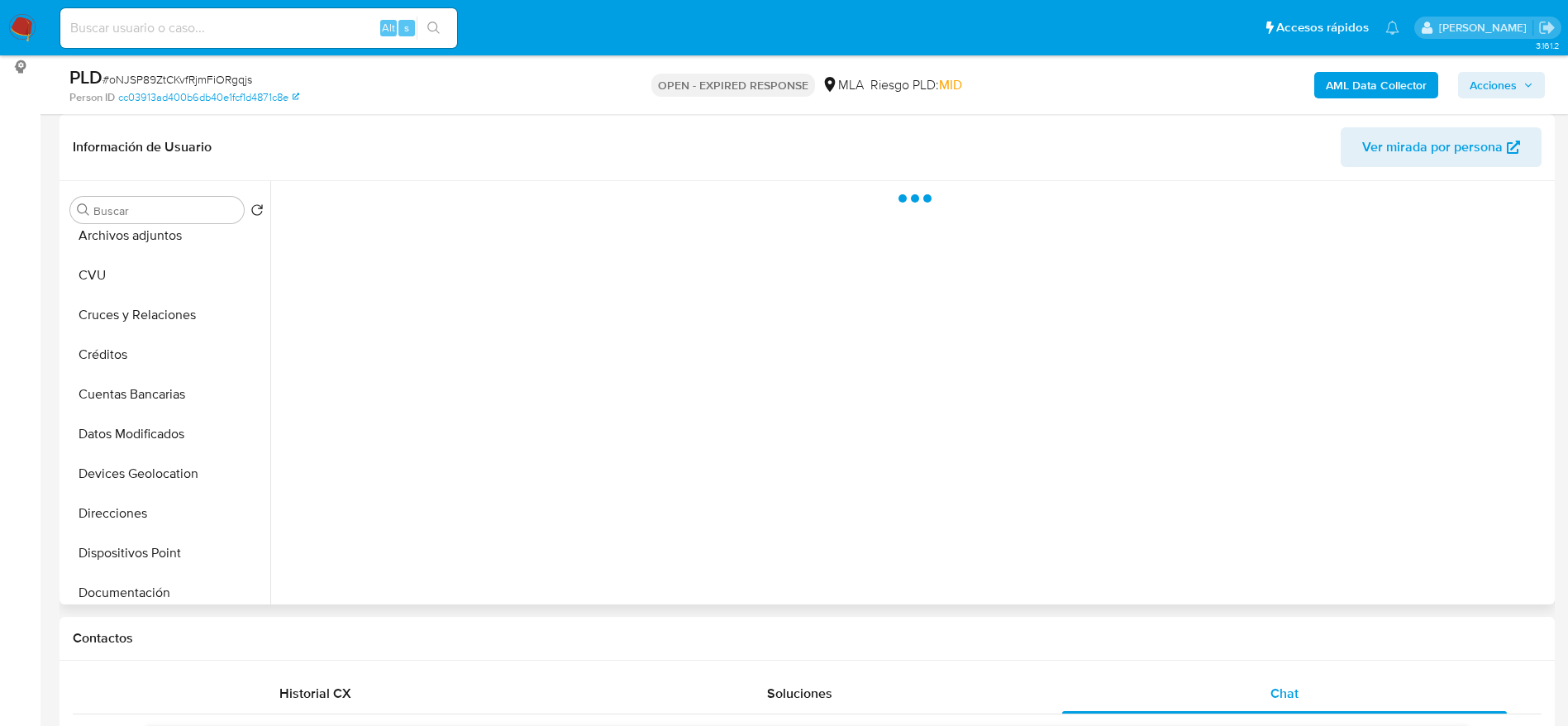
scroll to position [0, 0]
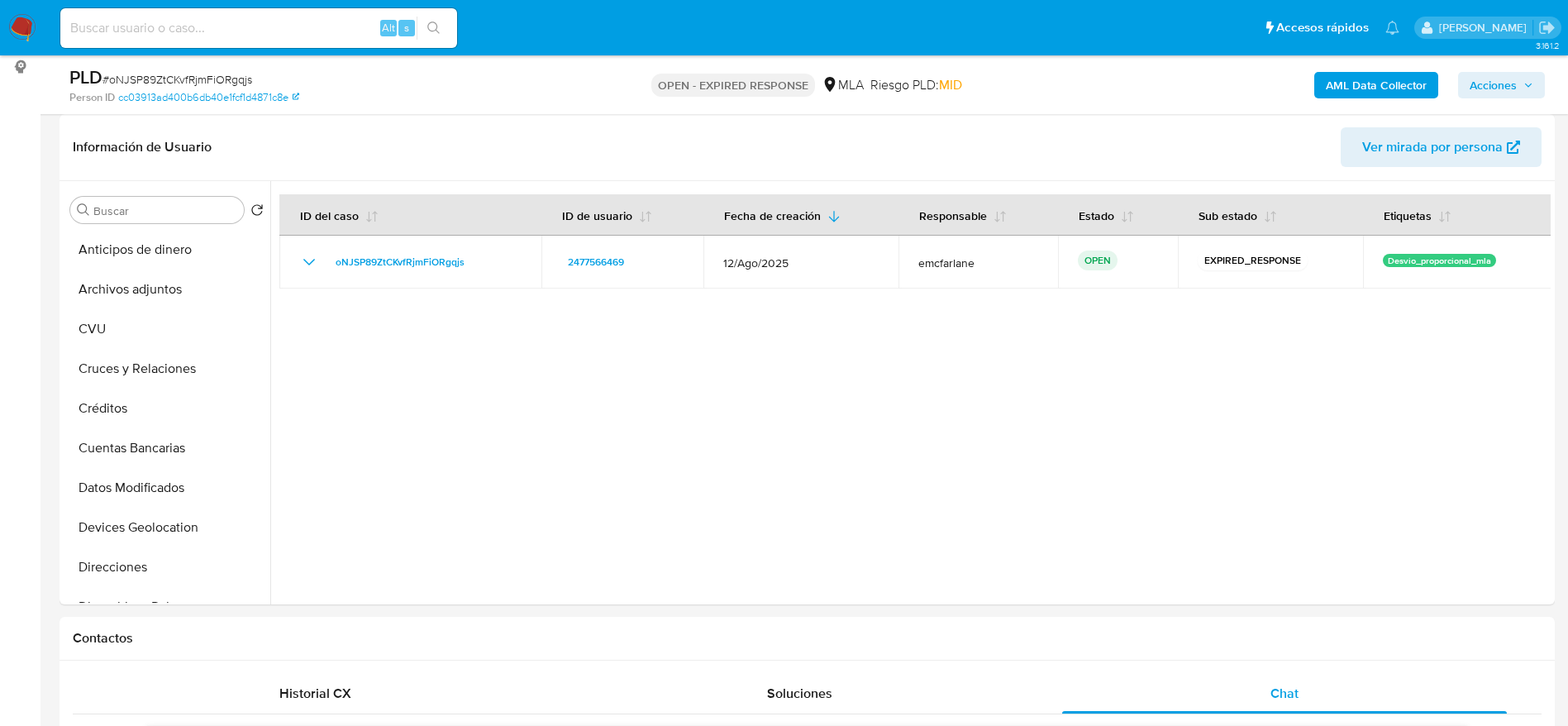
click at [190, 68] on div "PLD # oNJSP89ZtCKvfRjmFiORgqjs" at bounding box center [312, 78] width 486 height 25
click at [190, 75] on span "# oNJSP89ZtCKvfRjmFiORgqjs" at bounding box center [177, 79] width 150 height 17
click at [190, 74] on span "# oNJSP89ZtCKvfRjmFiORgqjs" at bounding box center [177, 79] width 150 height 17
click at [431, 90] on div "Person ID cc03913ad400b6db40e1fcf1d4871c8e" at bounding box center [312, 98] width 487 height 15
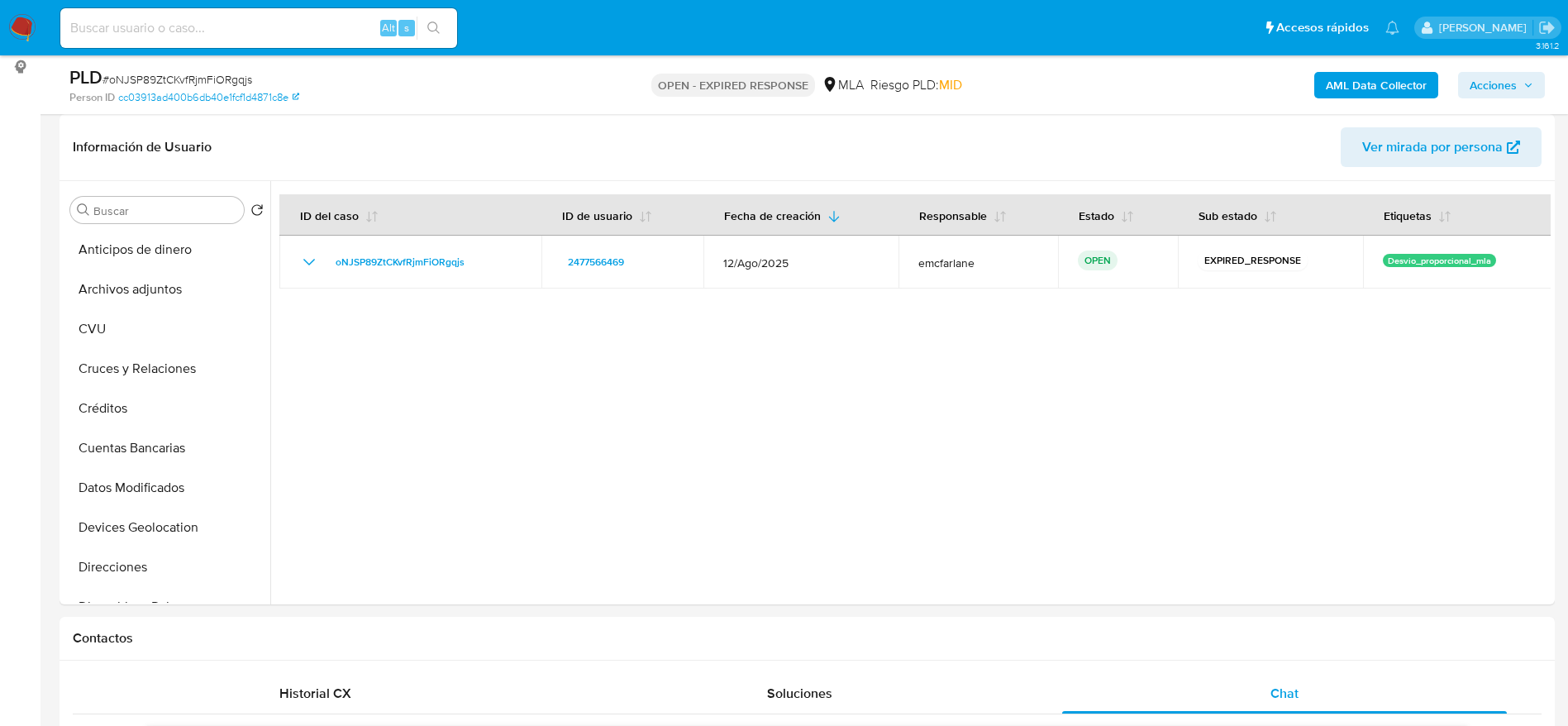
click at [181, 72] on span "# oNJSP89ZtCKvfRjmFiORgqjs" at bounding box center [177, 79] width 150 height 17
copy span "oNJSP89ZtCKvfRjmFiORgqjs"
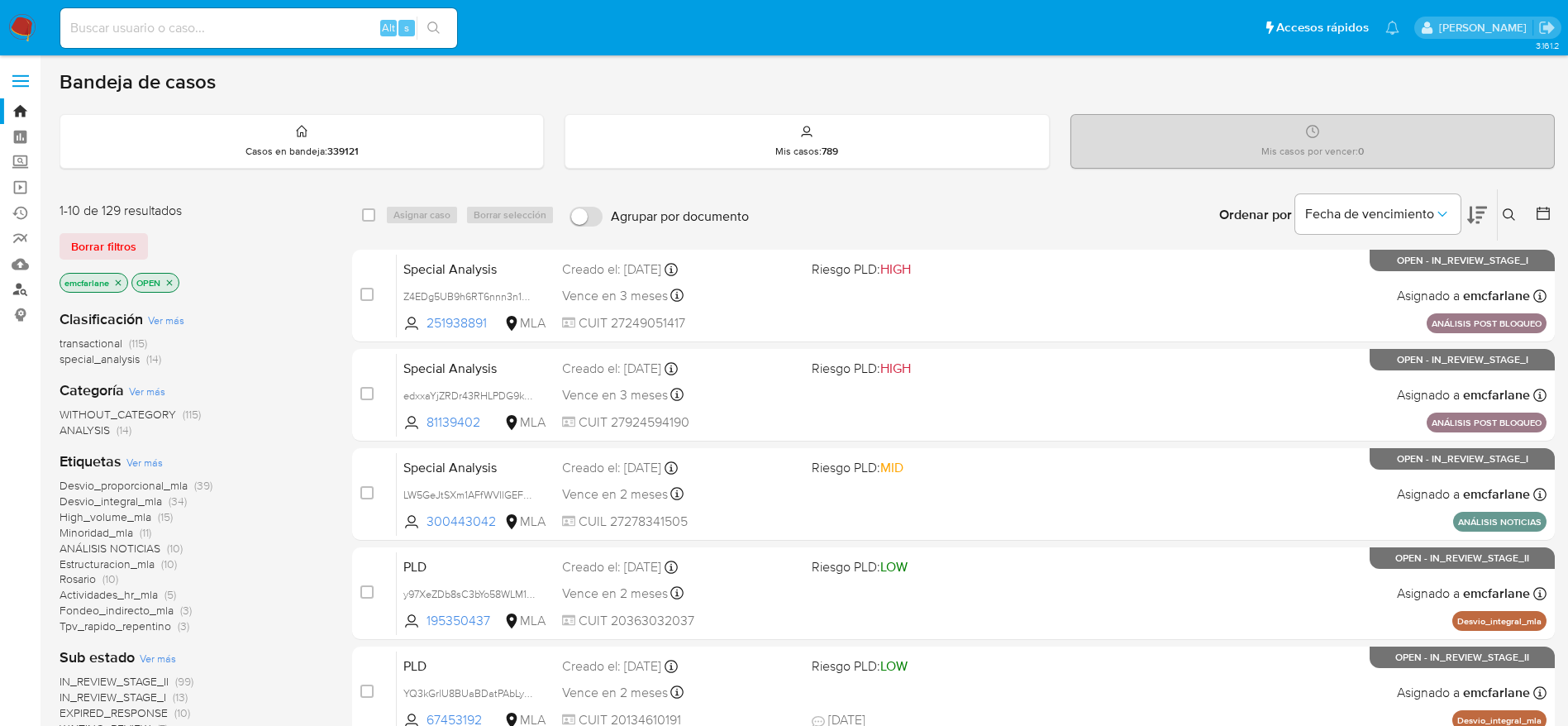
click at [20, 286] on link "Buscador de personas" at bounding box center [98, 289] width 197 height 26
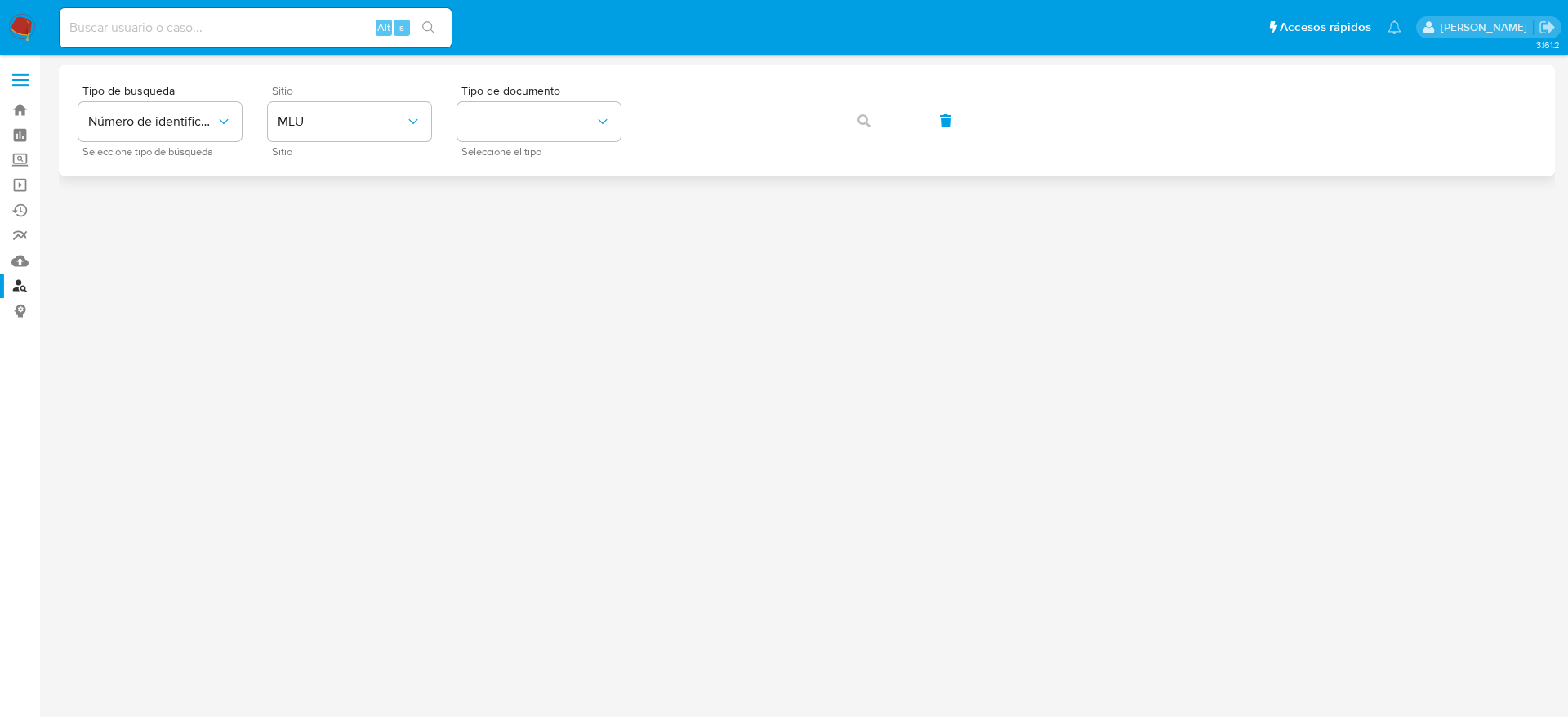
click at [327, 100] on div "Sitio MLU Sitio" at bounding box center [349, 120] width 163 height 71
click at [307, 126] on span "MLU" at bounding box center [341, 122] width 128 height 16
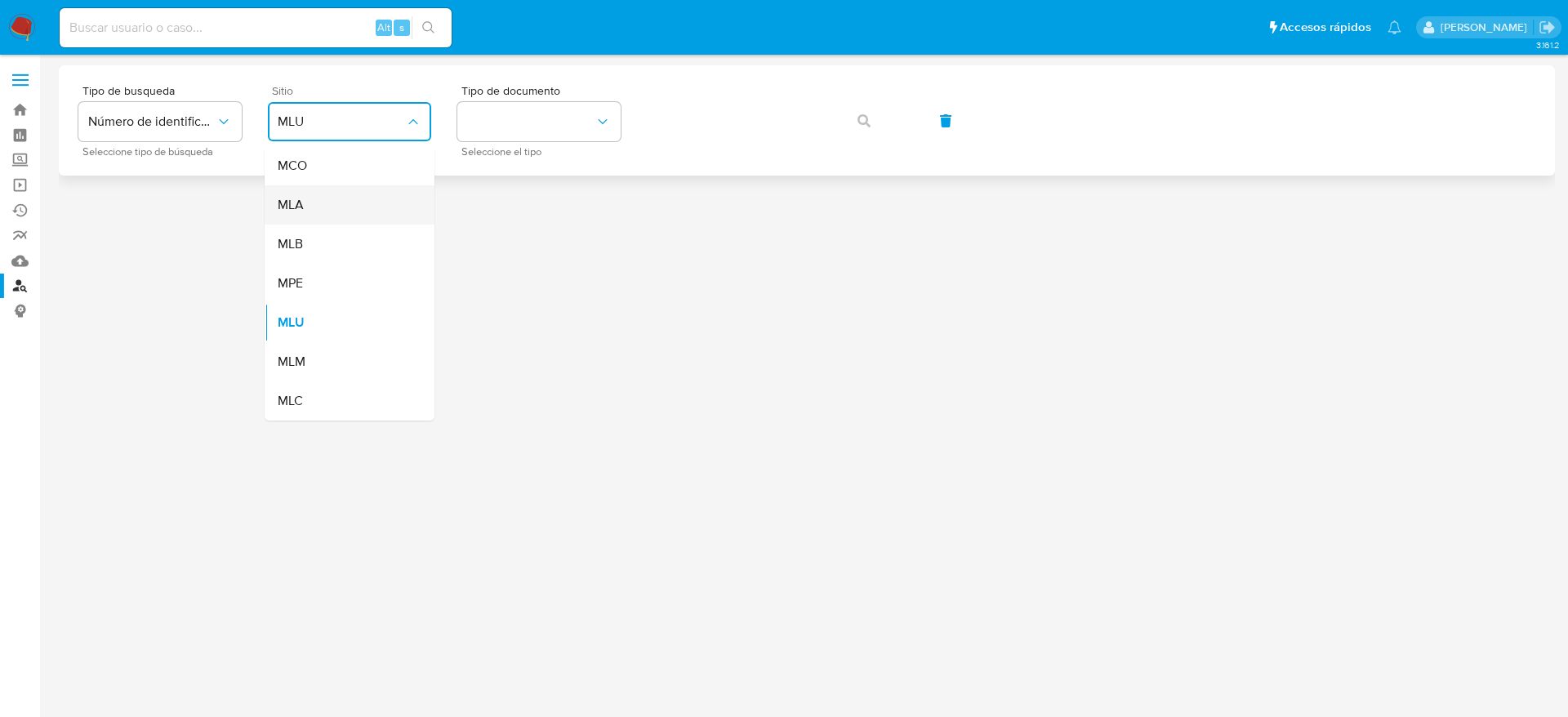
click at [301, 212] on span "MLA" at bounding box center [291, 205] width 26 height 16
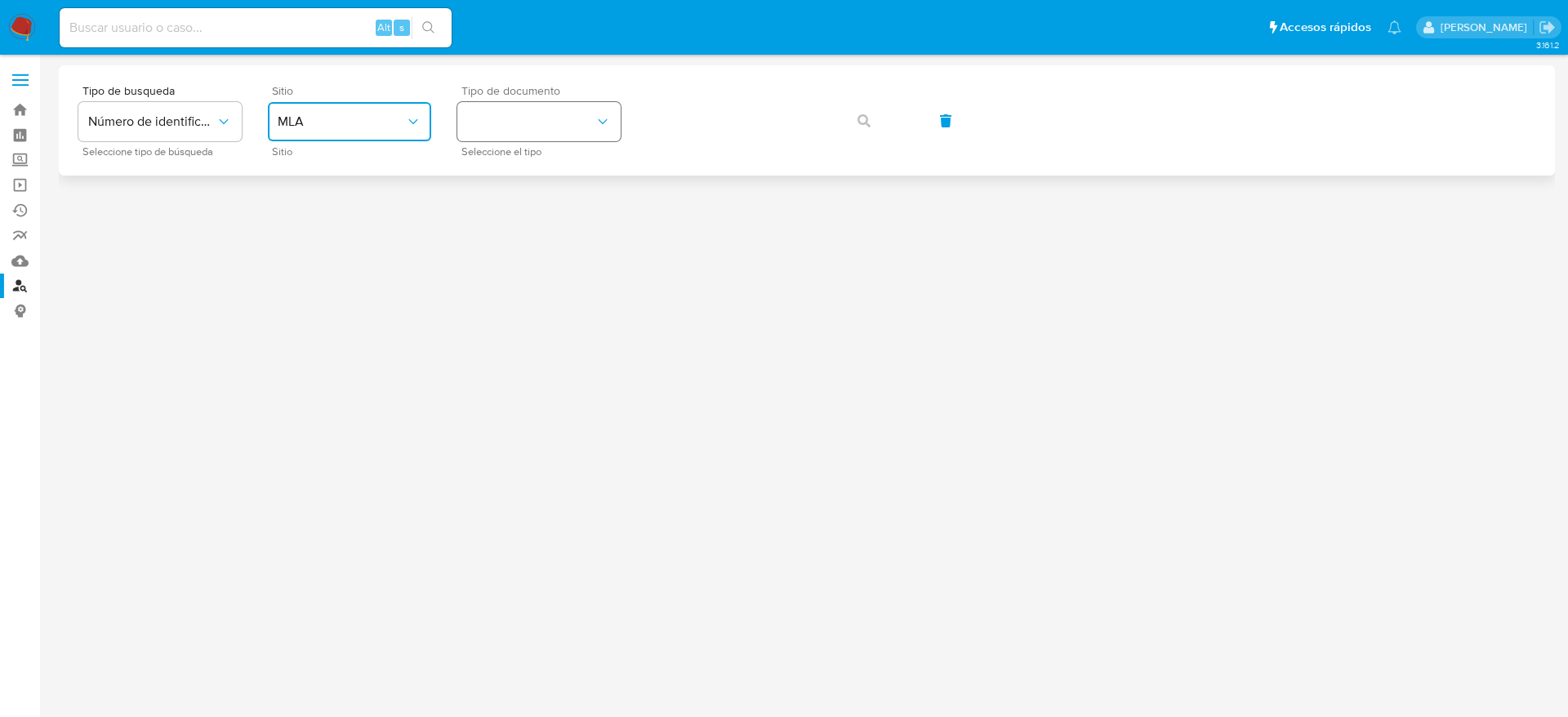
click at [570, 119] on button "identificationType" at bounding box center [539, 122] width 163 height 40
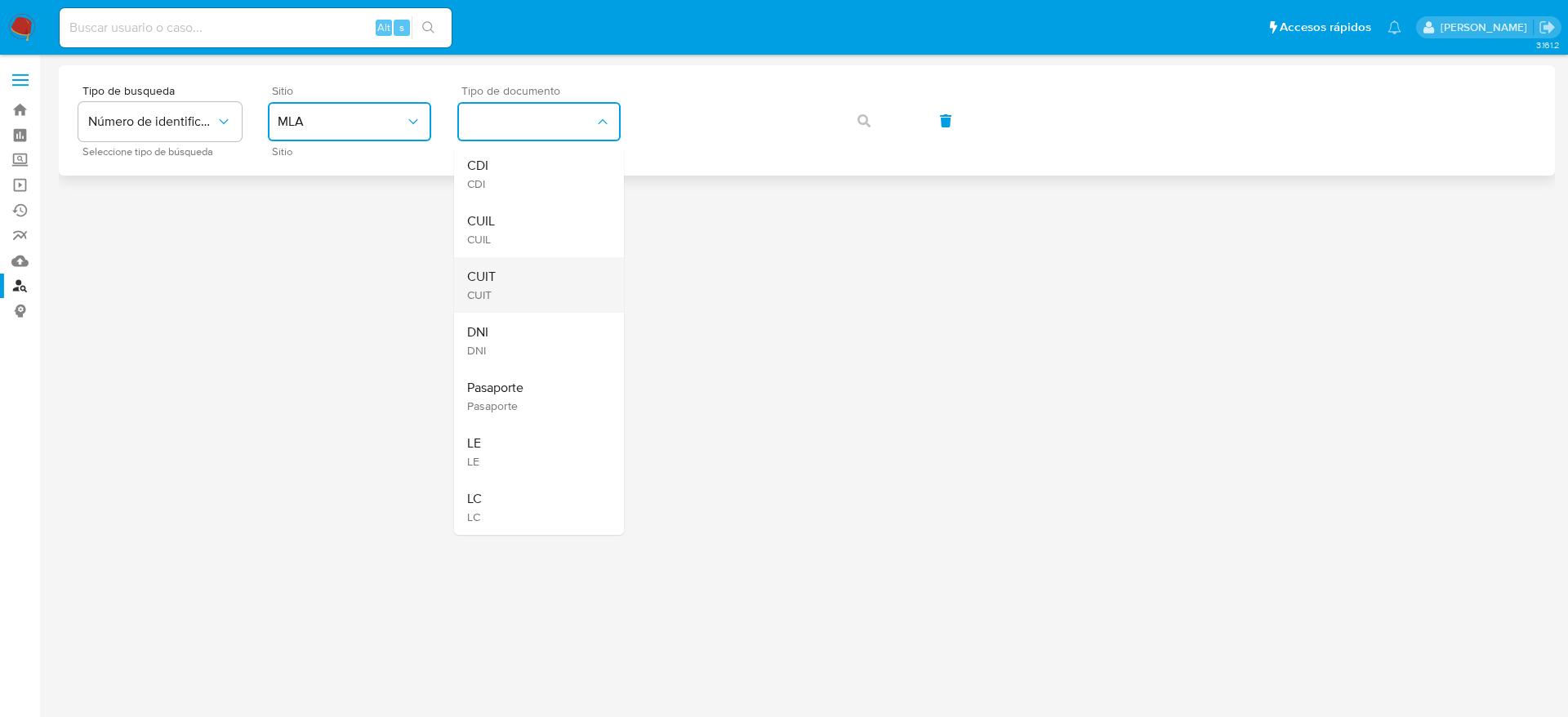
click at [508, 275] on div "CUIT CUIT" at bounding box center [534, 285] width 134 height 55
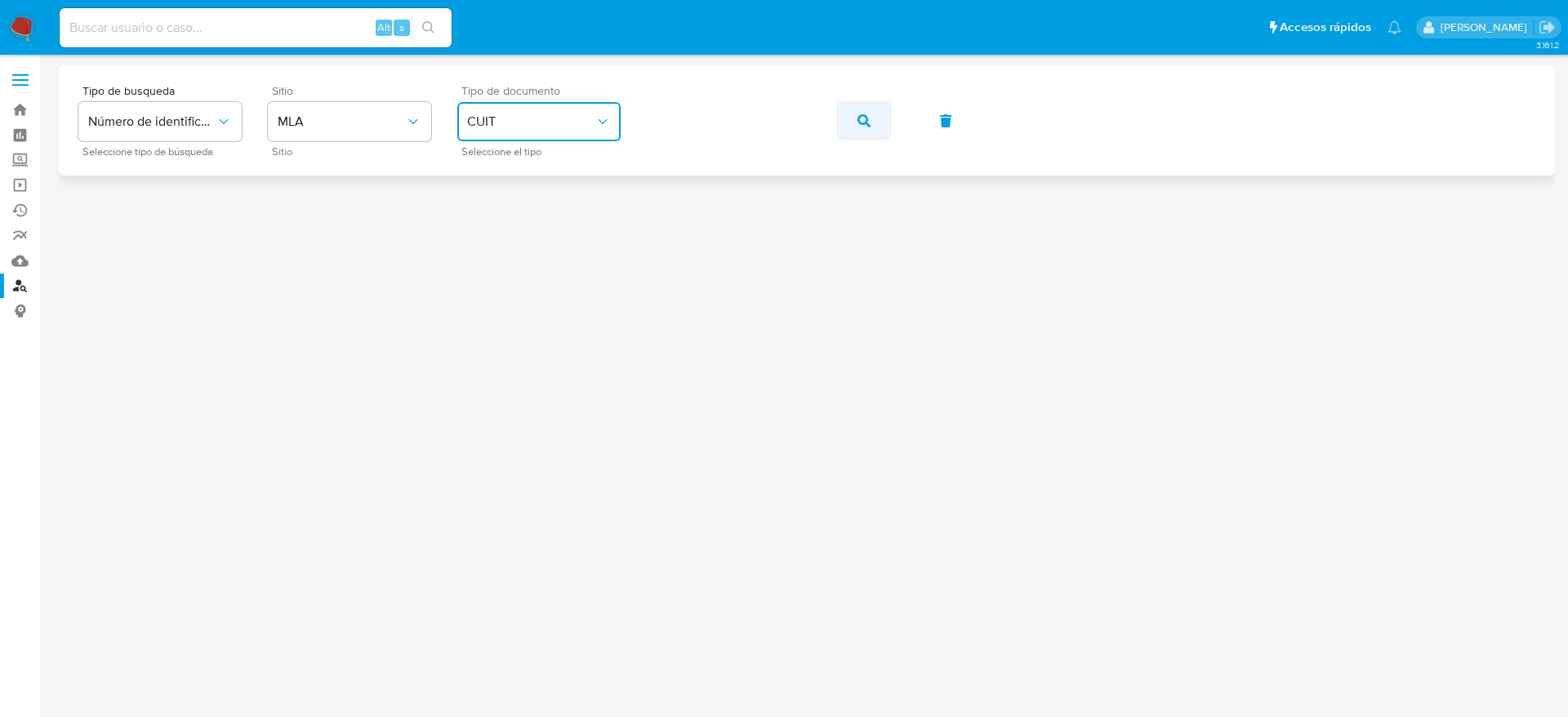
click at [851, 123] on button "button" at bounding box center [863, 121] width 55 height 40
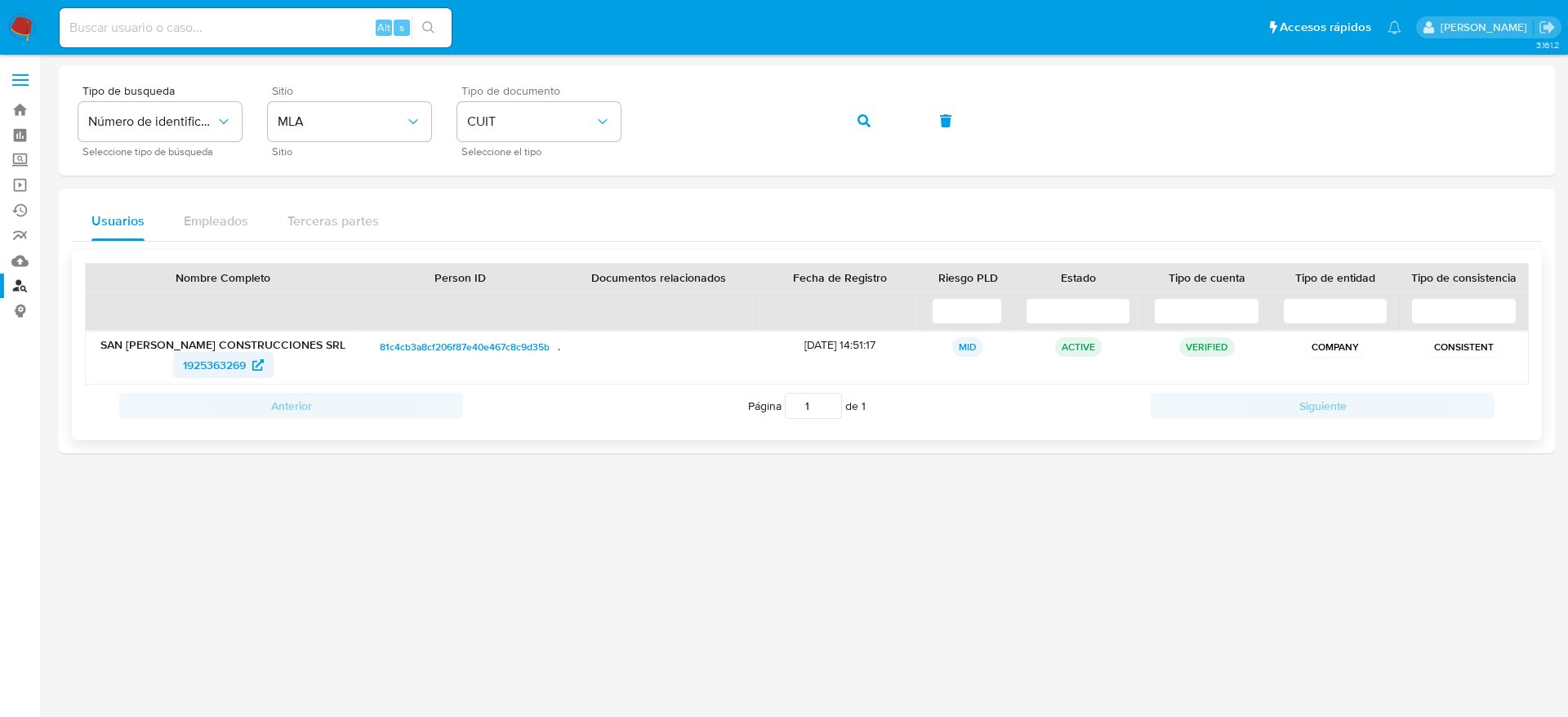
click at [202, 369] on span "1925363269" at bounding box center [214, 365] width 63 height 26
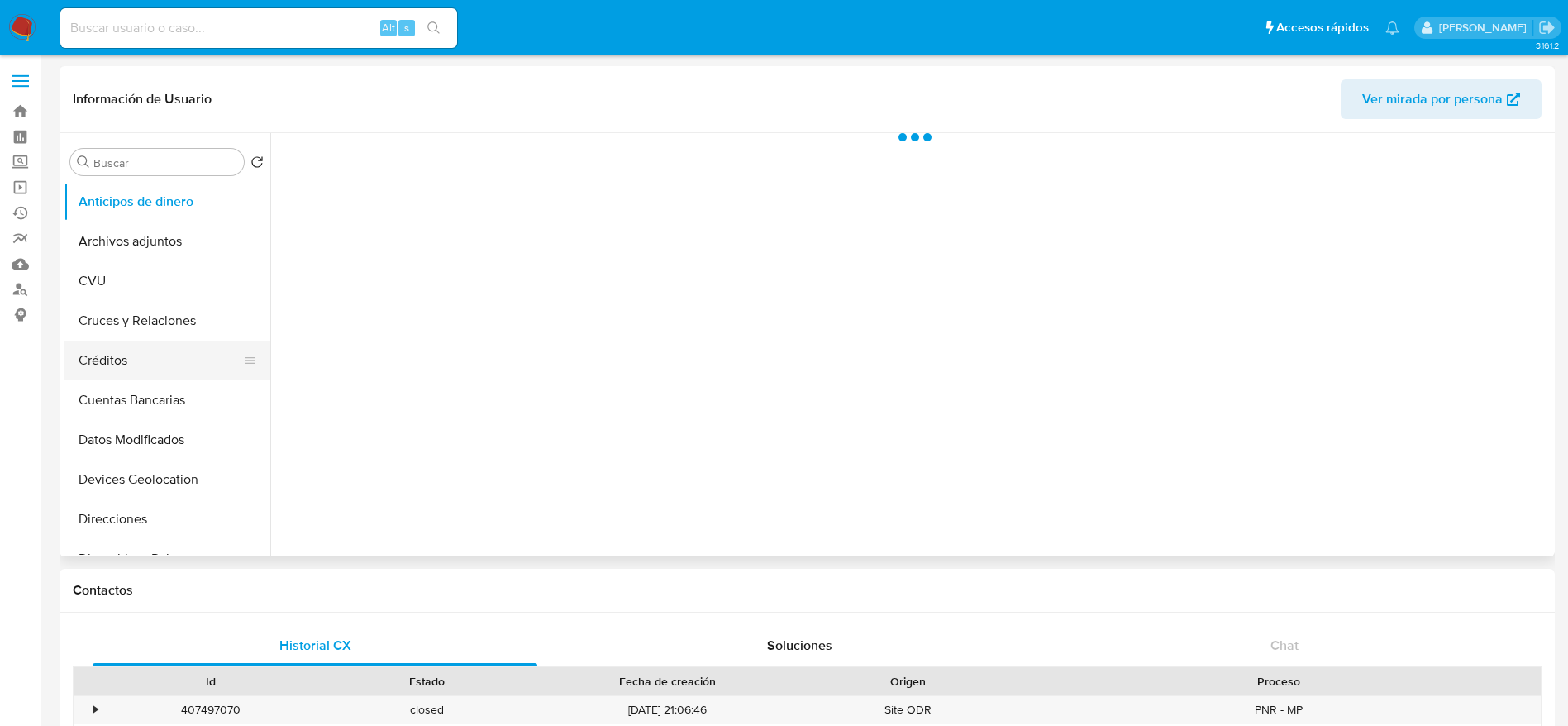
select select "10"
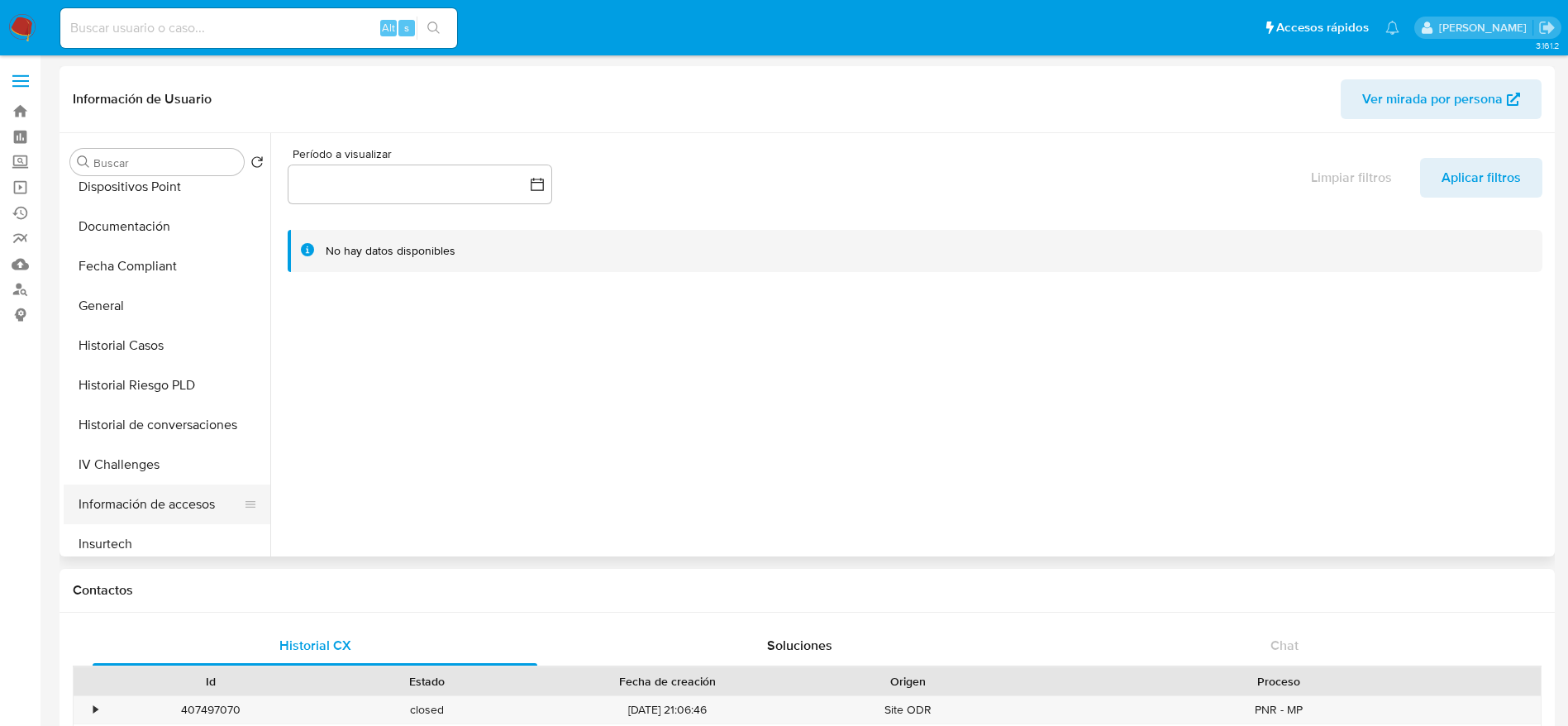
scroll to position [620, 0]
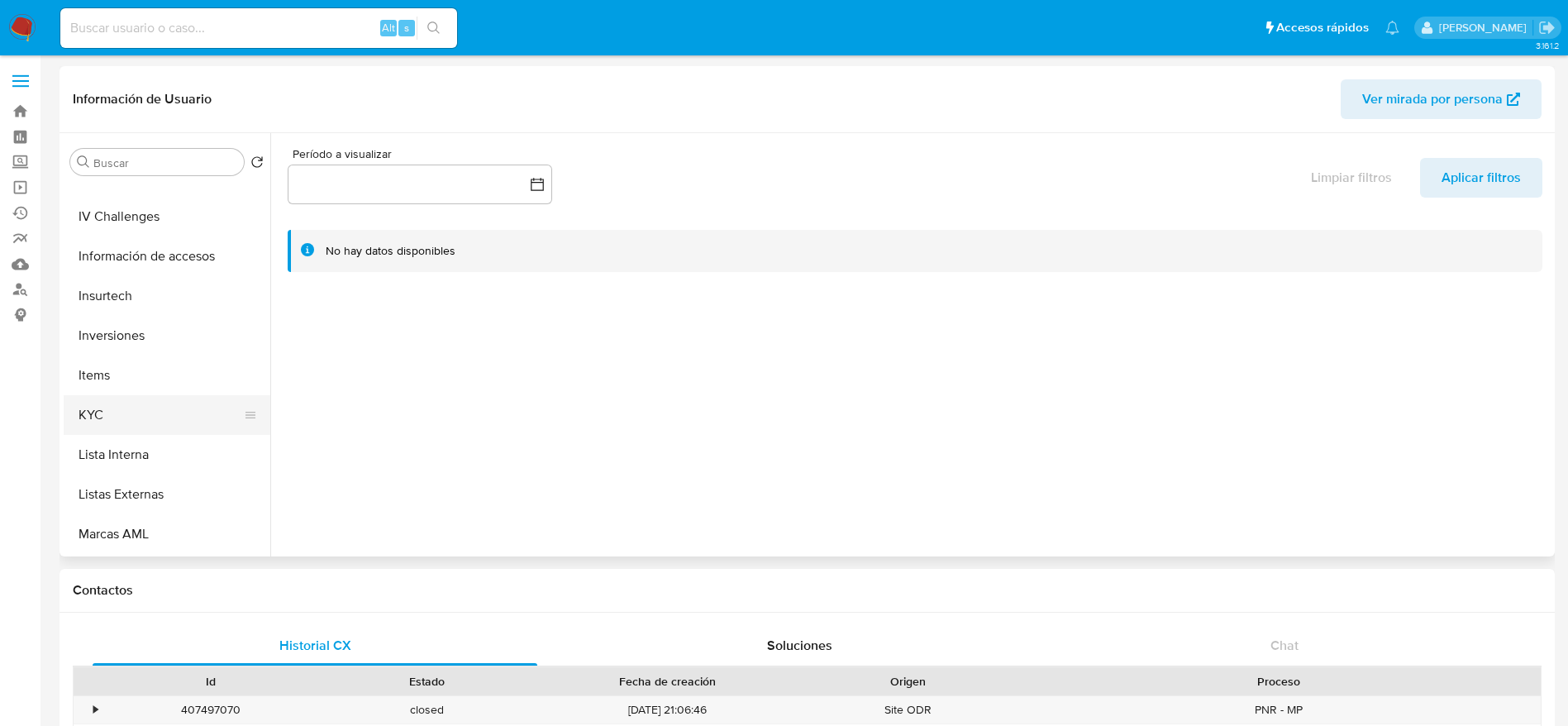
click at [115, 403] on button "KYC" at bounding box center [160, 415] width 193 height 40
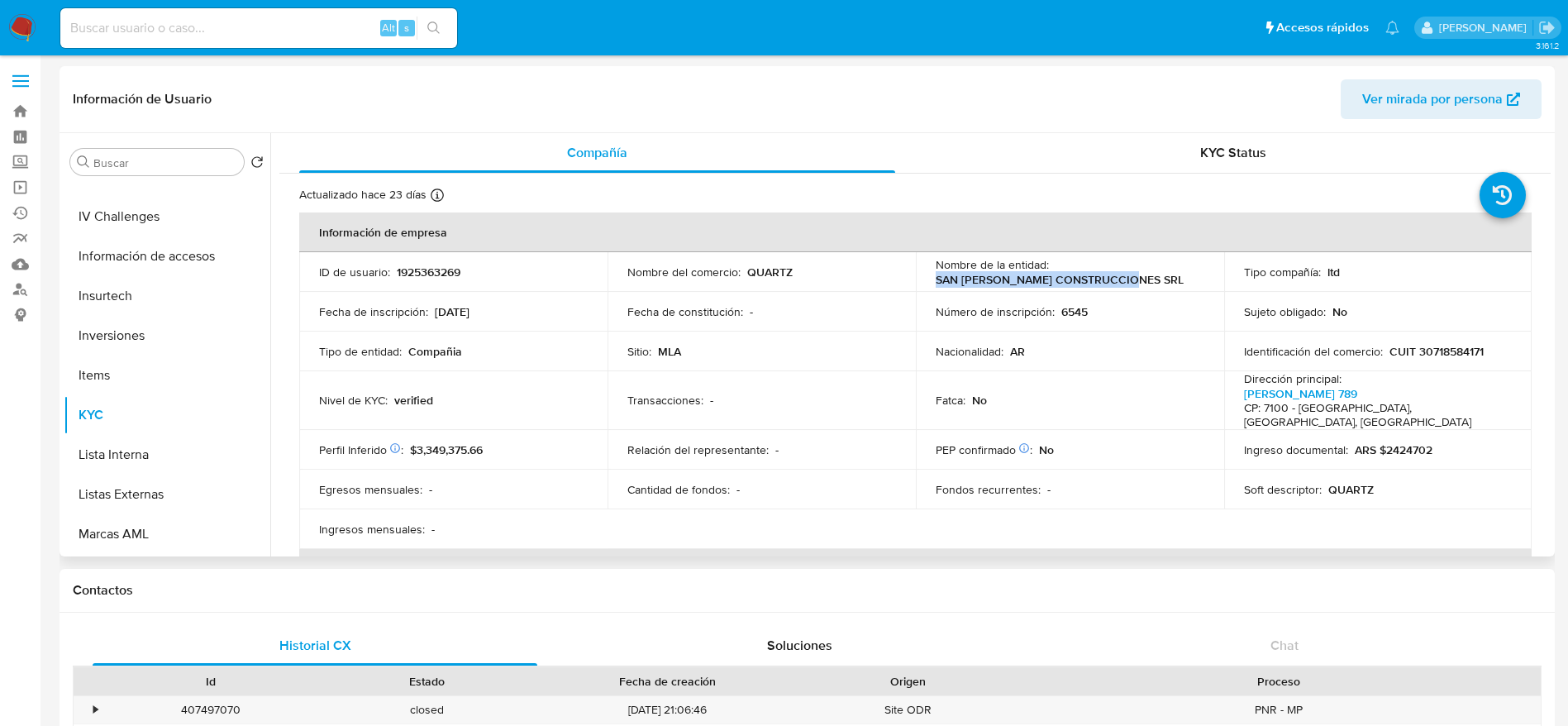
drag, startPoint x: 931, startPoint y: 278, endPoint x: 1138, endPoint y: 278, distance: 207.0
click at [1138, 278] on td "Nombre de la entidad : SAN [PERSON_NAME] CONSTRUCCIONES SRL" at bounding box center [1071, 273] width 308 height 40
copy p "SAN [PERSON_NAME] CONSTRUCCIONES SRL"
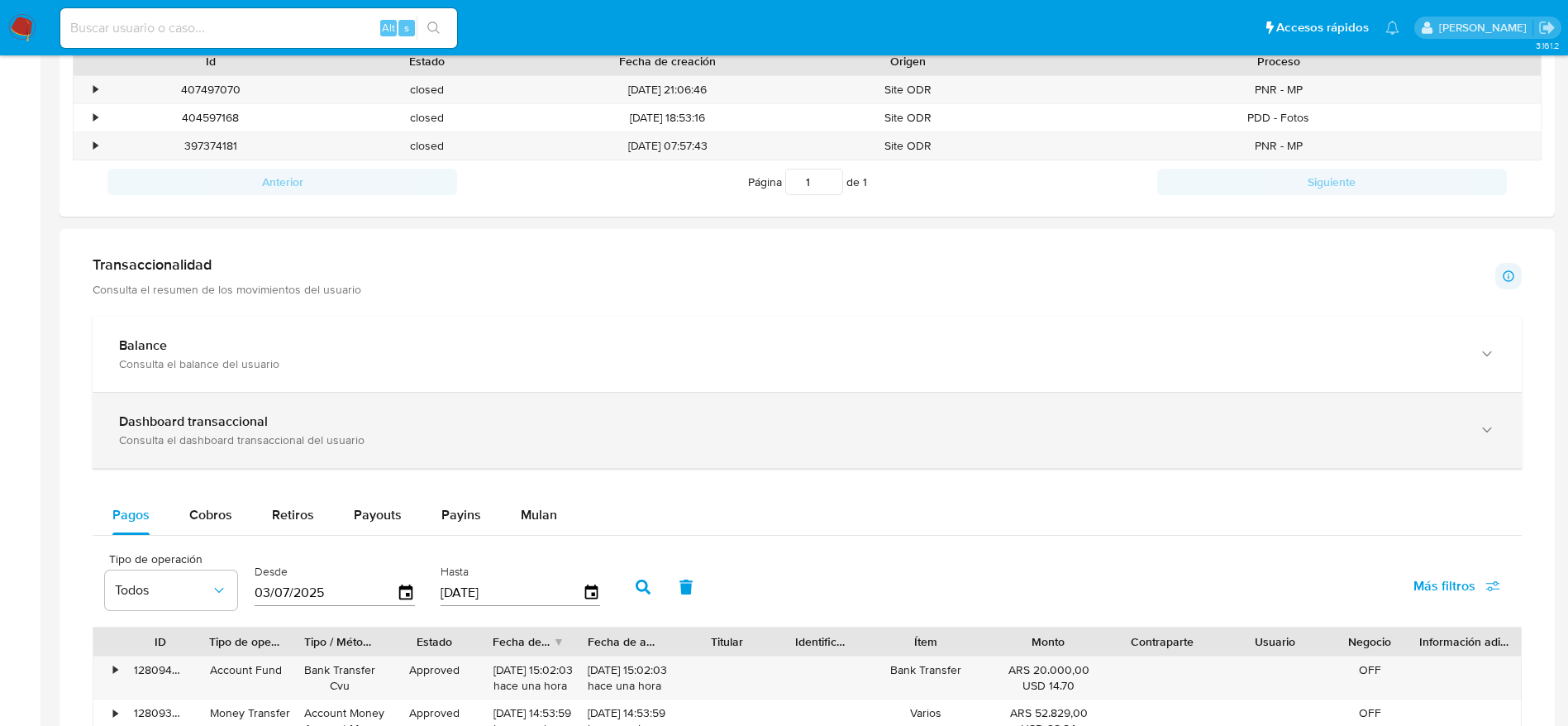
click at [402, 433] on div "Consulta el dashboard transaccional del usuario" at bounding box center [791, 440] width 1344 height 15
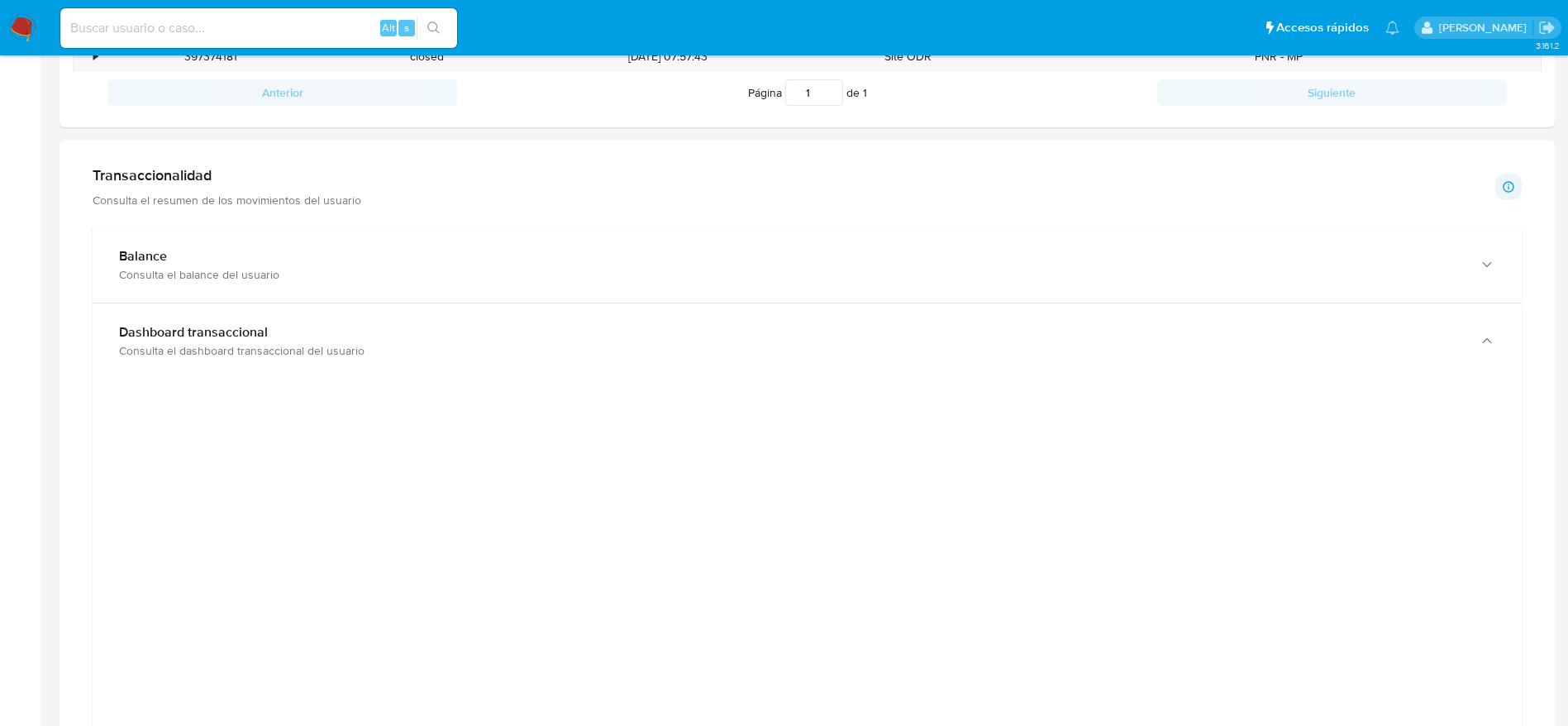
scroll to position [744, 0]
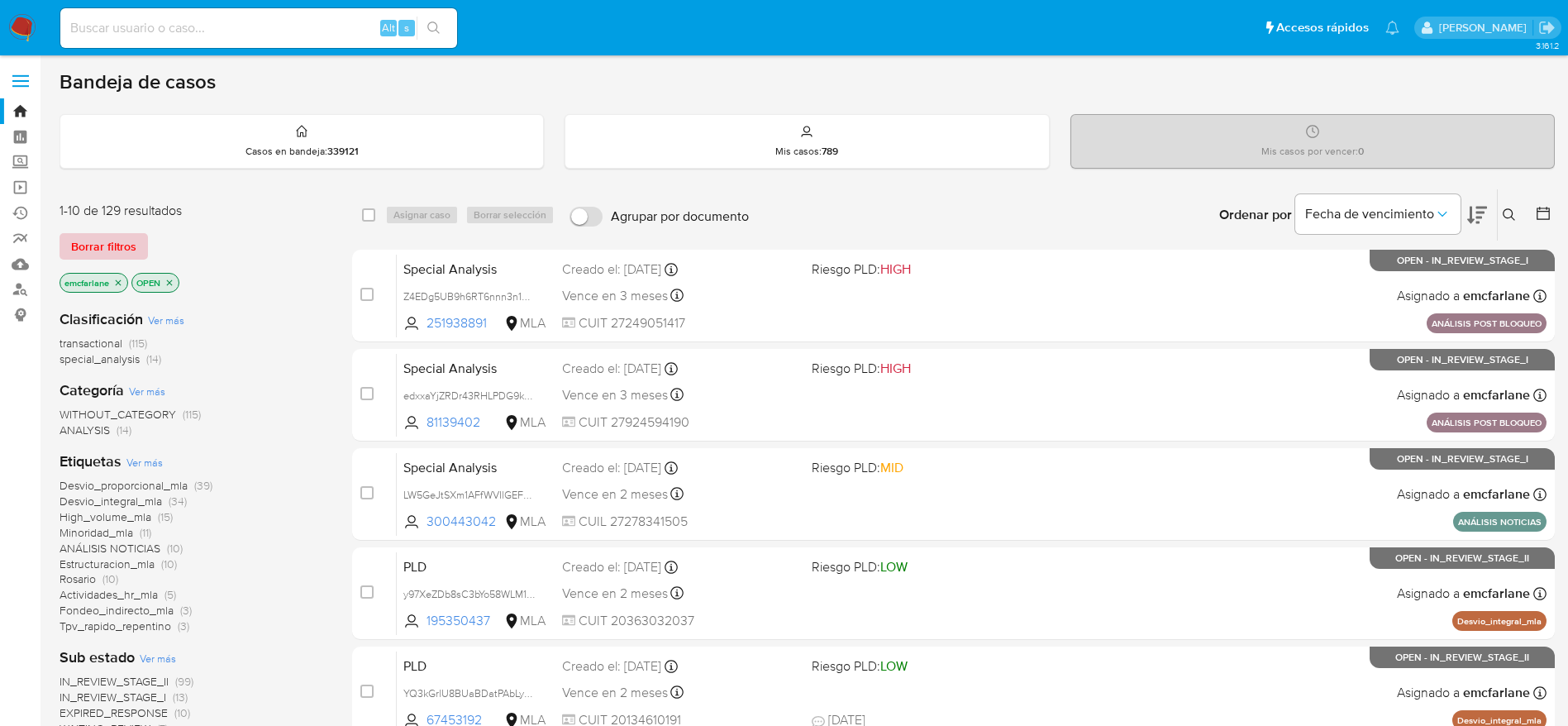
click at [84, 248] on span "Borrar filtros" at bounding box center [103, 247] width 65 height 23
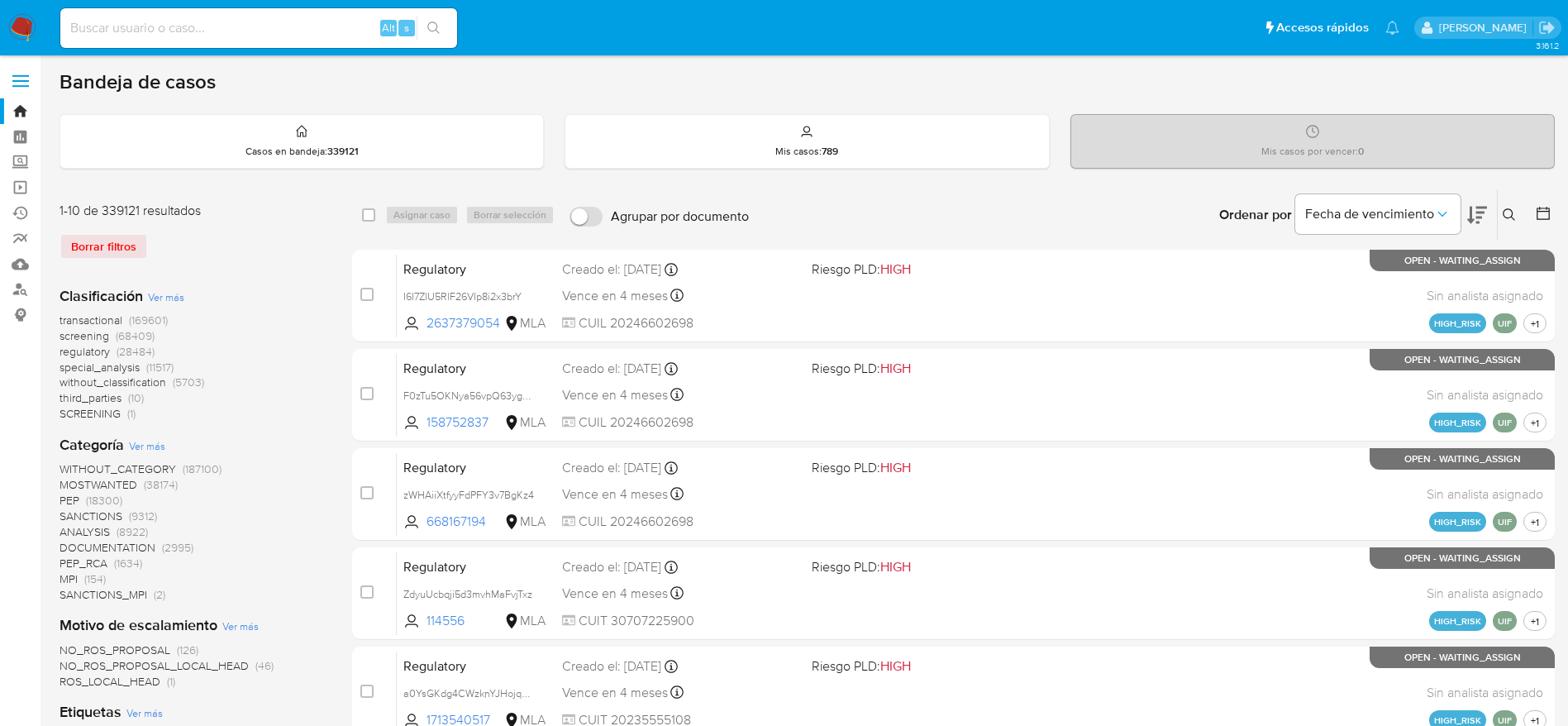
click at [1511, 213] on icon at bounding box center [1510, 215] width 13 height 13
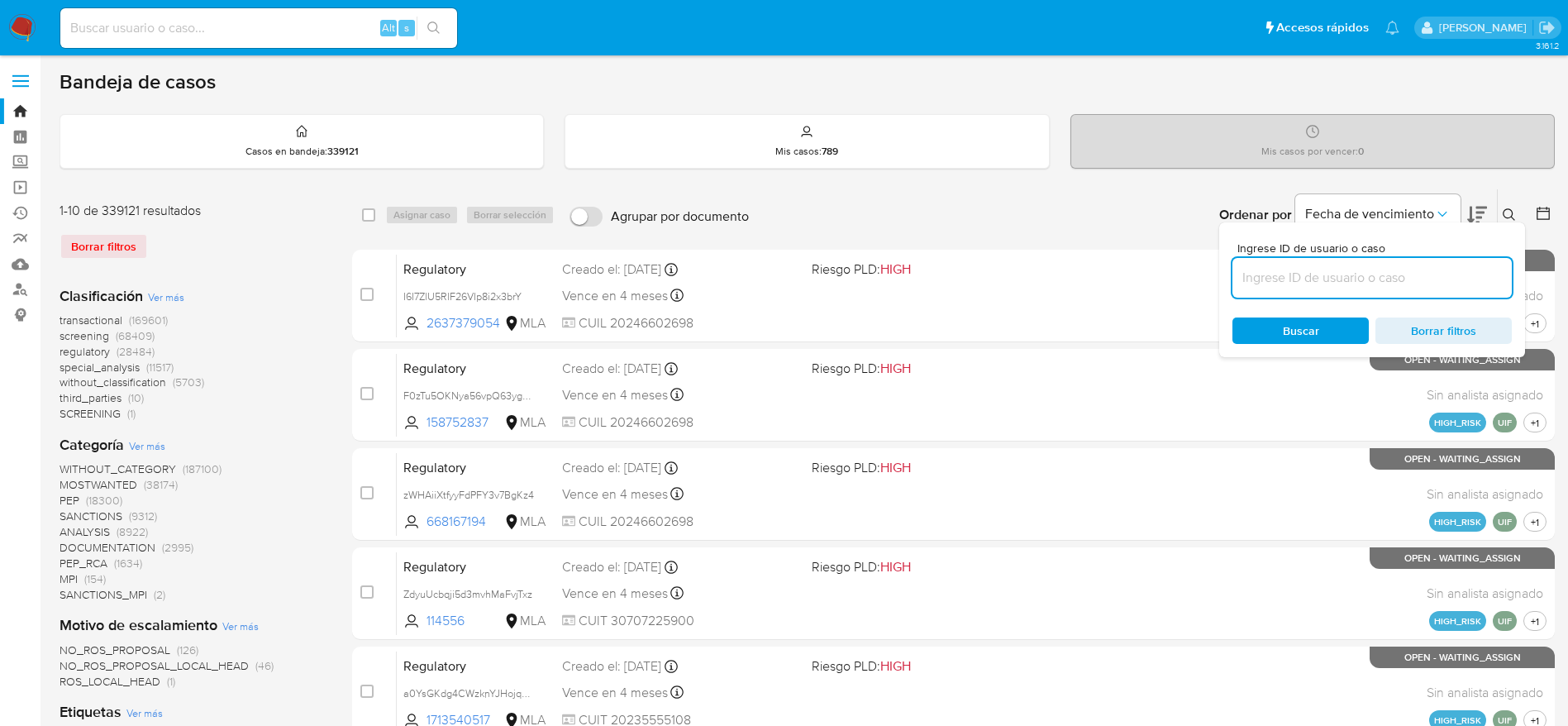
click at [1460, 274] on input at bounding box center [1372, 278] width 279 height 22
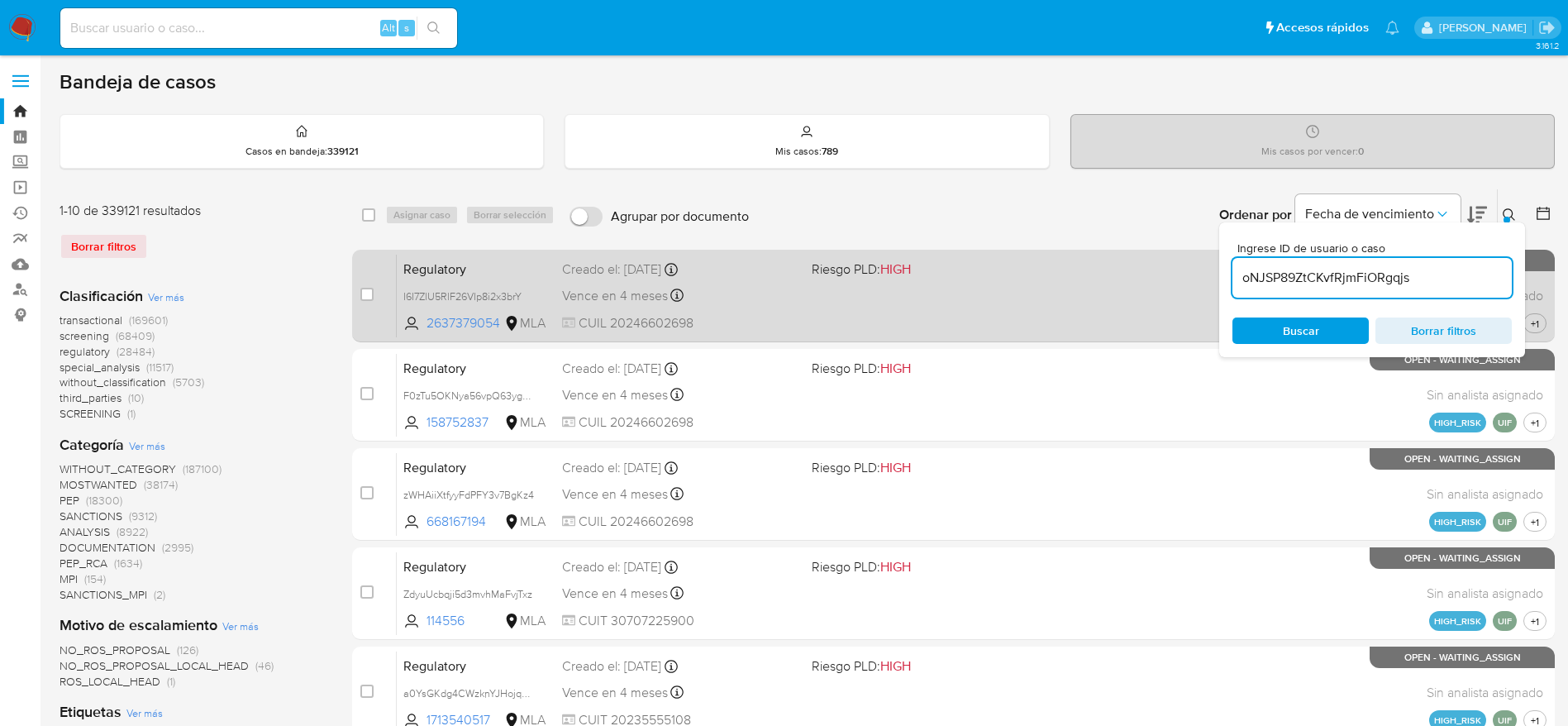
type input "oNJSP89ZtCKvfRjmFiORgqjs"
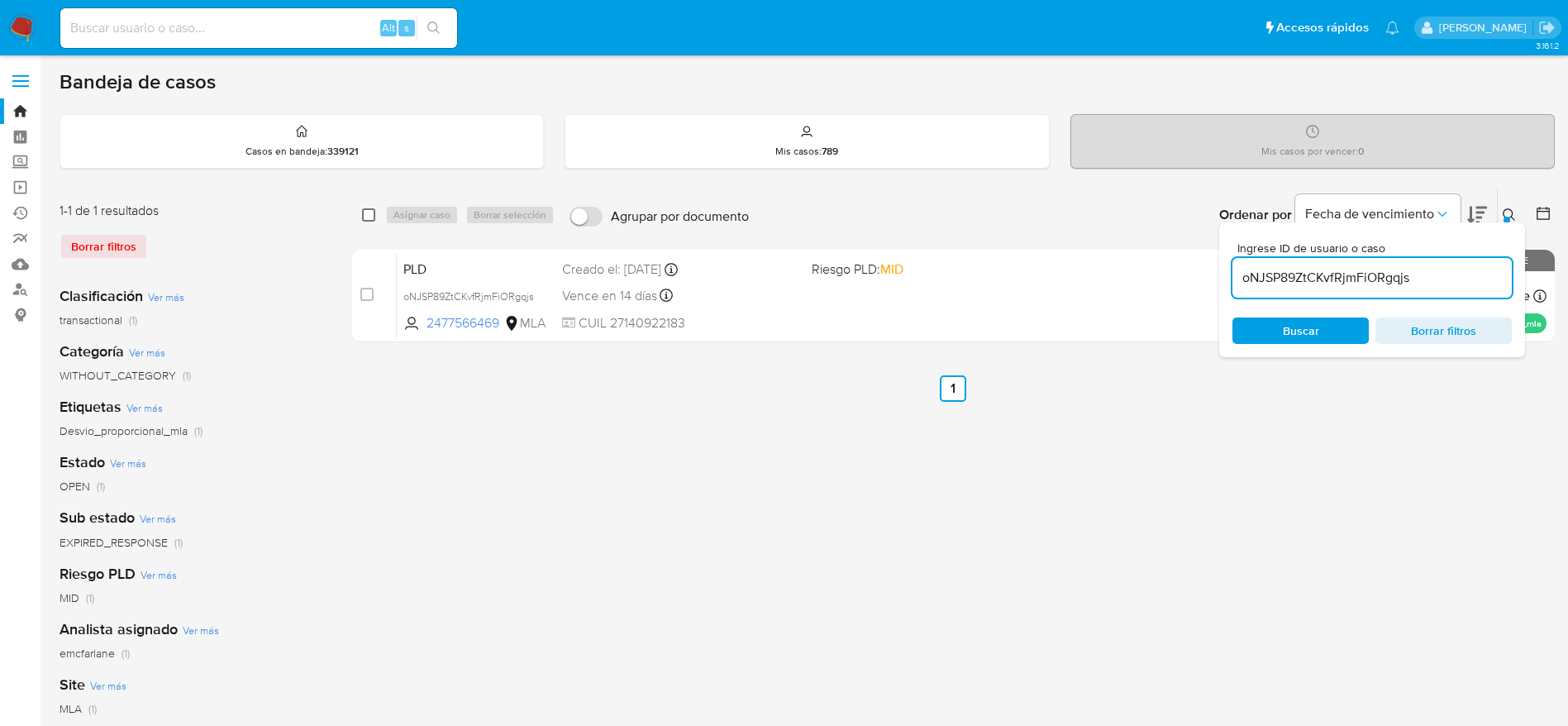
click at [366, 213] on input "checkbox" at bounding box center [369, 215] width 13 height 13
checkbox input "true"
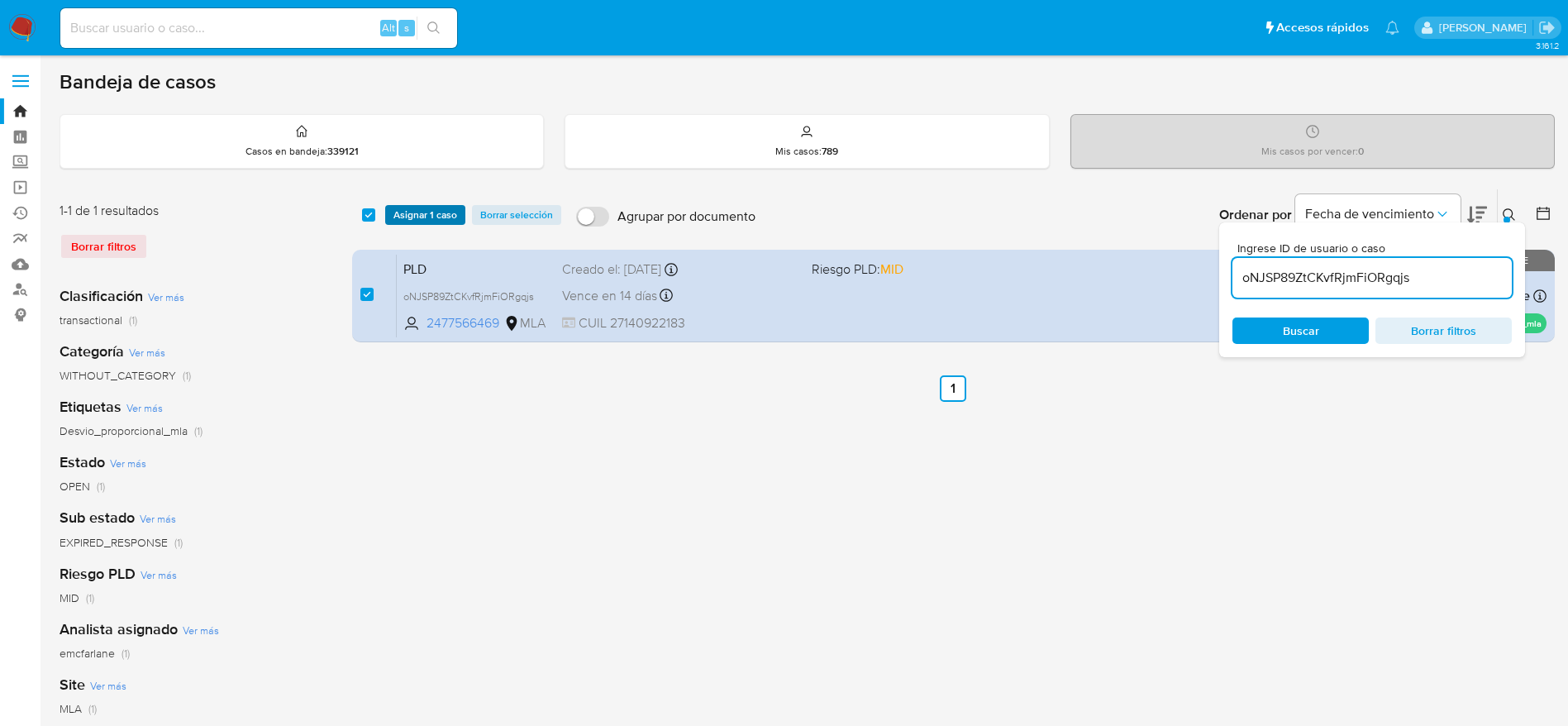
click at [406, 212] on span "Asignar 1 caso" at bounding box center [425, 215] width 63 height 17
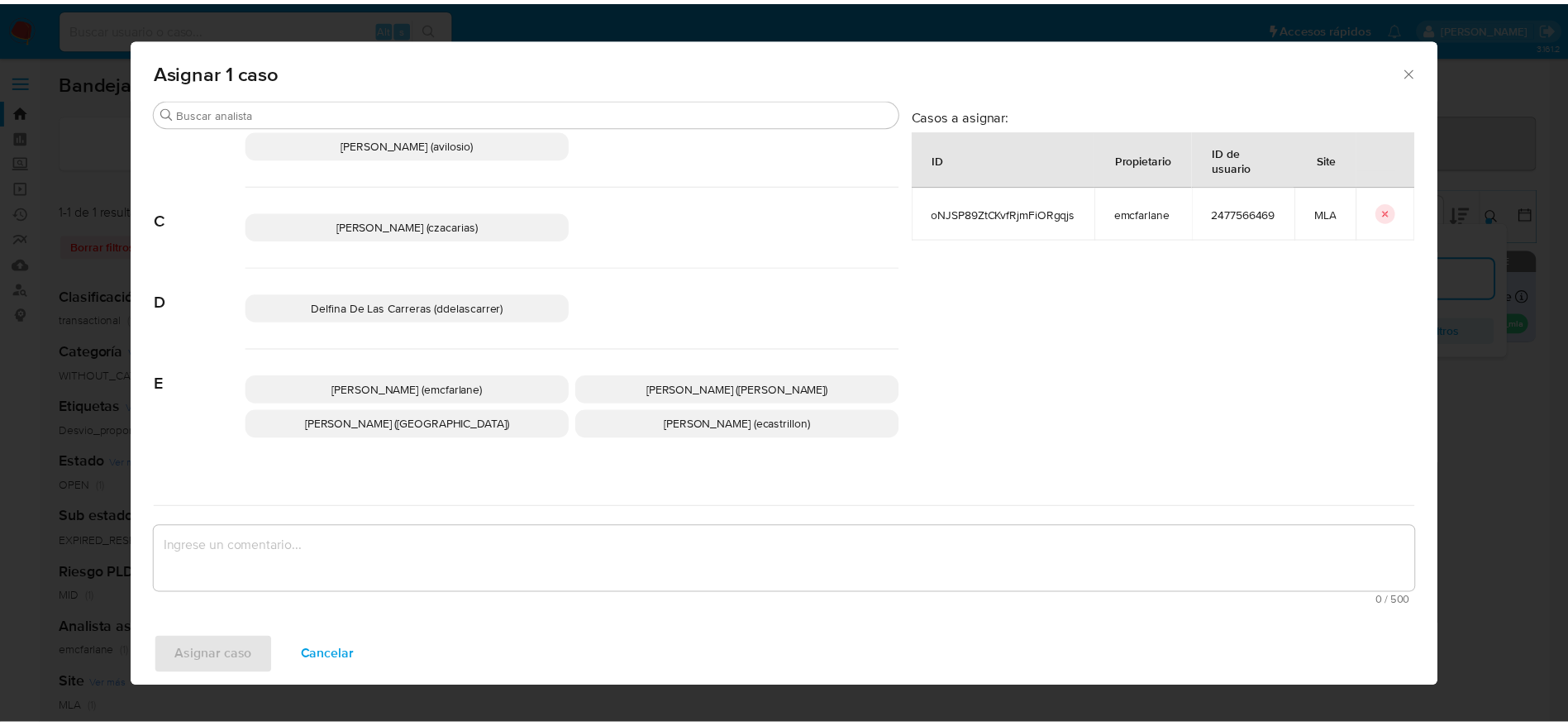
scroll to position [124, 0]
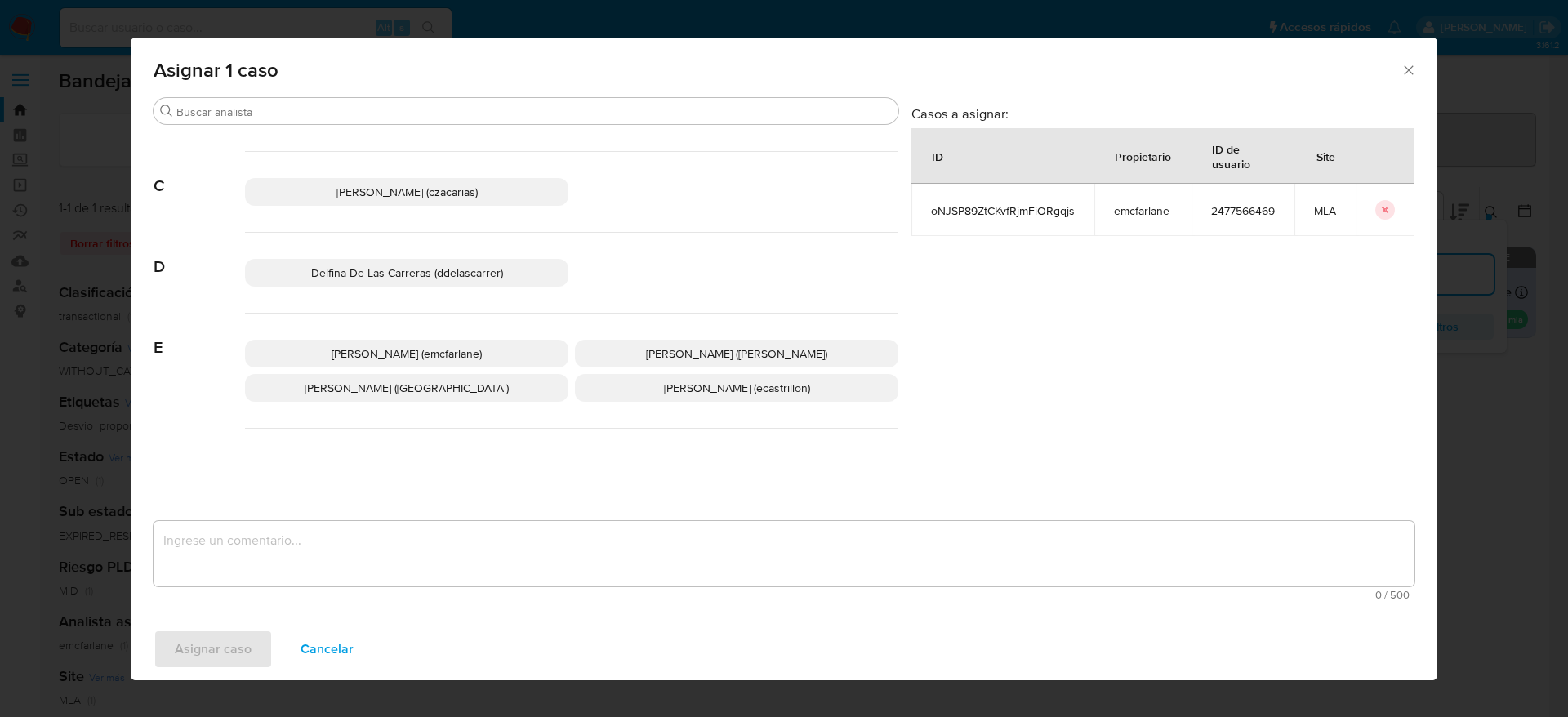
click at [461, 347] on span "Elaine Mc Farlane (emcfarlane)" at bounding box center [407, 354] width 151 height 16
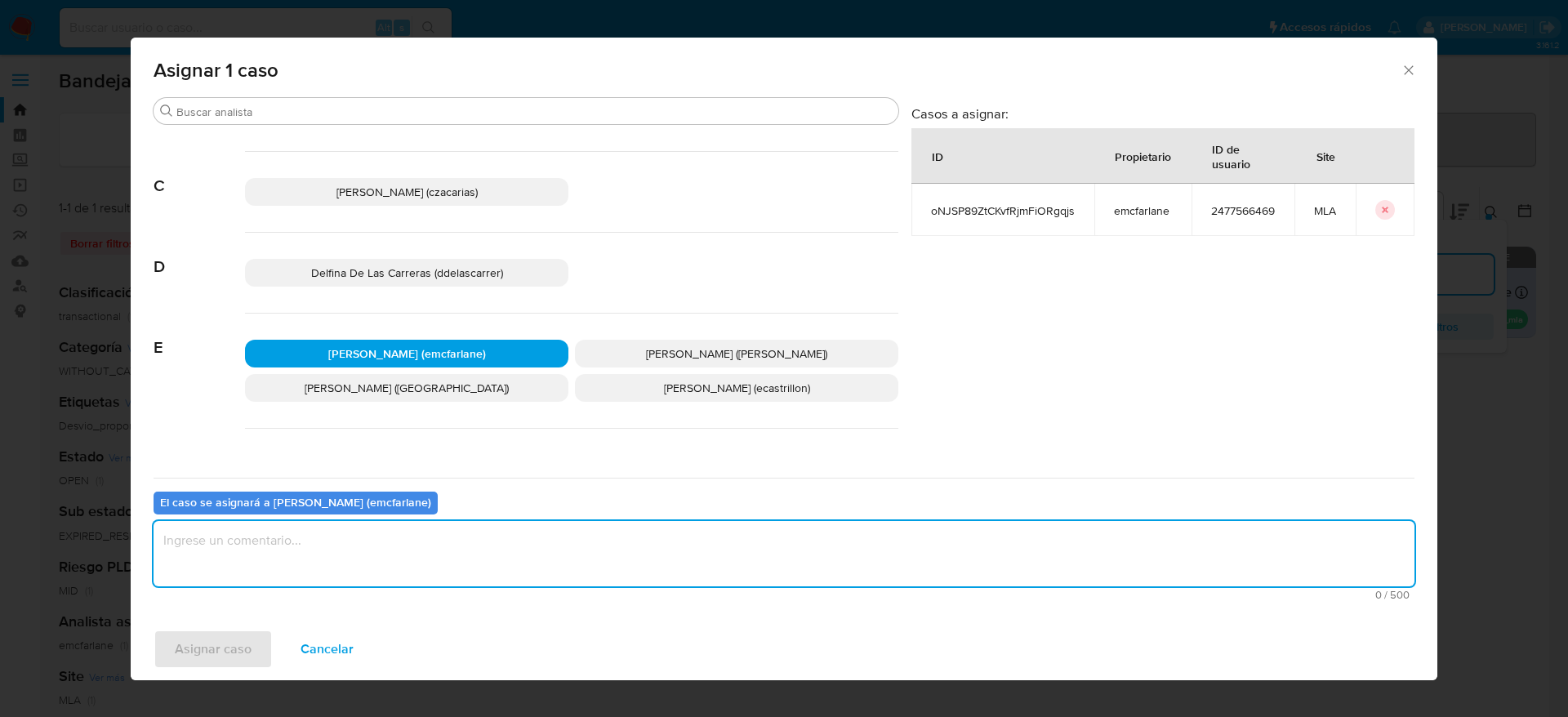
click at [419, 542] on textarea "assign-modal" at bounding box center [784, 553] width 1261 height 65
click at [235, 653] on span "Asignar caso" at bounding box center [212, 649] width 77 height 36
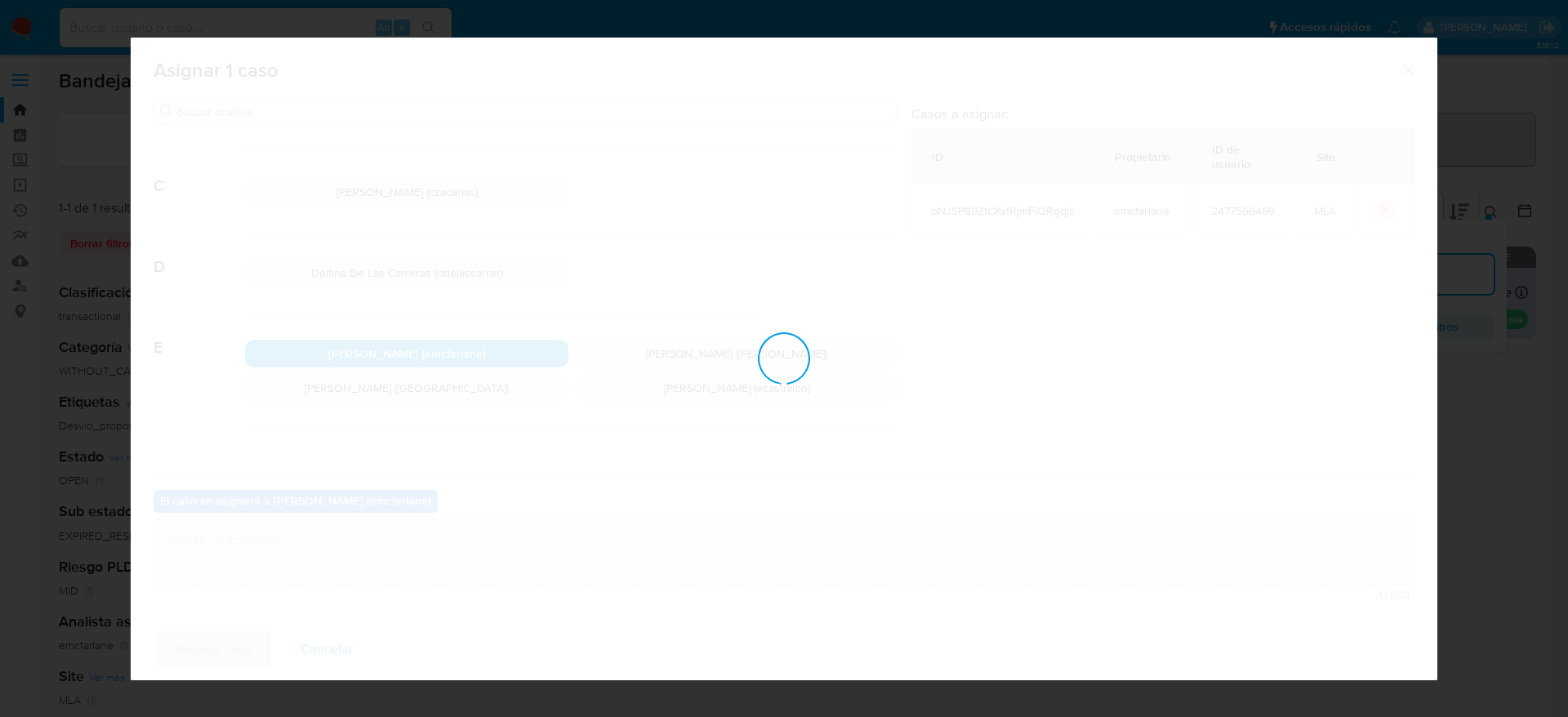
checkbox input "false"
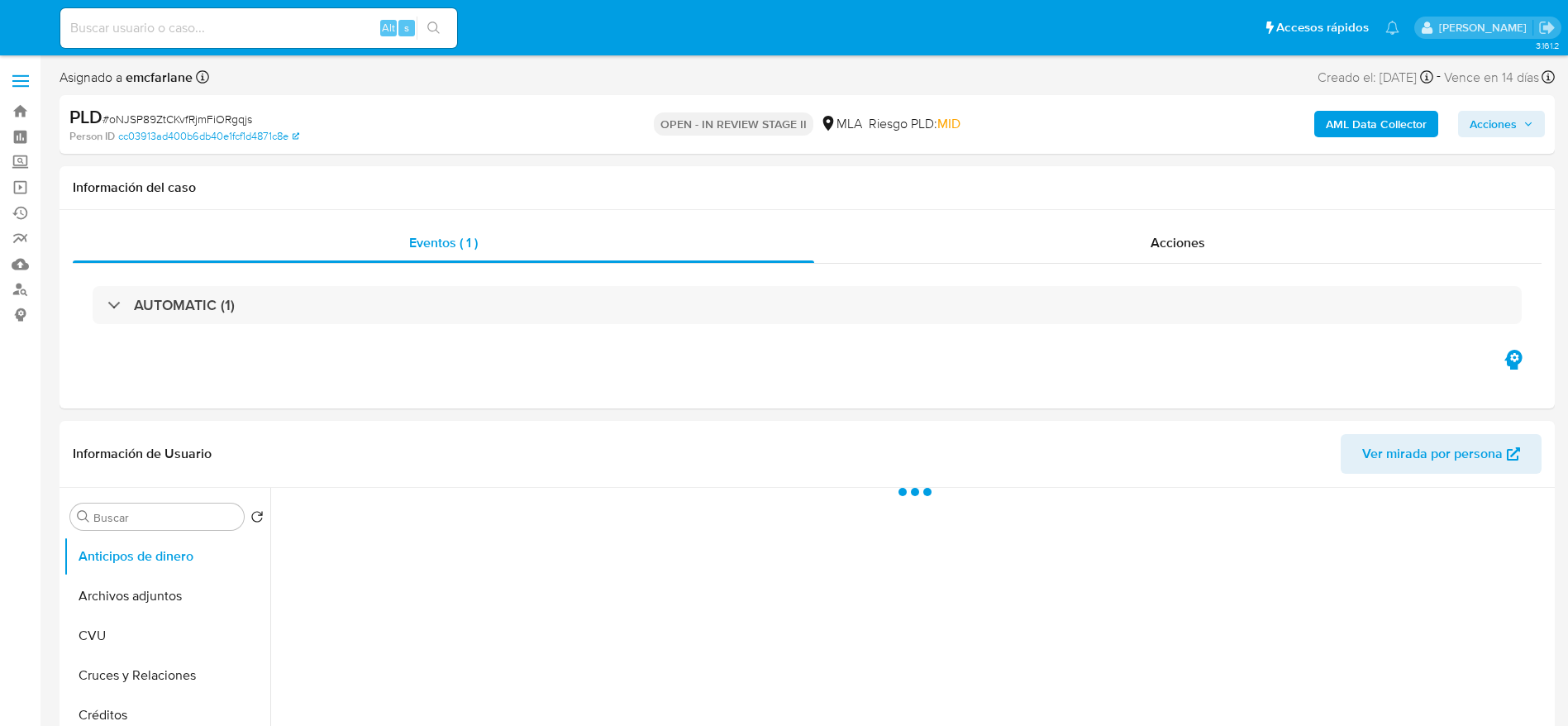
select select "10"
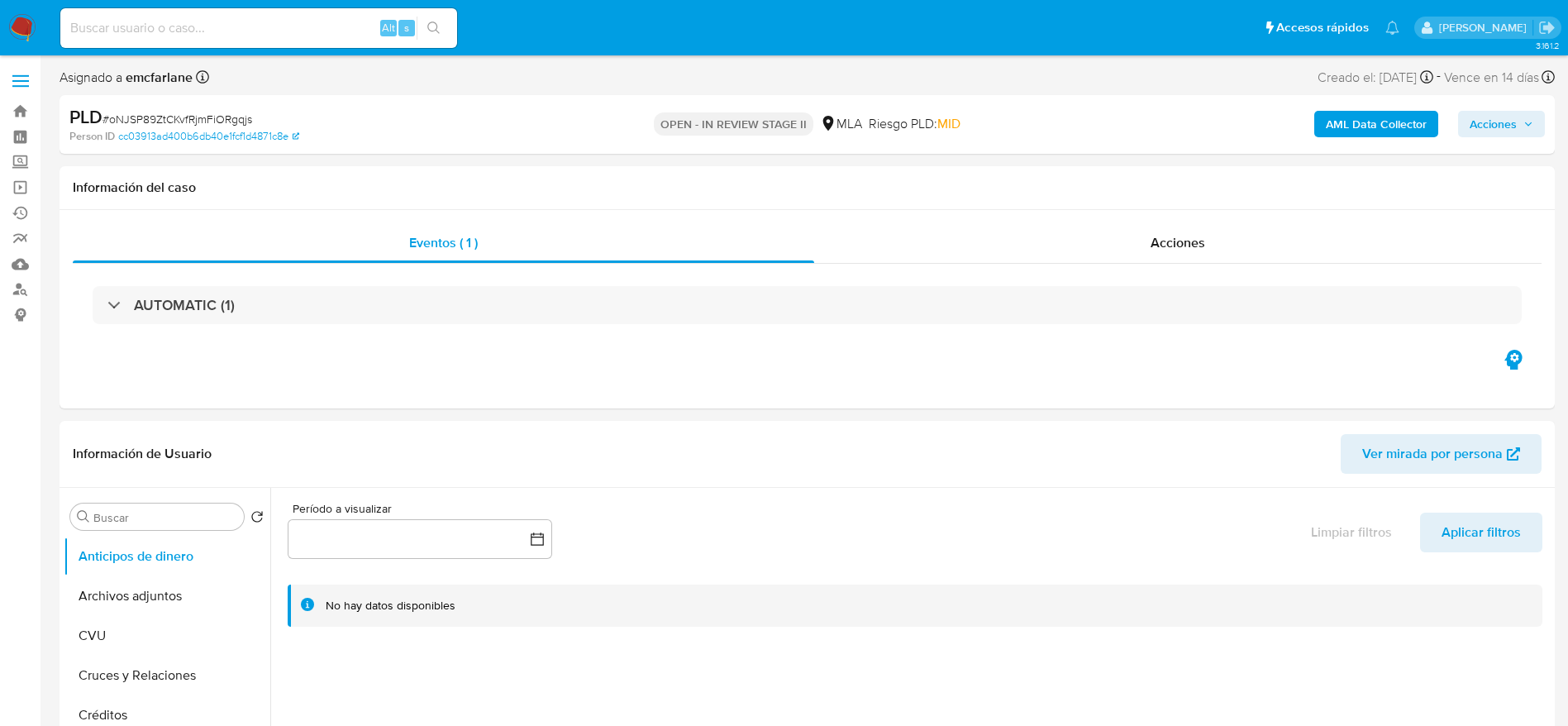
click at [1508, 129] on span "Acciones" at bounding box center [1493, 124] width 47 height 27
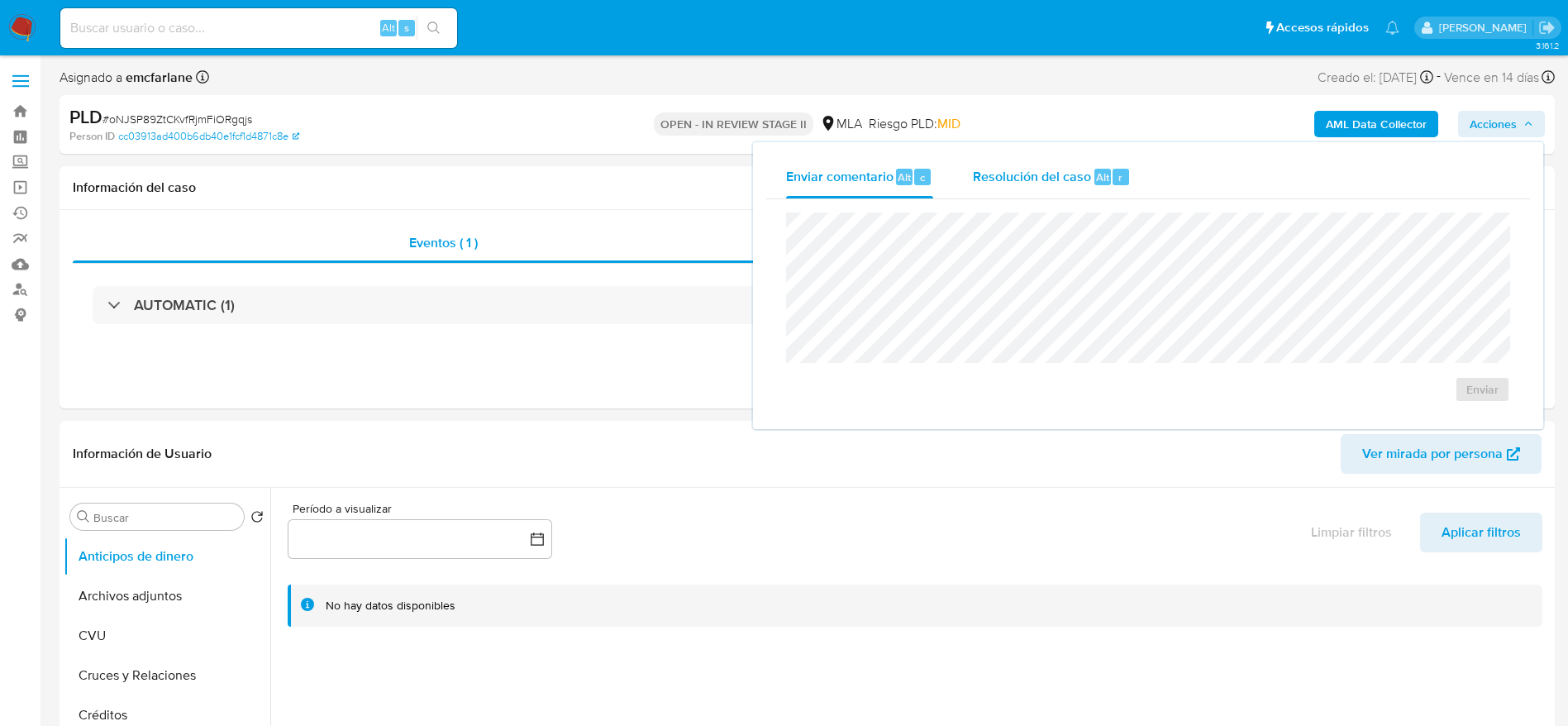
click at [1061, 184] on span "Resolución del caso" at bounding box center [1032, 176] width 118 height 19
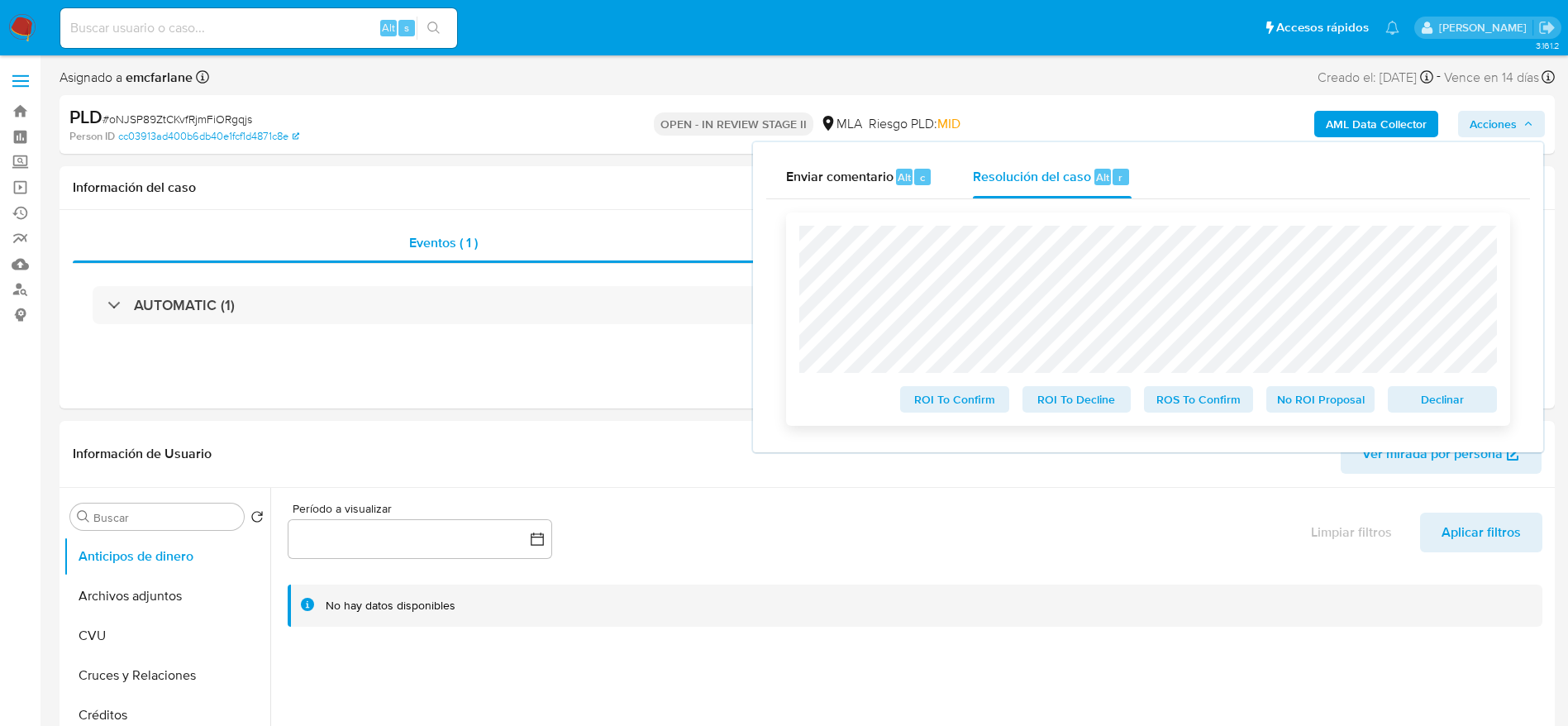
click at [1442, 388] on span "Declinar" at bounding box center [1442, 399] width 86 height 23
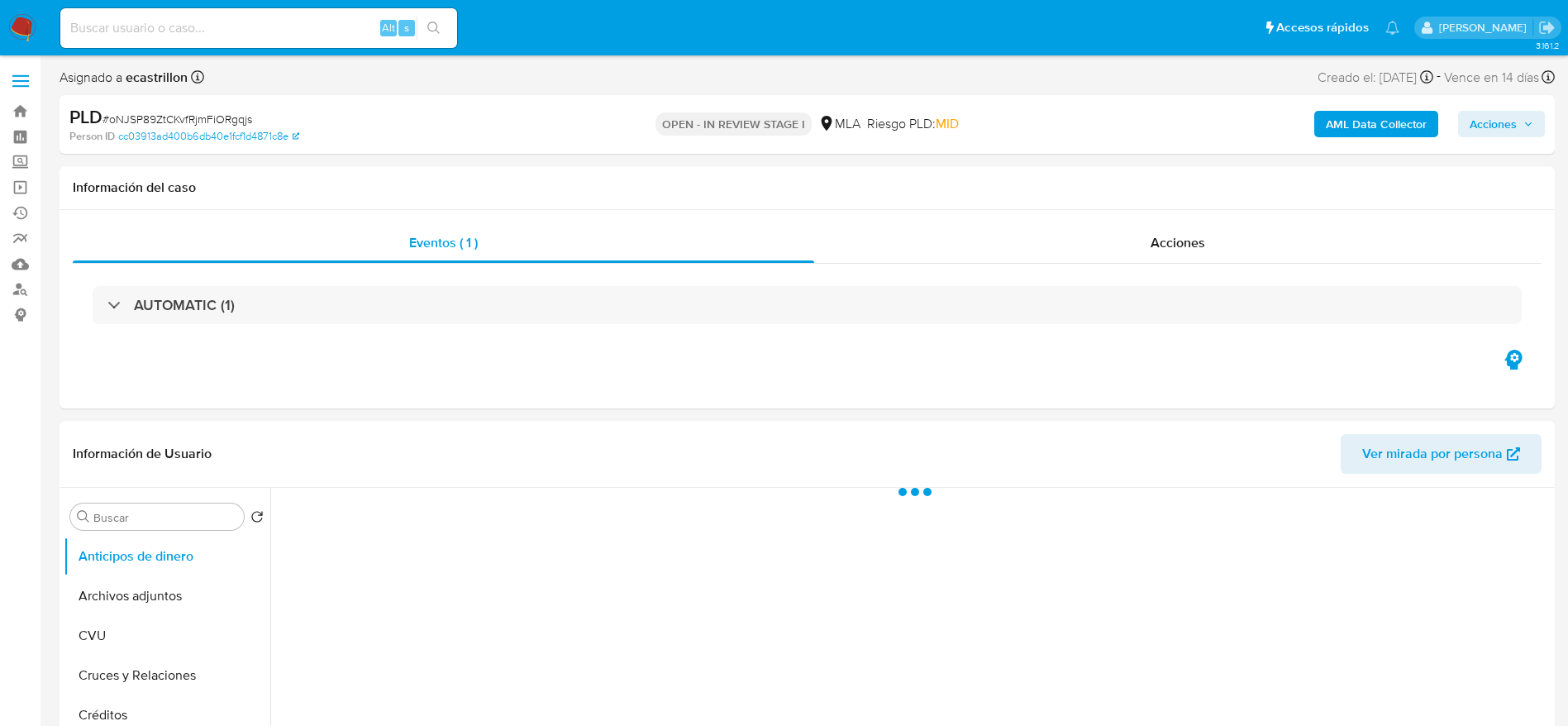
select select "10"
click at [209, 116] on span "# oNJSP89ZtCKvfRjmFiORgqjs" at bounding box center [177, 119] width 150 height 17
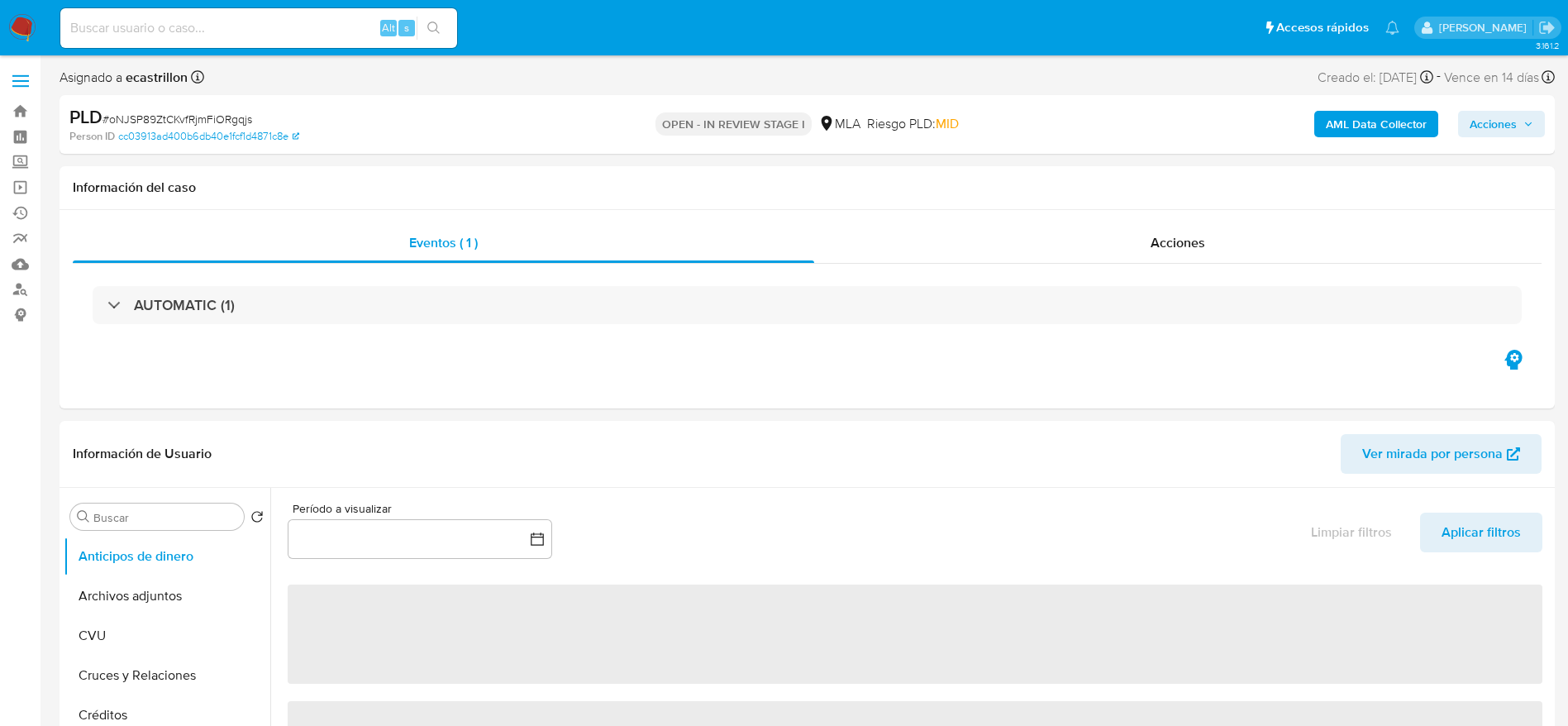
click at [209, 116] on span "# oNJSP89ZtCKvfRjmFiORgqjs" at bounding box center [177, 119] width 150 height 17
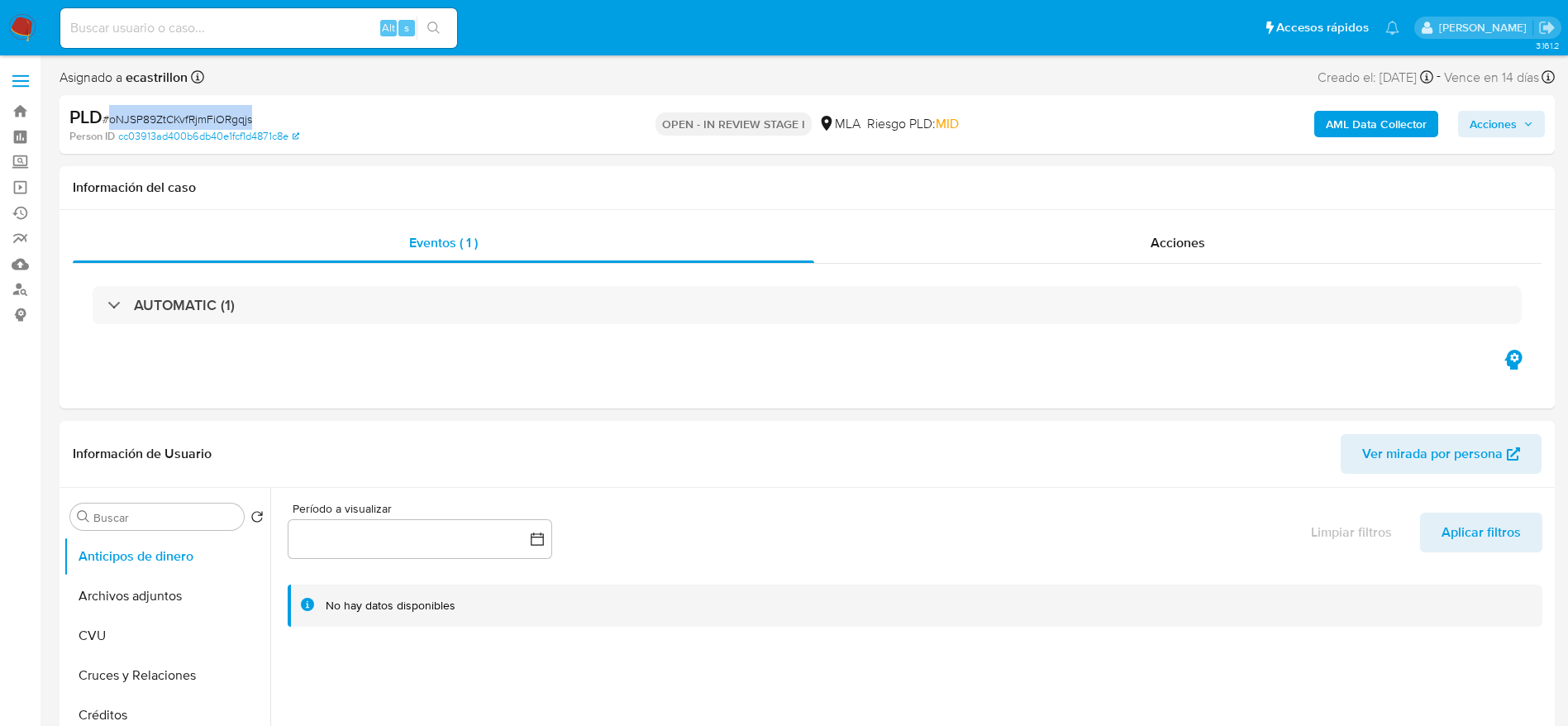
copy span "oNJSP89ZtCKvfRjmFiORgqjs"
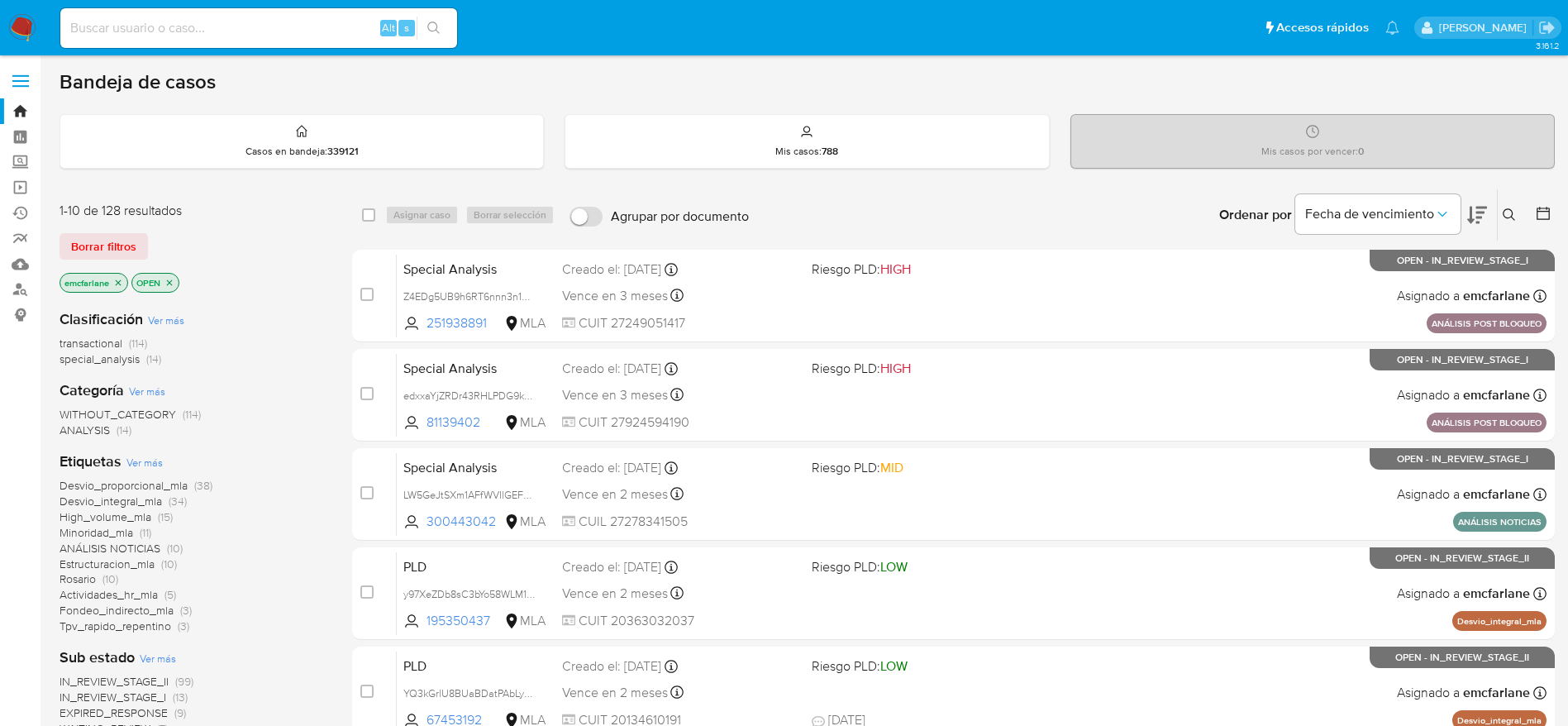
click at [67, 239] on button "Borrar filtros" at bounding box center [103, 247] width 88 height 27
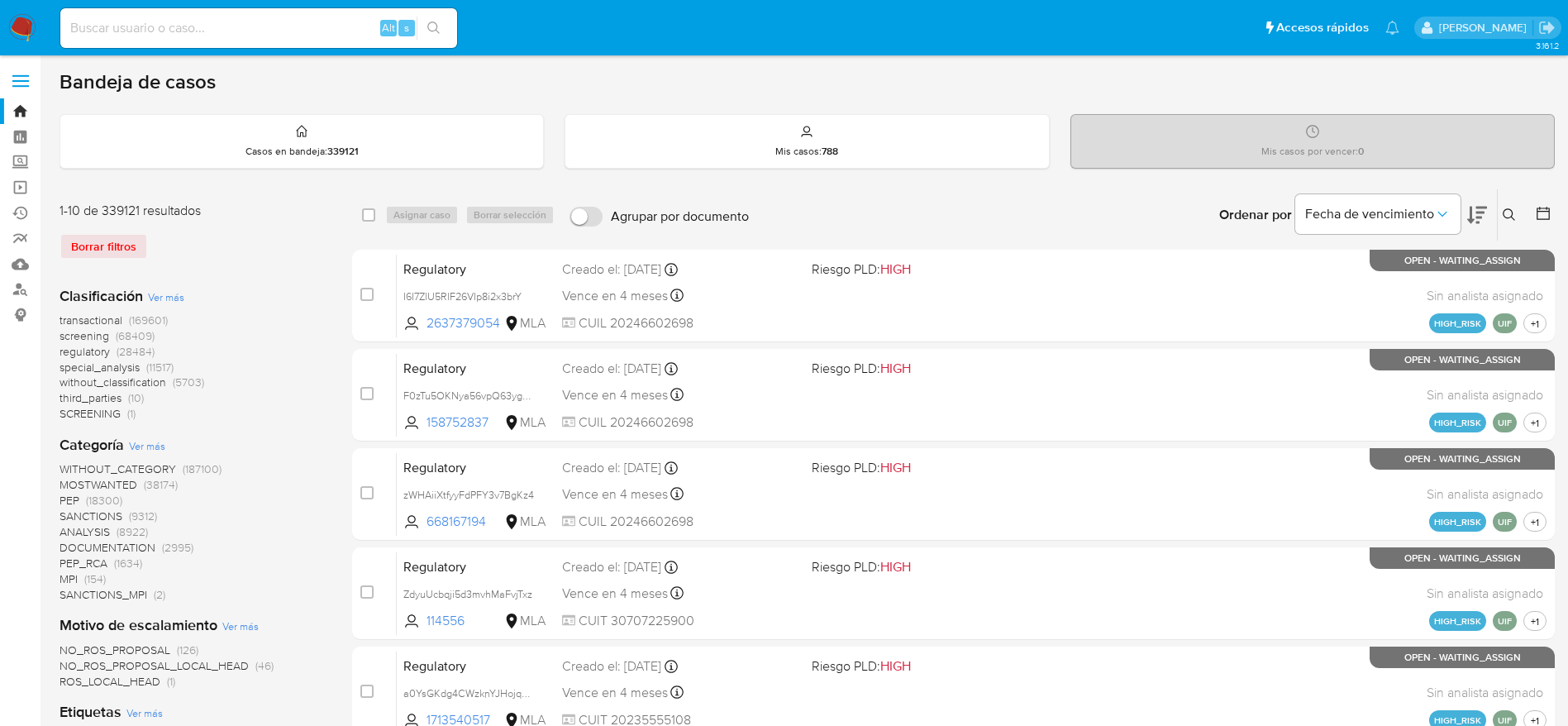
click at [1509, 218] on icon at bounding box center [1510, 215] width 13 height 13
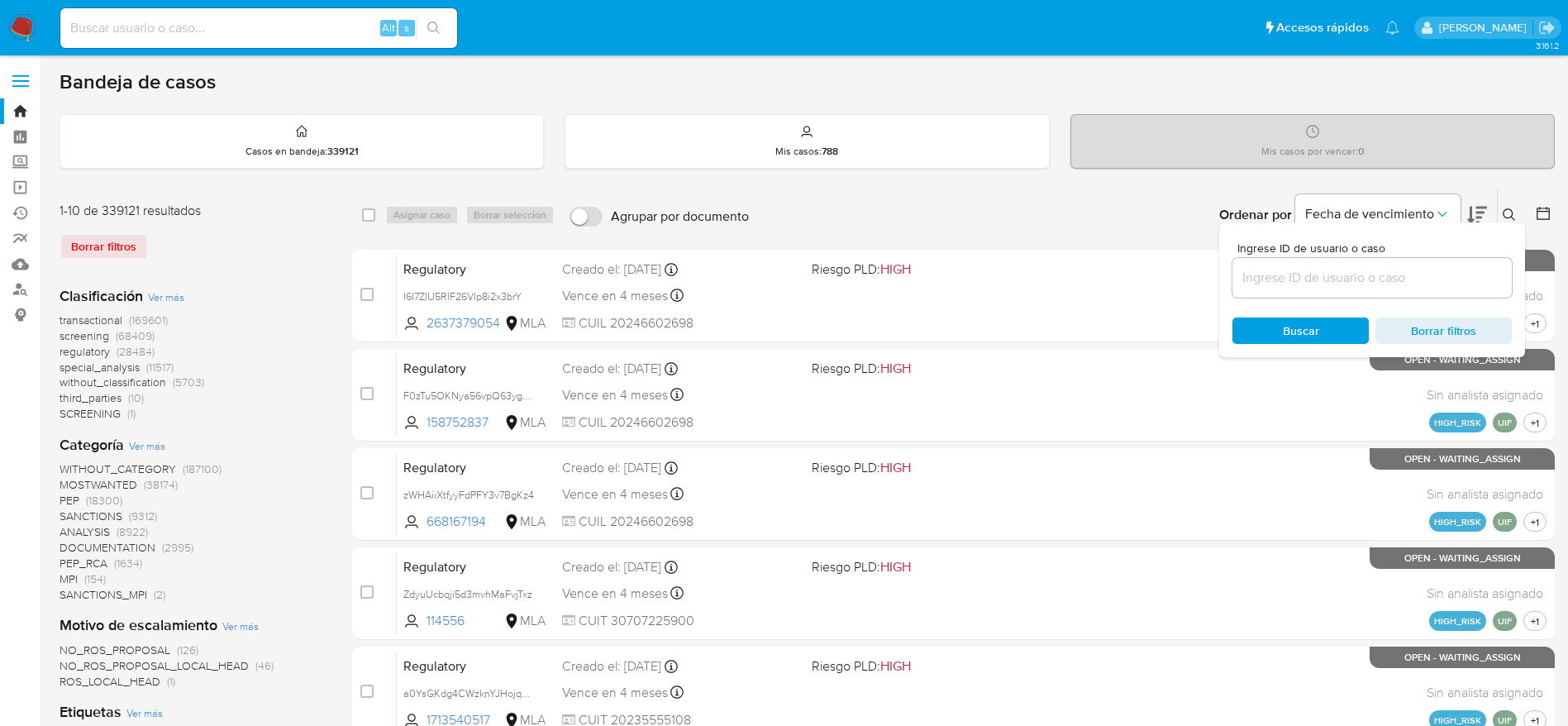
click at [1423, 280] on input at bounding box center [1372, 278] width 279 height 22
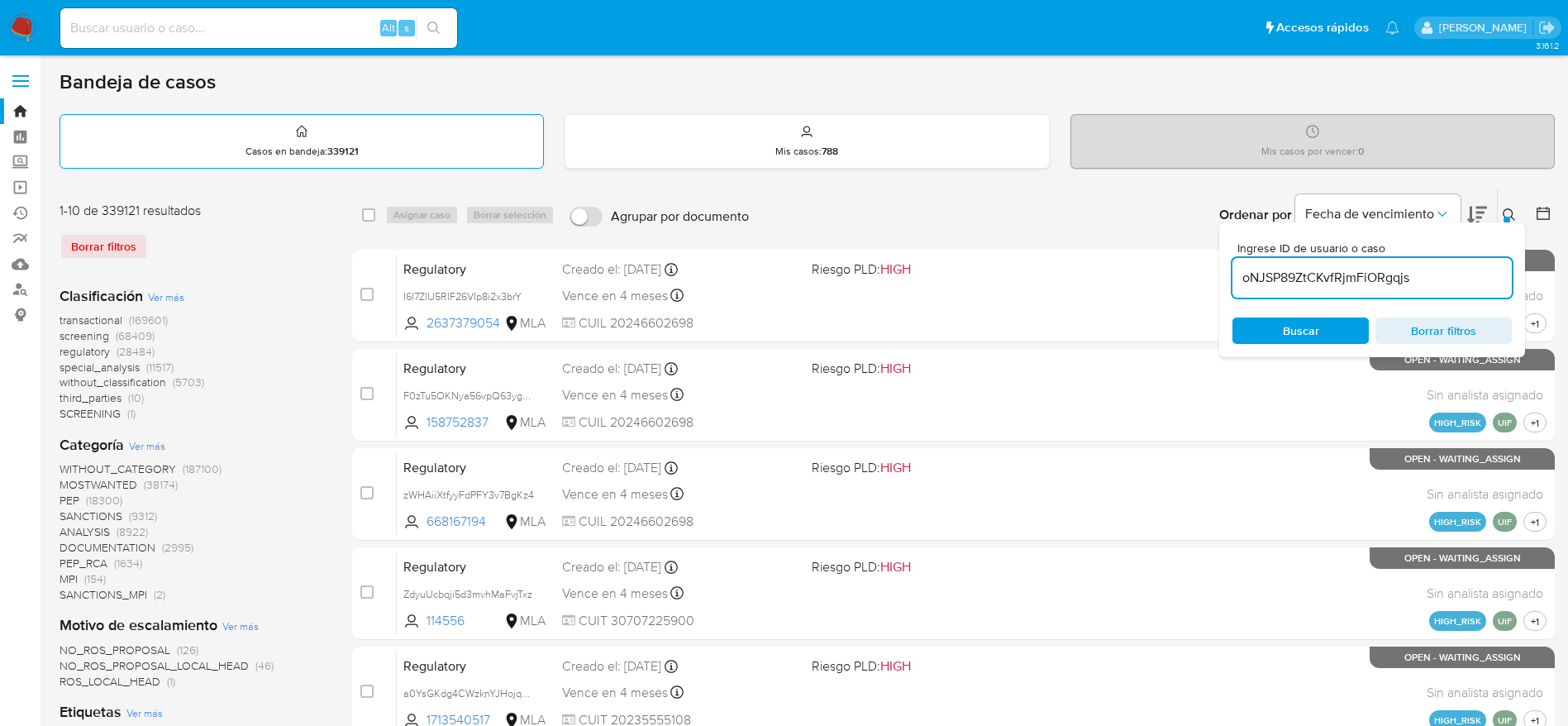
type input "oNJSP89ZtCKvfRjmFiORgqjs"
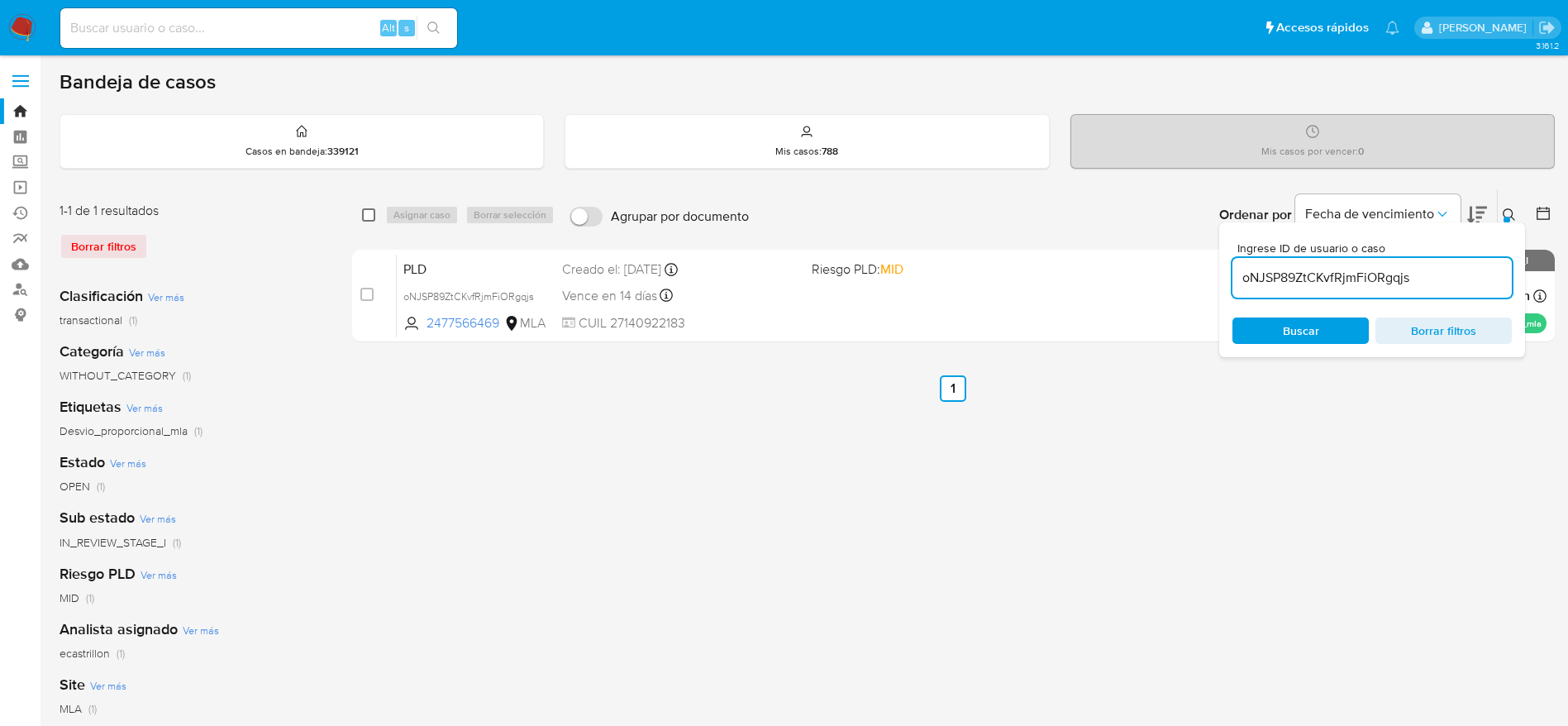
click at [366, 218] on input "checkbox" at bounding box center [369, 215] width 13 height 13
checkbox input "true"
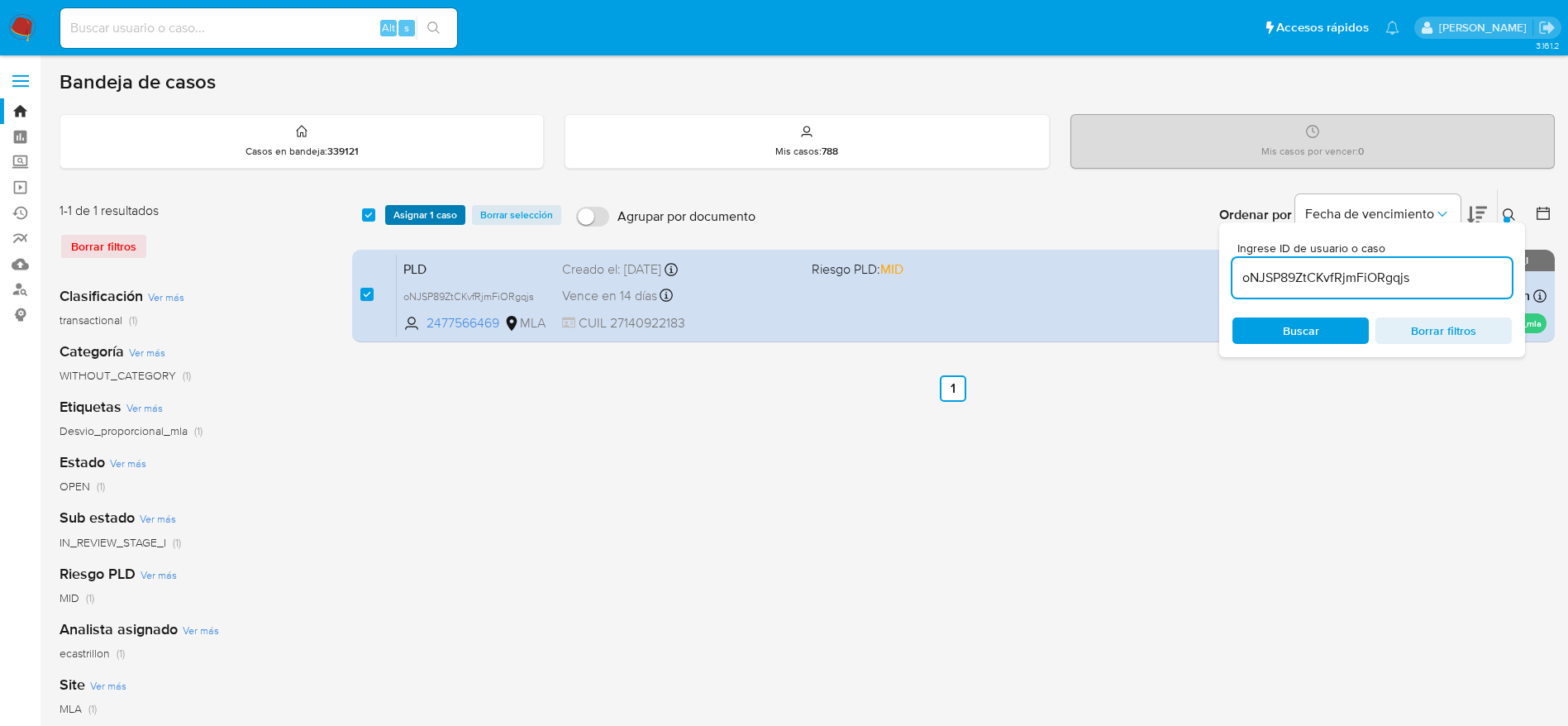
click at [388, 217] on button "Asignar 1 caso" at bounding box center [425, 215] width 80 height 20
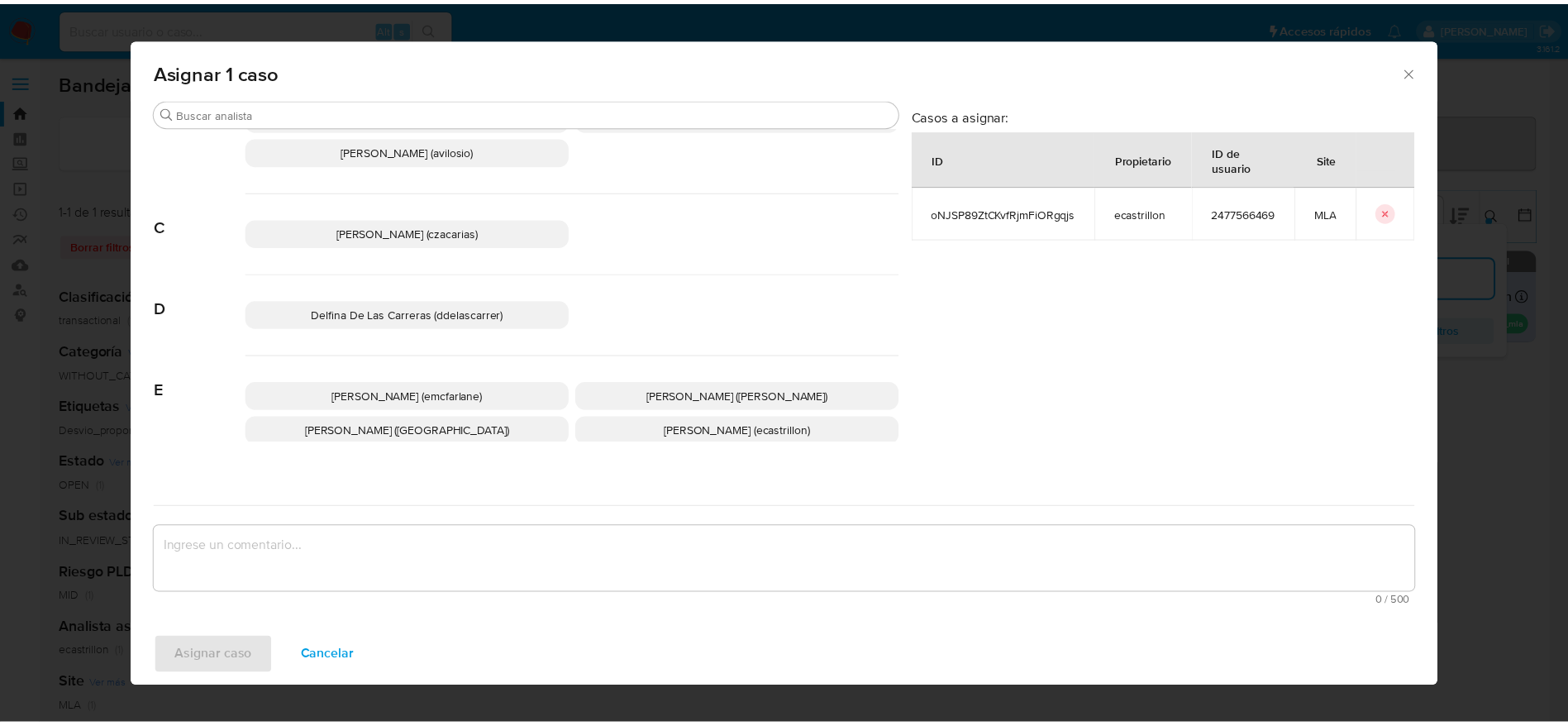
scroll to position [124, 0]
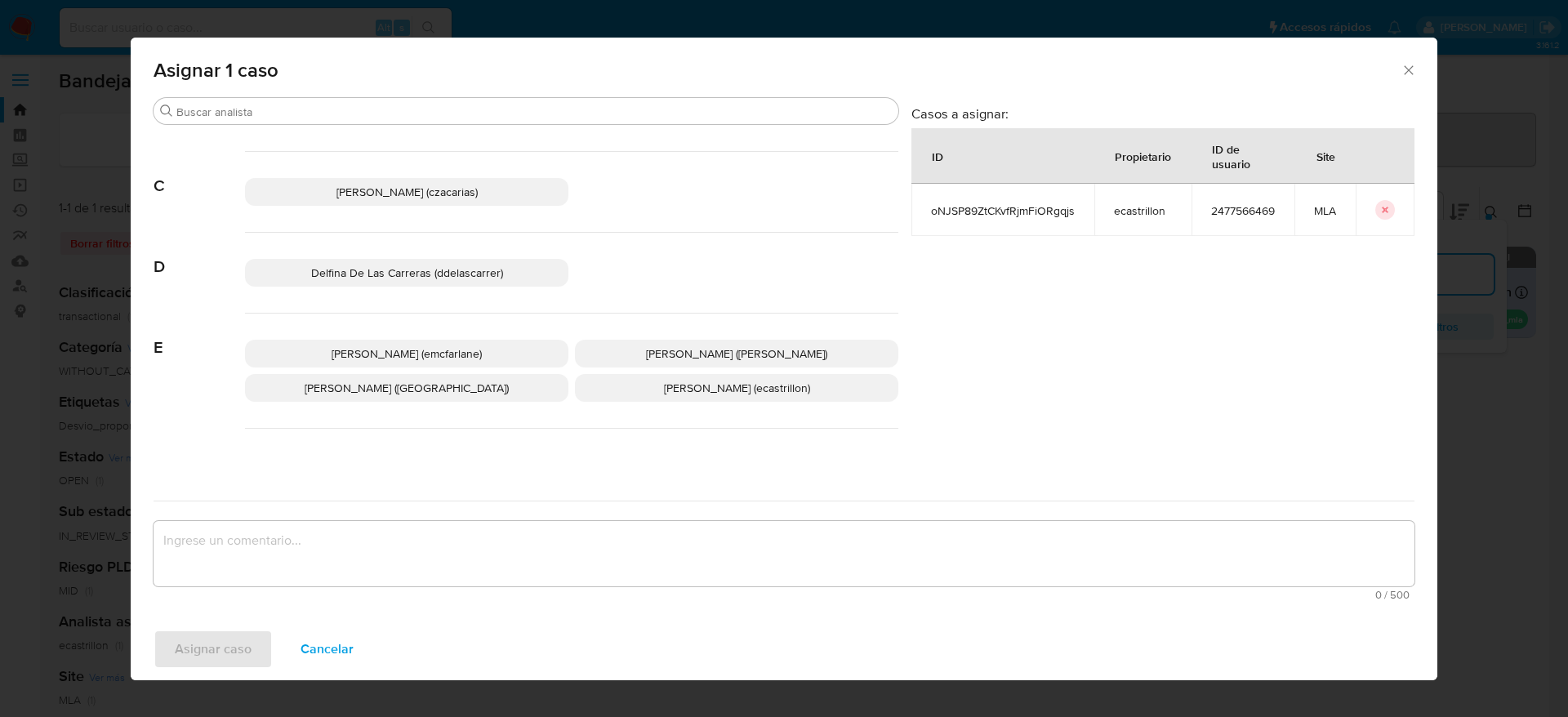
click at [472, 346] on span "[PERSON_NAME] (emcfarlane)" at bounding box center [407, 354] width 151 height 16
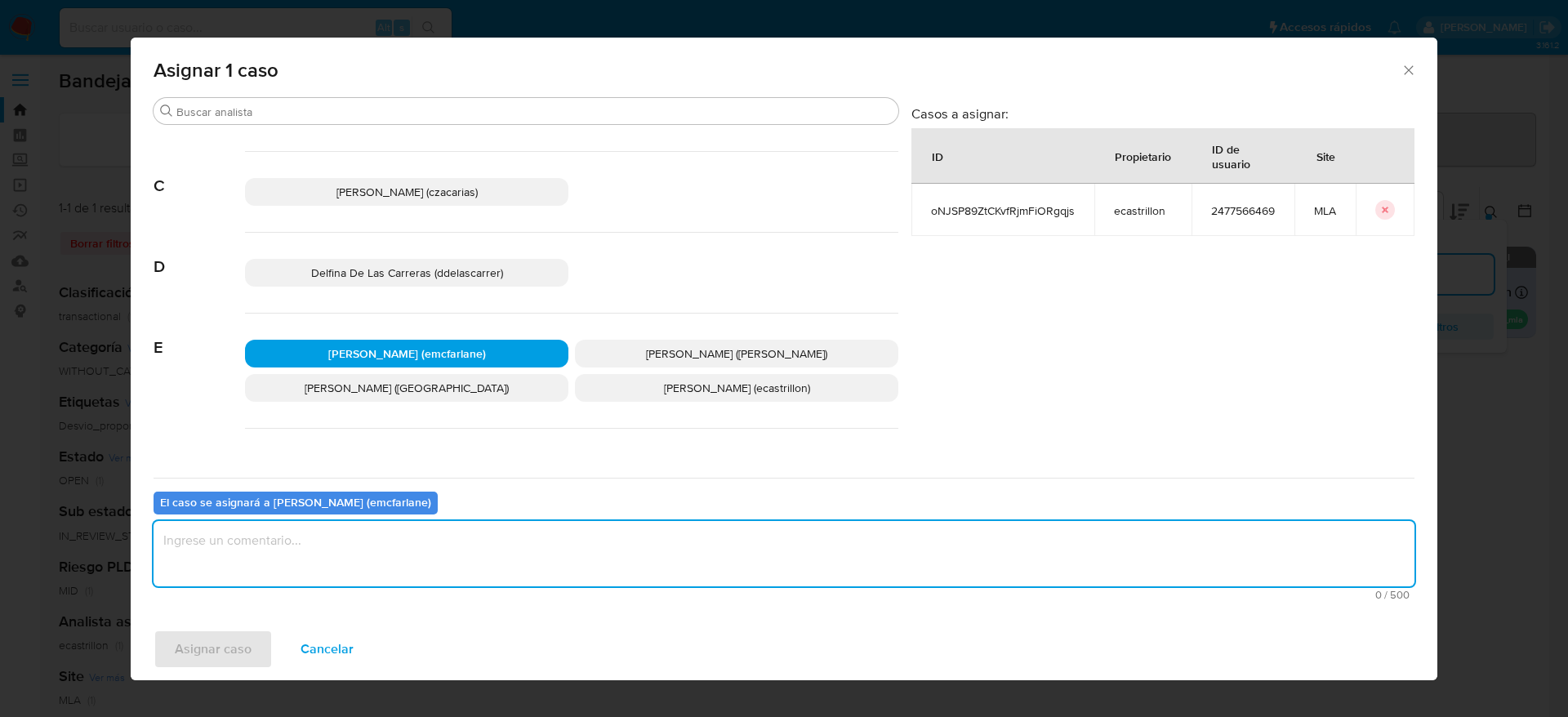
click at [371, 521] on textarea "assign-modal" at bounding box center [784, 553] width 1261 height 65
click at [219, 668] on span "Asignar caso" at bounding box center [212, 649] width 77 height 36
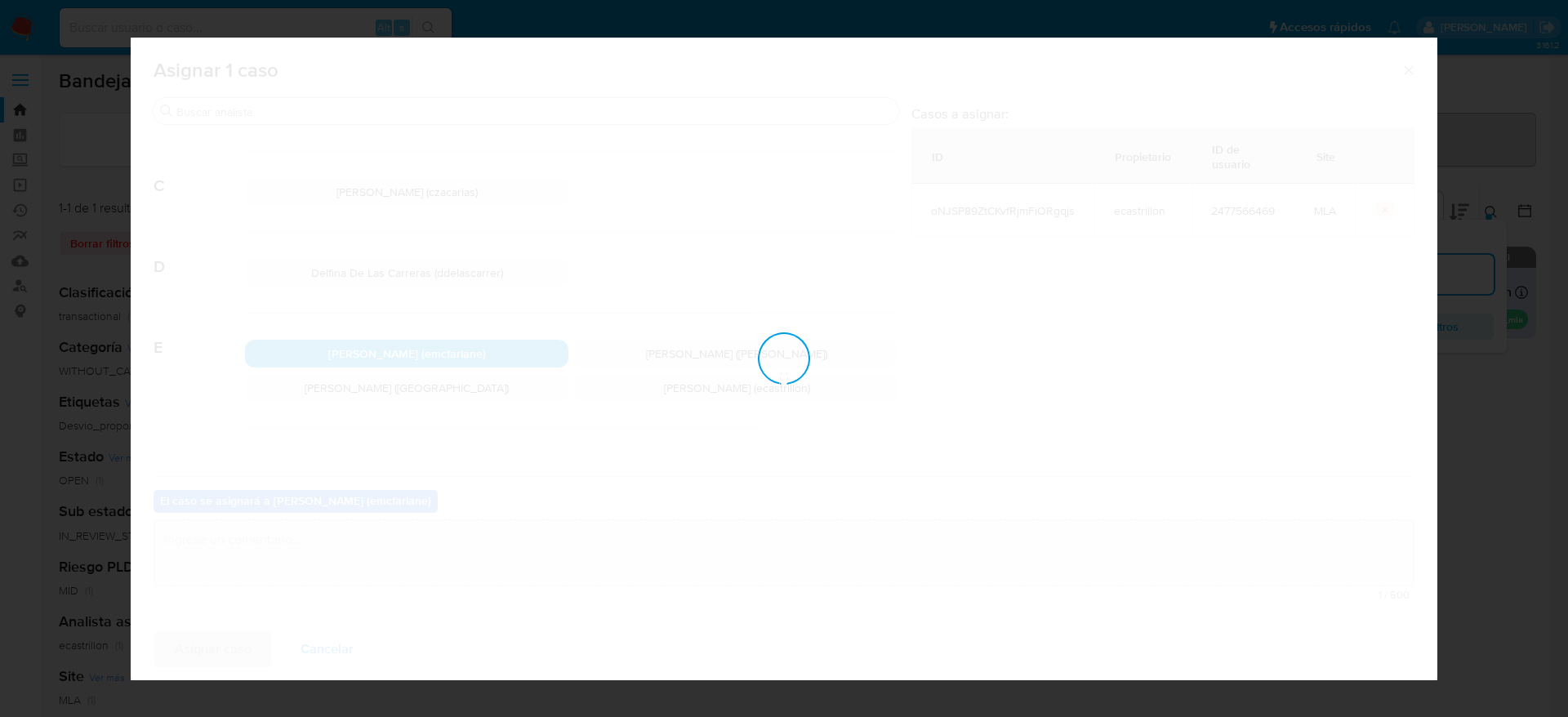
checkbox input "false"
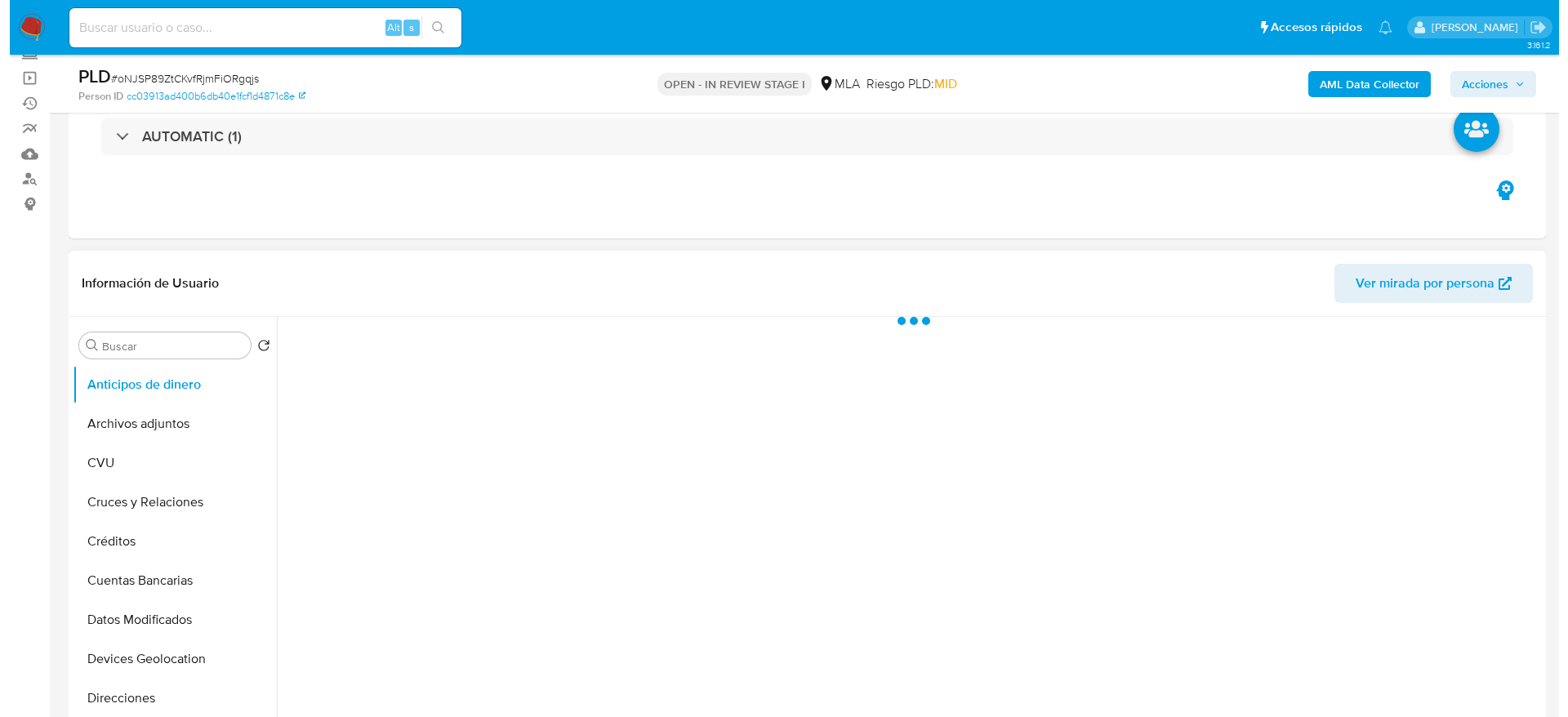
scroll to position [245, 0]
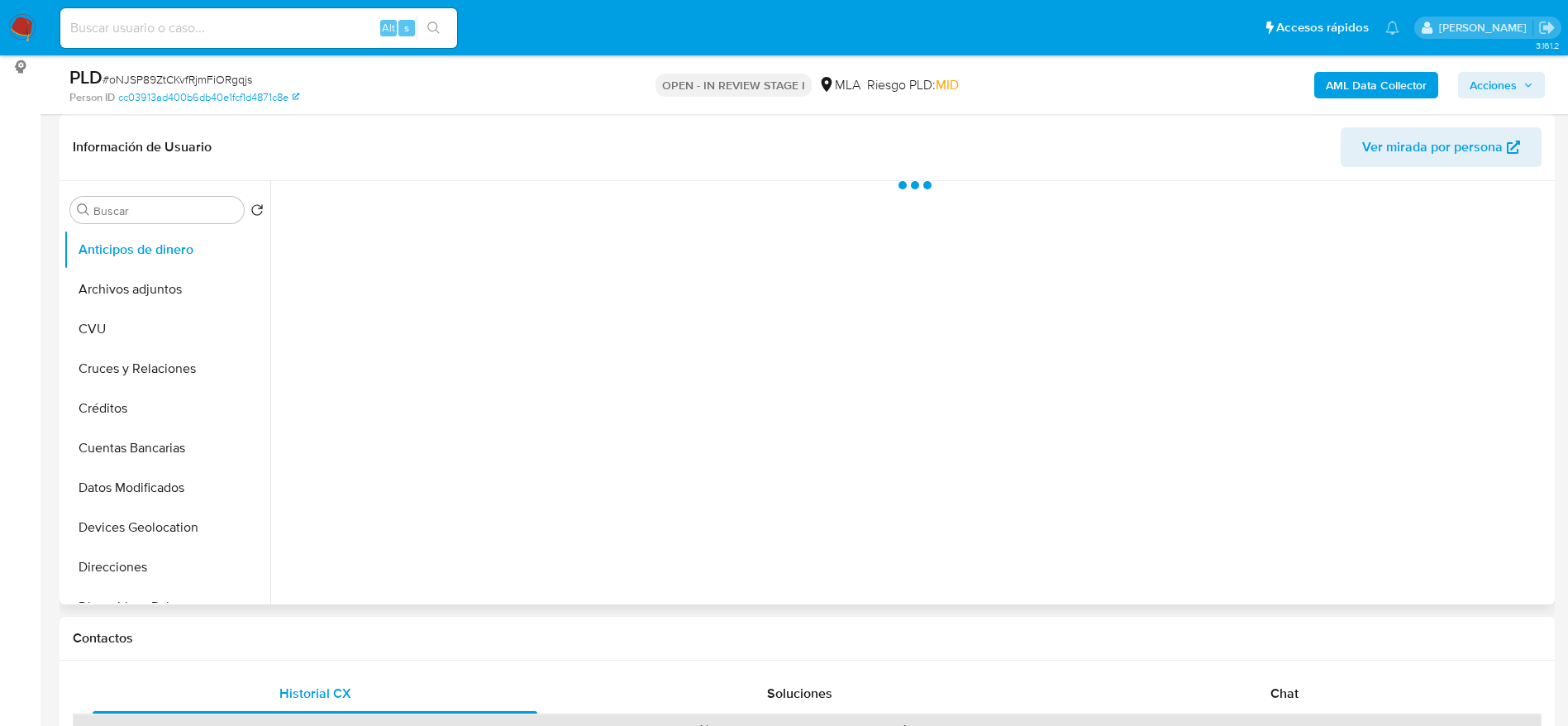
click at [165, 291] on button "Archivos adjuntos" at bounding box center [167, 290] width 207 height 40
select select "10"
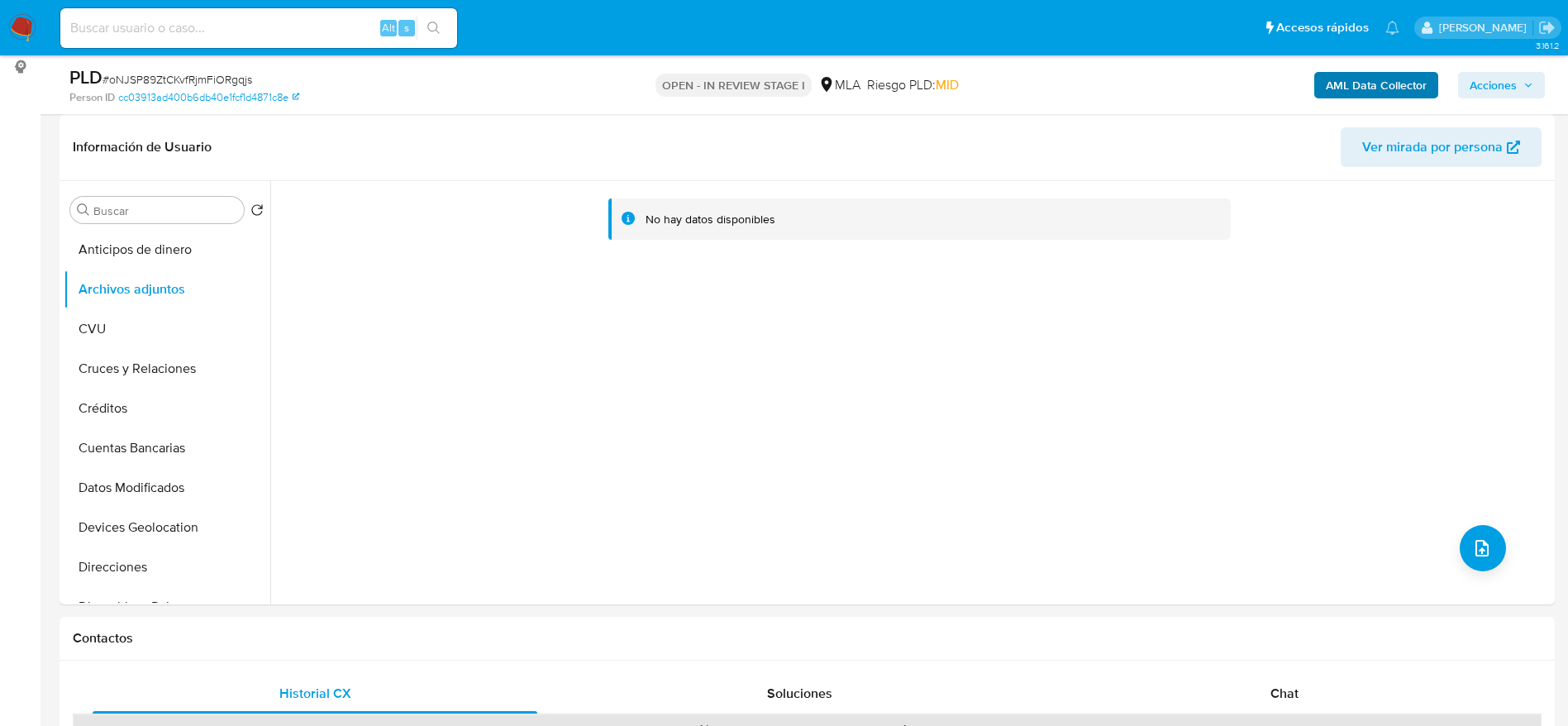
drag, startPoint x: 1356, startPoint y: 63, endPoint x: 1355, endPoint y: 74, distance: 11.0
click at [1356, 62] on div "PLD # oNJSP89ZtCKvfRjmFiORgqjs Person ID cc03913ad400b6db40e1fcf1d4871c8e OPEN …" at bounding box center [806, 84] width 1496 height 58
click at [1356, 80] on b "AML Data Collector" at bounding box center [1376, 85] width 101 height 27
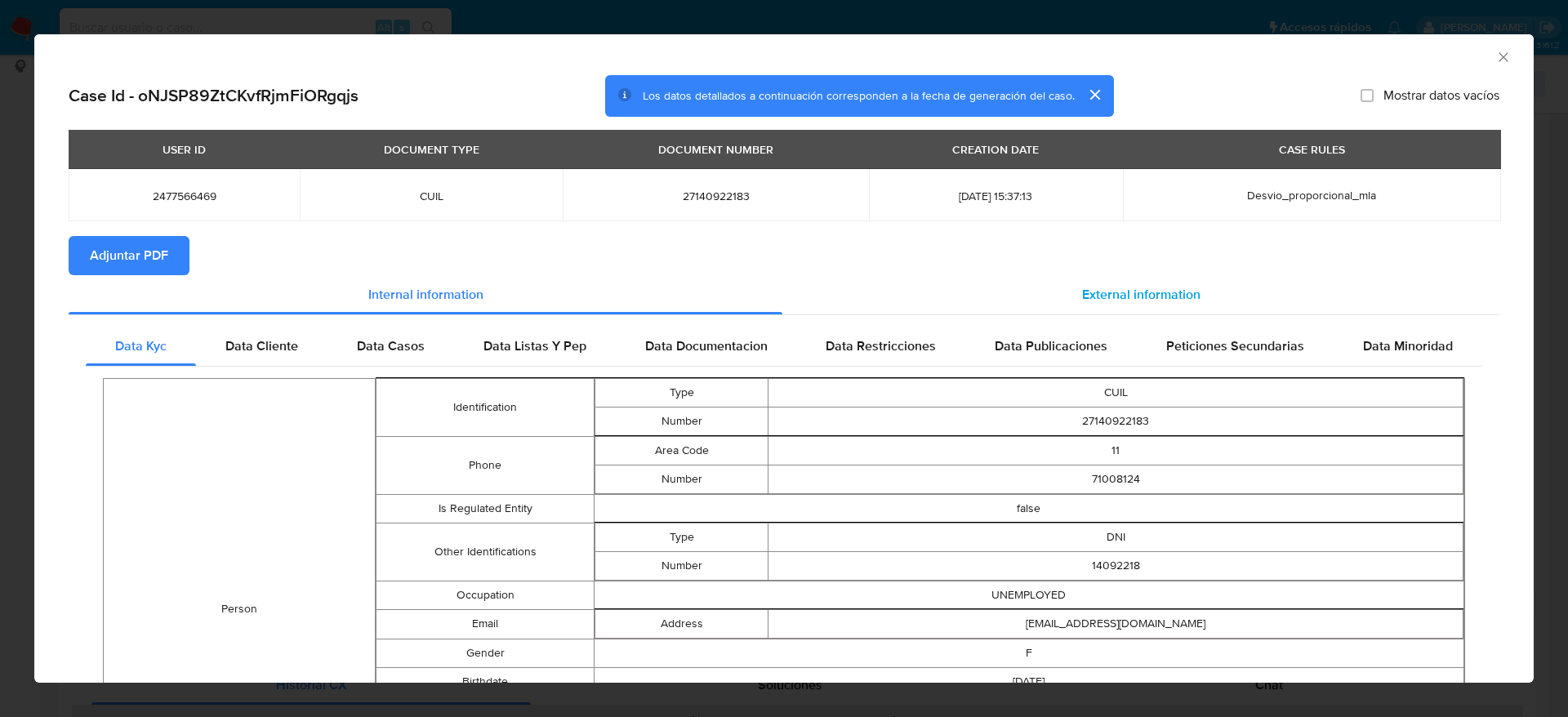
click at [1125, 295] on span "External information" at bounding box center [1142, 294] width 119 height 19
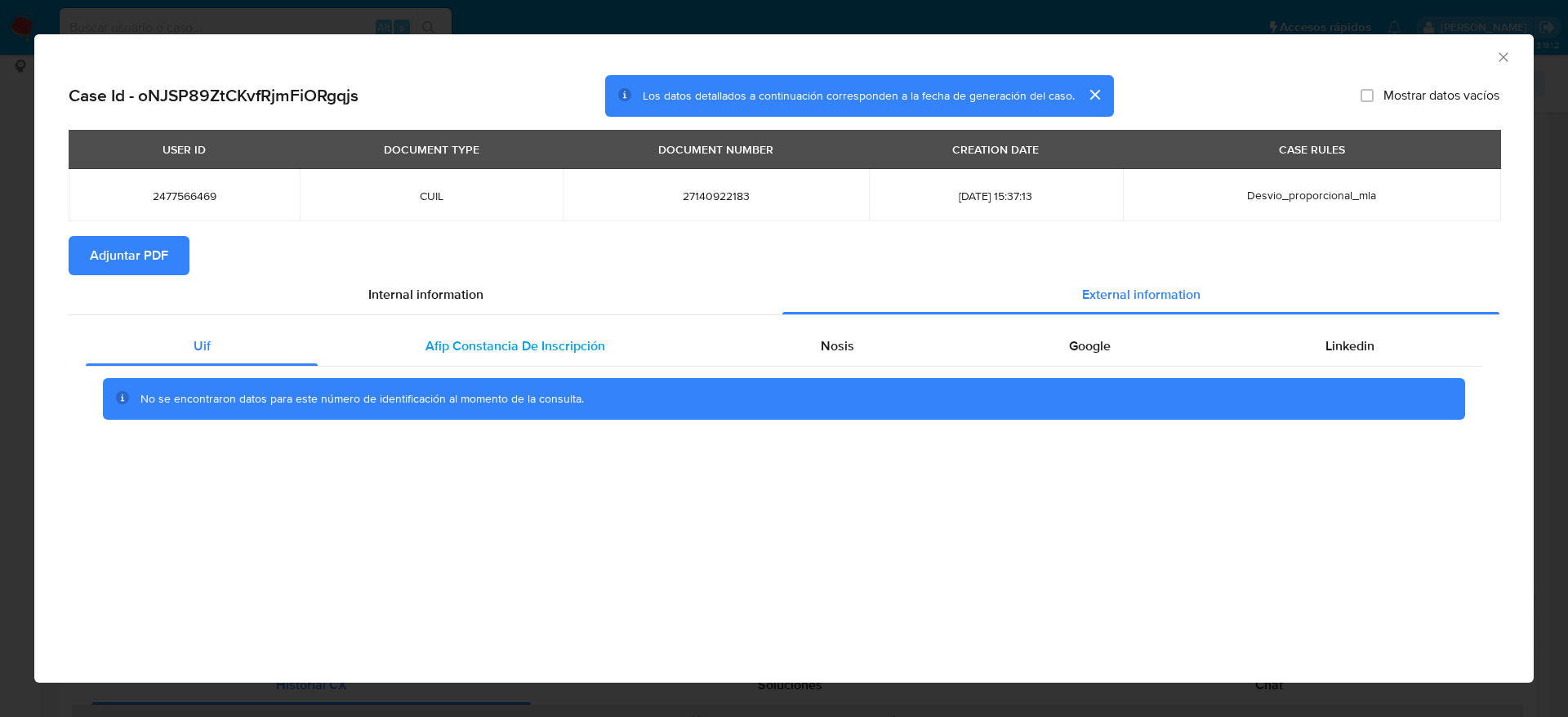
click at [560, 357] on div "Afip Constancia De Inscripción" at bounding box center [514, 347] width 394 height 40
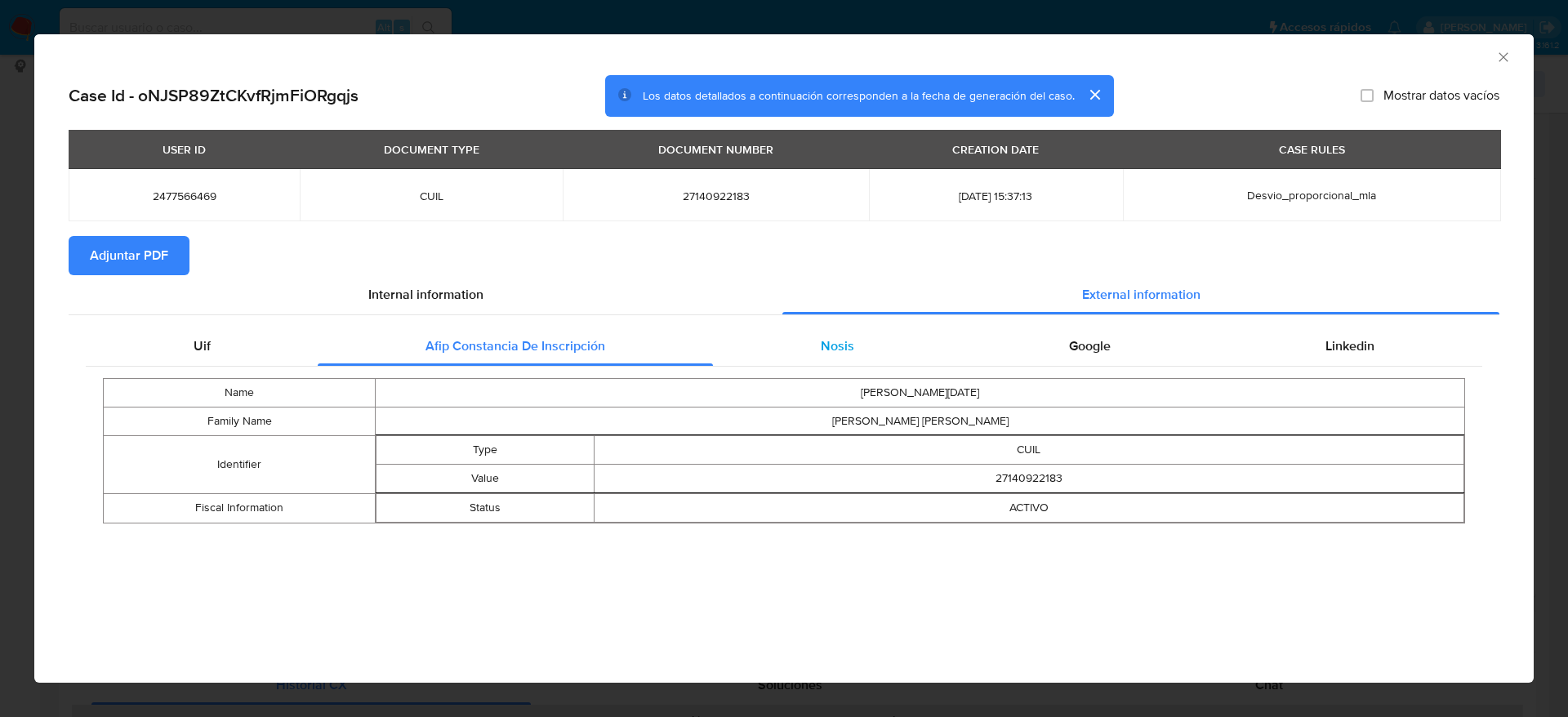
click at [812, 359] on div "Nosis" at bounding box center [837, 347] width 249 height 40
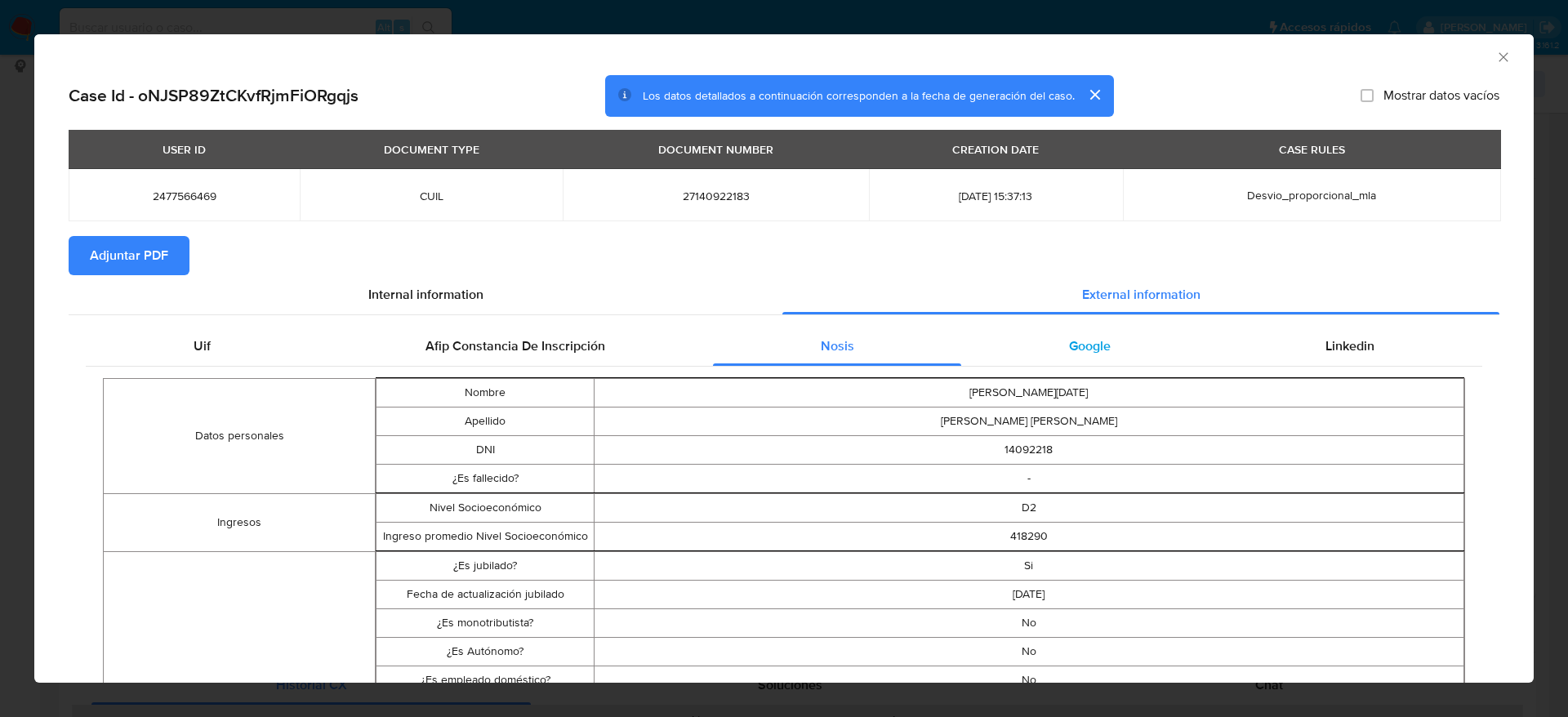
click at [1088, 363] on div "Google" at bounding box center [1090, 347] width 257 height 40
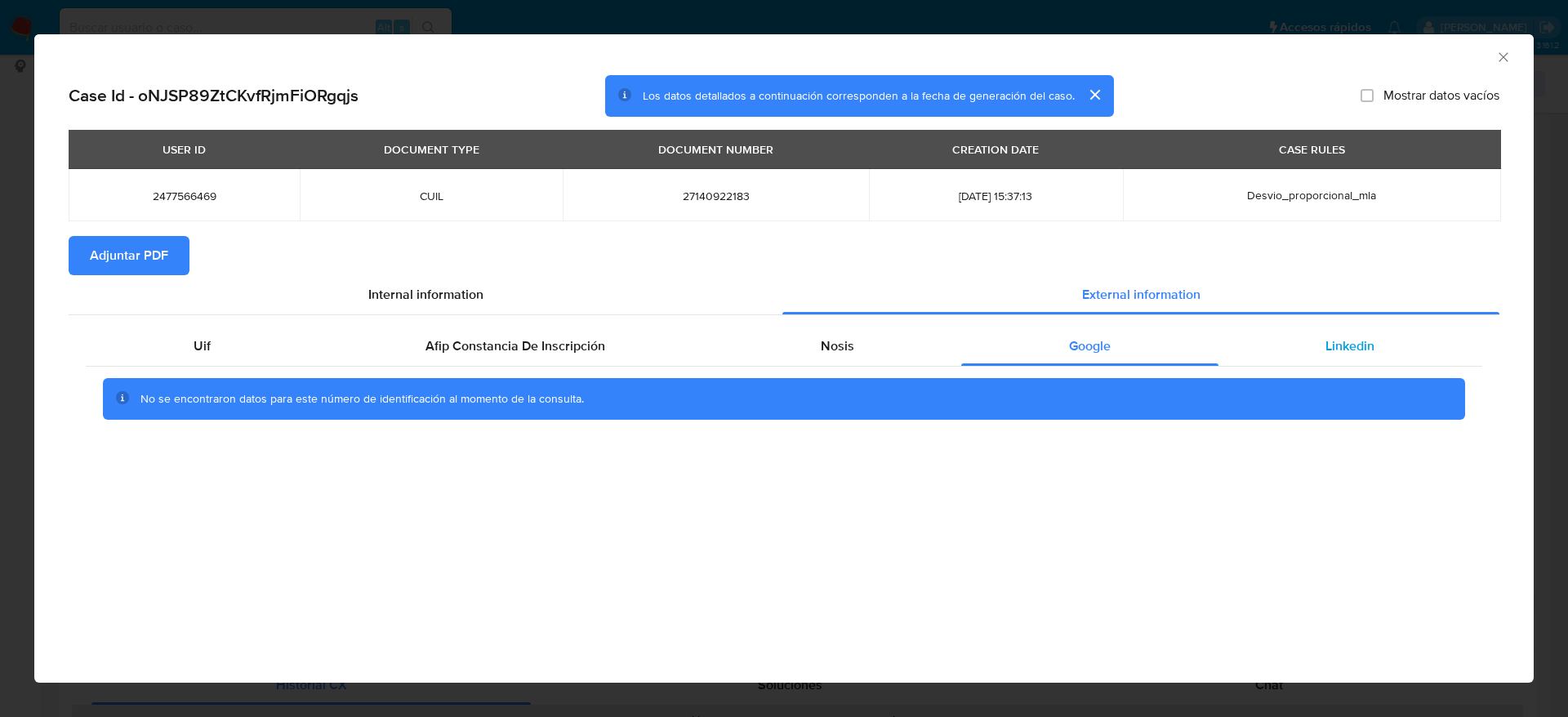
click at [1339, 345] on span "Linkedin" at bounding box center [1351, 346] width 49 height 19
click at [182, 241] on button "Adjuntar PDF" at bounding box center [128, 256] width 121 height 40
click at [1507, 60] on icon "Cerrar ventana" at bounding box center [1503, 57] width 9 height 9
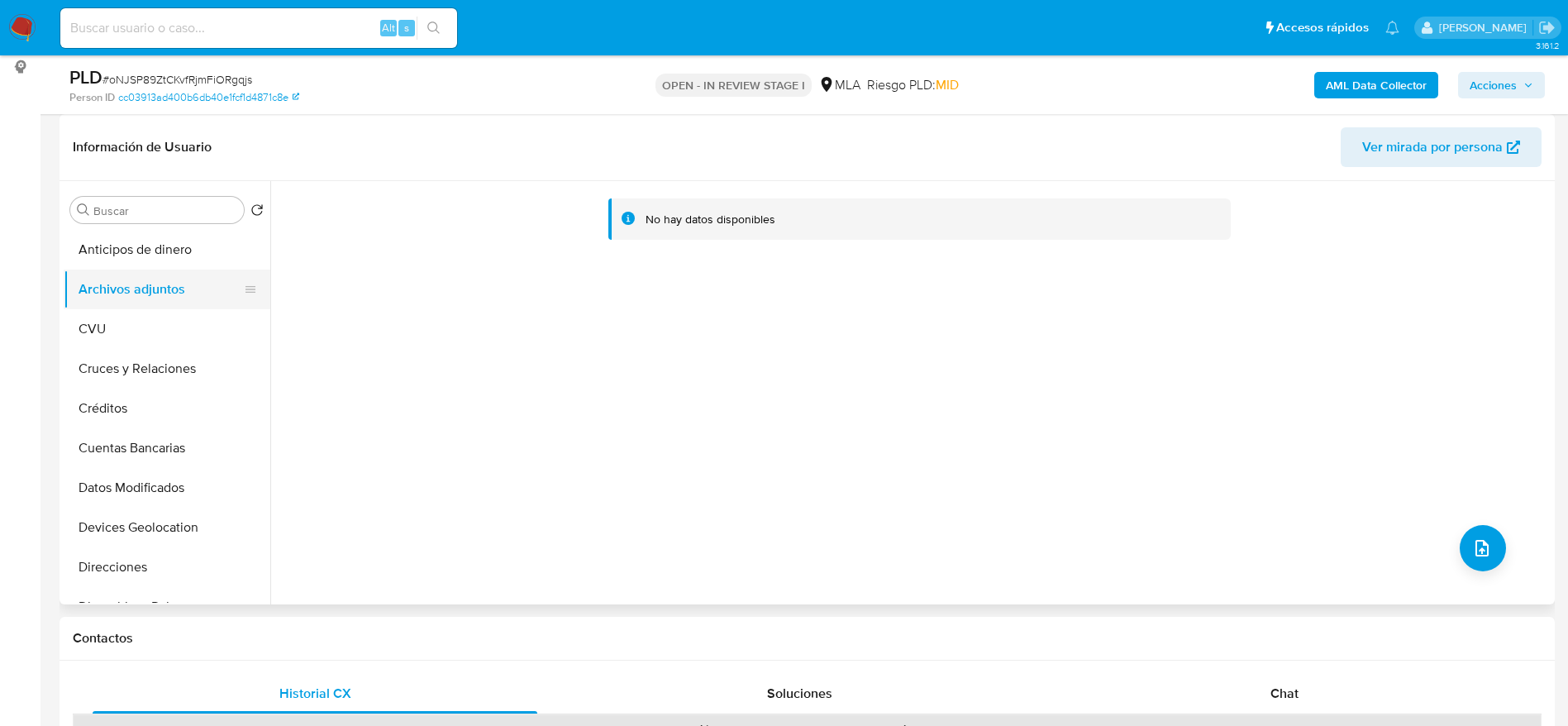
drag, startPoint x: 130, startPoint y: 337, endPoint x: 152, endPoint y: 295, distance: 47.4
click at [130, 337] on button "CVU" at bounding box center [167, 329] width 207 height 40
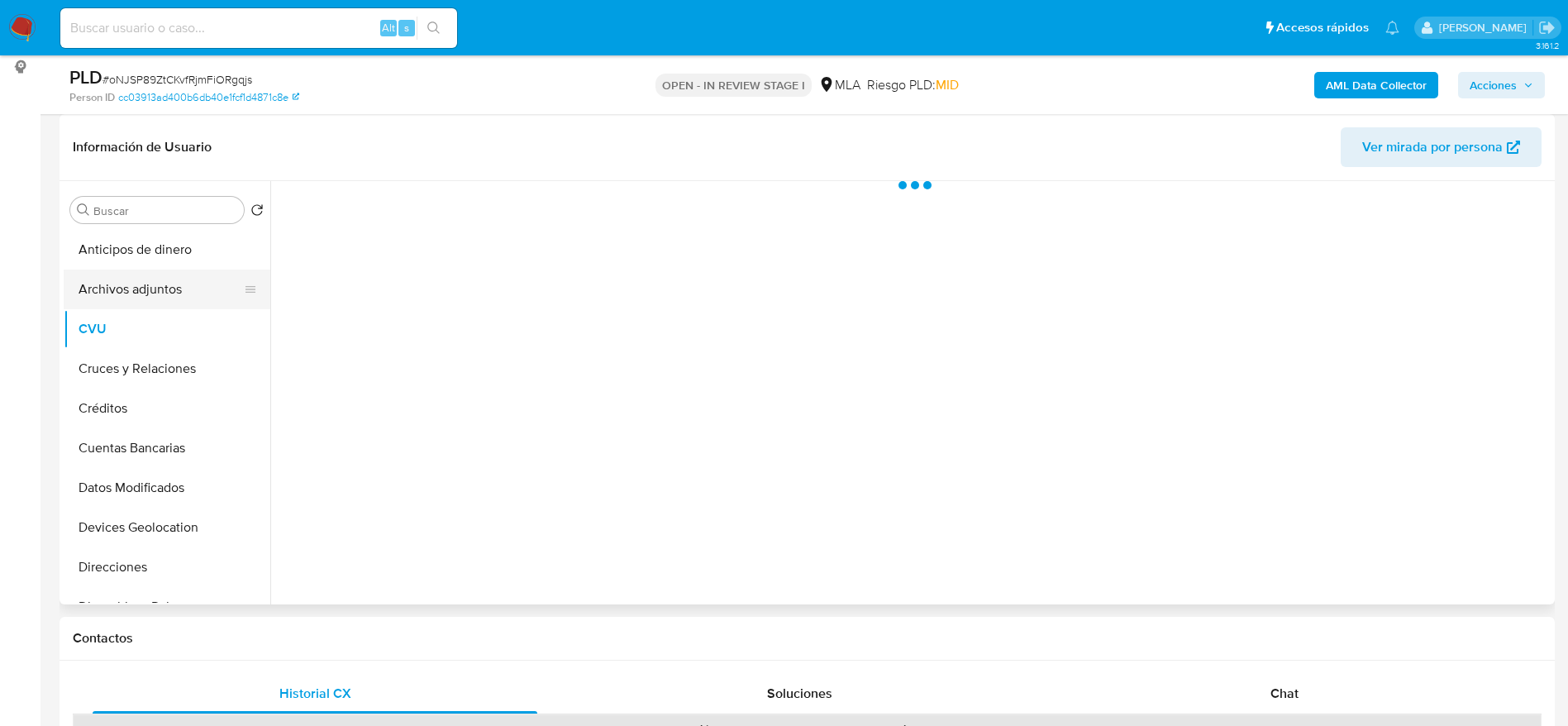
click at [153, 293] on button "Archivos adjuntos" at bounding box center [160, 290] width 193 height 40
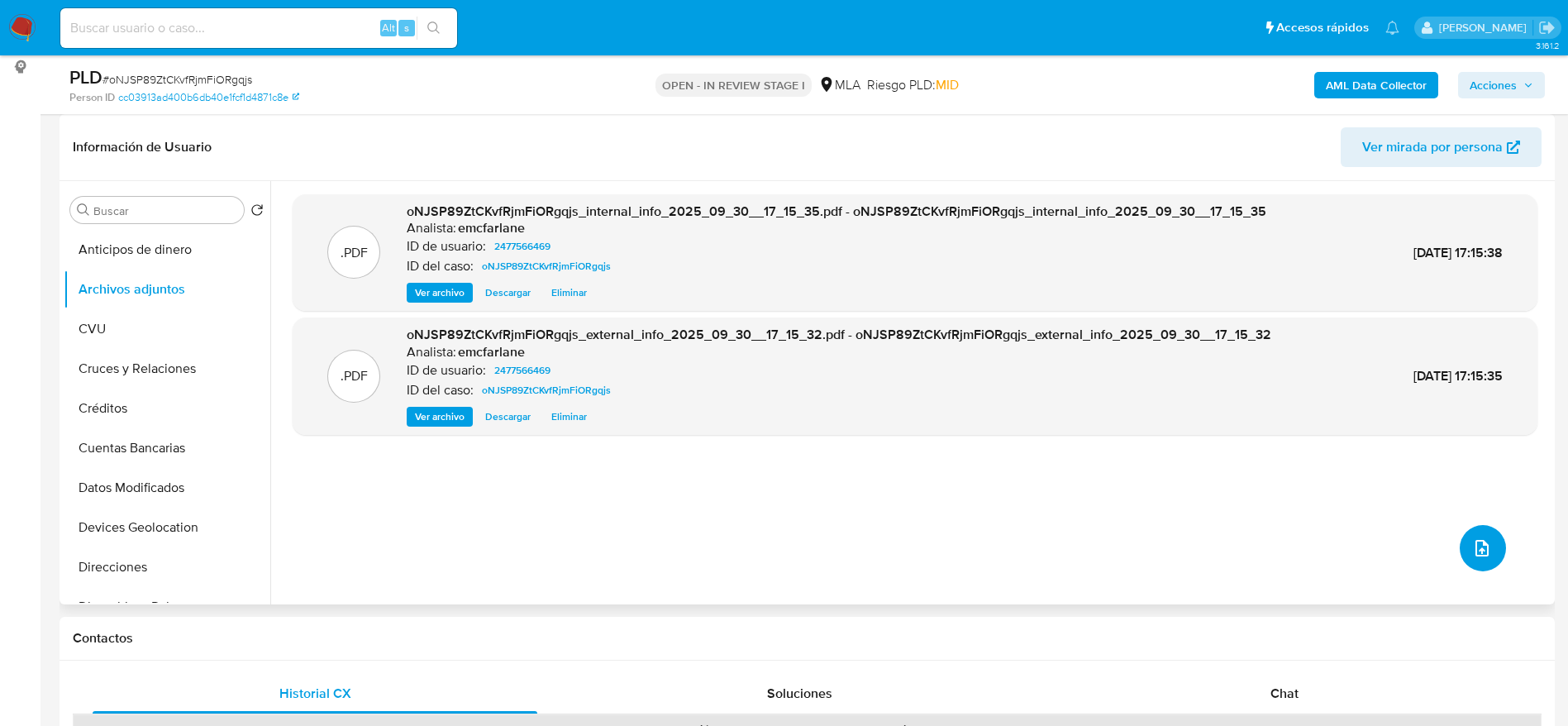
click at [1483, 537] on button "upload-file" at bounding box center [1483, 548] width 47 height 47
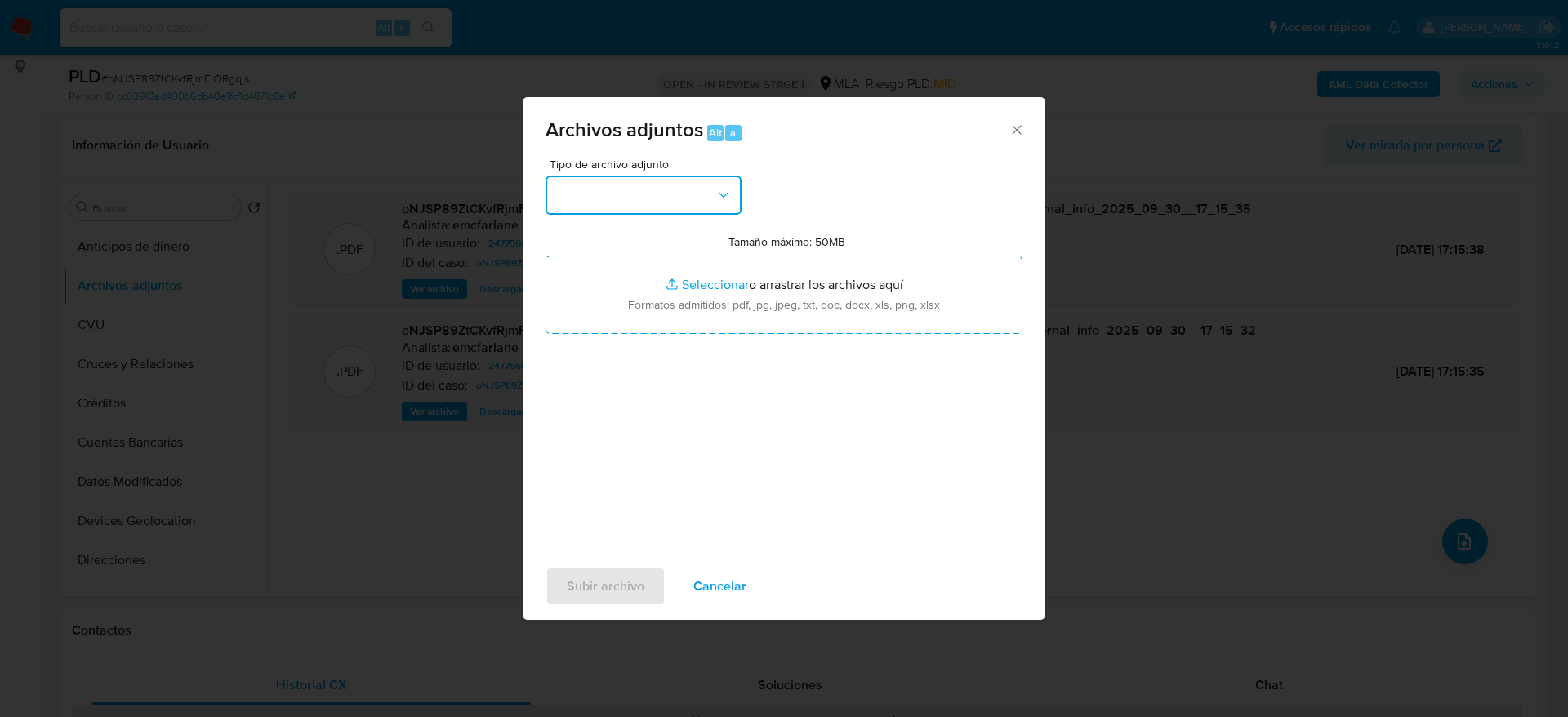
click at [691, 187] on button "button" at bounding box center [644, 195] width 196 height 40
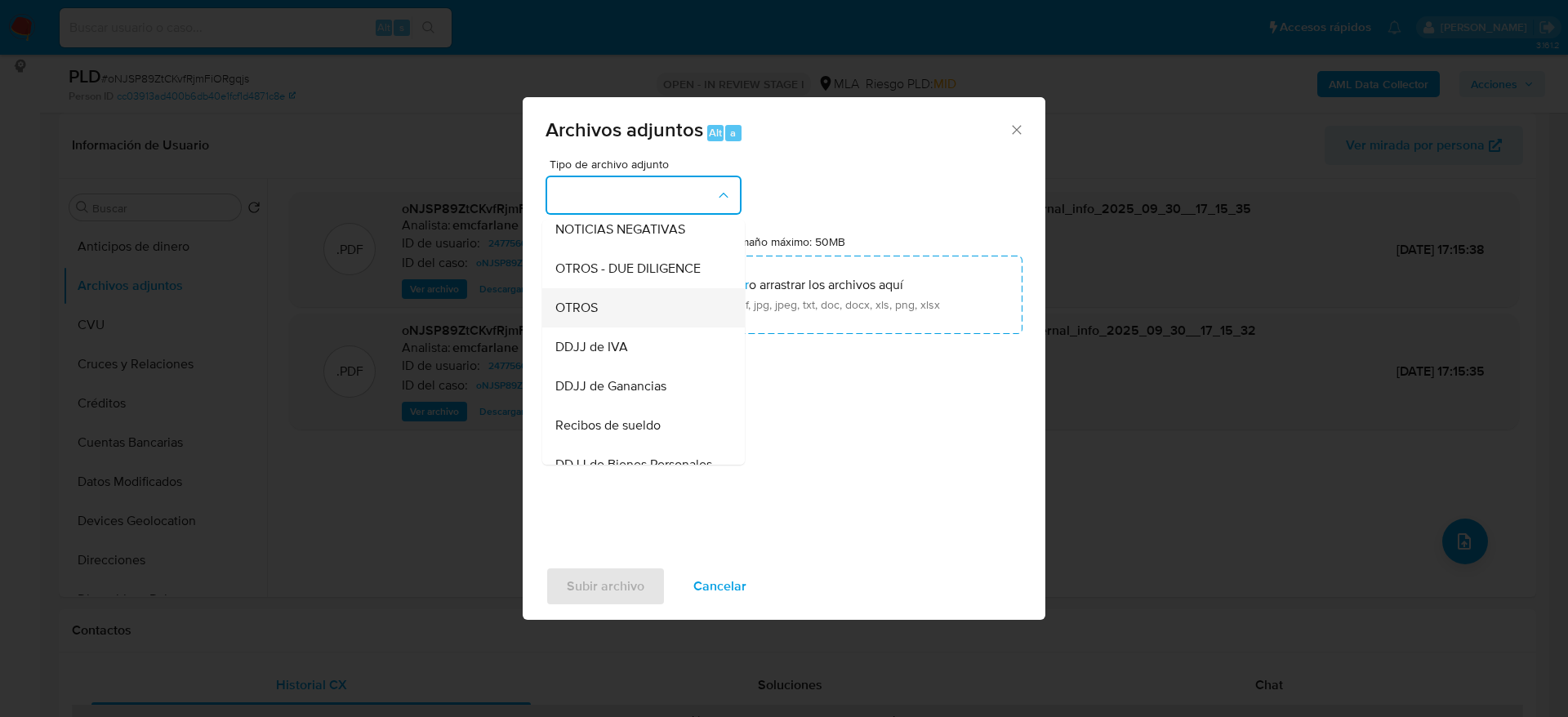
click at [589, 316] on span "OTROS" at bounding box center [577, 308] width 43 height 16
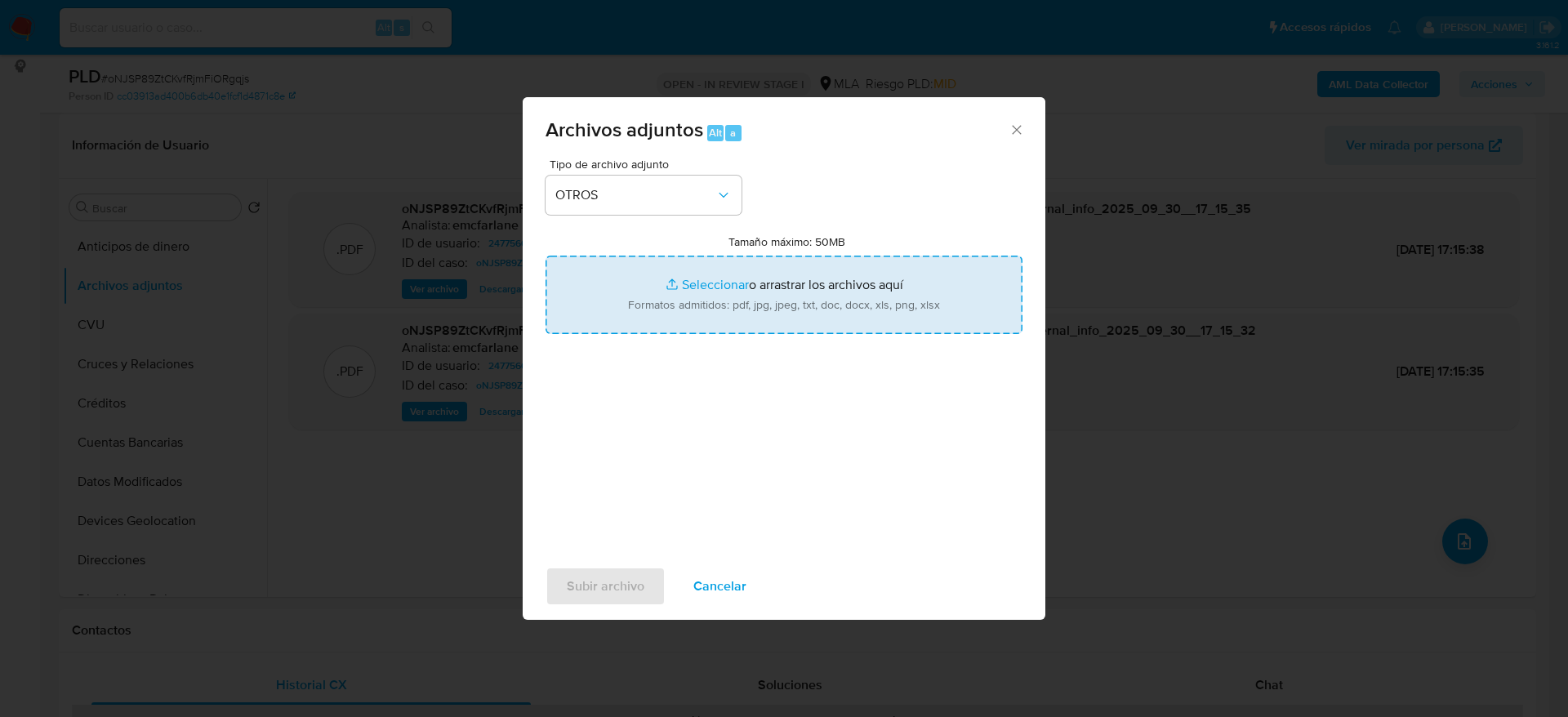
type input "C:\fakepath\Movimientos oNJSP89ZtCKvfRjmFiORgqjs.xlsx"
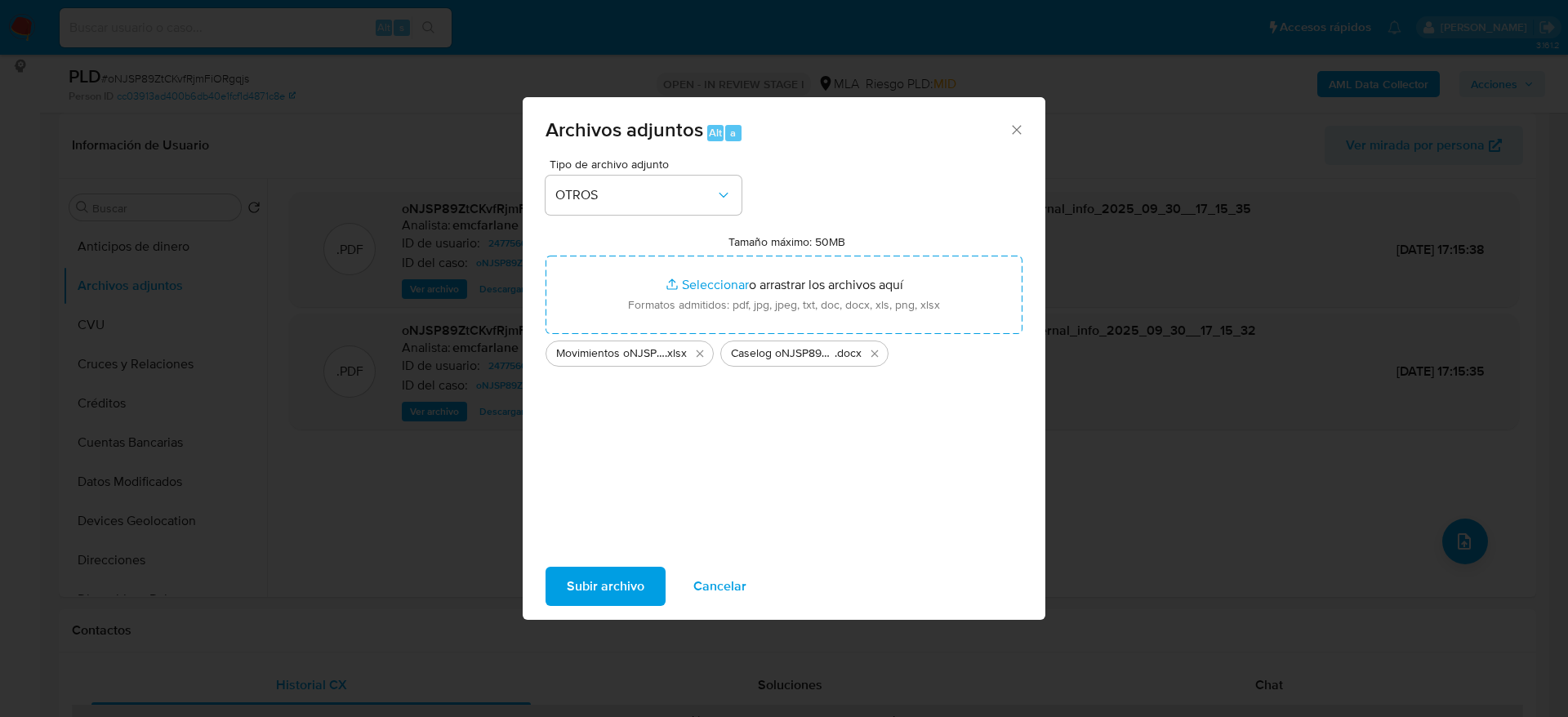
click at [609, 577] on span "Subir archivo" at bounding box center [606, 587] width 77 height 36
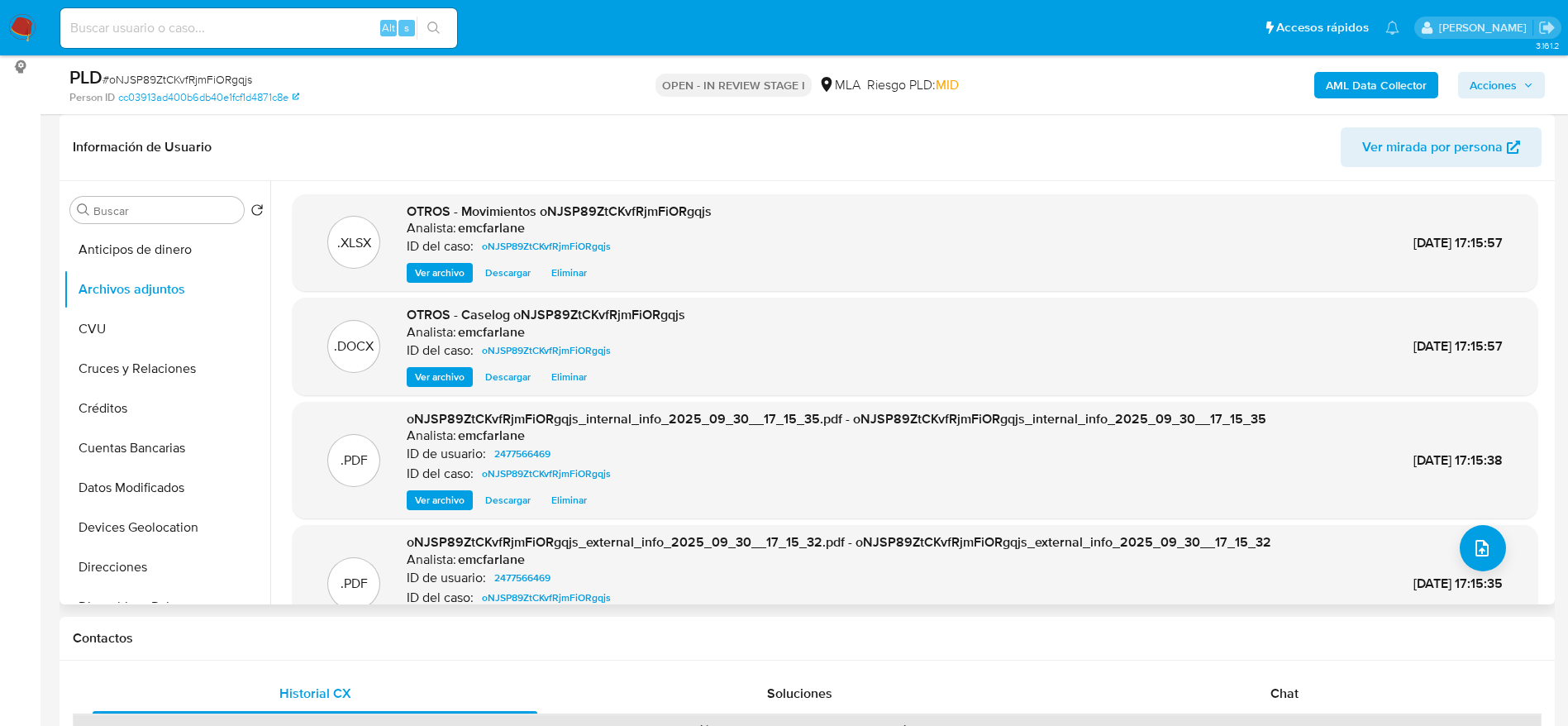
drag, startPoint x: 1026, startPoint y: 124, endPoint x: 1213, endPoint y: 117, distance: 187.1
click at [1026, 124] on div "Información de Usuario Ver mirada por persona" at bounding box center [806, 148] width 1496 height 67
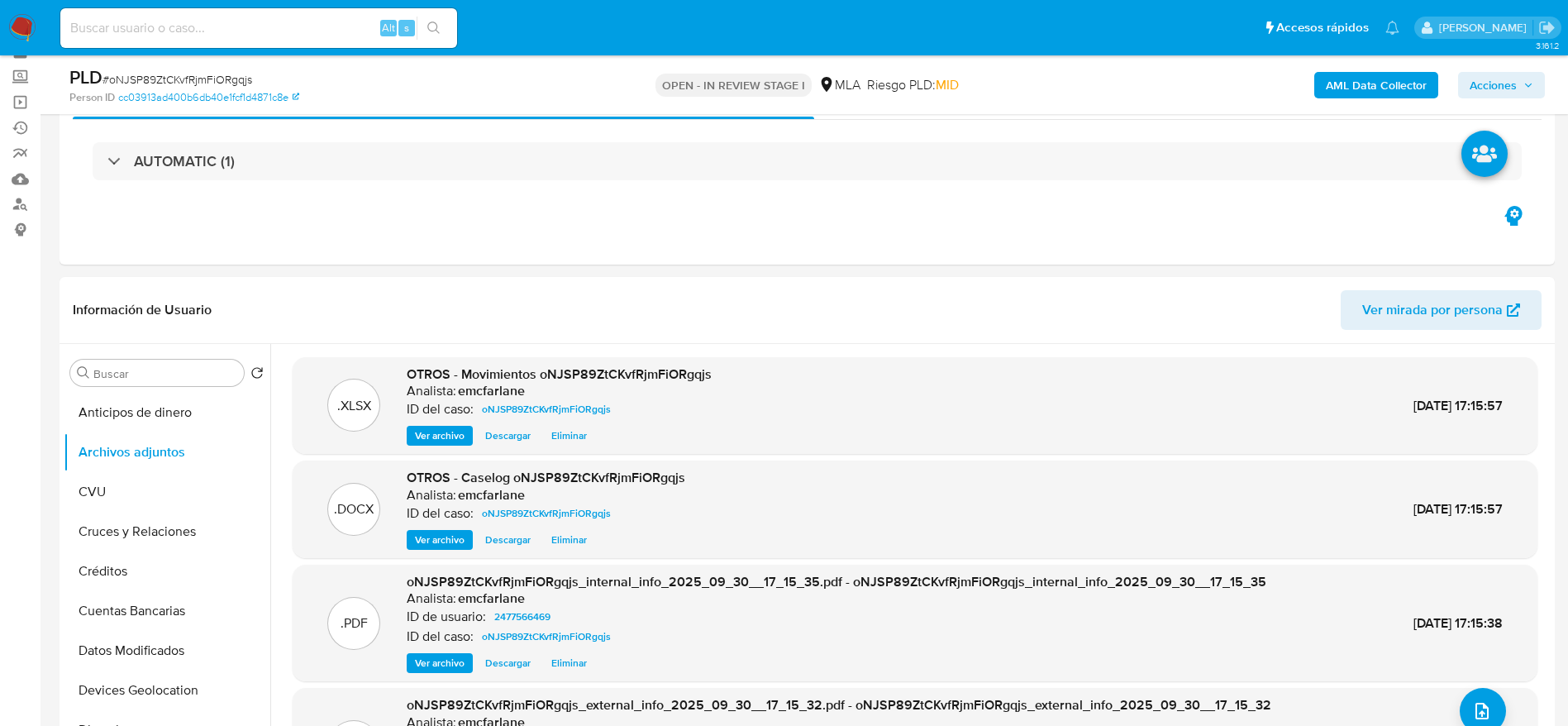
scroll to position [0, 0]
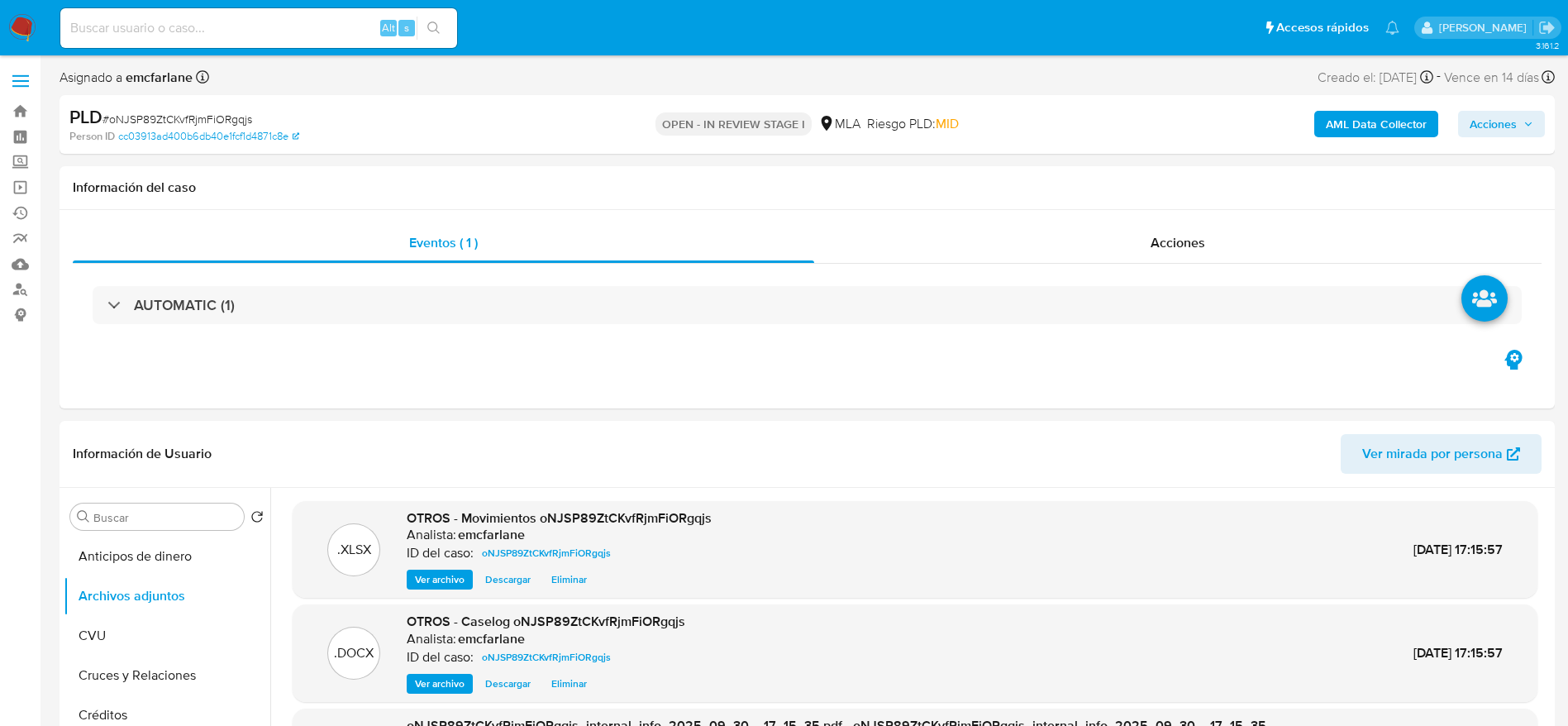
click at [1511, 127] on span "Acciones" at bounding box center [1493, 124] width 47 height 27
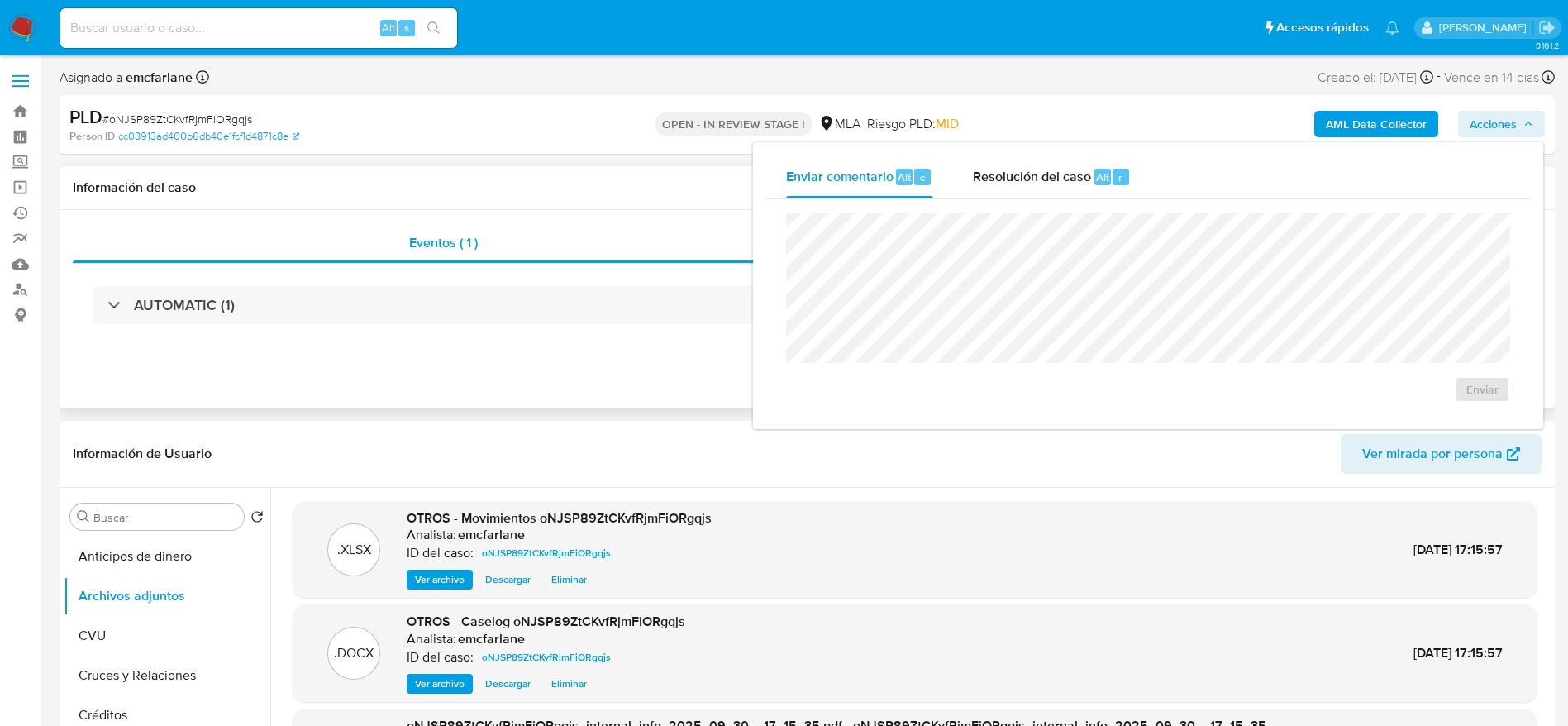
click at [494, 387] on div "Eventos ( 1 ) Acciones AUTOMATIC (1)" at bounding box center [806, 309] width 1496 height 198
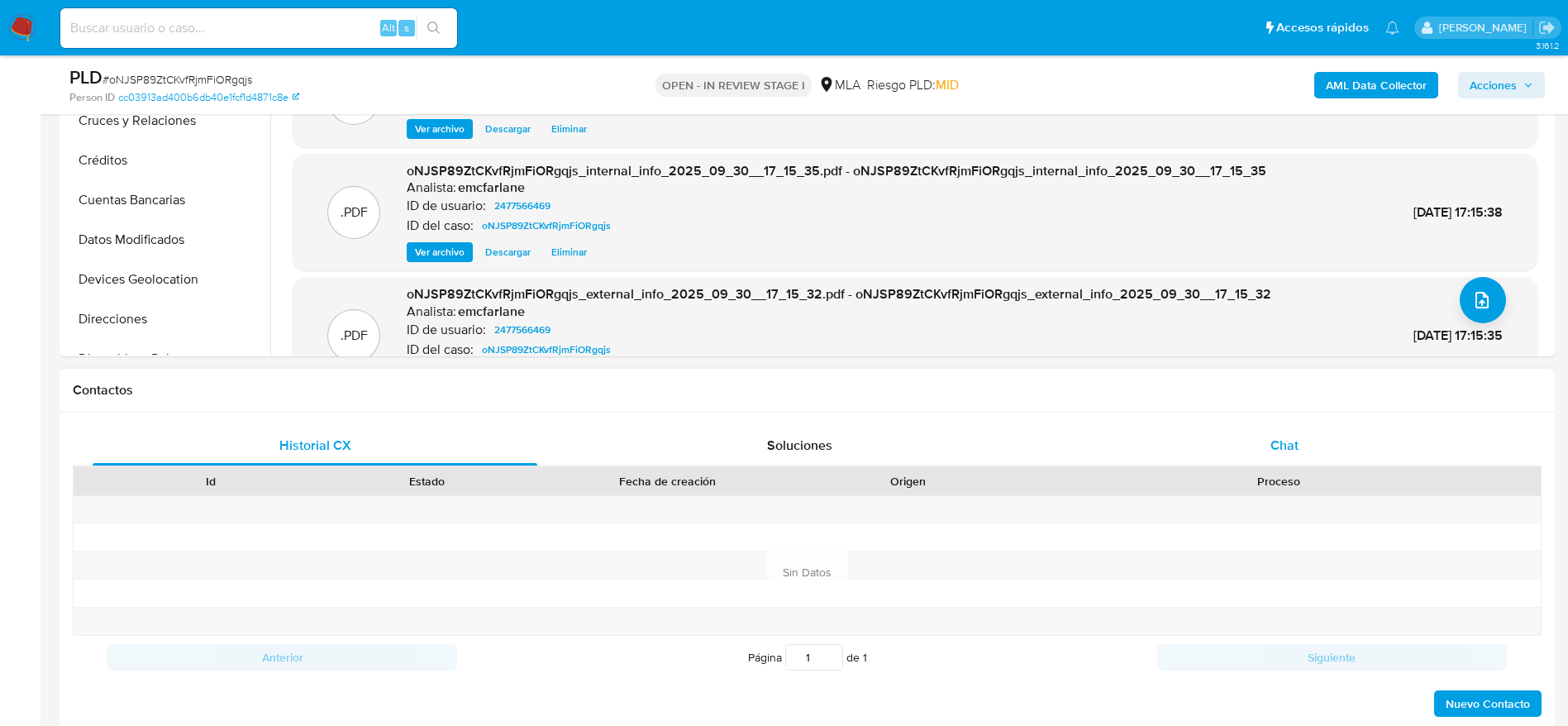
click at [1308, 451] on div "Chat" at bounding box center [1285, 446] width 445 height 40
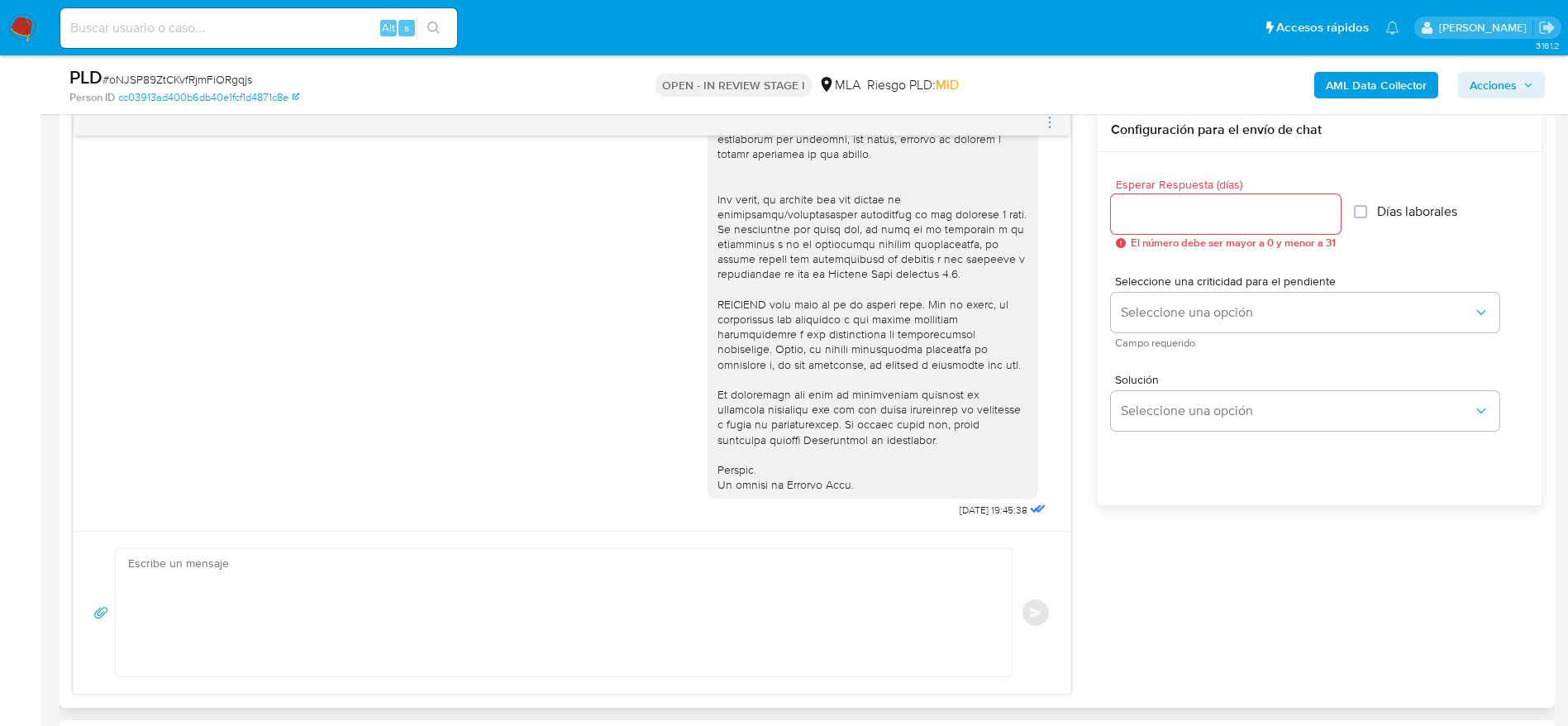
scroll to position [869, 0]
click at [1046, 118] on icon "menu-action" at bounding box center [1050, 122] width 15 height 15
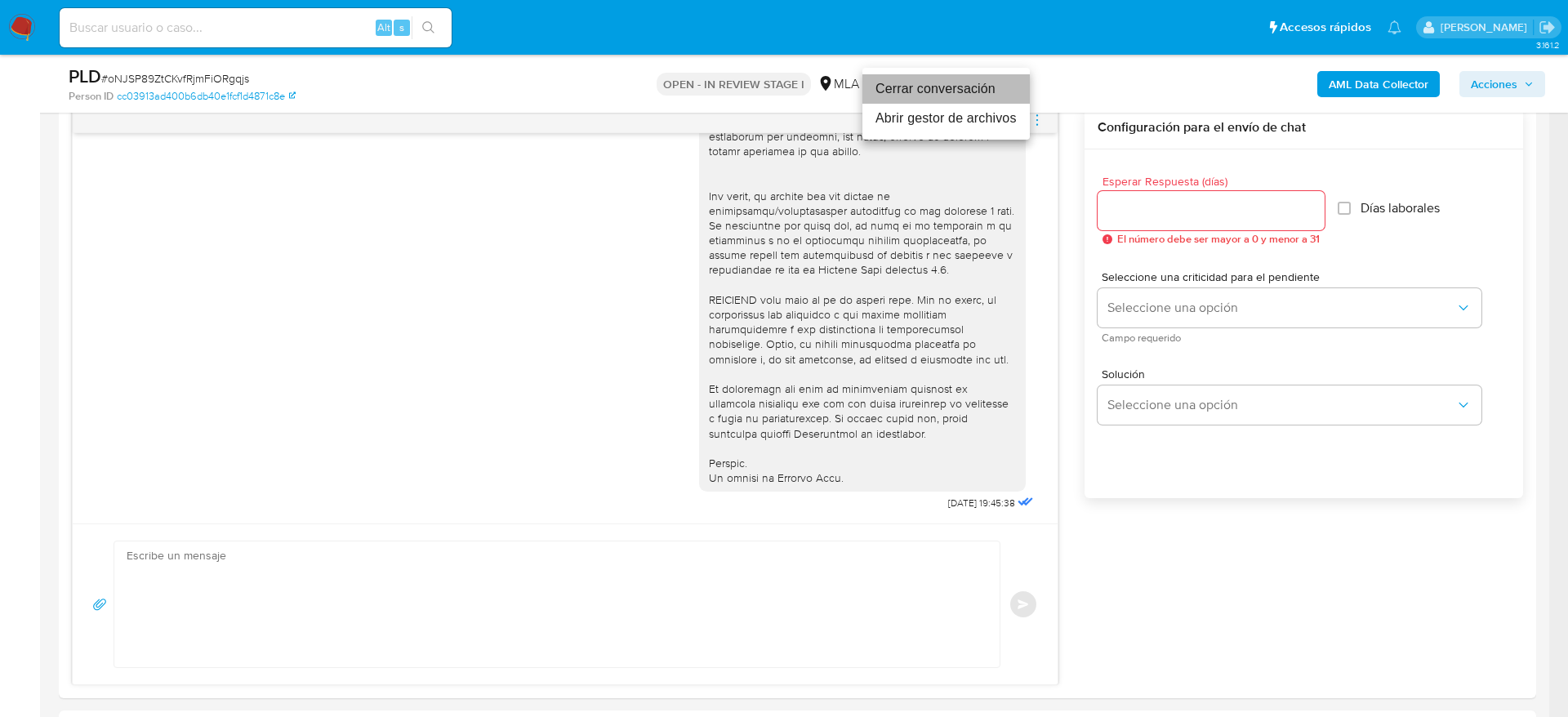
click at [946, 90] on li "Cerrar conversación" at bounding box center [946, 89] width 167 height 30
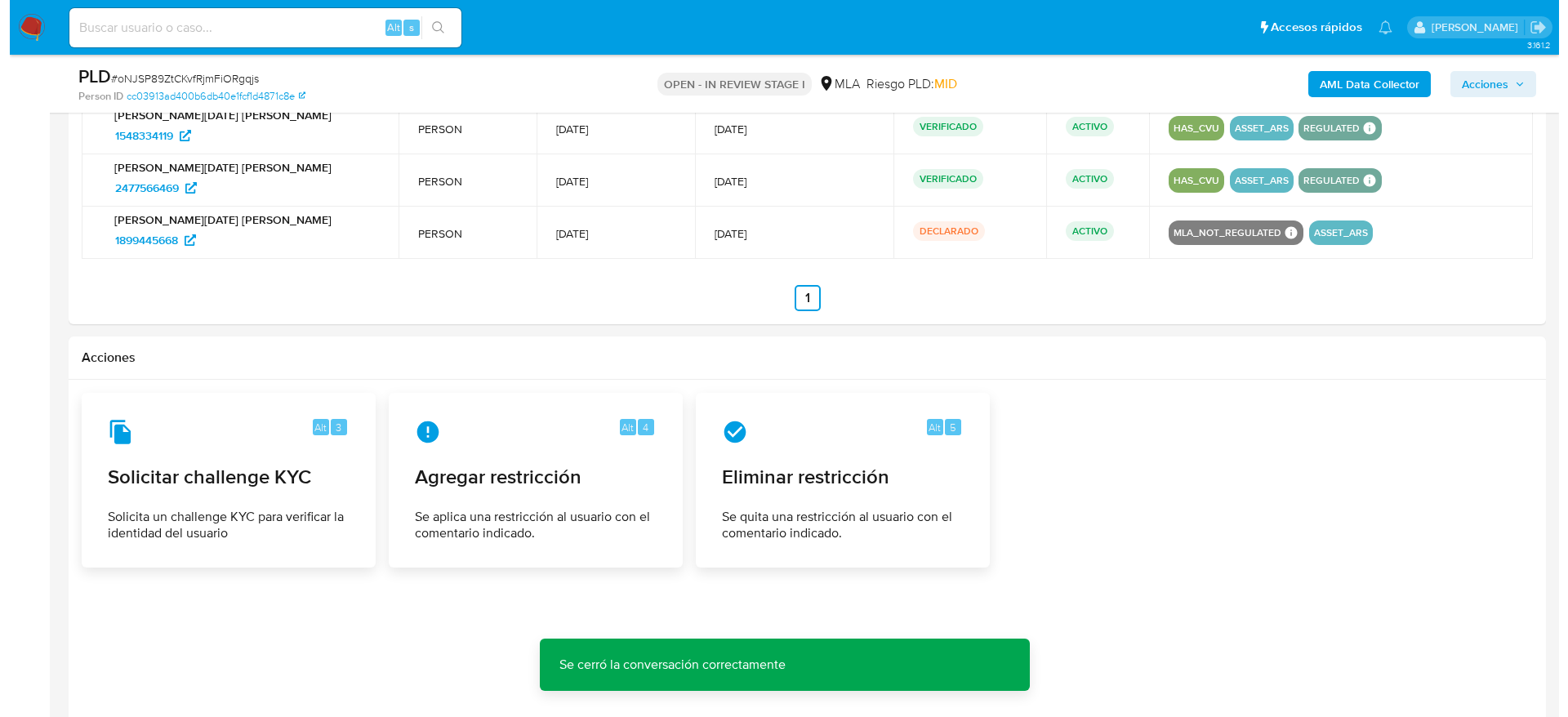
scroll to position [2605, 0]
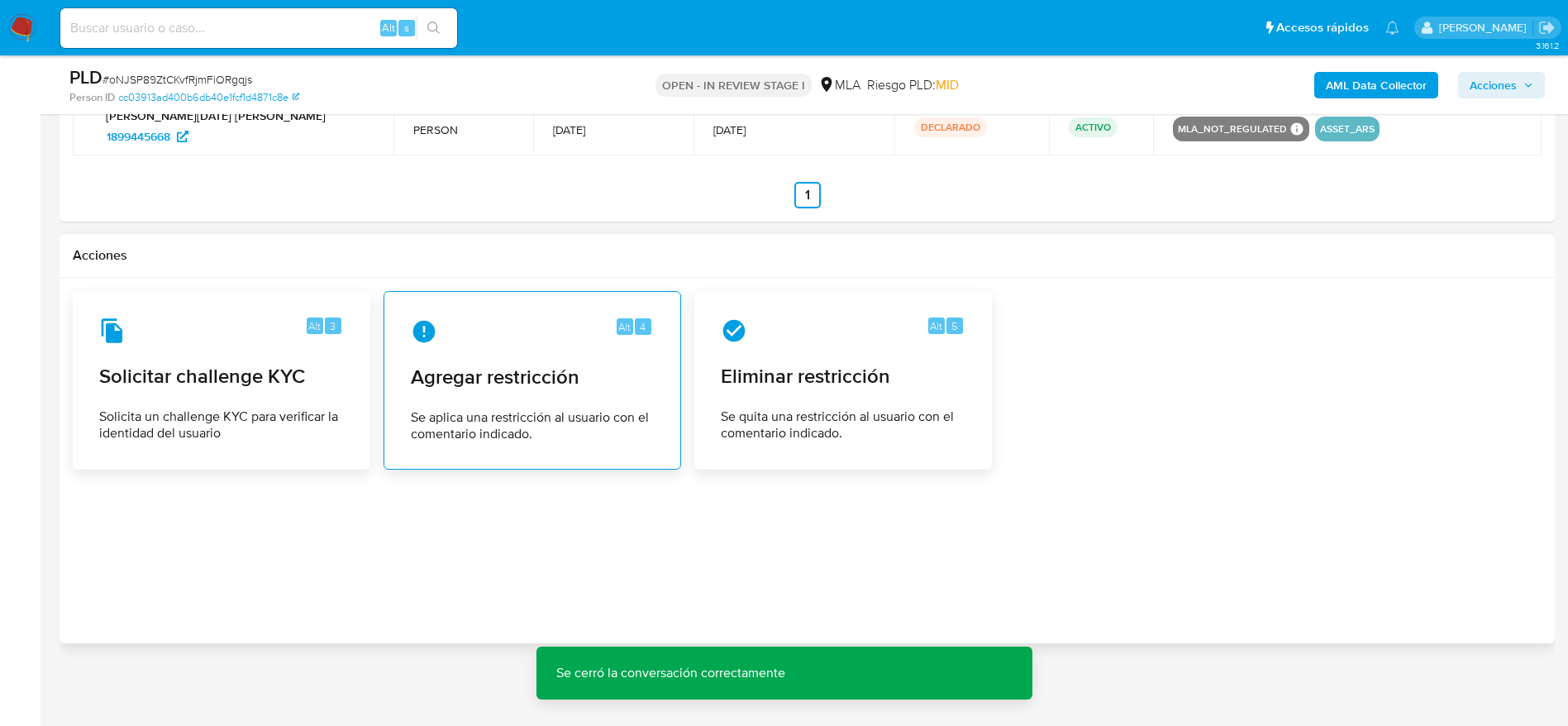
click at [495, 382] on span "Agregar restricción" at bounding box center [532, 378] width 243 height 25
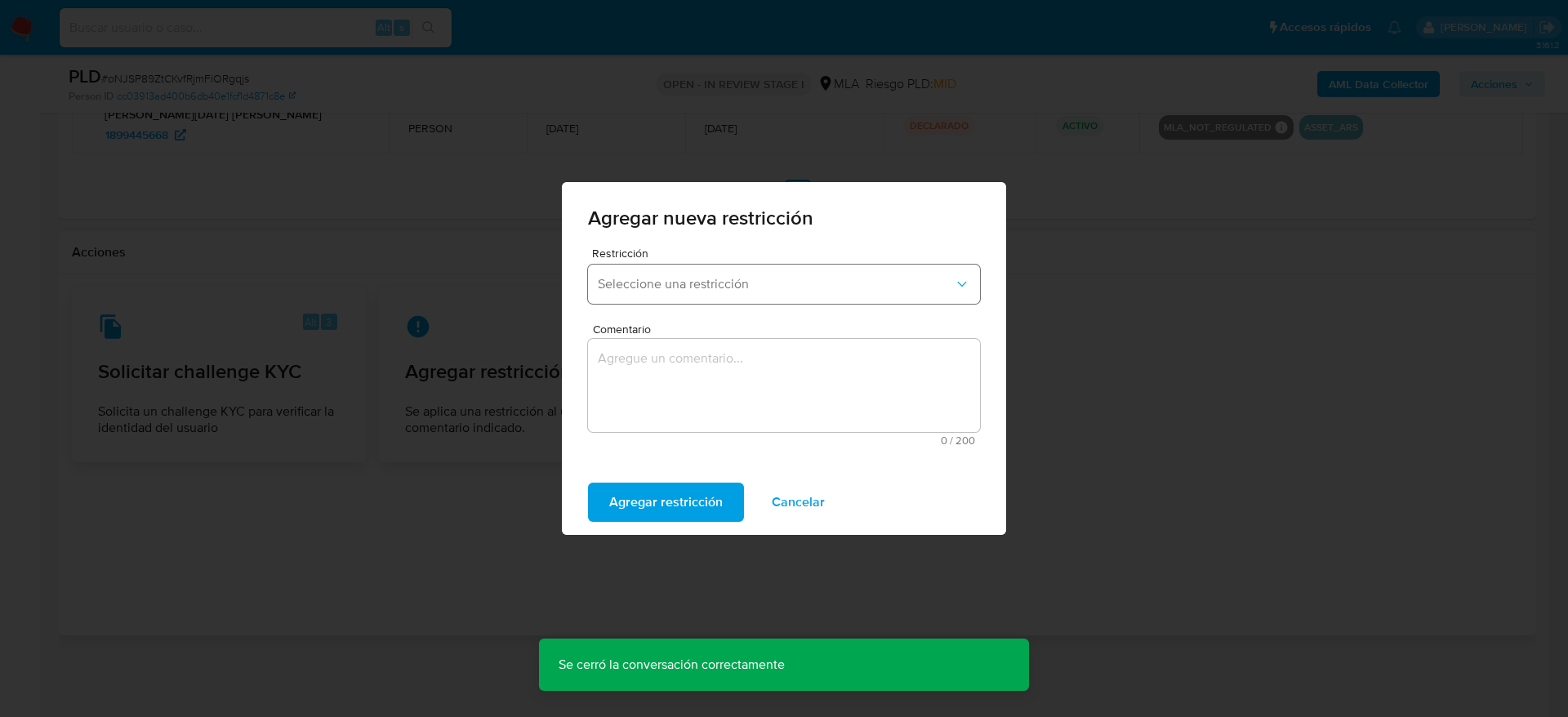
click at [741, 279] on span "Seleccione una restricción" at bounding box center [775, 284] width 356 height 16
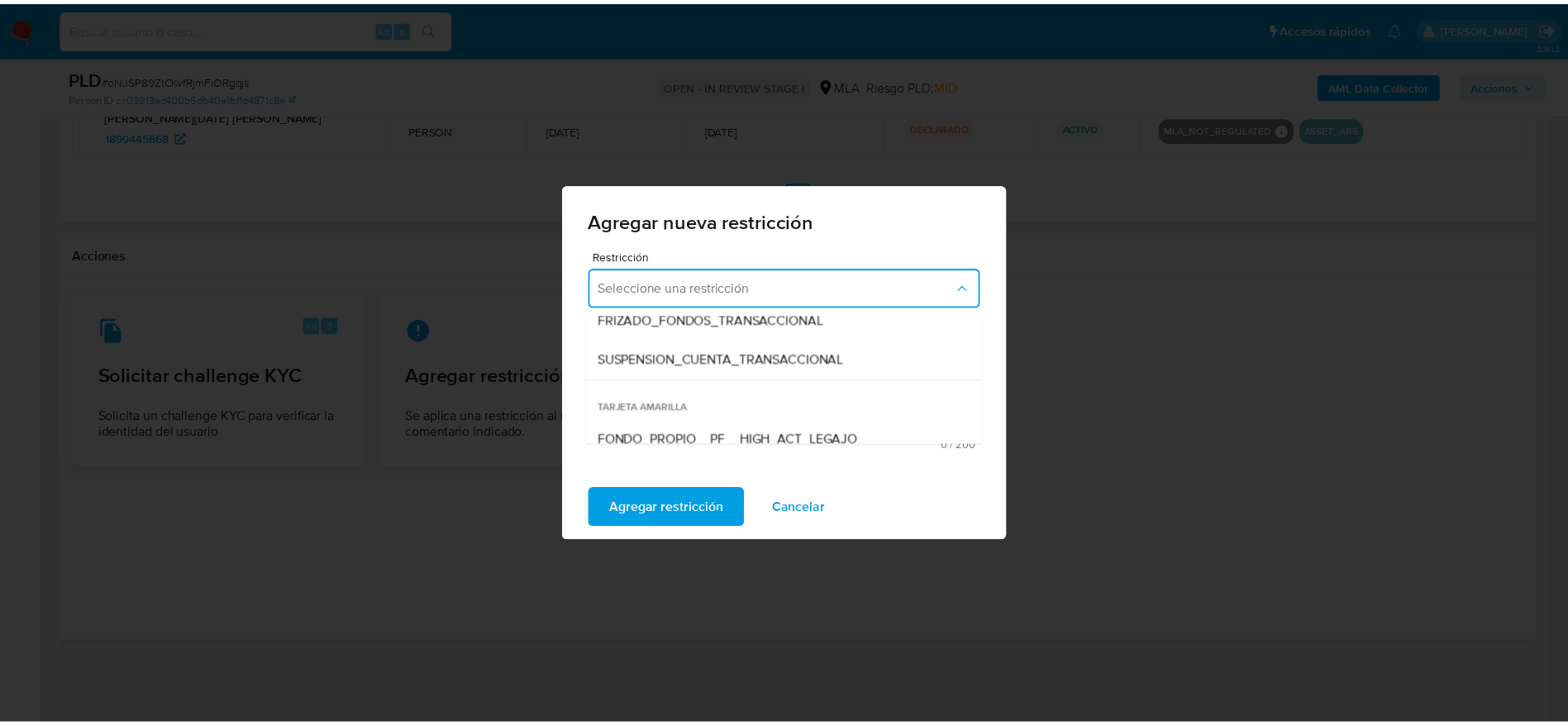
scroll to position [248, 0]
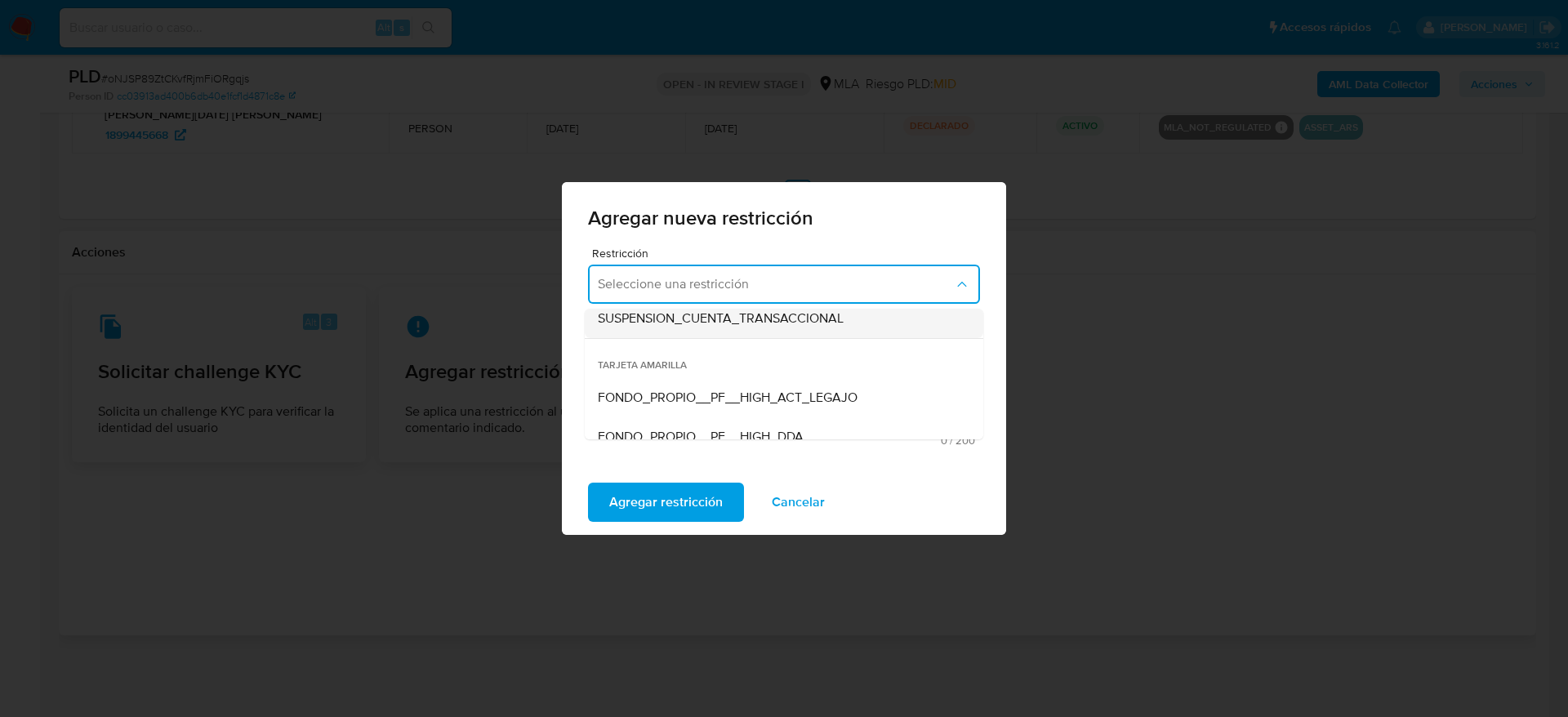
click at [736, 329] on div "SUSPENSION_CUENTA_TRANSACCIONAL" at bounding box center [779, 319] width 363 height 40
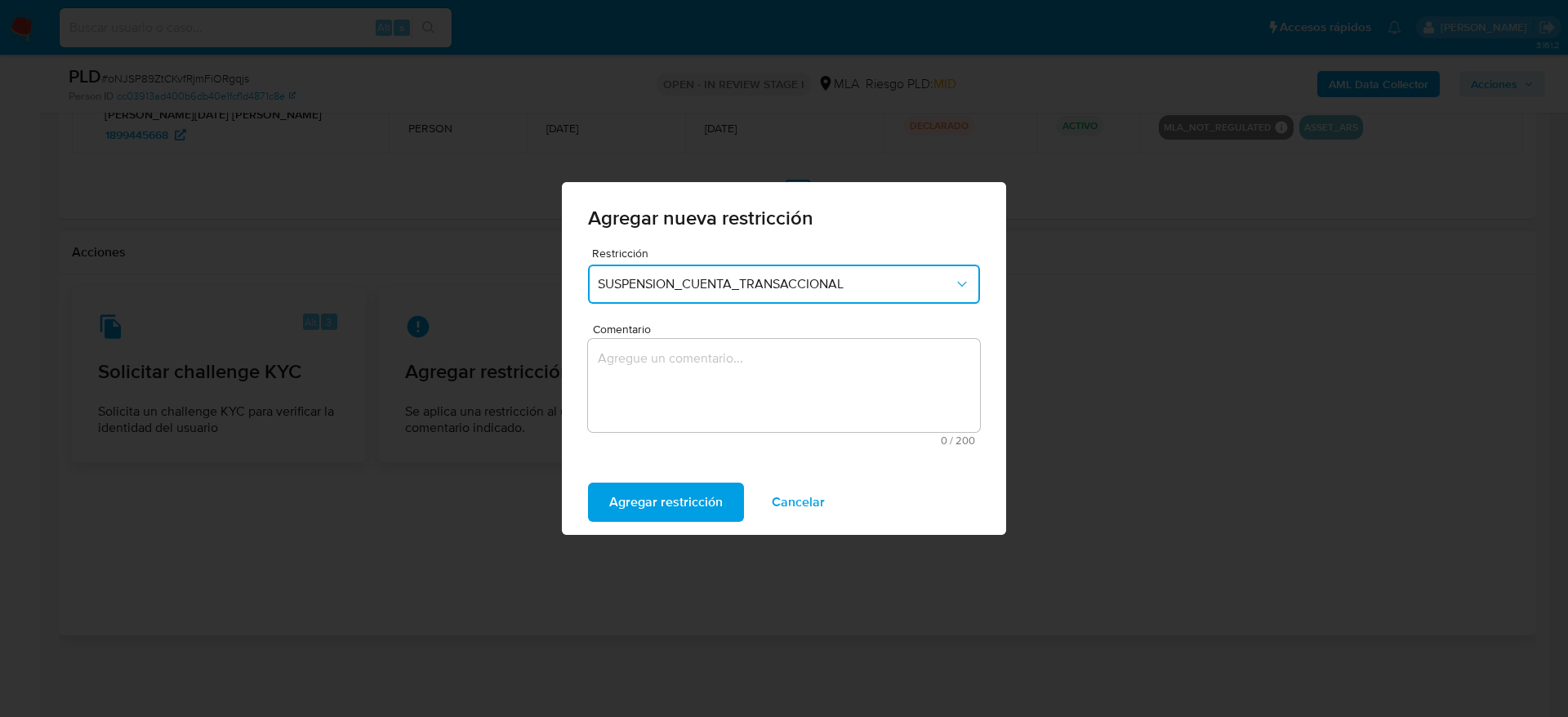
click at [691, 390] on textarea "Comentario" at bounding box center [784, 385] width 392 height 93
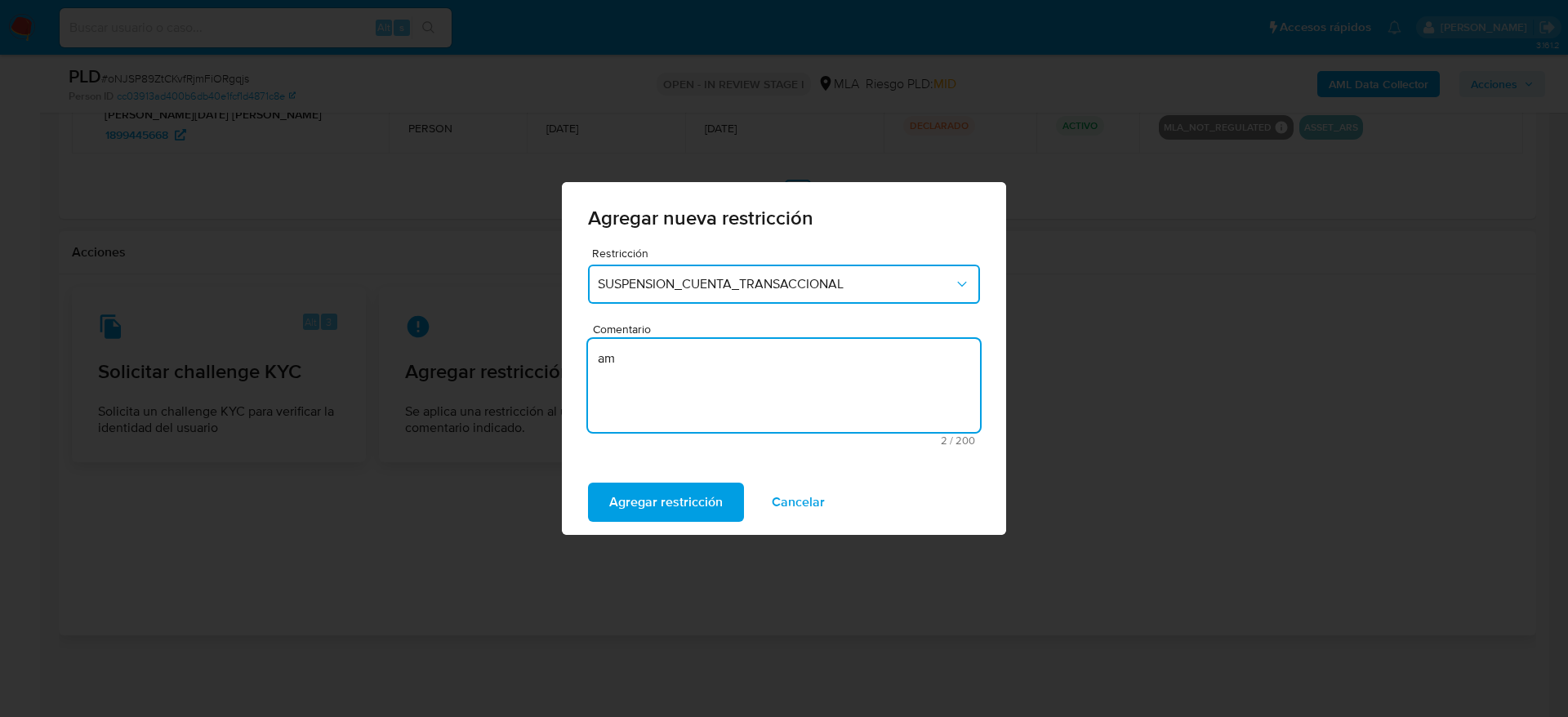
type textarea "a"
type textarea "AML"
click at [650, 505] on span "Agregar restricción" at bounding box center [666, 502] width 114 height 36
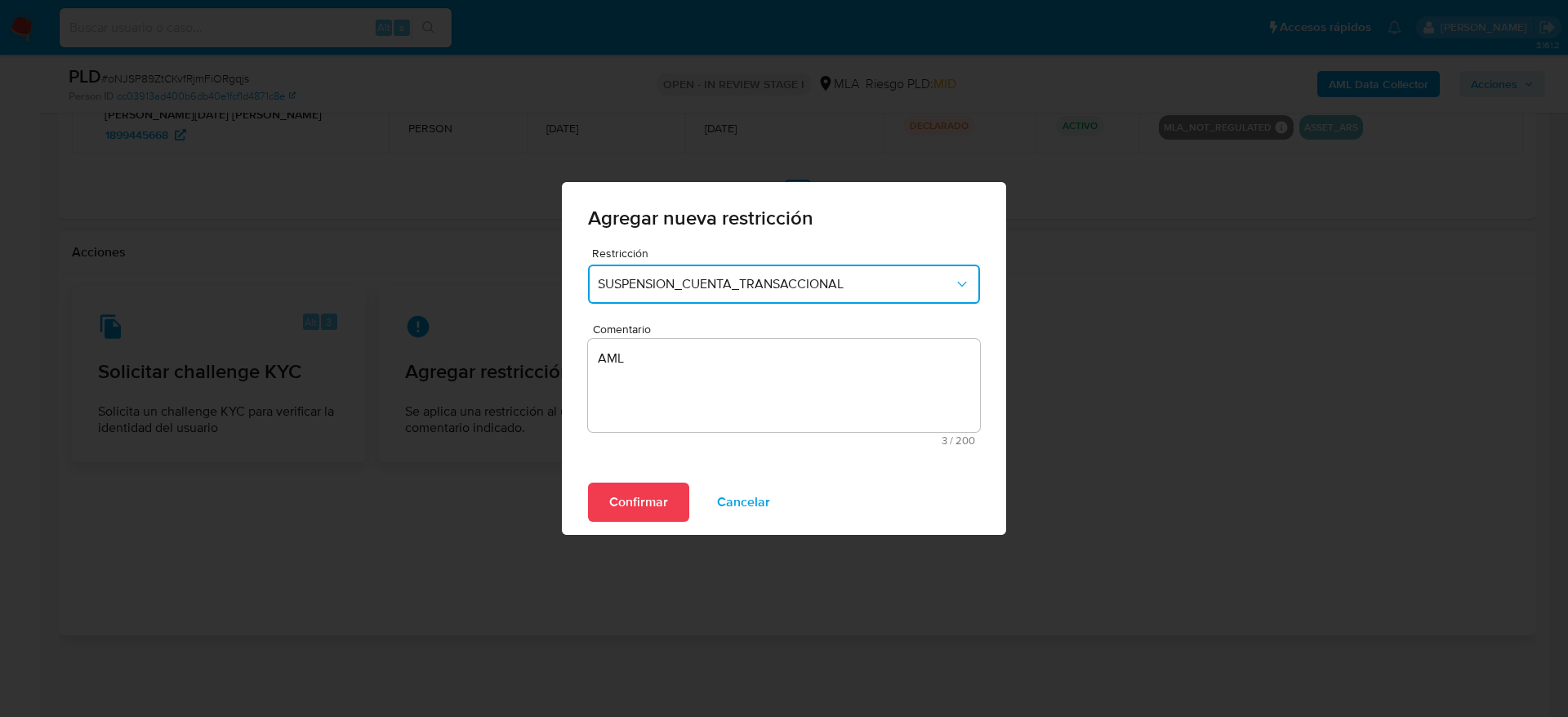
click at [660, 506] on span "Confirmar" at bounding box center [638, 502] width 58 height 36
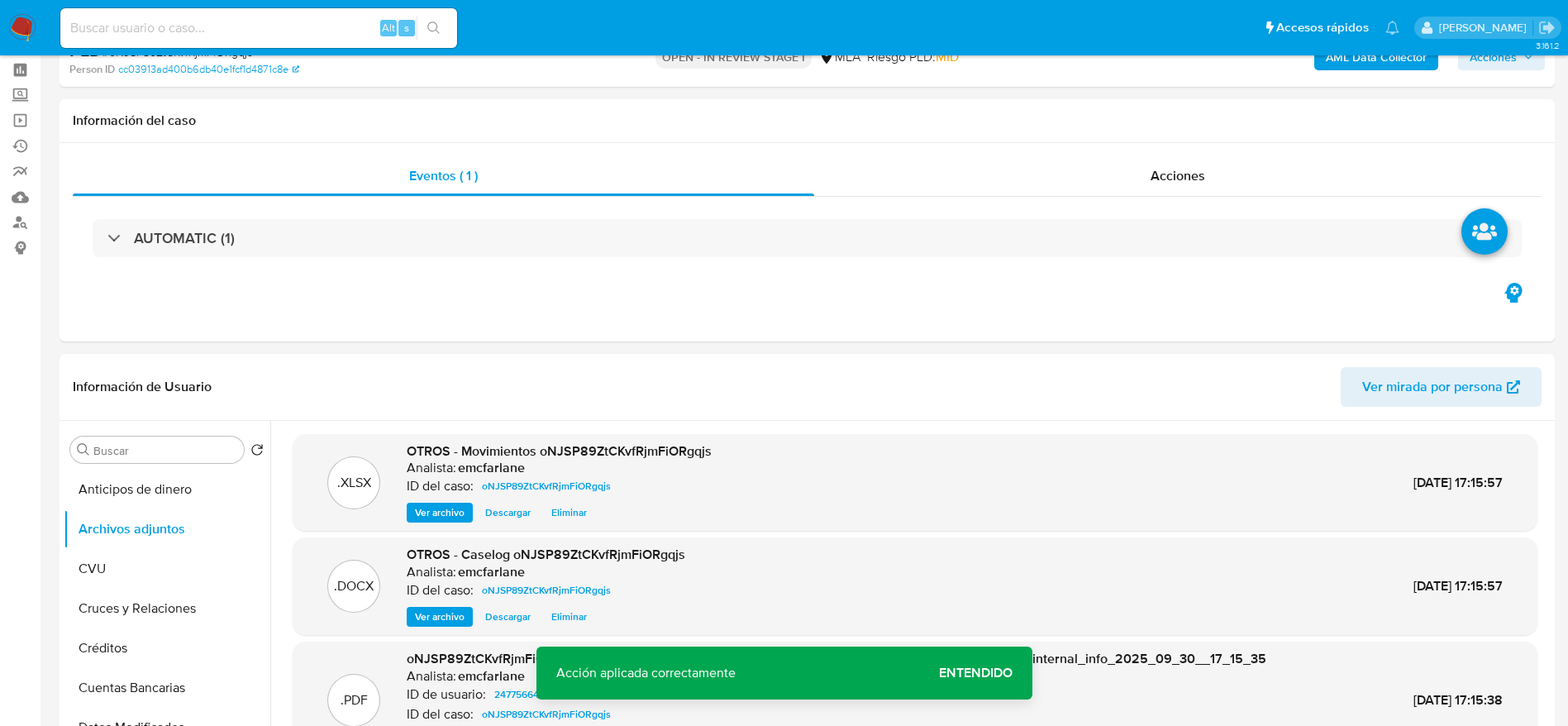
scroll to position [0, 0]
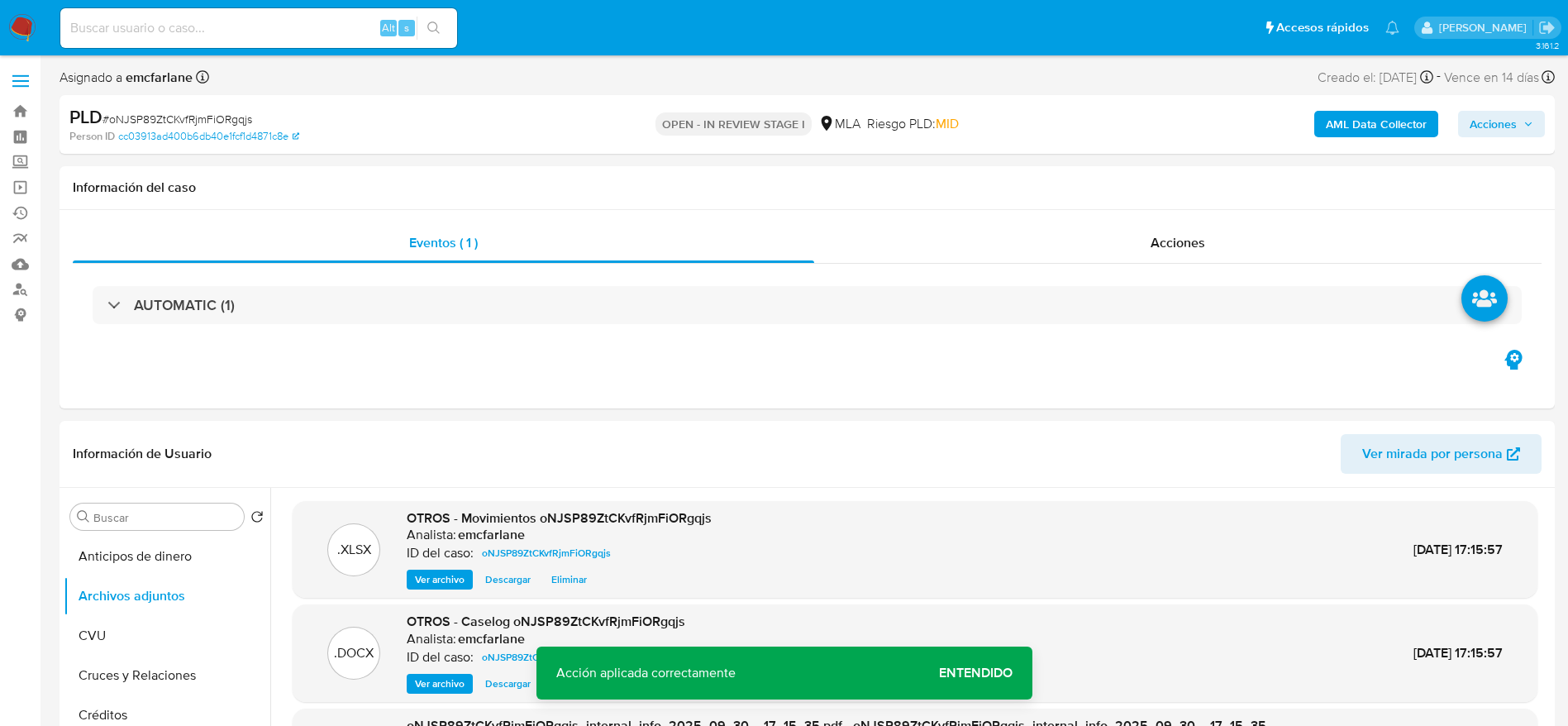
click at [1497, 131] on span "Acciones" at bounding box center [1493, 124] width 47 height 27
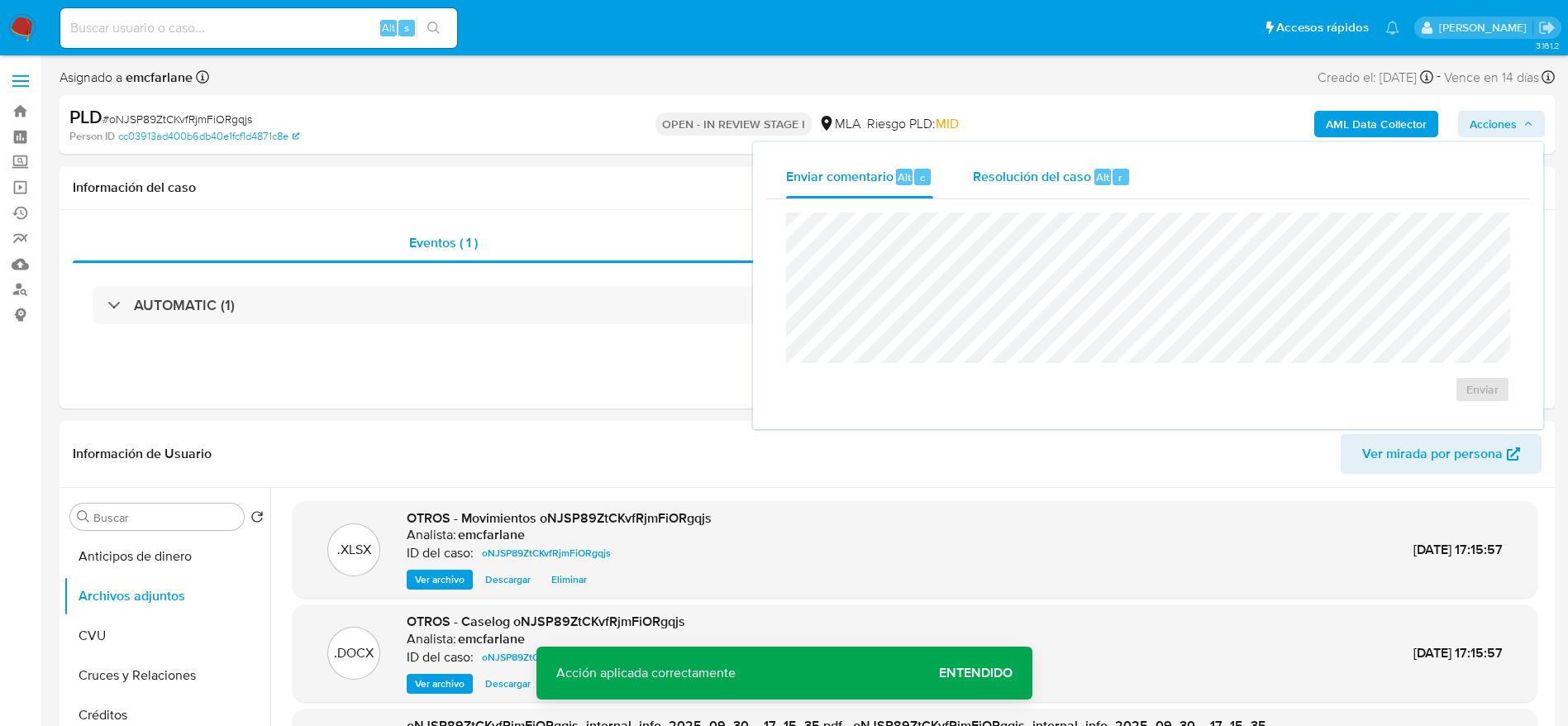
drag, startPoint x: 1121, startPoint y: 175, endPoint x: 1126, endPoint y: 206, distance: 31.4
click at [1121, 176] on div "r" at bounding box center [1121, 177] width 17 height 17
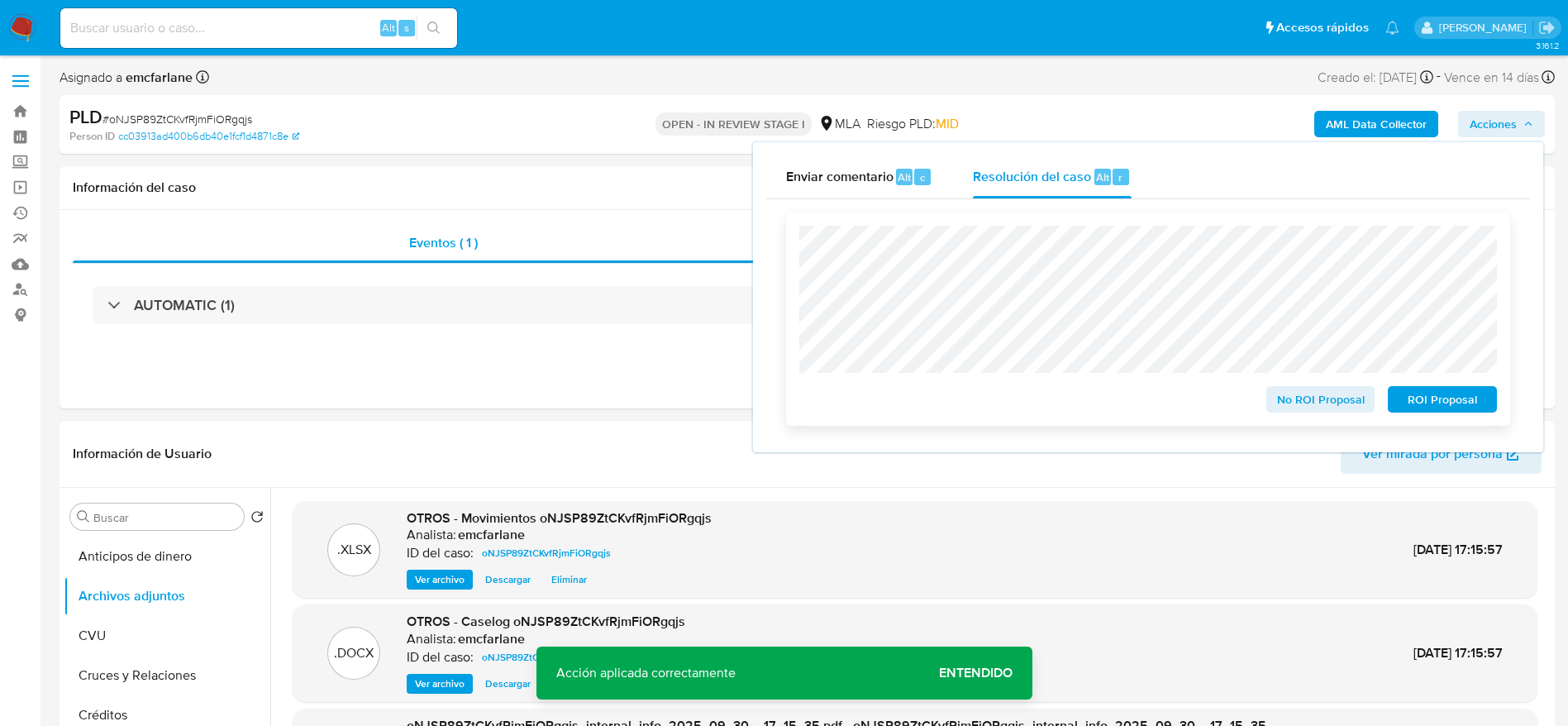
click at [1446, 398] on span "ROI Proposal" at bounding box center [1442, 399] width 86 height 23
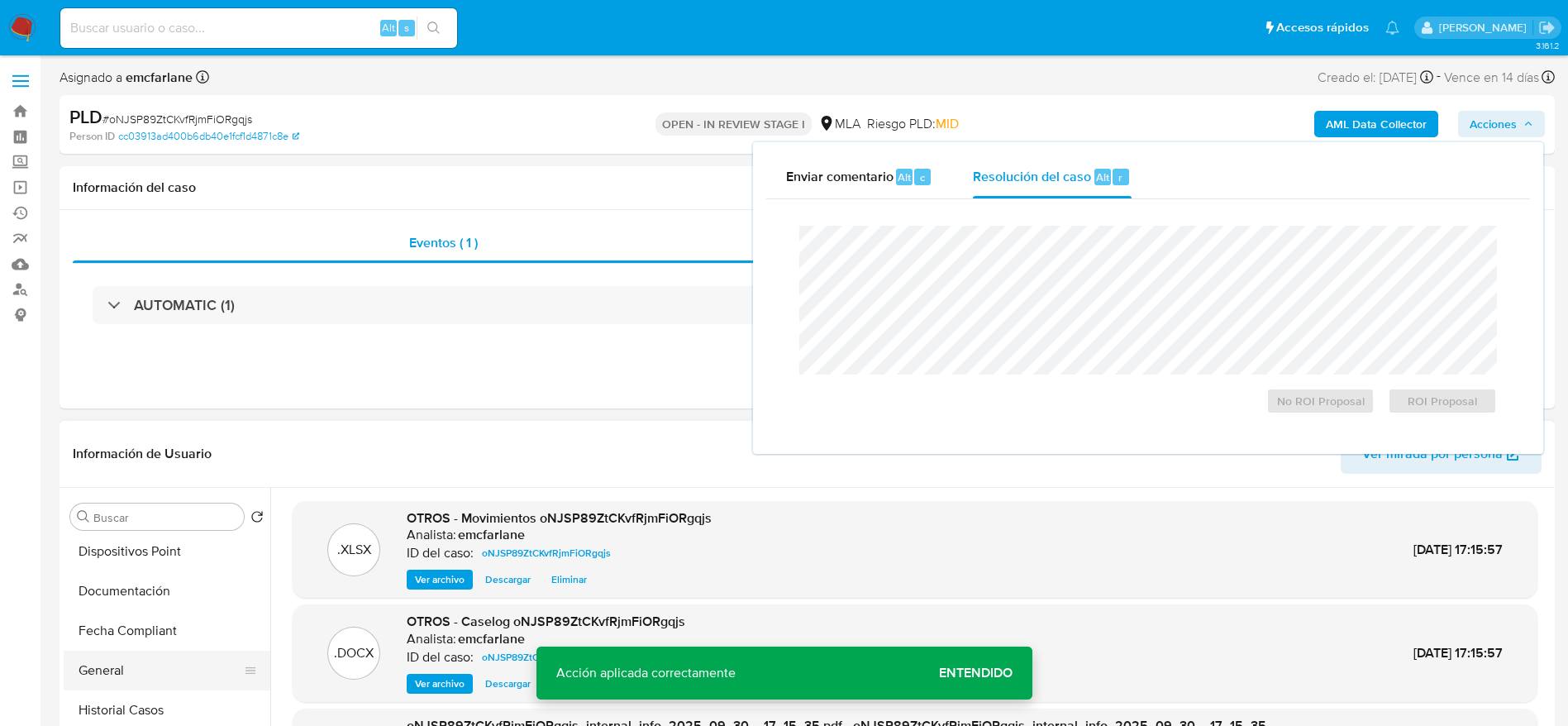
scroll to position [373, 0]
click at [156, 702] on button "Historial Casos" at bounding box center [160, 701] width 193 height 40
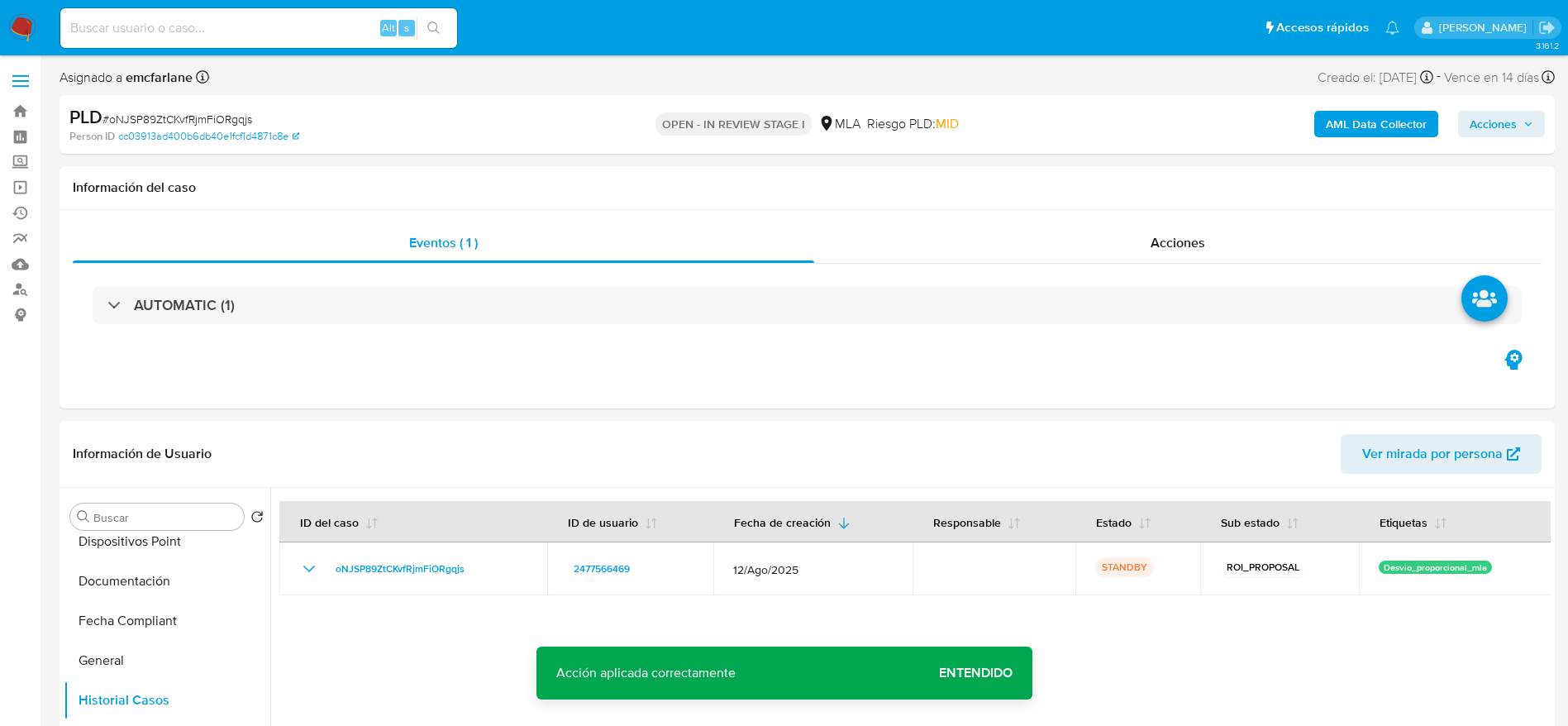
click at [217, 35] on input at bounding box center [258, 28] width 397 height 22
paste input "L5JIcmIdDVhNZJRmCW8HPXFQ"
type input "L5JIcmIdDVhNZJRmCW8HPXFQ"
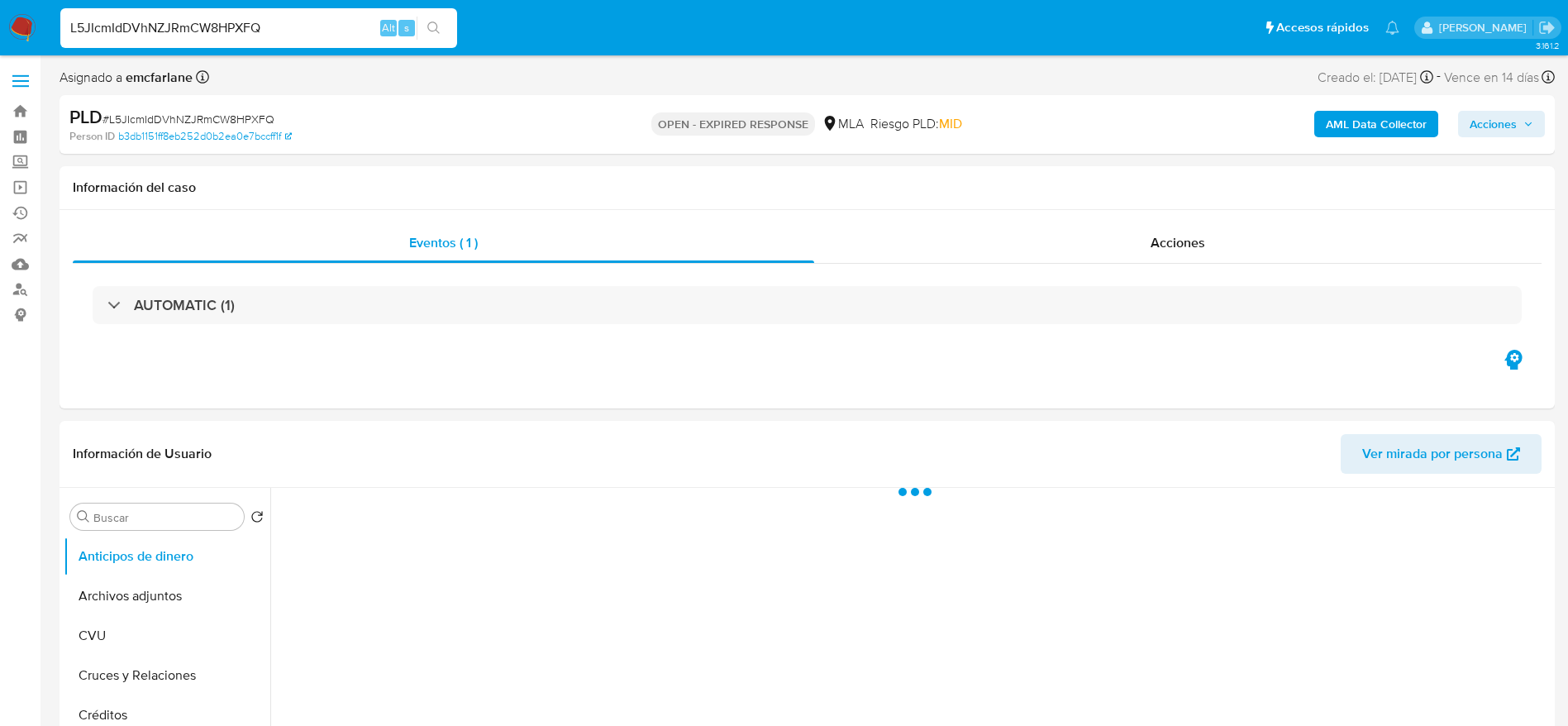
select select "10"
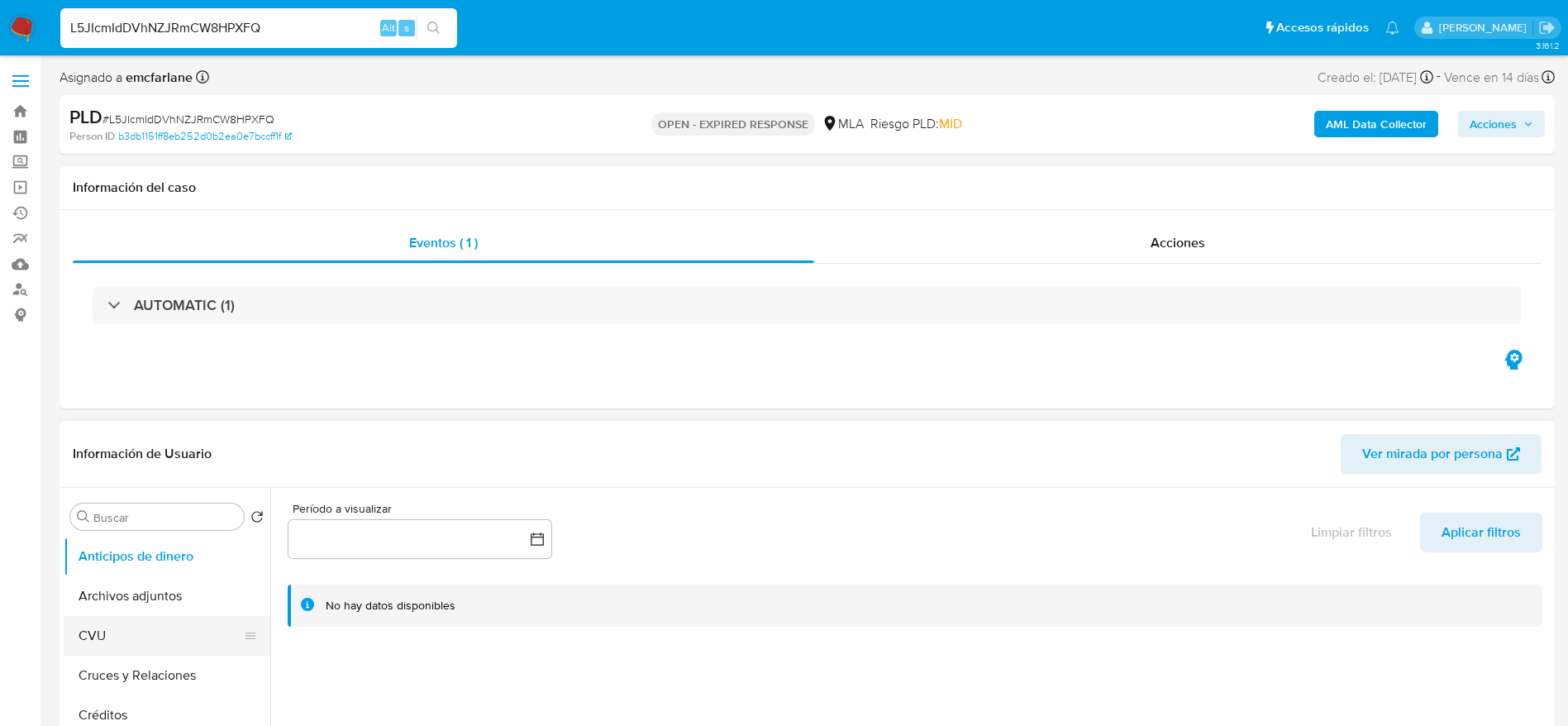
click at [114, 639] on button "CVU" at bounding box center [160, 636] width 193 height 40
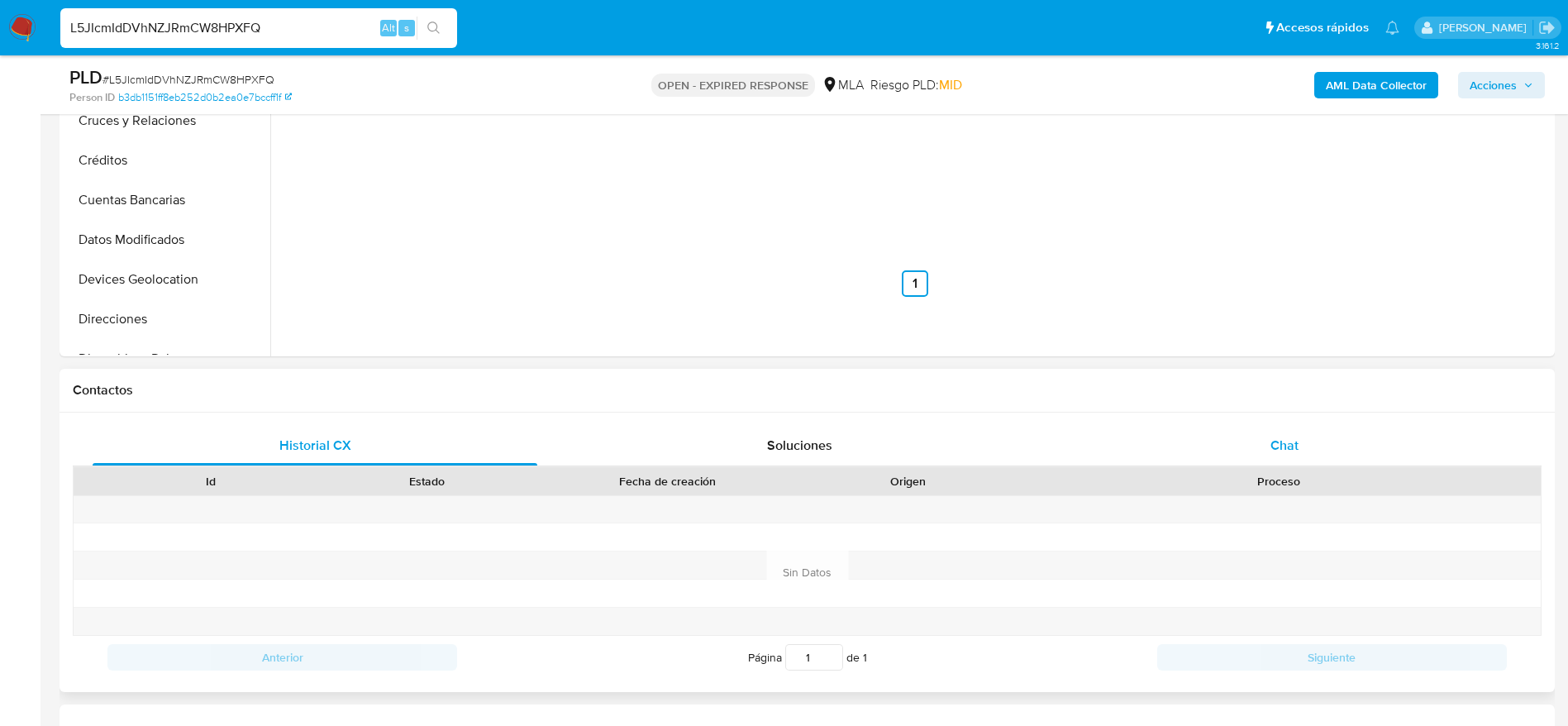
click at [1269, 449] on div "Chat" at bounding box center [1285, 446] width 445 height 40
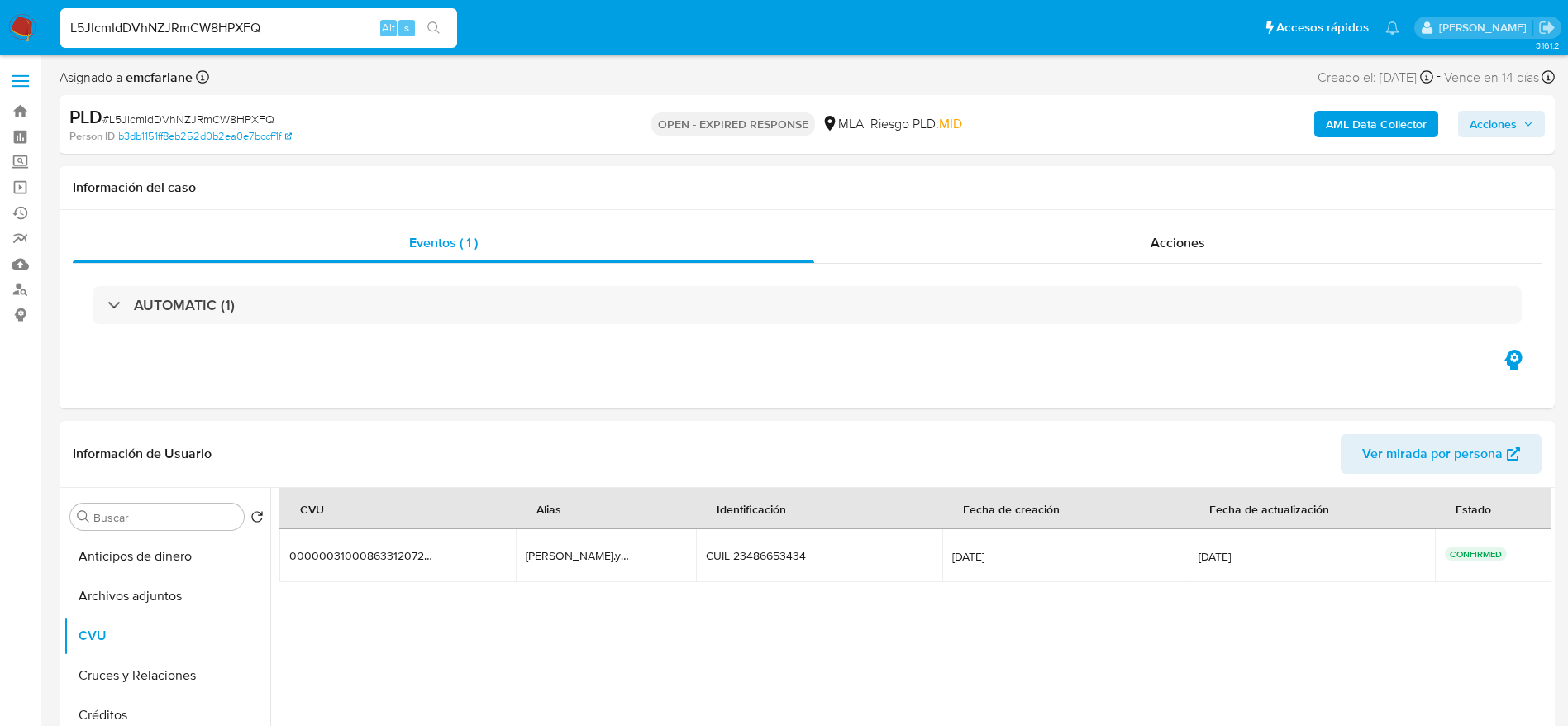
click at [188, 111] on span "# L5JIcmIdDVhNZJRmCW8HPXFQ" at bounding box center [188, 119] width 172 height 17
copy span "L5JIcmIdDVhNZJRmCW8HPXFQ"
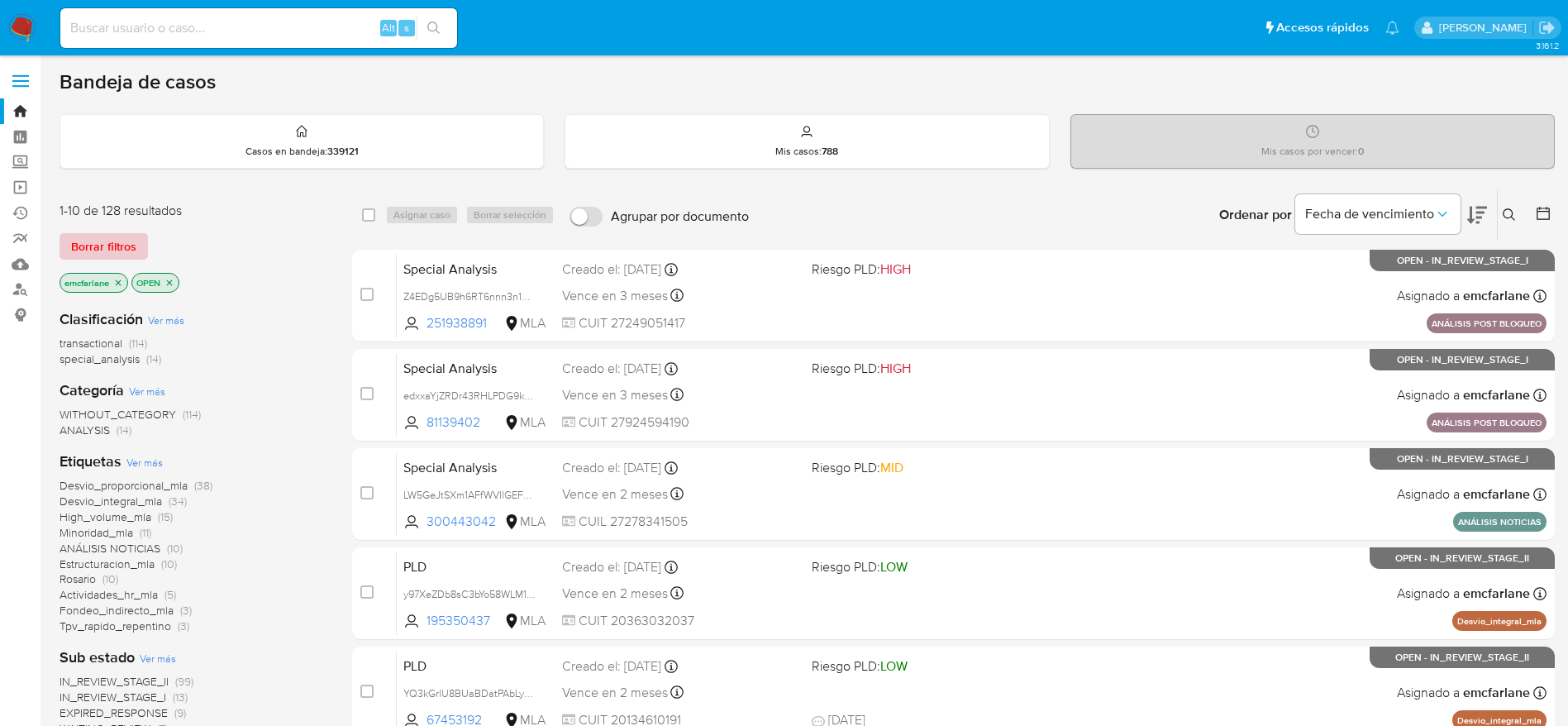
click at [121, 235] on span "Borrar filtros" at bounding box center [103, 247] width 65 height 23
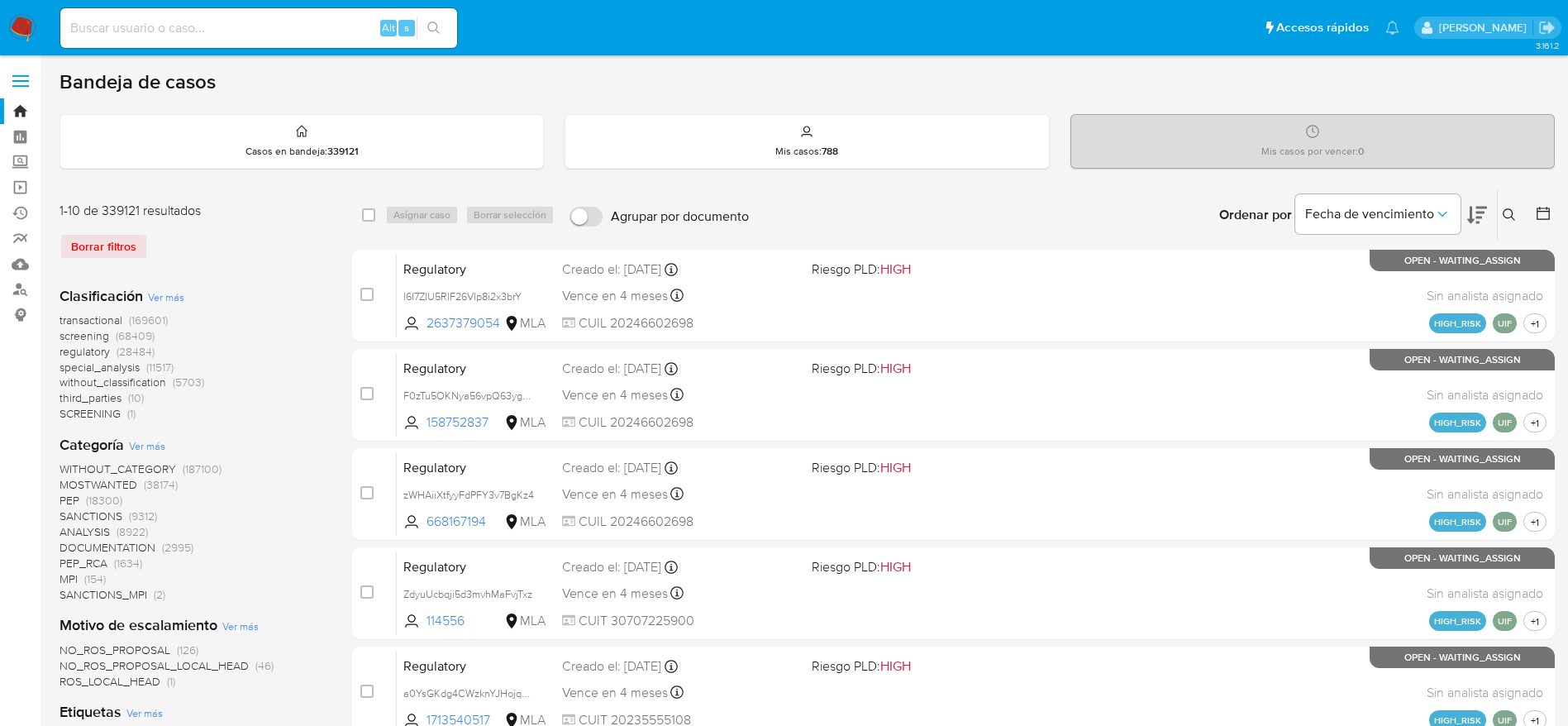
click at [1516, 202] on div "Ingrese ID de usuario o caso Buscar Borrar filtros" at bounding box center [1511, 215] width 28 height 52
click at [1513, 212] on icon at bounding box center [1510, 215] width 13 height 13
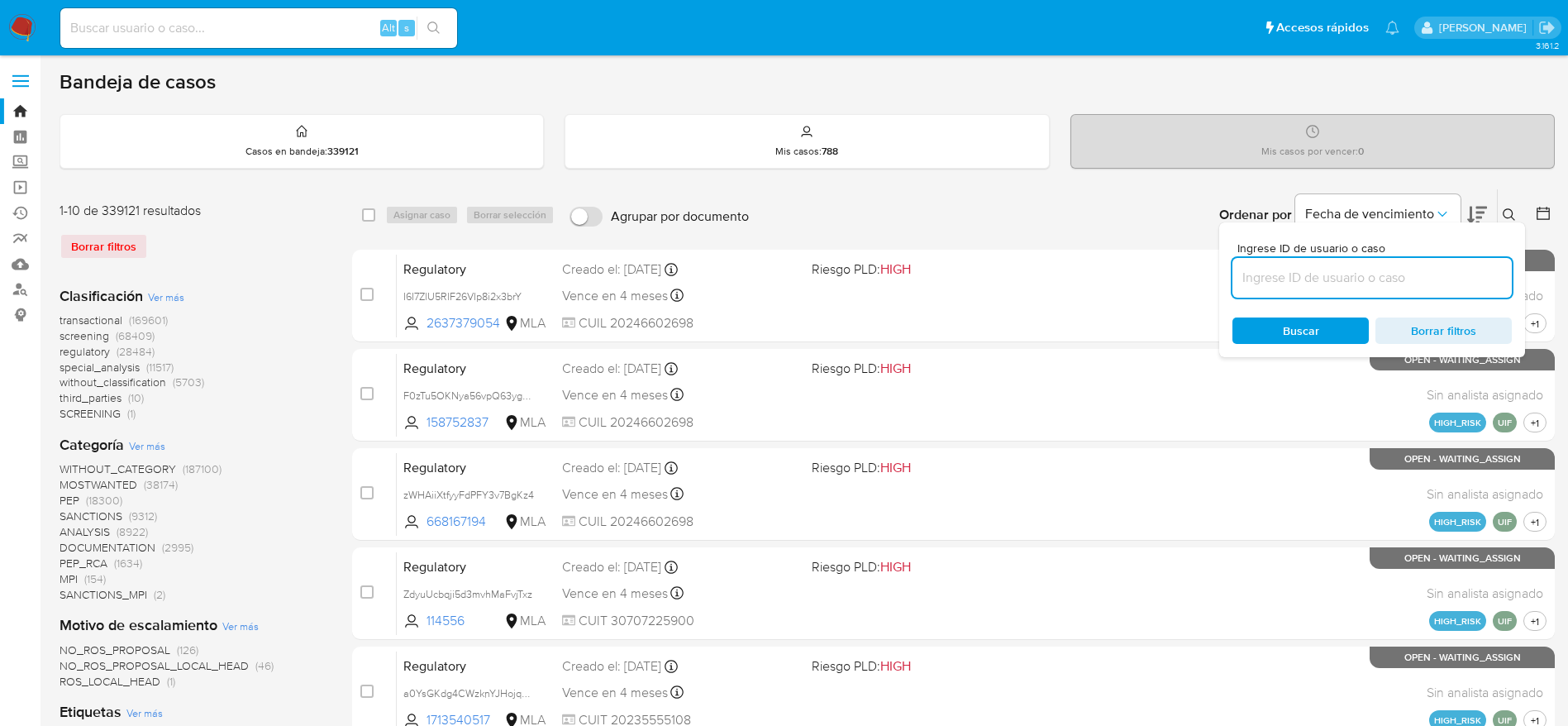
click at [1371, 277] on input at bounding box center [1372, 278] width 279 height 22
type input "L5JIcmIdDVhNZJRmCW8HPXFQ"
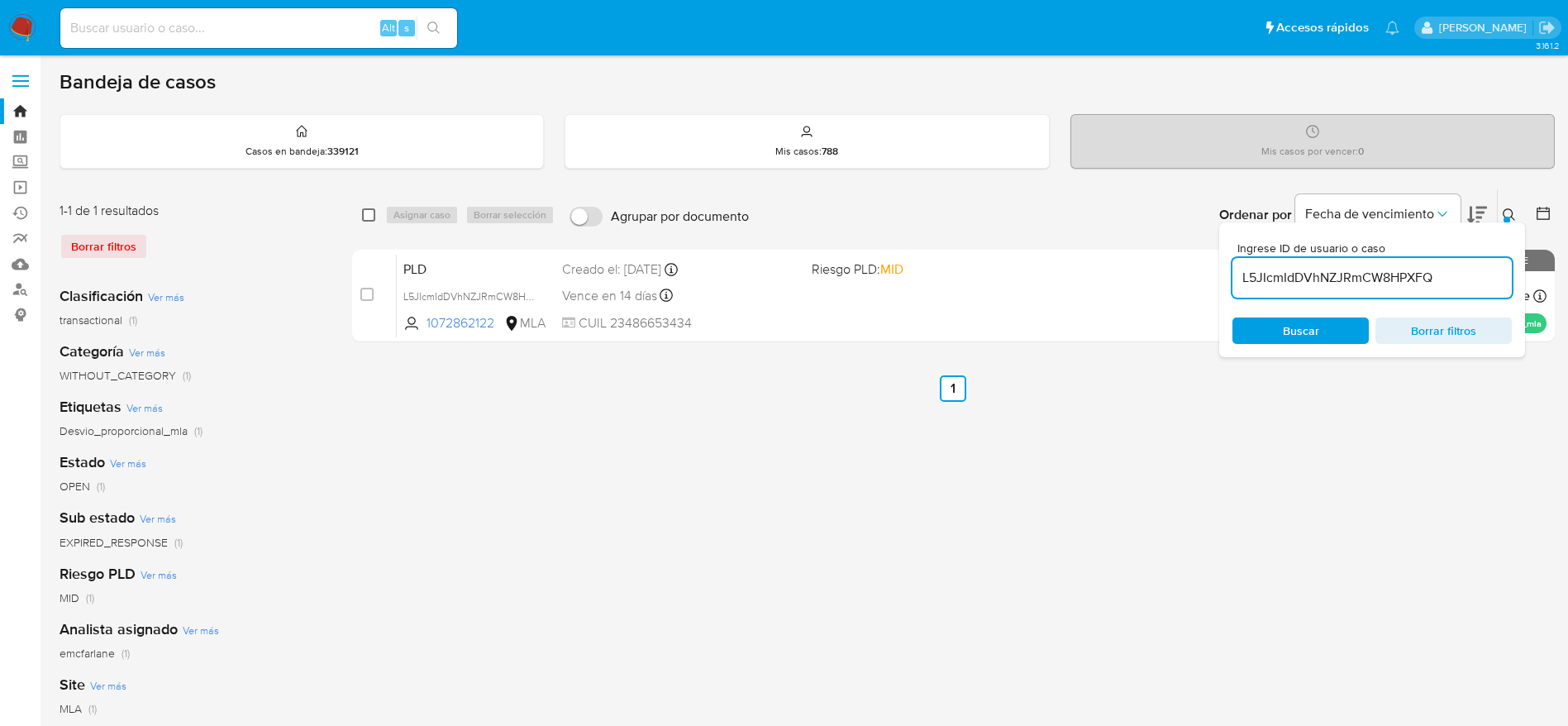
click at [365, 218] on input "checkbox" at bounding box center [369, 215] width 13 height 13
checkbox input "true"
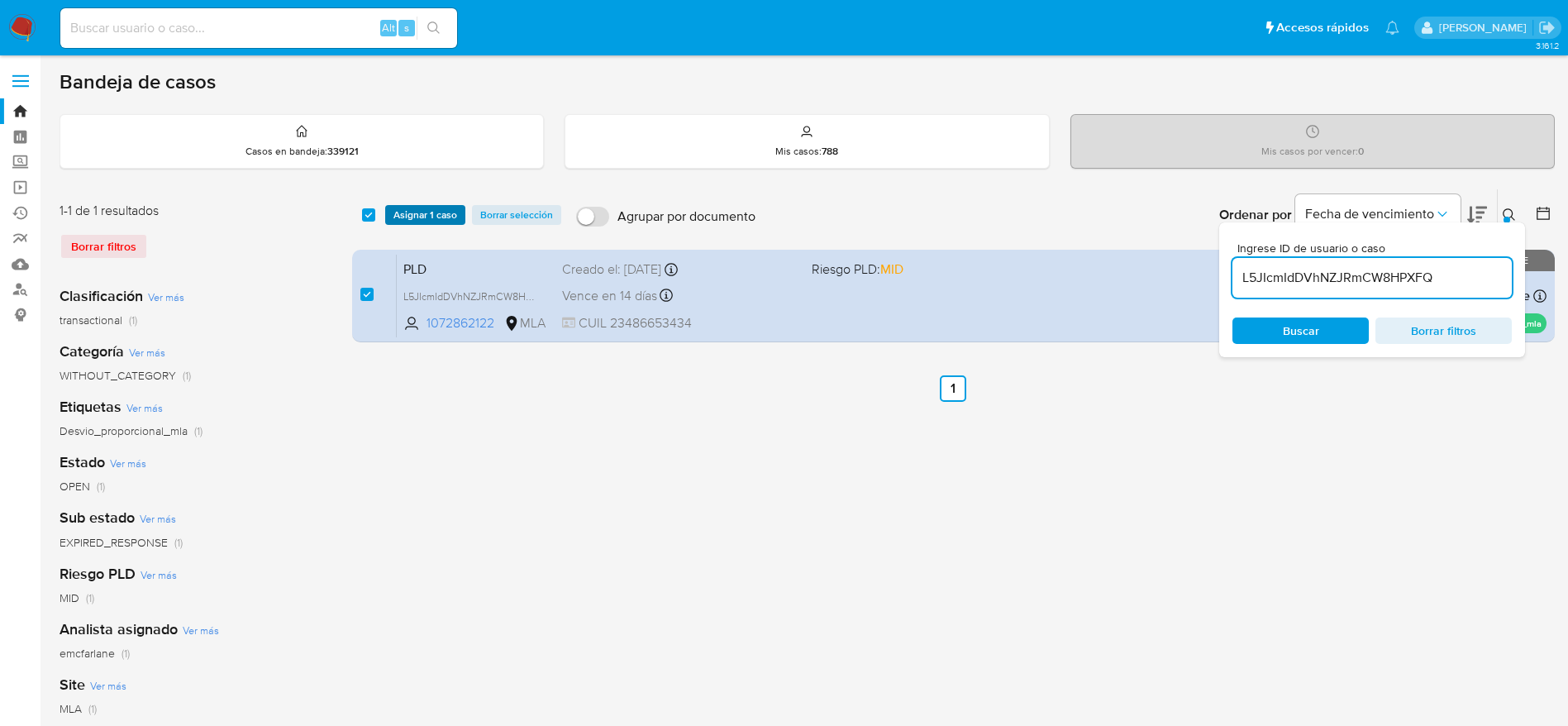
click at [417, 216] on span "Asignar 1 caso" at bounding box center [425, 215] width 63 height 17
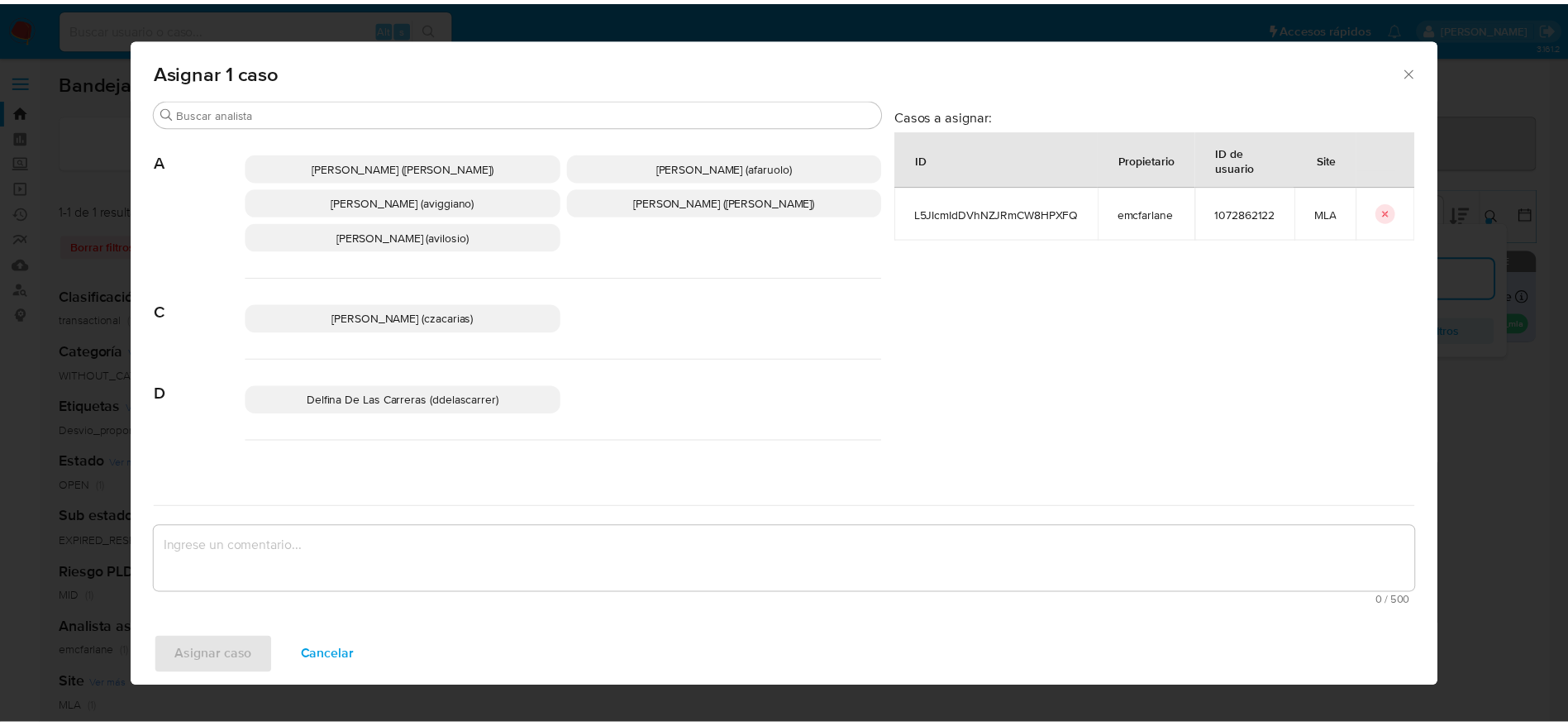
scroll to position [124, 0]
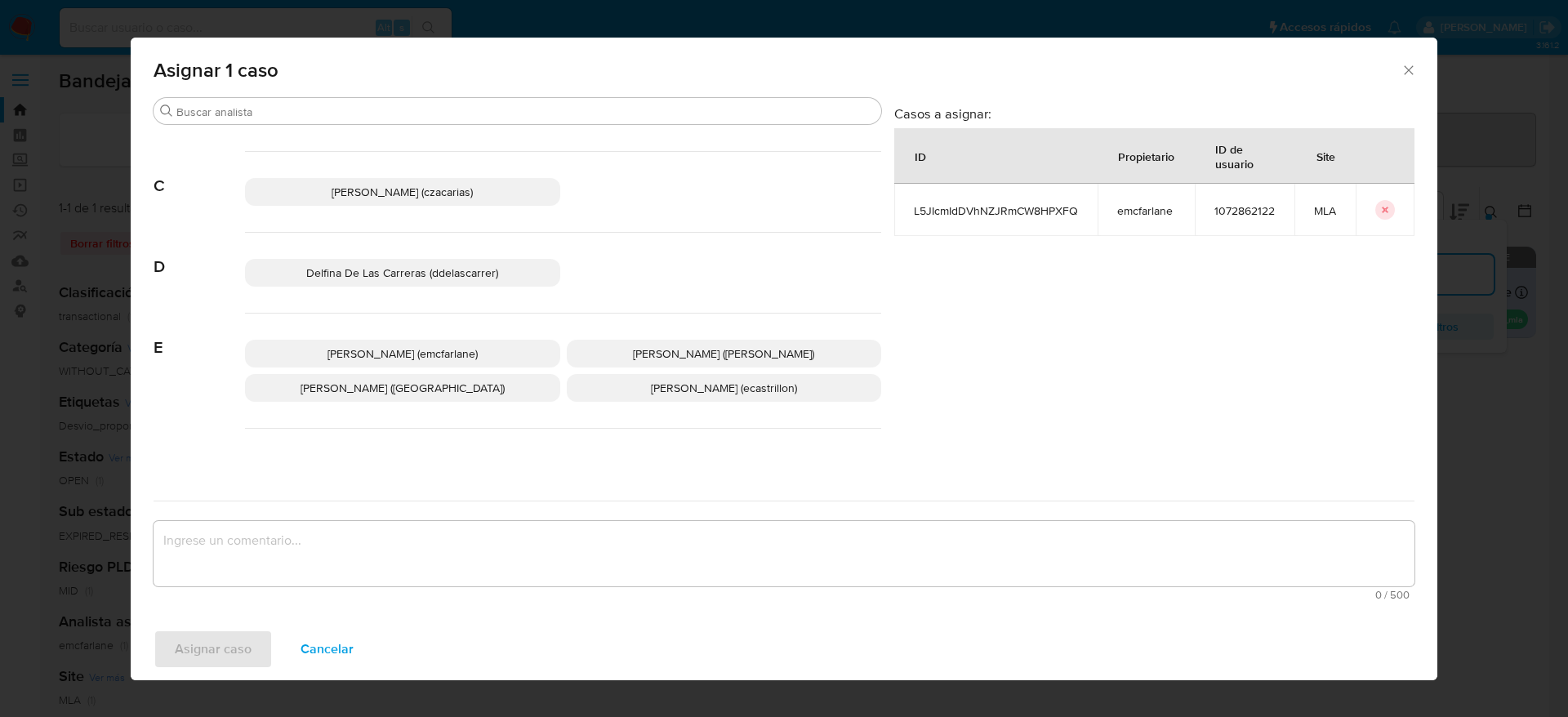
click at [419, 352] on span "Elaine Mc Farlane (emcfarlane)" at bounding box center [402, 354] width 151 height 16
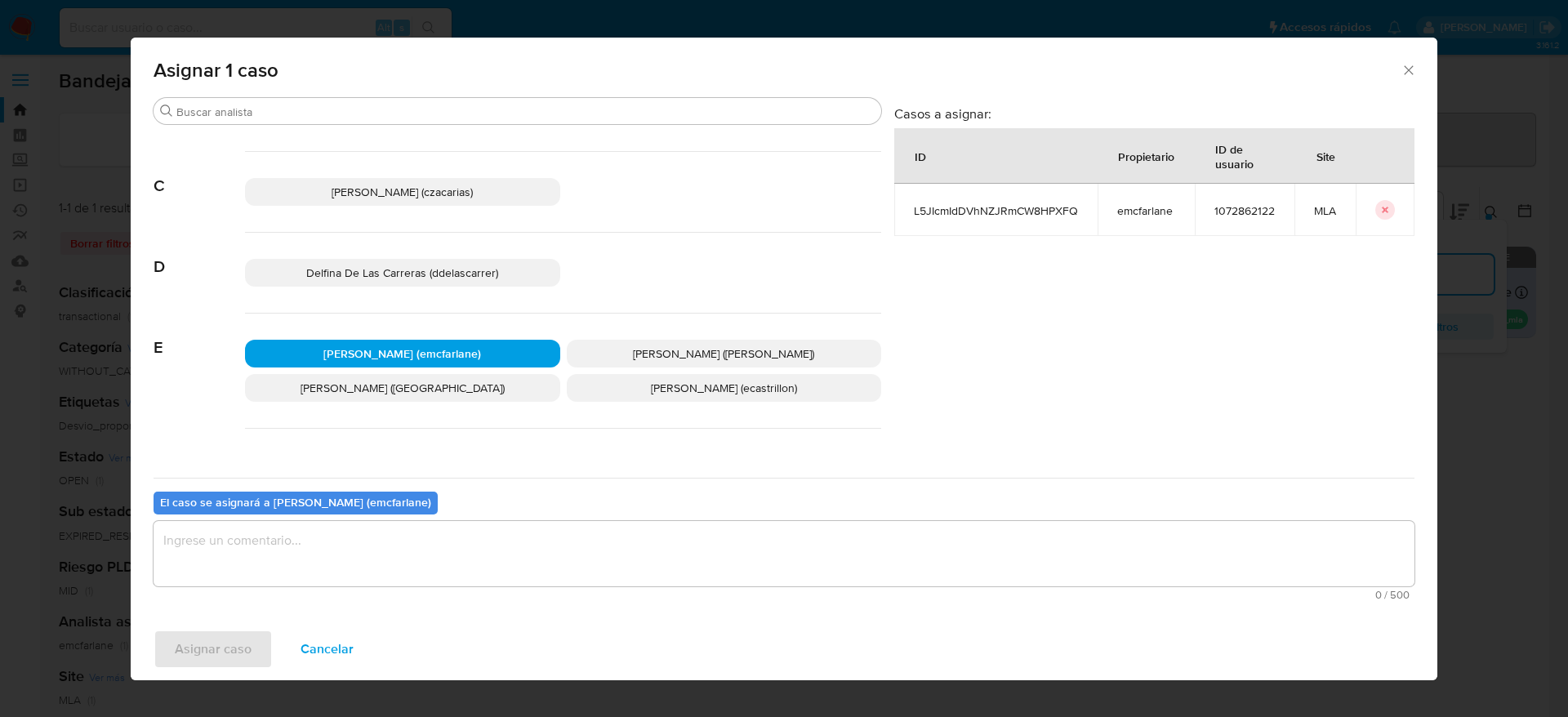
click at [392, 519] on div "El caso se asignará a Elaine Mc Farlane (emcfarlane) 0 / 500 500 caracteres res…" at bounding box center [784, 542] width 1261 height 129
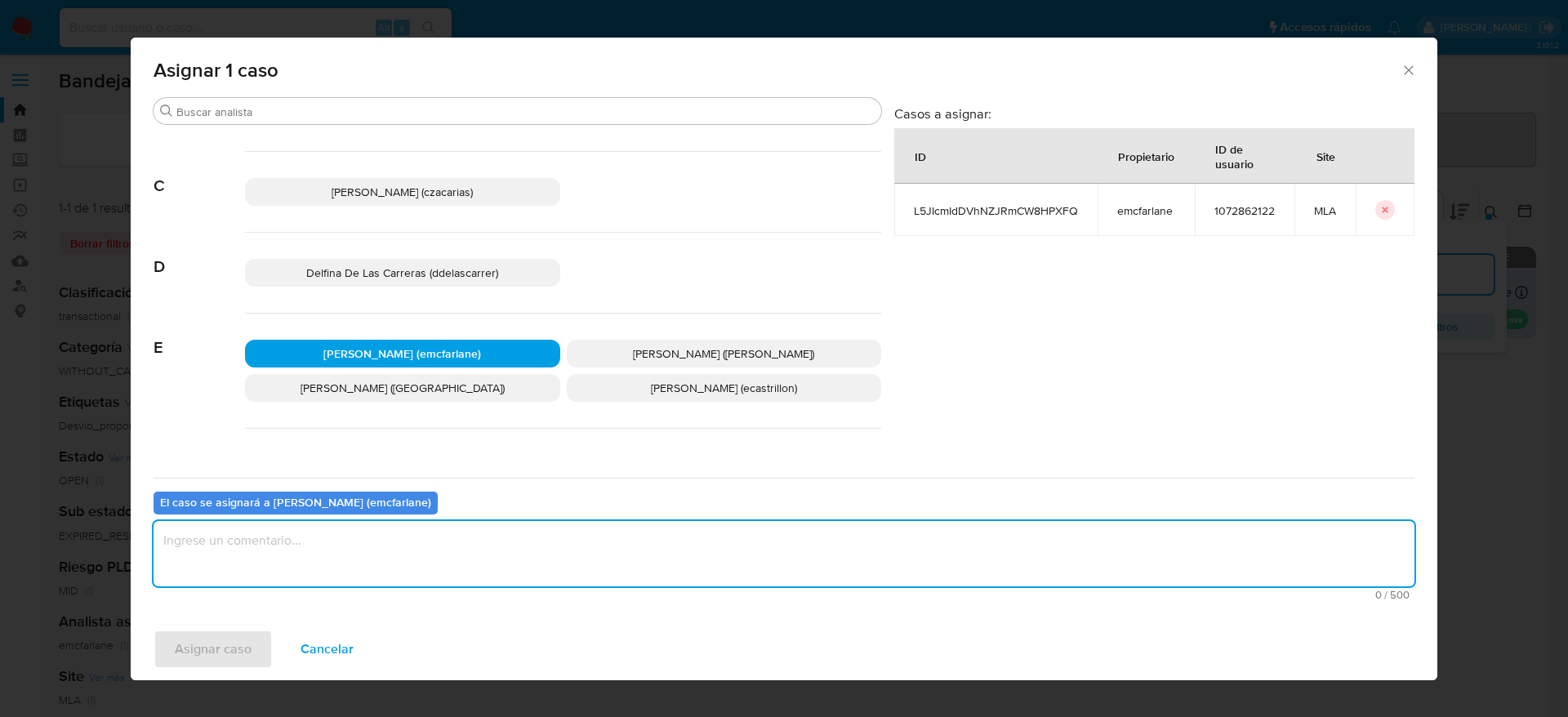
click at [362, 573] on textarea "assign-modal" at bounding box center [784, 553] width 1261 height 65
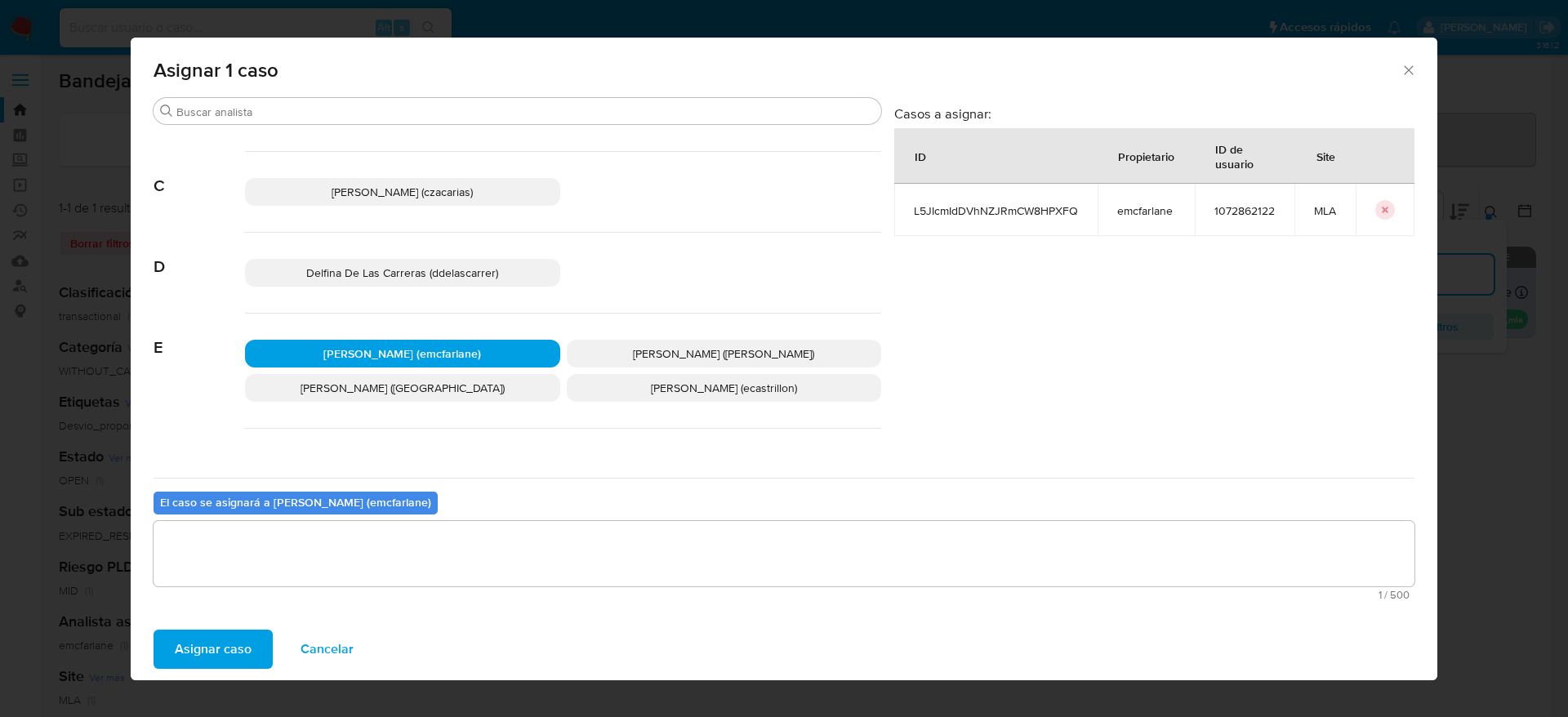
click at [216, 664] on span "Asignar caso" at bounding box center [212, 649] width 77 height 36
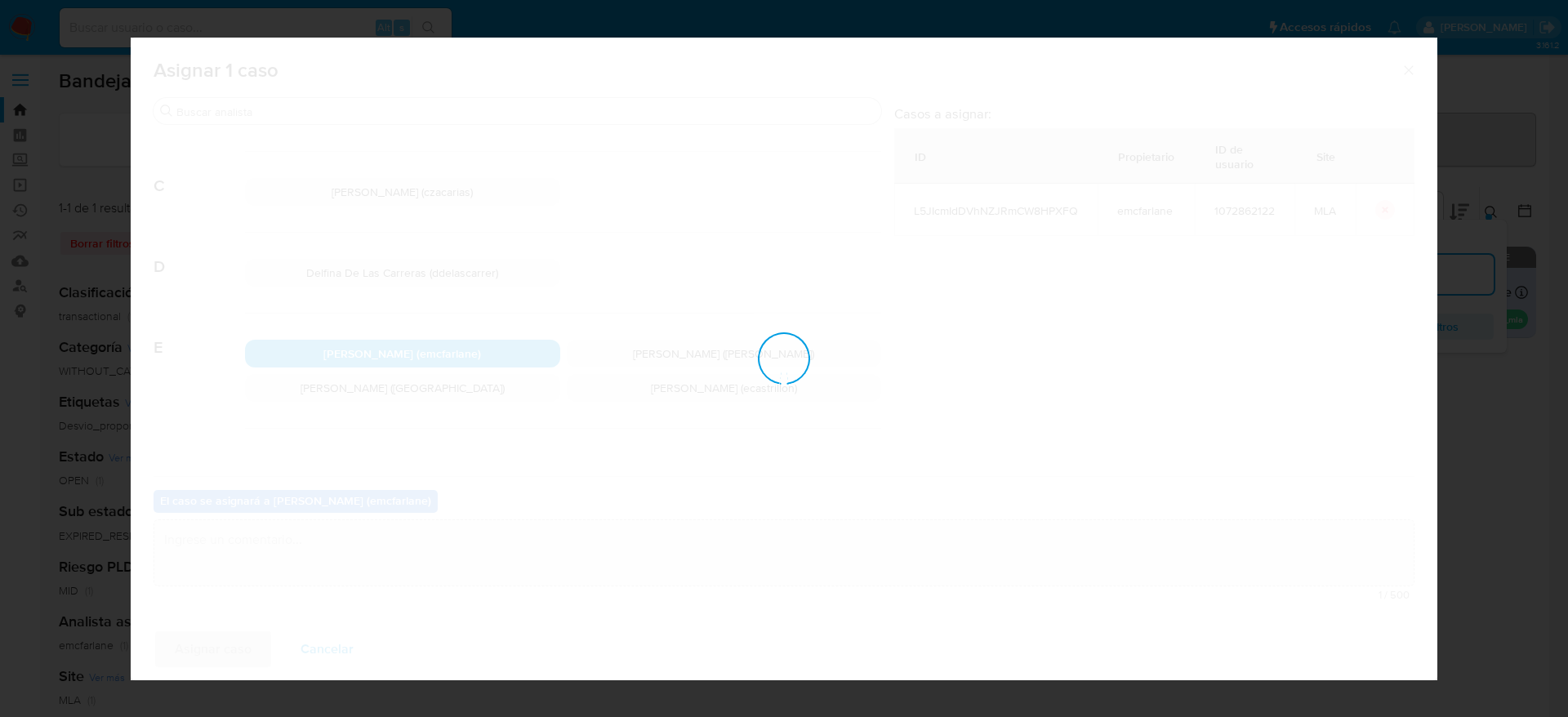
checkbox input "false"
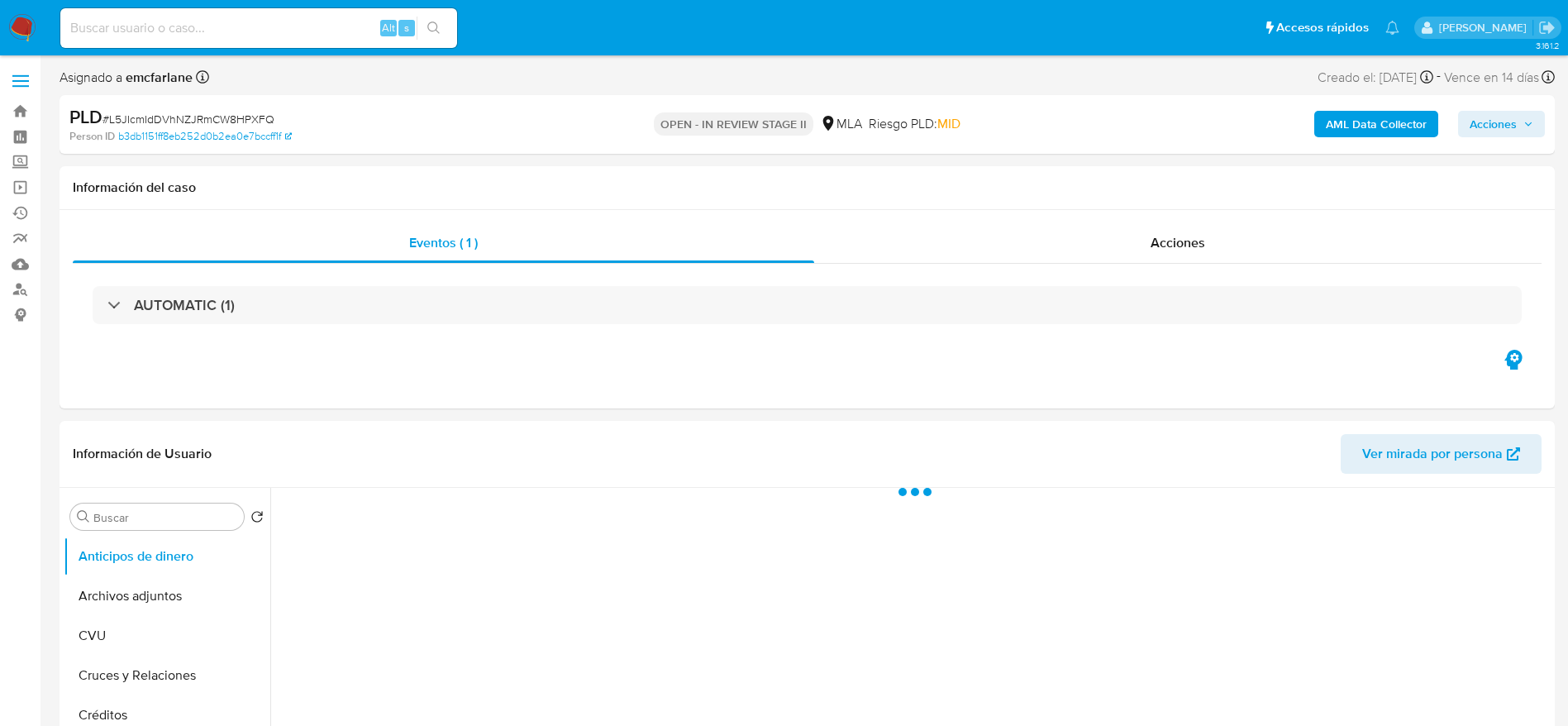
click at [1477, 128] on span "Acciones" at bounding box center [1493, 124] width 47 height 27
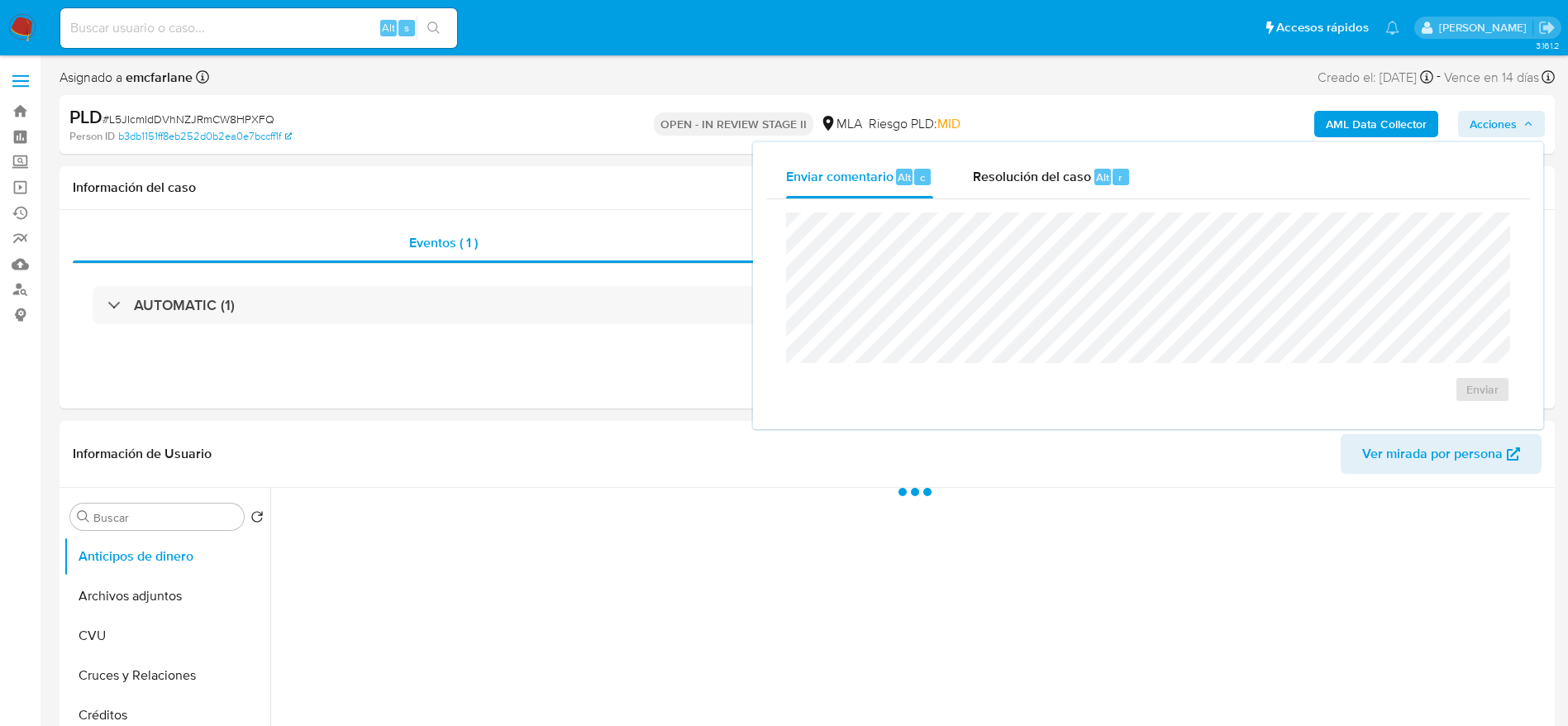
drag, startPoint x: 1099, startPoint y: 205, endPoint x: 1091, endPoint y: 180, distance: 26.2
click at [1097, 204] on div "Enviar" at bounding box center [1148, 308] width 764 height 217
click at [1091, 179] on div "Resolución del caso Alt r" at bounding box center [1052, 178] width 158 height 43
select select "10"
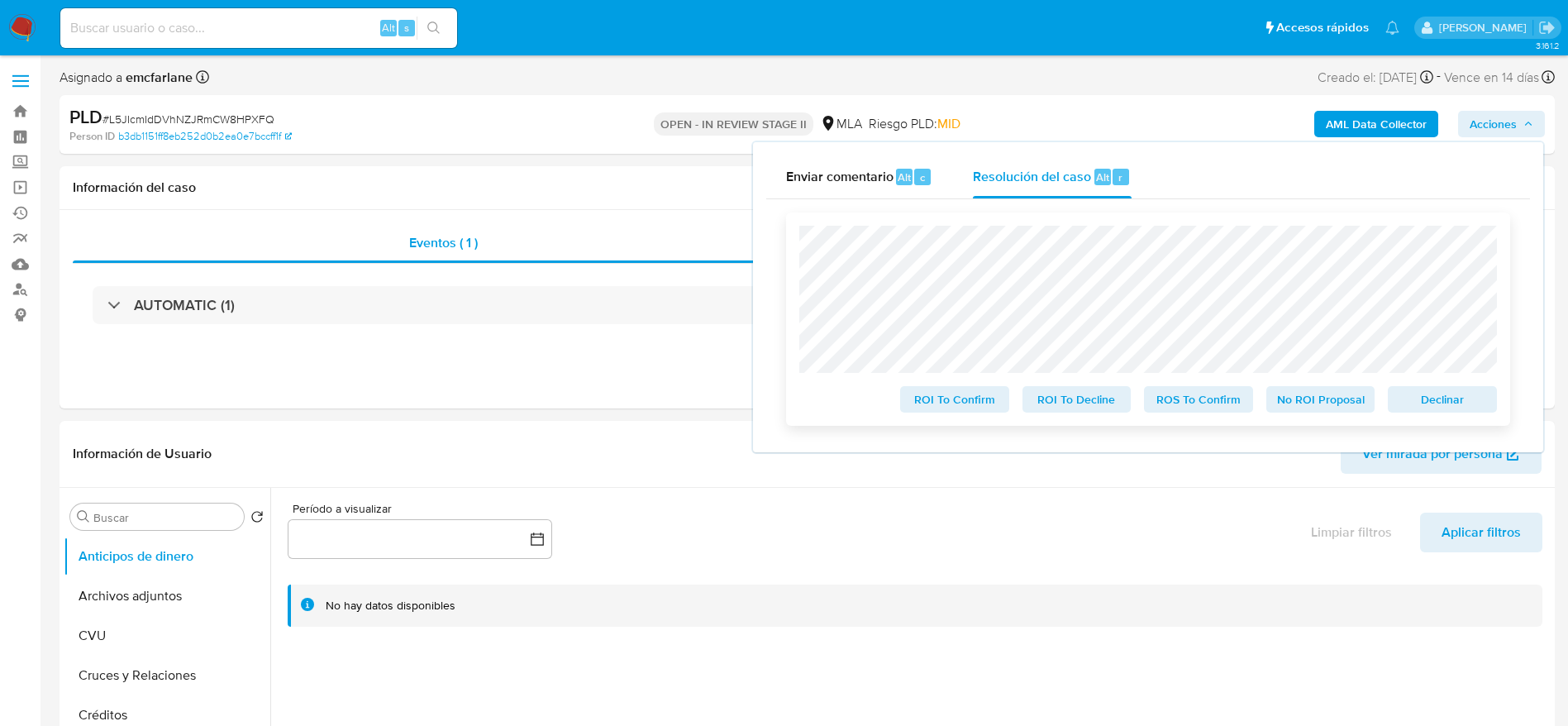
click at [1480, 390] on span "Declinar" at bounding box center [1442, 399] width 86 height 23
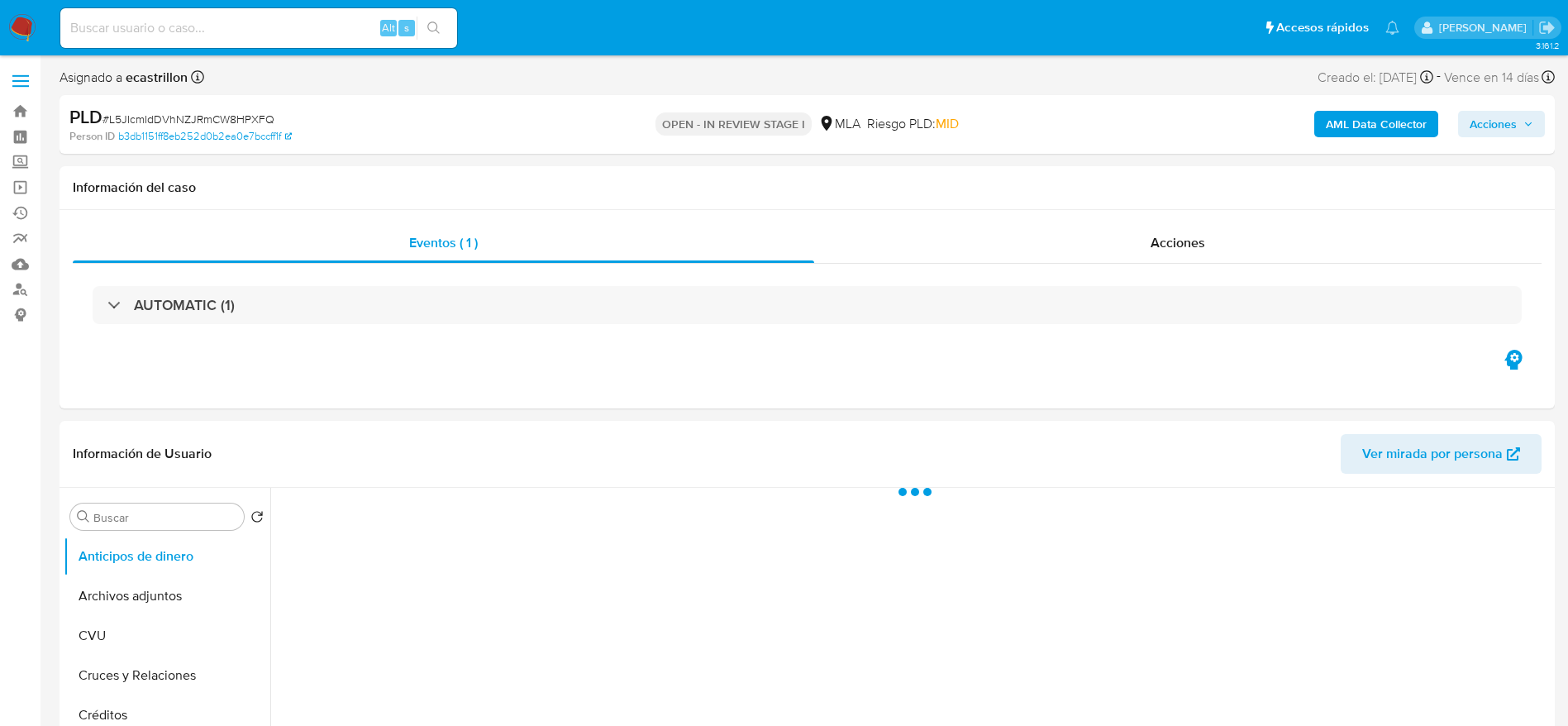
click at [168, 114] on span "# L5JIcmIdDVhNZJRmCW8HPXFQ" at bounding box center [188, 119] width 172 height 17
copy span "L5JIcmIdDVhNZJRmCW8HPXFQ"
select select "10"
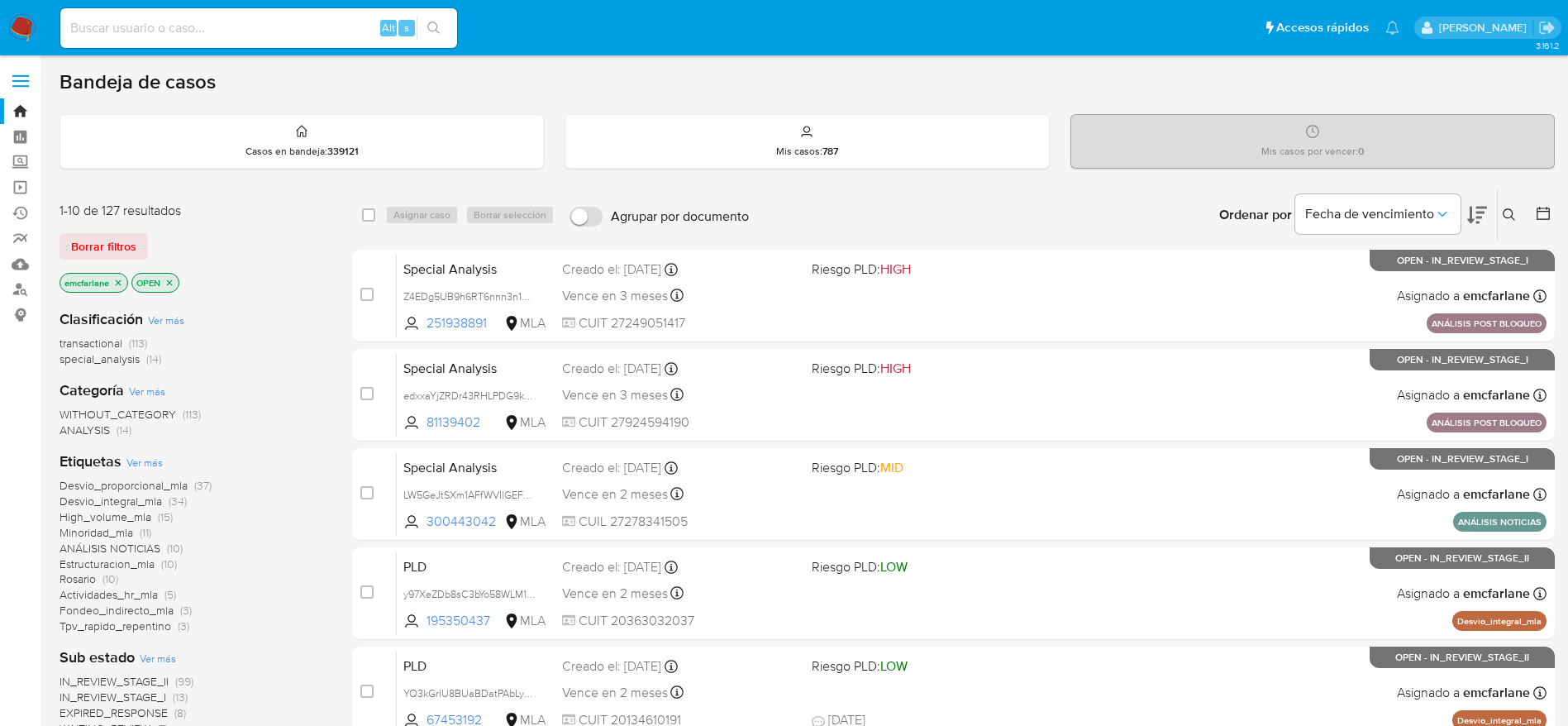
click at [82, 227] on div "1-10 de 127 resultados Borrar filtros emcfarlane OPEN" at bounding box center [192, 248] width 265 height 94
click at [86, 239] on span "Borrar filtros" at bounding box center [103, 247] width 65 height 23
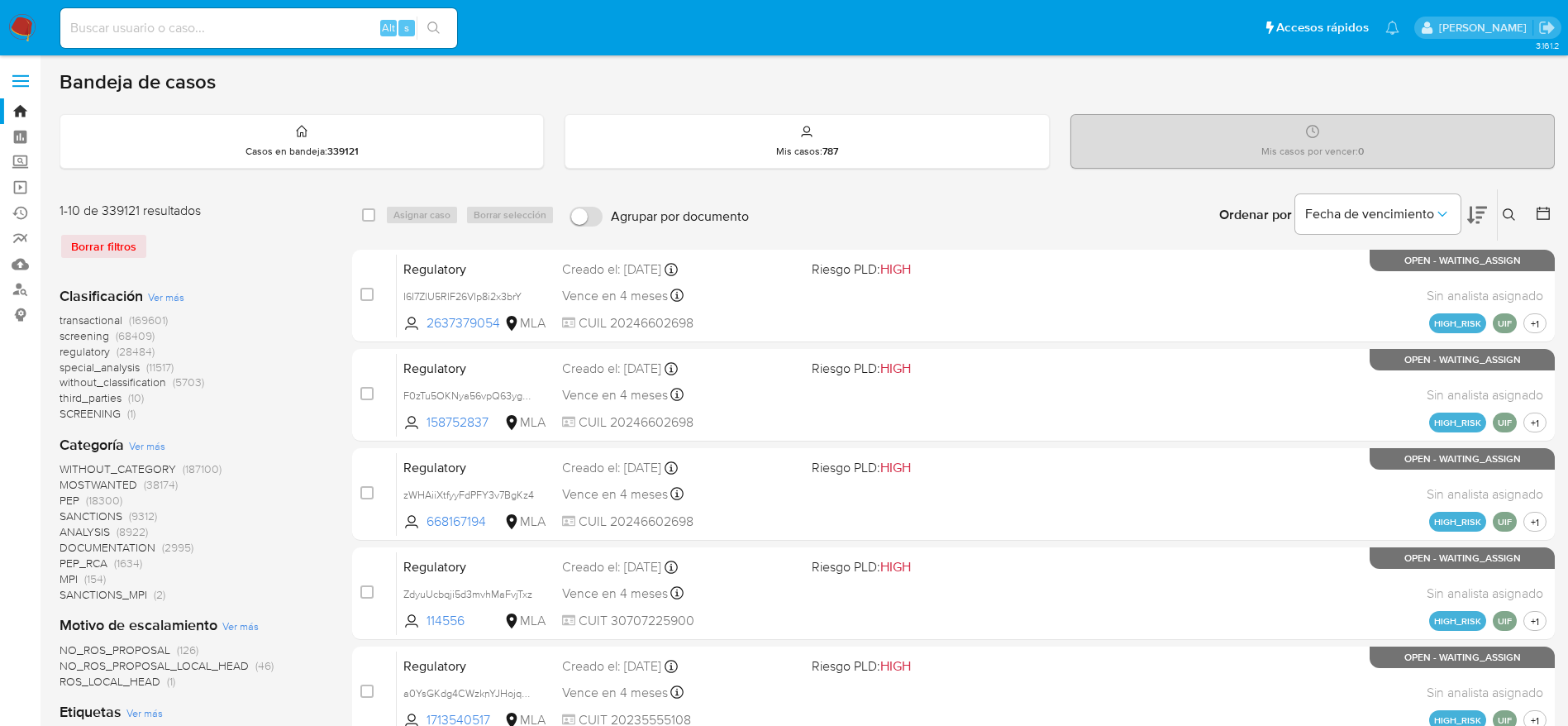
click at [1511, 212] on icon at bounding box center [1510, 215] width 13 height 13
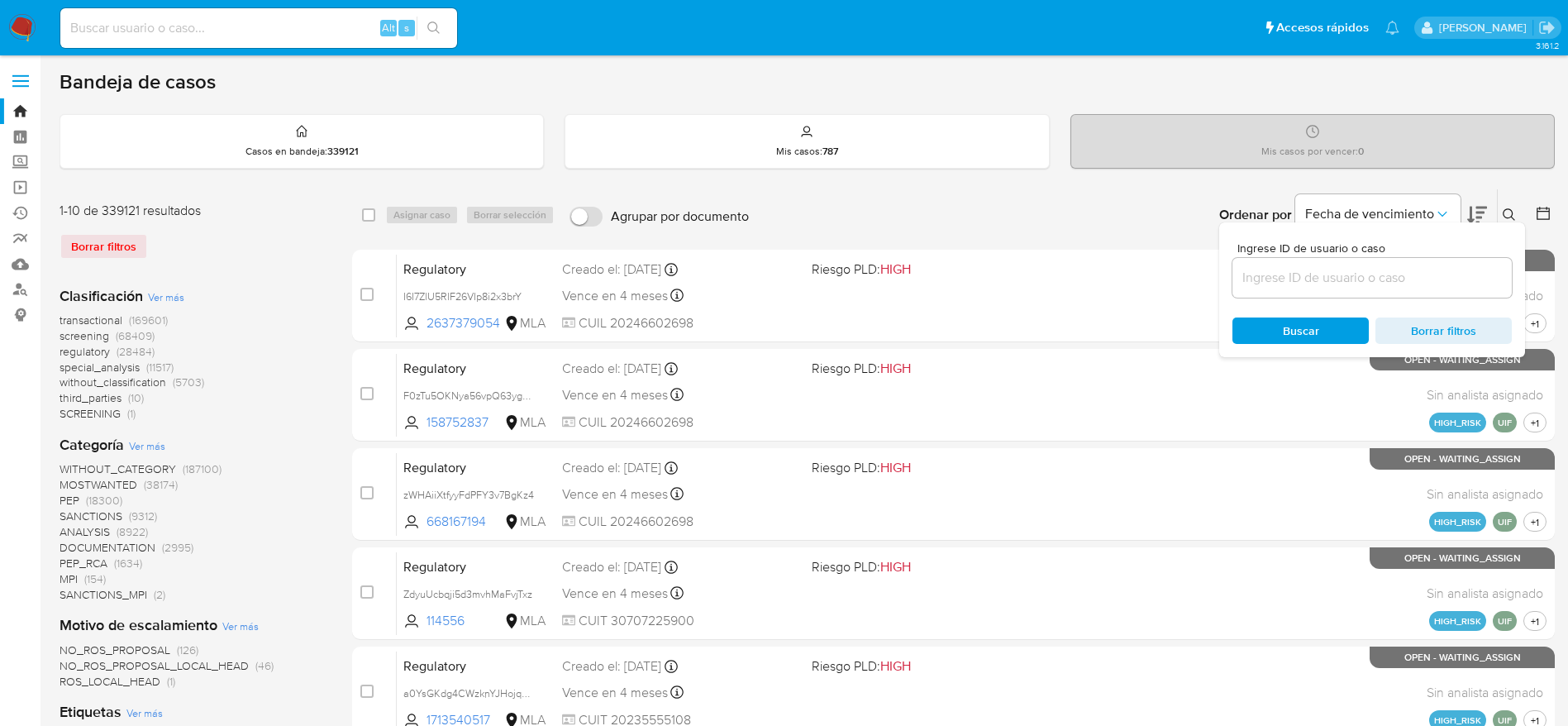
click at [1366, 284] on input at bounding box center [1372, 278] width 279 height 22
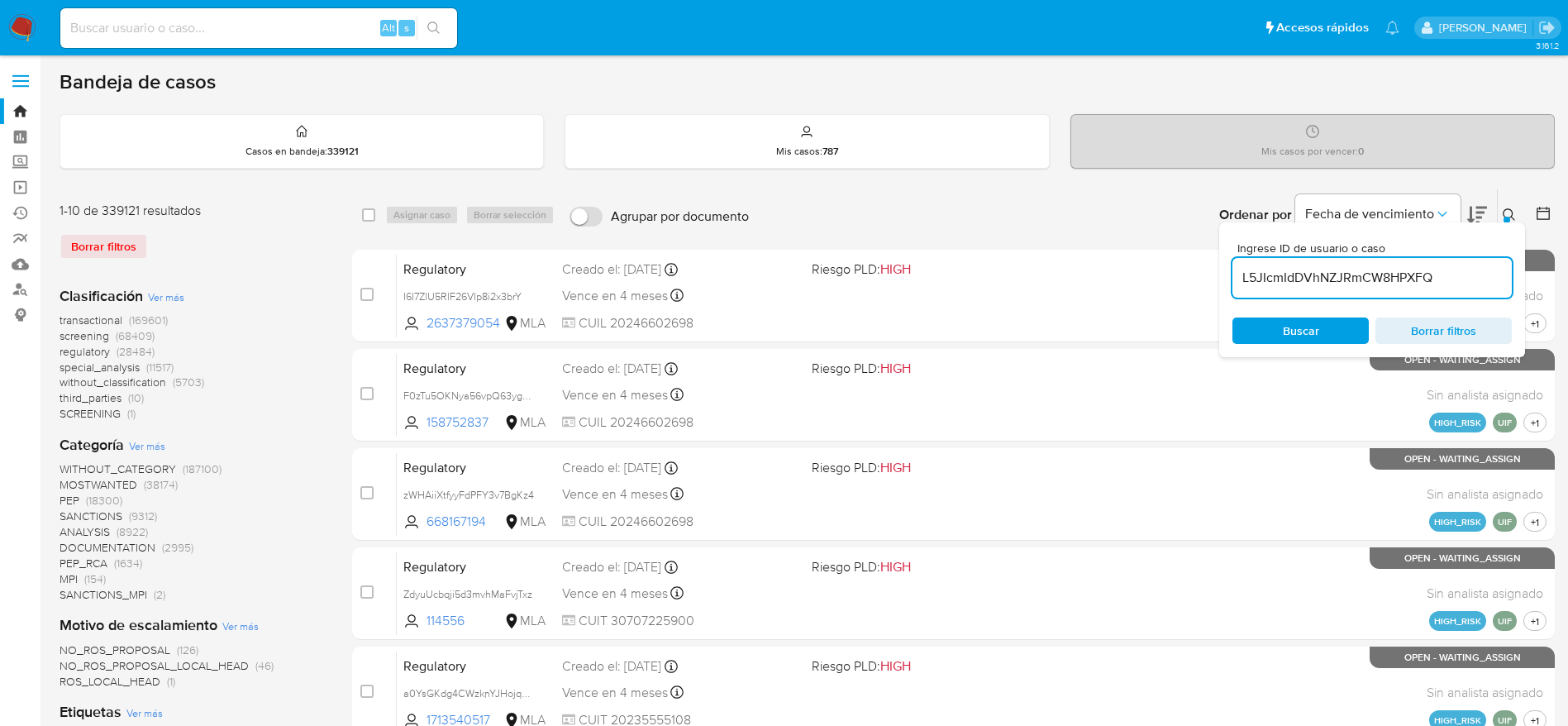
type input "L5JIcmIdDVhNZJRmCW8HPXFQ"
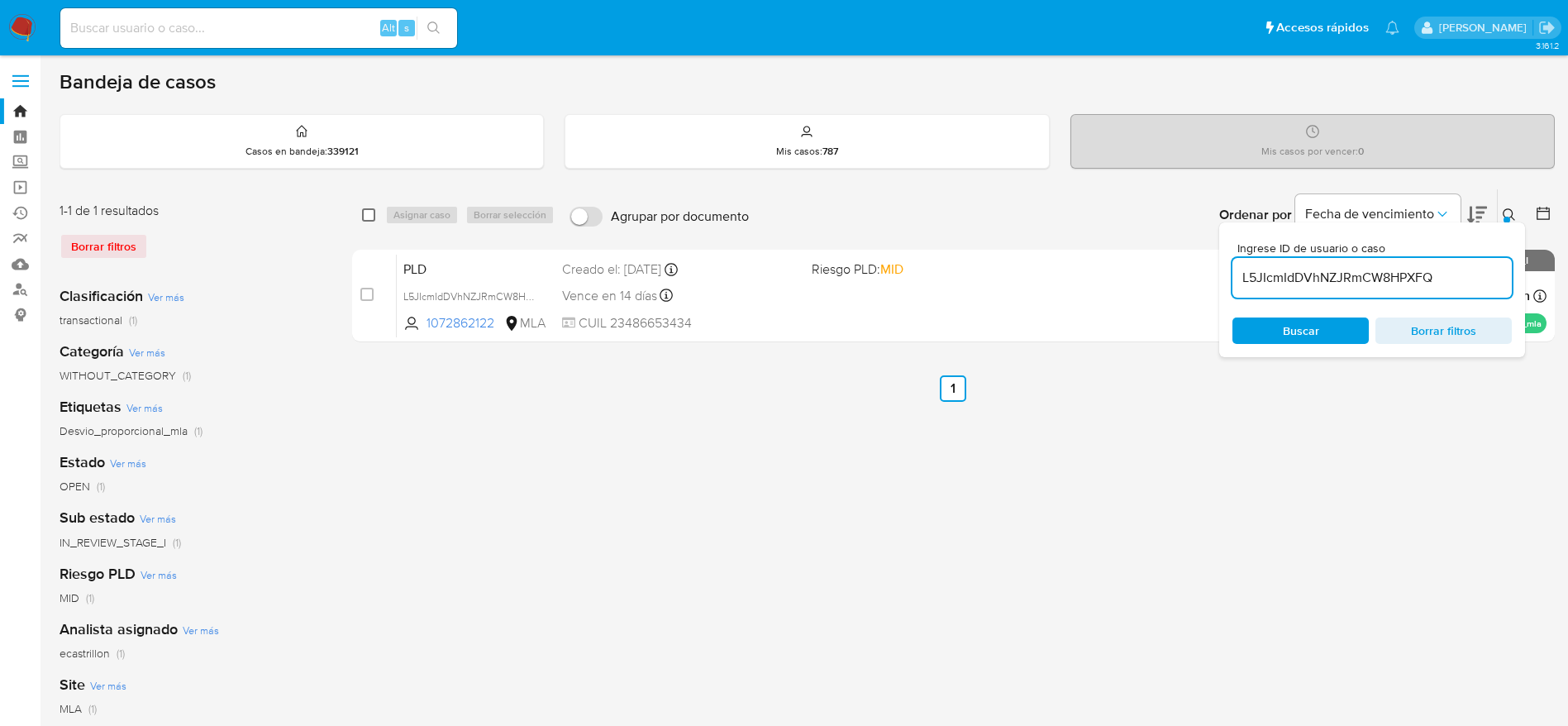
click at [369, 218] on input "checkbox" at bounding box center [369, 215] width 13 height 13
checkbox input "true"
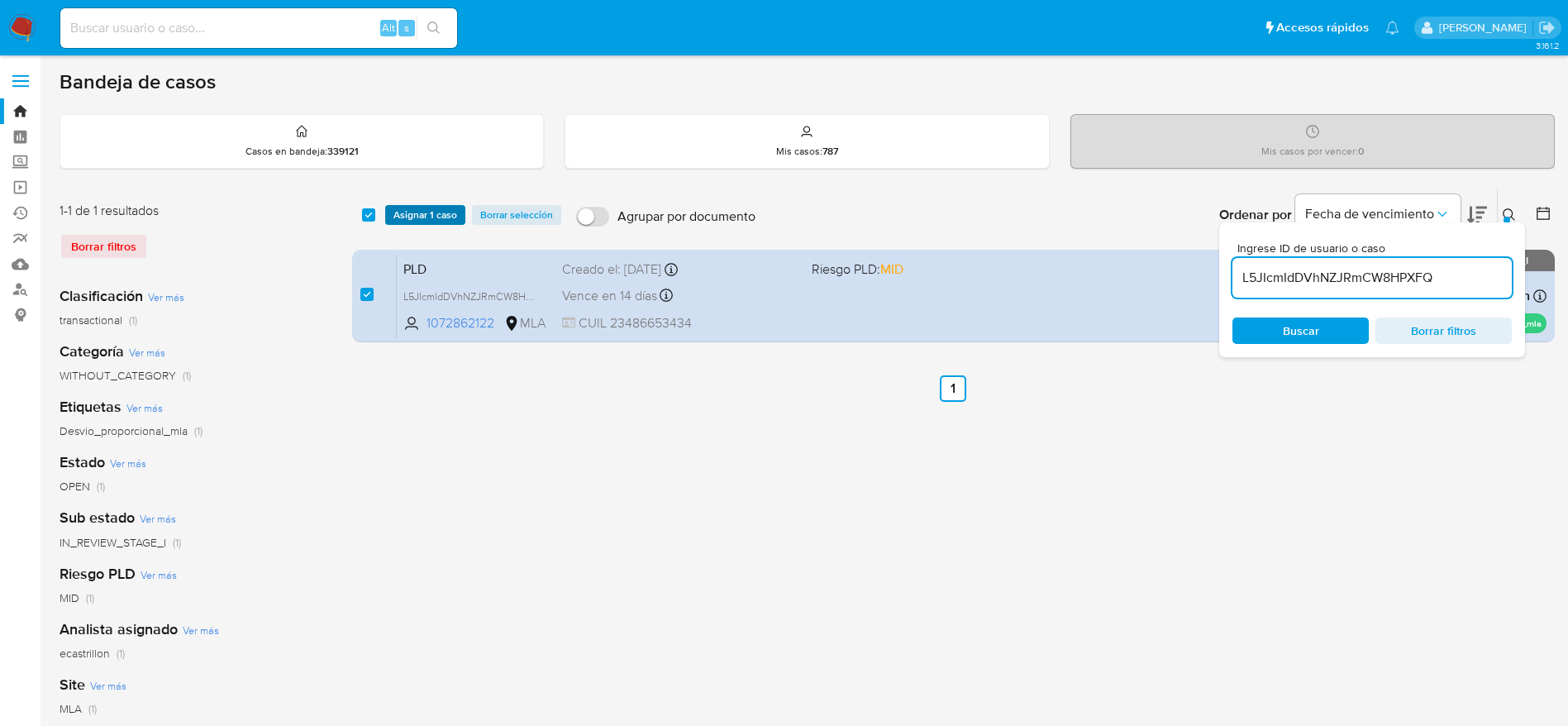
click at [421, 223] on span "Asignar 1 caso" at bounding box center [425, 215] width 63 height 17
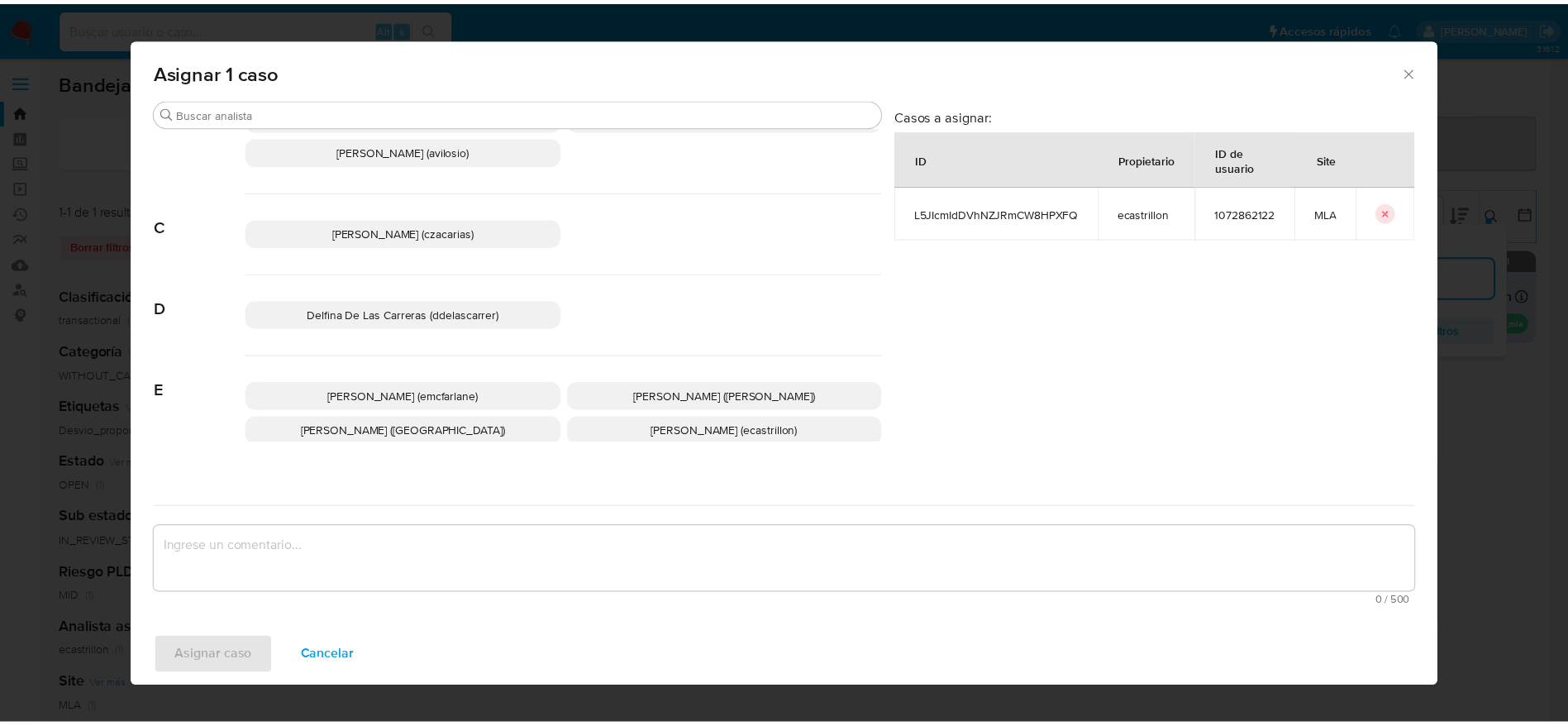
scroll to position [124, 0]
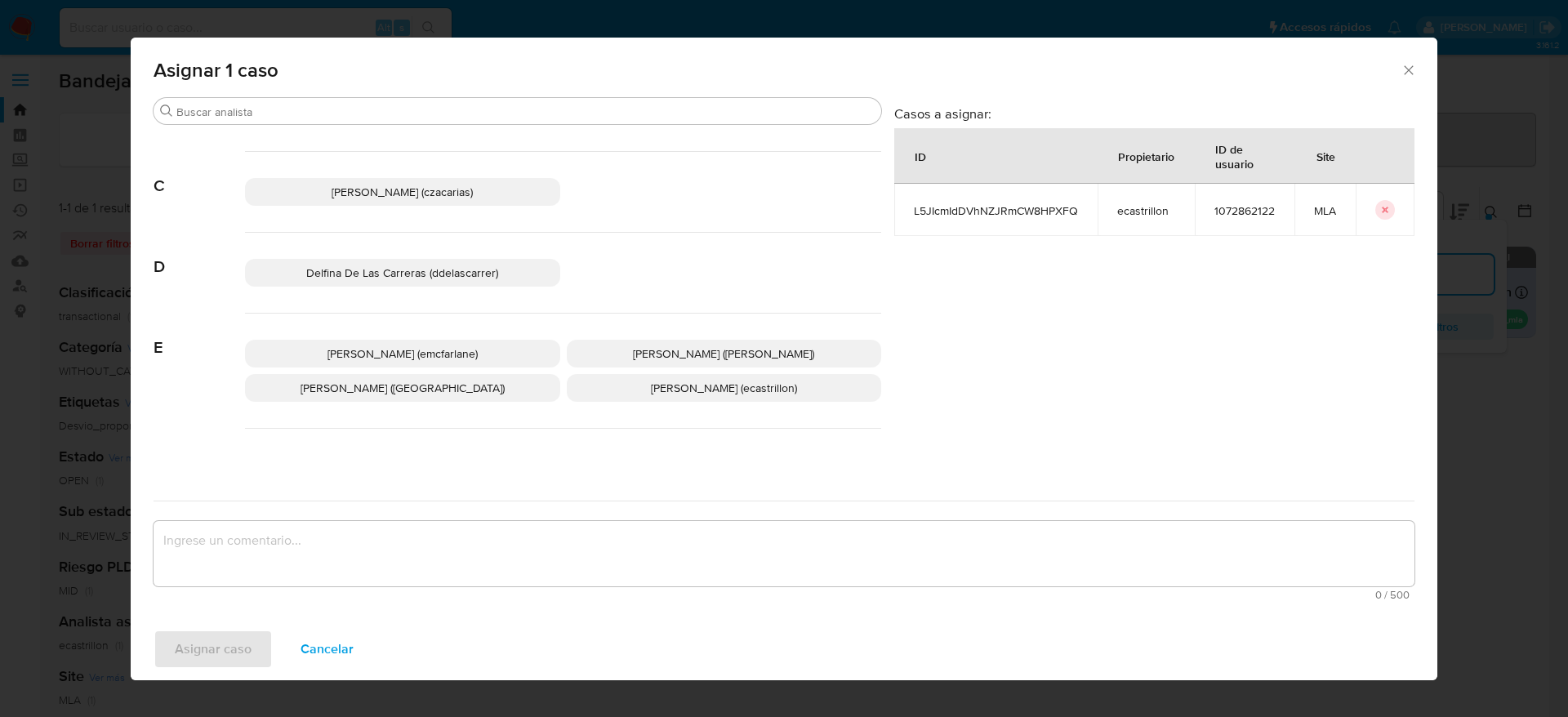
drag, startPoint x: 420, startPoint y: 368, endPoint x: 393, endPoint y: 472, distance: 107.4
click at [418, 368] on div "Elaine Mc Farlane (emcfarlane) Eliana Guerrero (eliguerrero) Emmanuel Hernan Vi…" at bounding box center [563, 371] width 636 height 115
click at [379, 343] on p "Elaine Mc Farlane (emcfarlane)" at bounding box center [402, 354] width 315 height 28
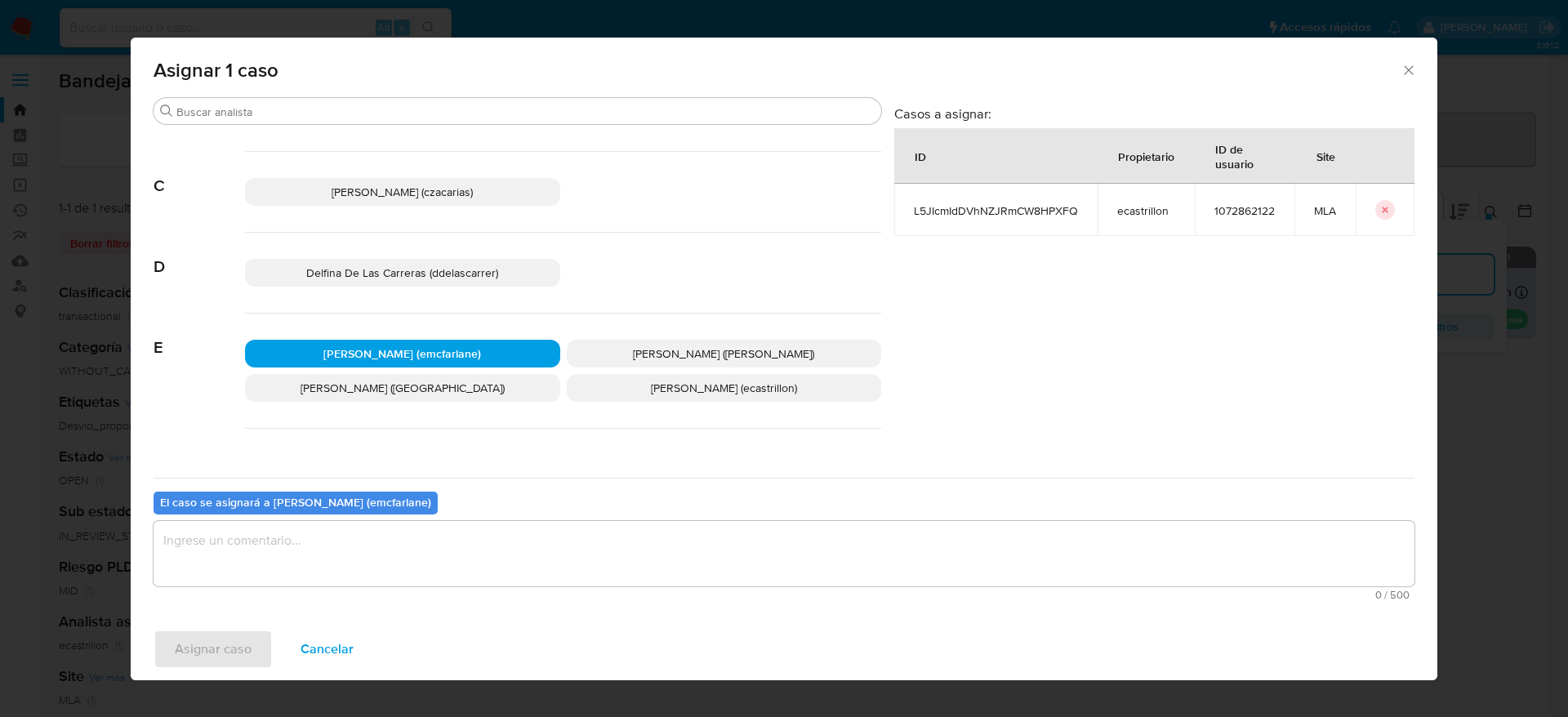
click at [324, 540] on textarea "assign-modal" at bounding box center [784, 553] width 1261 height 65
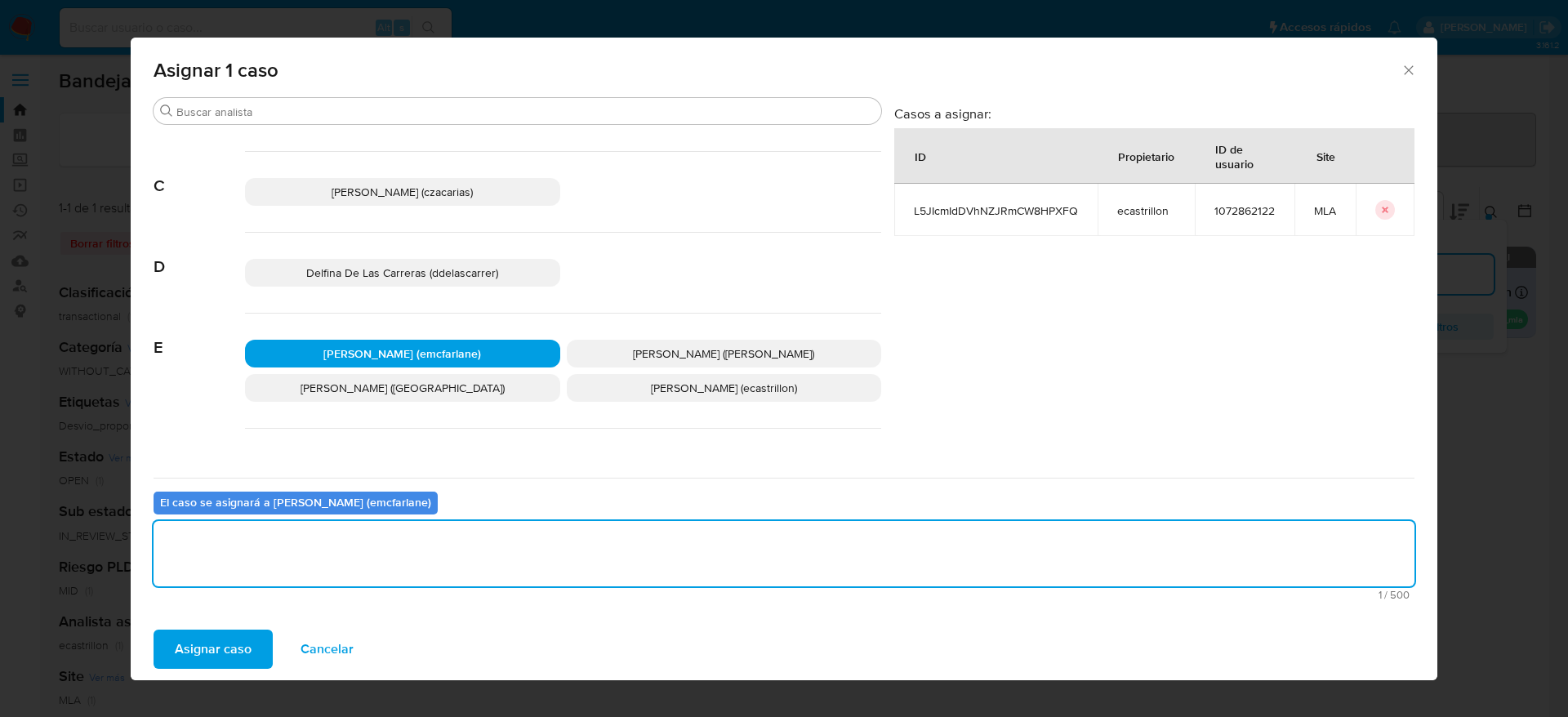
click at [210, 640] on span "Asignar caso" at bounding box center [212, 649] width 77 height 36
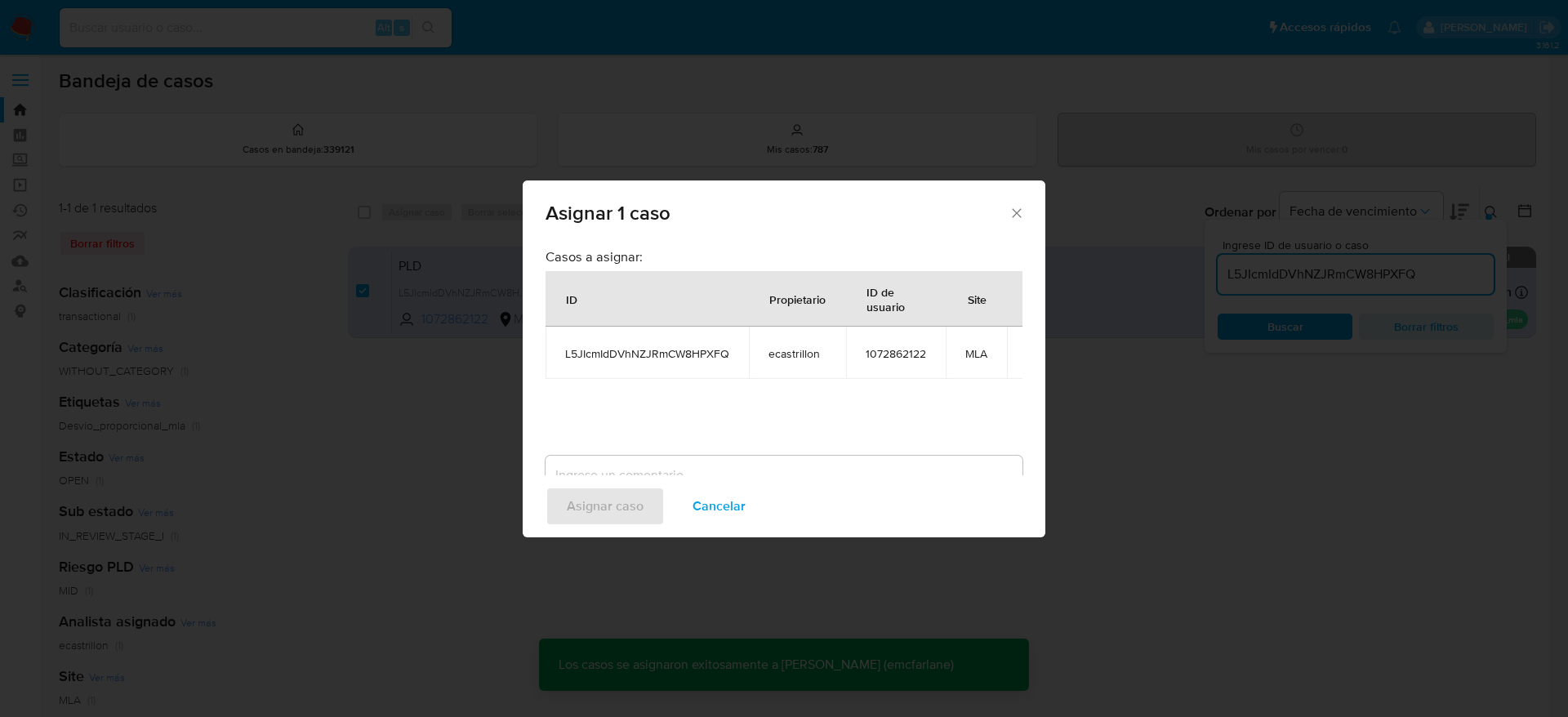
checkbox input "false"
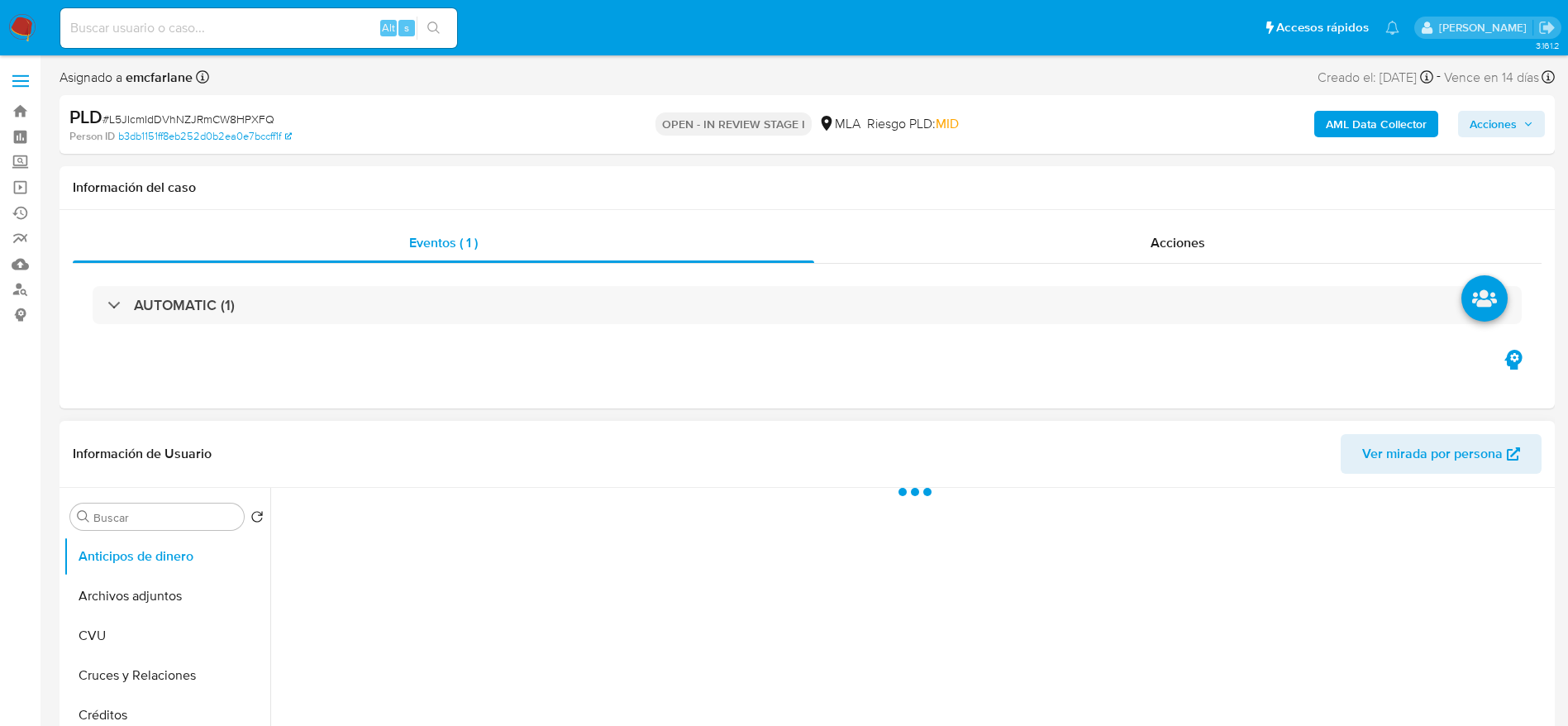
select select "10"
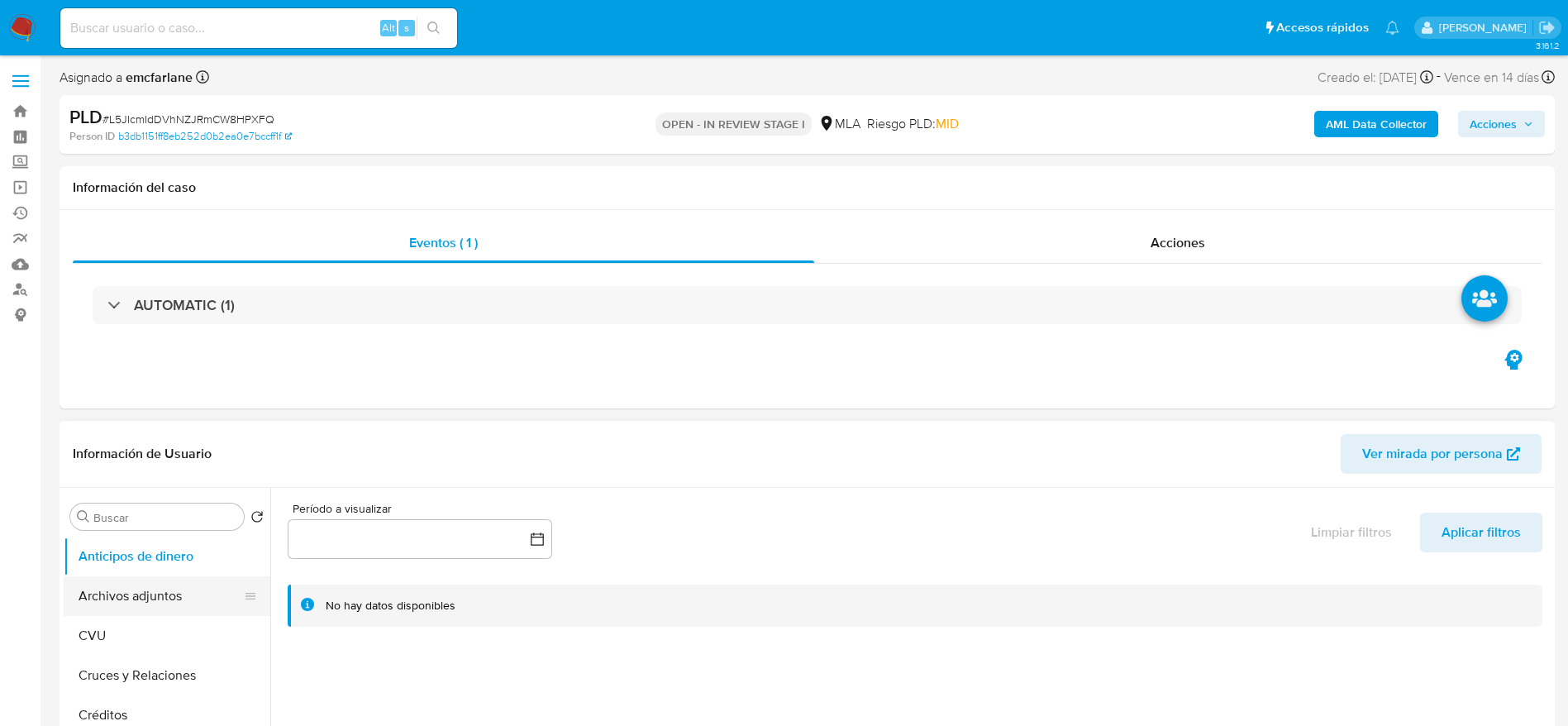
click at [152, 596] on button "Archivos adjuntos" at bounding box center [160, 597] width 193 height 40
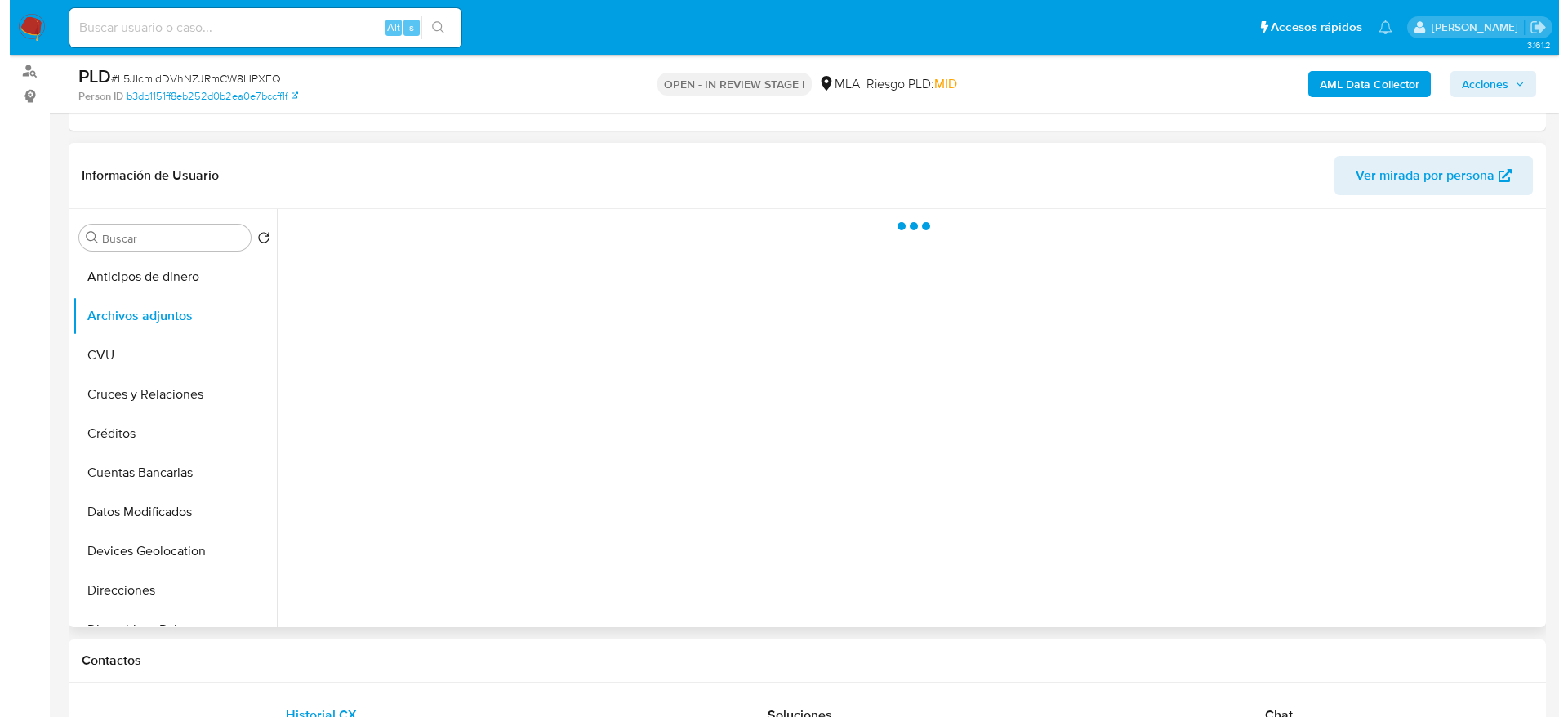
scroll to position [245, 0]
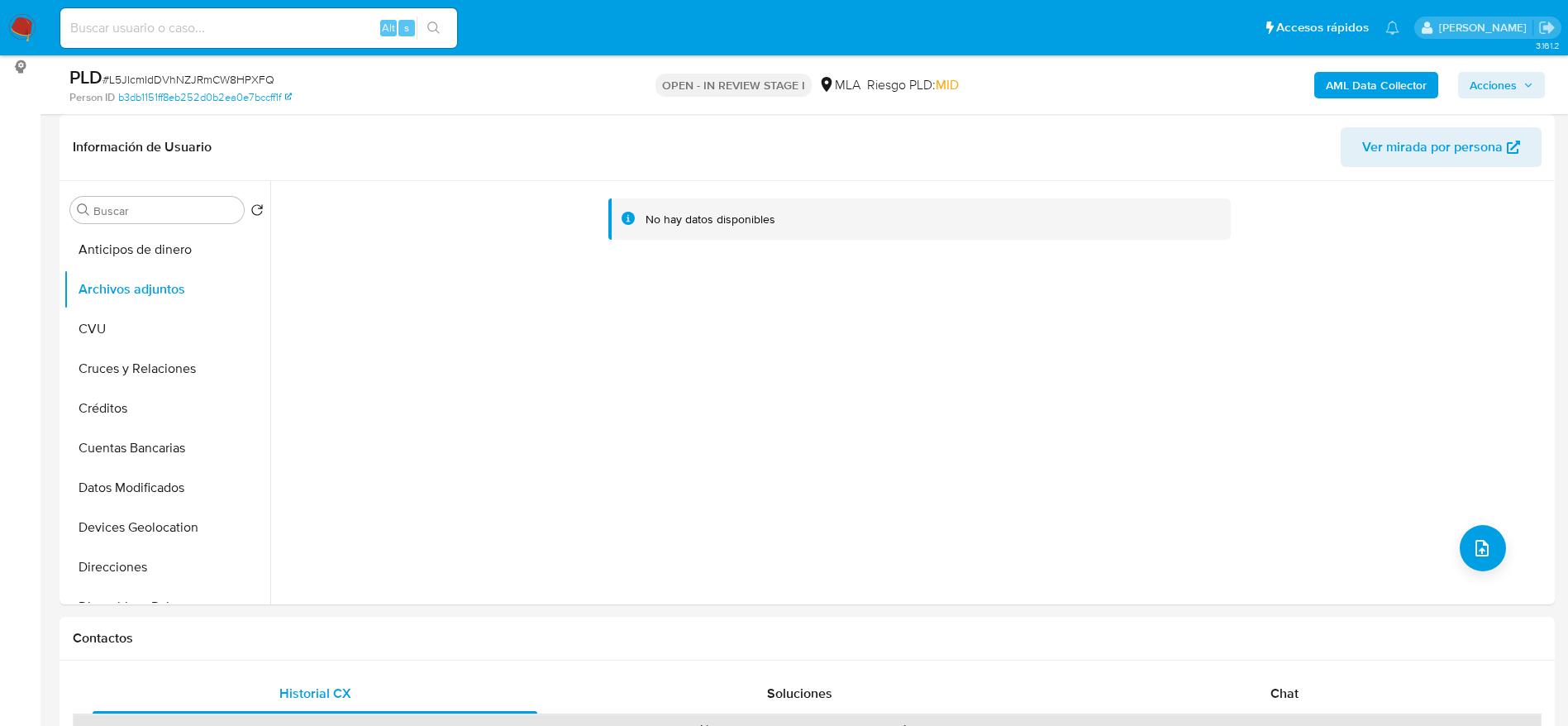
click at [1336, 77] on b "AML Data Collector" at bounding box center [1376, 85] width 101 height 27
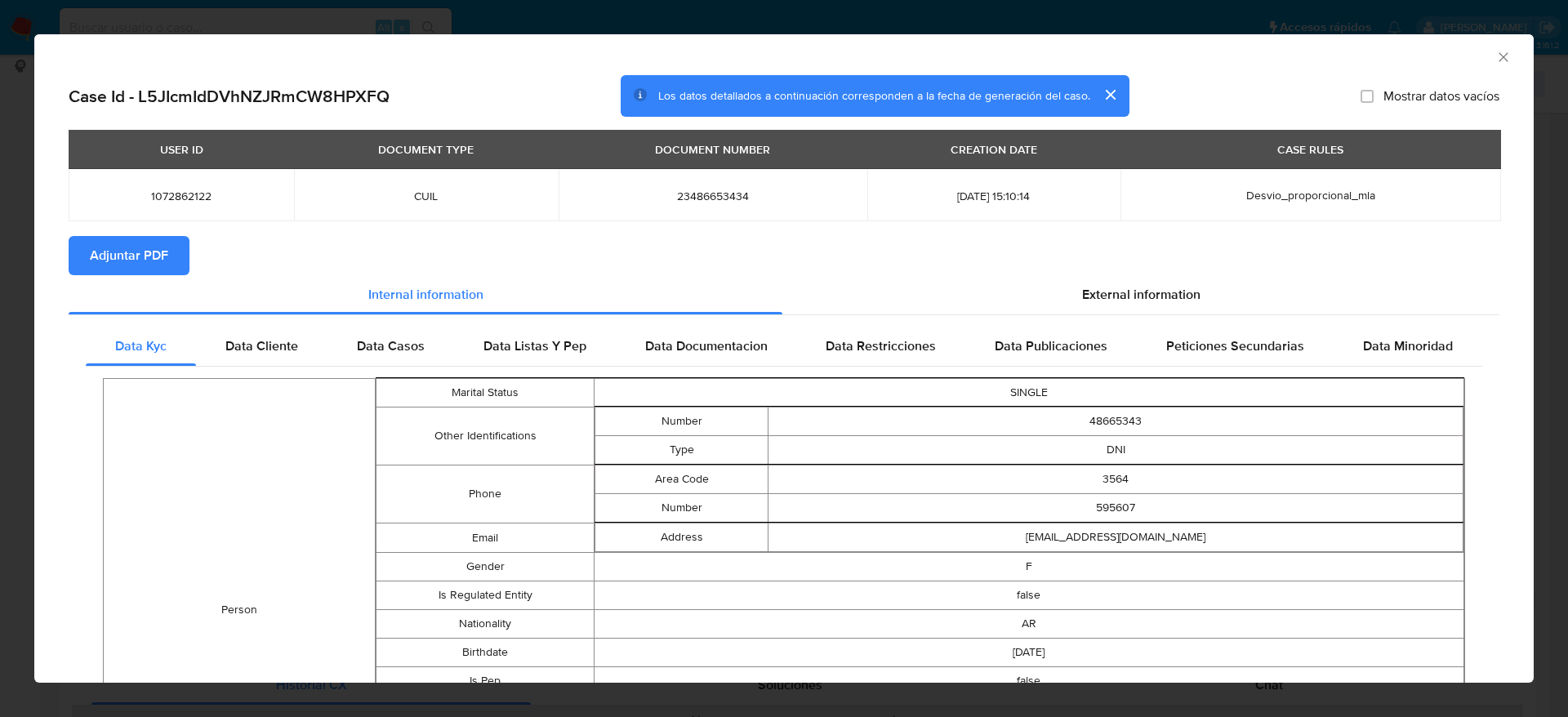
click at [1147, 268] on section "Adjuntar PDF" at bounding box center [784, 256] width 1431 height 40
click at [1147, 285] on span "External information" at bounding box center [1142, 294] width 119 height 19
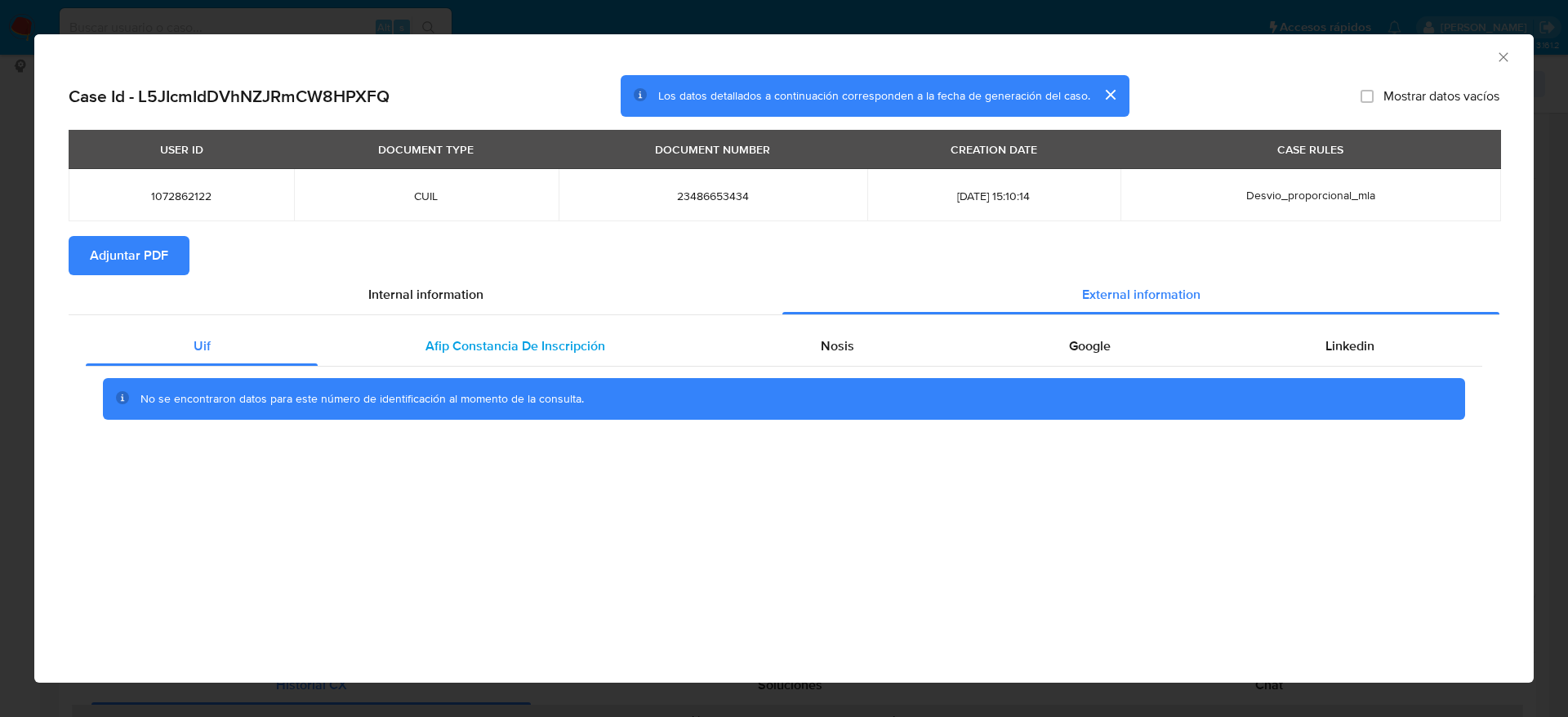
click at [589, 333] on div "Afip Constancia De Inscripción" at bounding box center [514, 347] width 394 height 40
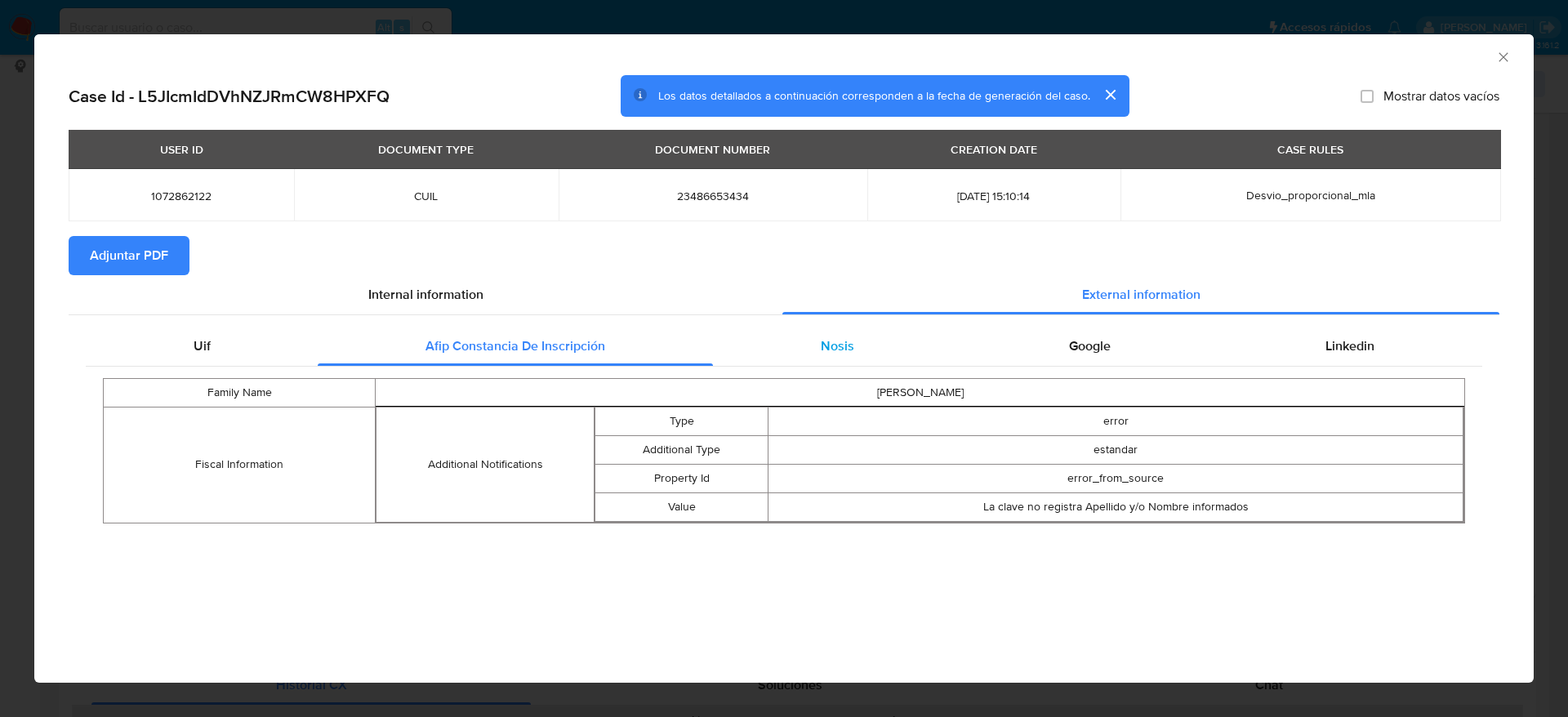
click at [813, 356] on div "Nosis" at bounding box center [837, 347] width 249 height 40
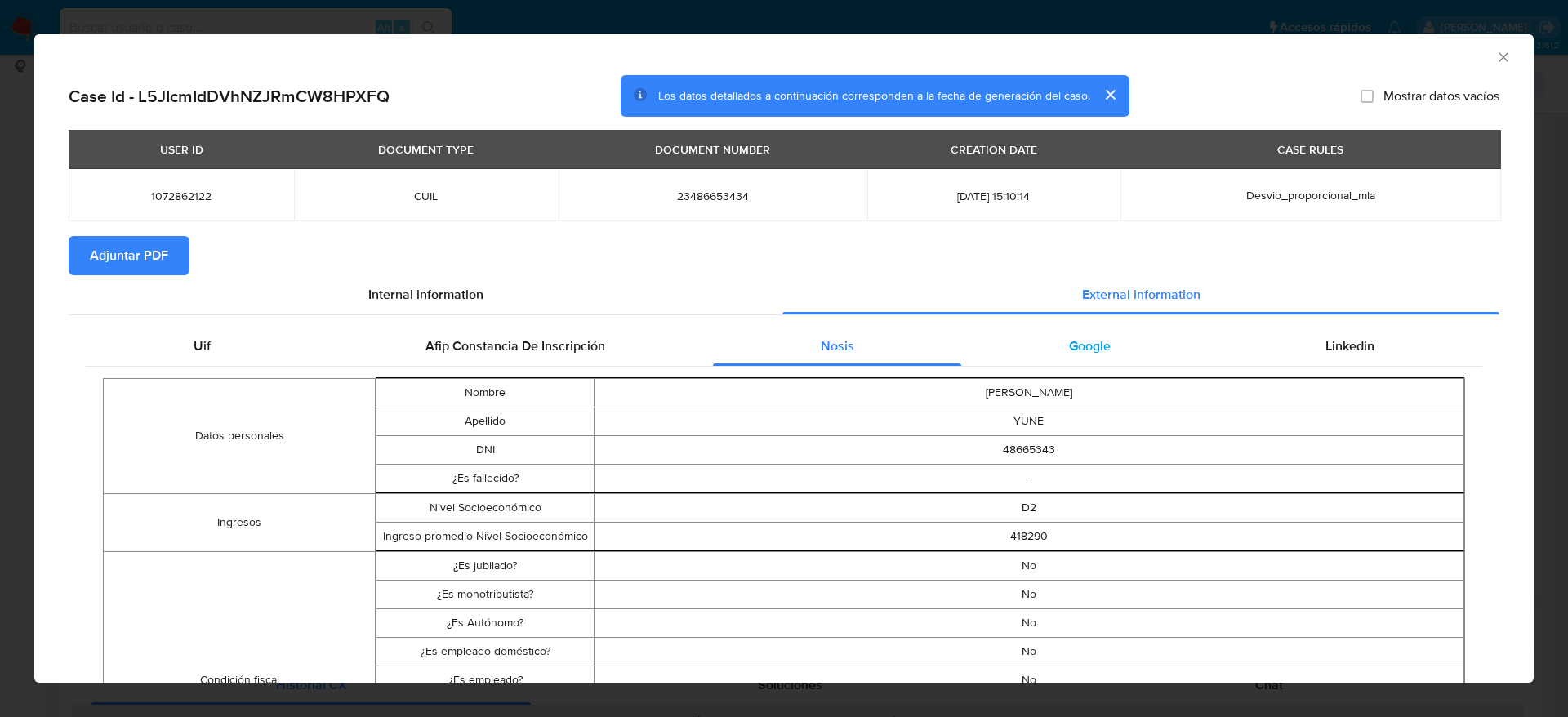
click at [1047, 356] on div "Google" at bounding box center [1090, 347] width 257 height 40
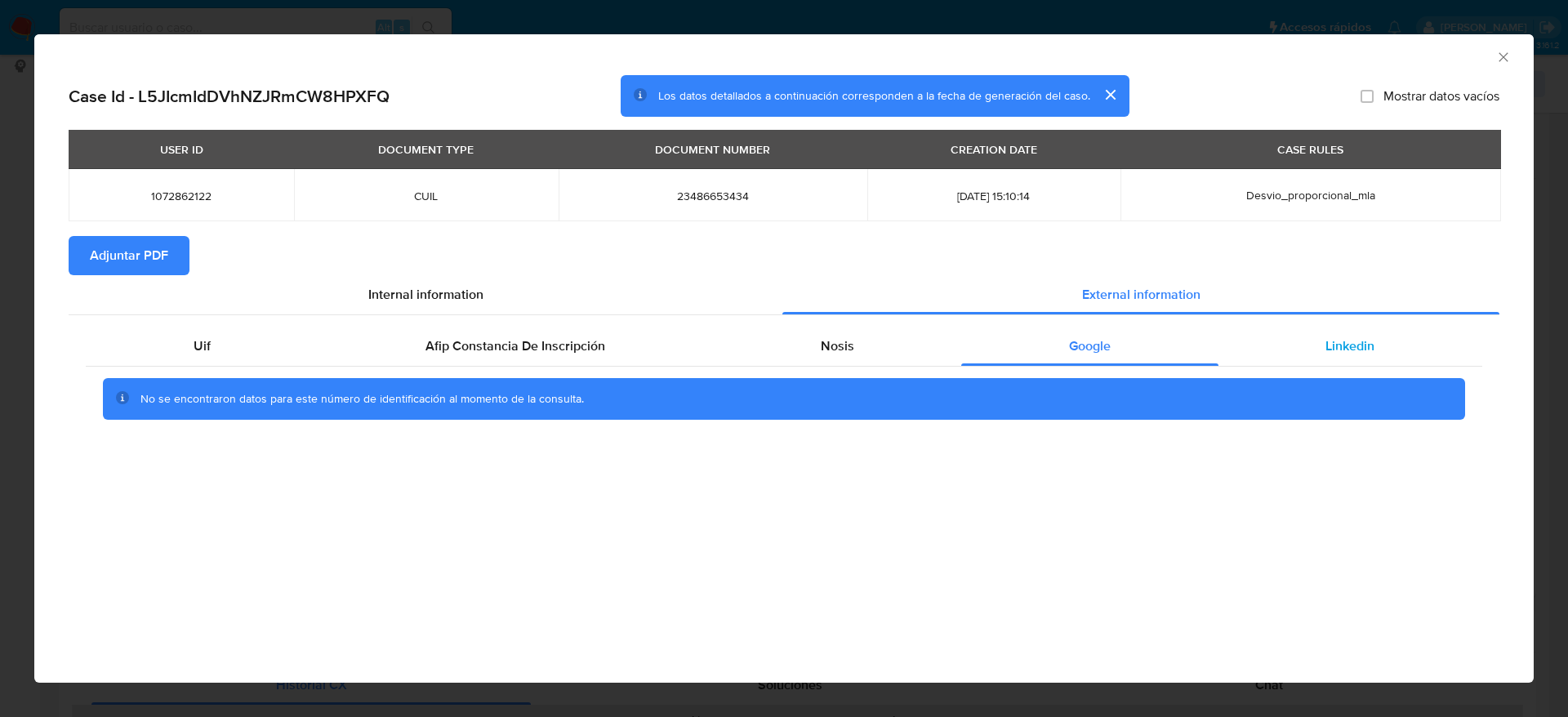
click at [1412, 330] on div "Linkedin" at bounding box center [1351, 347] width 264 height 40
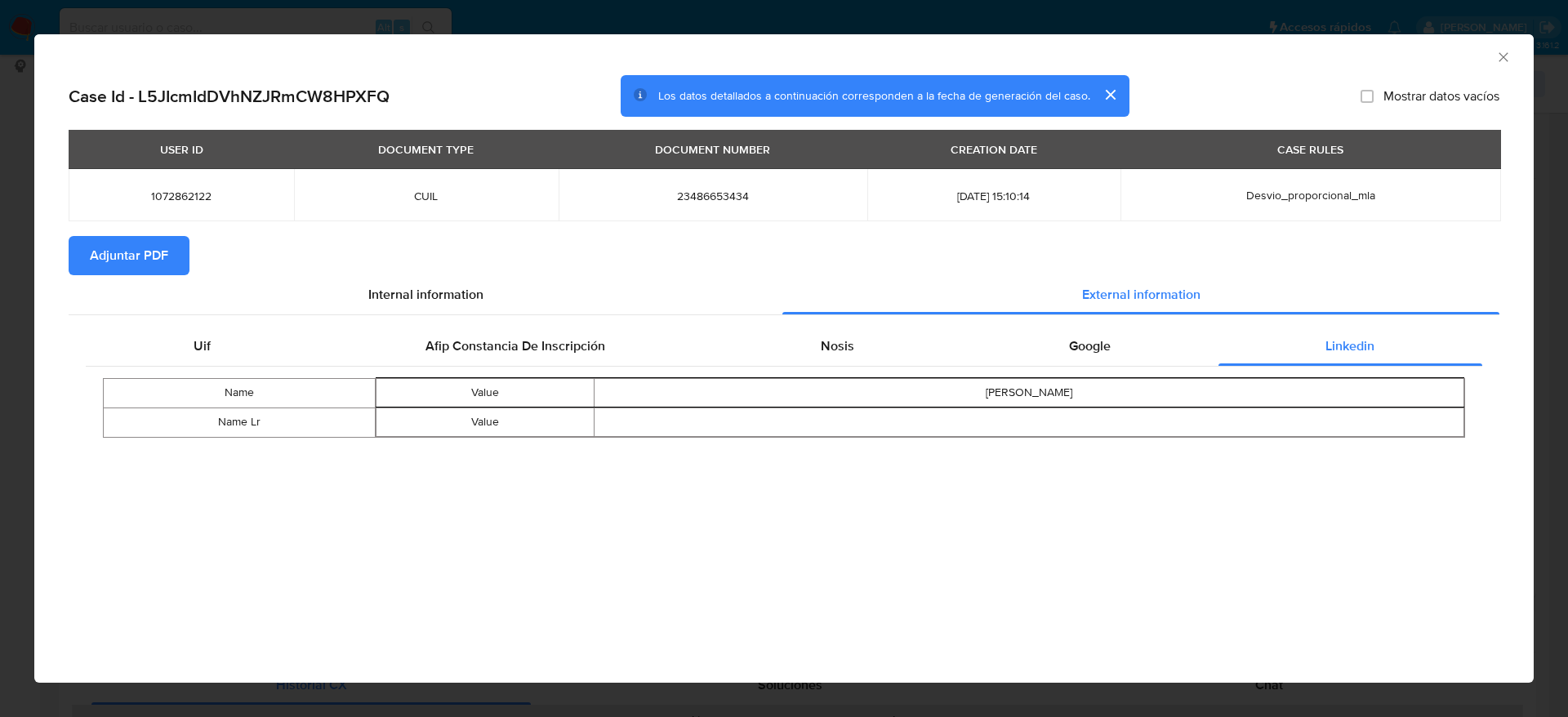
click at [159, 260] on span "Adjuntar PDF" at bounding box center [128, 256] width 78 height 36
click at [1507, 58] on icon "Cerrar ventana" at bounding box center [1504, 58] width 16 height 16
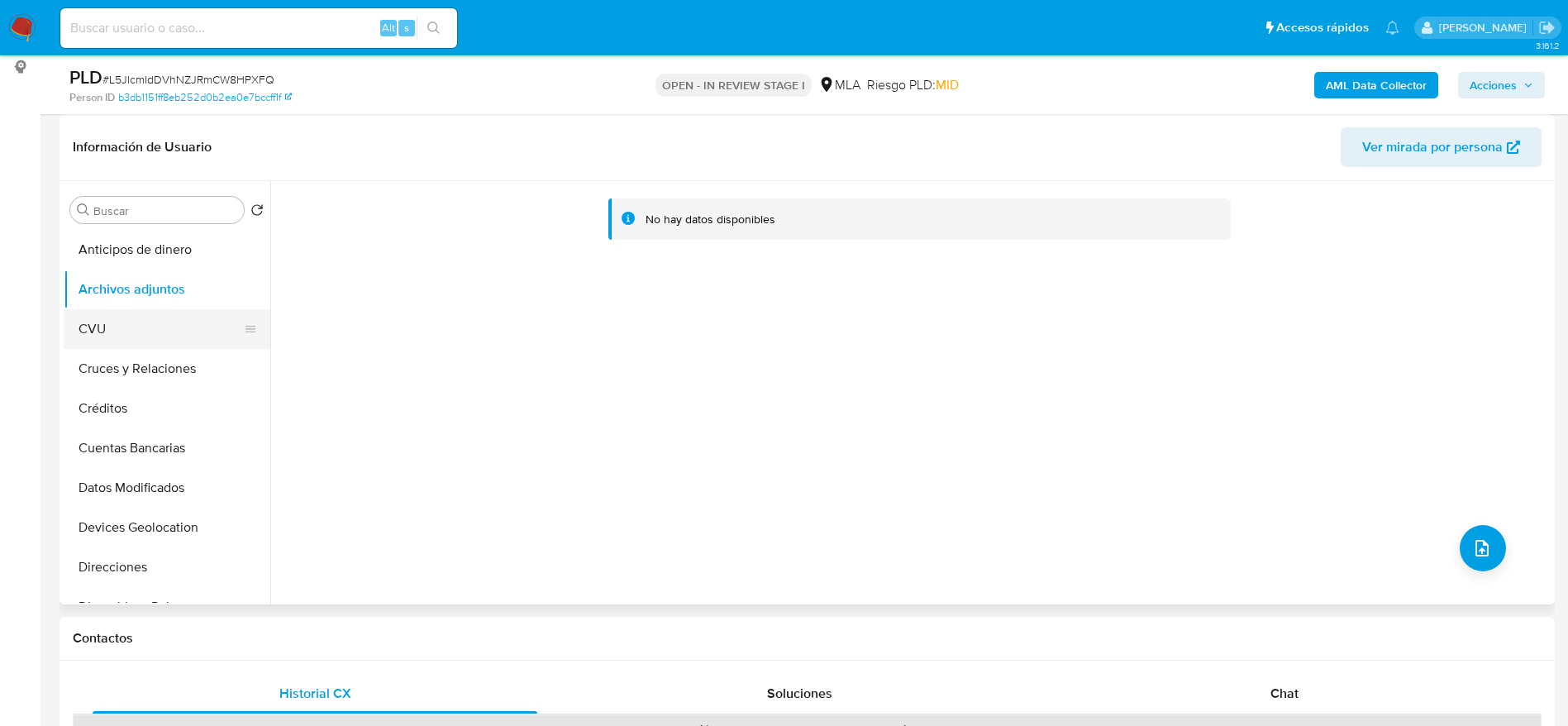
click at [143, 323] on button "CVU" at bounding box center [160, 329] width 193 height 40
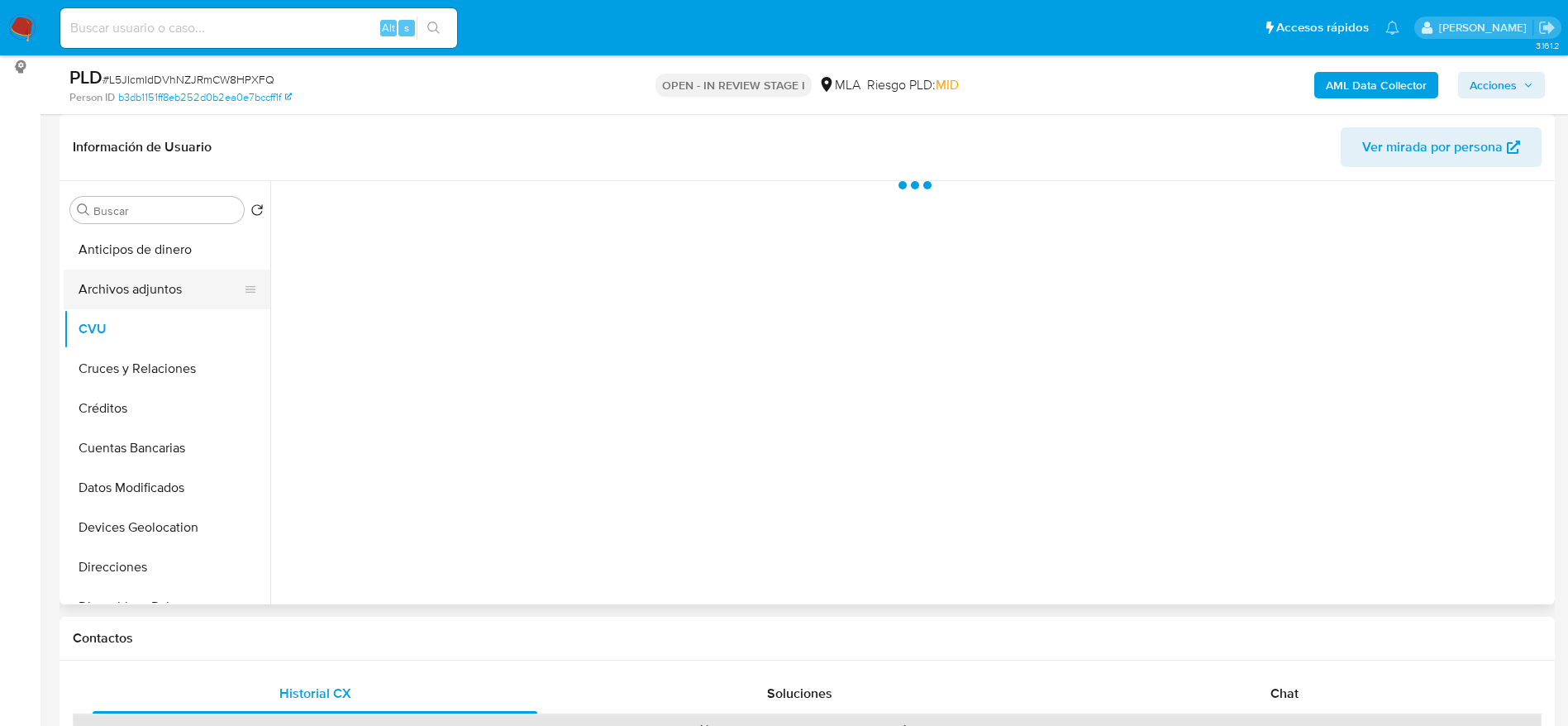
click at [143, 286] on button "Archivos adjuntos" at bounding box center [160, 290] width 193 height 40
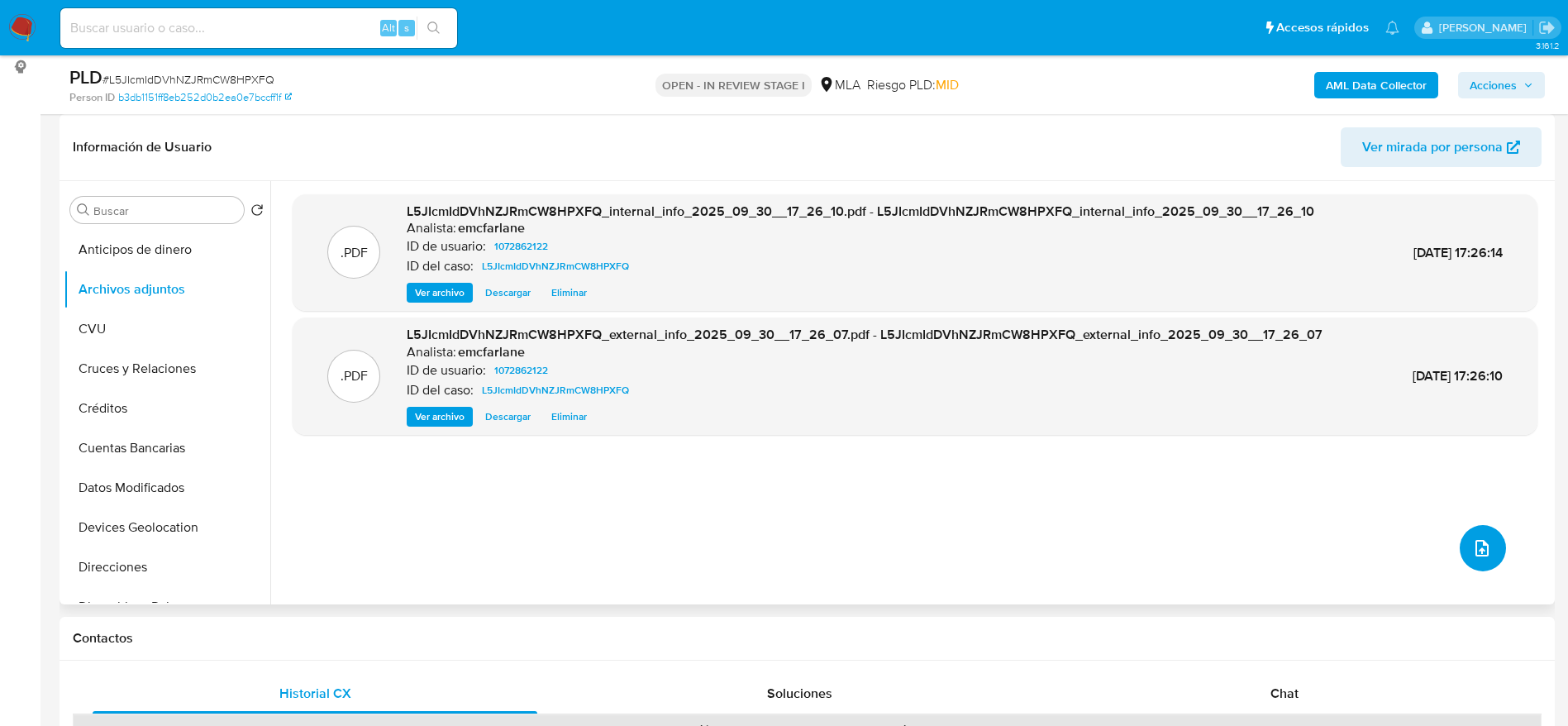
click at [1490, 542] on button "upload-file" at bounding box center [1483, 548] width 47 height 47
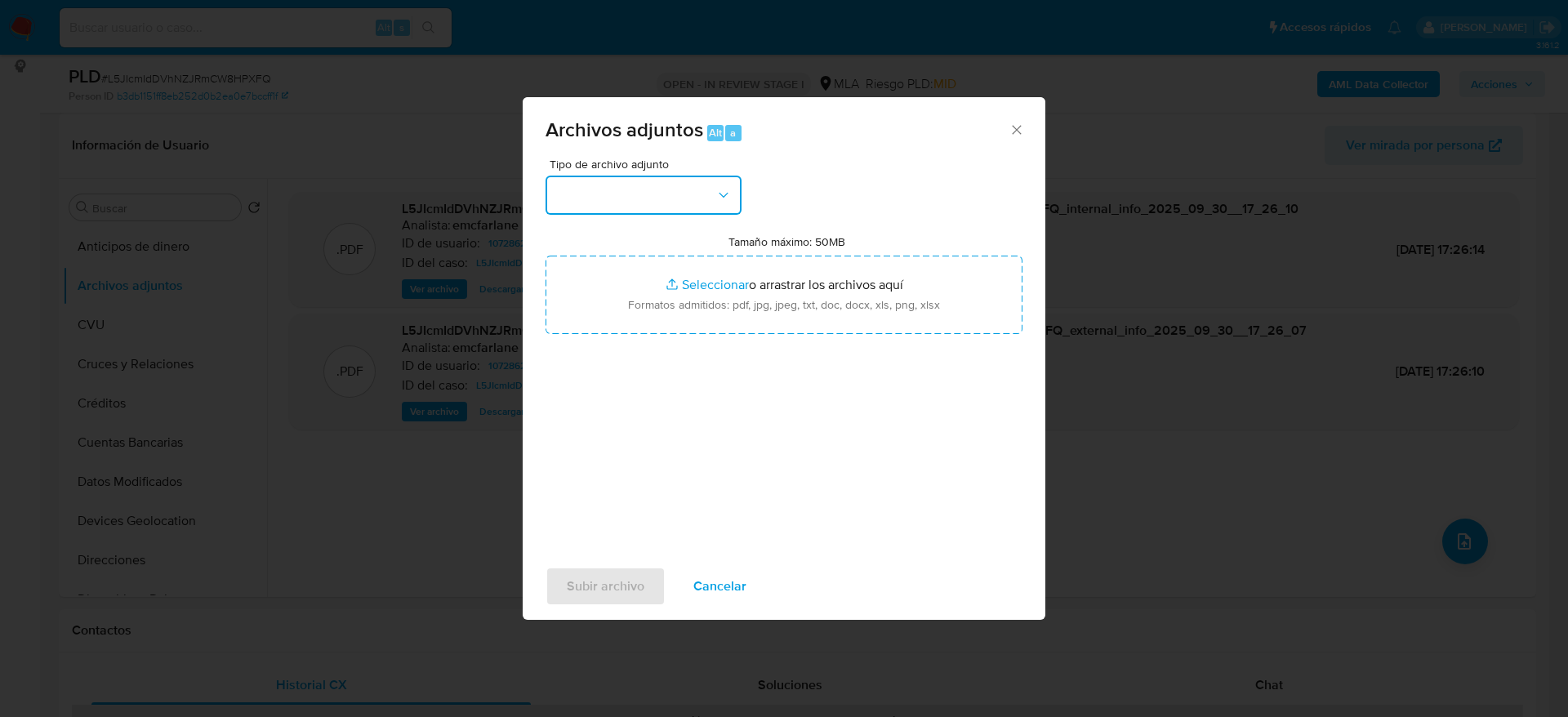
click at [694, 189] on button "button" at bounding box center [644, 195] width 196 height 40
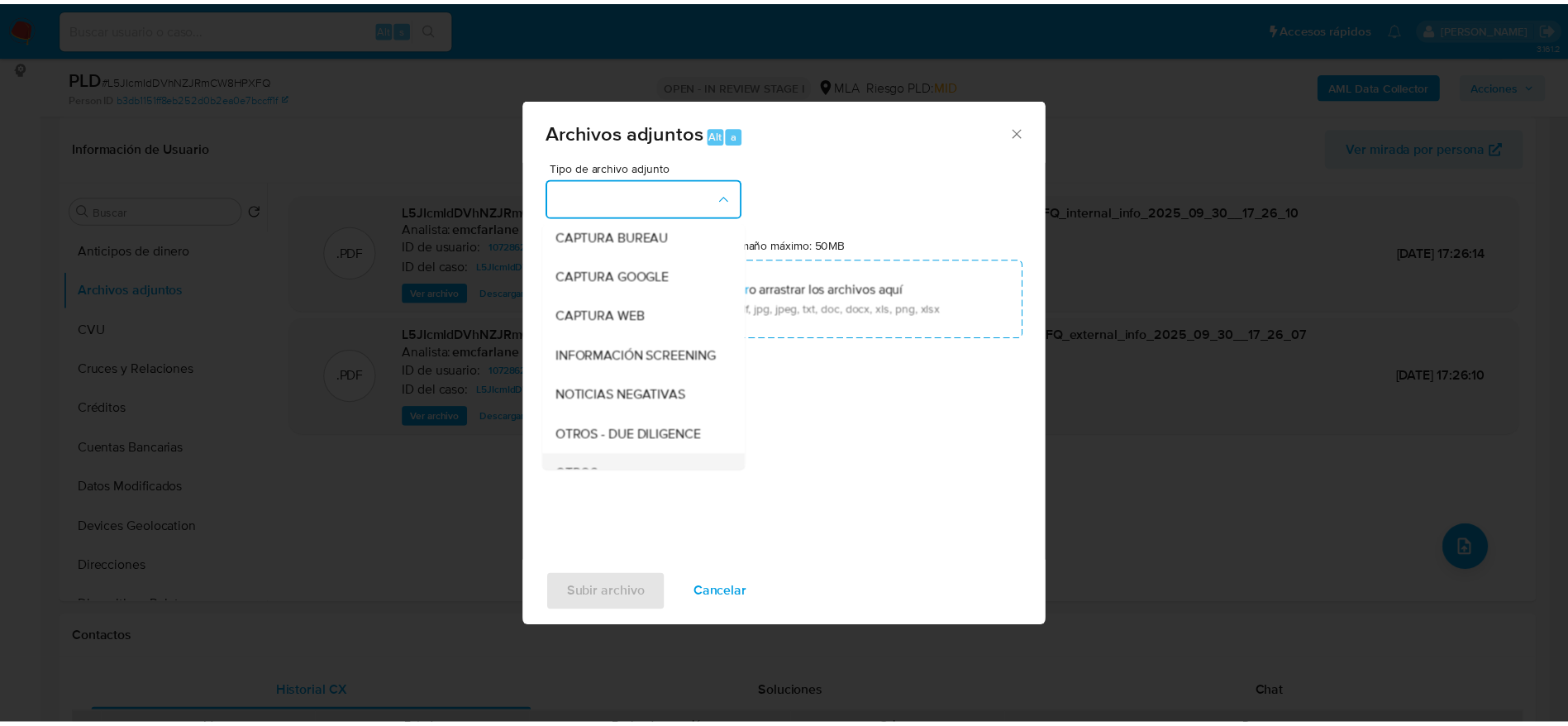
scroll to position [124, 0]
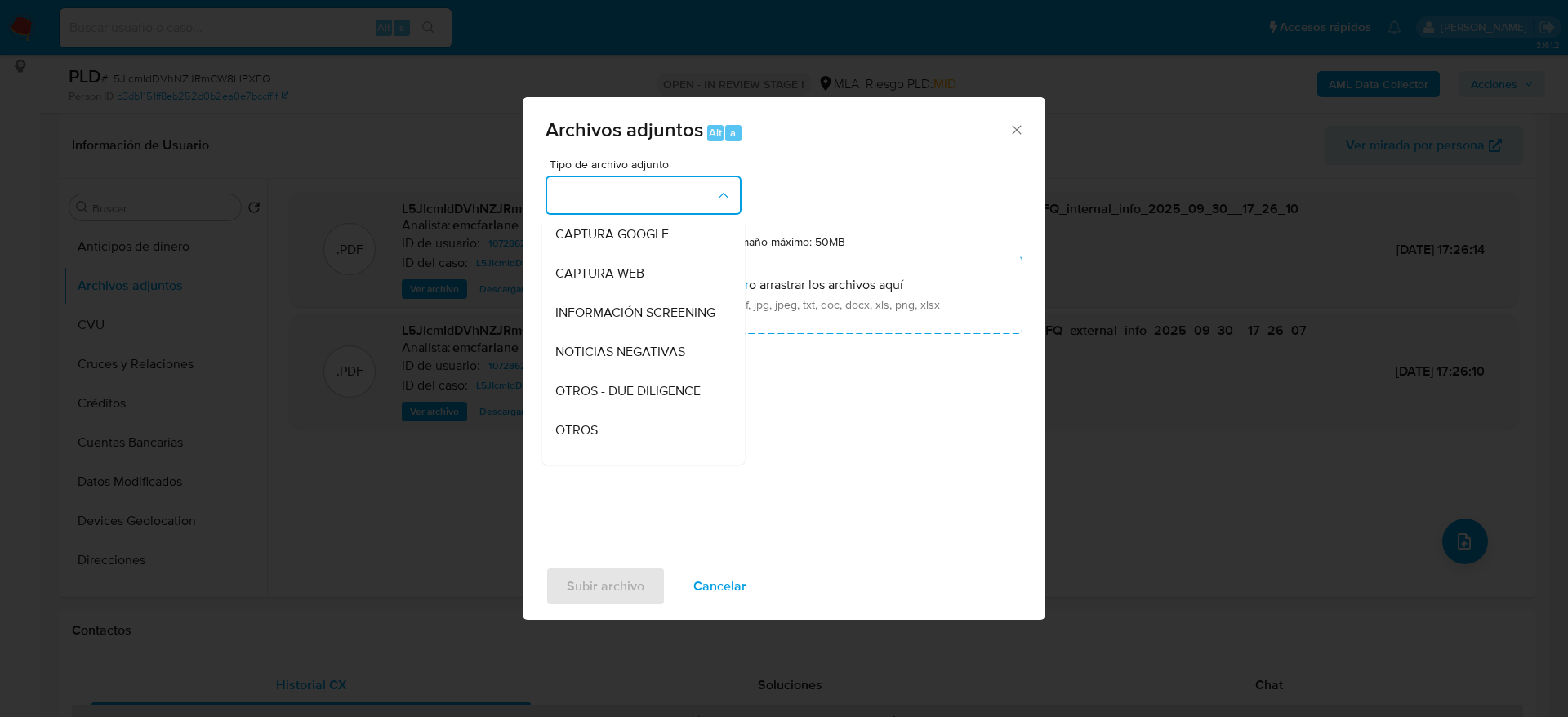
drag, startPoint x: 603, startPoint y: 447, endPoint x: 638, endPoint y: 459, distance: 37.0
click at [603, 447] on div "OTROS" at bounding box center [639, 431] width 166 height 40
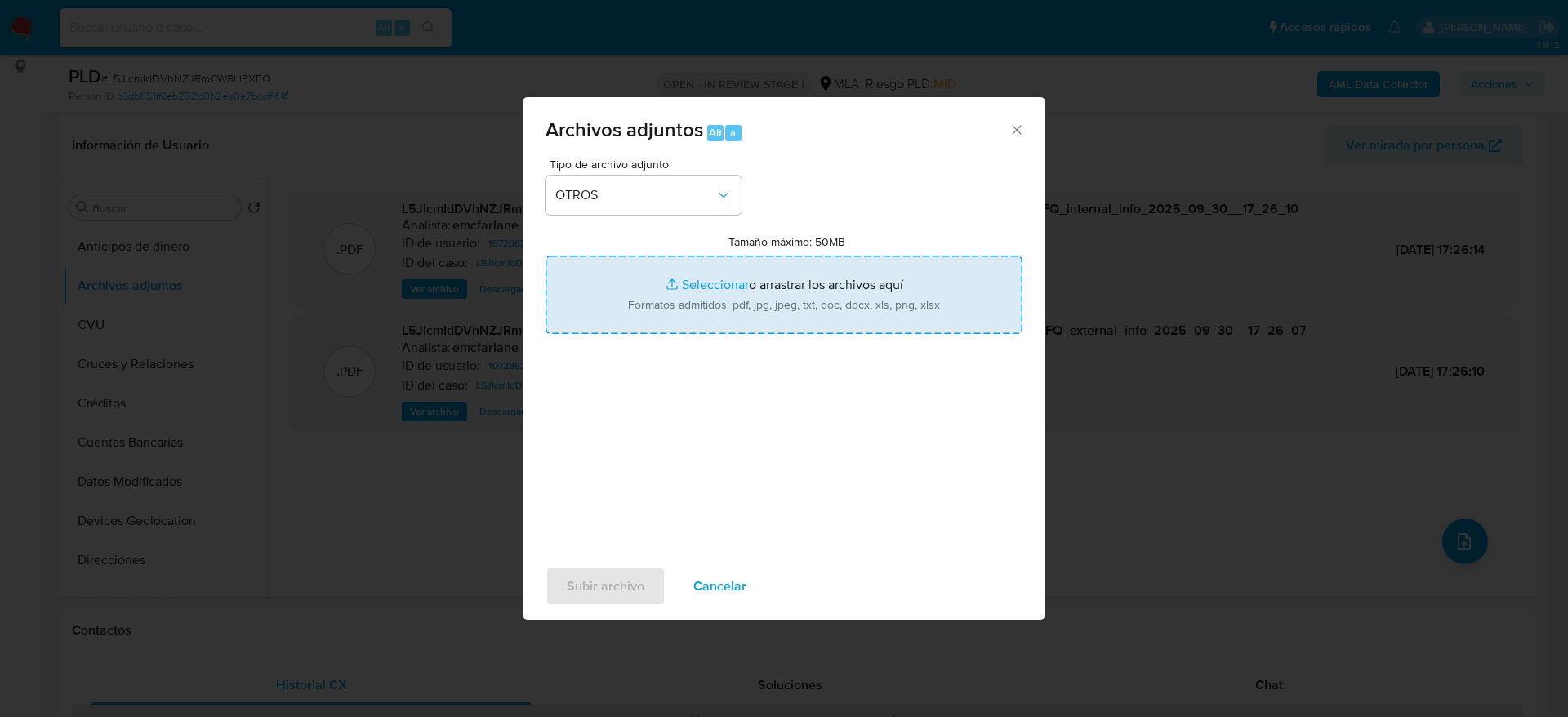
type input "C:\fakepath\Movimientos L5JIcmIdDVhNZJRmCW8HPXFQ.xlsx"
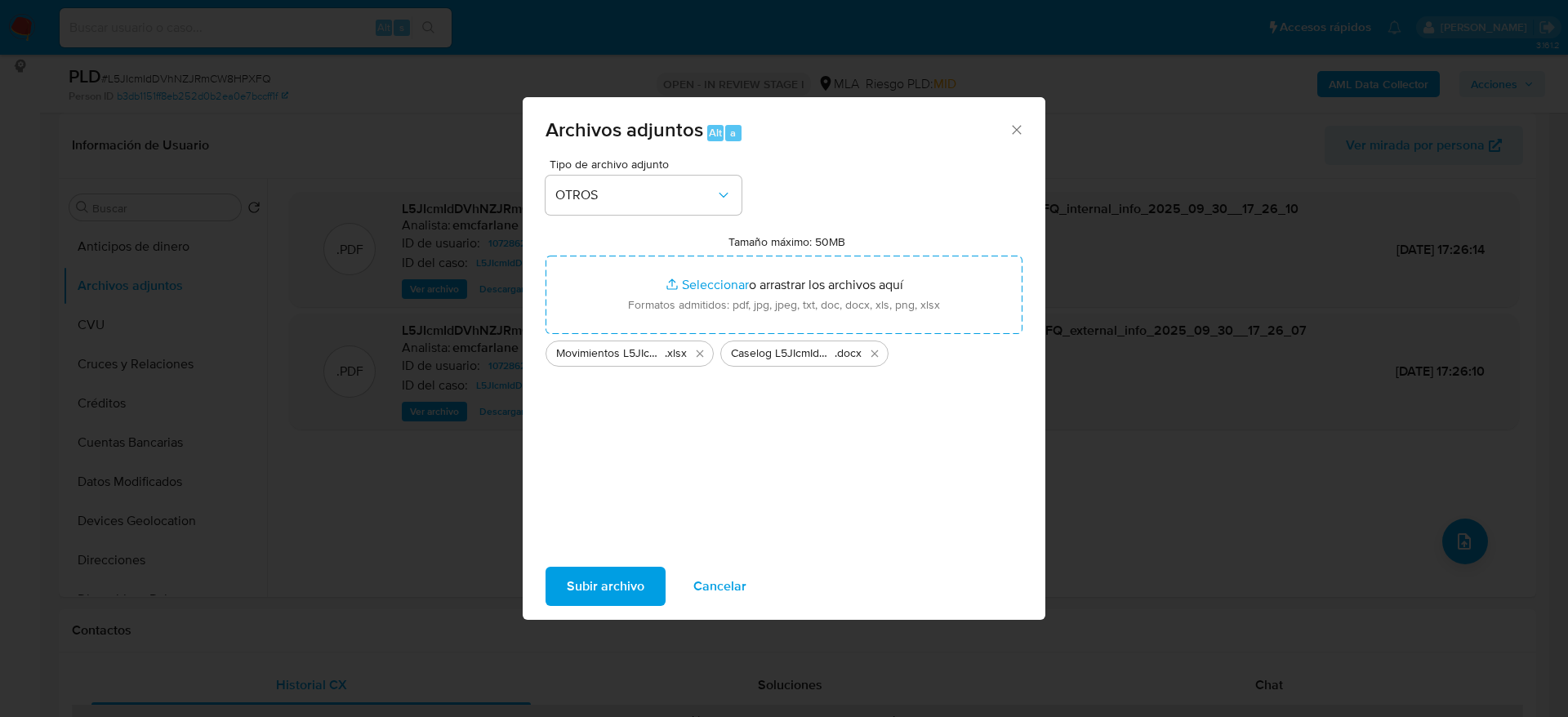
click at [579, 590] on span "Subir archivo" at bounding box center [606, 587] width 77 height 36
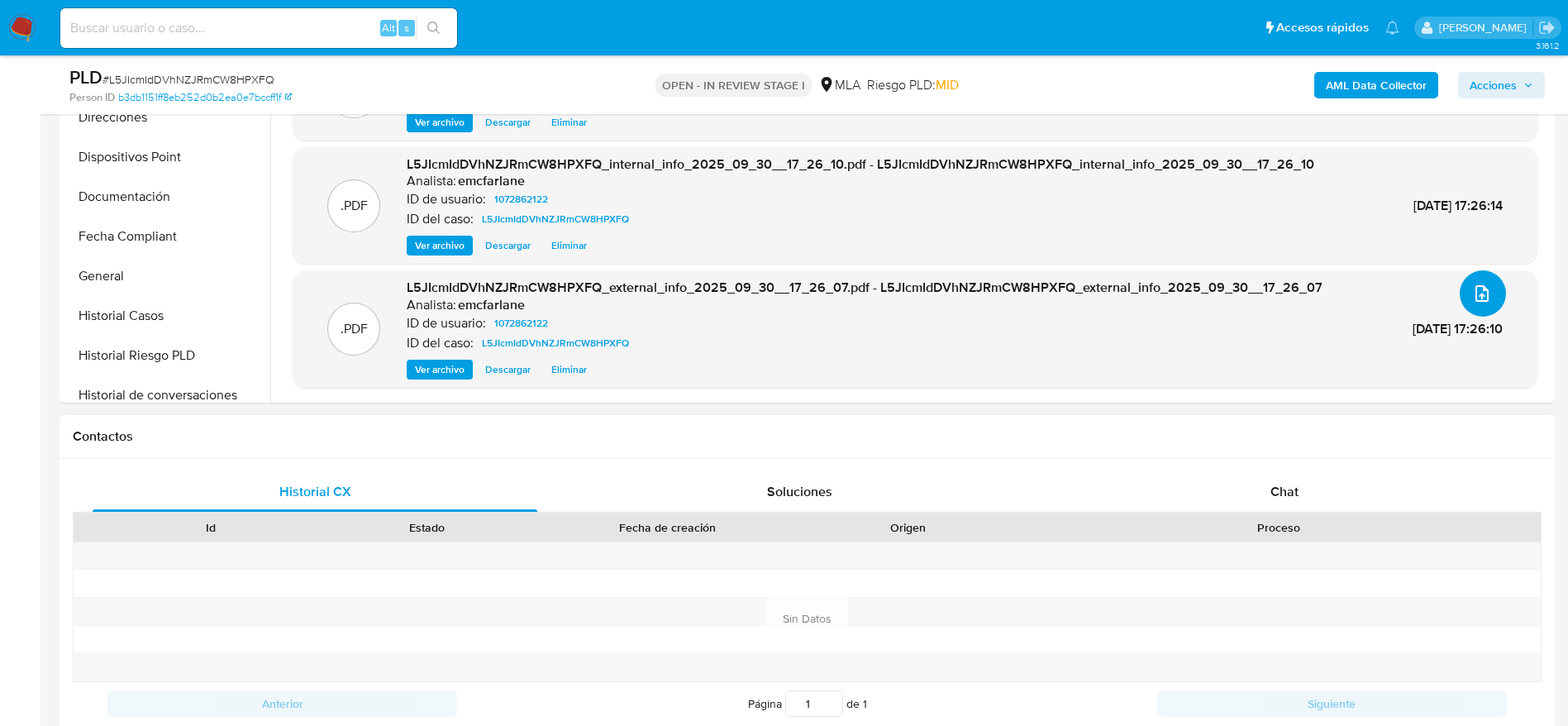
scroll to position [620, 0]
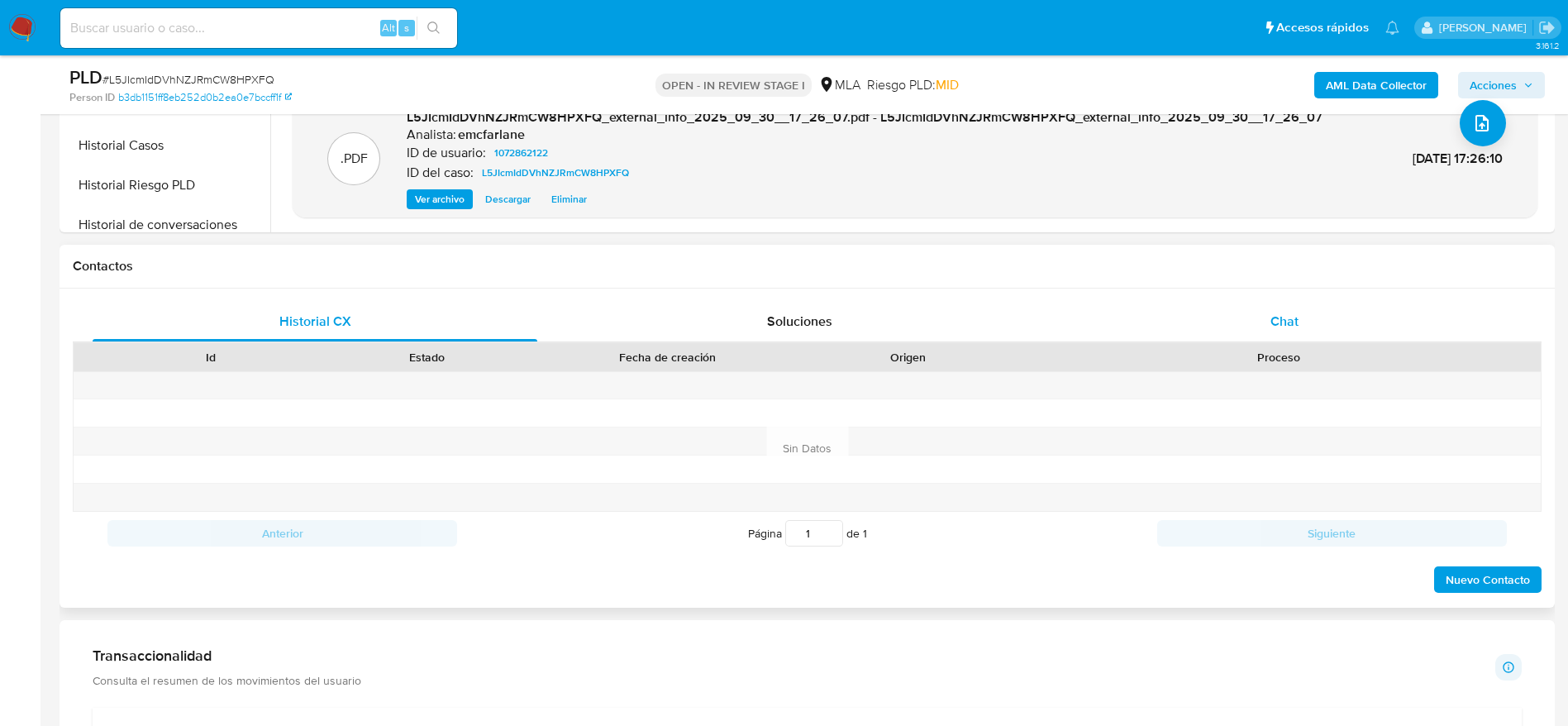
drag, startPoint x: 1316, startPoint y: 332, endPoint x: 1306, endPoint y: 328, distance: 10.8
click at [1316, 331] on div "Chat" at bounding box center [1285, 322] width 445 height 40
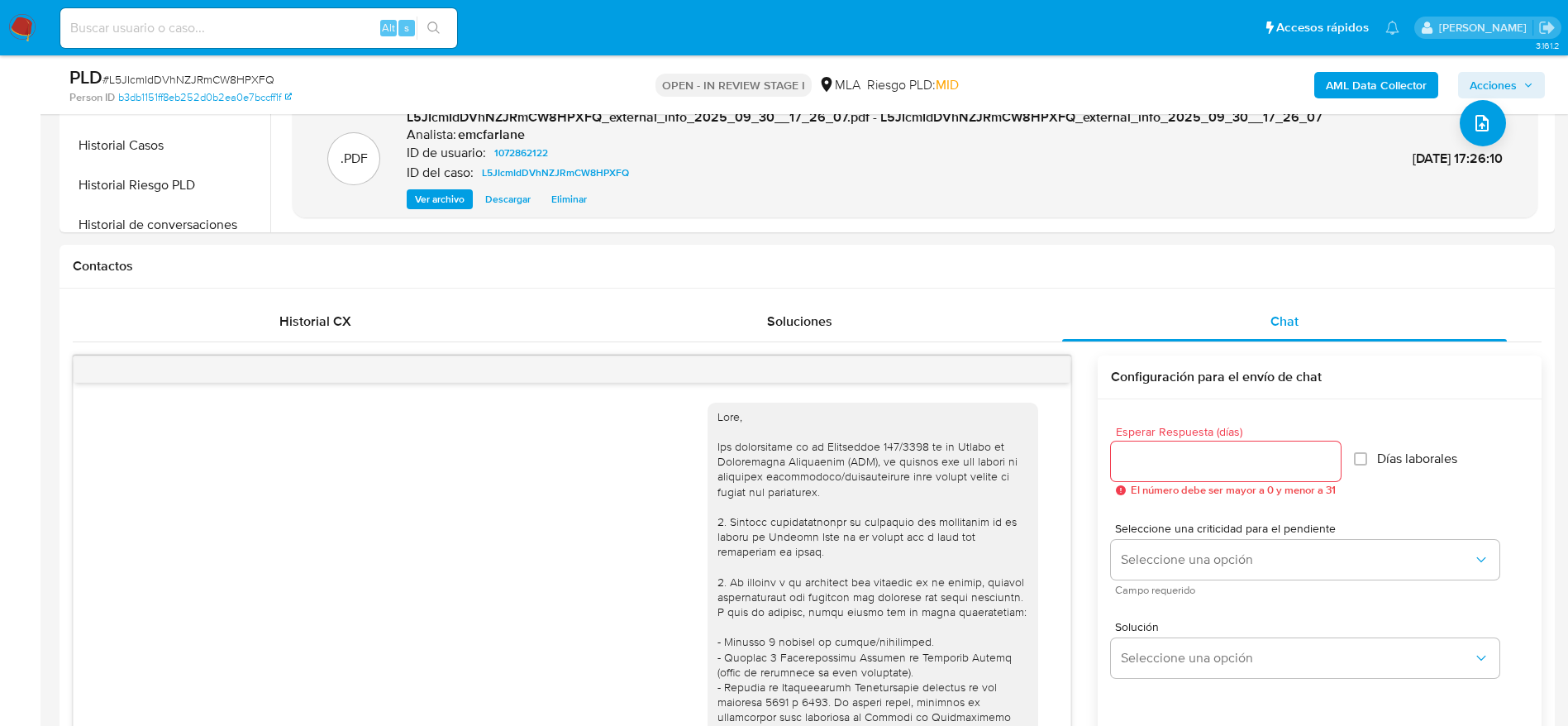
scroll to position [557, 0]
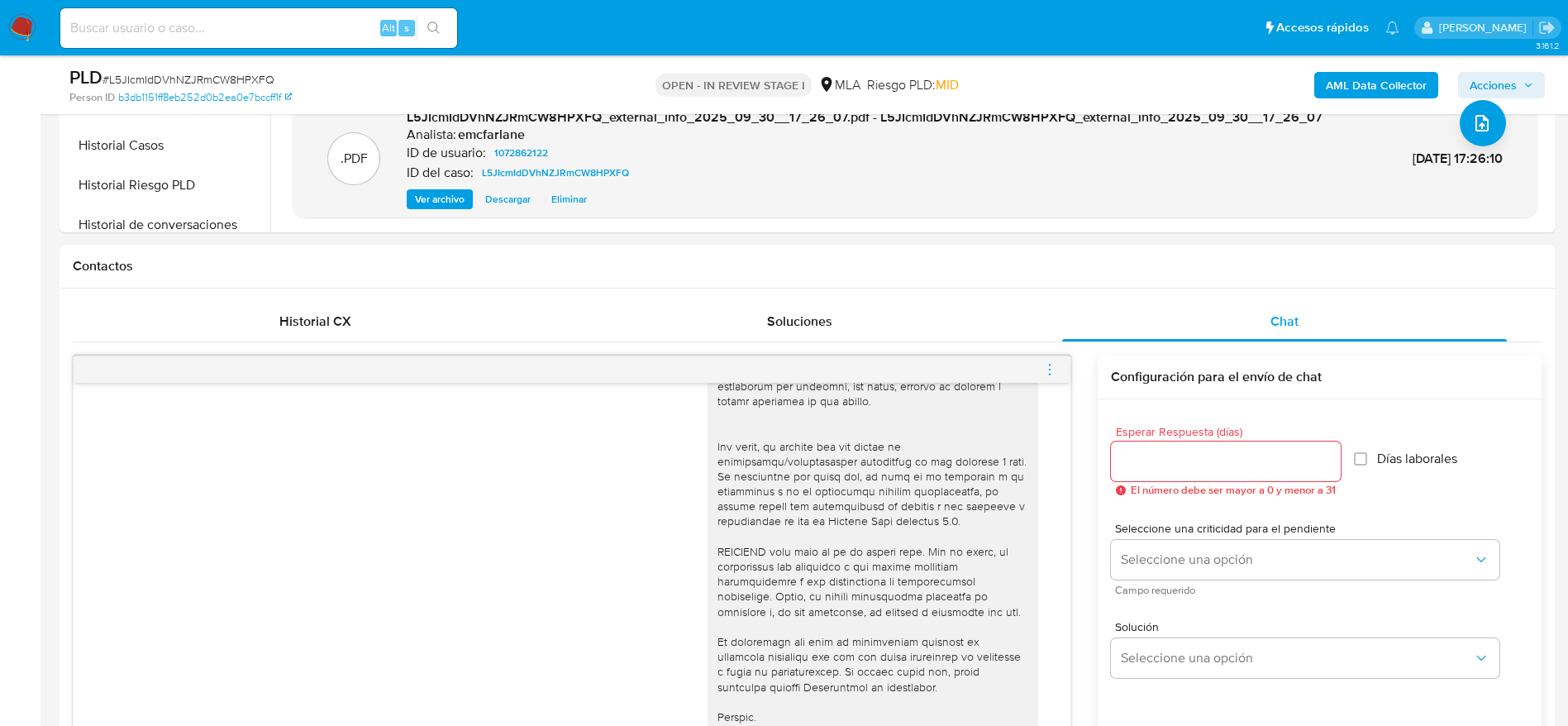
click at [1048, 370] on icon "menu-action" at bounding box center [1050, 370] width 15 height 15
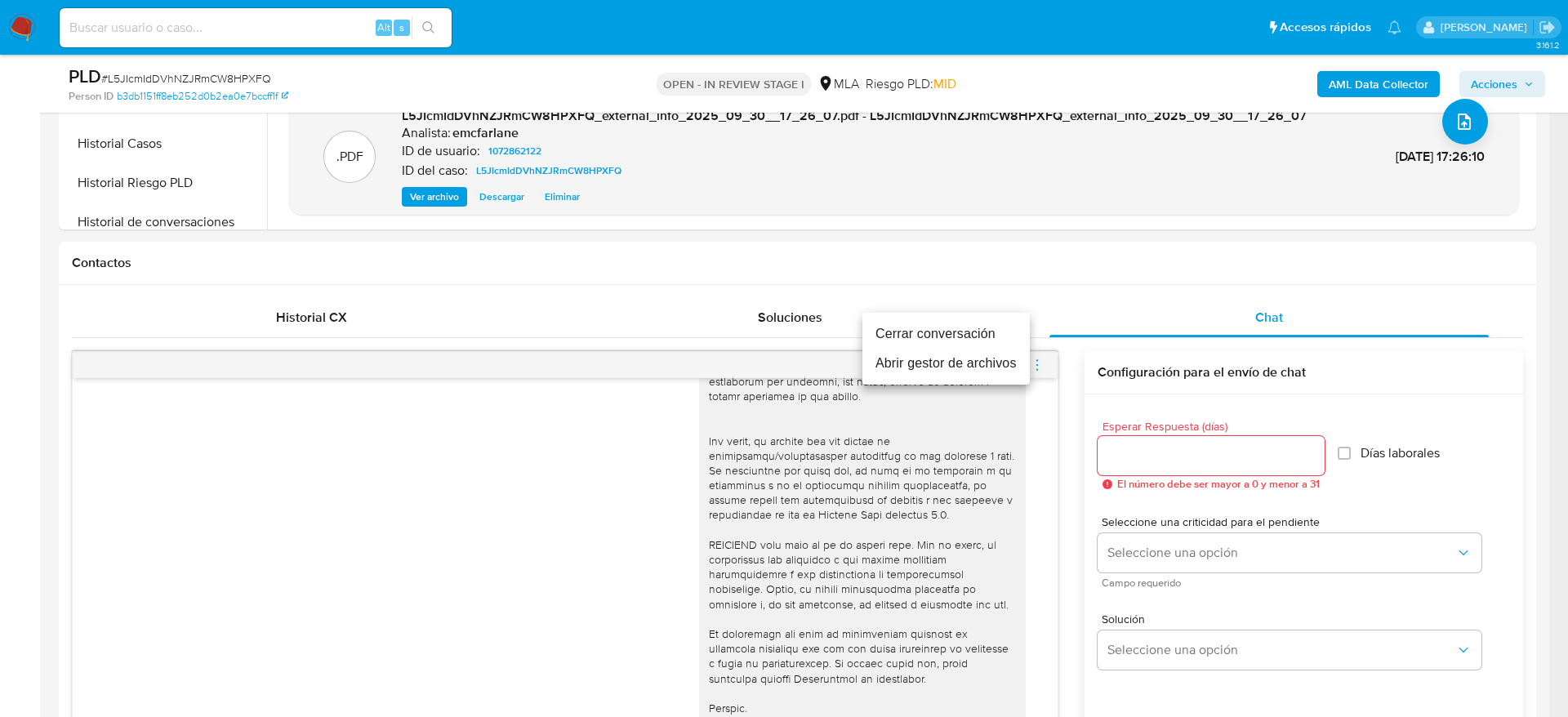
drag, startPoint x: 970, startPoint y: 326, endPoint x: 979, endPoint y: 326, distance: 9.0
click at [970, 325] on li "Cerrar conversación" at bounding box center [946, 334] width 167 height 30
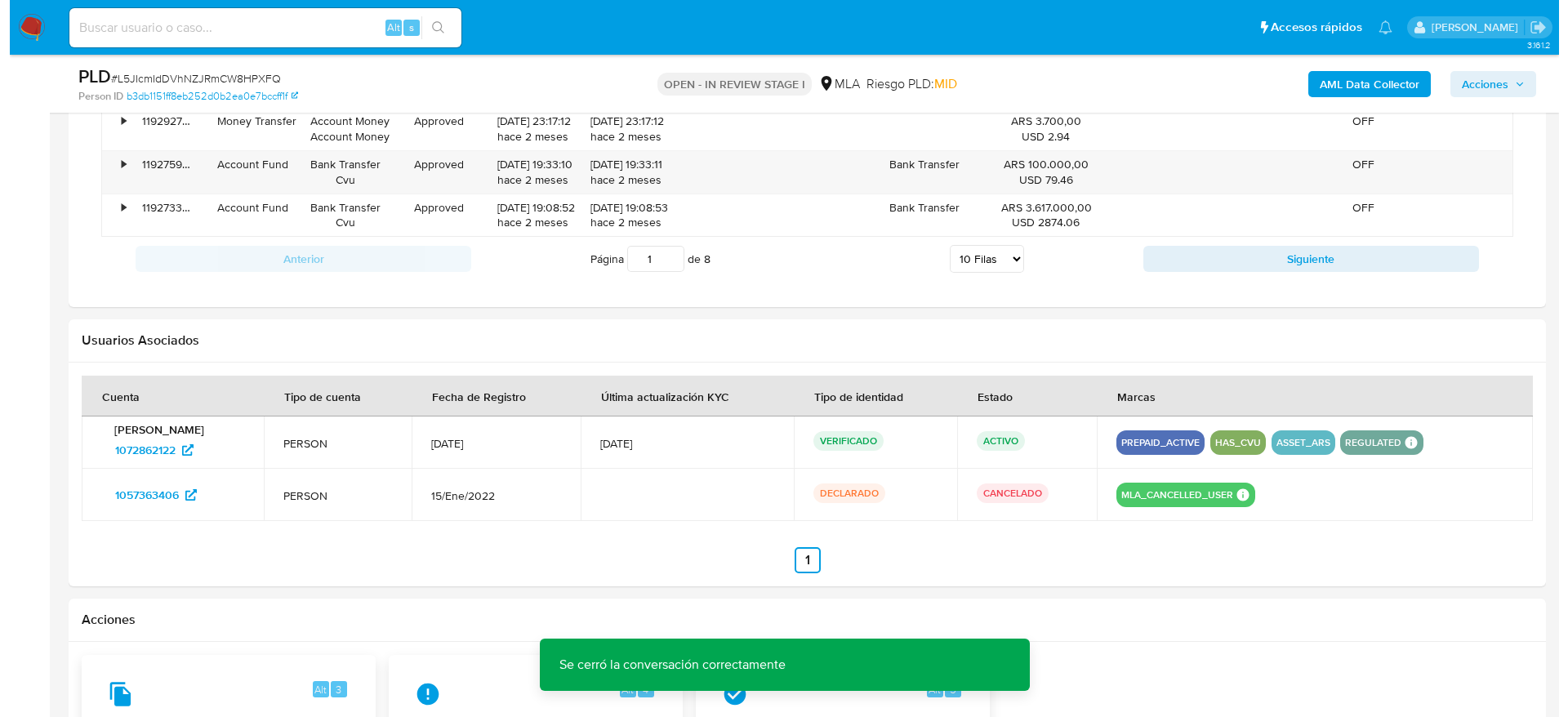
scroll to position [2552, 0]
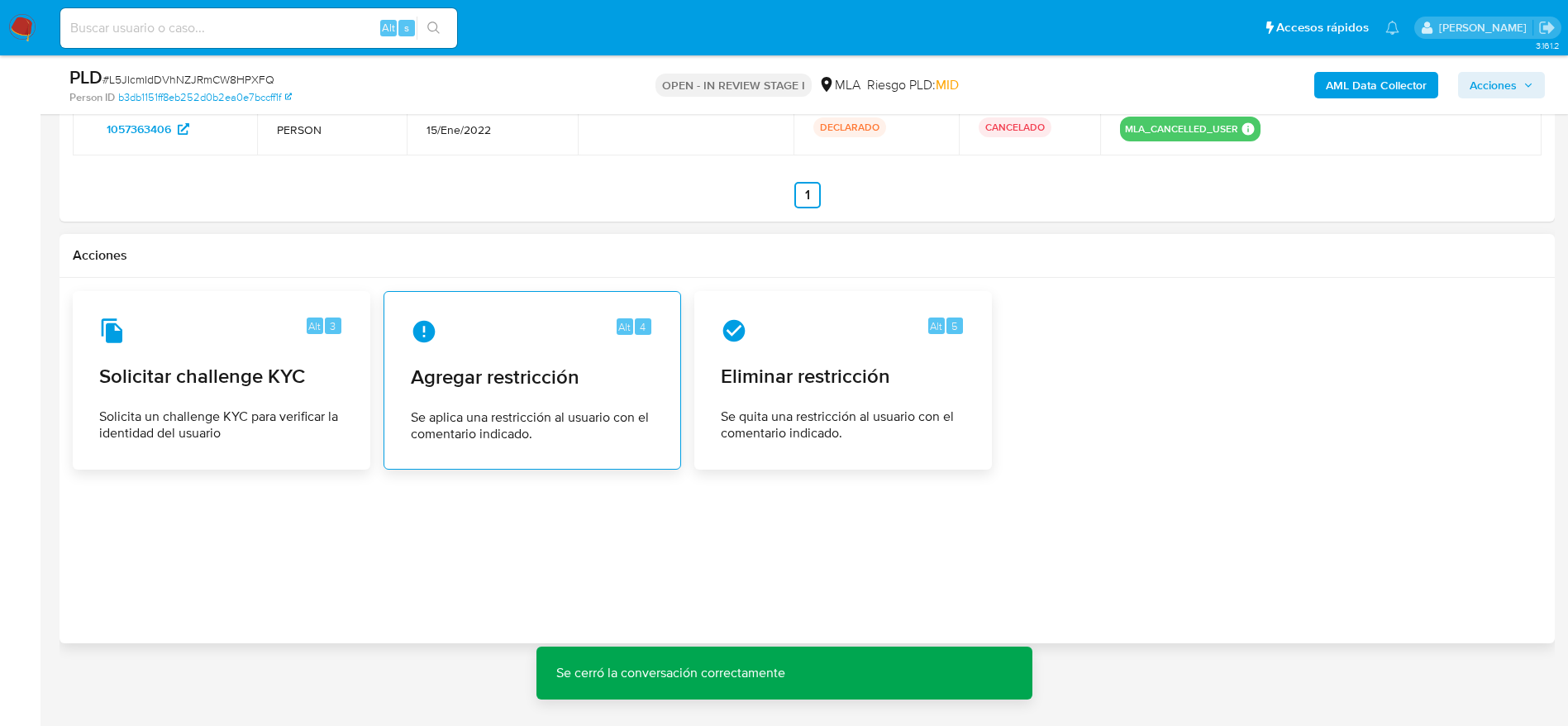
click at [567, 386] on span "Agregar restricción" at bounding box center [532, 378] width 243 height 25
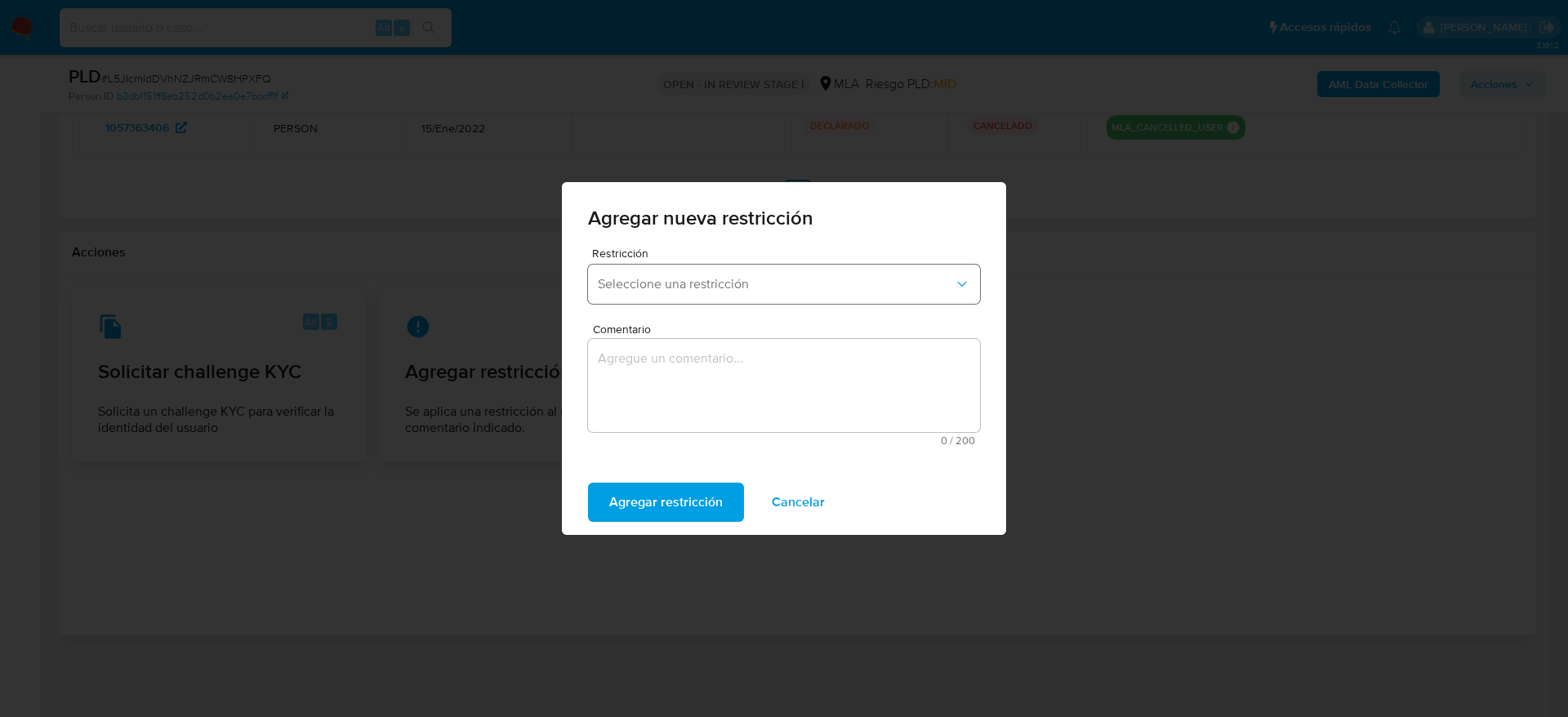
click at [669, 286] on span "Seleccione una restricción" at bounding box center [775, 284] width 356 height 16
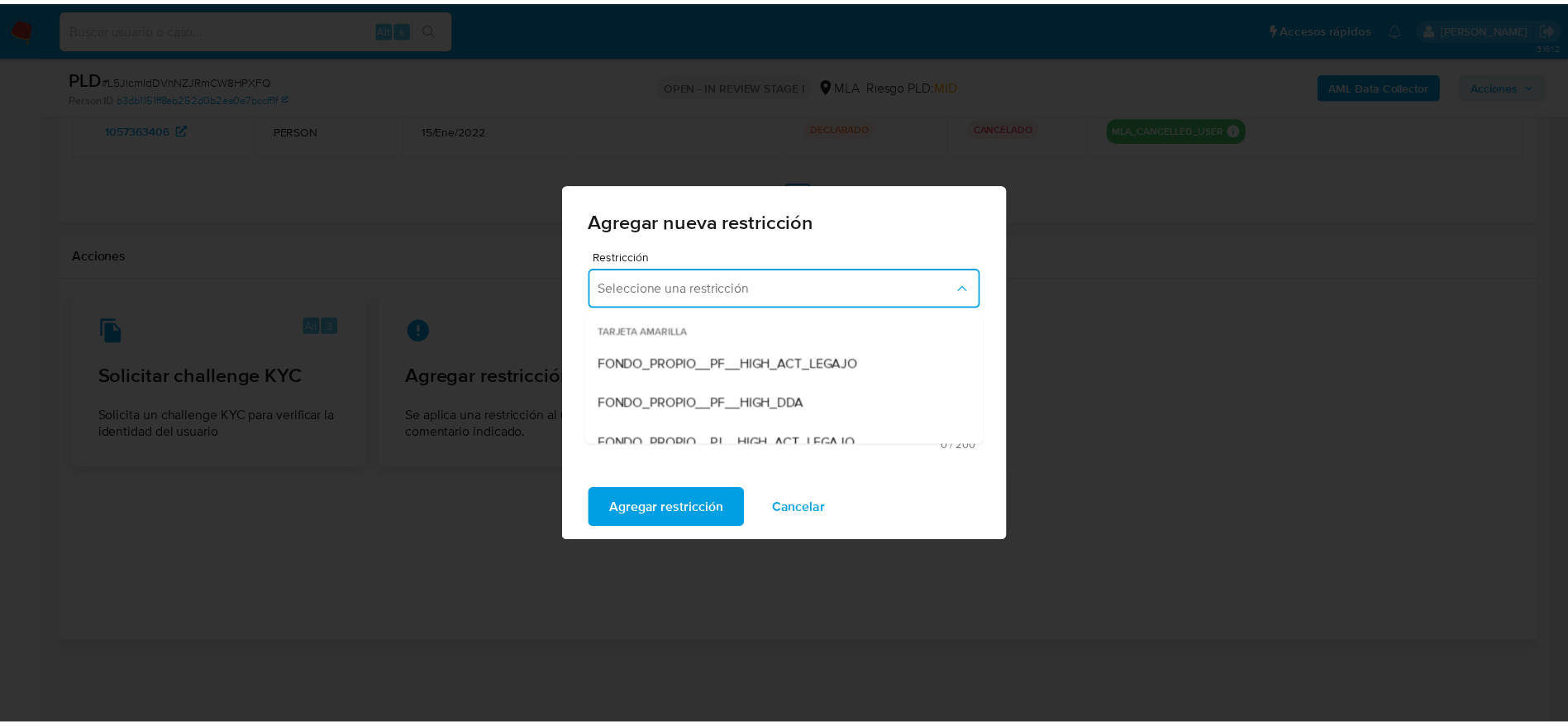
scroll to position [248, 0]
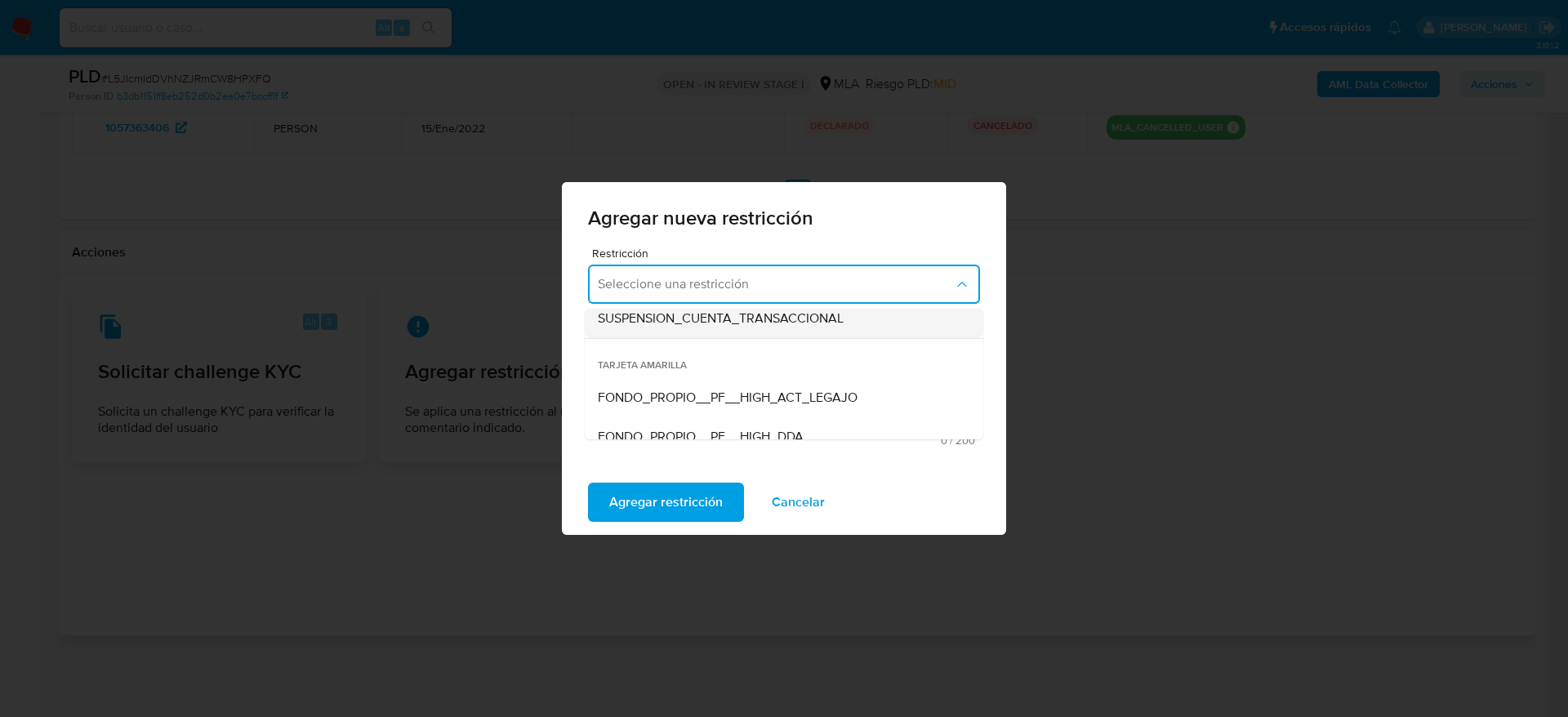
click at [682, 324] on span "SUSPENSION_CUENTA_TRANSACCIONAL" at bounding box center [720, 319] width 246 height 16
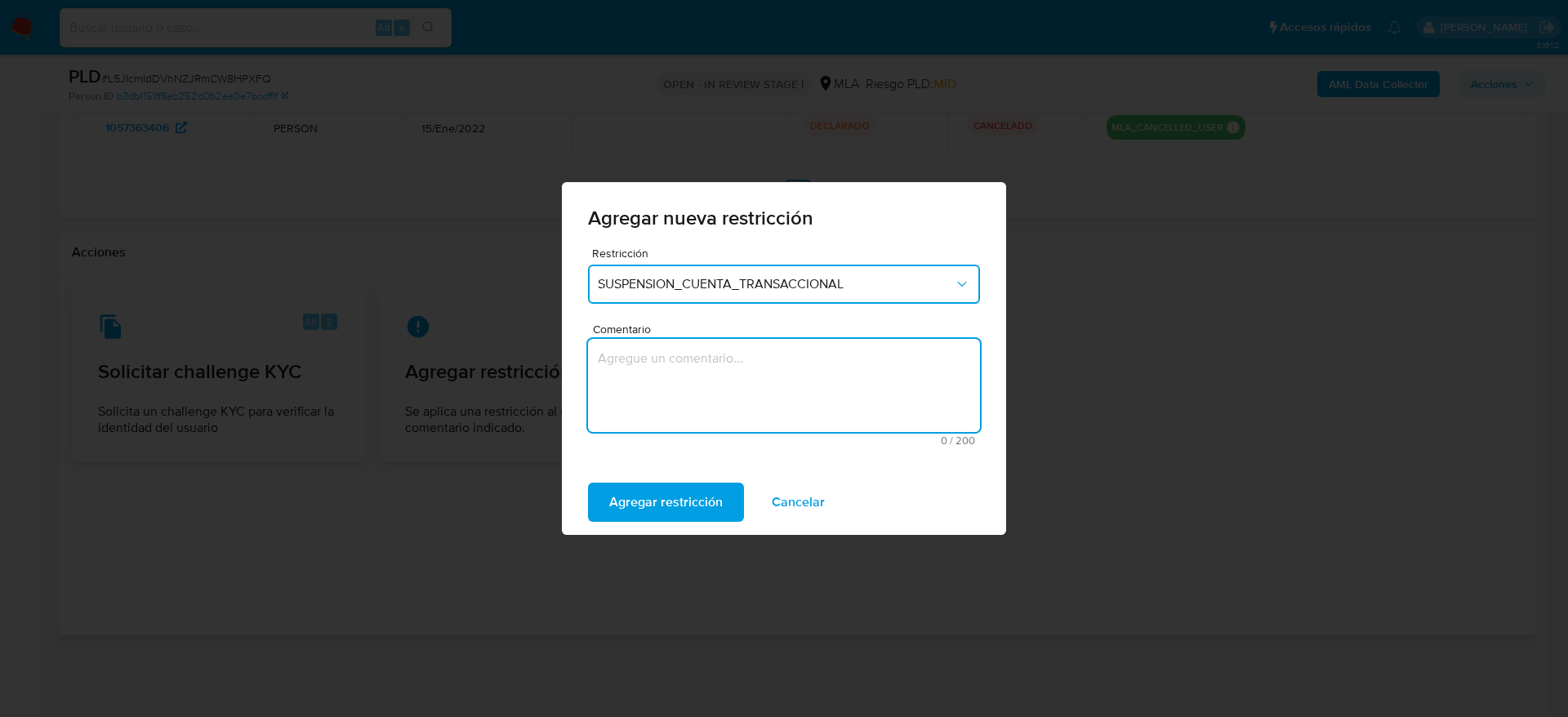
click at [667, 370] on textarea "Comentario" at bounding box center [784, 385] width 392 height 93
type textarea "AML"
click at [679, 508] on span "Agregar restricción" at bounding box center [666, 502] width 114 height 36
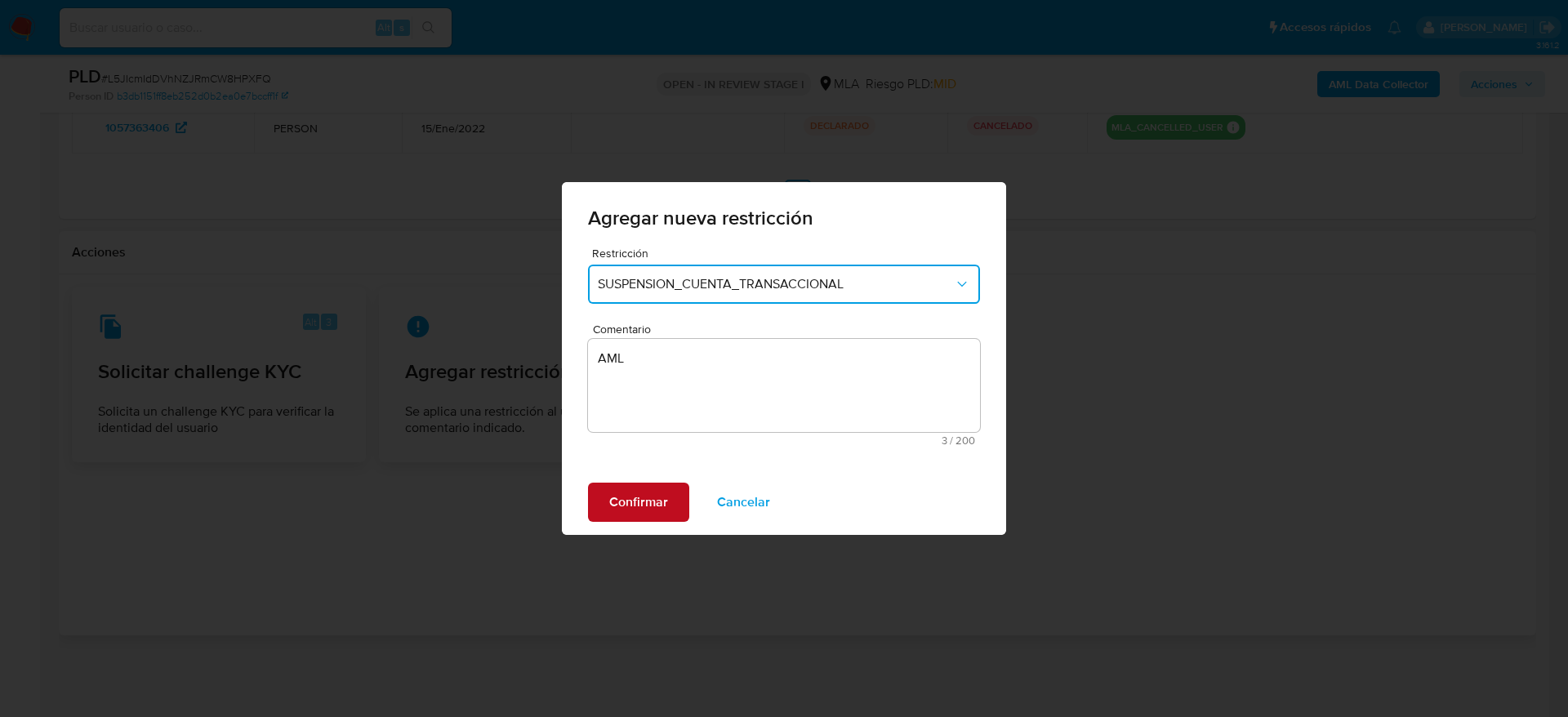
click at [642, 510] on span "Confirmar" at bounding box center [638, 502] width 58 height 36
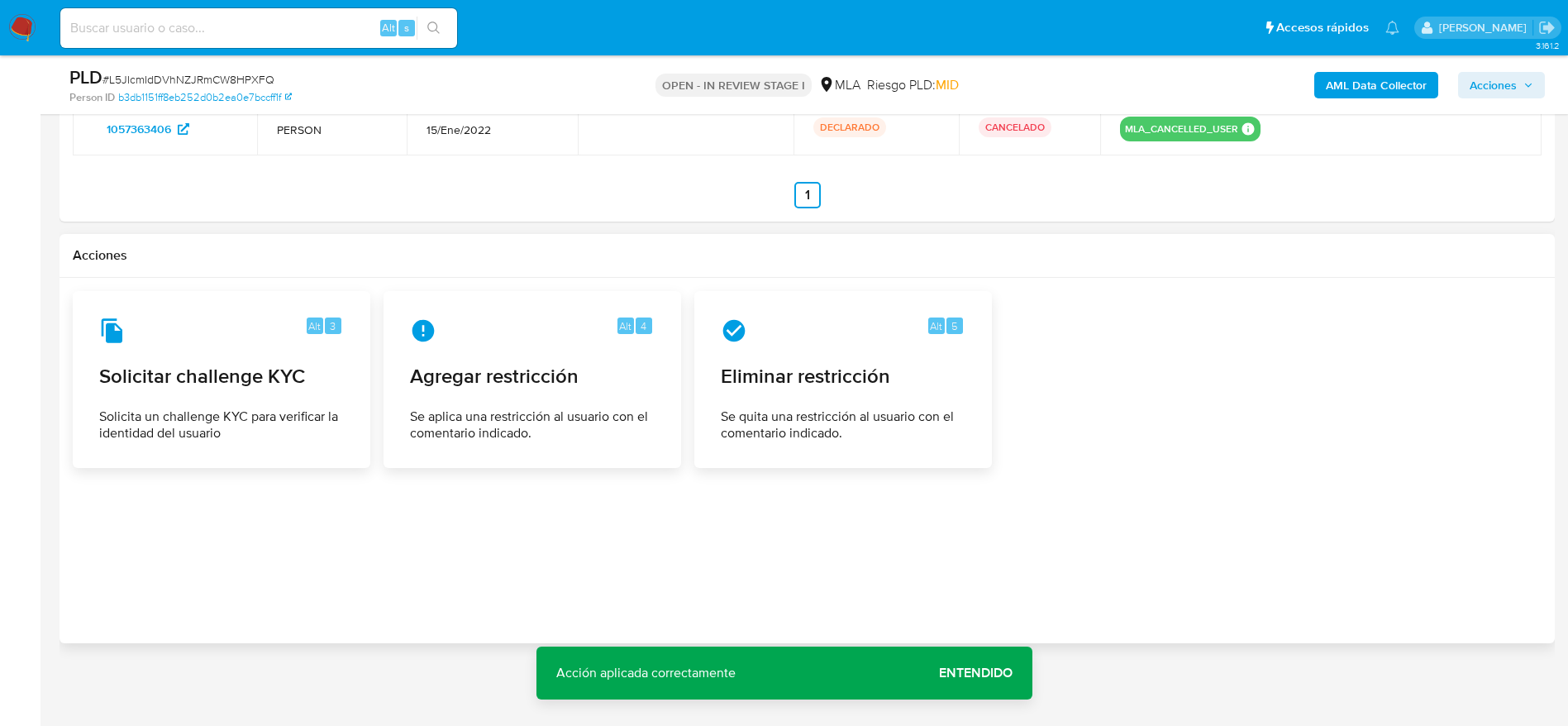
click at [901, 564] on div at bounding box center [806, 460] width 1469 height 339
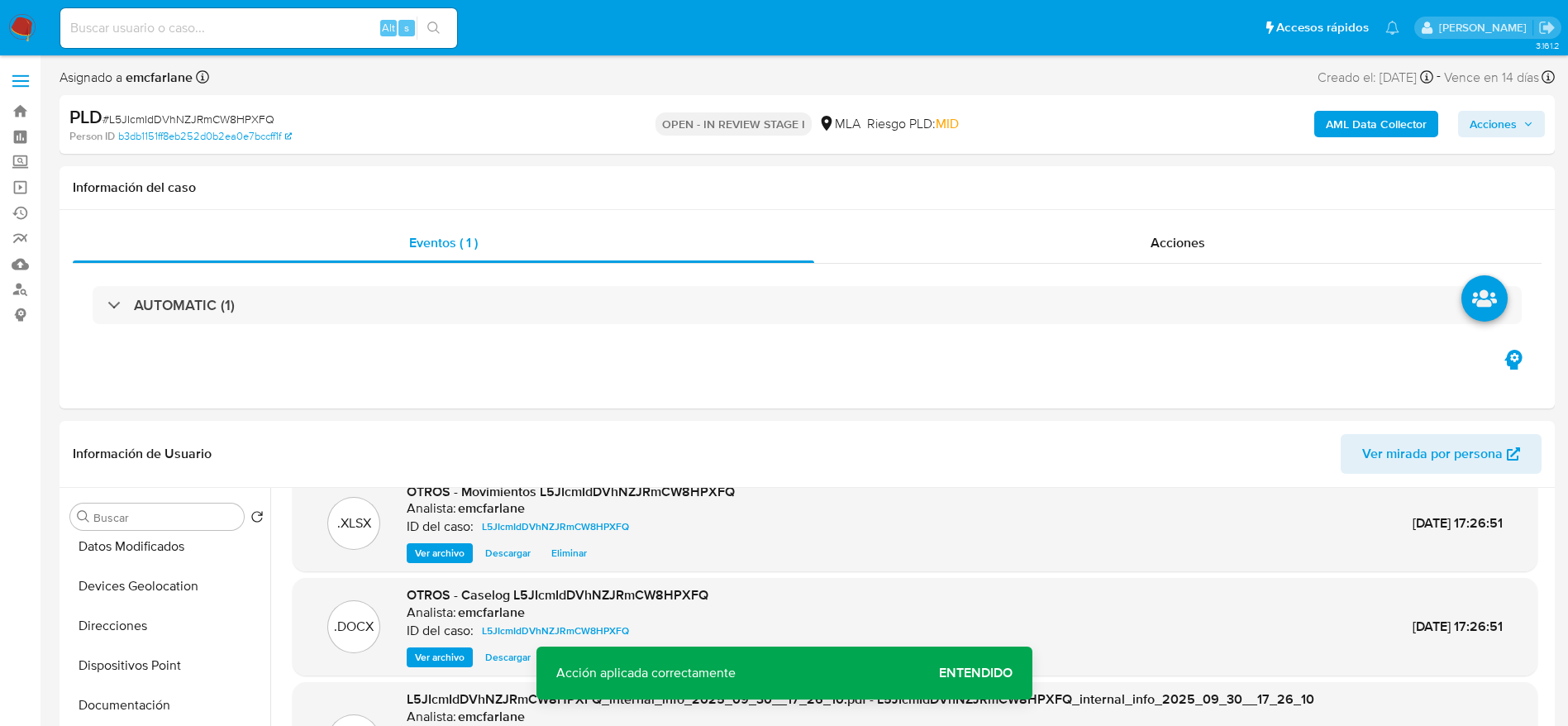
scroll to position [0, 0]
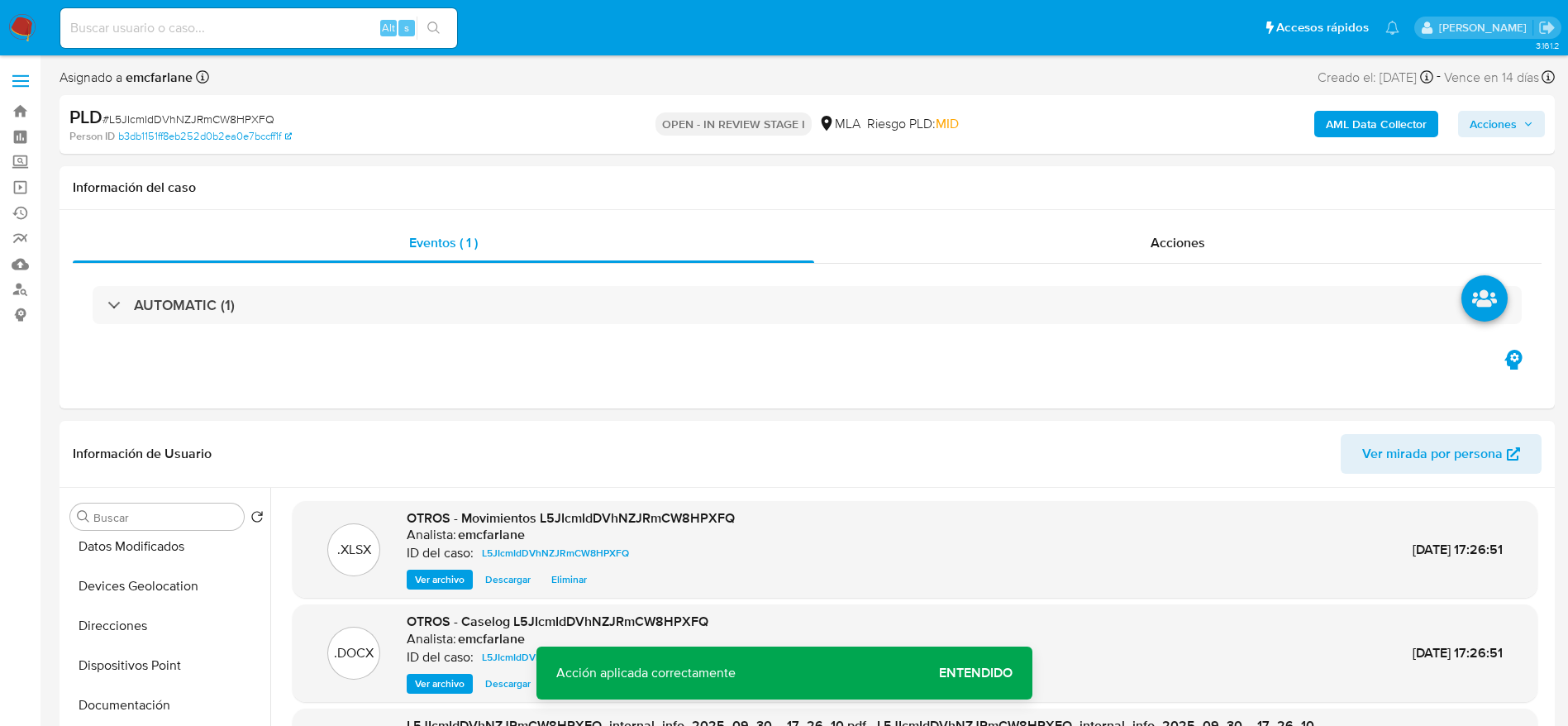
click at [1476, 130] on span "Acciones" at bounding box center [1493, 124] width 47 height 27
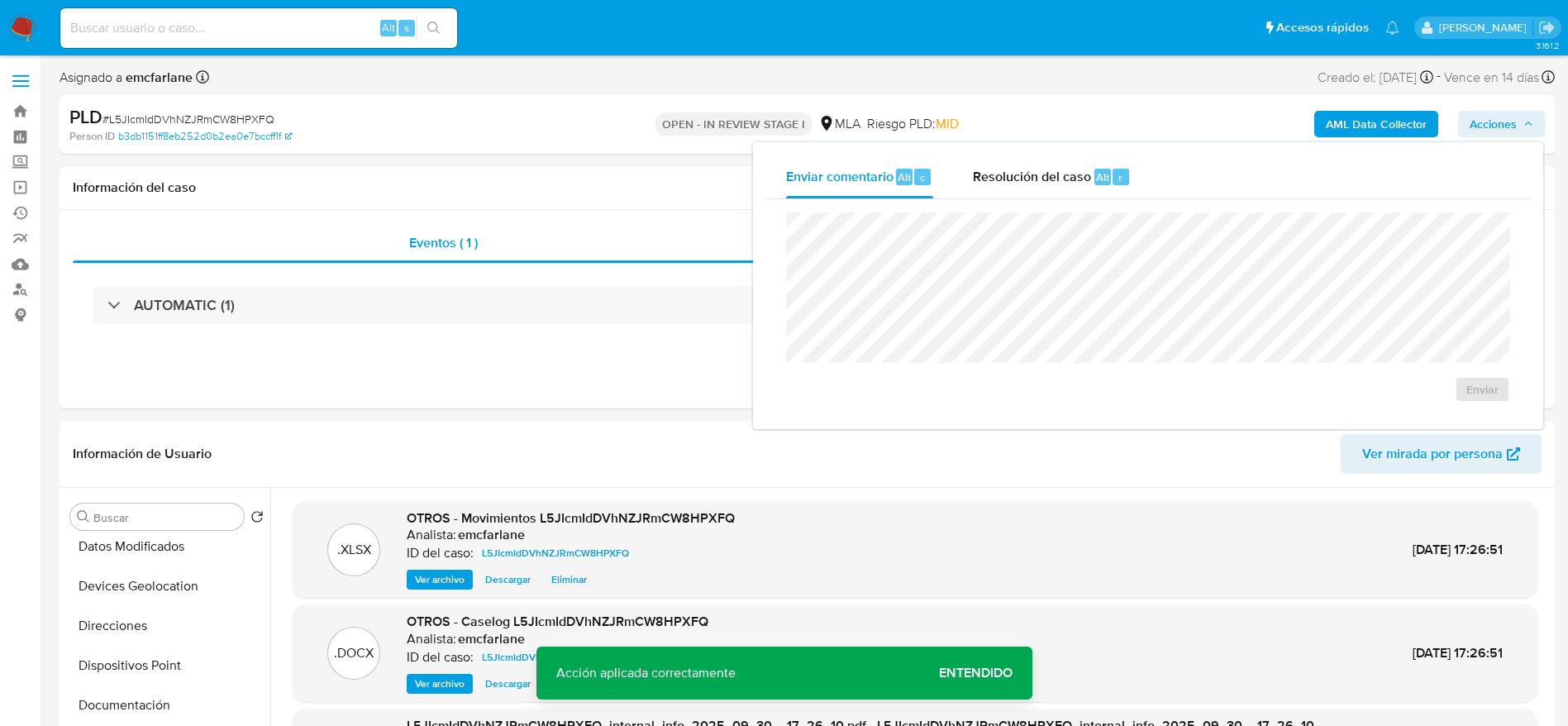
drag, startPoint x: 1096, startPoint y: 179, endPoint x: 1102, endPoint y: 210, distance: 31.6
click at [1096, 182] on span "Alt" at bounding box center [1103, 177] width 13 height 16
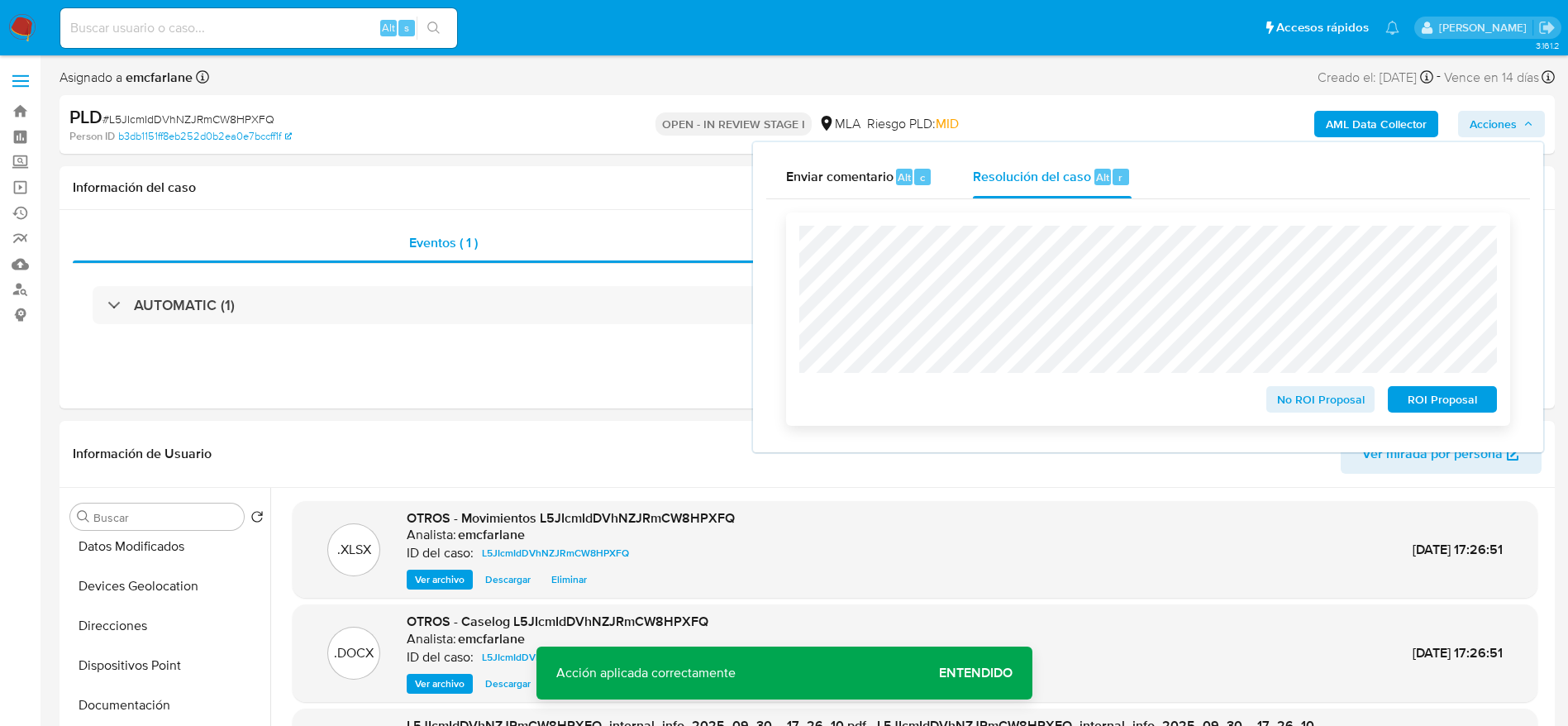
click at [1466, 400] on span "ROI Proposal" at bounding box center [1442, 399] width 86 height 23
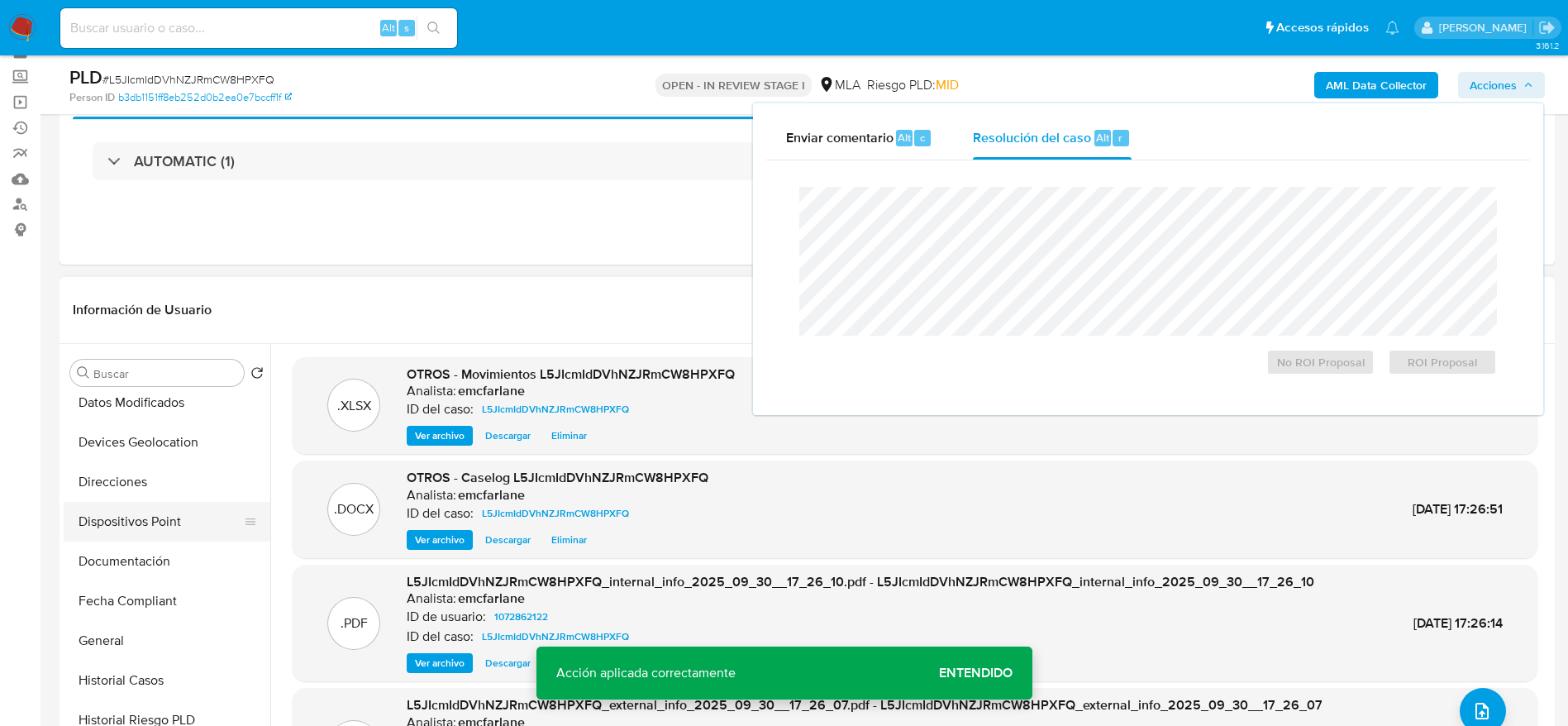
scroll to position [248, 0]
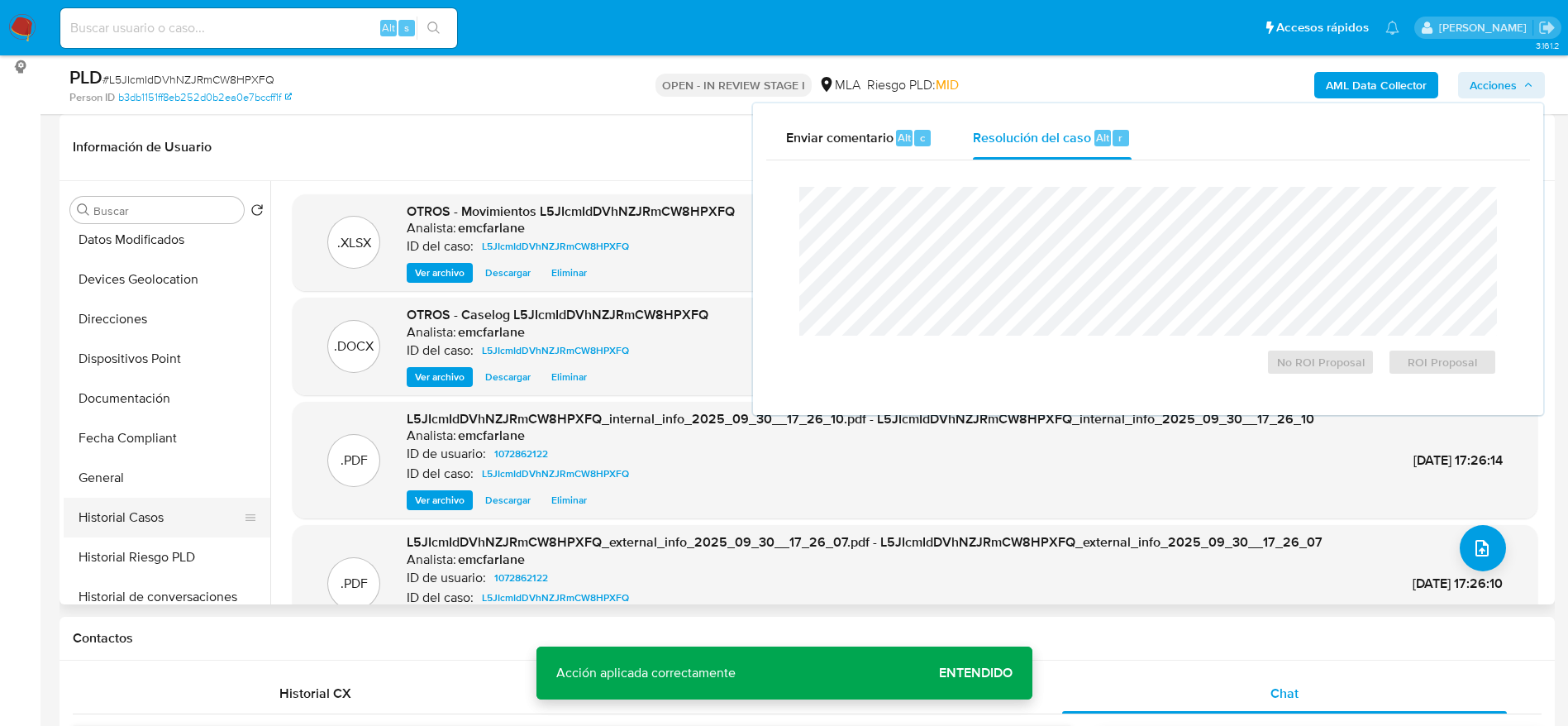
click at [141, 510] on button "Historial Casos" at bounding box center [160, 518] width 193 height 40
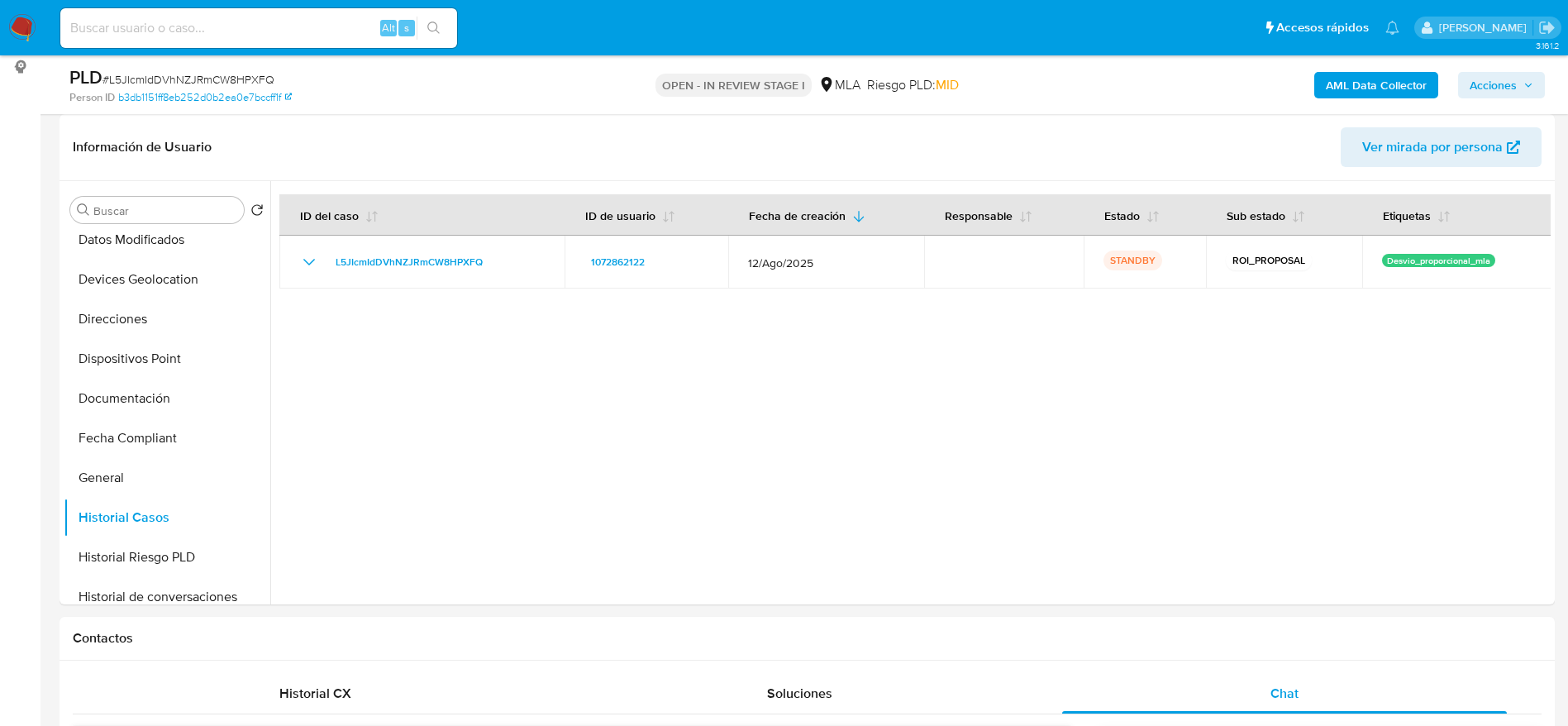
click at [257, 29] on input at bounding box center [258, 28] width 397 height 22
paste input "r9dG6ePEjErz0JYvN65AClE1"
type input "r9dG6ePEjErz0JYvN65AClE1"
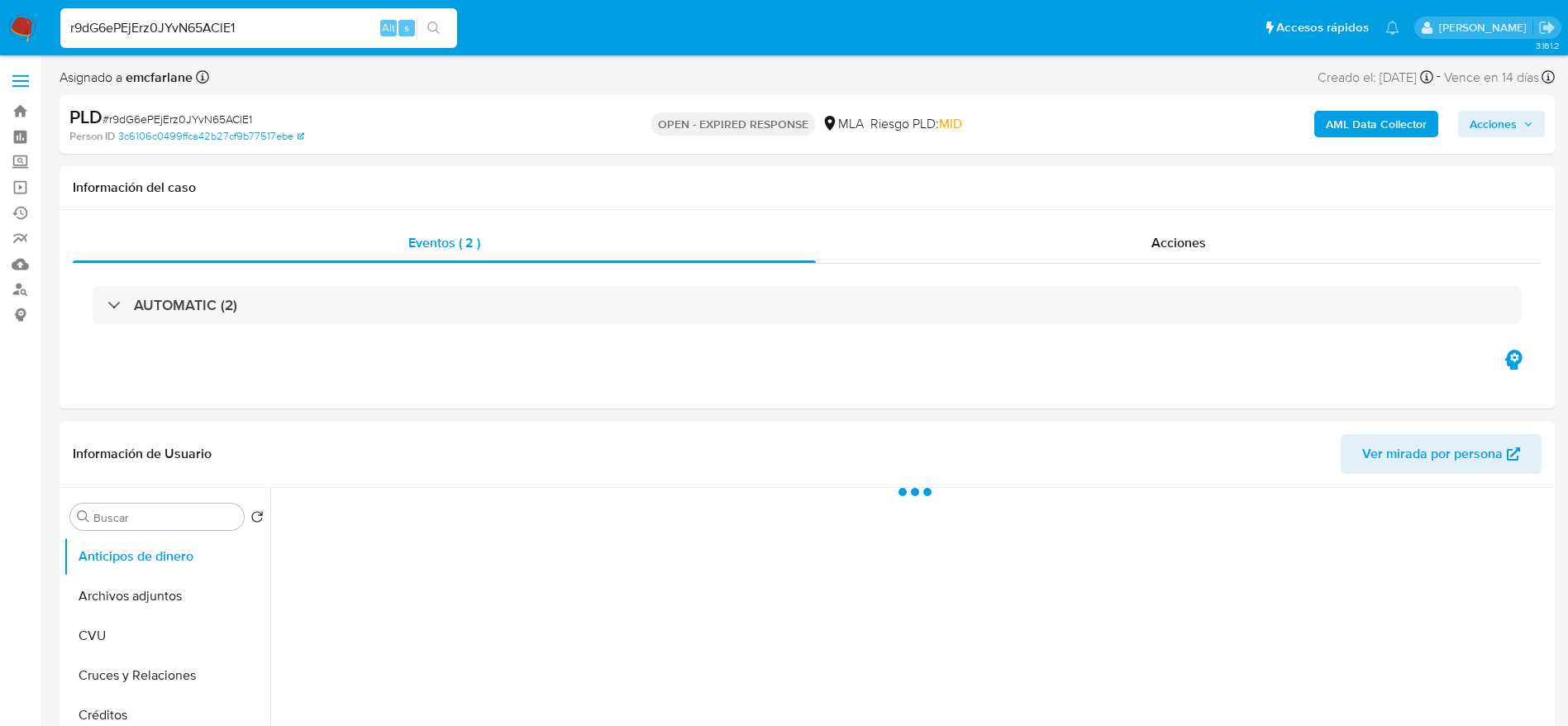
select select "10"
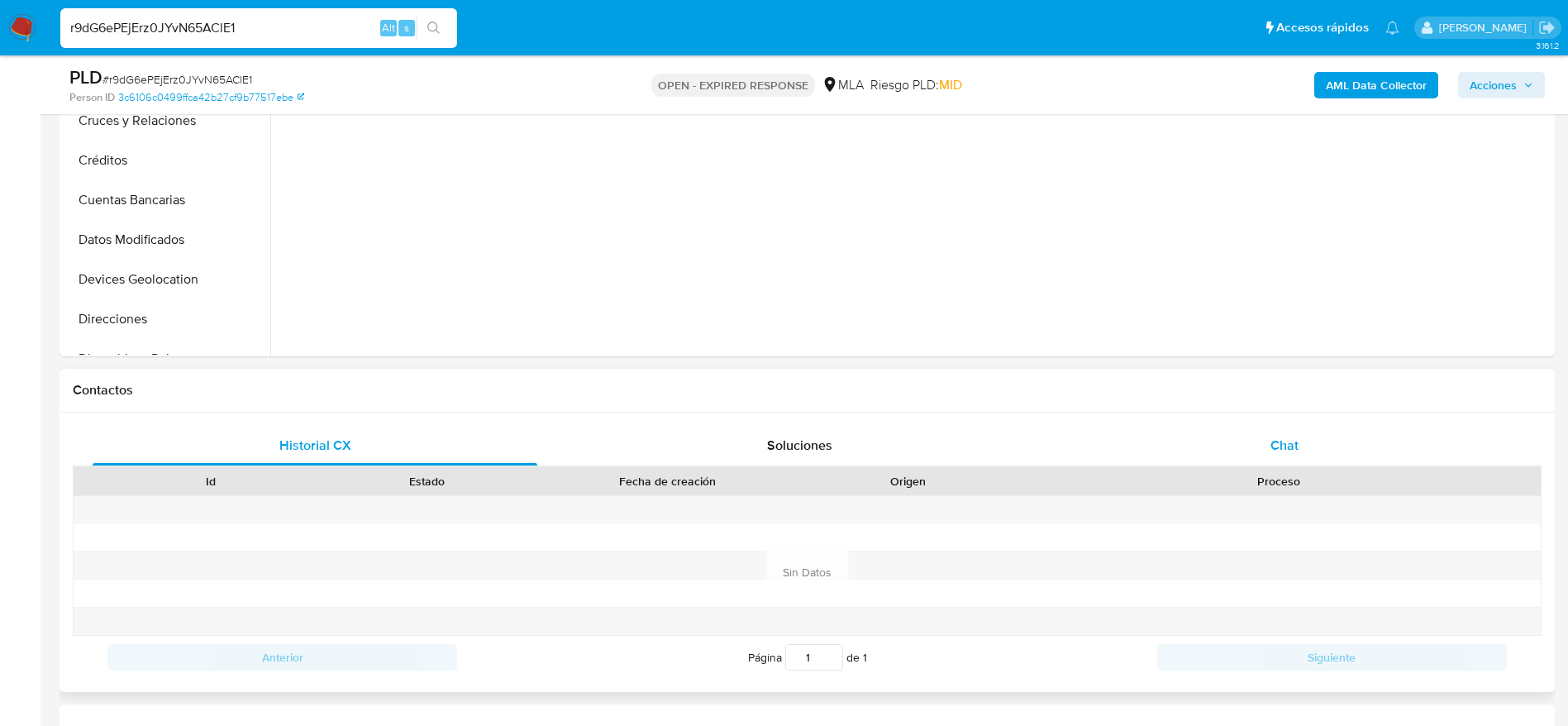
click at [1307, 439] on div "Chat" at bounding box center [1285, 446] width 445 height 40
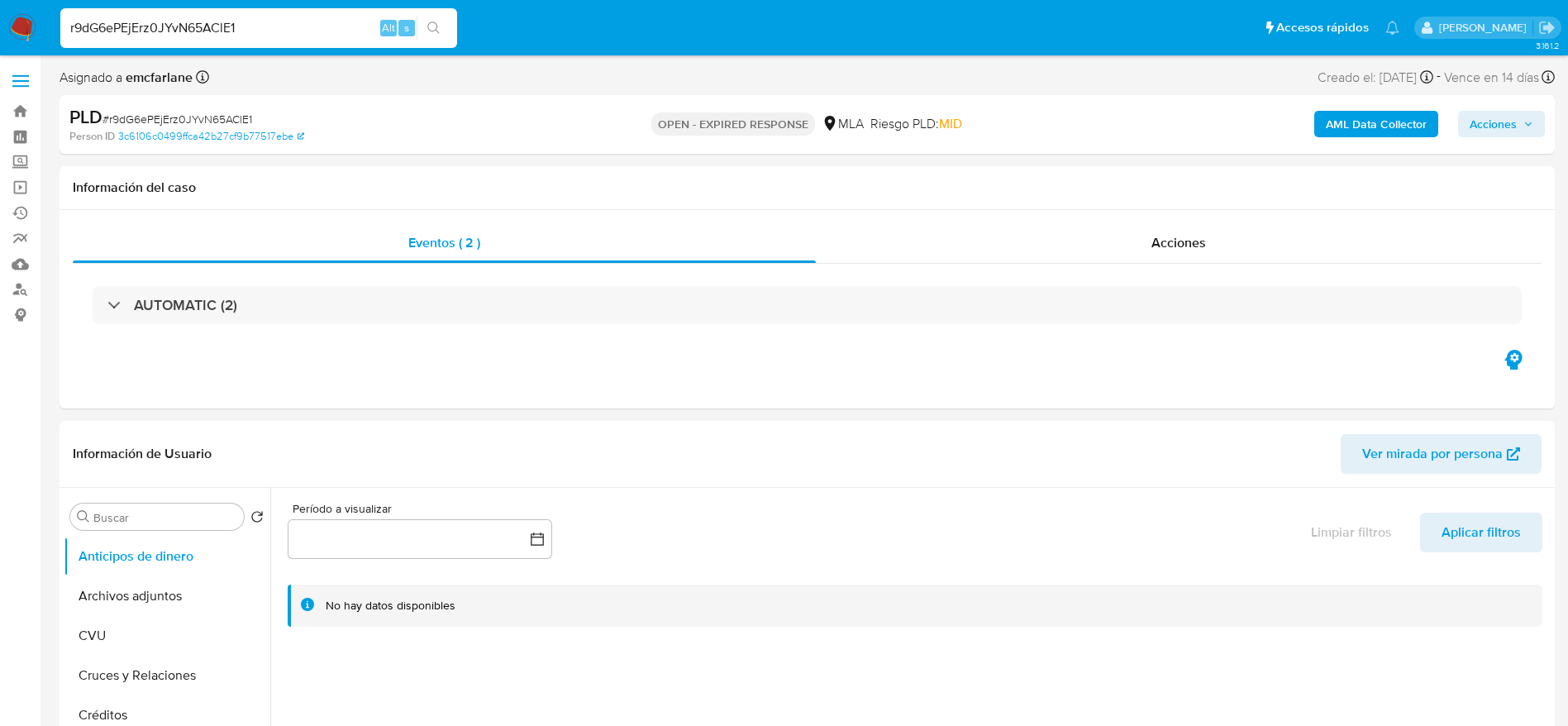
click at [116, 112] on span "# r9dG6ePEjErz0JYvN65AClE1" at bounding box center [177, 119] width 150 height 17
copy span "r9dG6ePEjErz0JYvN65AClE1"
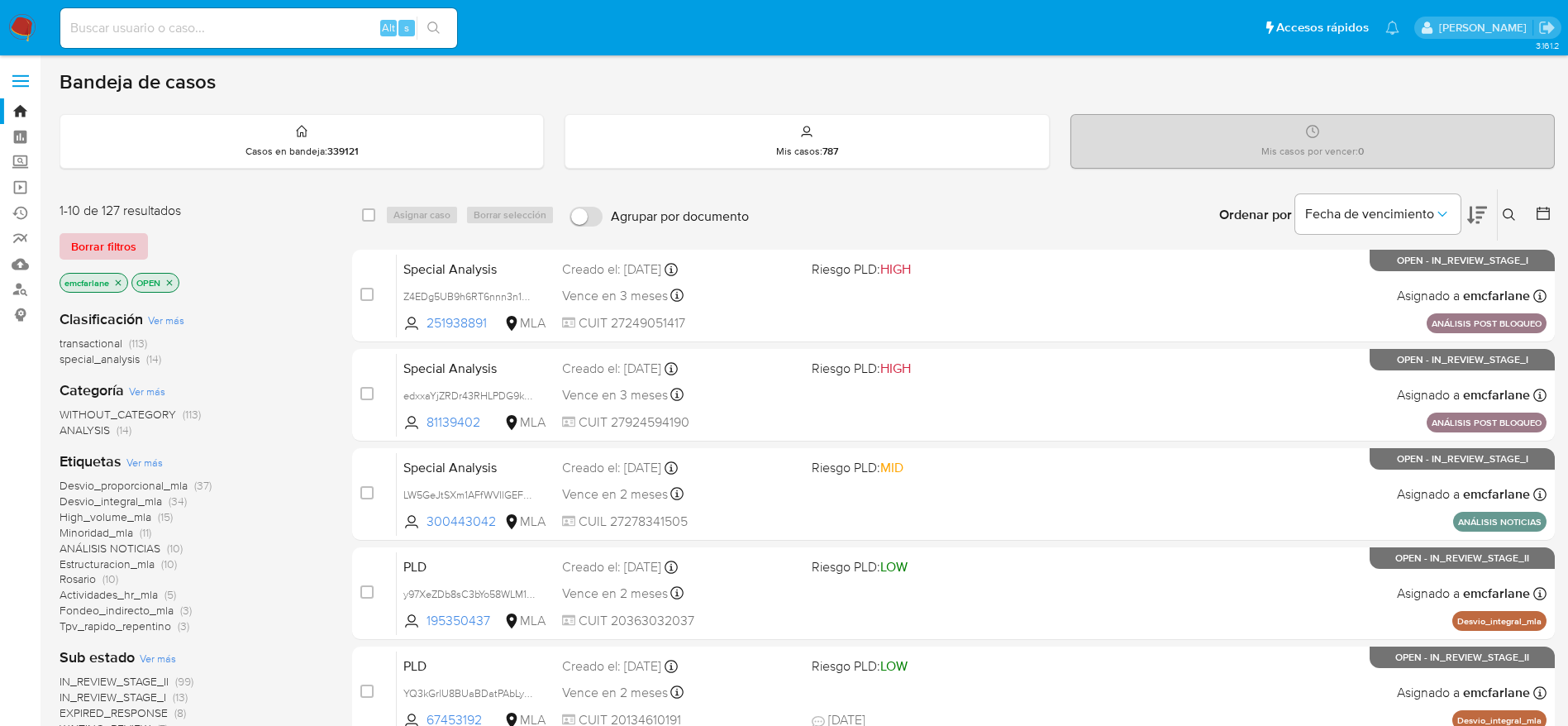
click at [99, 240] on span "Borrar filtros" at bounding box center [103, 247] width 65 height 23
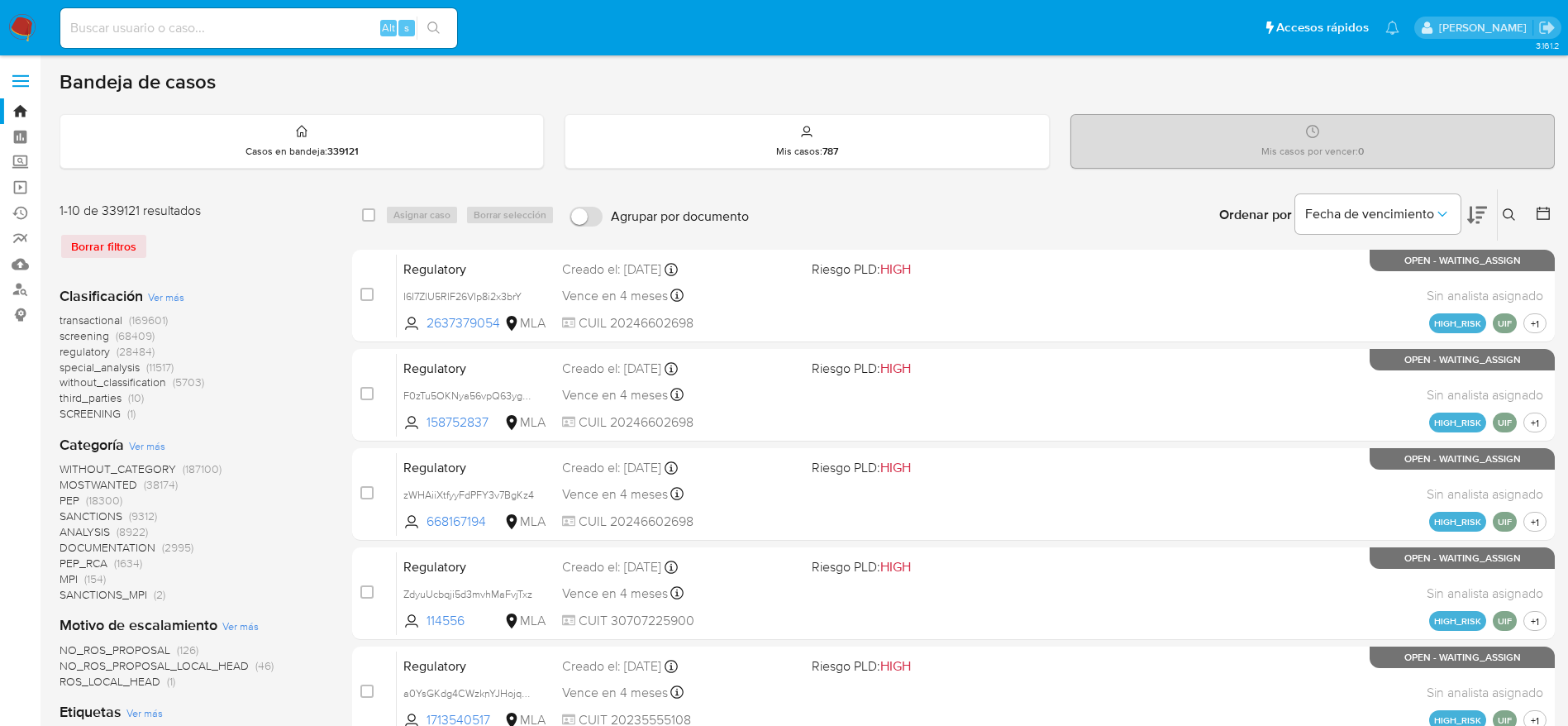
click at [1507, 213] on icon at bounding box center [1510, 215] width 13 height 13
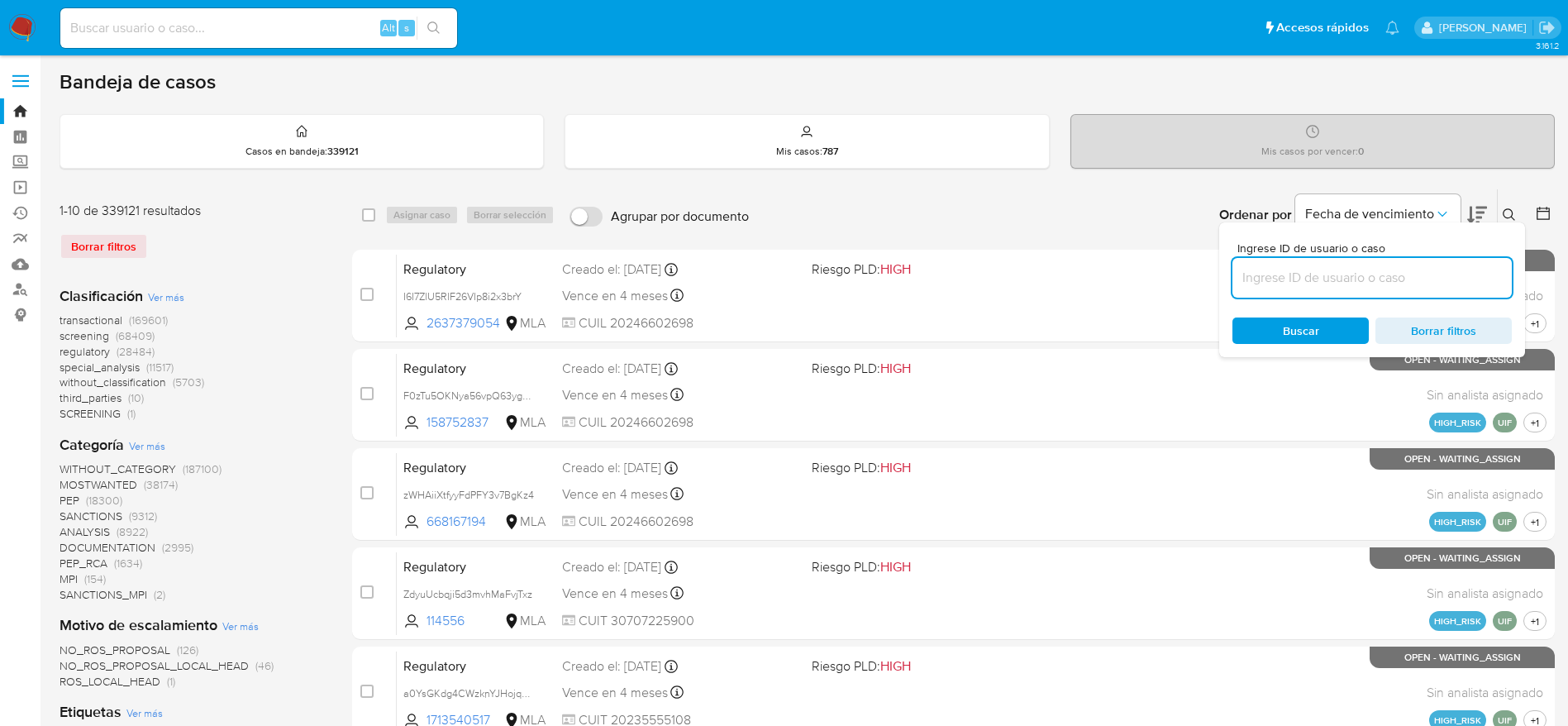
click at [1358, 268] on input at bounding box center [1372, 278] width 279 height 22
type input "r9dG6ePEjErz0JYvN65AClE1"
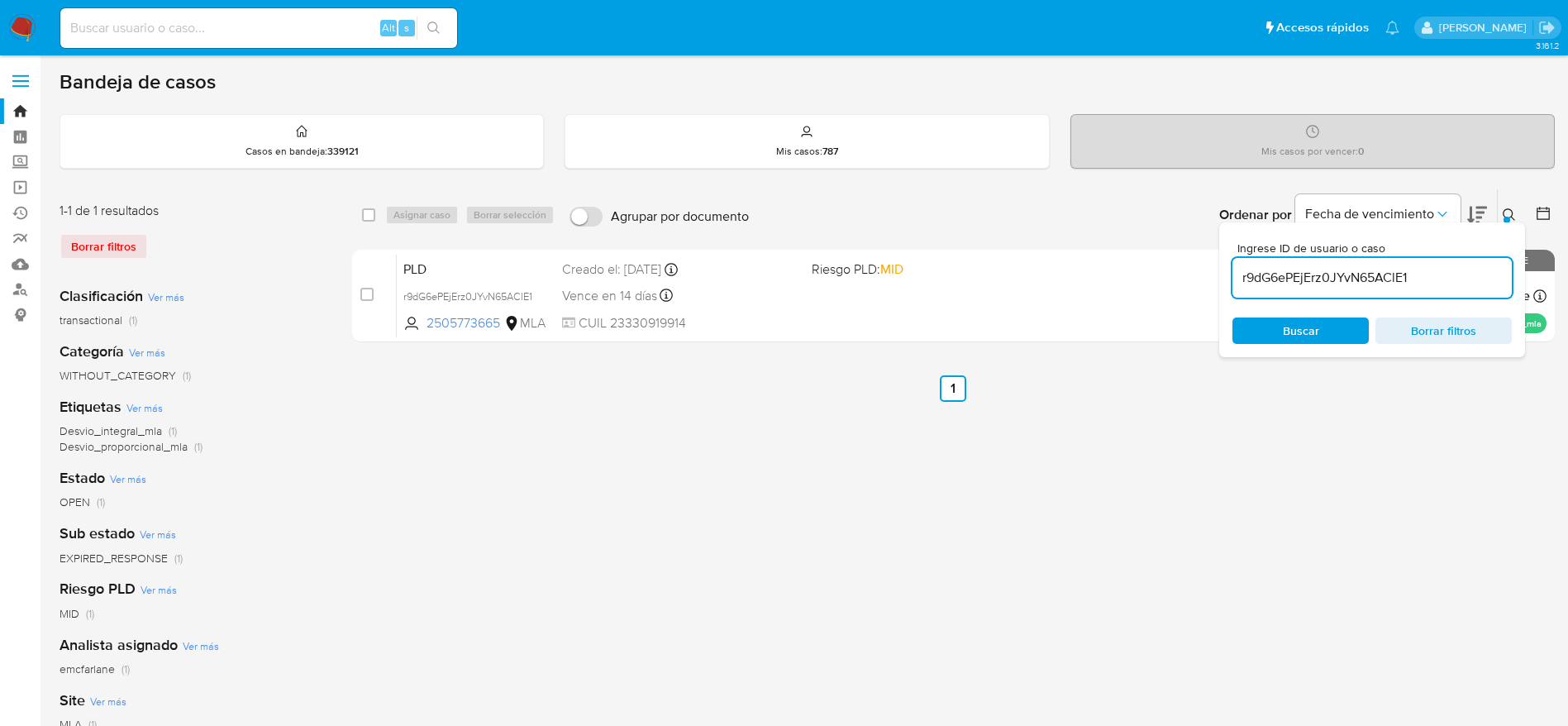
click at [367, 212] on input "checkbox" at bounding box center [369, 215] width 13 height 13
checkbox input "true"
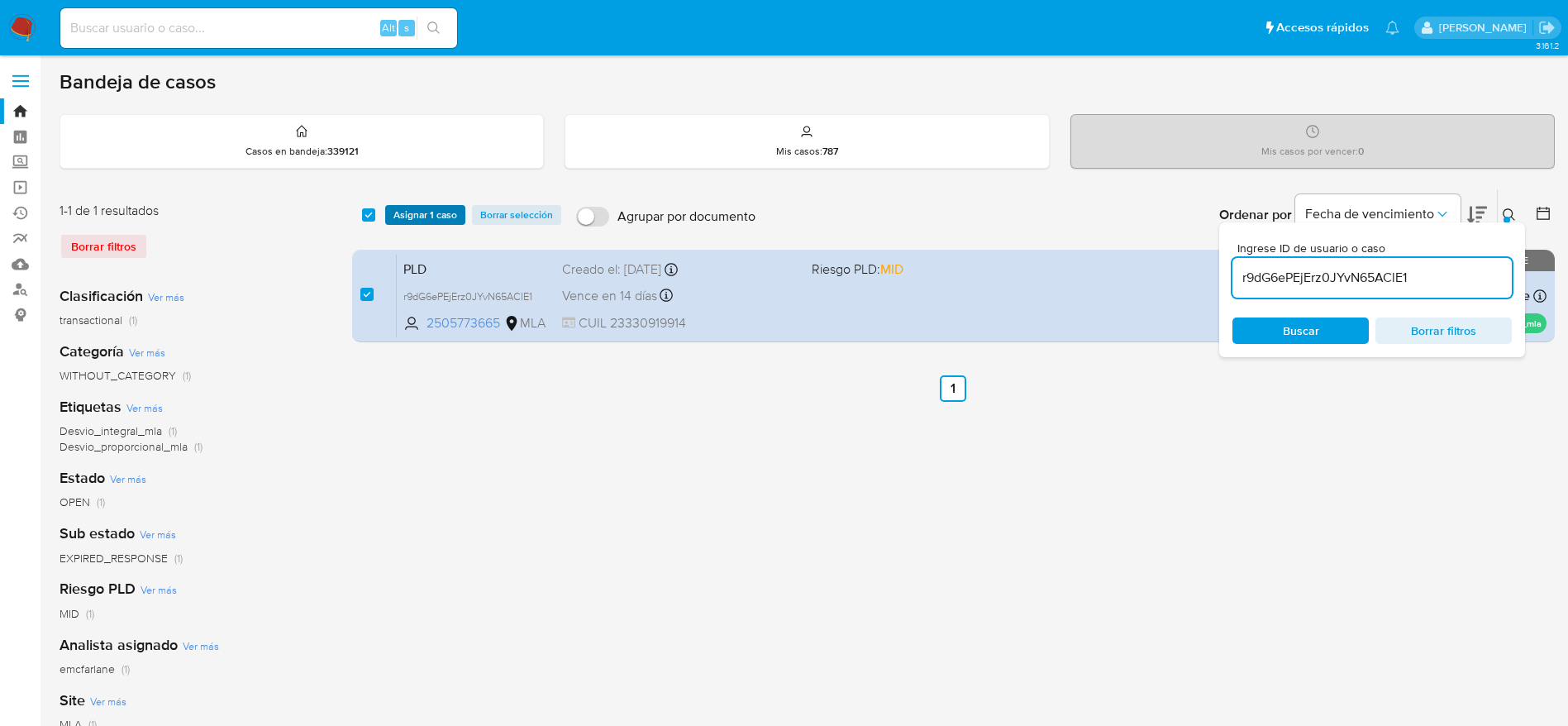
click at [419, 207] on span "Asignar 1 caso" at bounding box center [425, 215] width 63 height 17
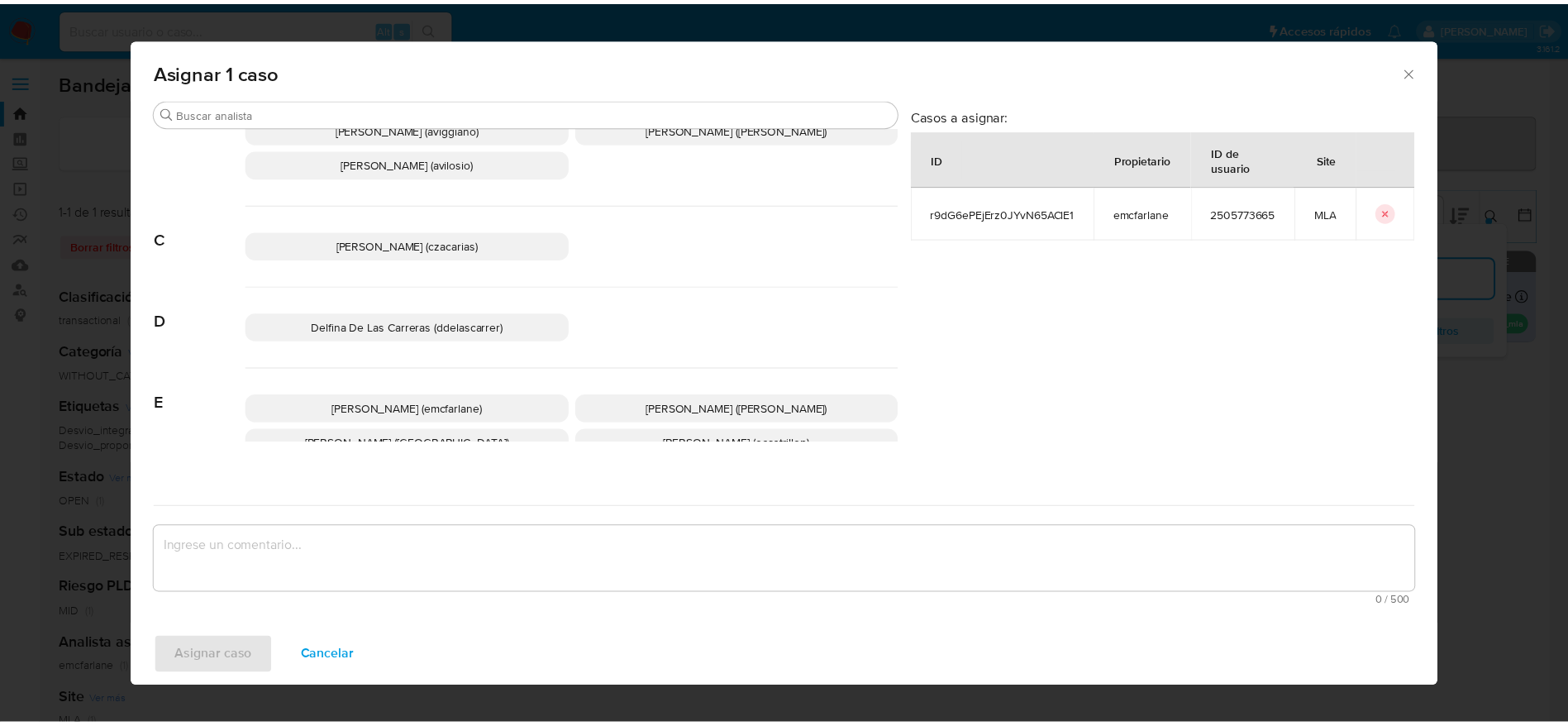
scroll to position [124, 0]
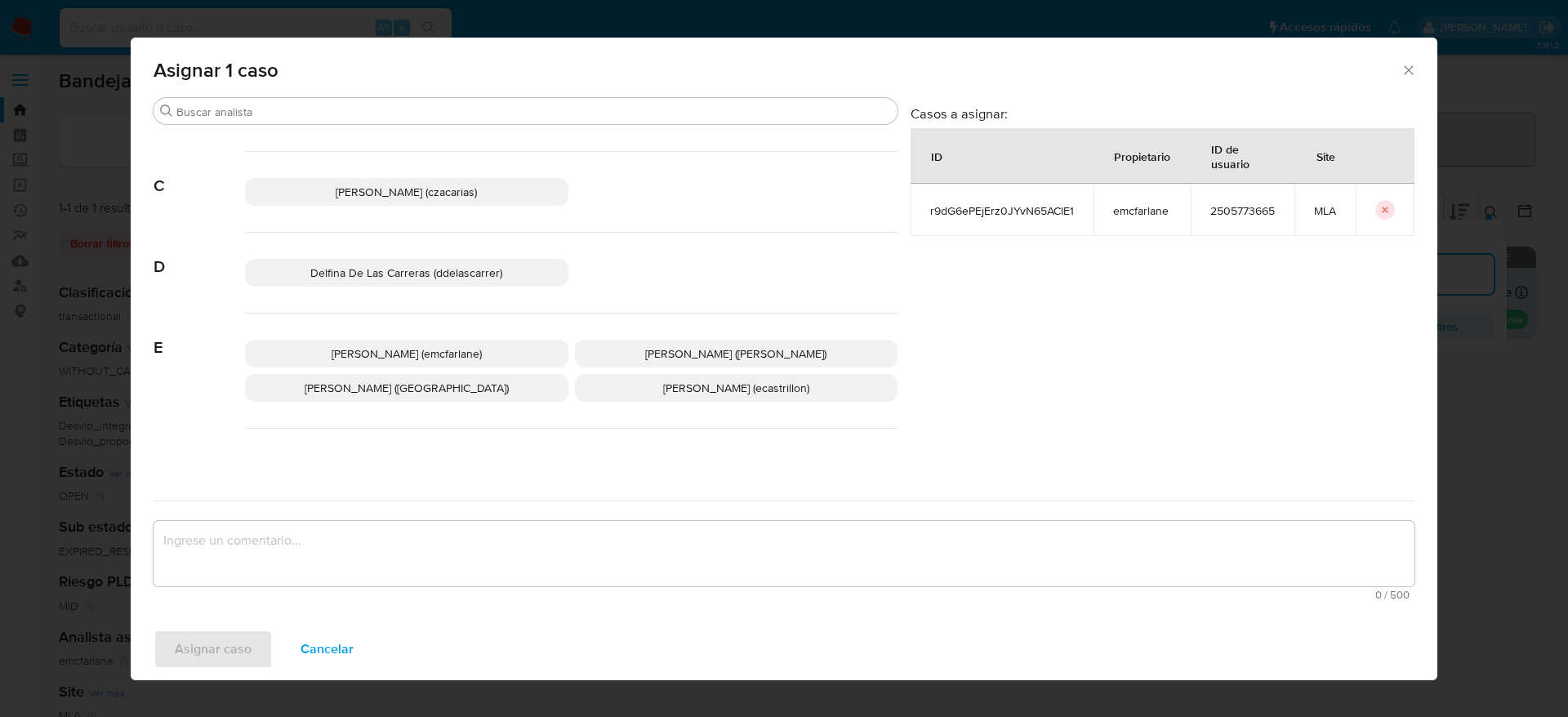
drag, startPoint x: 425, startPoint y: 352, endPoint x: 414, endPoint y: 403, distance: 52.2
click at [425, 351] on span "[PERSON_NAME] (emcfarlane)" at bounding box center [407, 354] width 151 height 16
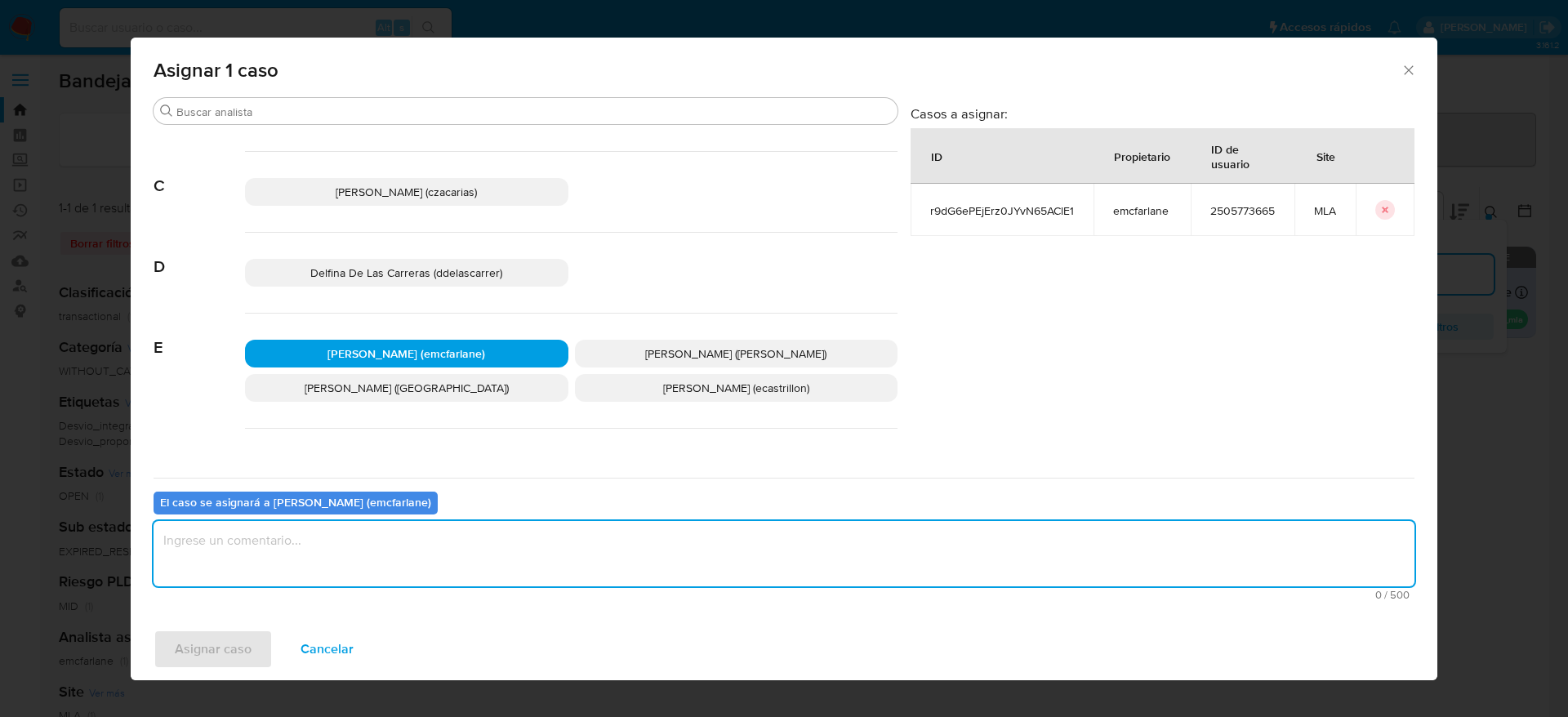
click at [375, 542] on textarea "assign-modal" at bounding box center [784, 553] width 1261 height 65
click at [243, 655] on span "Asignar caso" at bounding box center [212, 649] width 77 height 36
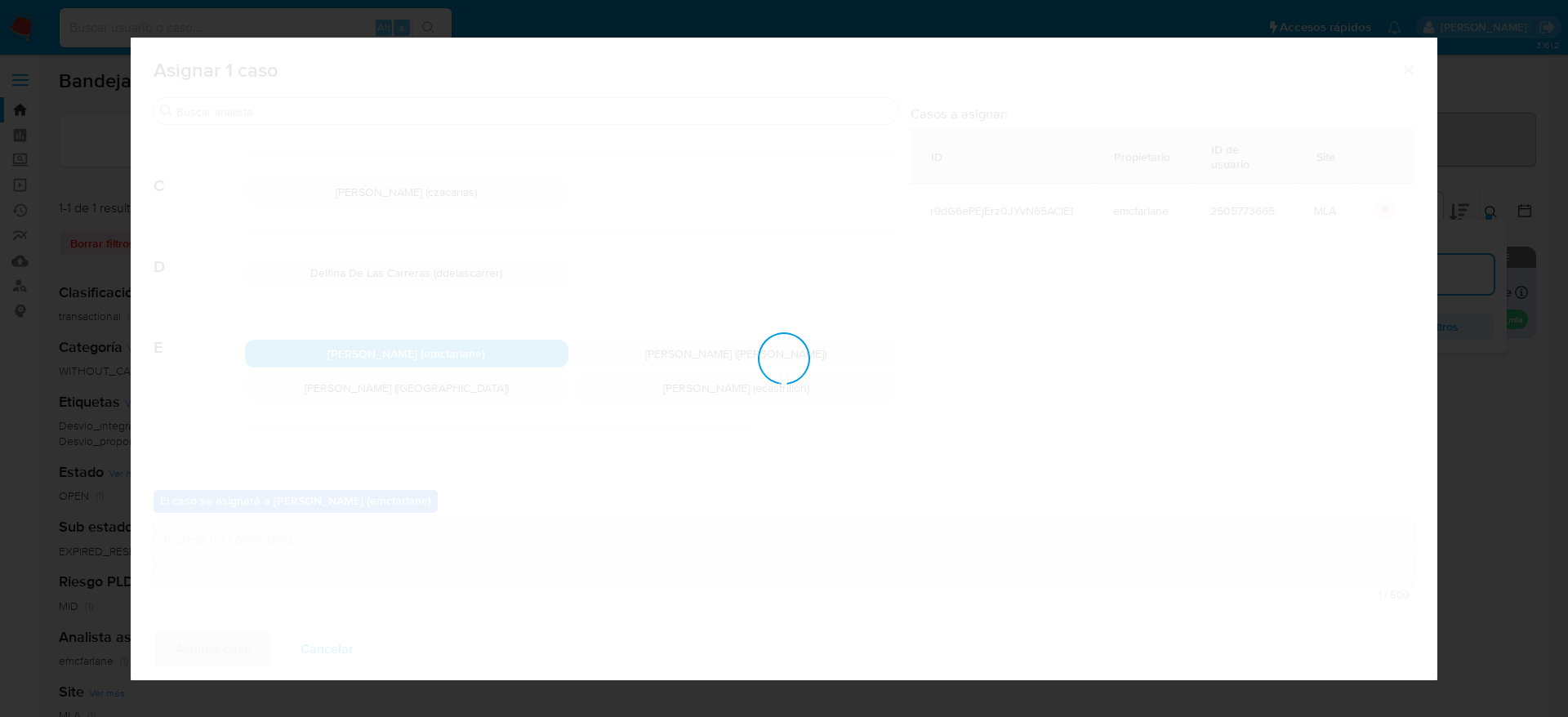
checkbox input "false"
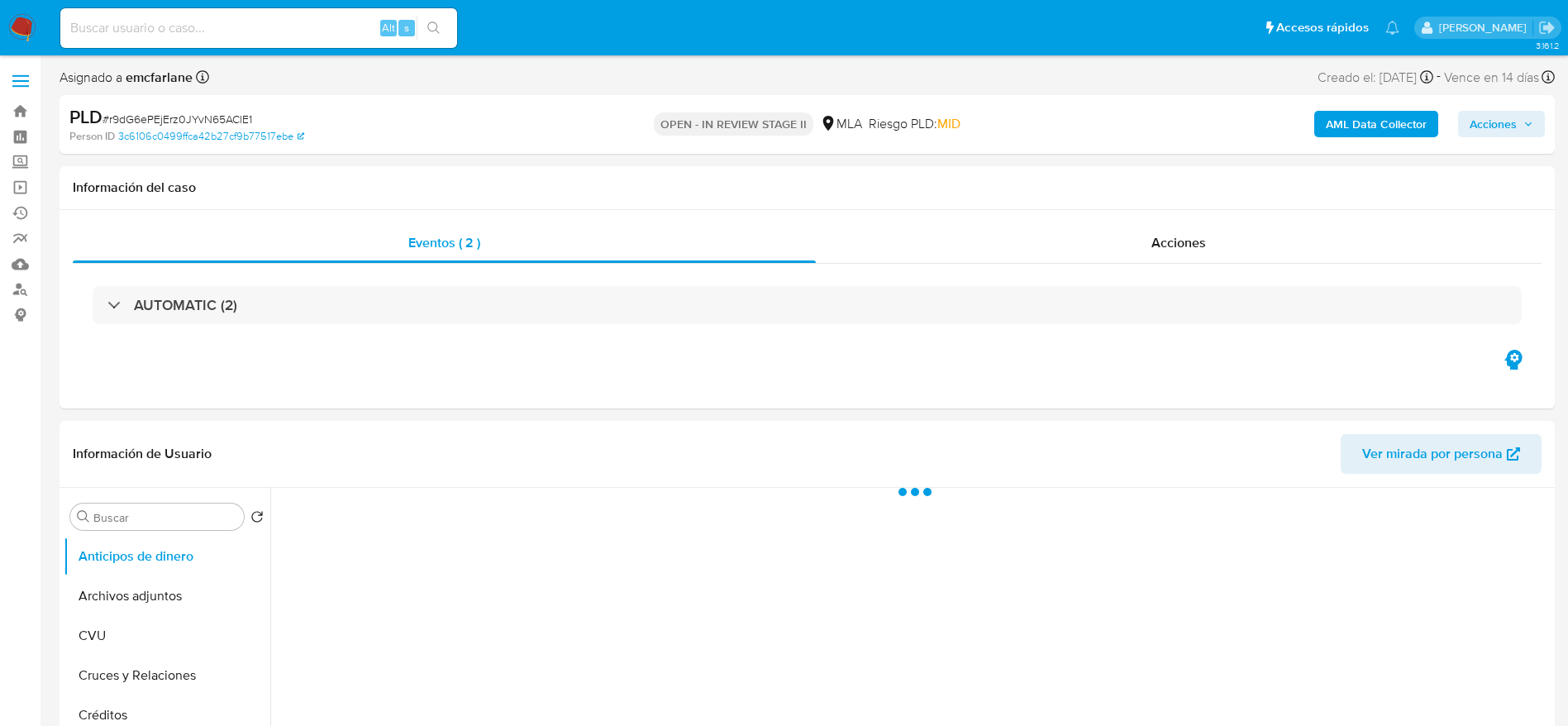
select select "10"
click at [1494, 115] on span "Acciones" at bounding box center [1493, 124] width 47 height 27
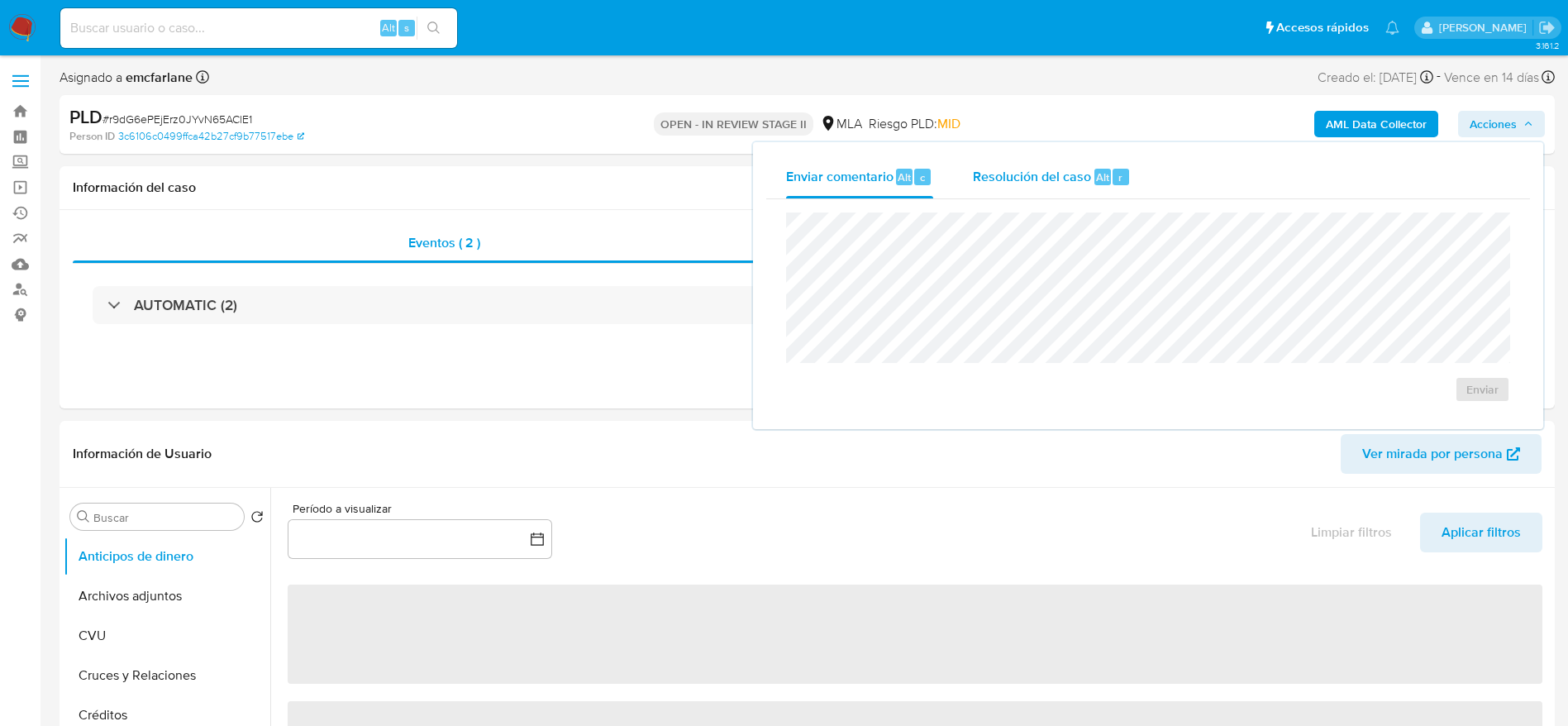
click at [1098, 173] on span "Alt" at bounding box center [1103, 177] width 13 height 16
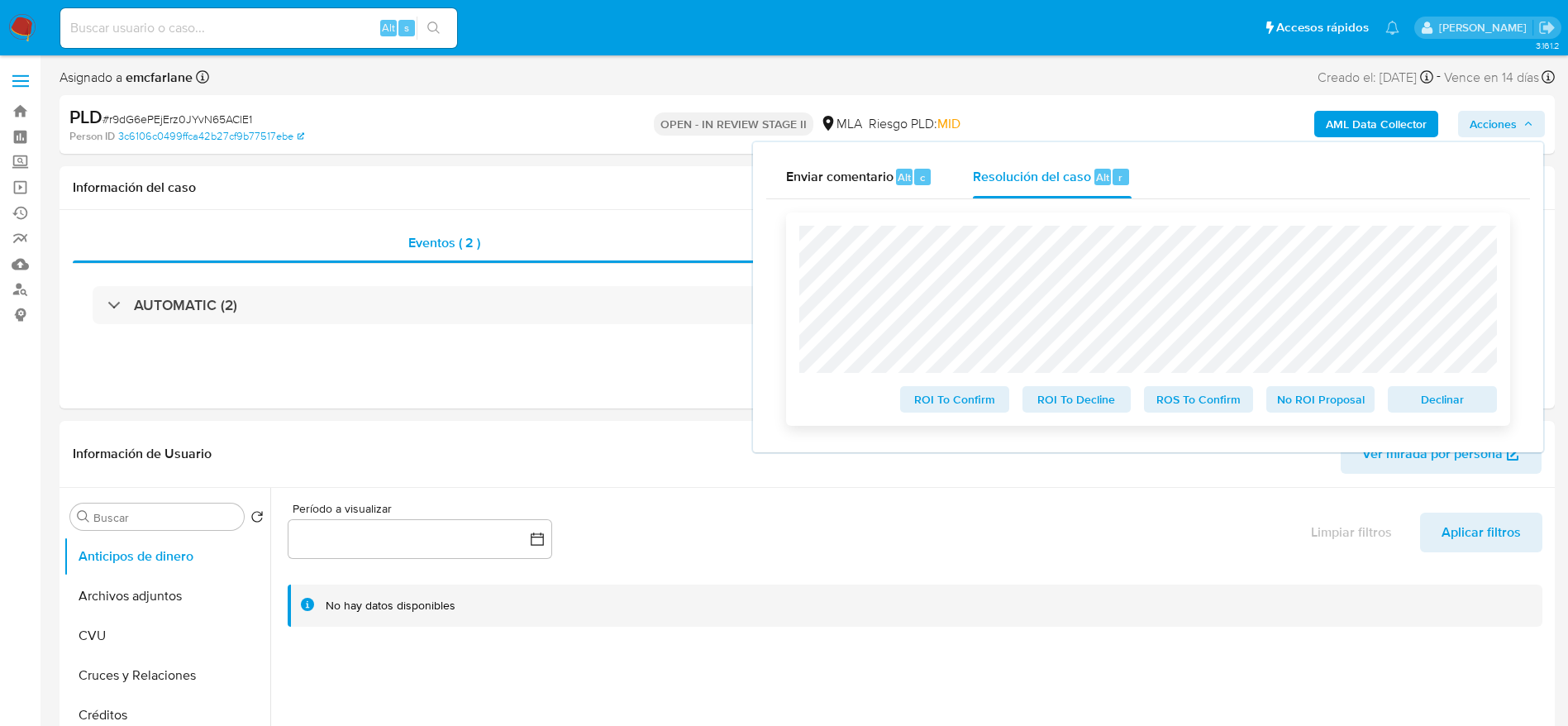
click at [1490, 408] on button "Declinar" at bounding box center [1442, 399] width 109 height 27
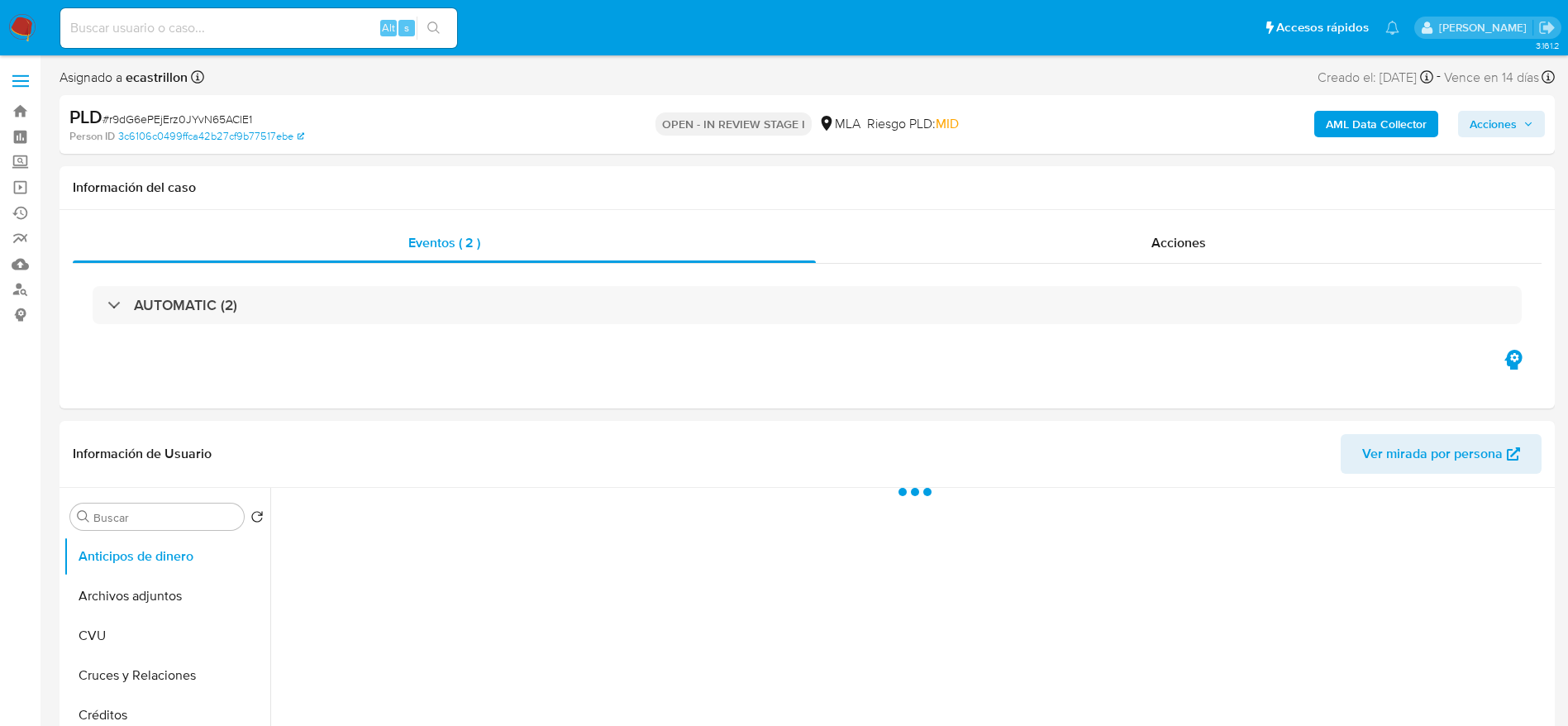
click at [193, 113] on span "# r9dG6ePEjErz0JYvN65AClE1" at bounding box center [177, 119] width 150 height 17
select select "10"
click at [193, 113] on span "# r9dG6ePEjErz0JYvN65AClE1" at bounding box center [177, 119] width 150 height 17
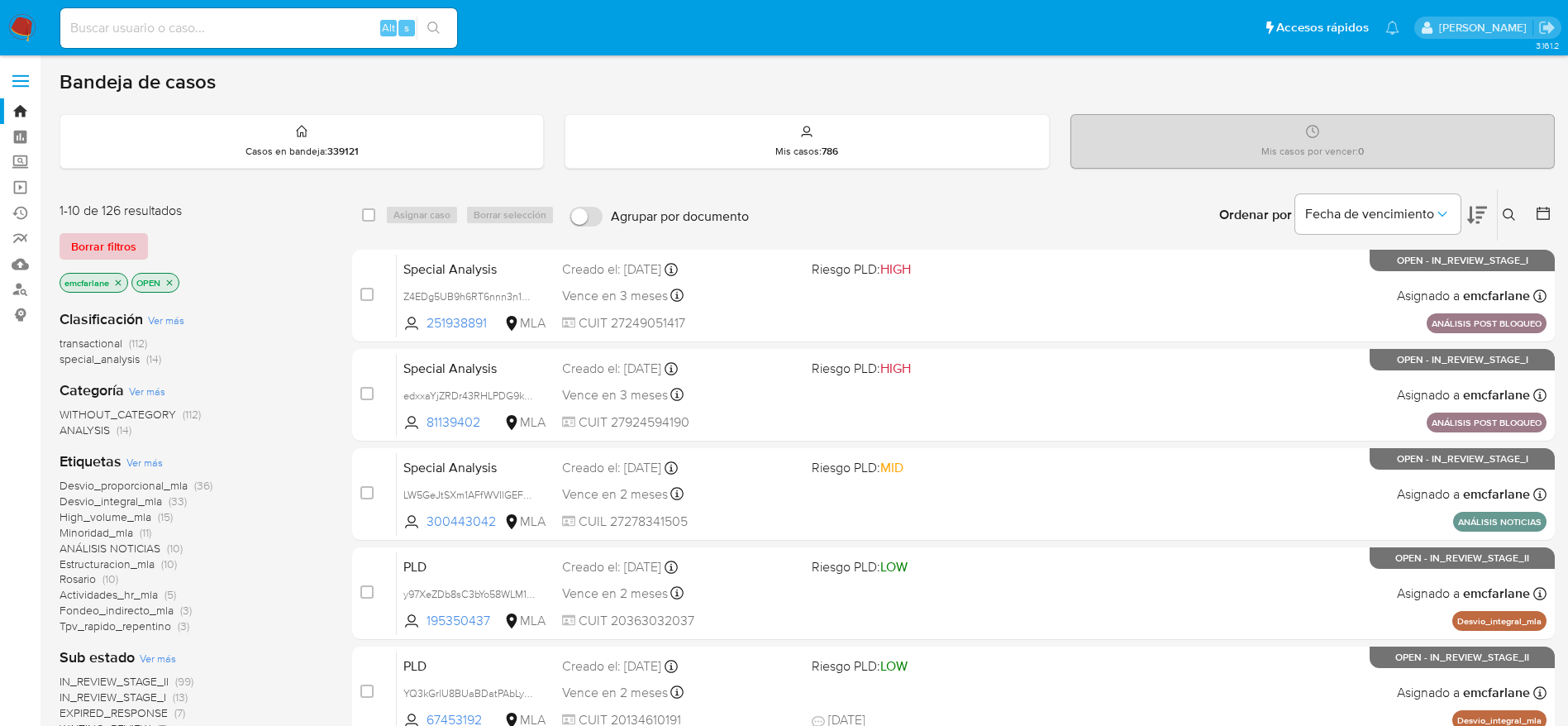
drag, startPoint x: 96, startPoint y: 229, endPoint x: 105, endPoint y: 255, distance: 27.5
click at [96, 230] on div "1-10 de 126 resultados Borrar filtros emcfarlane OPEN" at bounding box center [192, 248] width 265 height 94
click at [106, 253] on span "Borrar filtros" at bounding box center [103, 247] width 65 height 23
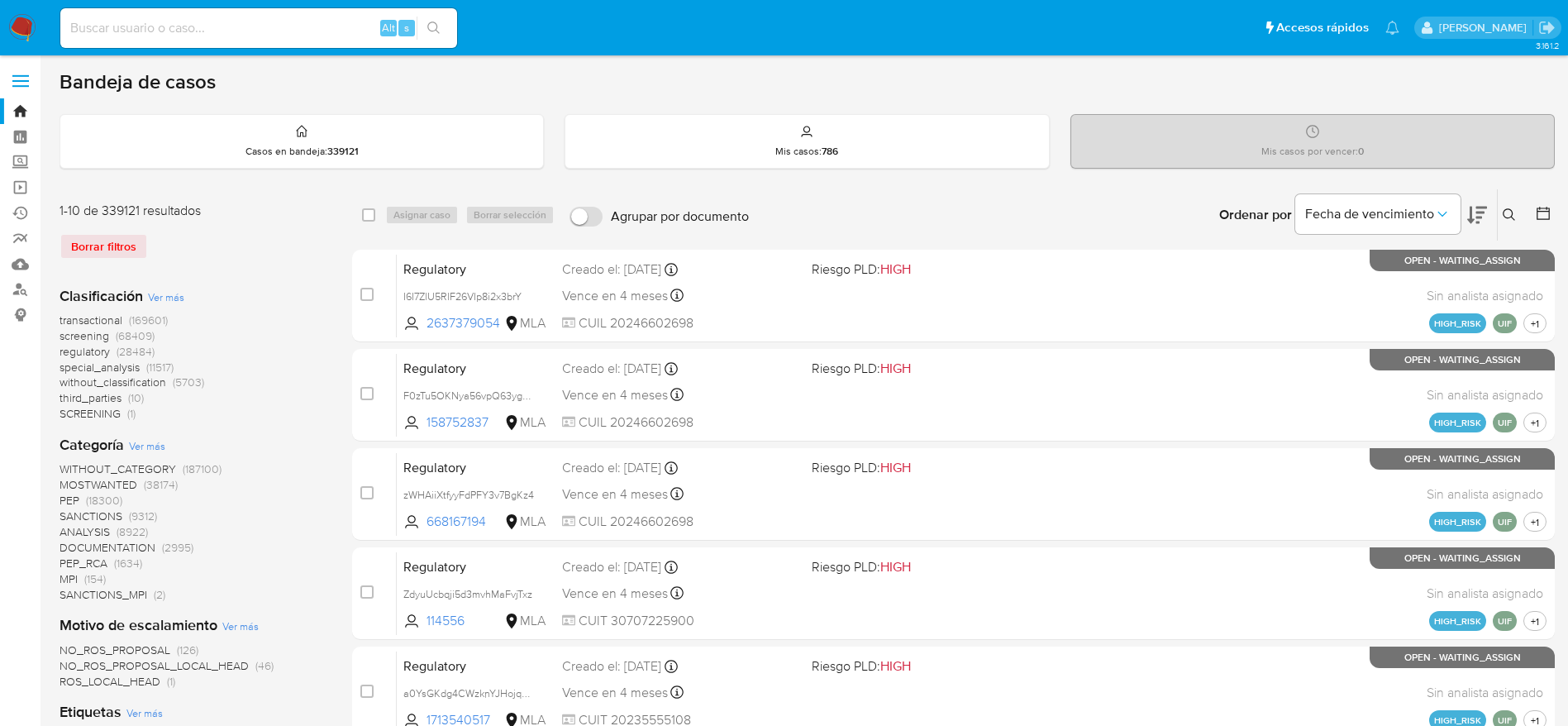
drag, startPoint x: 1520, startPoint y: 215, endPoint x: 1501, endPoint y: 223, distance: 20.6
click at [1520, 213] on button at bounding box center [1511, 215] width 27 height 20
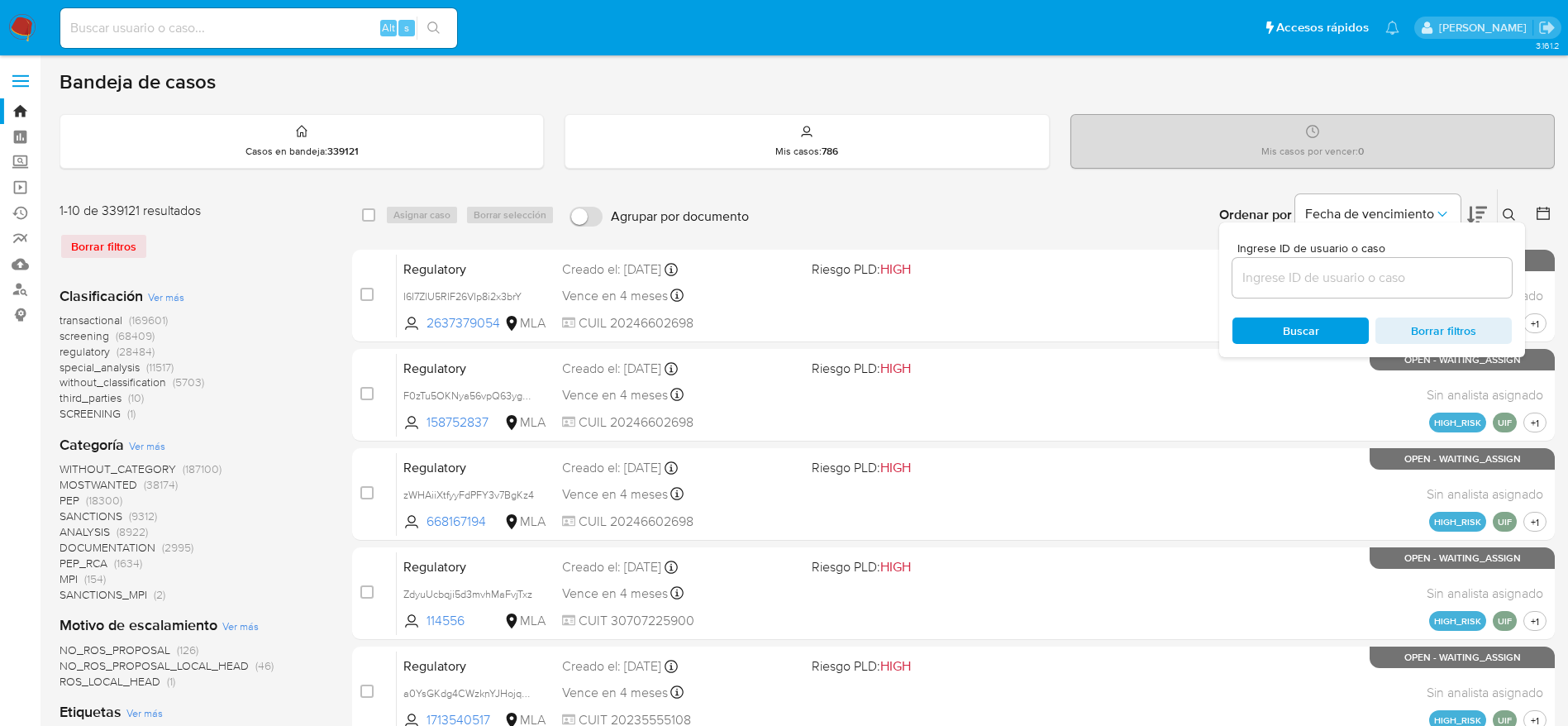
click at [1393, 285] on input at bounding box center [1372, 278] width 279 height 22
type input "r9dG6ePEjErz0JYvN65AClE1"
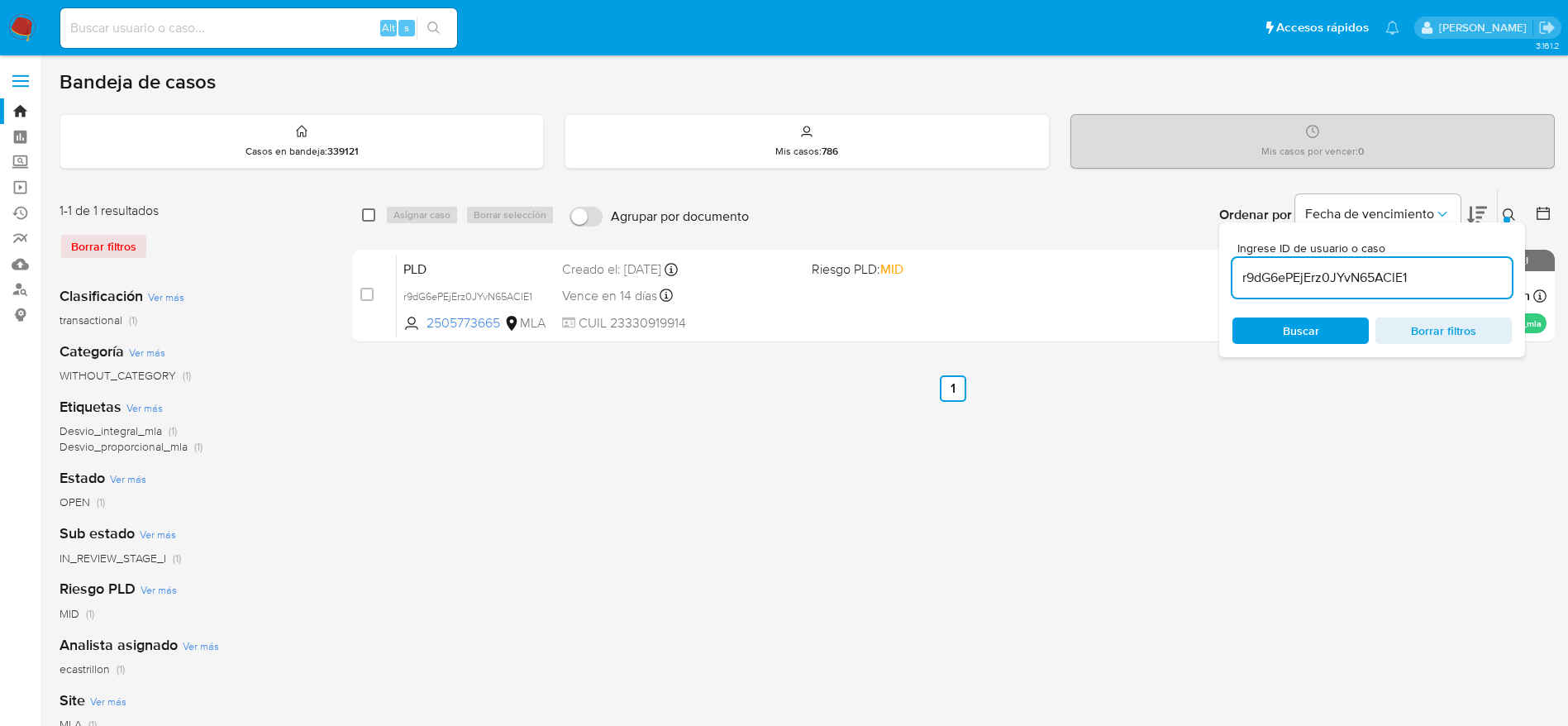
click at [373, 218] on input "checkbox" at bounding box center [369, 215] width 13 height 13
checkbox input "true"
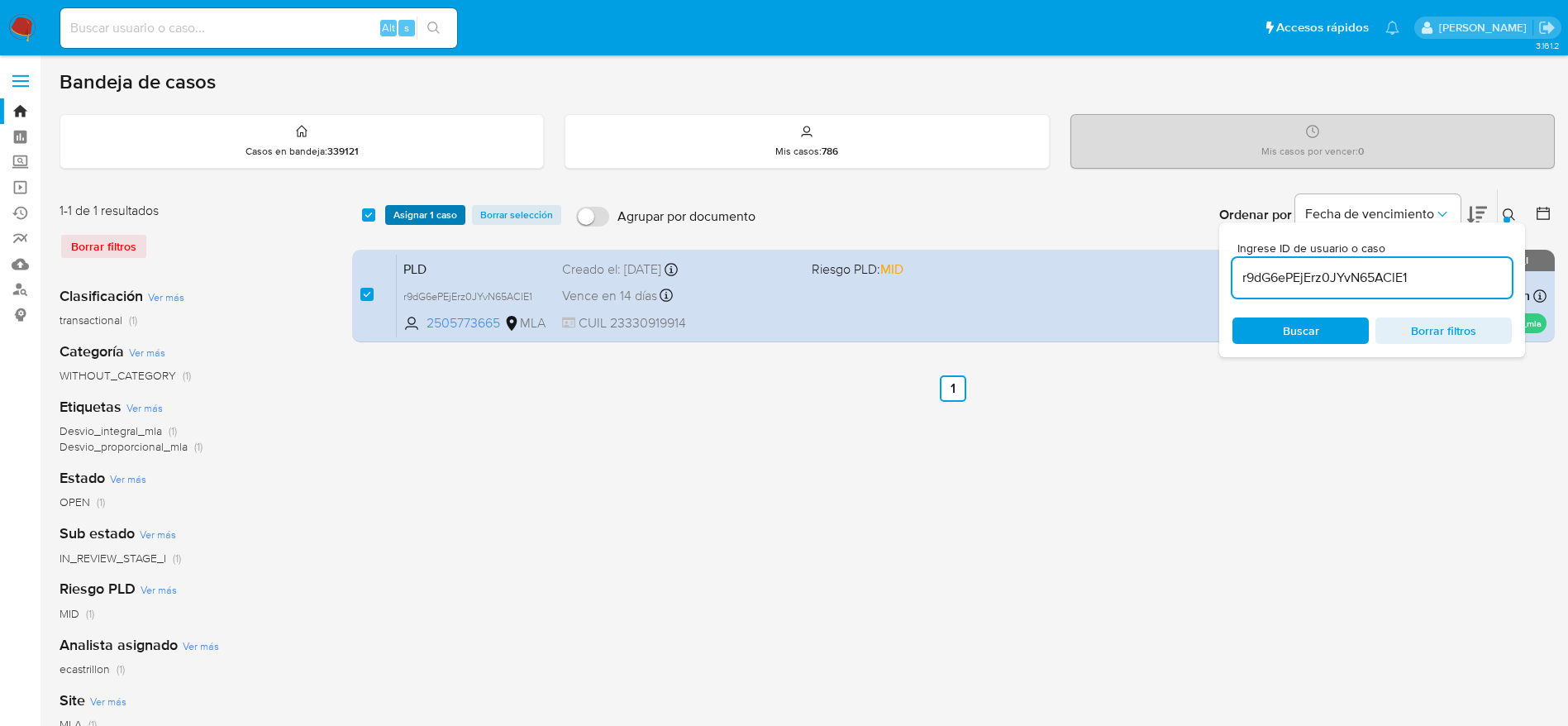
click at [407, 215] on span "Asignar 1 caso" at bounding box center [425, 215] width 63 height 17
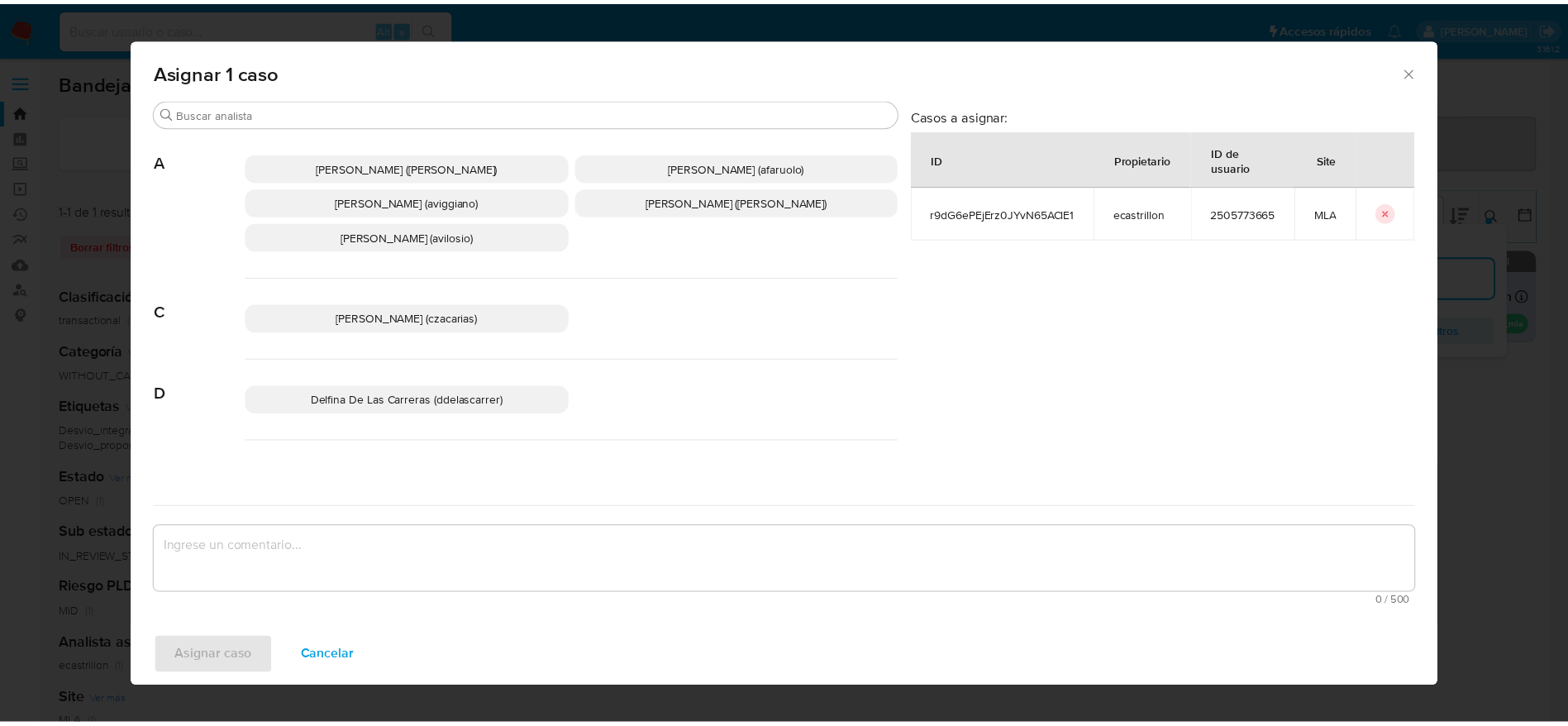
scroll to position [124, 0]
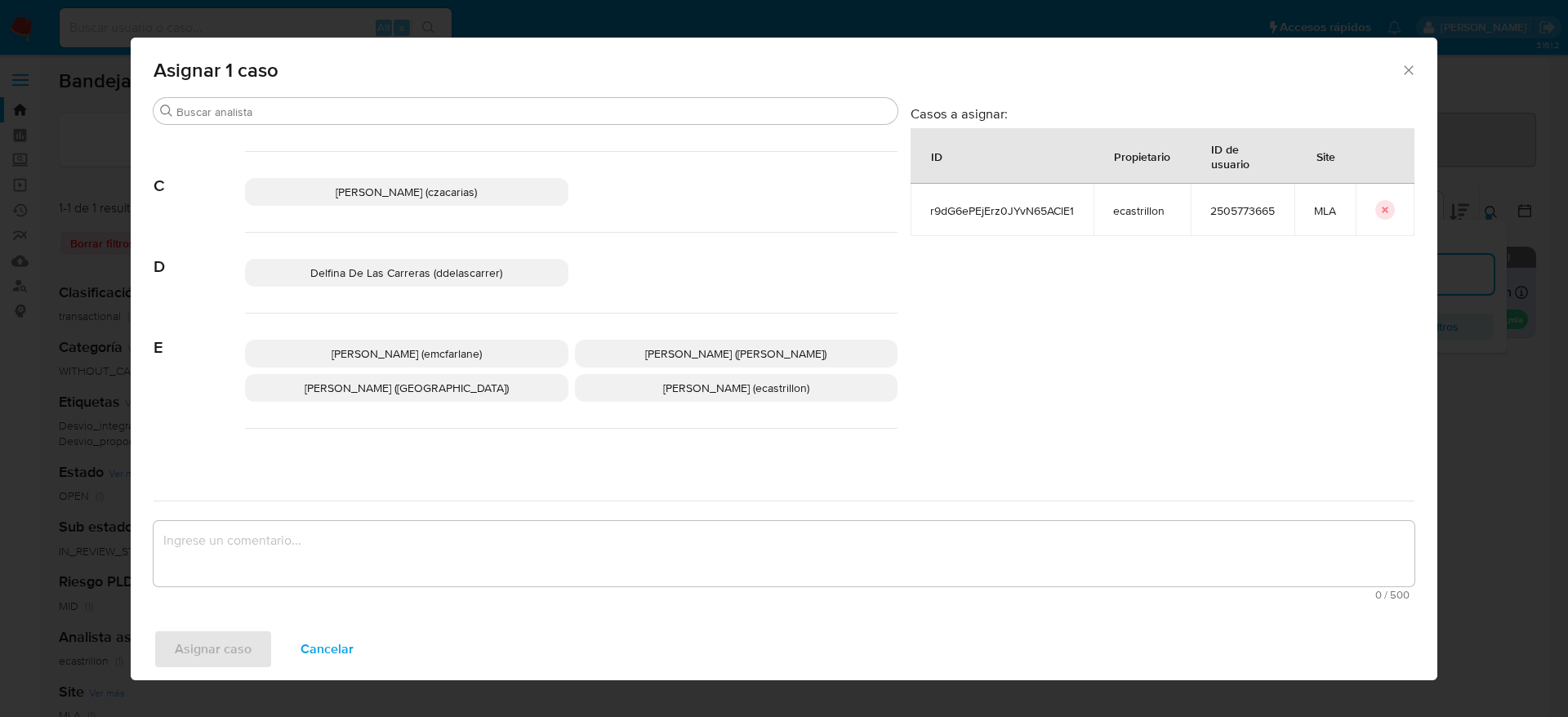
click at [453, 349] on span "Elaine Mc Farlane (emcfarlane)" at bounding box center [407, 354] width 151 height 16
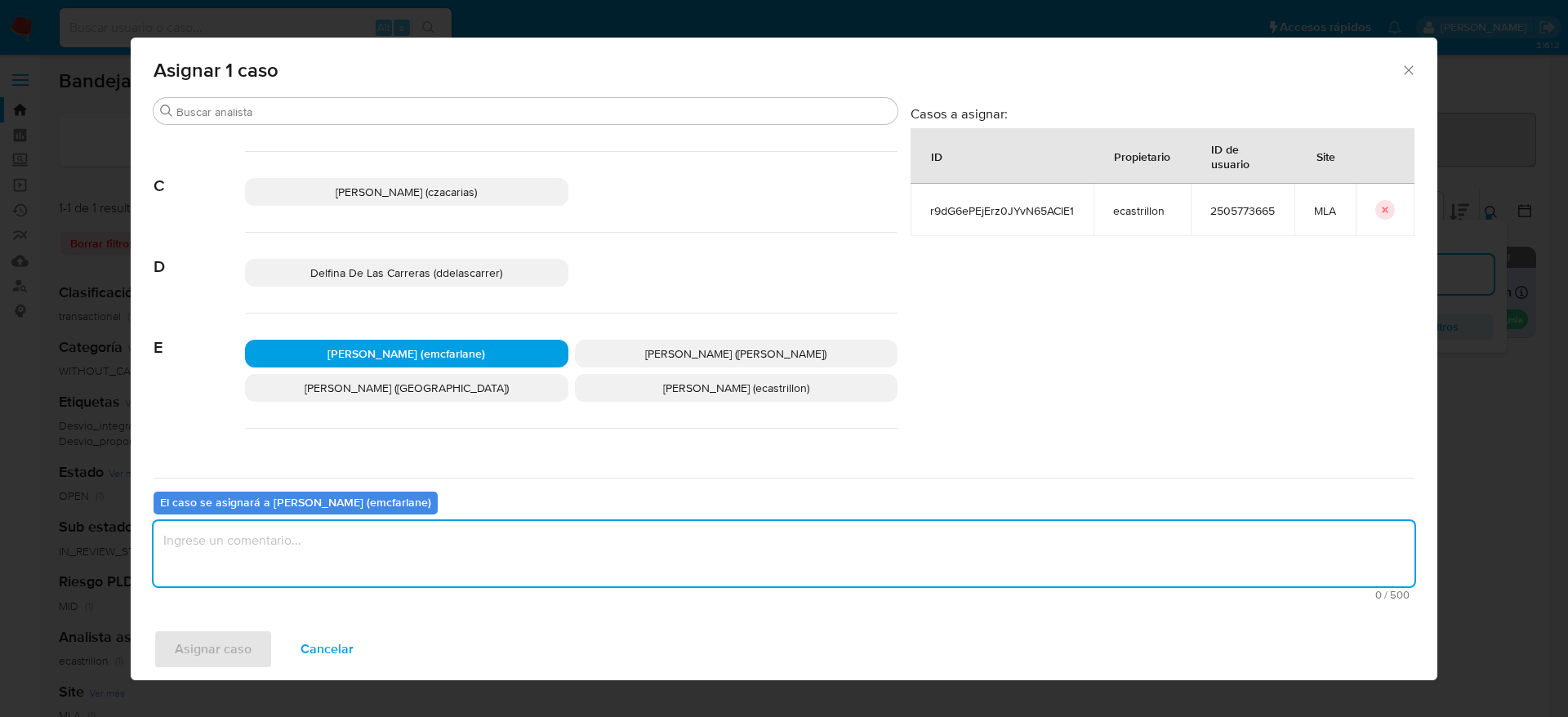
drag, startPoint x: 392, startPoint y: 558, endPoint x: 257, endPoint y: 662, distance: 170.4
click at [384, 567] on textarea "assign-modal" at bounding box center [784, 553] width 1261 height 65
drag, startPoint x: 232, startPoint y: 668, endPoint x: 228, endPoint y: 654, distance: 14.6
click at [228, 654] on span "Asignar caso" at bounding box center [212, 649] width 77 height 36
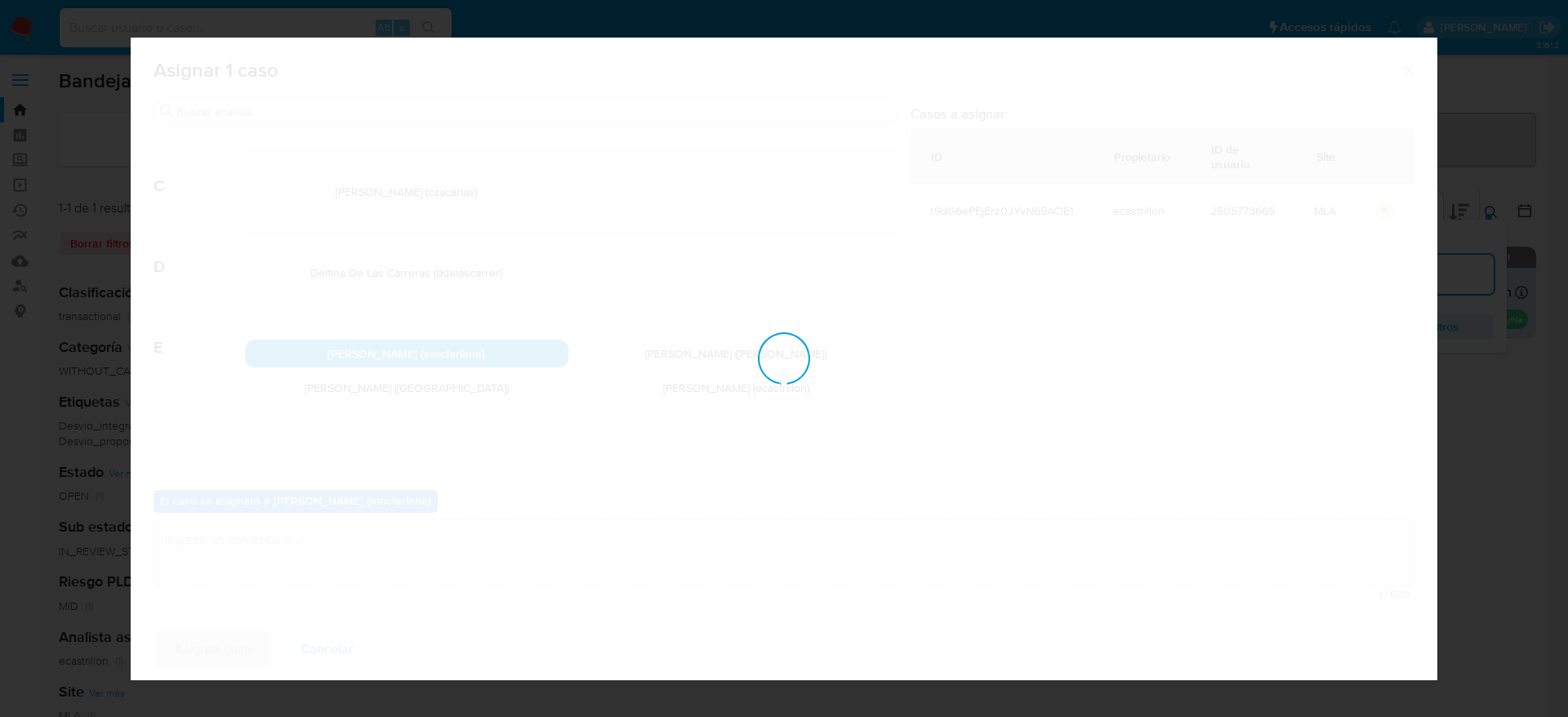
checkbox input "false"
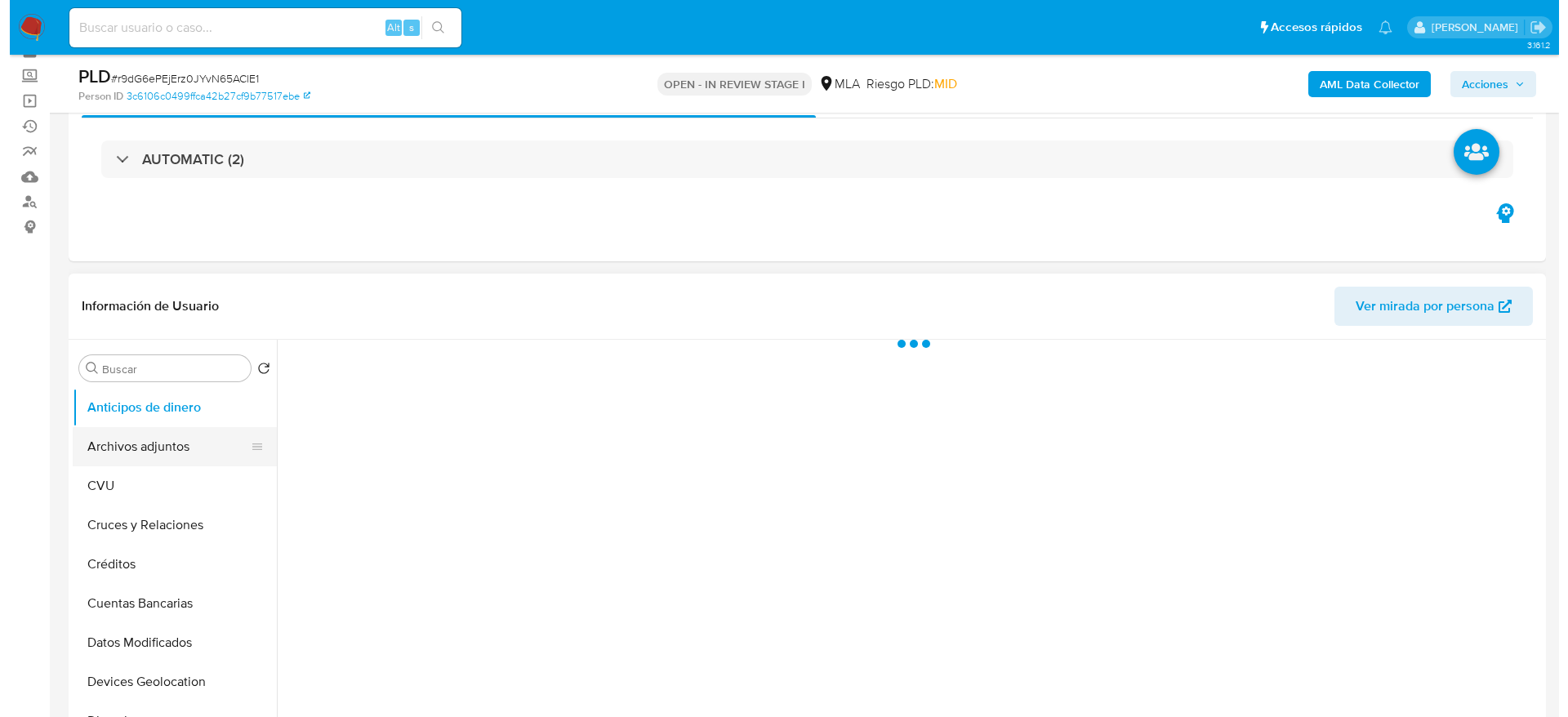
scroll to position [123, 0]
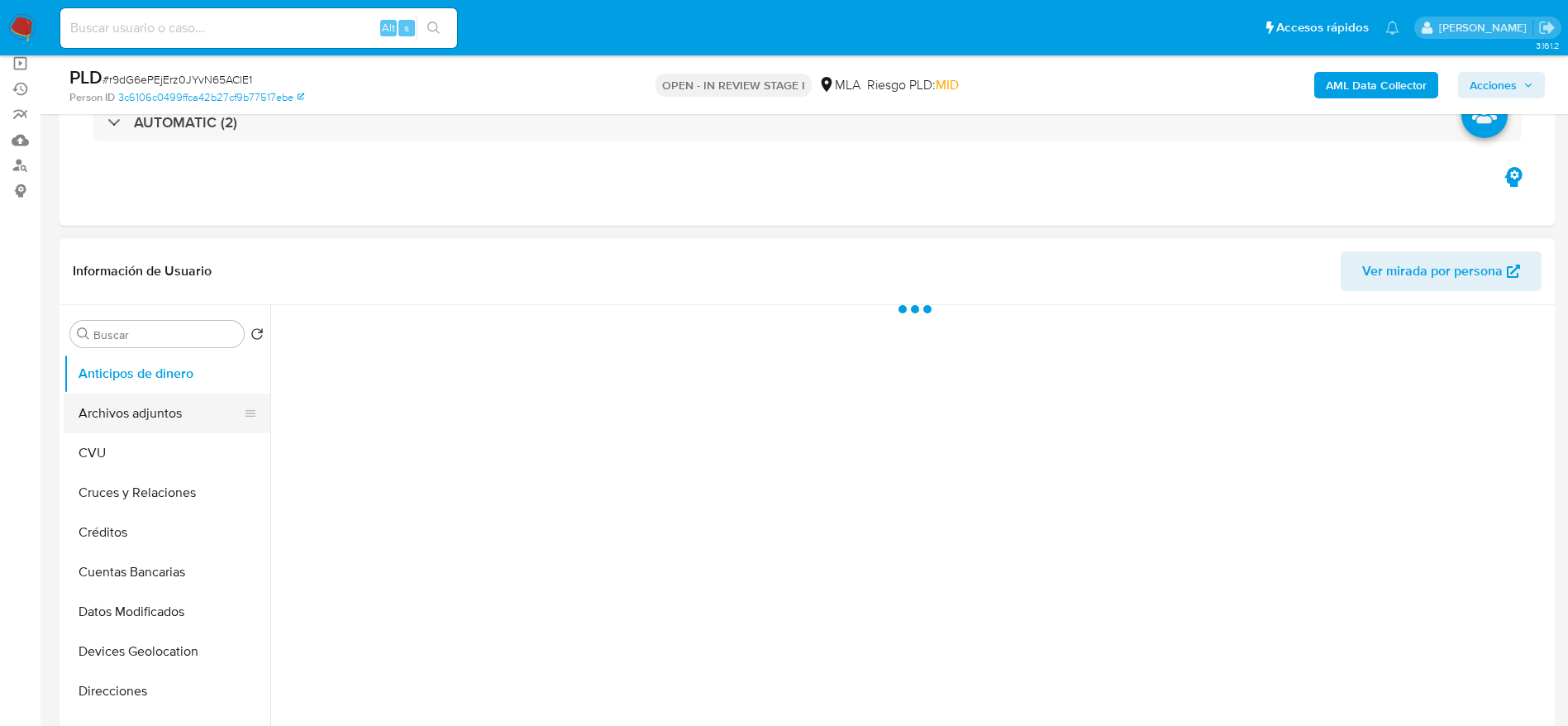
click at [157, 398] on button "Archivos adjuntos" at bounding box center [160, 413] width 193 height 40
select select "10"
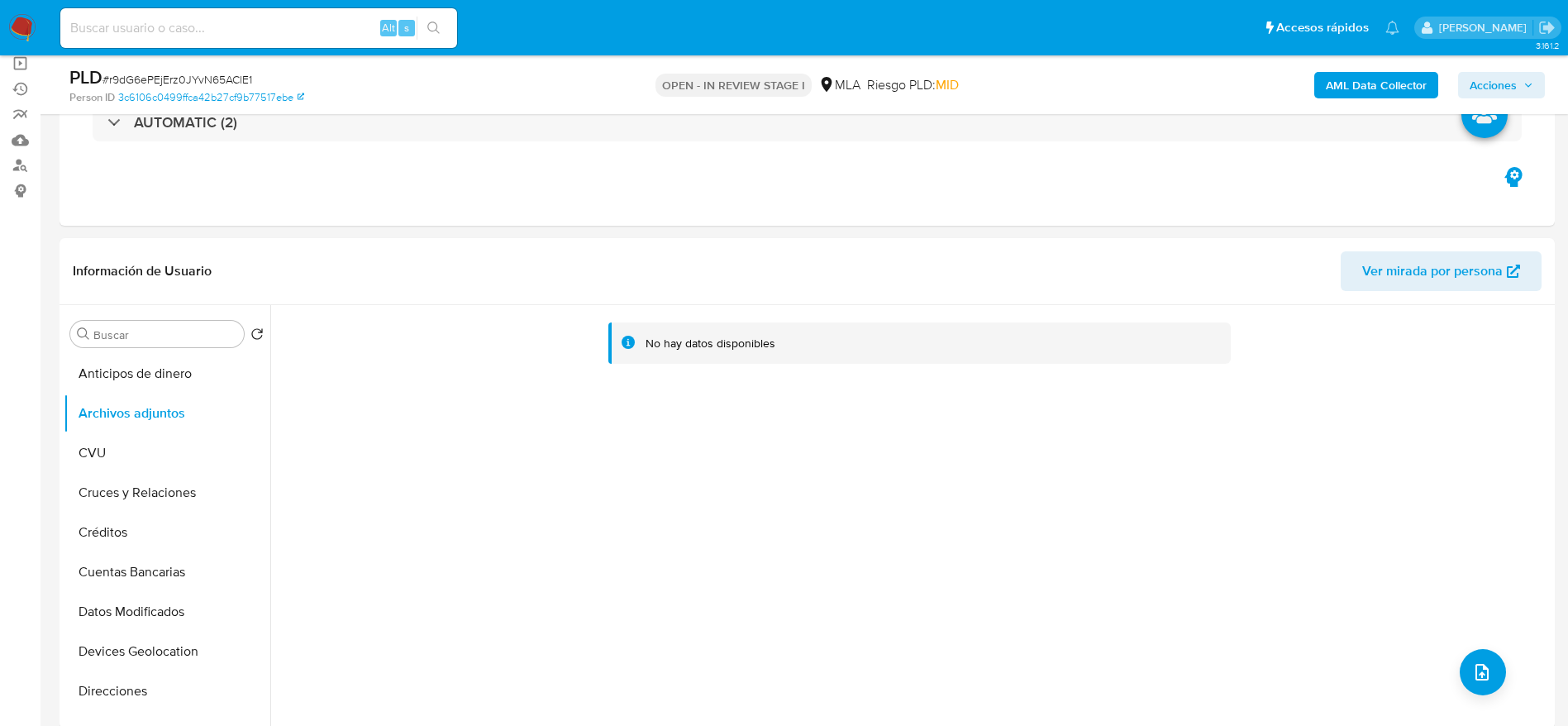
click at [1381, 83] on b "AML Data Collector" at bounding box center [1376, 85] width 101 height 27
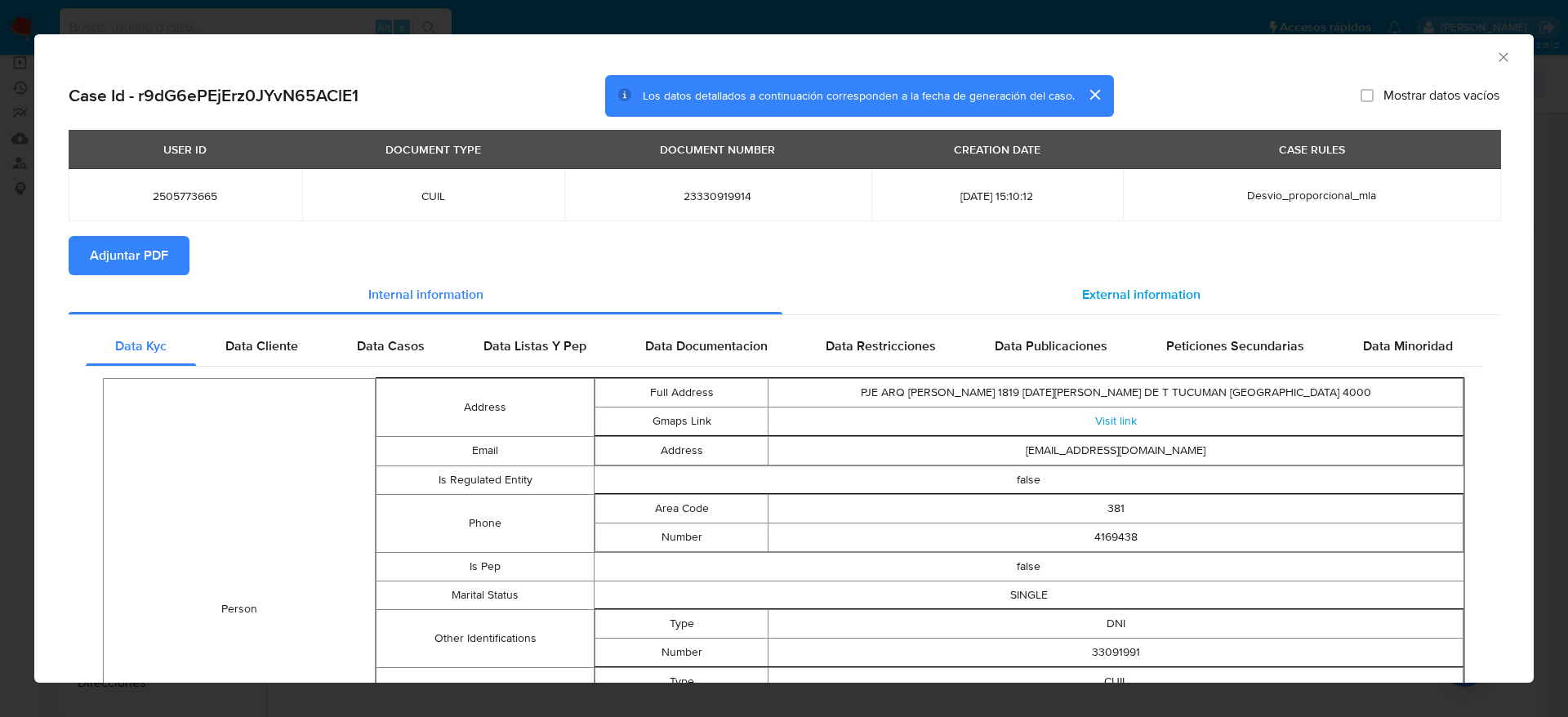
click at [1134, 291] on span "External information" at bounding box center [1142, 294] width 119 height 19
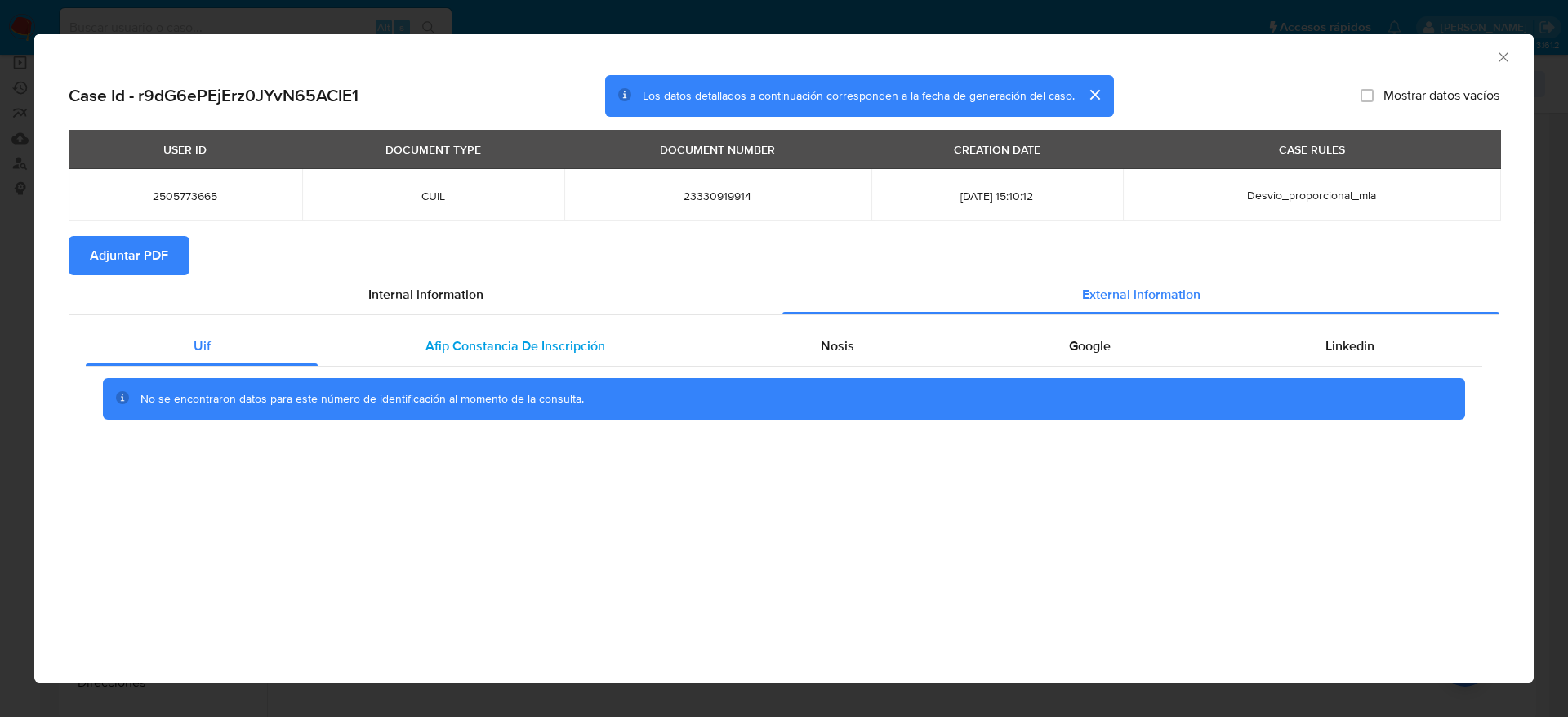
click at [481, 347] on span "Afip Constancia De Inscripción" at bounding box center [515, 346] width 179 height 19
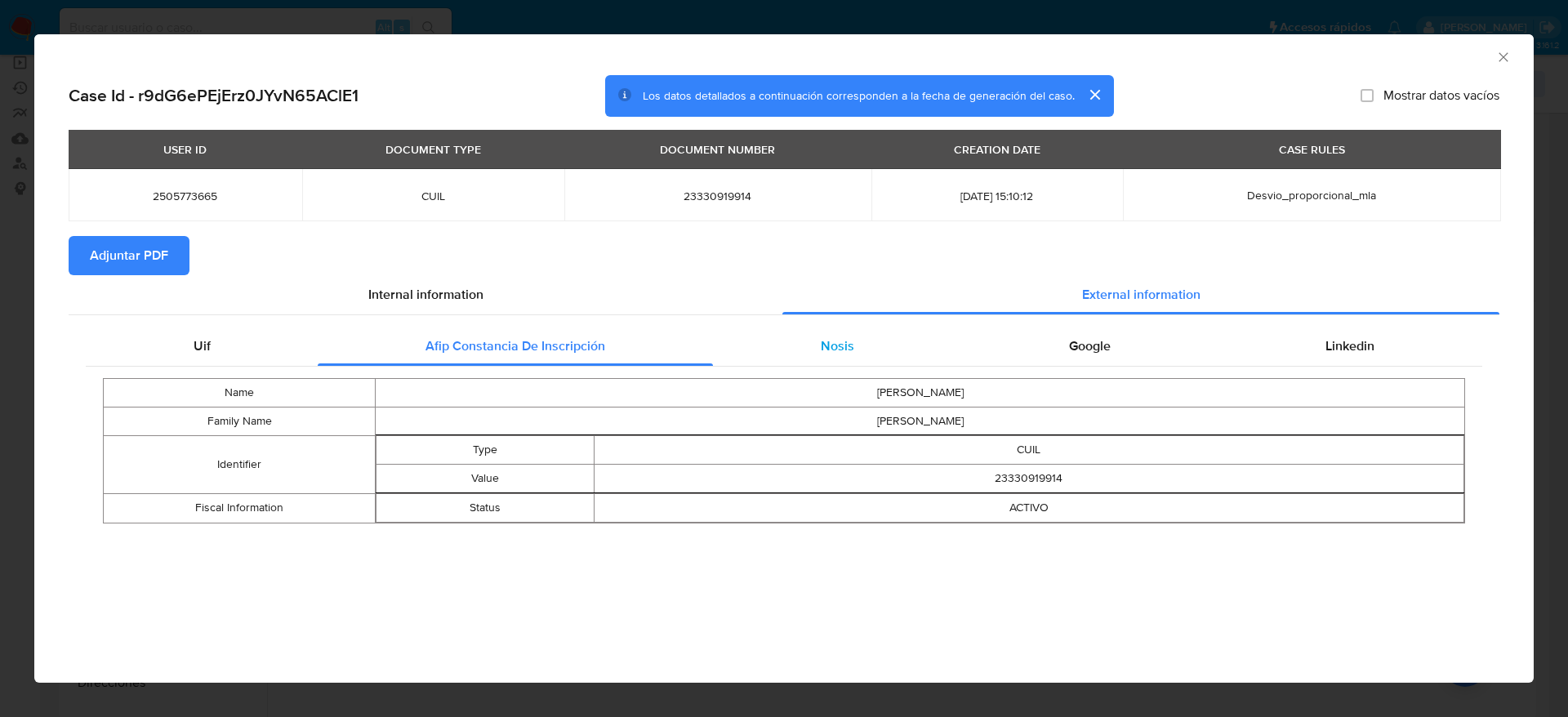
click at [812, 329] on div "Nosis" at bounding box center [837, 347] width 249 height 40
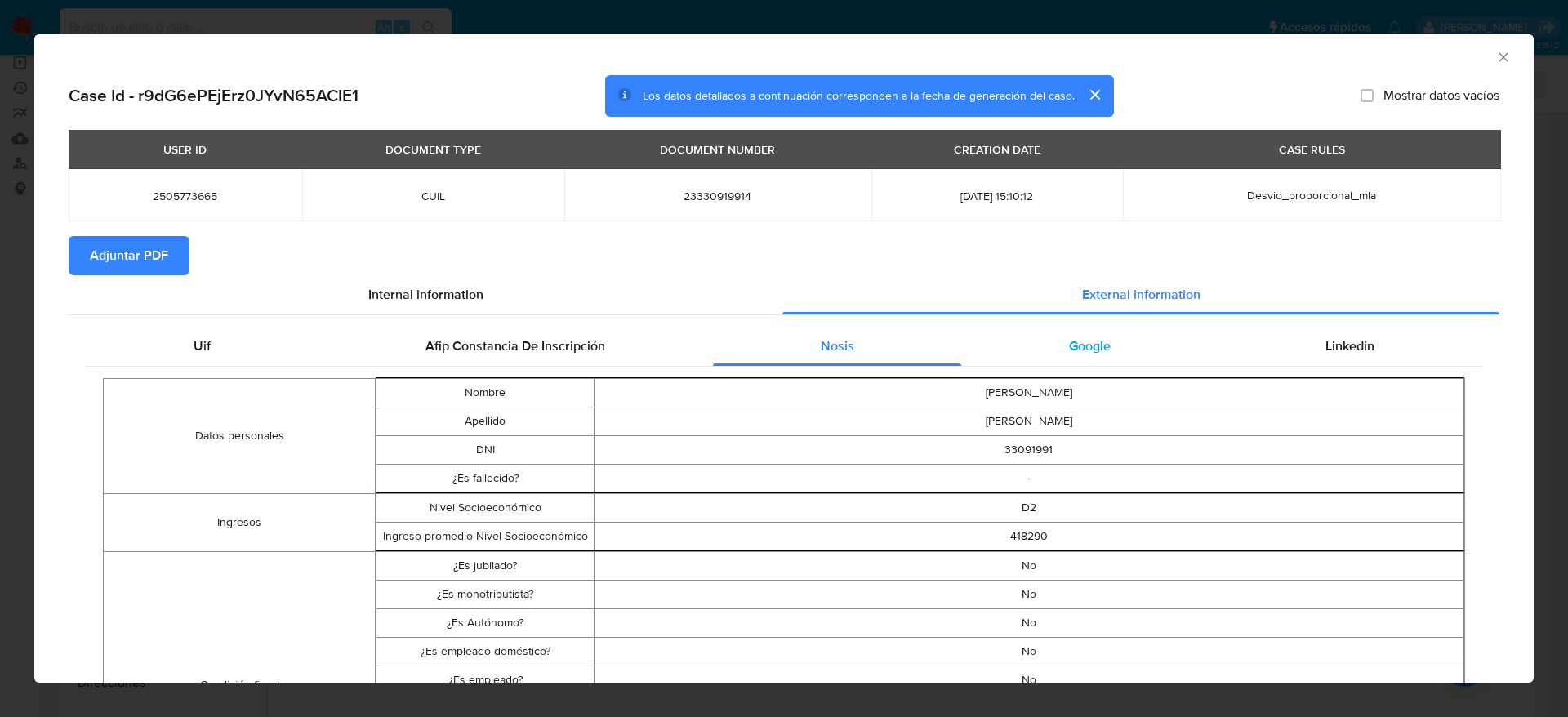
click at [1051, 327] on div "Google" at bounding box center [1090, 347] width 257 height 40
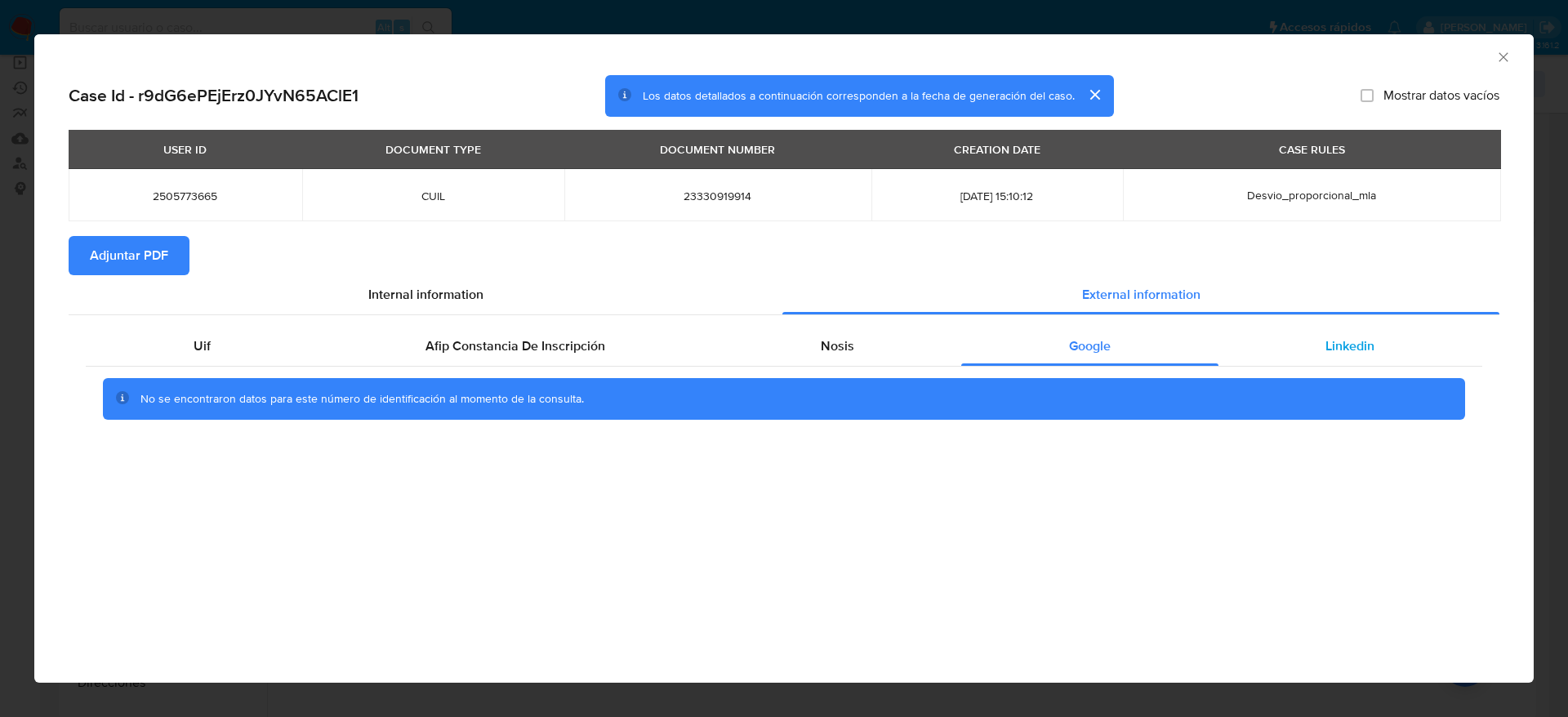
click at [1370, 329] on div "Linkedin" at bounding box center [1351, 347] width 264 height 40
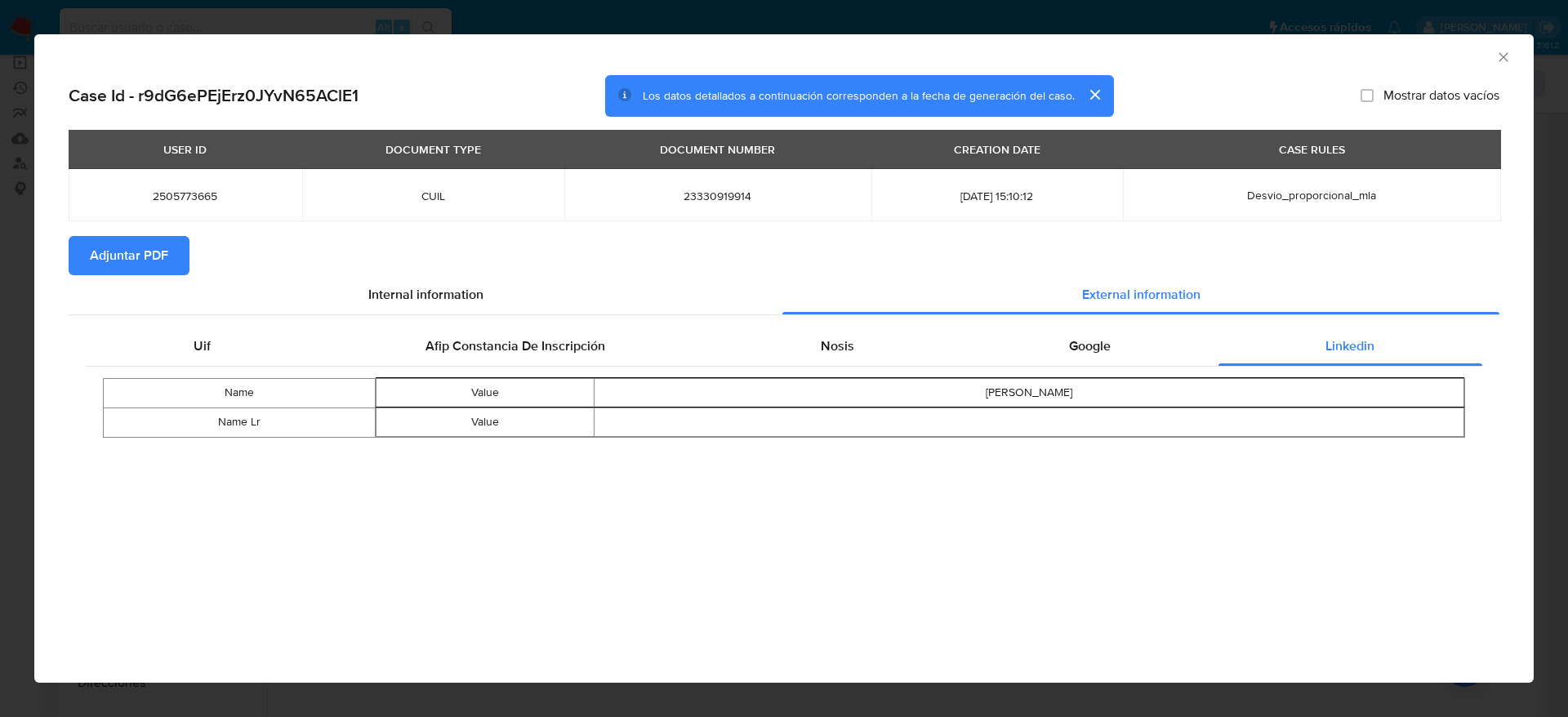
click at [151, 260] on span "Adjuntar PDF" at bounding box center [128, 256] width 78 height 36
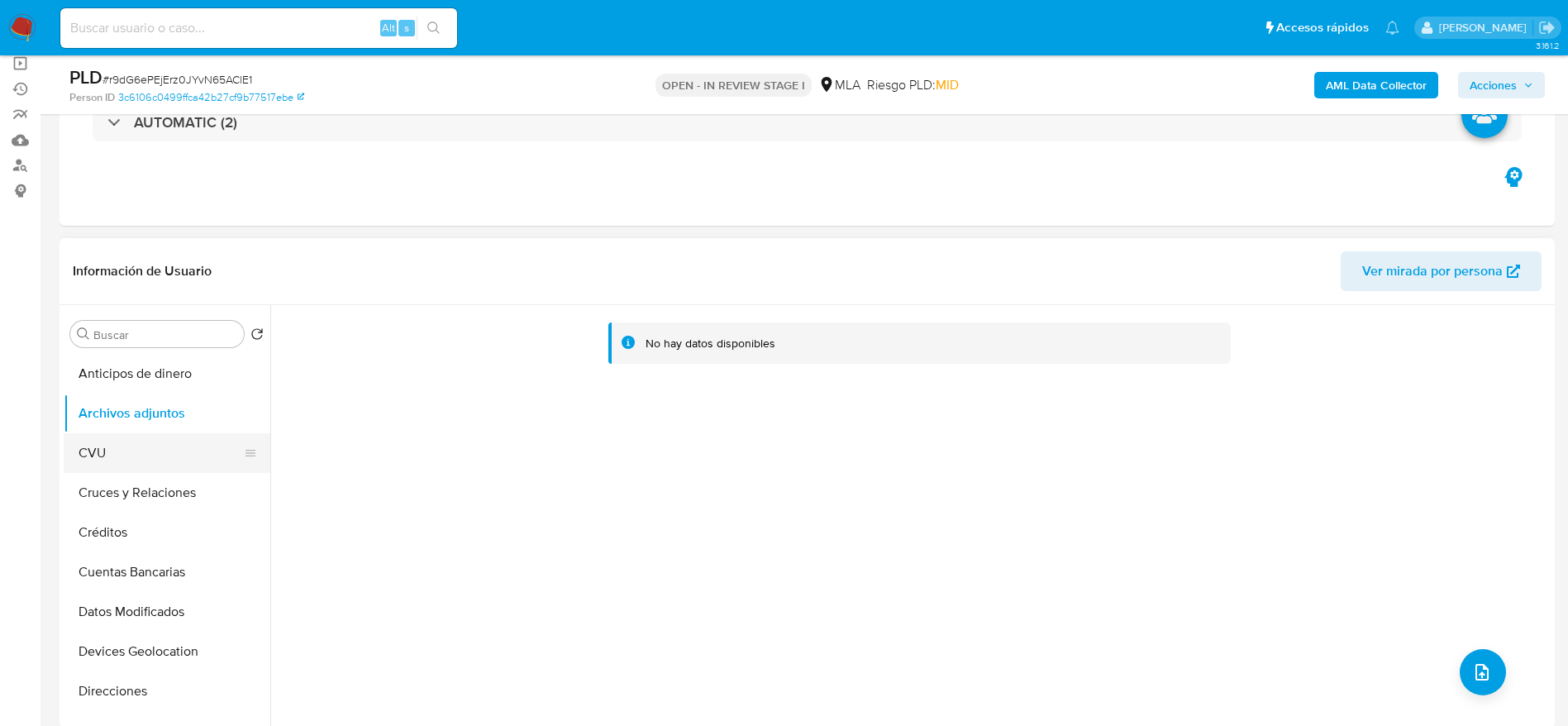
click at [108, 453] on button "CVU" at bounding box center [160, 453] width 193 height 40
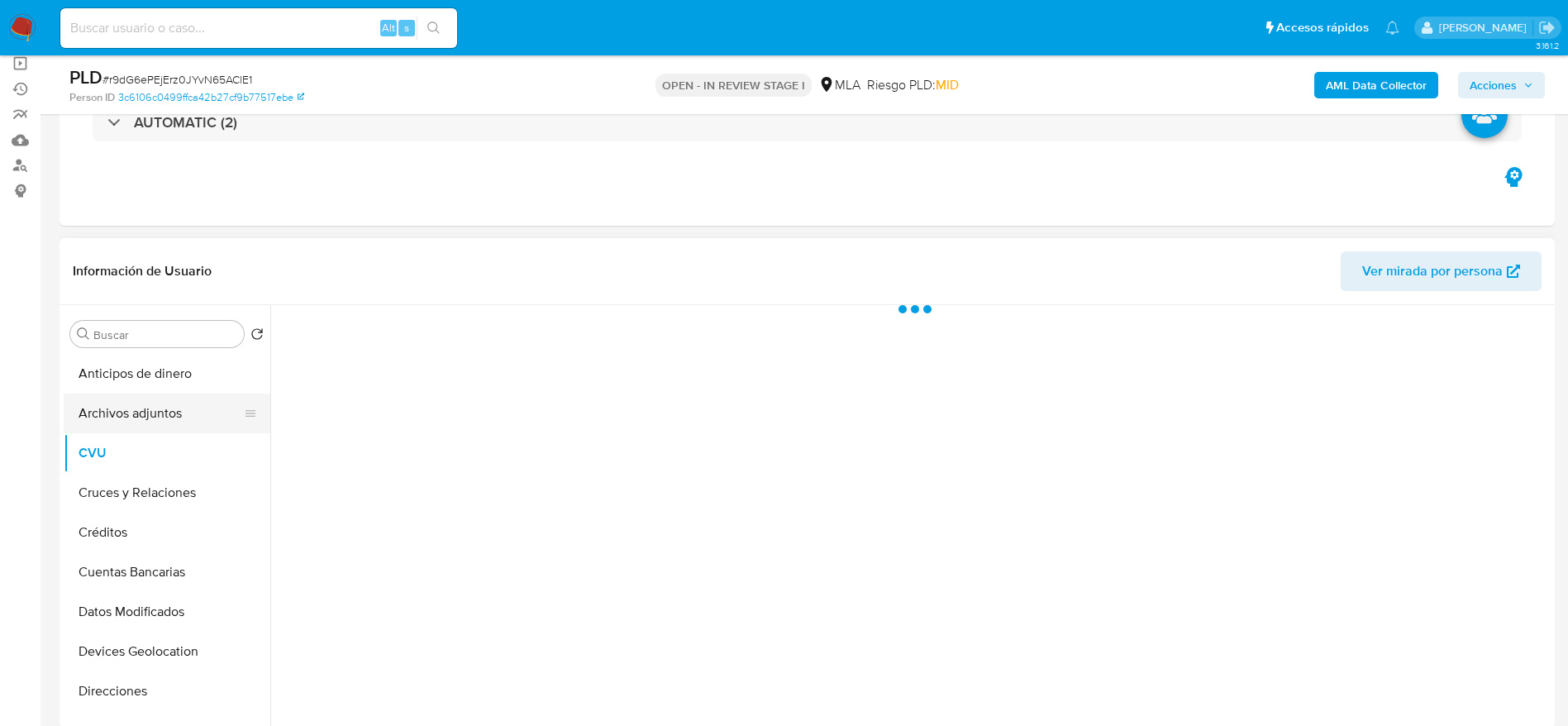
click at [124, 413] on button "Archivos adjuntos" at bounding box center [160, 413] width 193 height 40
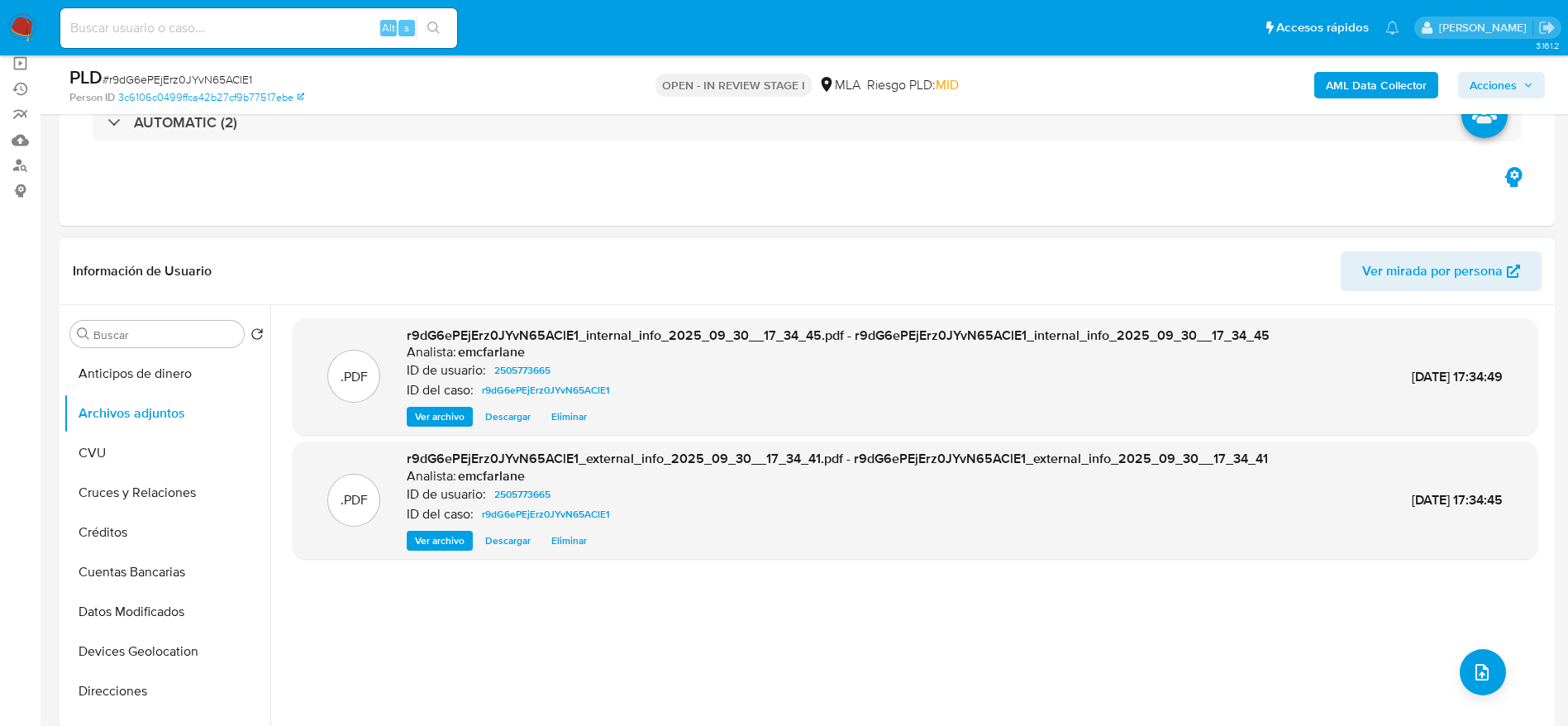
click at [1469, 647] on div ".PDF r9dG6ePEjErz0JYvN65AClE1_internal_info_2025_09_30__17_34_45.pdf - r9dG6ePE…" at bounding box center [915, 517] width 1245 height 397
click at [1472, 663] on icon "upload-file" at bounding box center [1482, 673] width 20 height 20
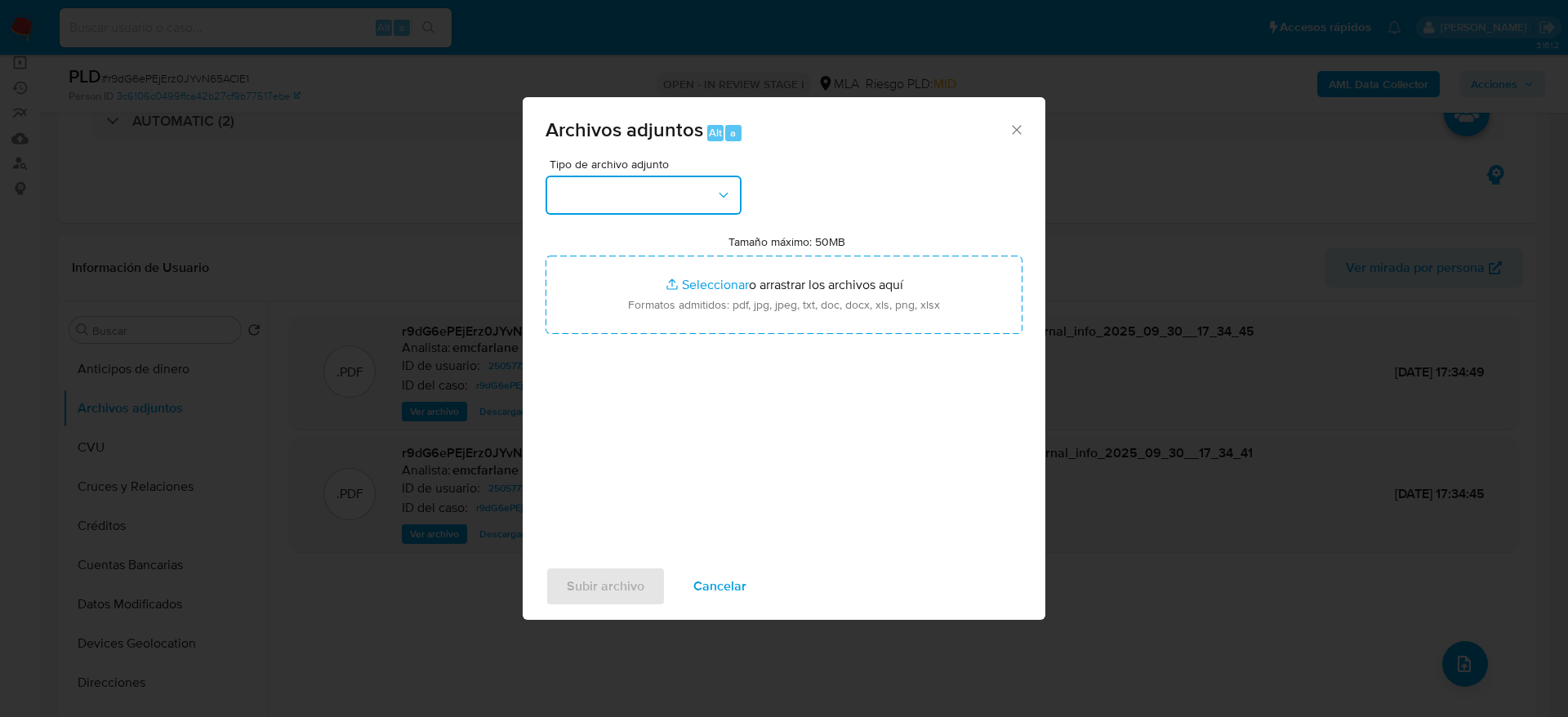
click at [662, 189] on button "button" at bounding box center [644, 195] width 196 height 40
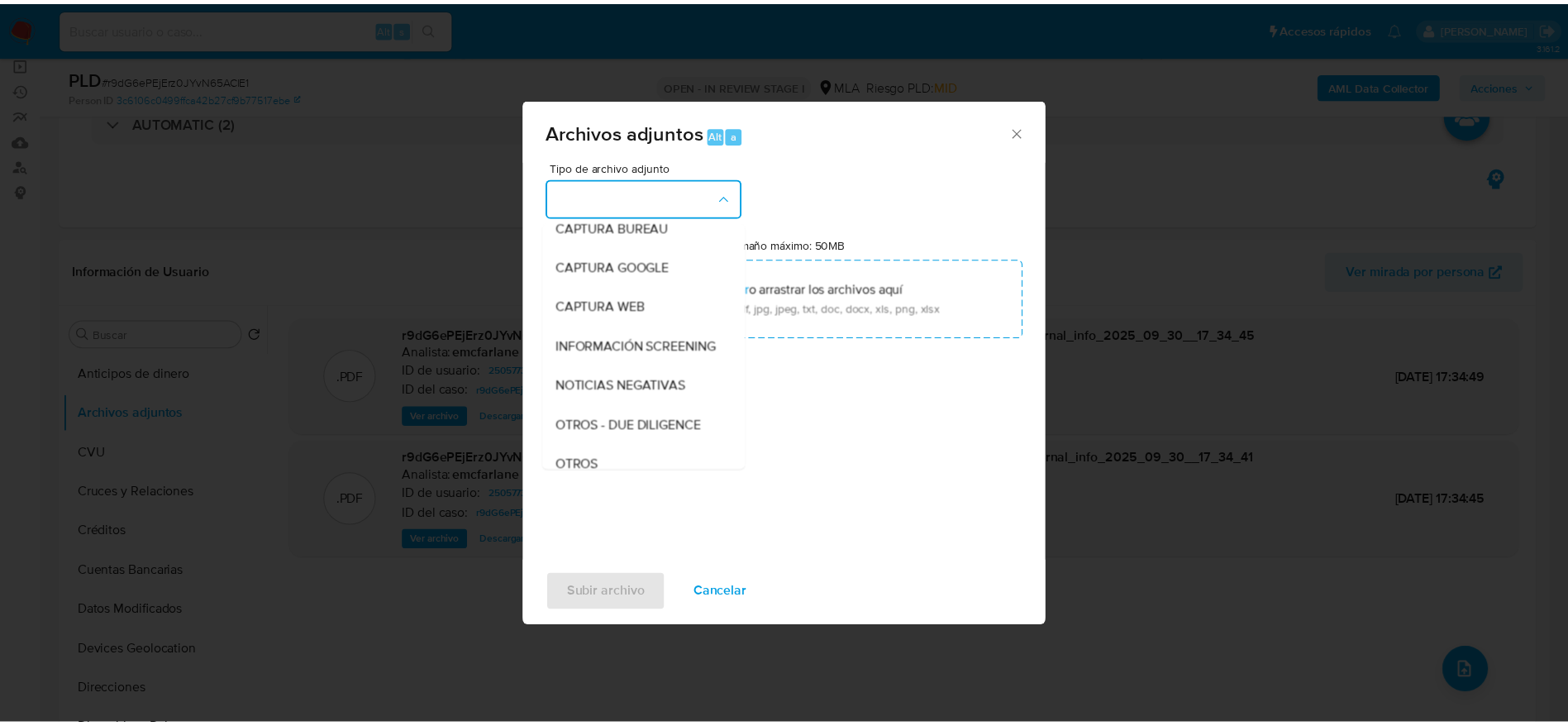
scroll to position [248, 0]
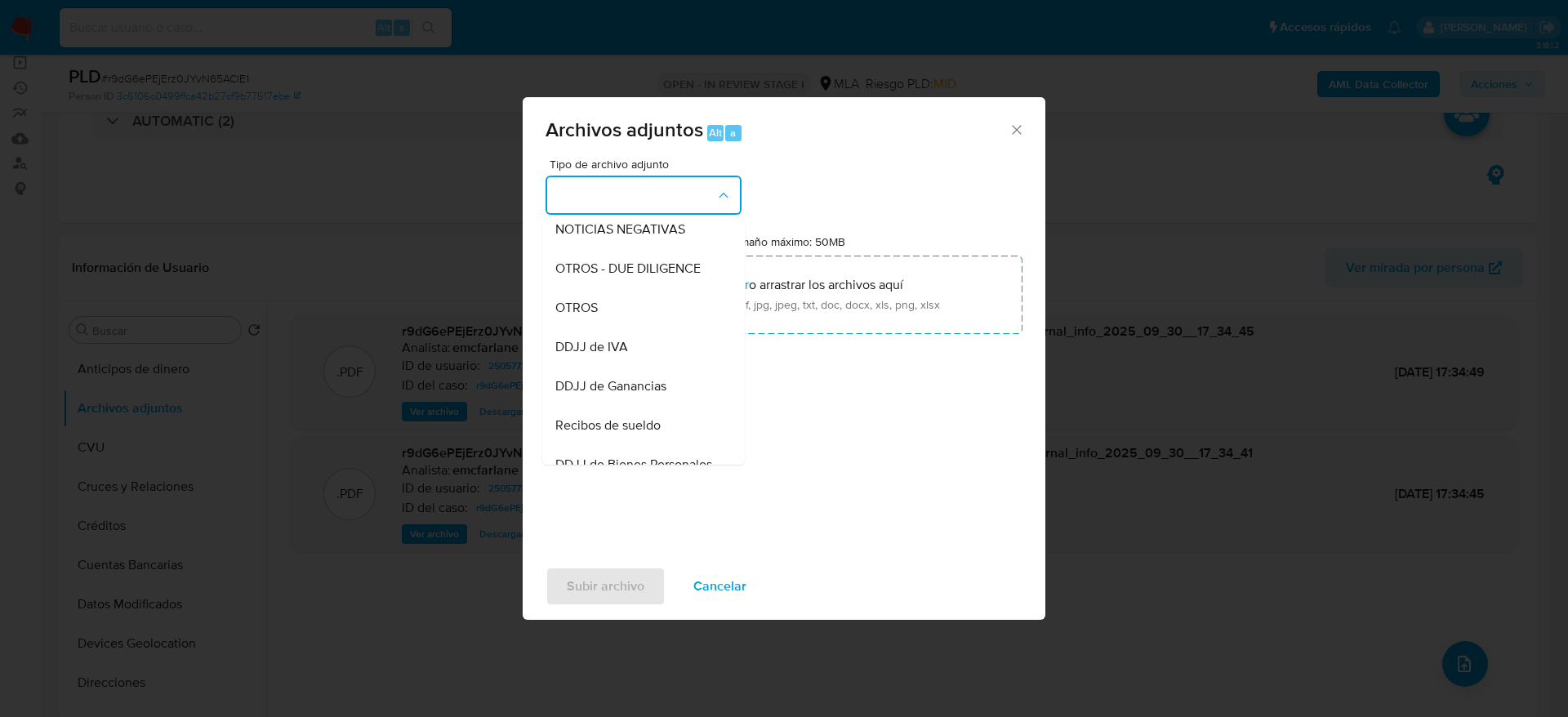
drag, startPoint x: 573, startPoint y: 323, endPoint x: 588, endPoint y: 343, distance: 25.0
click at [573, 316] on span "OTROS" at bounding box center [577, 308] width 43 height 16
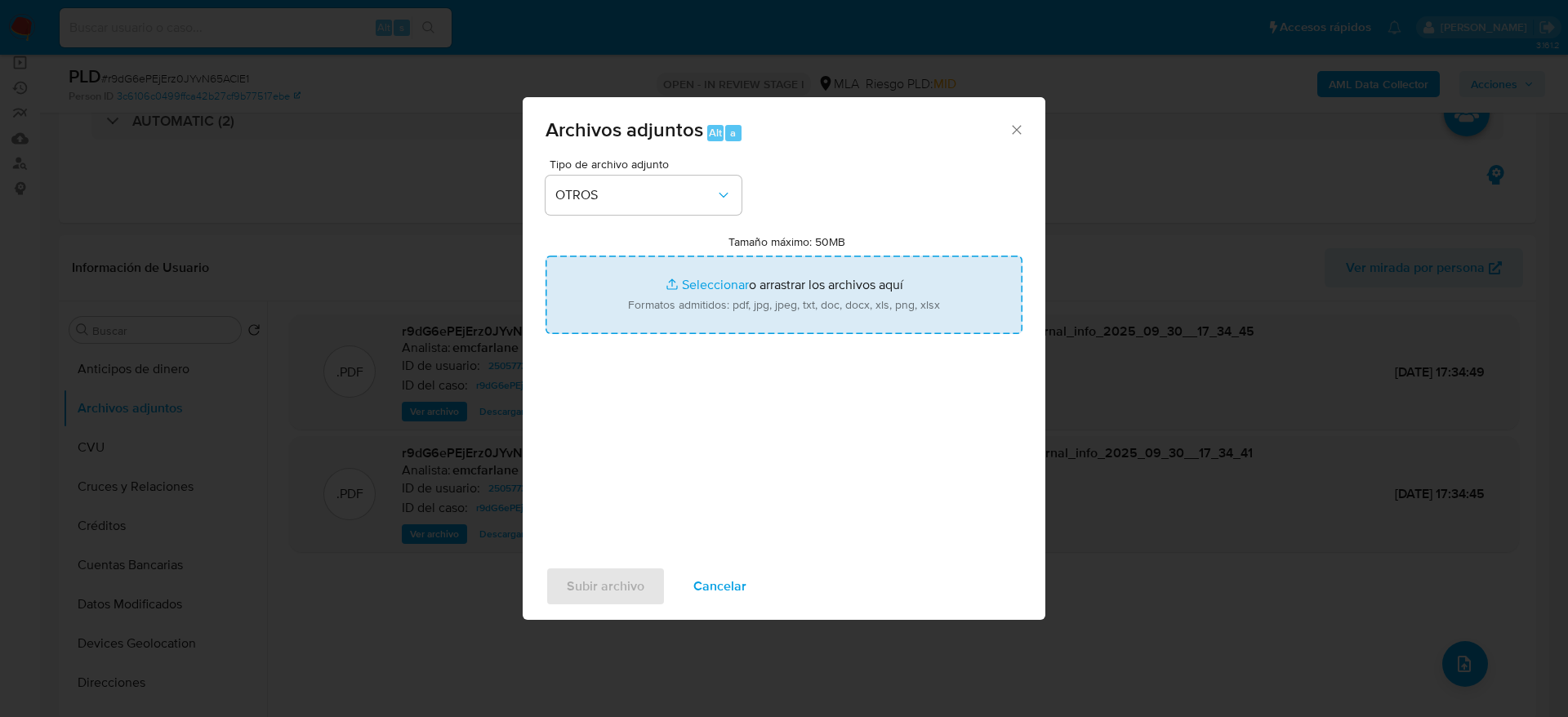
type input "C:\fakepath\Movimientos r9dG6ePEjErz0JYvN65AClE1.xlsx"
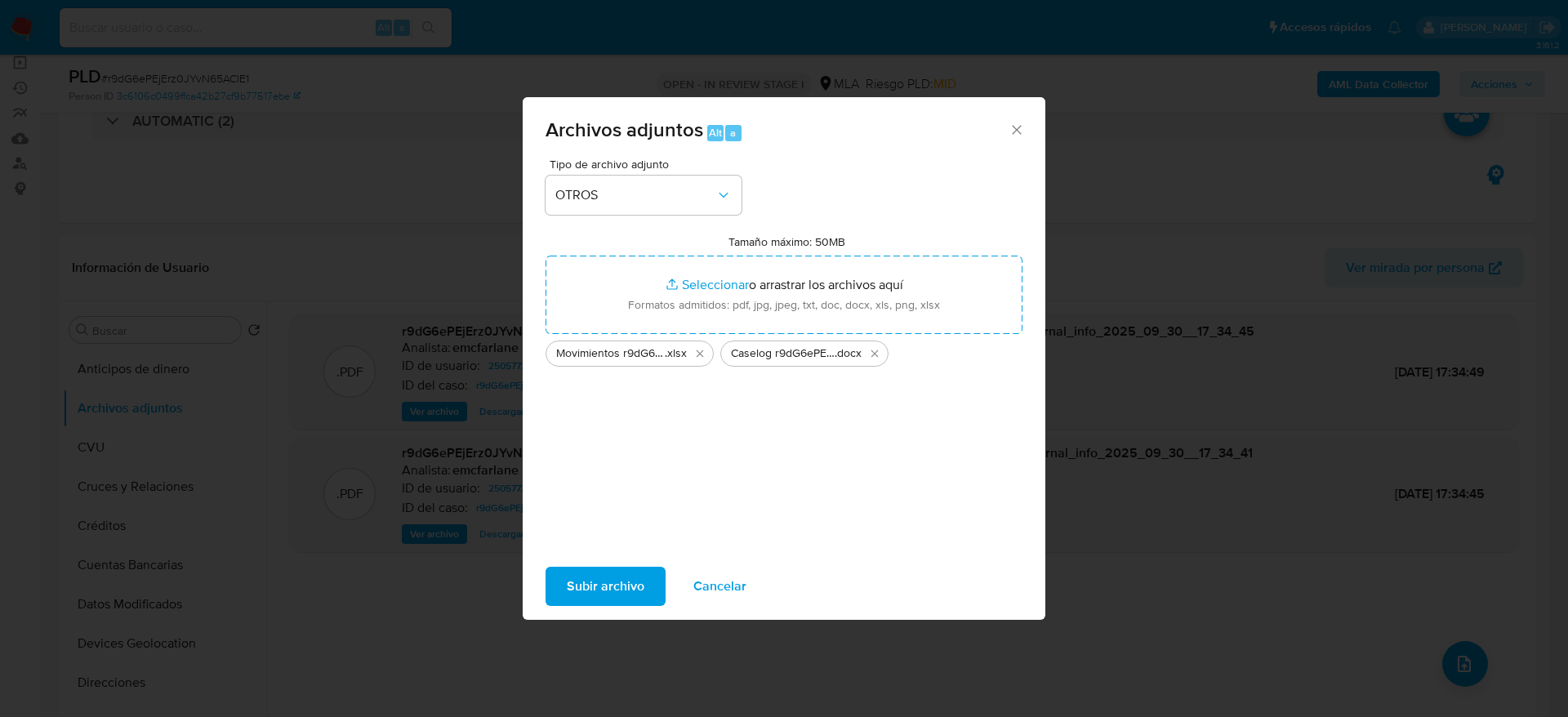
click at [604, 578] on span "Subir archivo" at bounding box center [606, 587] width 77 height 36
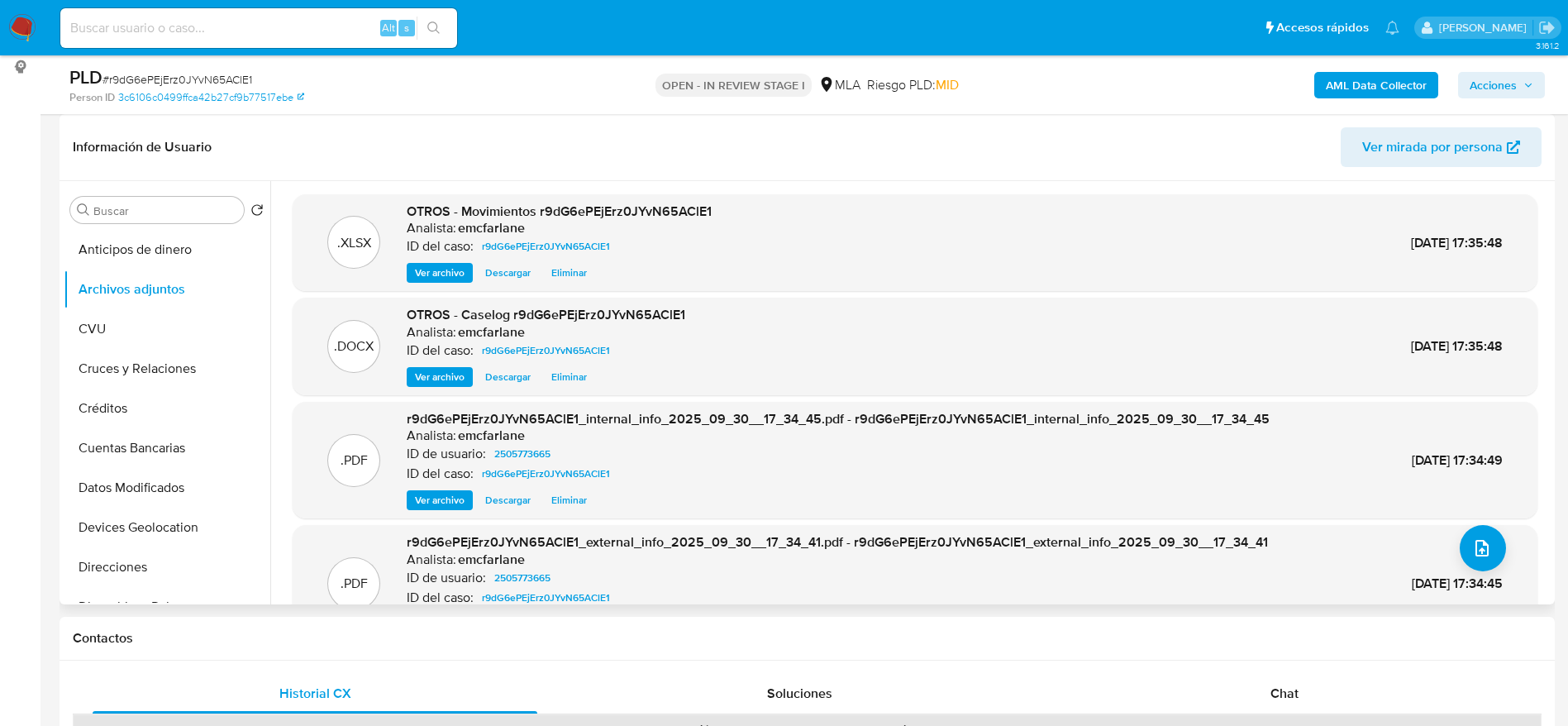
click at [1061, 119] on div "Información de Usuario Ver mirada por persona" at bounding box center [806, 148] width 1496 height 67
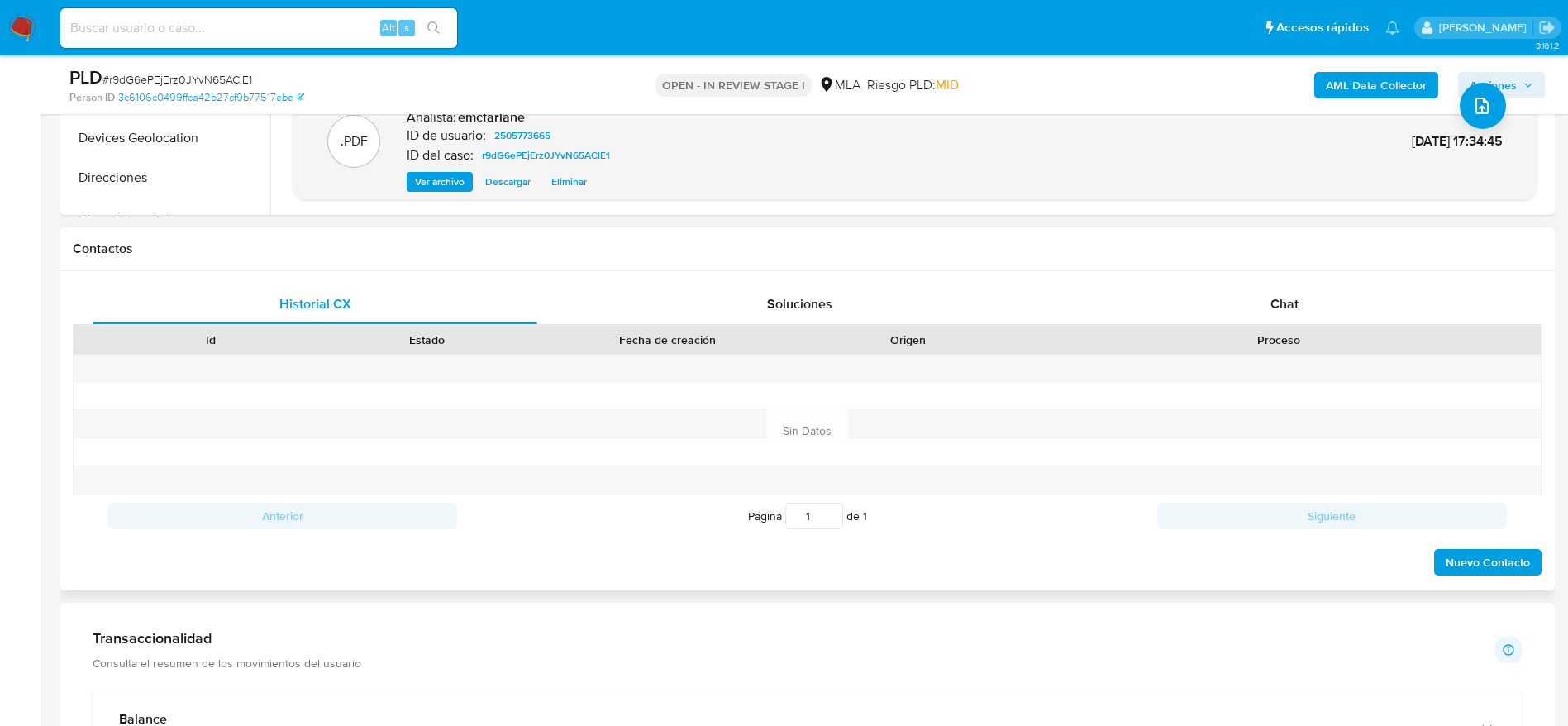
scroll to position [744, 0]
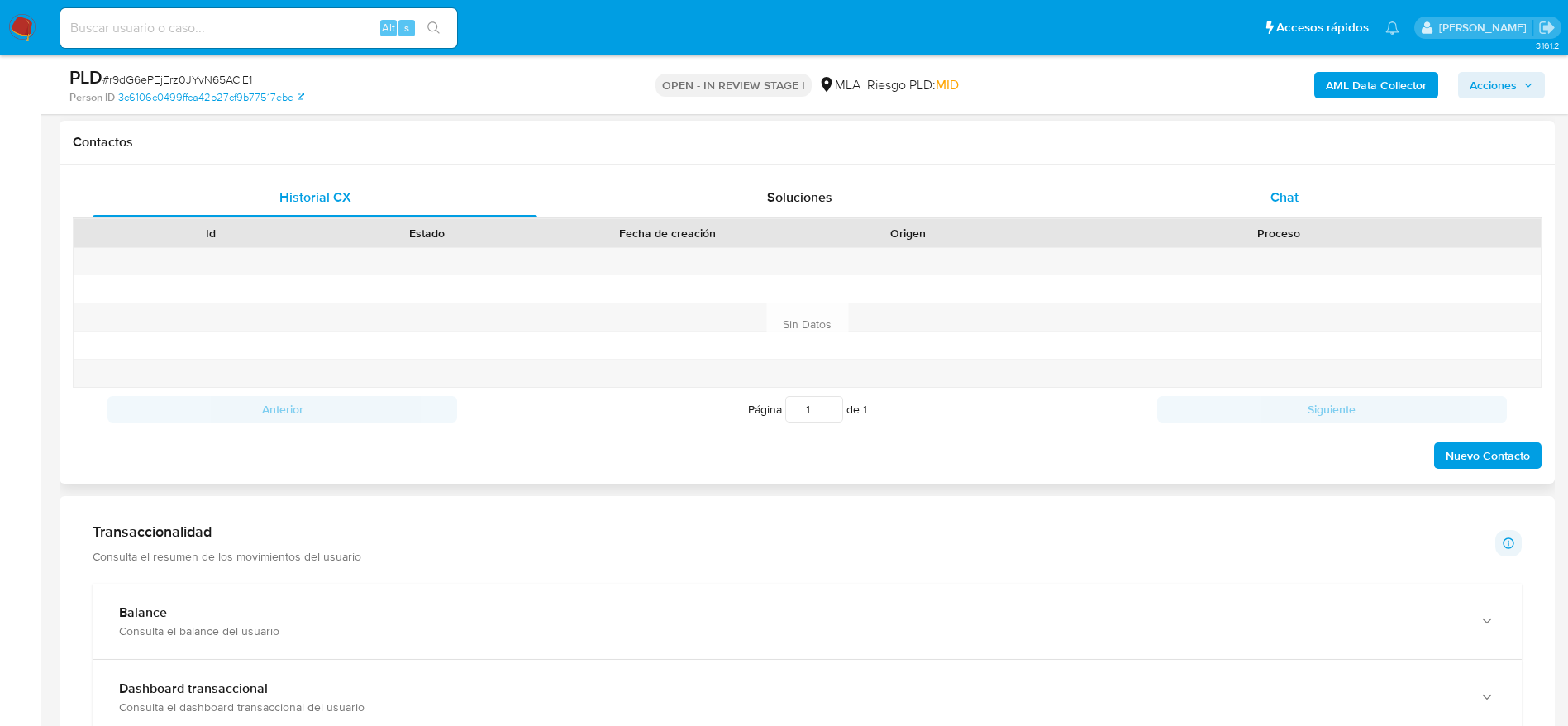
click at [1303, 205] on div "Chat" at bounding box center [1285, 198] width 445 height 40
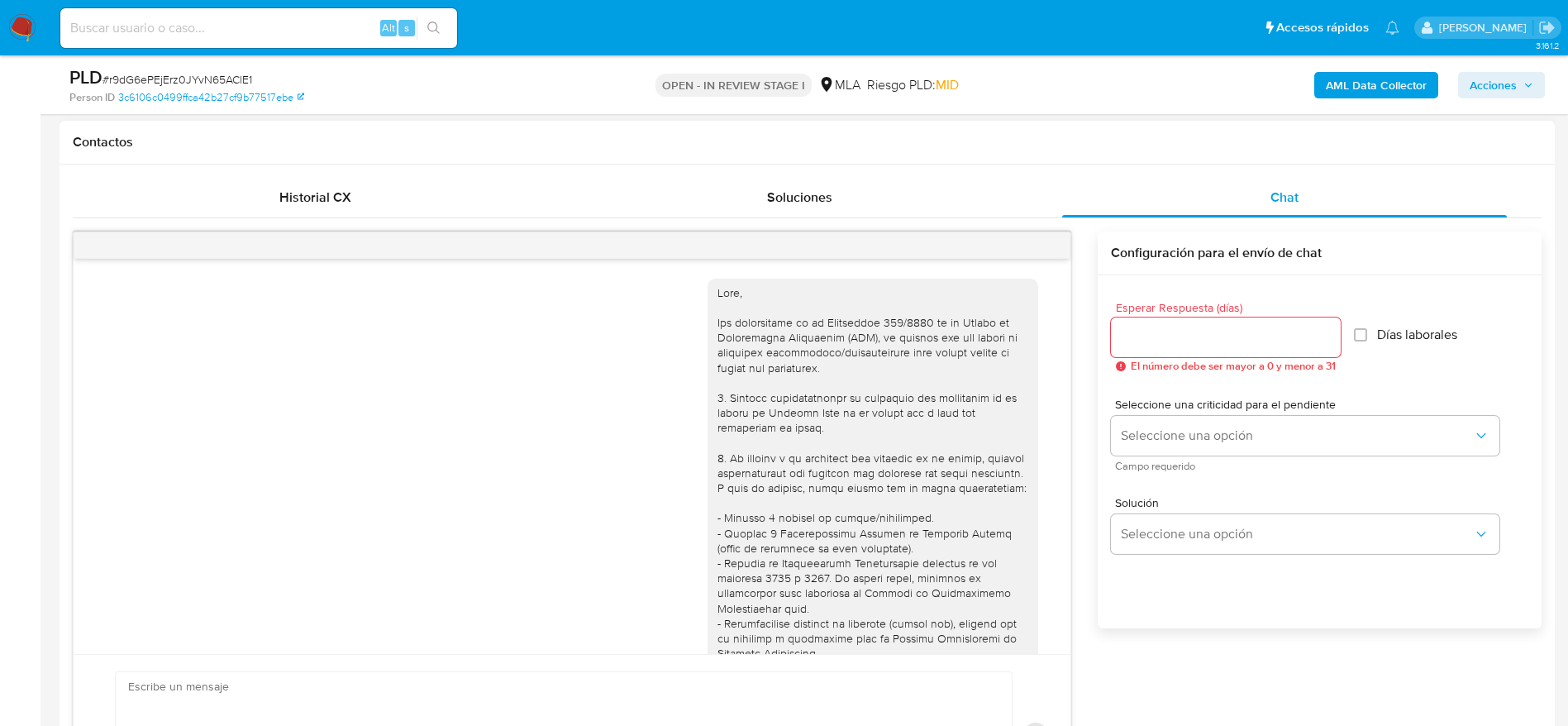
scroll to position [557, 0]
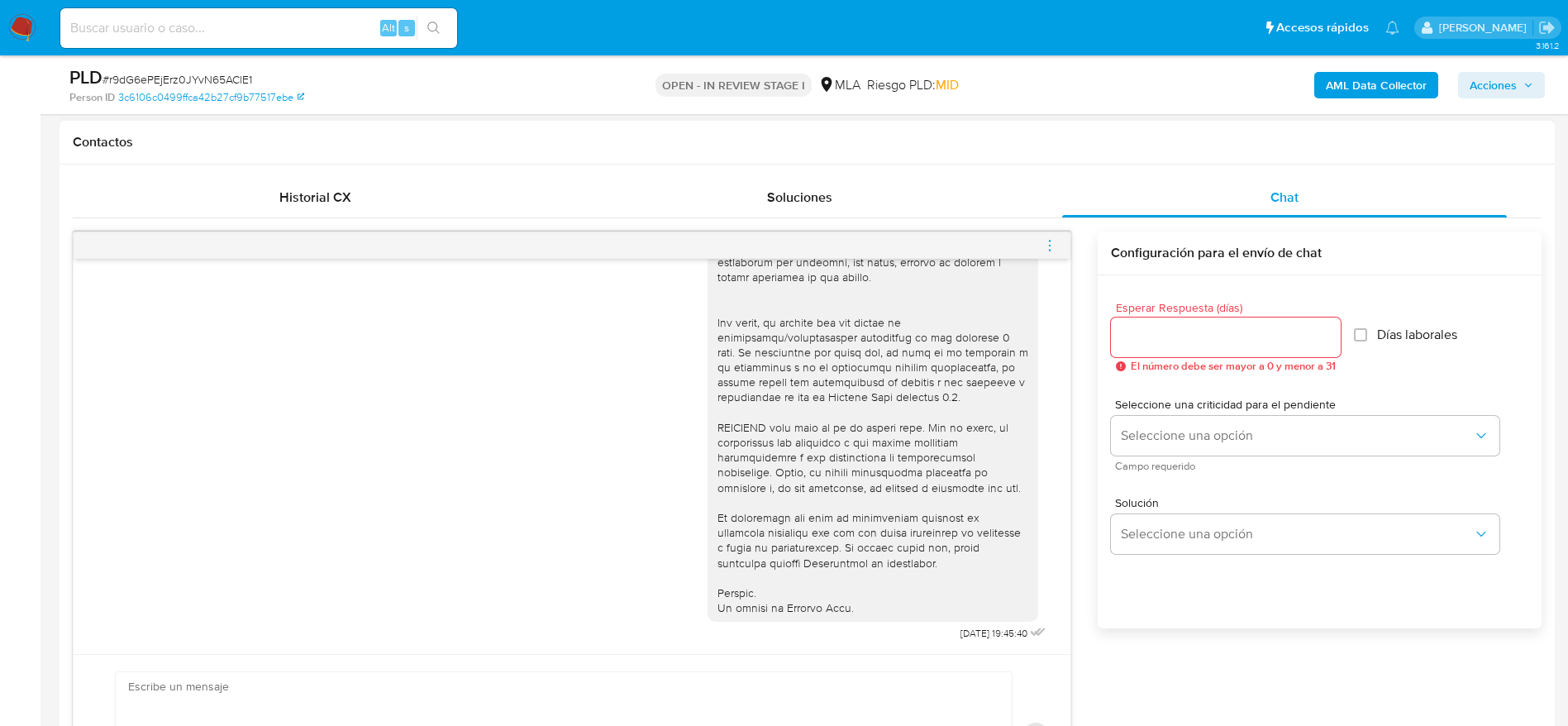
click at [1055, 248] on icon "menu-action" at bounding box center [1050, 246] width 15 height 15
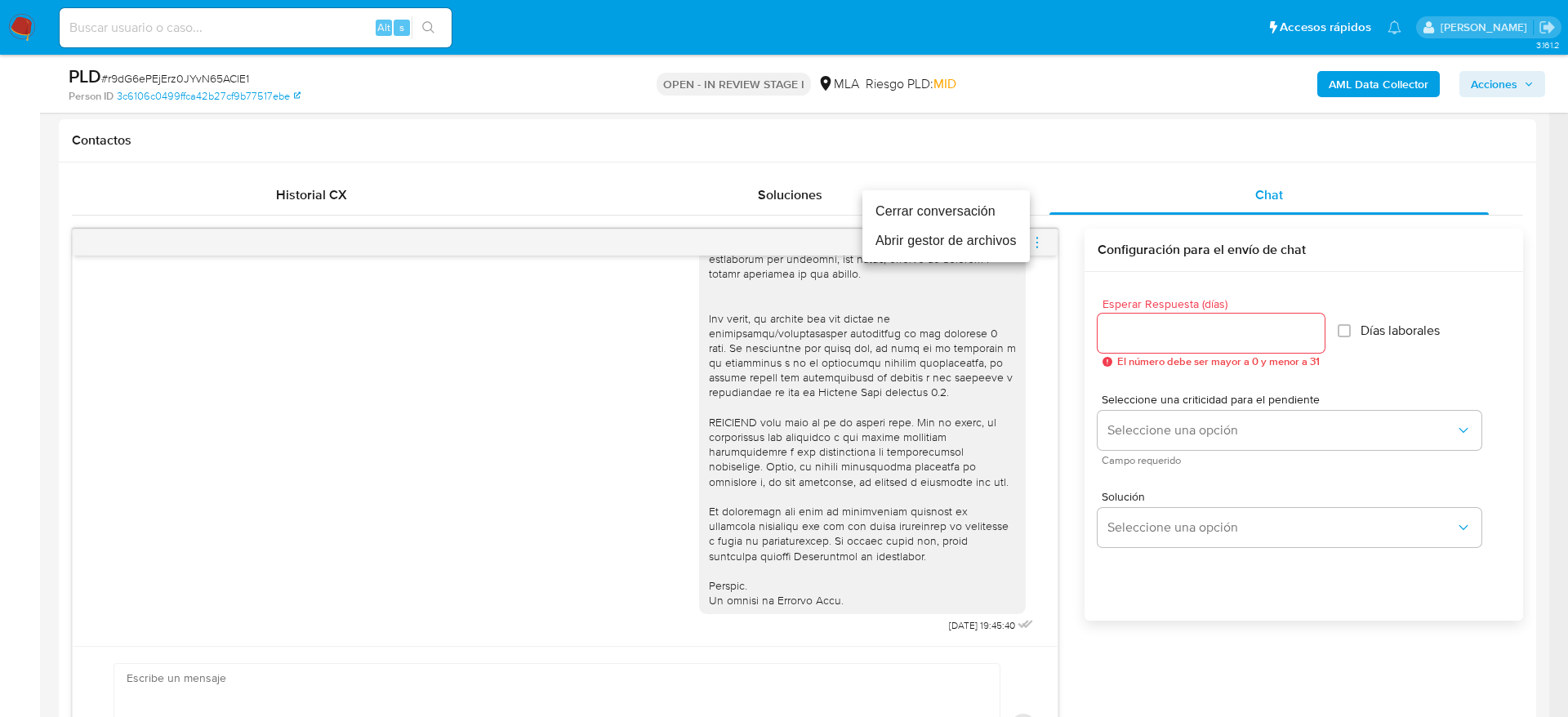
click at [964, 219] on li "Cerrar conversación" at bounding box center [946, 212] width 167 height 30
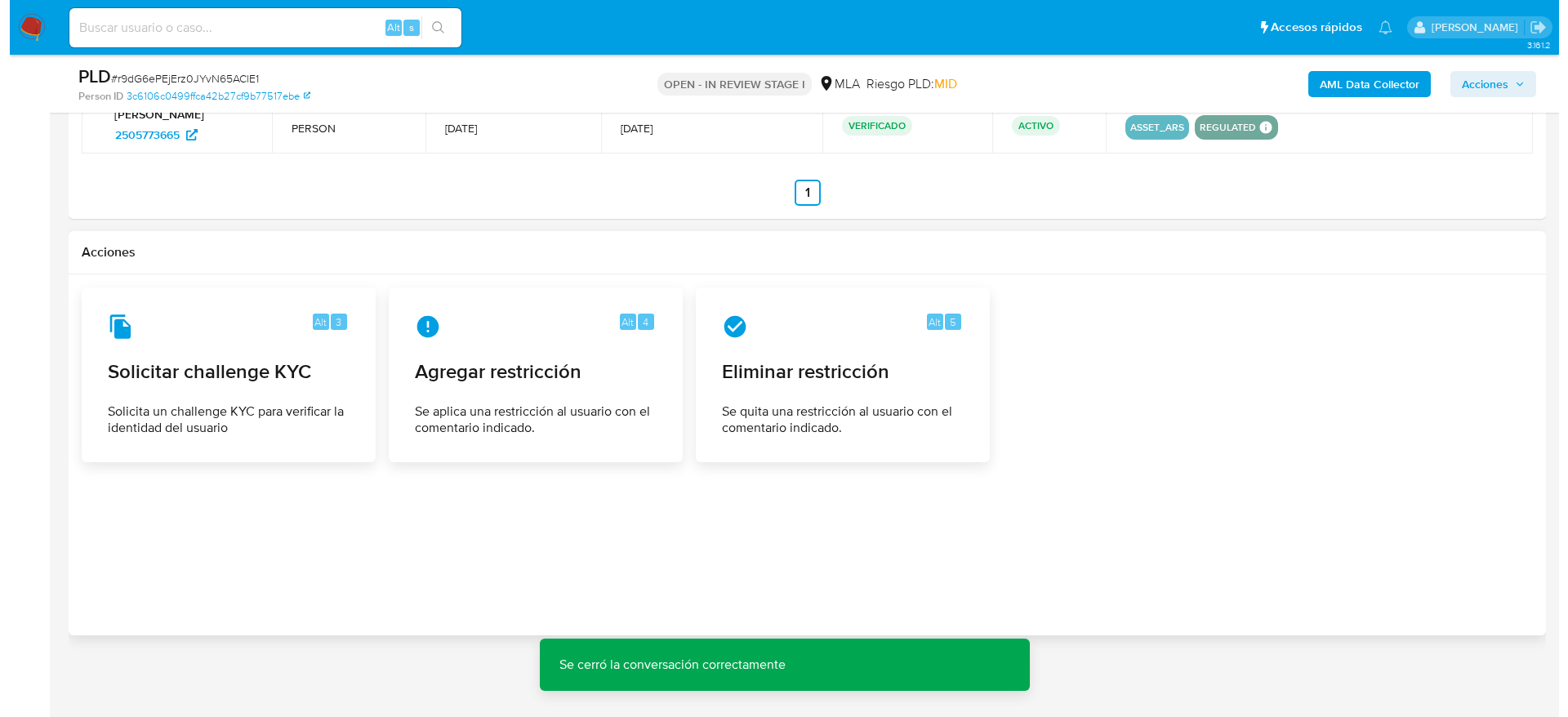
scroll to position [2429, 0]
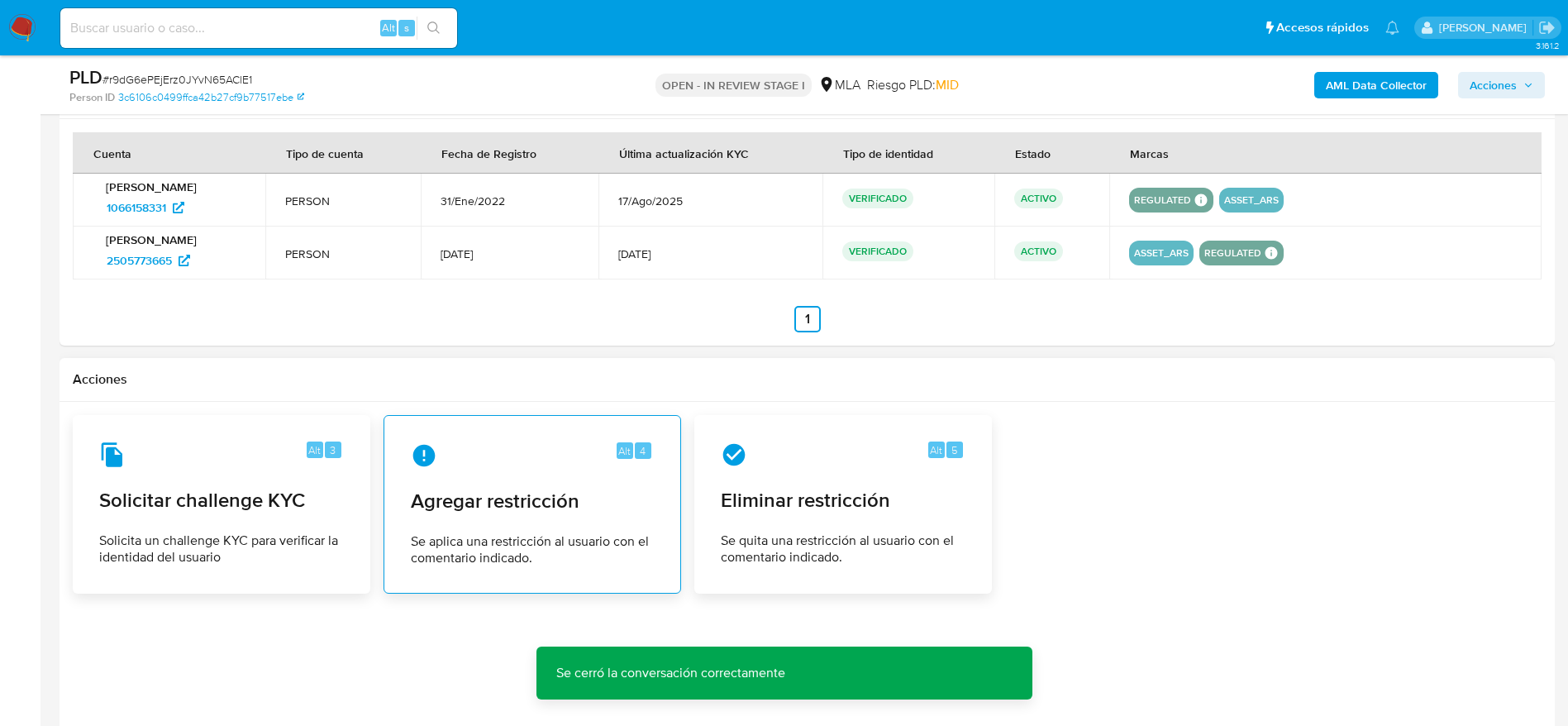
click at [514, 517] on div "Alt 4 Agregar restricción Se aplica una restricción al usuario con el comentari…" at bounding box center [532, 504] width 270 height 151
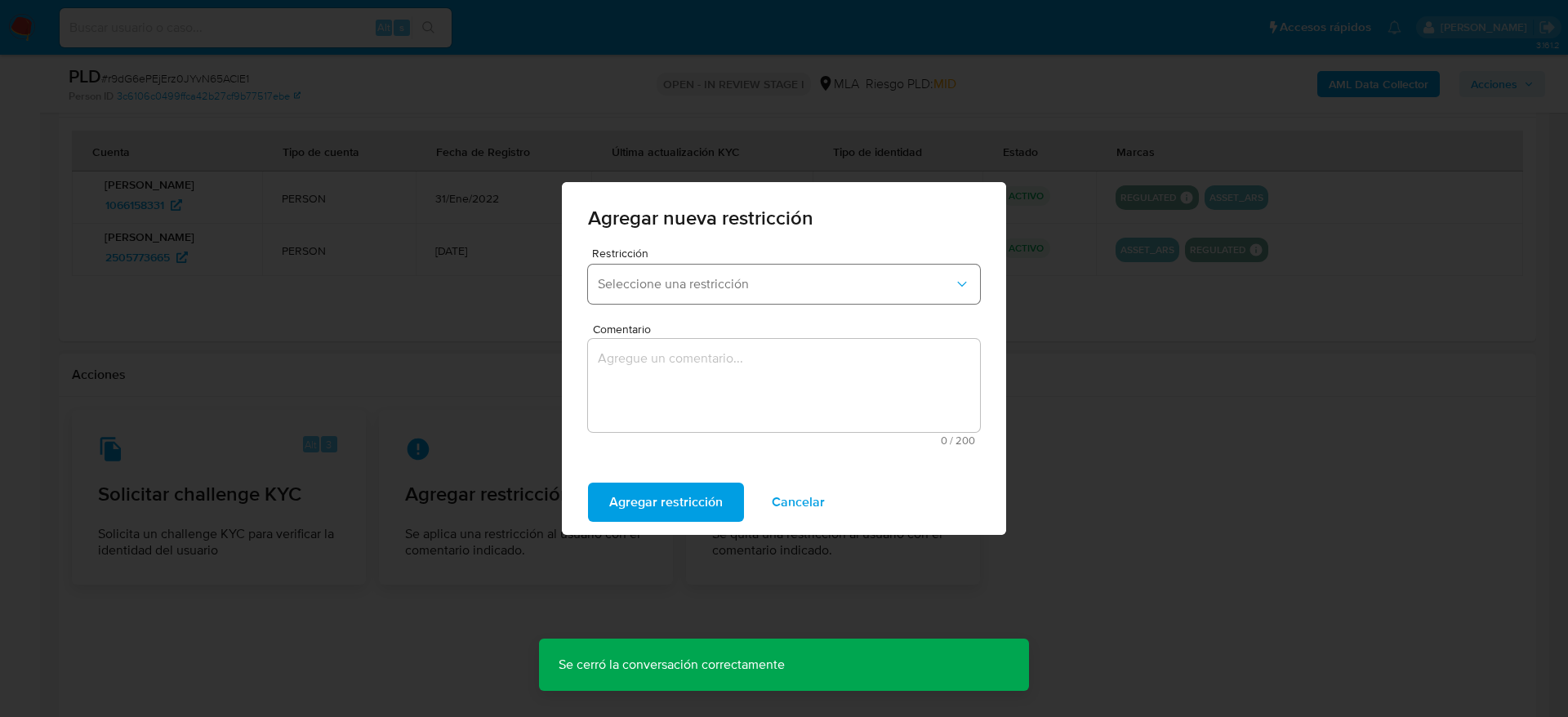
click at [678, 291] on span "Seleccione una restricción" at bounding box center [775, 284] width 356 height 16
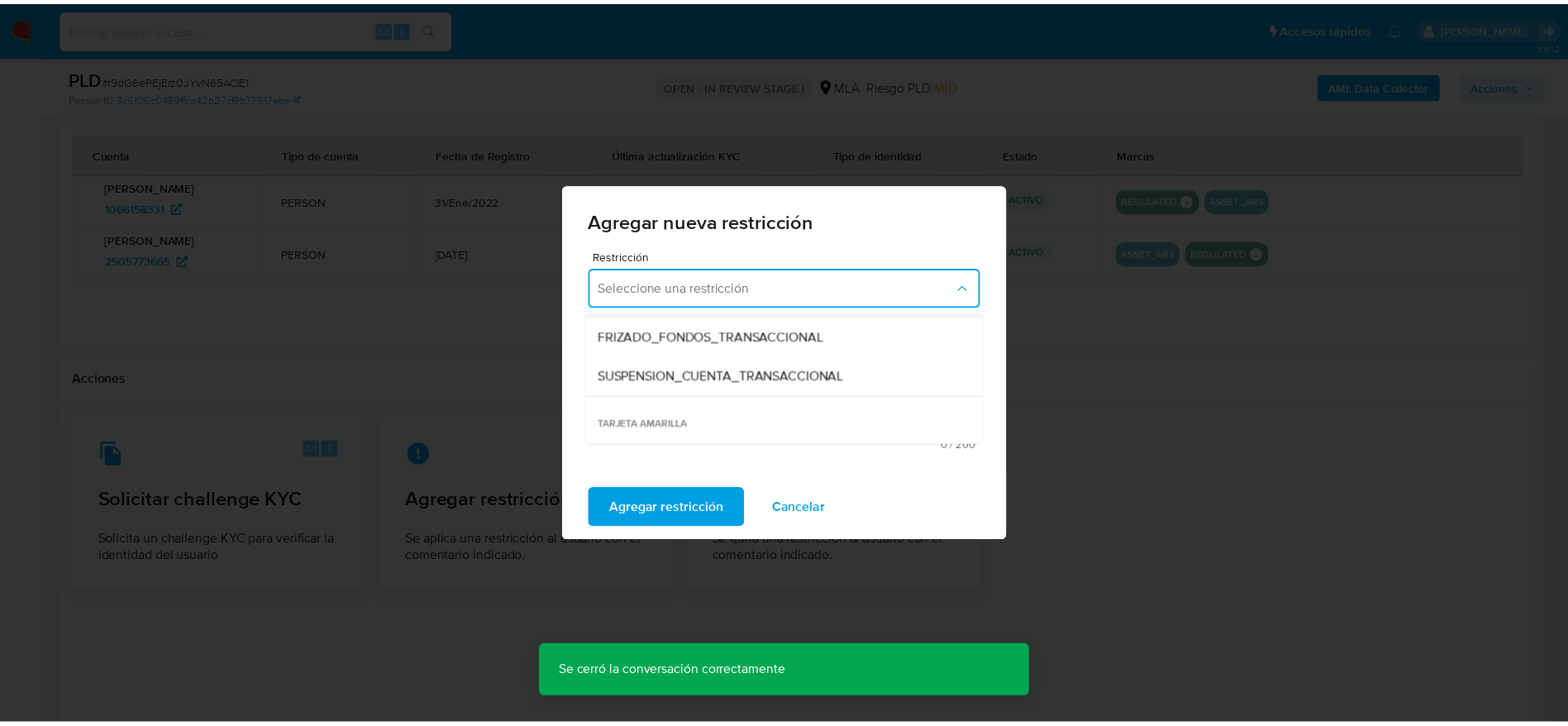
scroll to position [248, 0]
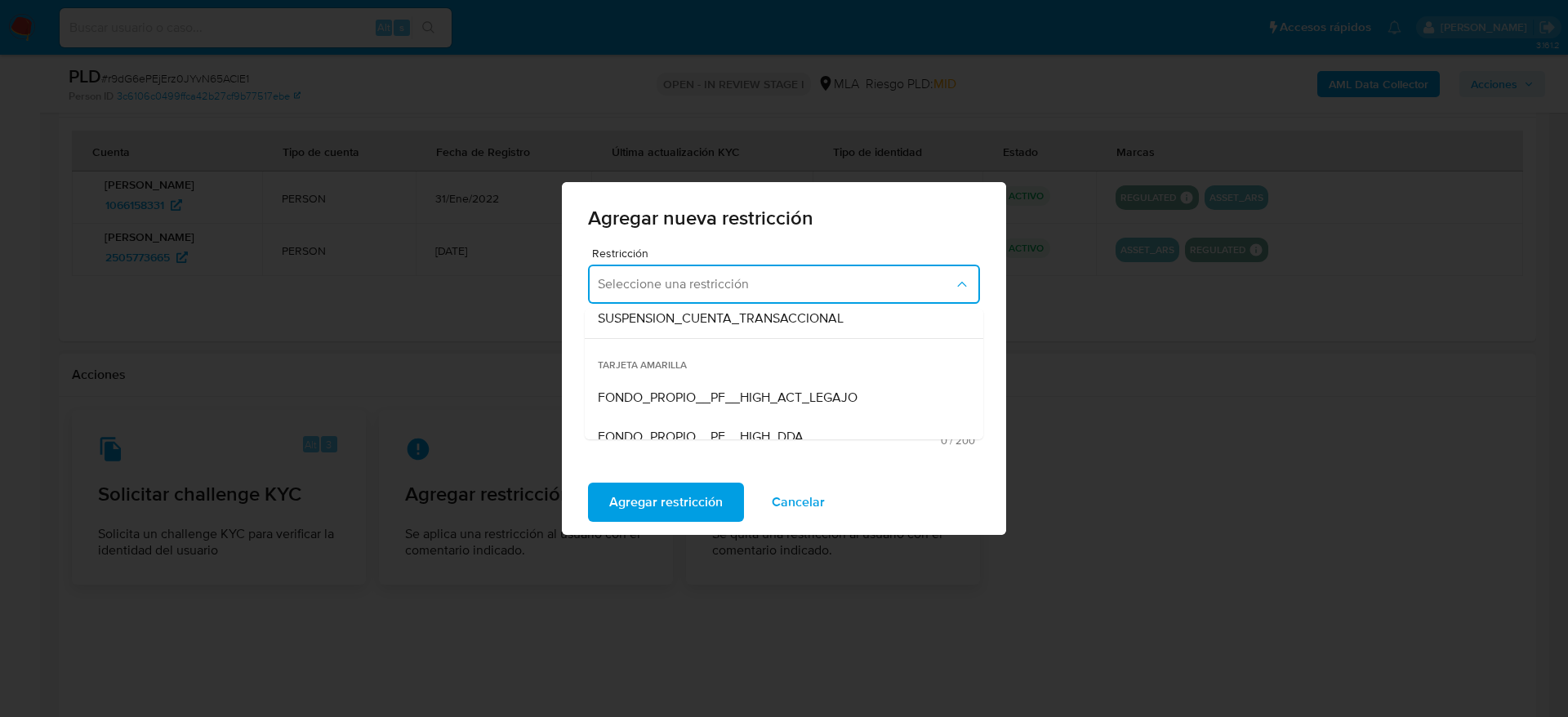
click at [697, 325] on span "SUSPENSION_CUENTA_TRANSACCIONAL" at bounding box center [720, 319] width 246 height 16
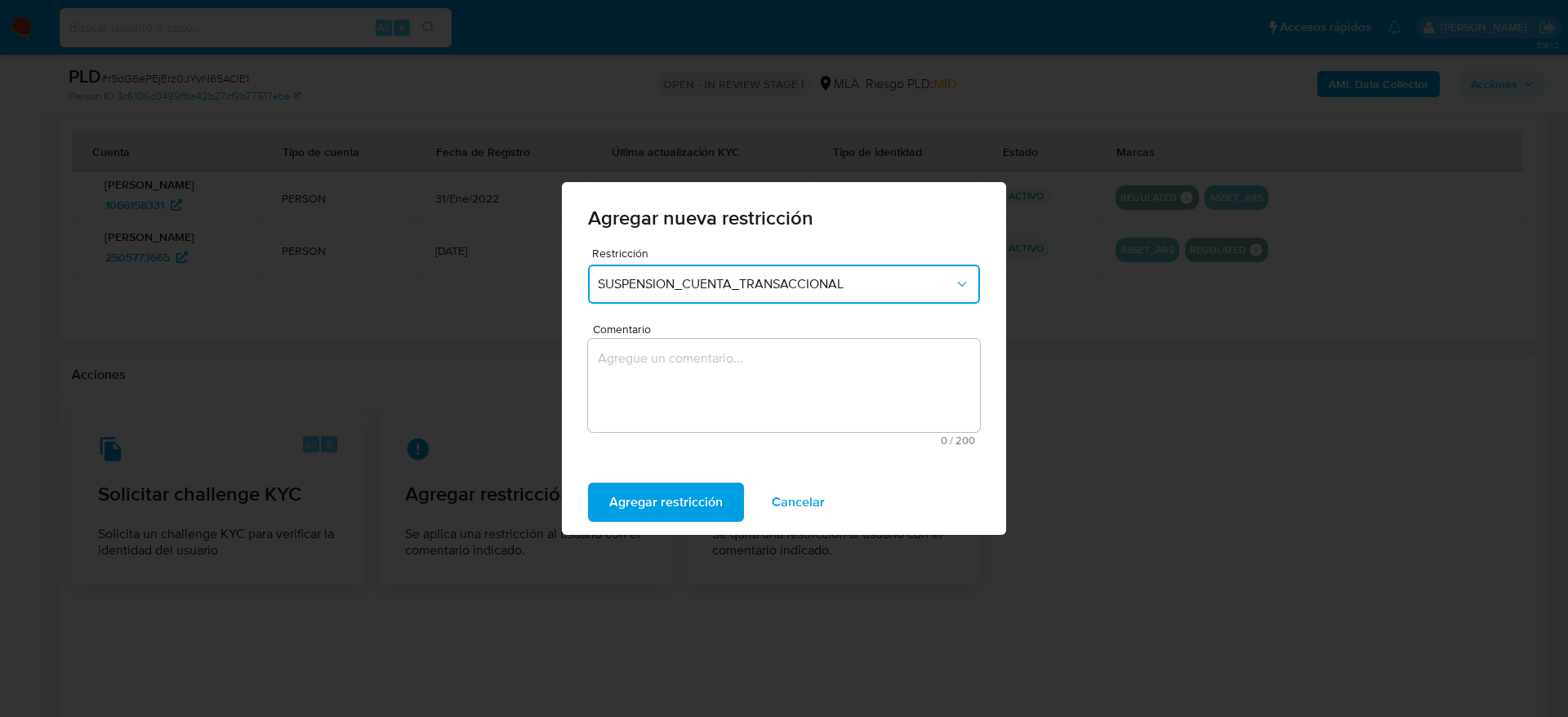
click at [685, 374] on textarea "Comentario" at bounding box center [784, 385] width 392 height 93
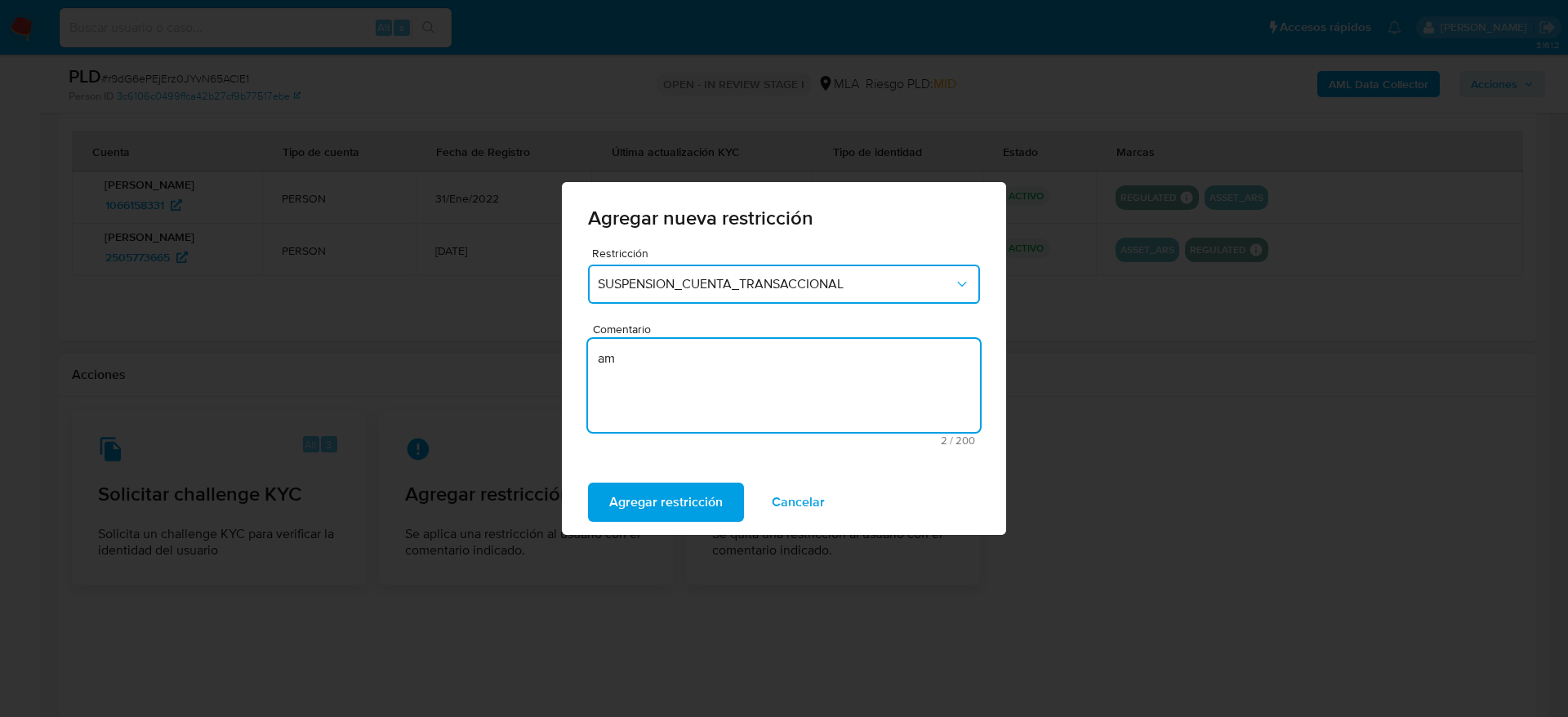
type textarea "a"
type textarea "AML"
click at [660, 485] on span "Agregar restricción" at bounding box center [666, 502] width 114 height 36
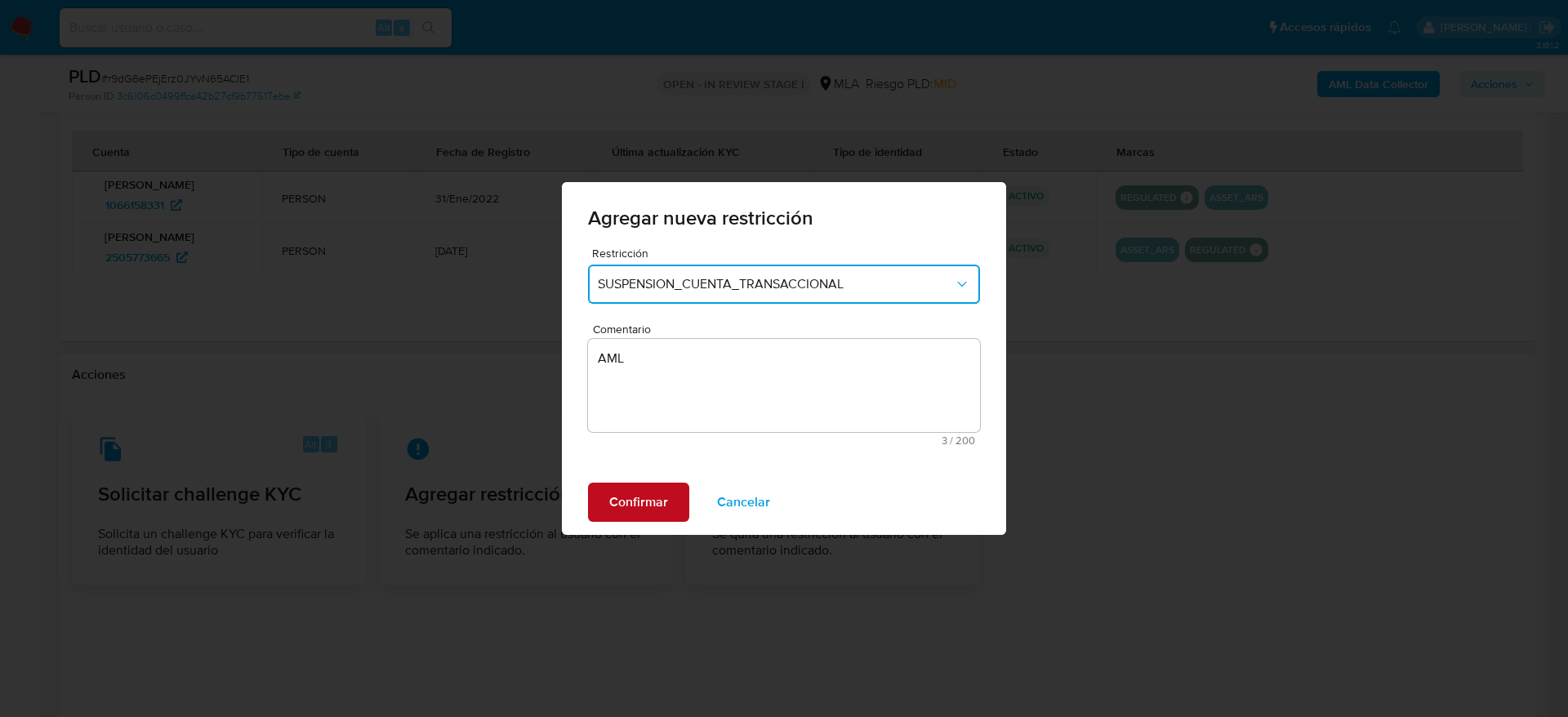
click at [660, 485] on span "Confirmar" at bounding box center [638, 502] width 58 height 36
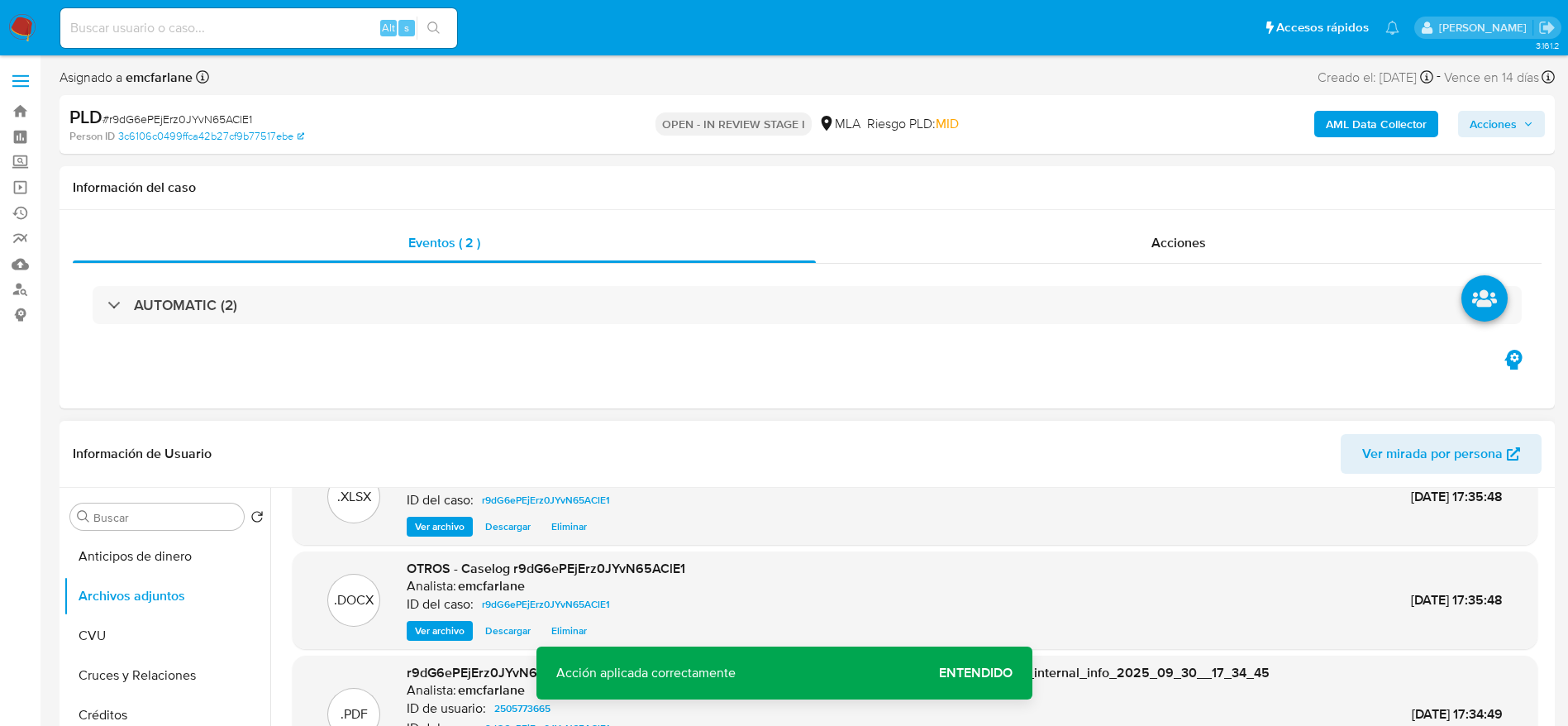
scroll to position [0, 0]
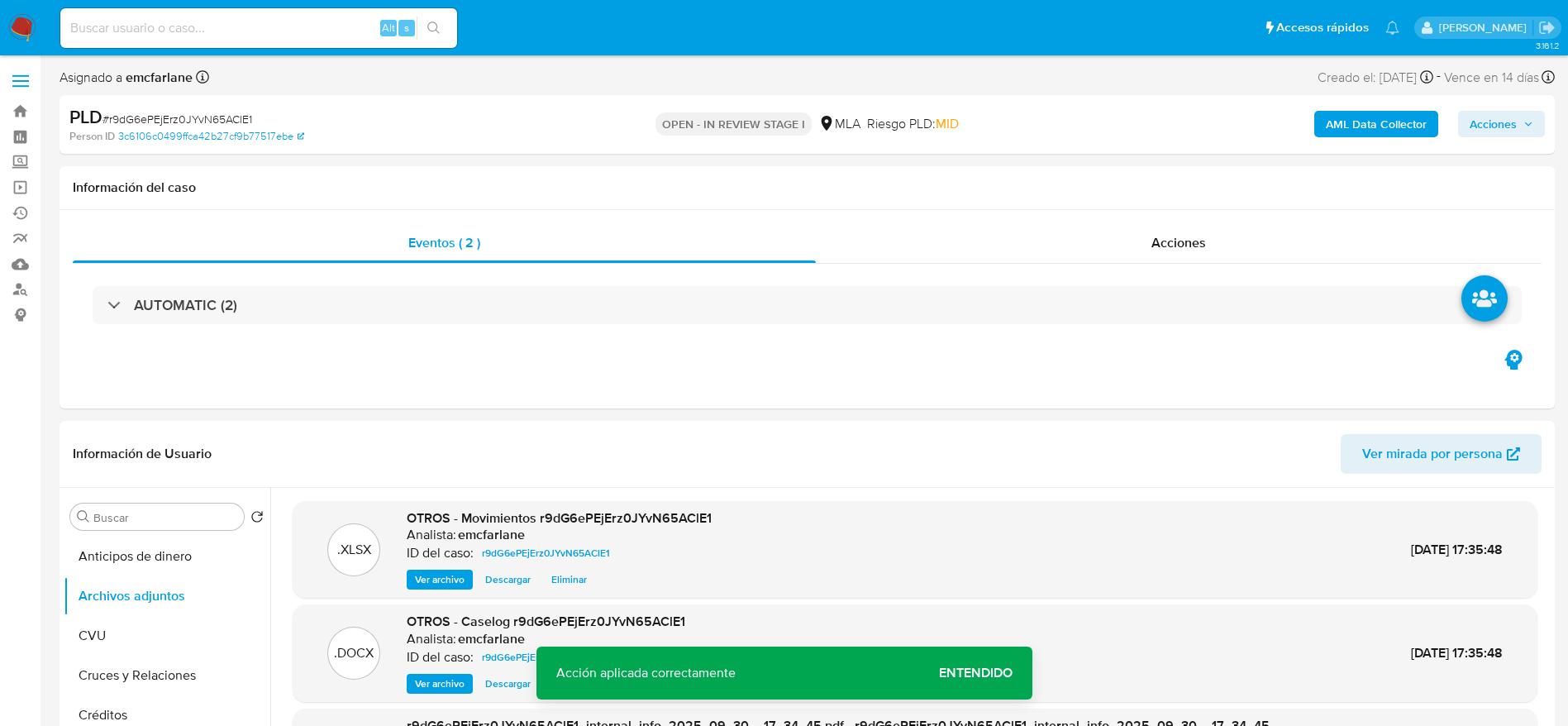
click at [1506, 124] on span "Acciones" at bounding box center [1493, 124] width 47 height 27
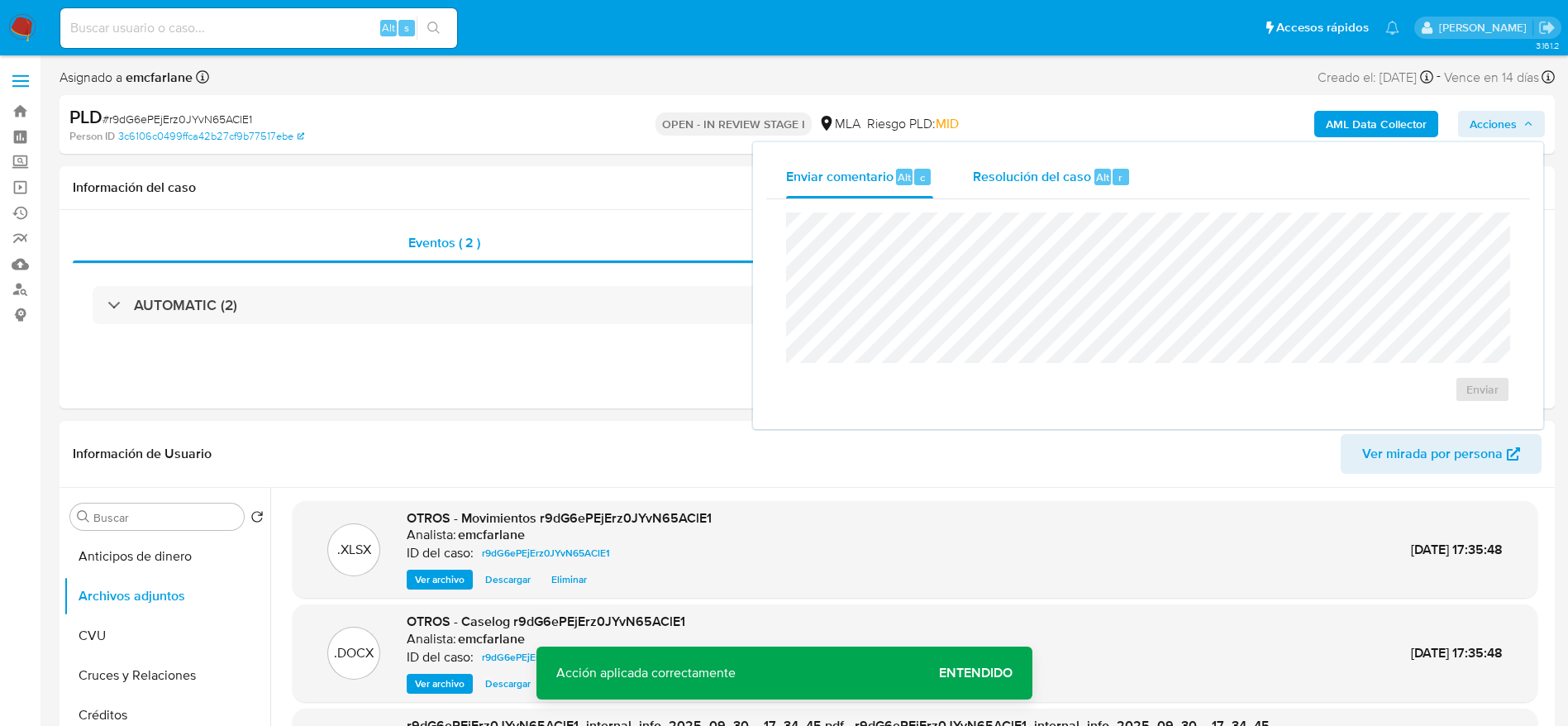
click at [1076, 183] on span "Resolución del caso" at bounding box center [1032, 176] width 118 height 19
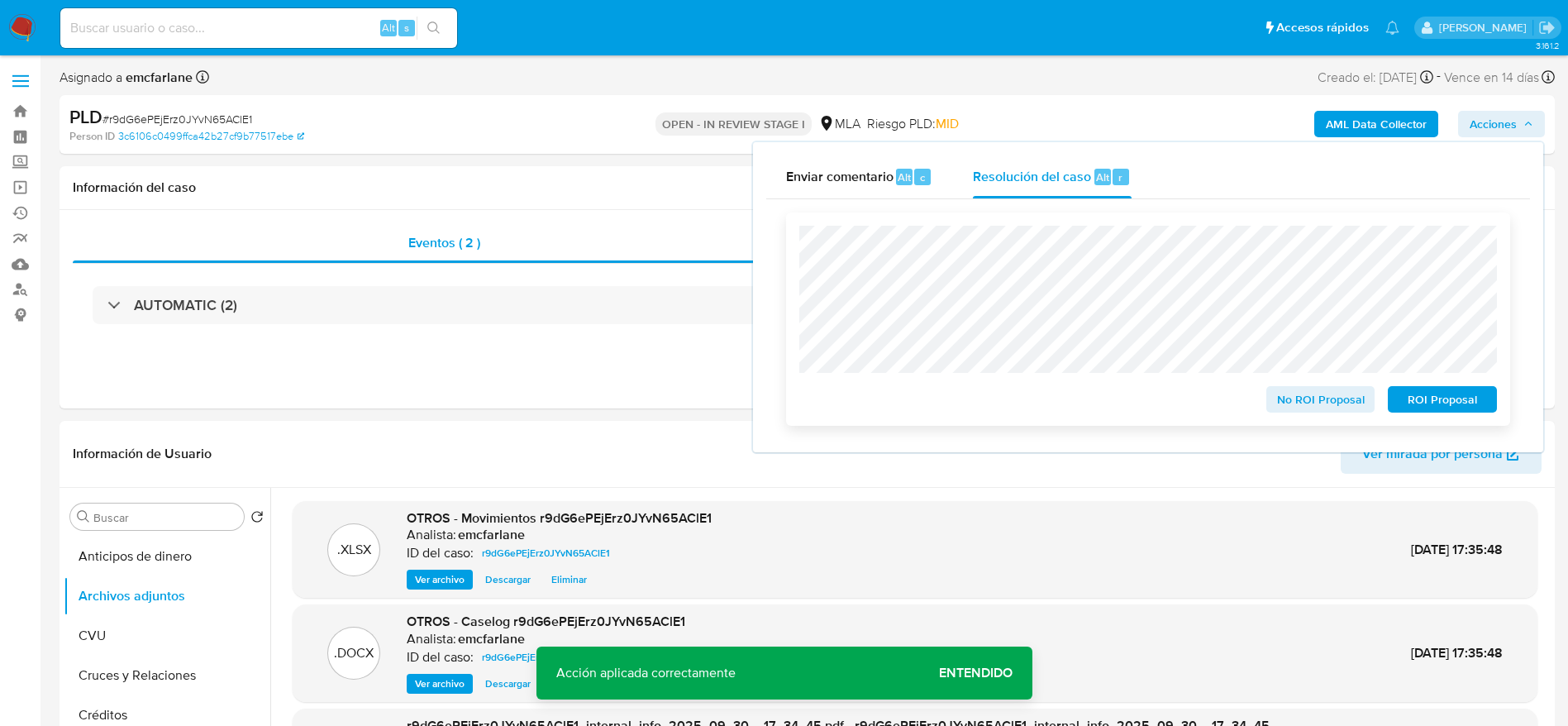
click at [1462, 406] on span "ROI Proposal" at bounding box center [1442, 399] width 86 height 23
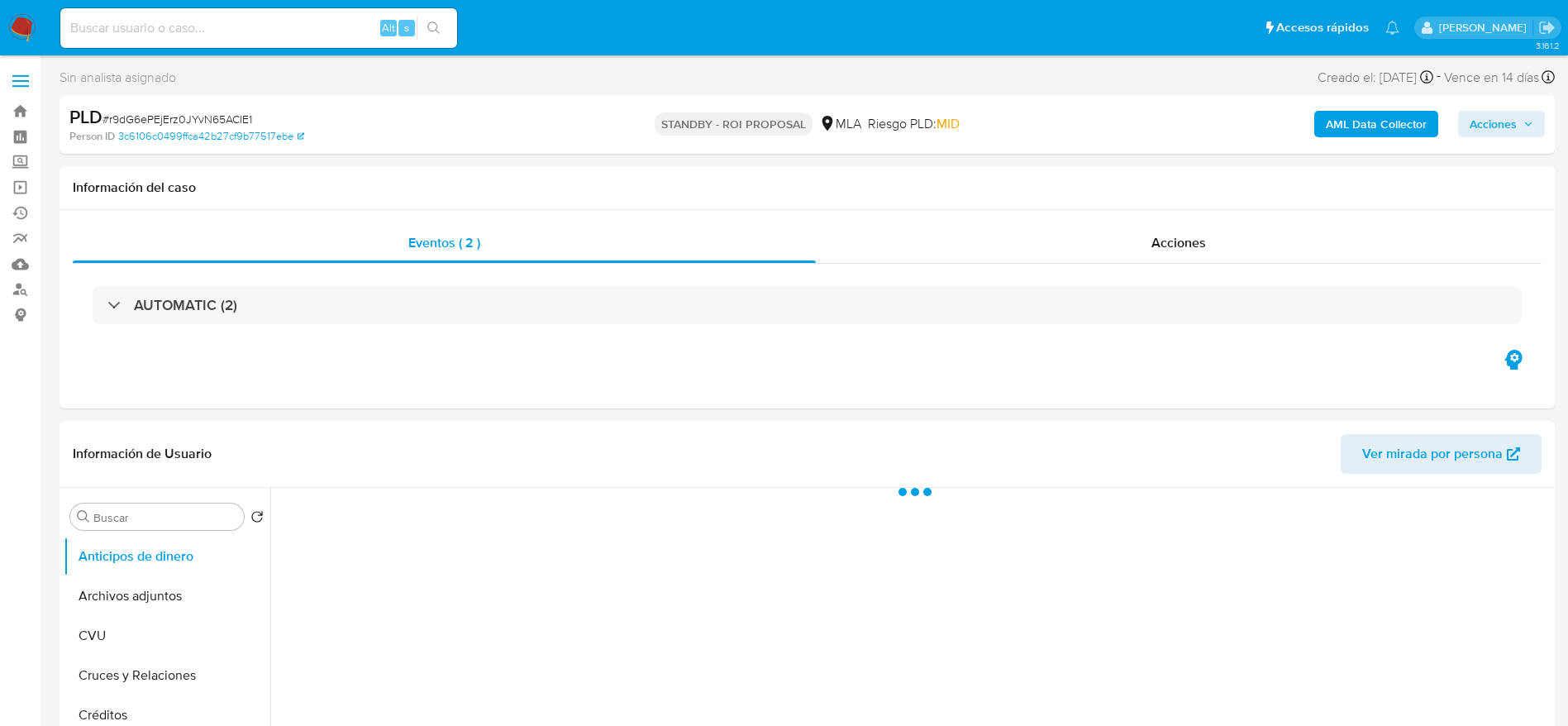
select select "10"
